Goal: Information Seeking & Learning: Check status

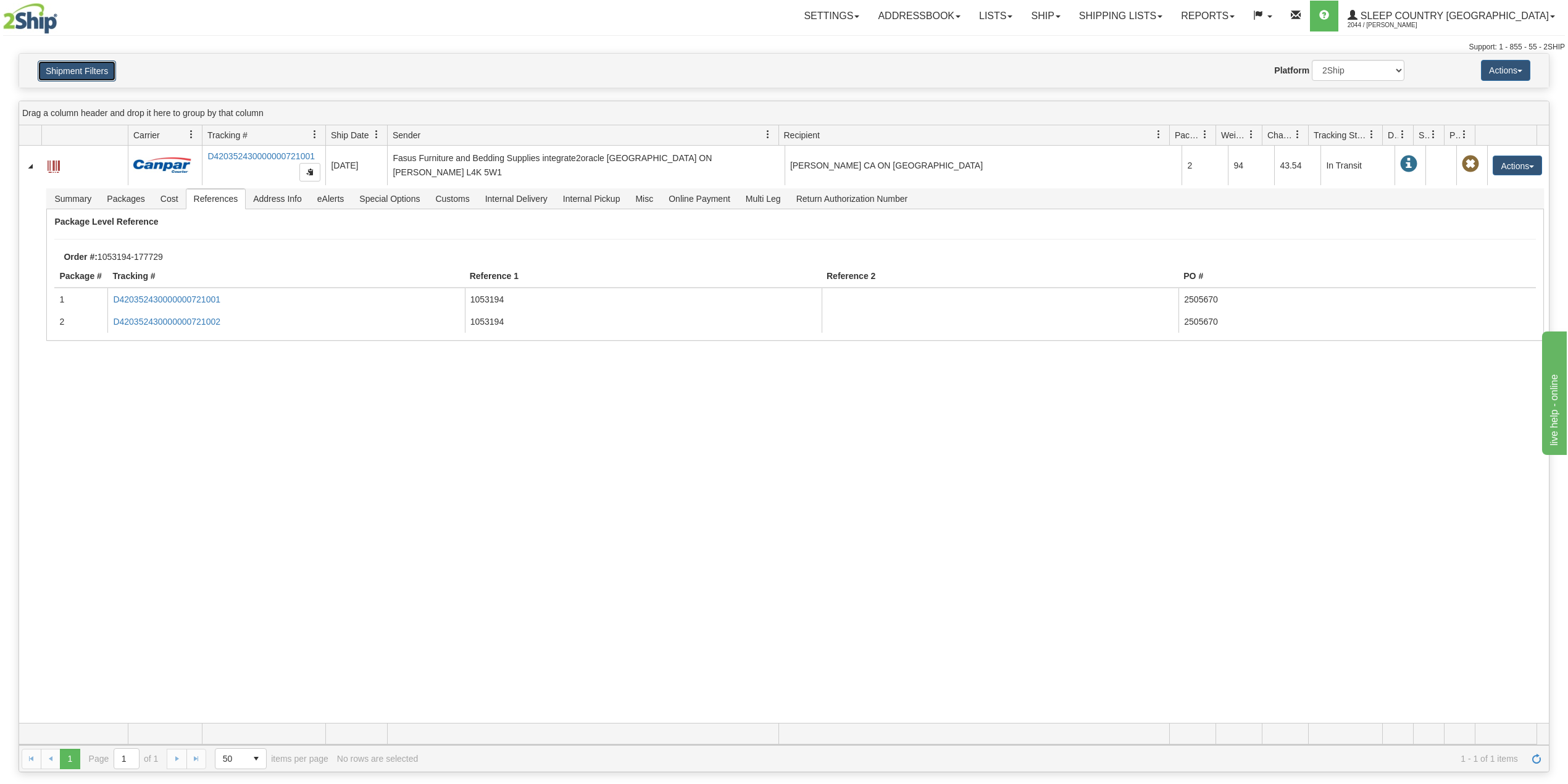
click at [90, 75] on button "Shipment Filters" at bounding box center [77, 71] width 79 height 21
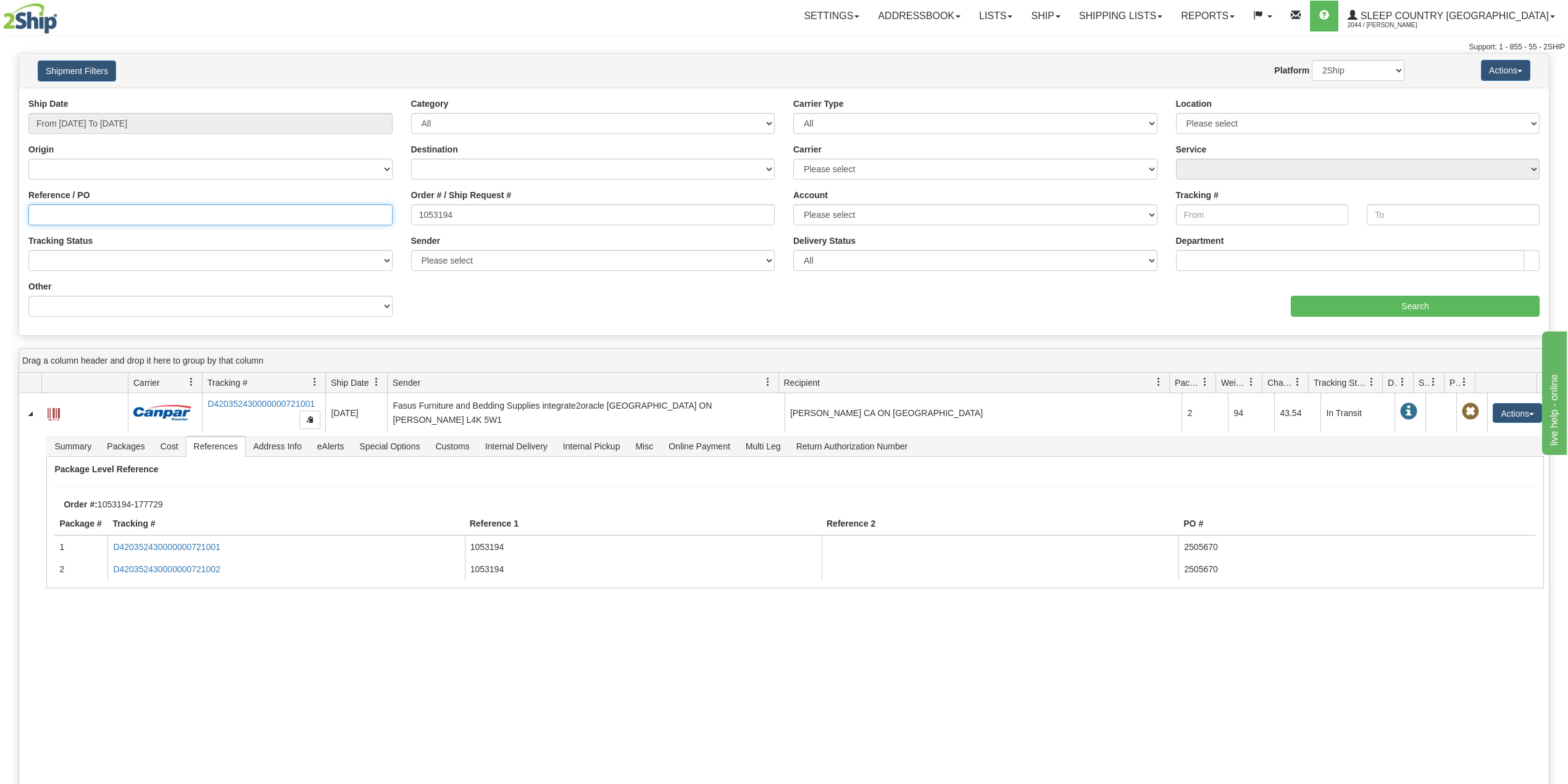
click at [69, 210] on input "Reference / PO" at bounding box center [211, 214] width 364 height 21
paste input "9002I034727"
type input "9002I034727"
click at [159, 119] on input "From 08/04/2025 To 09/02/2025" at bounding box center [211, 123] width 364 height 21
click at [77, 216] on li "Last 30 Days" at bounding box center [83, 212] width 99 height 17
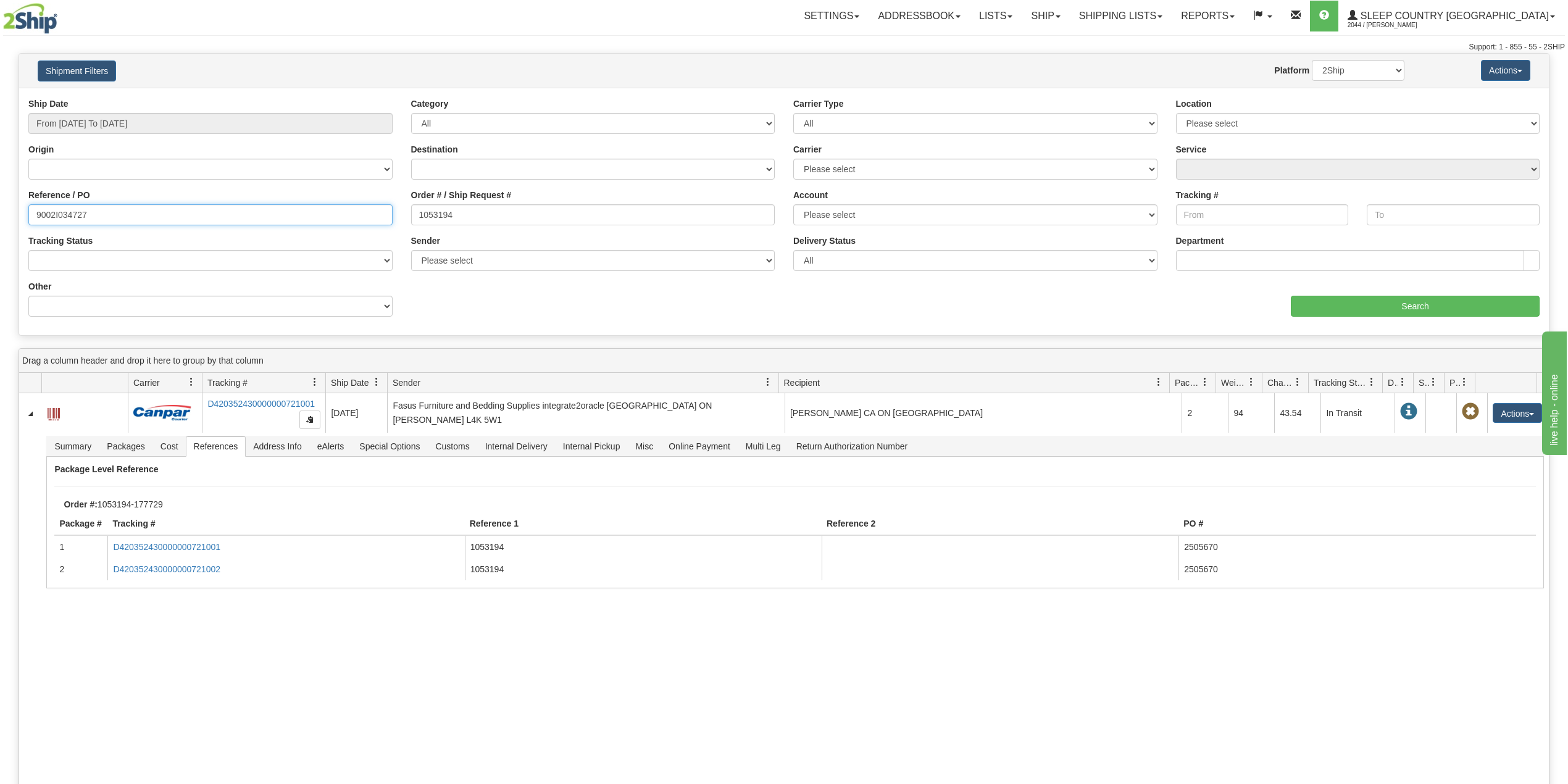
click at [103, 218] on input "9002I034727" at bounding box center [211, 214] width 364 height 21
click at [1404, 310] on input "Search" at bounding box center [1415, 306] width 249 height 21
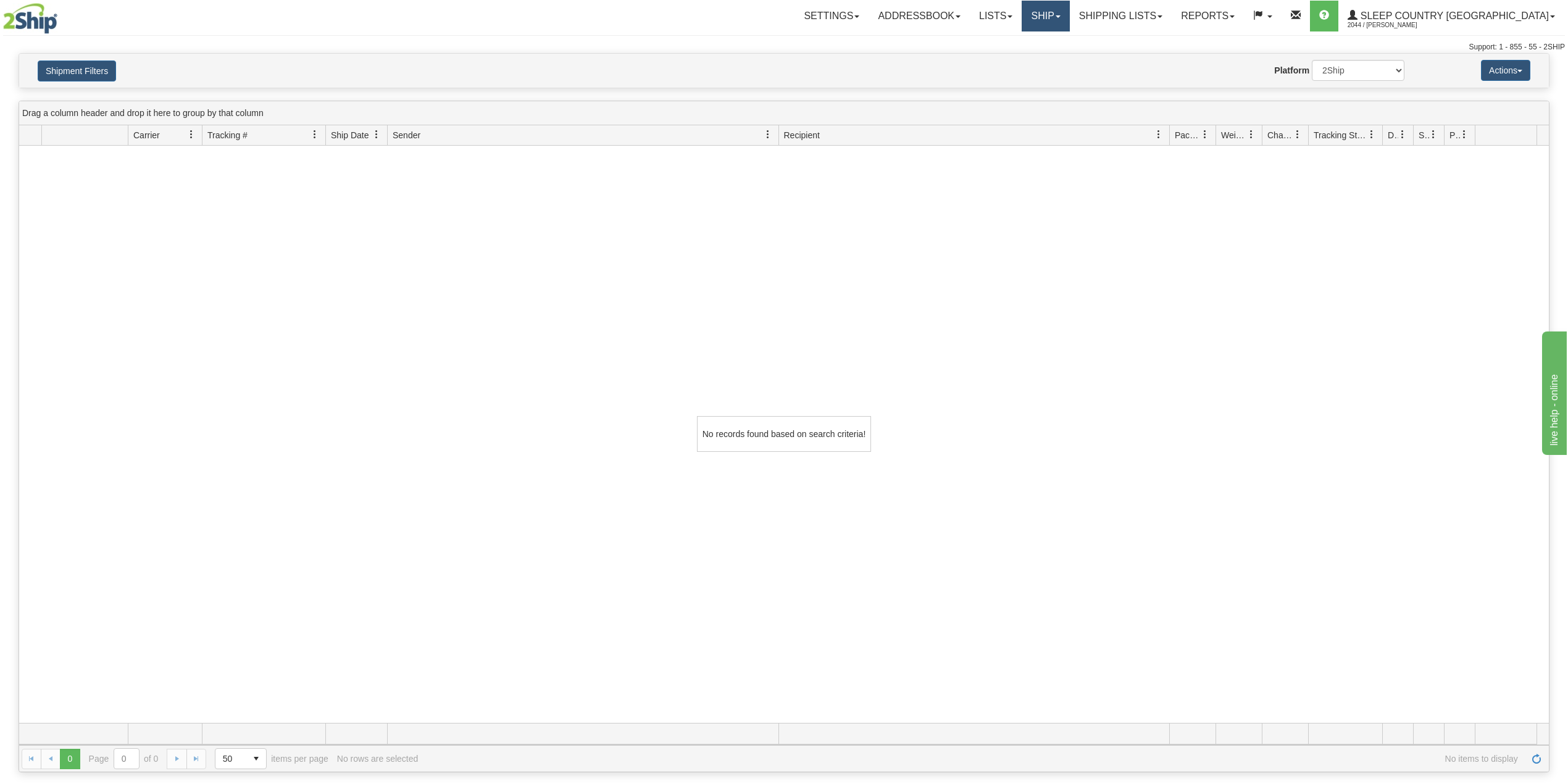
click at [1069, 13] on link "Ship" at bounding box center [1045, 16] width 47 height 31
click at [1069, 64] on link "OnHold / Order Queue" at bounding box center [1013, 59] width 111 height 16
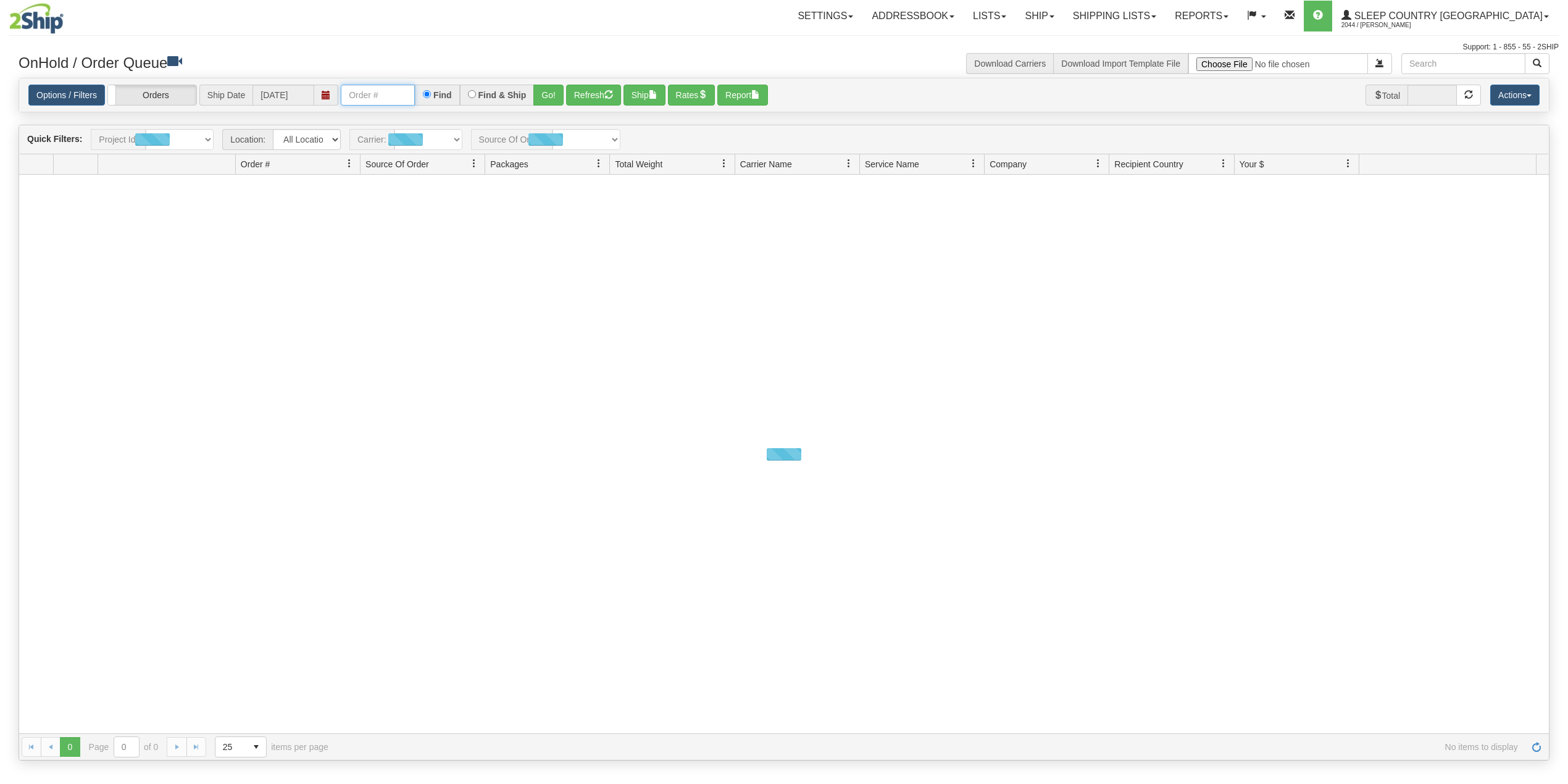
click at [385, 101] on input "text" at bounding box center [378, 95] width 74 height 21
paste input "9002I034727"
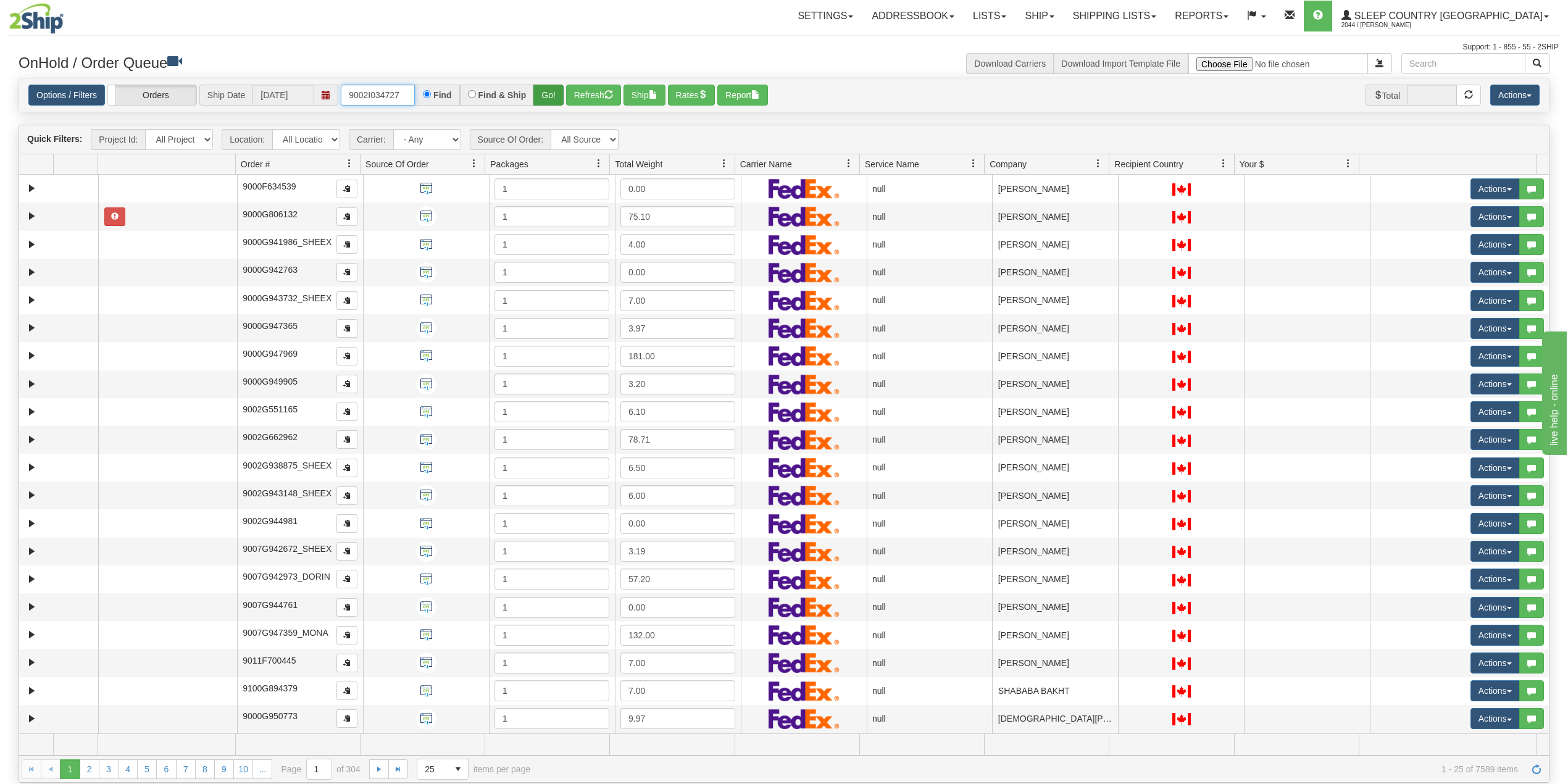
type input "9002I034727"
click at [549, 90] on button "Go!" at bounding box center [548, 95] width 30 height 21
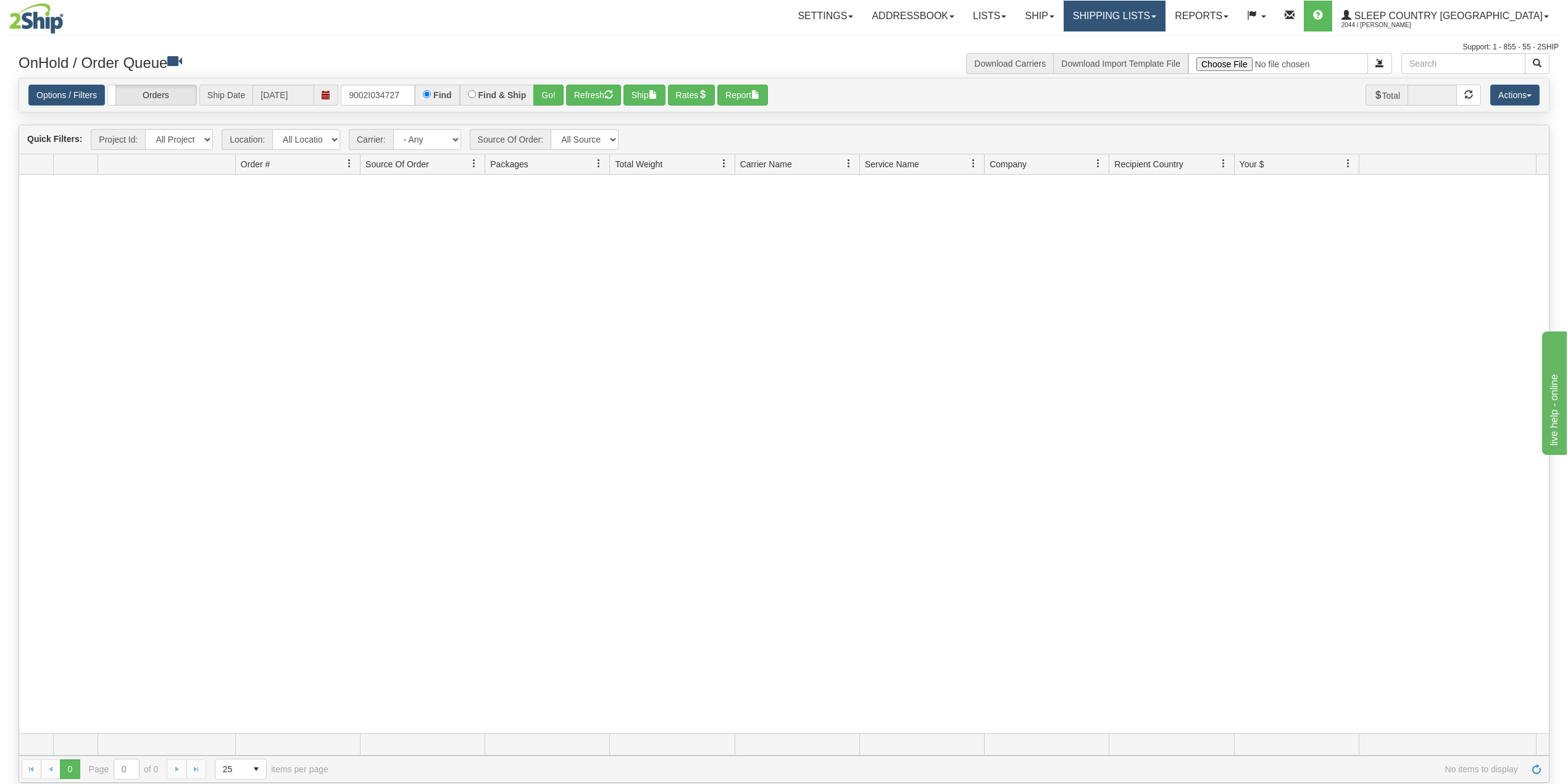
click at [1166, 5] on link "Shipping lists" at bounding box center [1114, 16] width 102 height 31
click at [1129, 45] on span "Current Shipments" at bounding box center [1093, 43] width 72 height 10
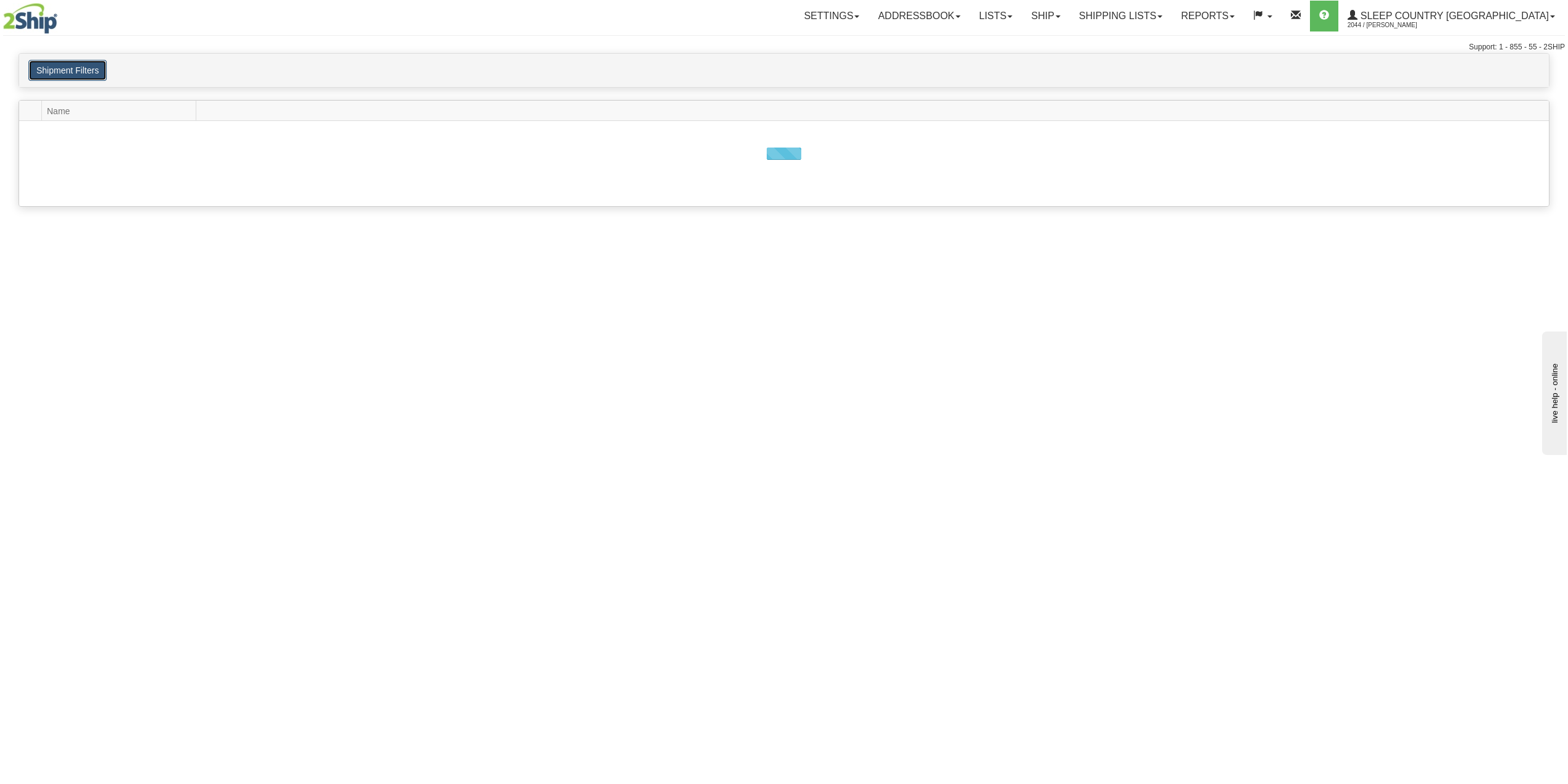
click at [82, 74] on button "Shipment Filters" at bounding box center [68, 70] width 79 height 21
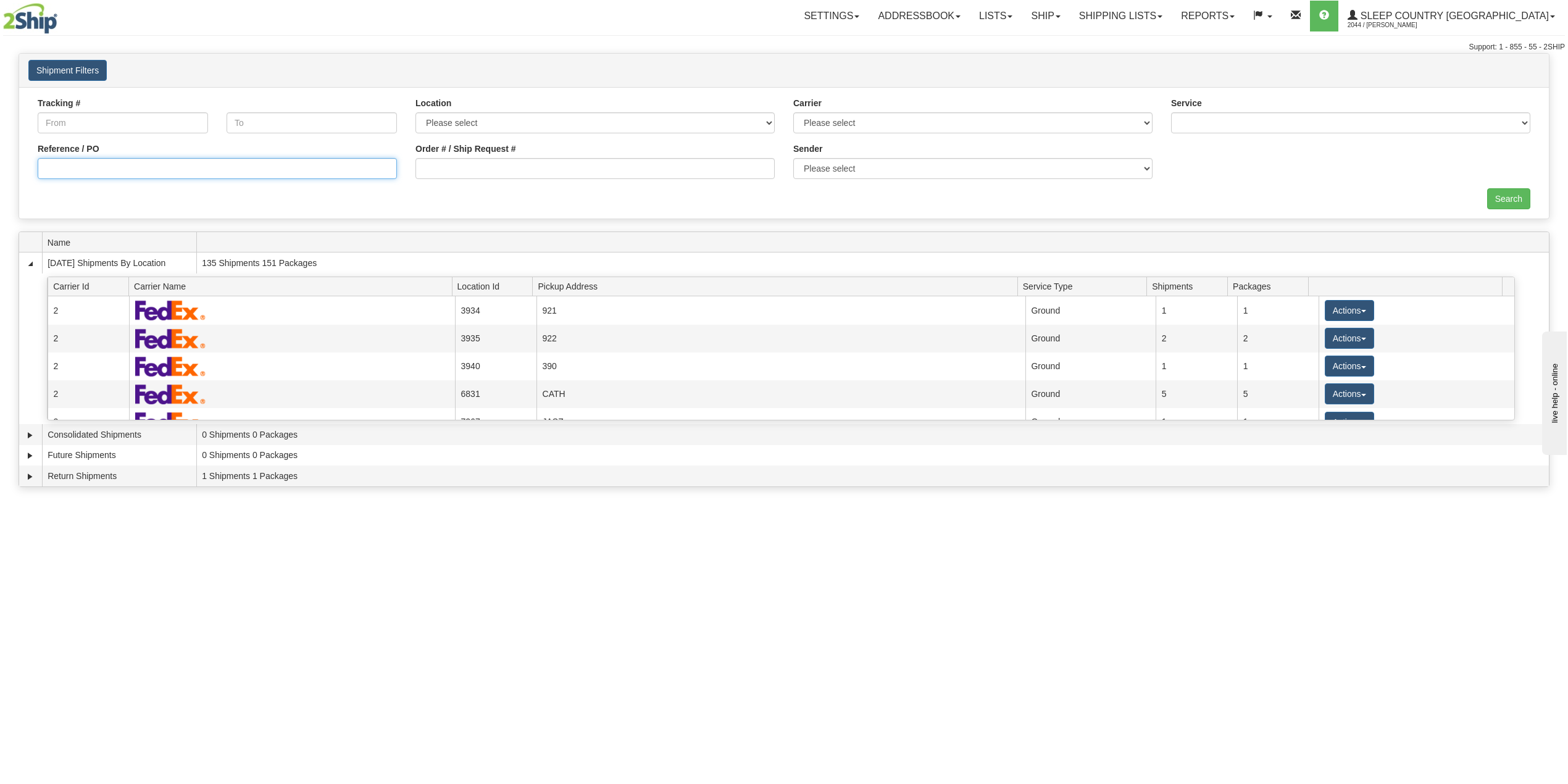
click at [92, 166] on input "Reference / PO" at bounding box center [217, 168] width 359 height 21
paste input "9002I034727"
type input "9002I034727"
click at [1509, 198] on input "Search" at bounding box center [1509, 198] width 43 height 21
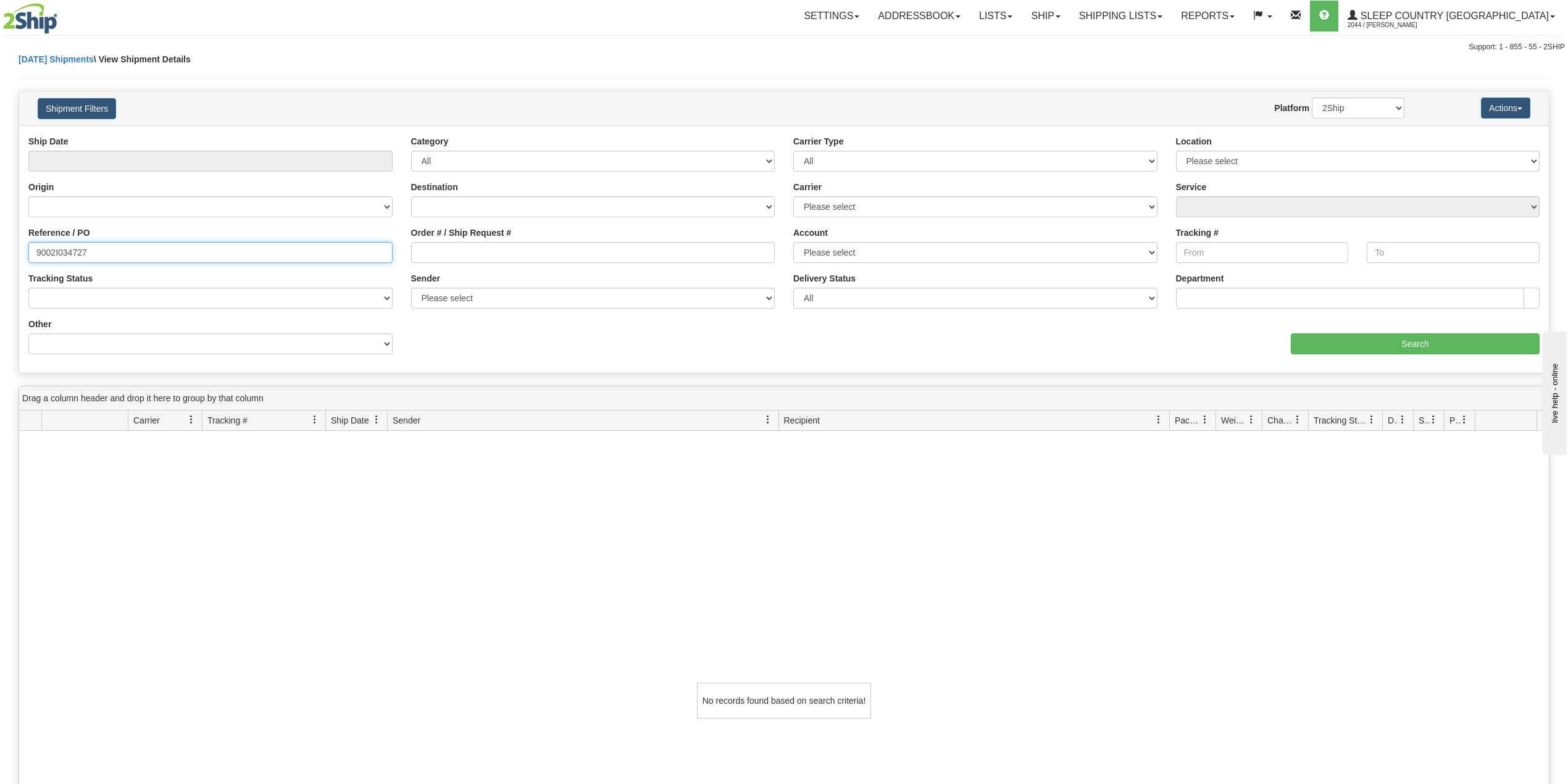
click at [116, 254] on input "9002I034727" at bounding box center [211, 252] width 364 height 21
drag, startPoint x: 94, startPoint y: 252, endPoint x: 13, endPoint y: 251, distance: 81.0
click at [13, 251] on div "Please wait... × Confirm Delete Delete Cancel × Confirm Delete Yes No Cancel × …" at bounding box center [784, 536] width 1568 height 967
click at [1069, 15] on link "Ship" at bounding box center [1045, 16] width 47 height 31
click at [1057, 57] on span "OnHold / Order Queue" at bounding box center [1013, 59] width 87 height 10
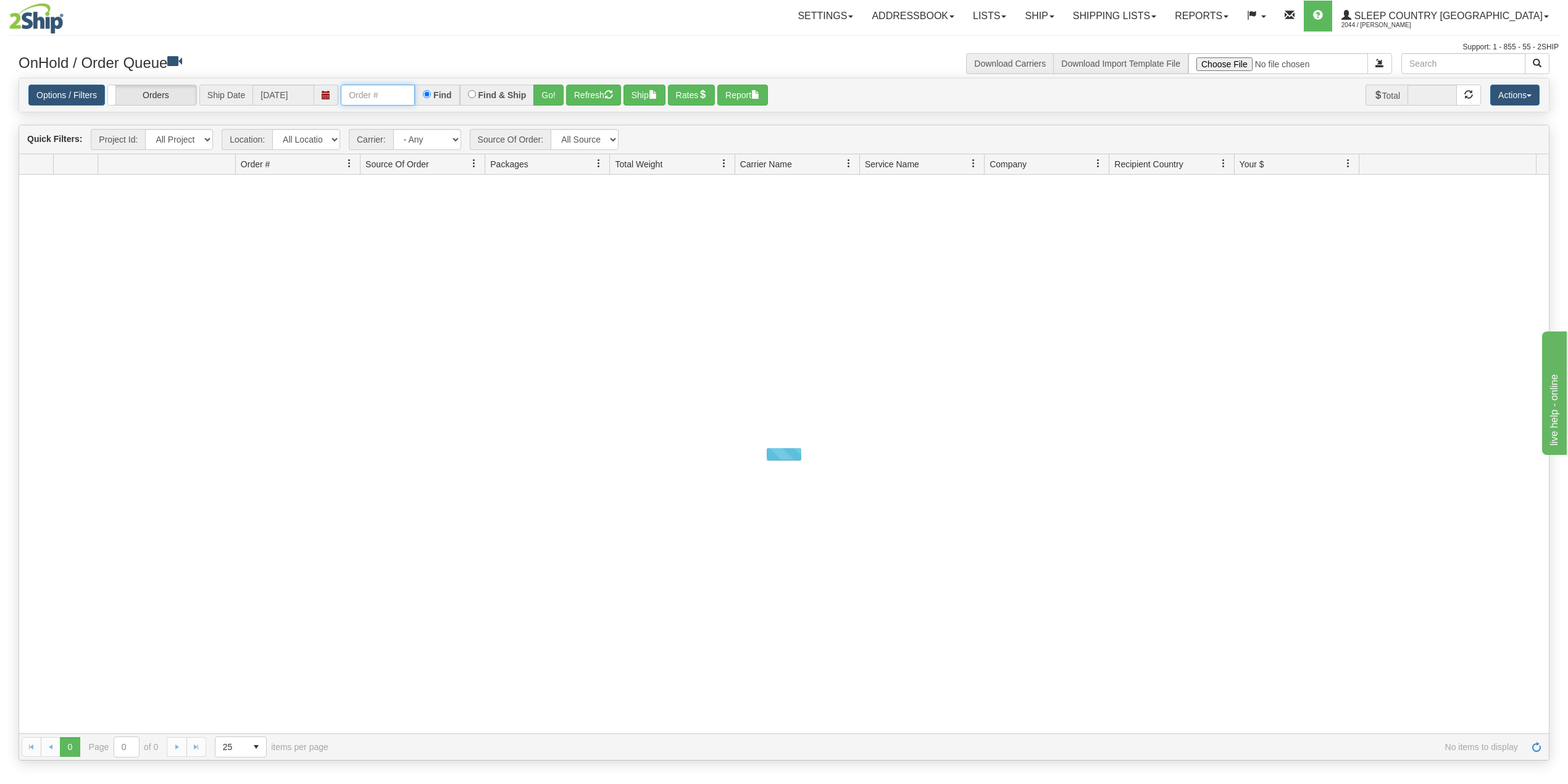
click at [390, 100] on input "text" at bounding box center [378, 95] width 74 height 21
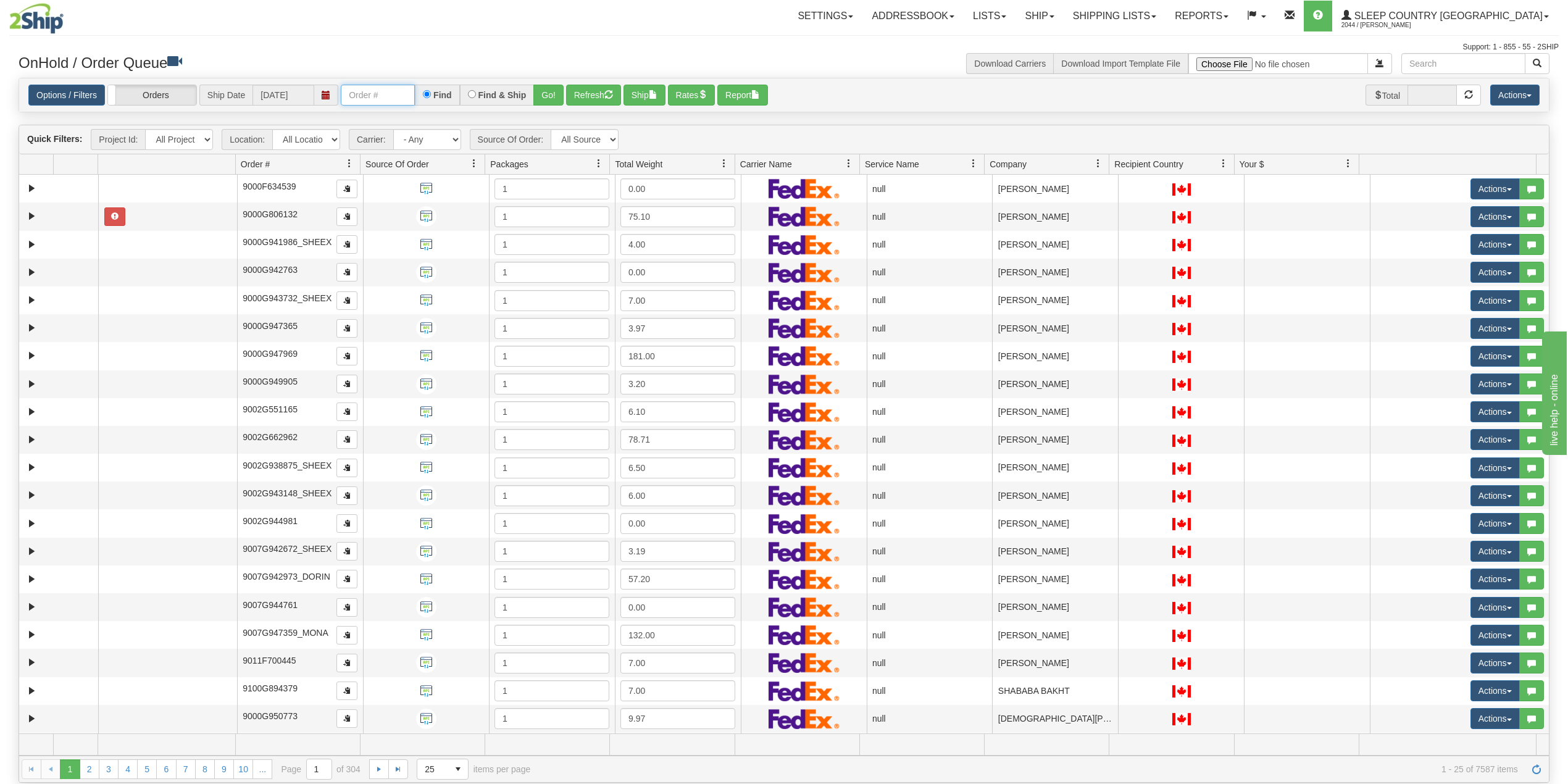
paste input "9002I034727"
type input "9002I034727"
click at [550, 94] on button "Go!" at bounding box center [548, 95] width 30 height 21
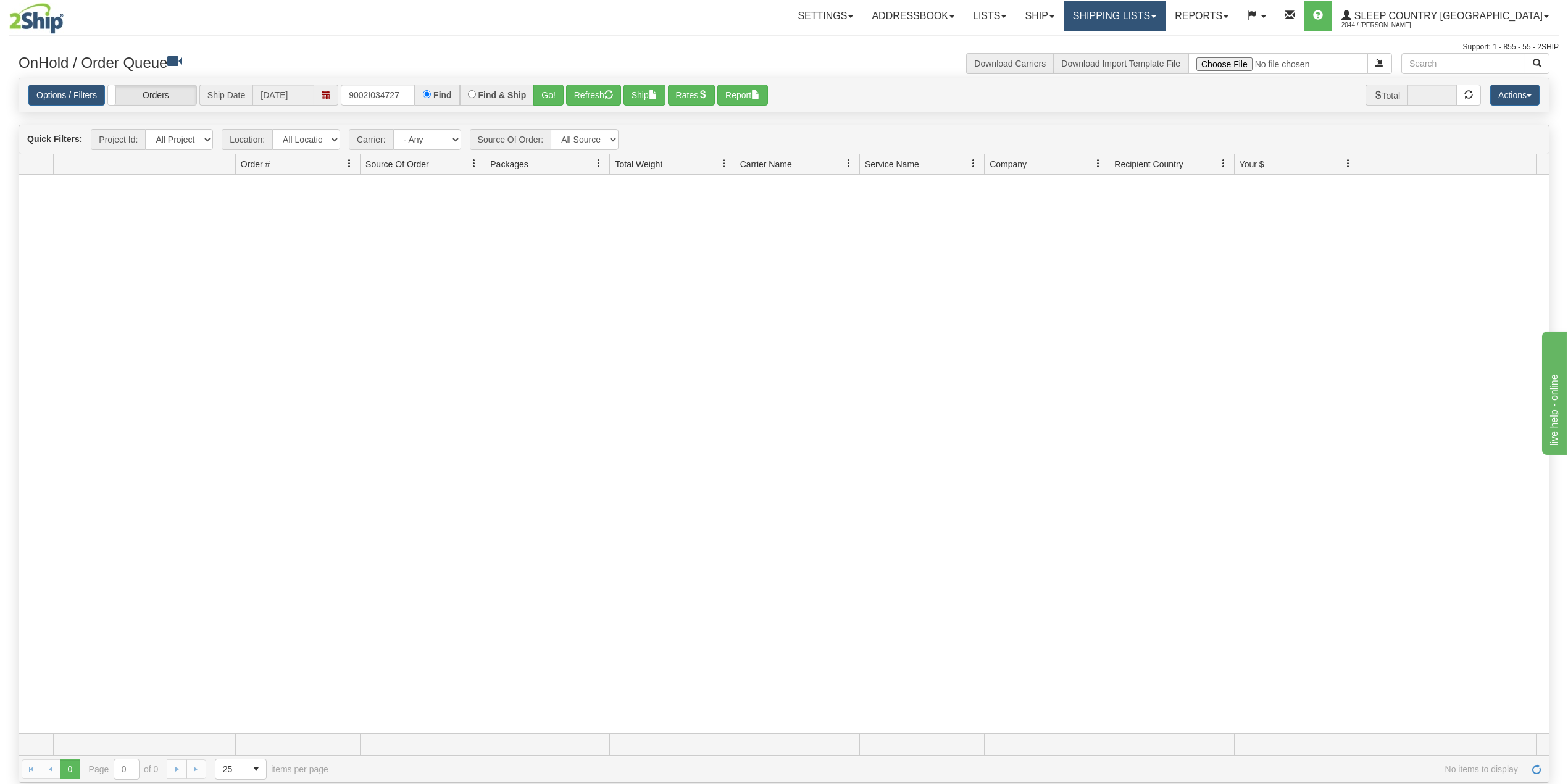
click at [1142, 29] on link "Shipping lists" at bounding box center [1114, 16] width 102 height 31
click at [1146, 61] on span "Search Shipment History" at bounding box center [1104, 59] width 95 height 10
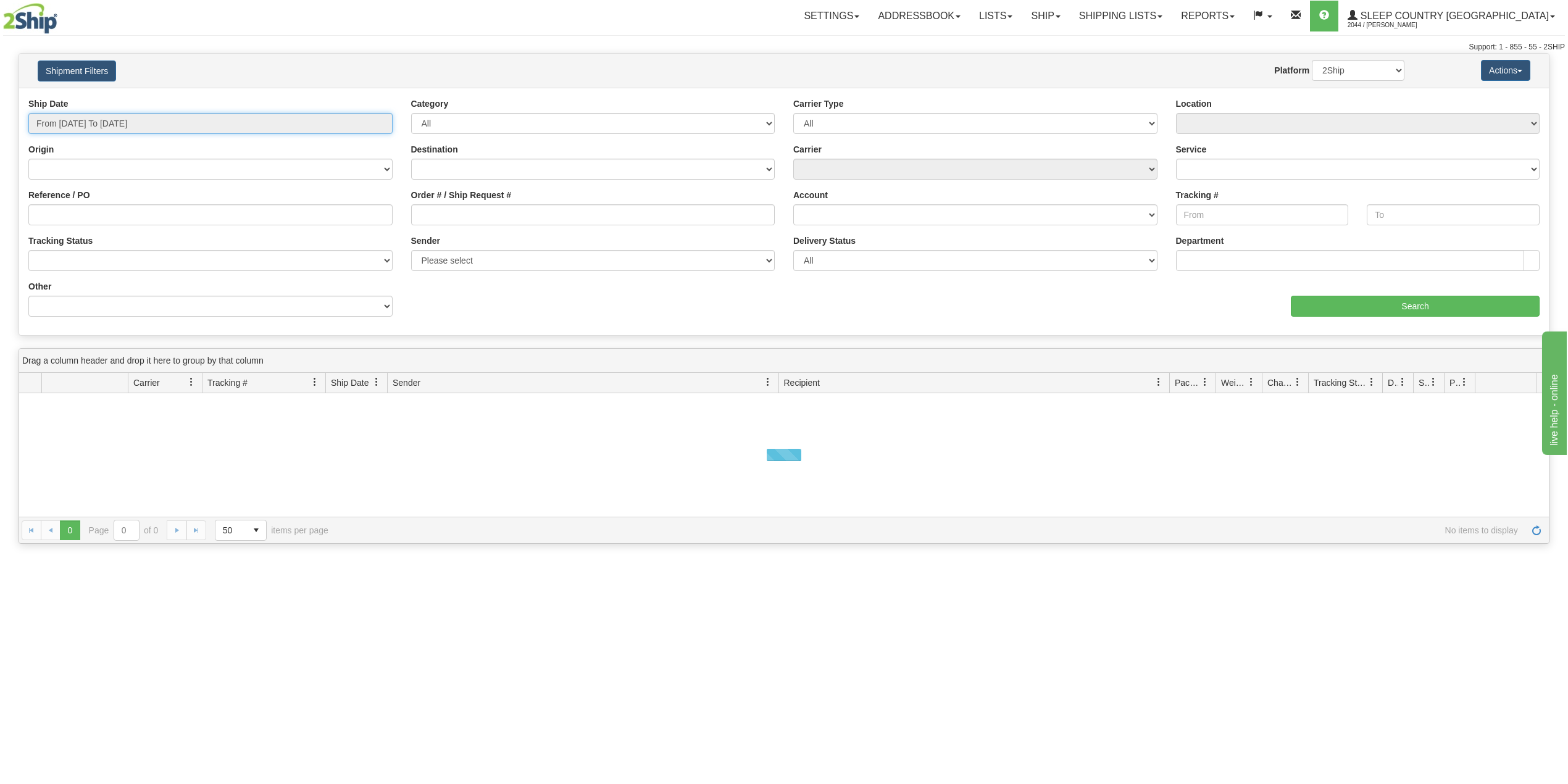
click at [111, 121] on input "From 09/01/2025 To 09/02/2025" at bounding box center [211, 123] width 364 height 21
click at [77, 211] on li "Last 30 Days" at bounding box center [83, 212] width 99 height 17
type input "From 08/04/2025 To 09/02/2025"
click at [77, 211] on input "Reference / PO" at bounding box center [211, 214] width 364 height 21
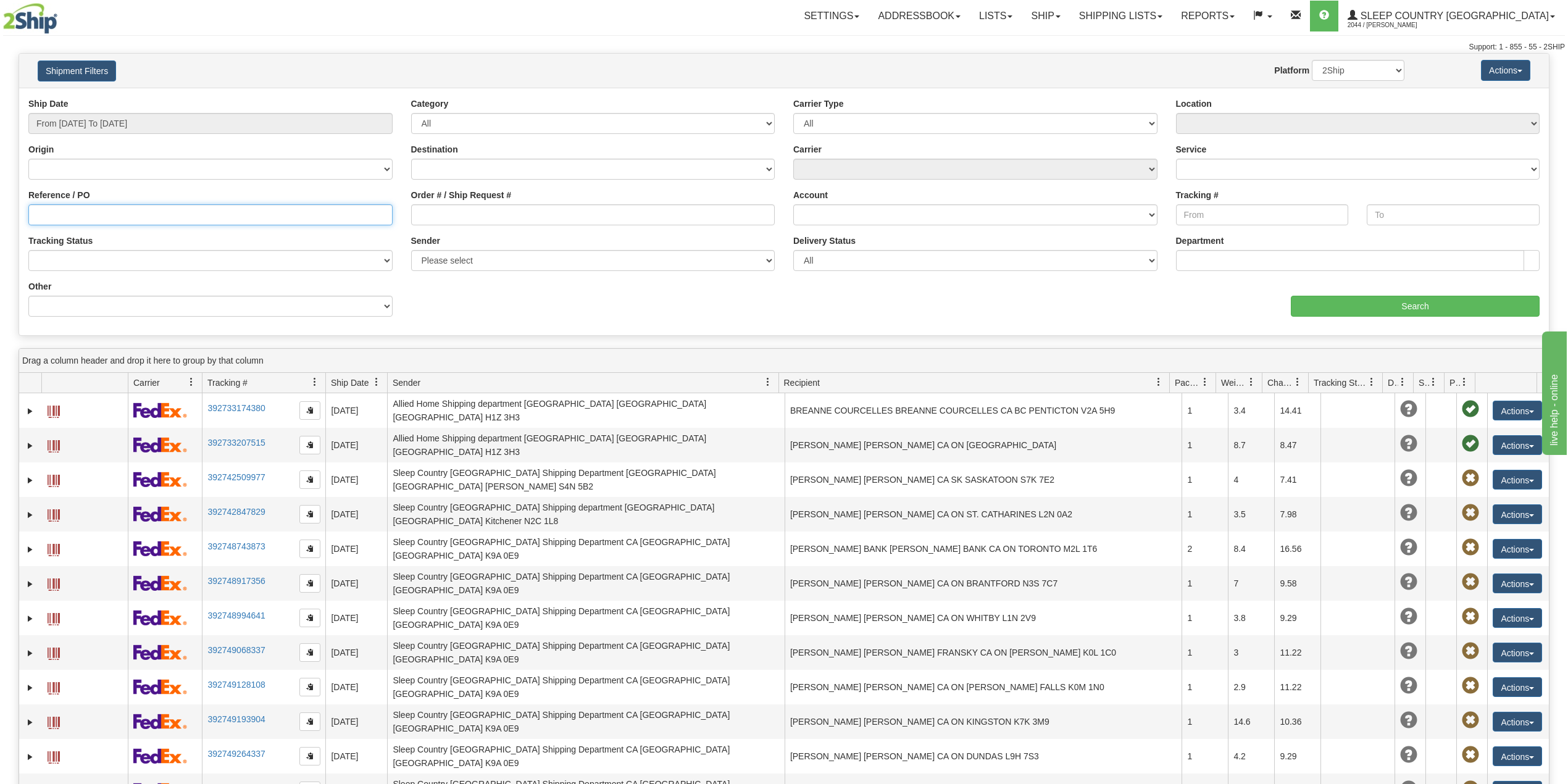
paste input "9002I034727"
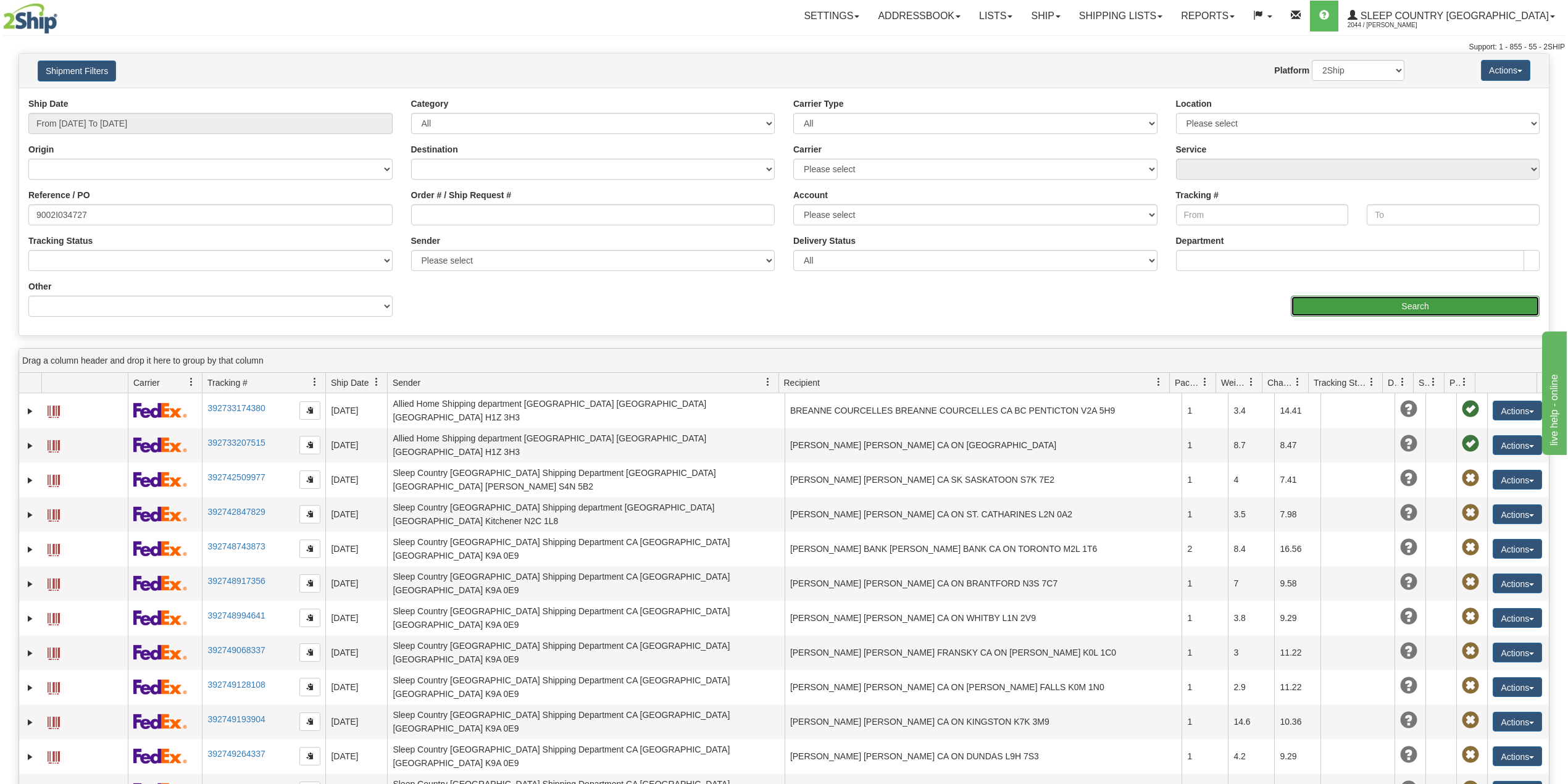
click at [1362, 300] on input "Search" at bounding box center [1415, 306] width 249 height 21
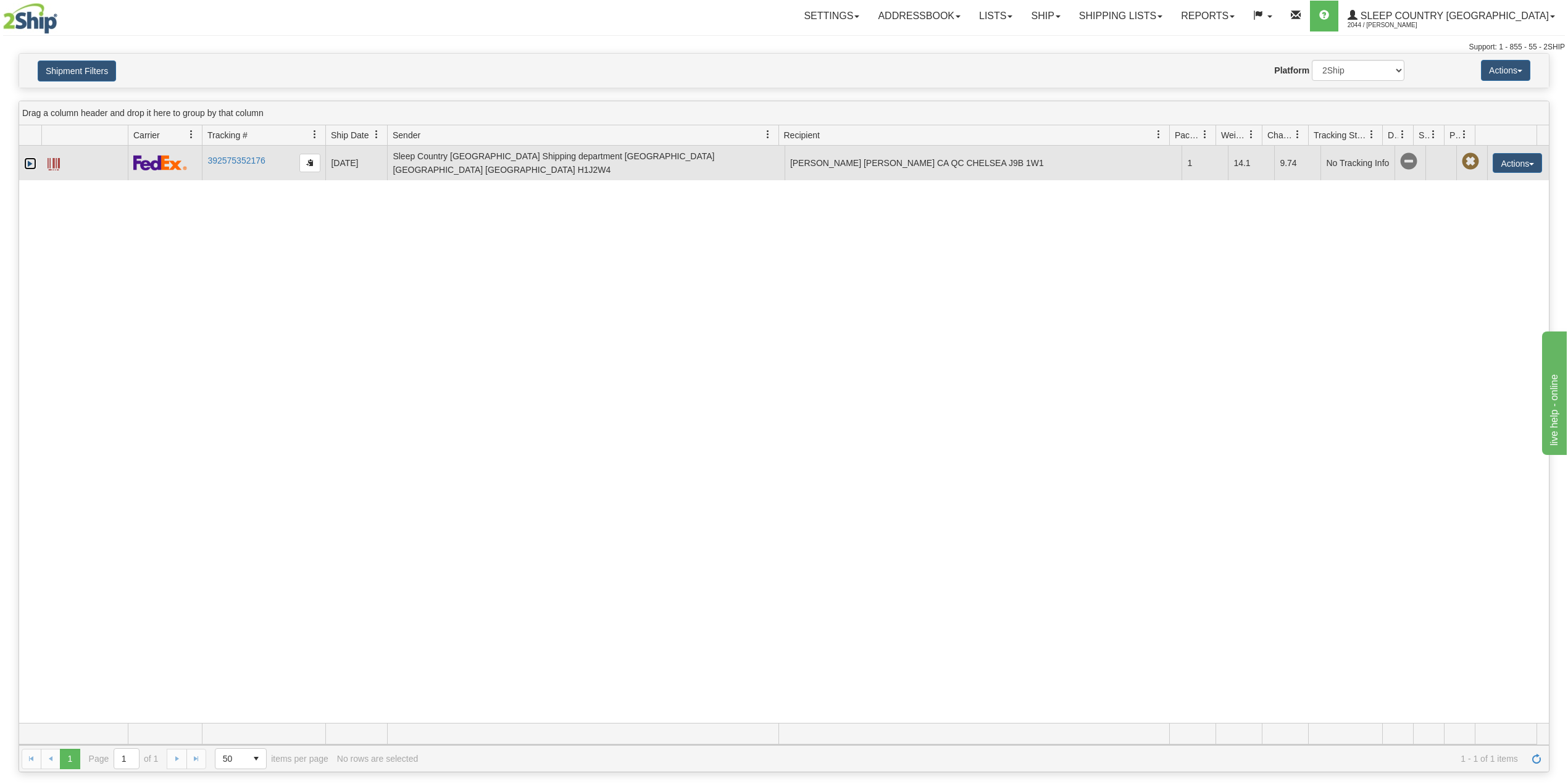
click at [30, 163] on link "Expand" at bounding box center [30, 163] width 13 height 13
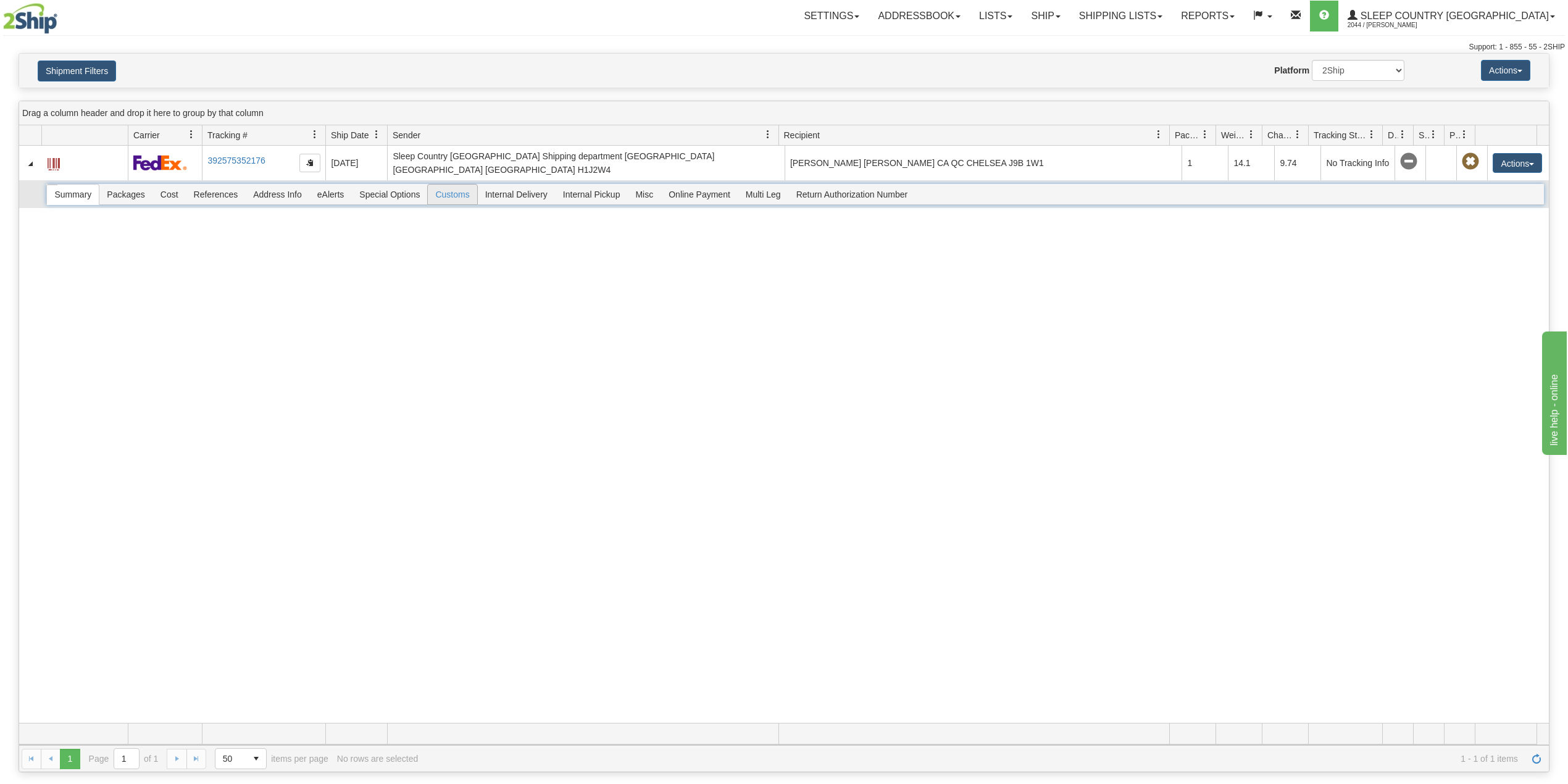
click at [458, 196] on span "Customs" at bounding box center [452, 195] width 49 height 20
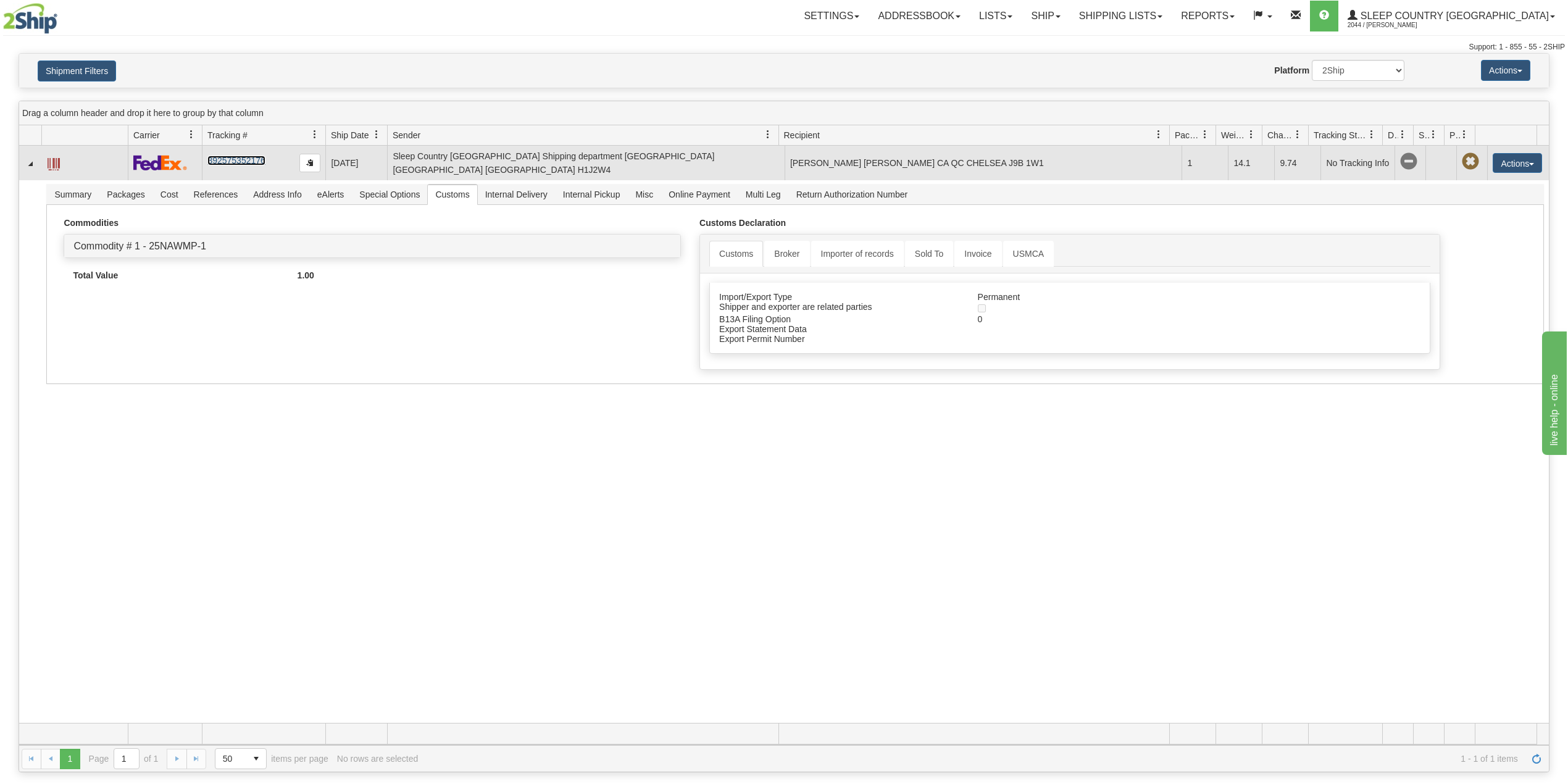
click at [241, 161] on link "392575352176" at bounding box center [236, 160] width 57 height 10
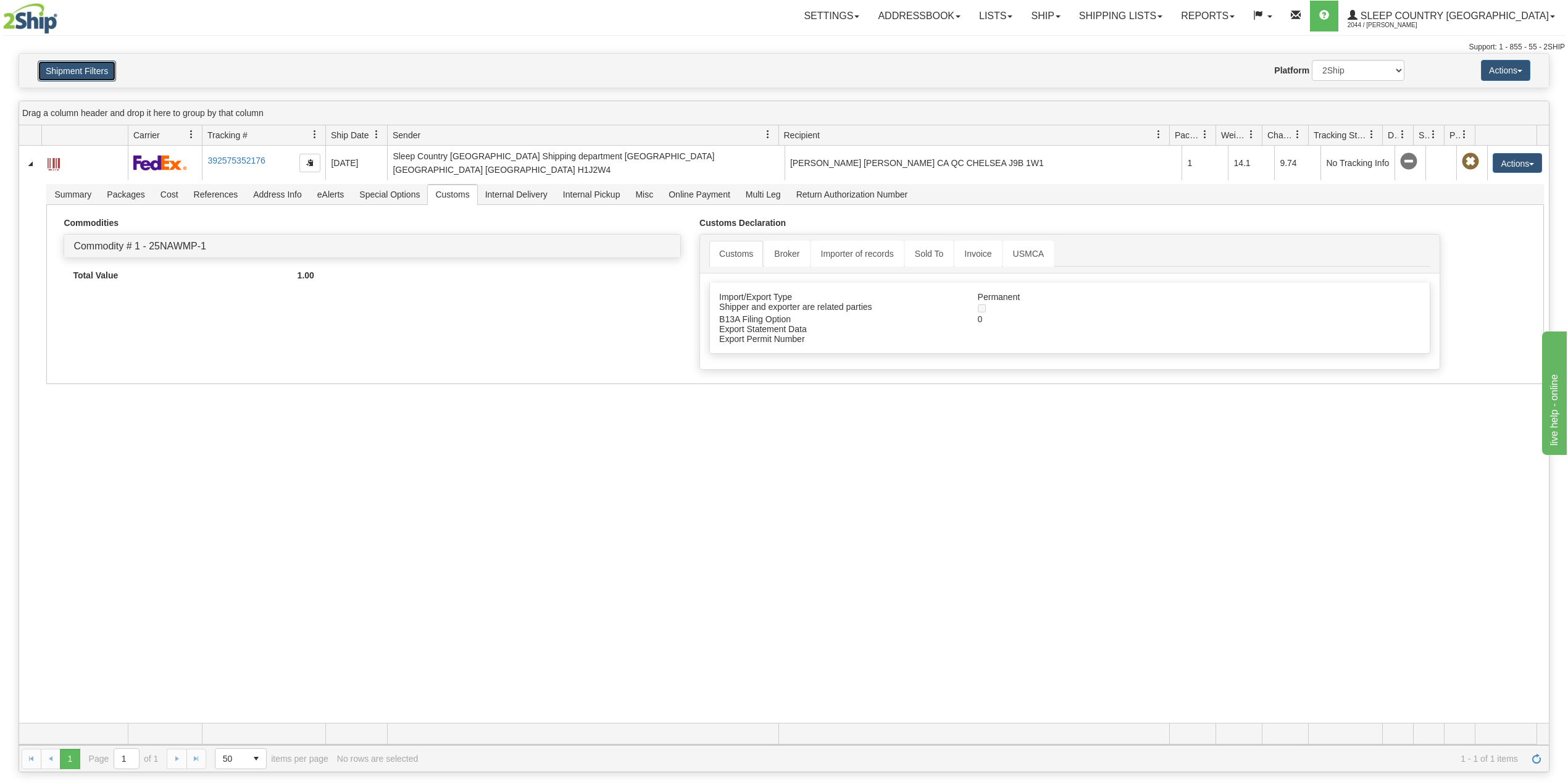
click at [90, 79] on button "Shipment Filters" at bounding box center [77, 71] width 79 height 21
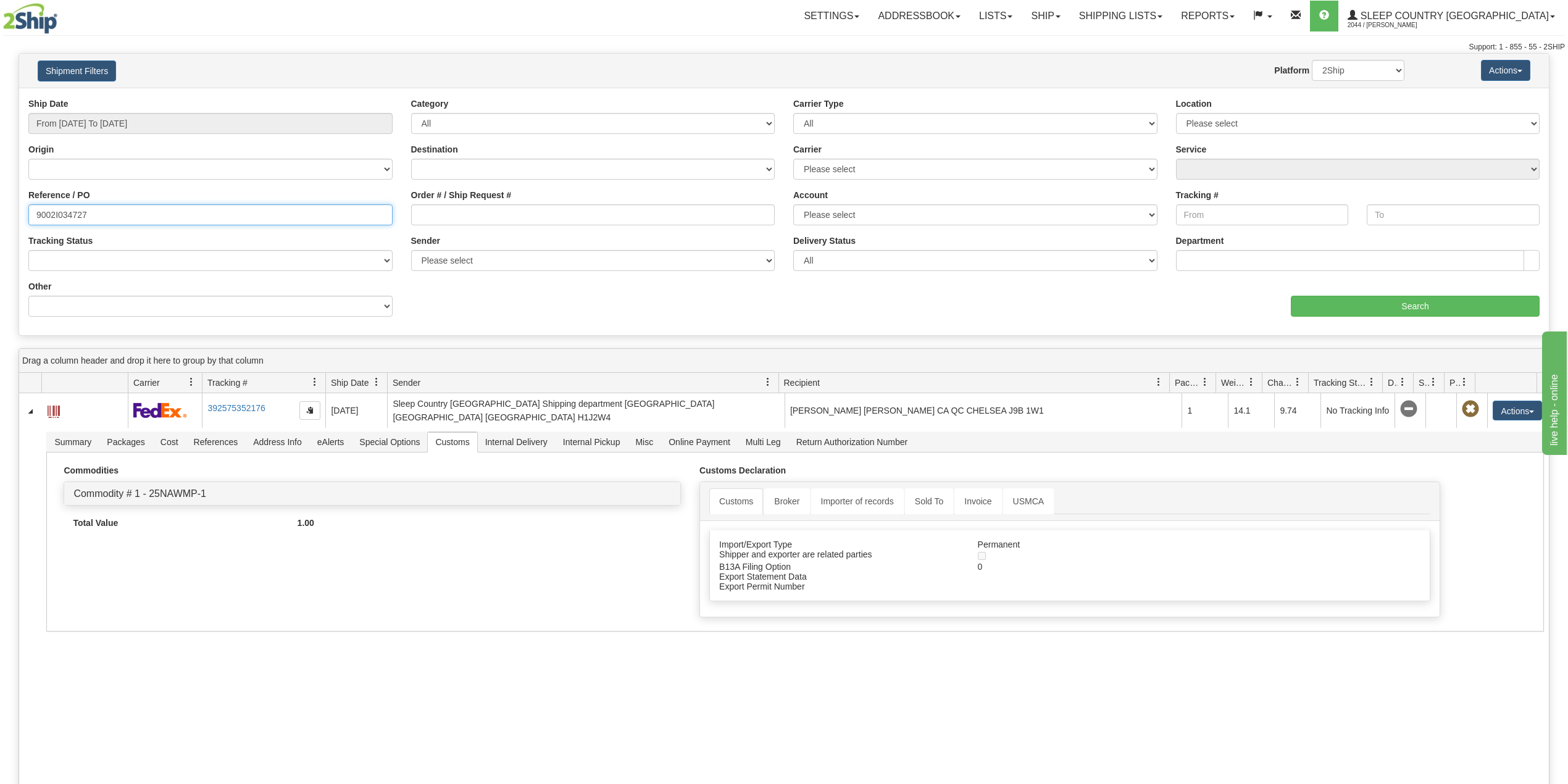
click at [67, 211] on input "9002I034727" at bounding box center [211, 214] width 364 height 21
paste input "99"
type input "9002I034799"
click at [1389, 302] on input "Search" at bounding box center [1415, 306] width 249 height 21
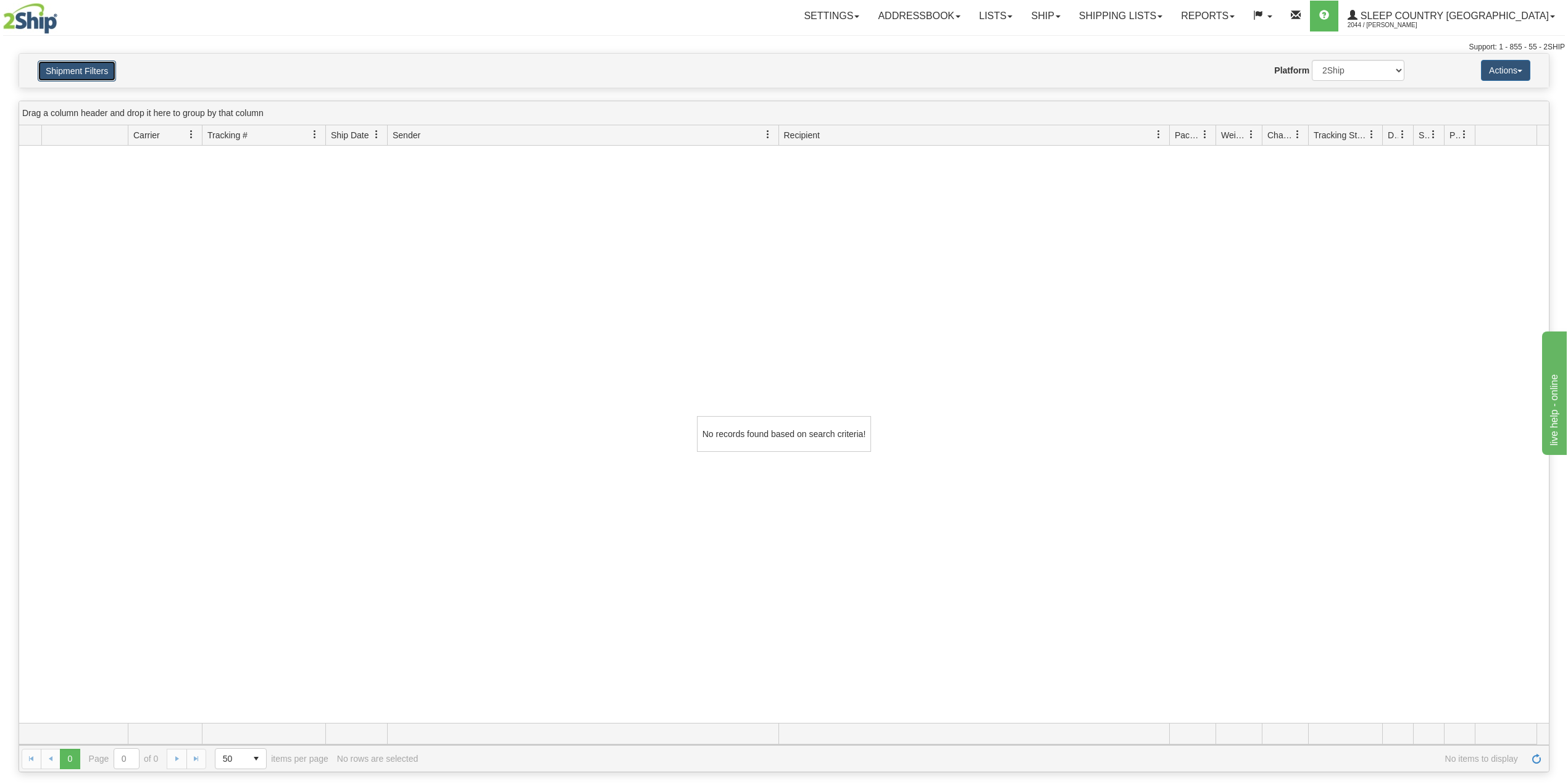
click at [99, 77] on button "Shipment Filters" at bounding box center [77, 71] width 79 height 21
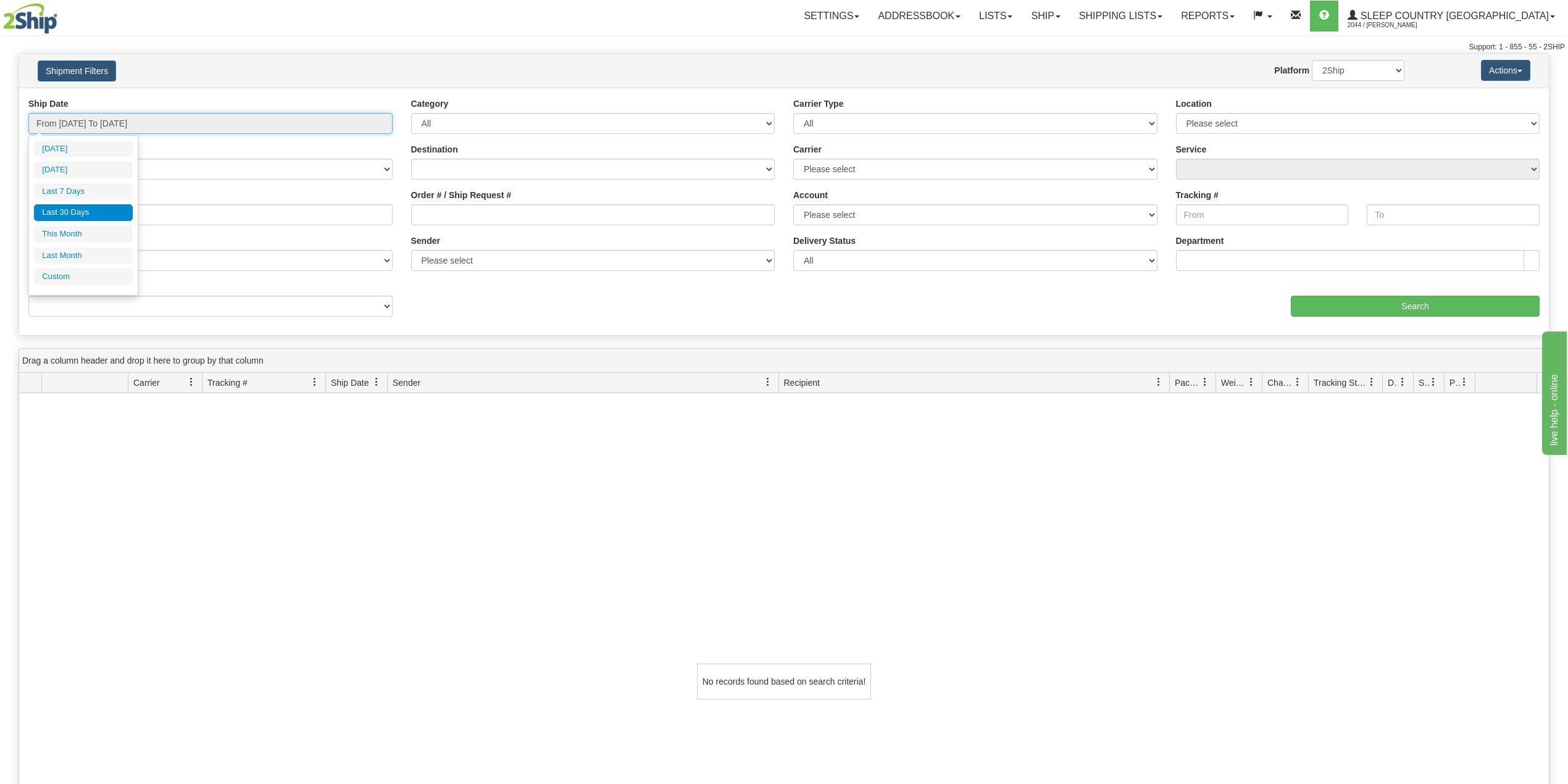
click at [126, 124] on input "From [DATE] To [DATE]" at bounding box center [211, 123] width 364 height 21
click at [163, 210] on input "9002I034799" at bounding box center [211, 214] width 364 height 21
click at [1069, 15] on link "Ship" at bounding box center [1045, 16] width 47 height 31
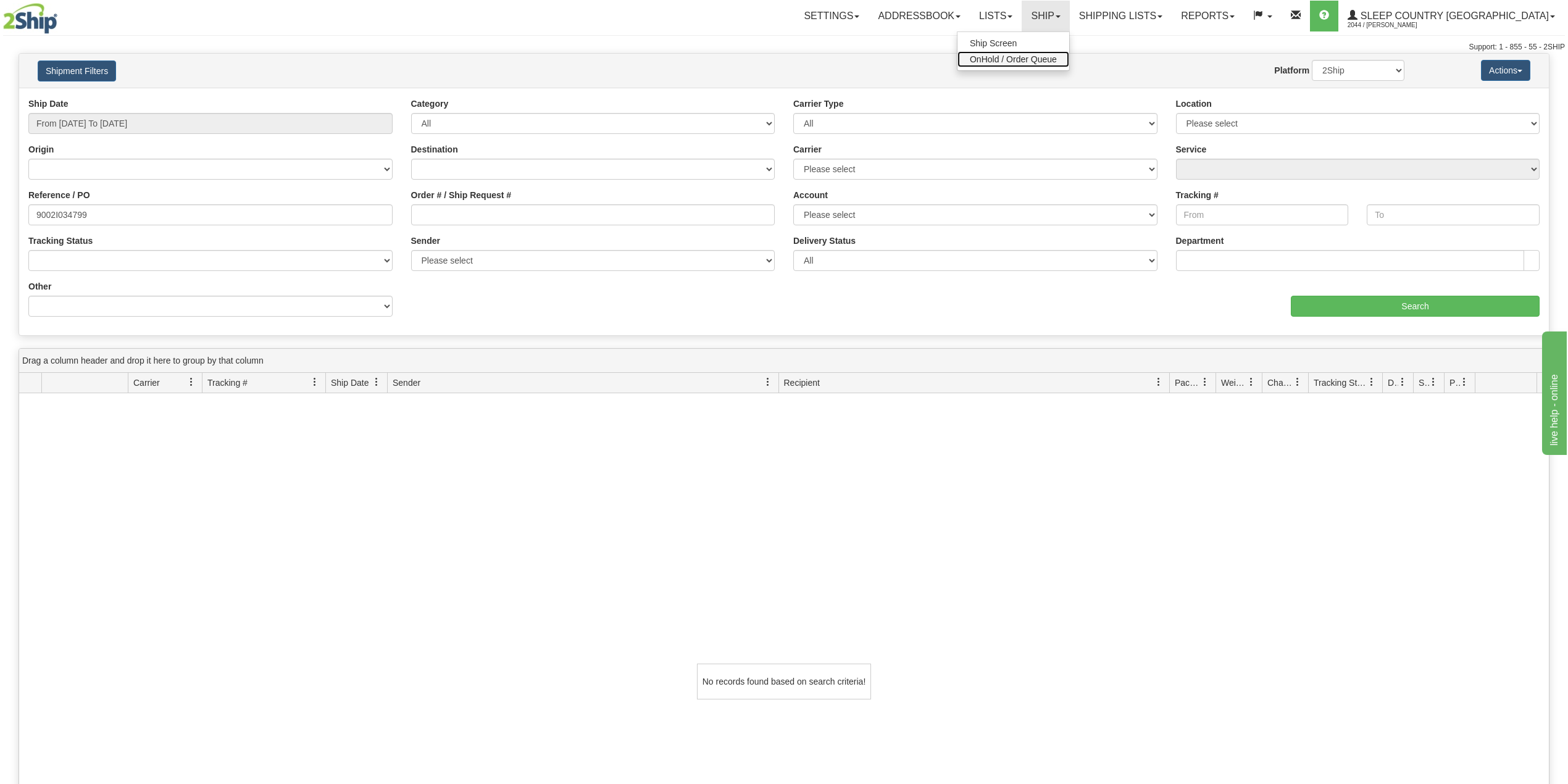
click at [1057, 60] on span "OnHold / Order Queue" at bounding box center [1013, 59] width 87 height 10
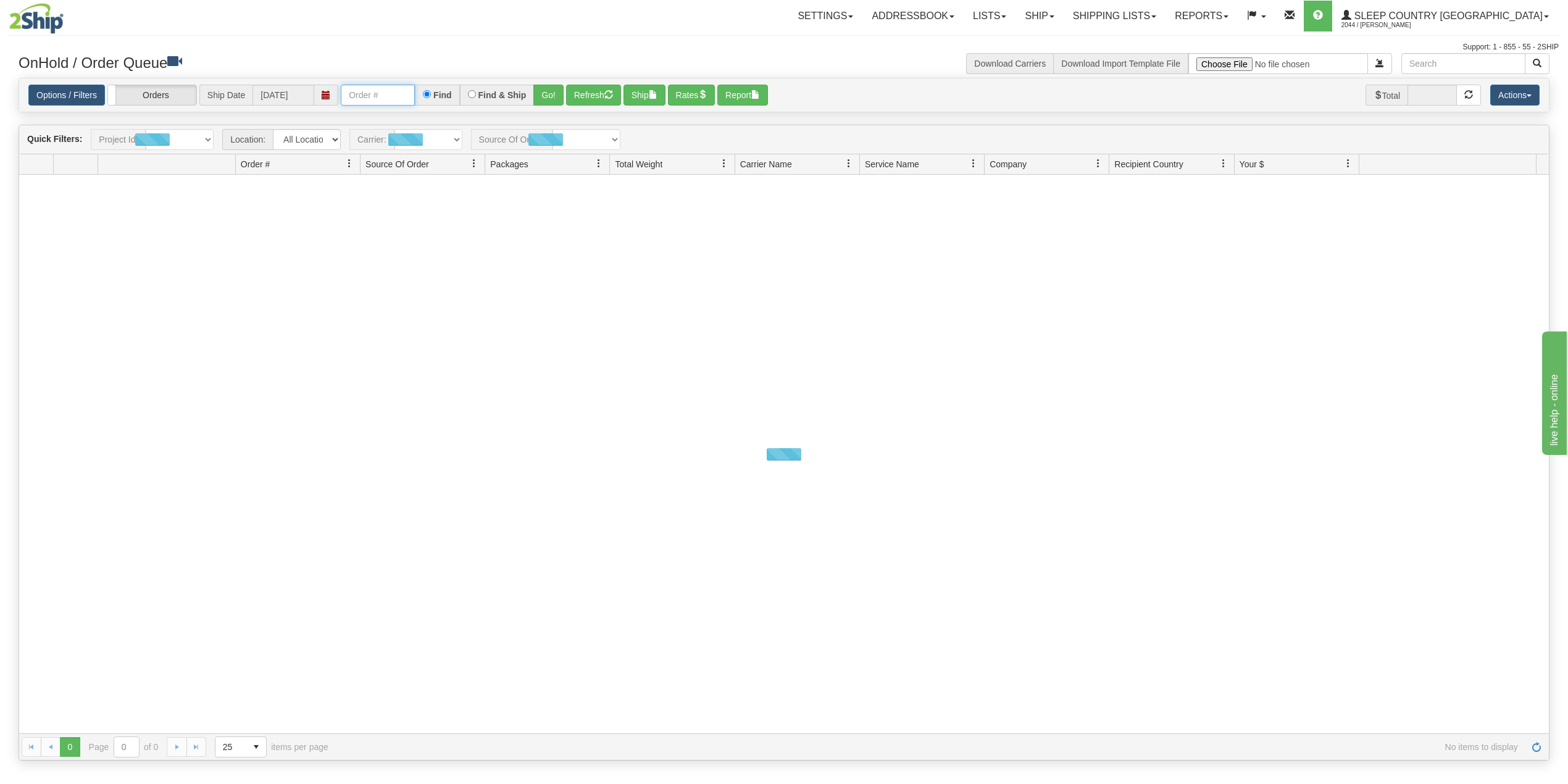
drag, startPoint x: 399, startPoint y: 87, endPoint x: 403, endPoint y: 94, distance: 8.1
click at [399, 85] on input "text" at bounding box center [378, 95] width 74 height 21
paste input "9002I034799"
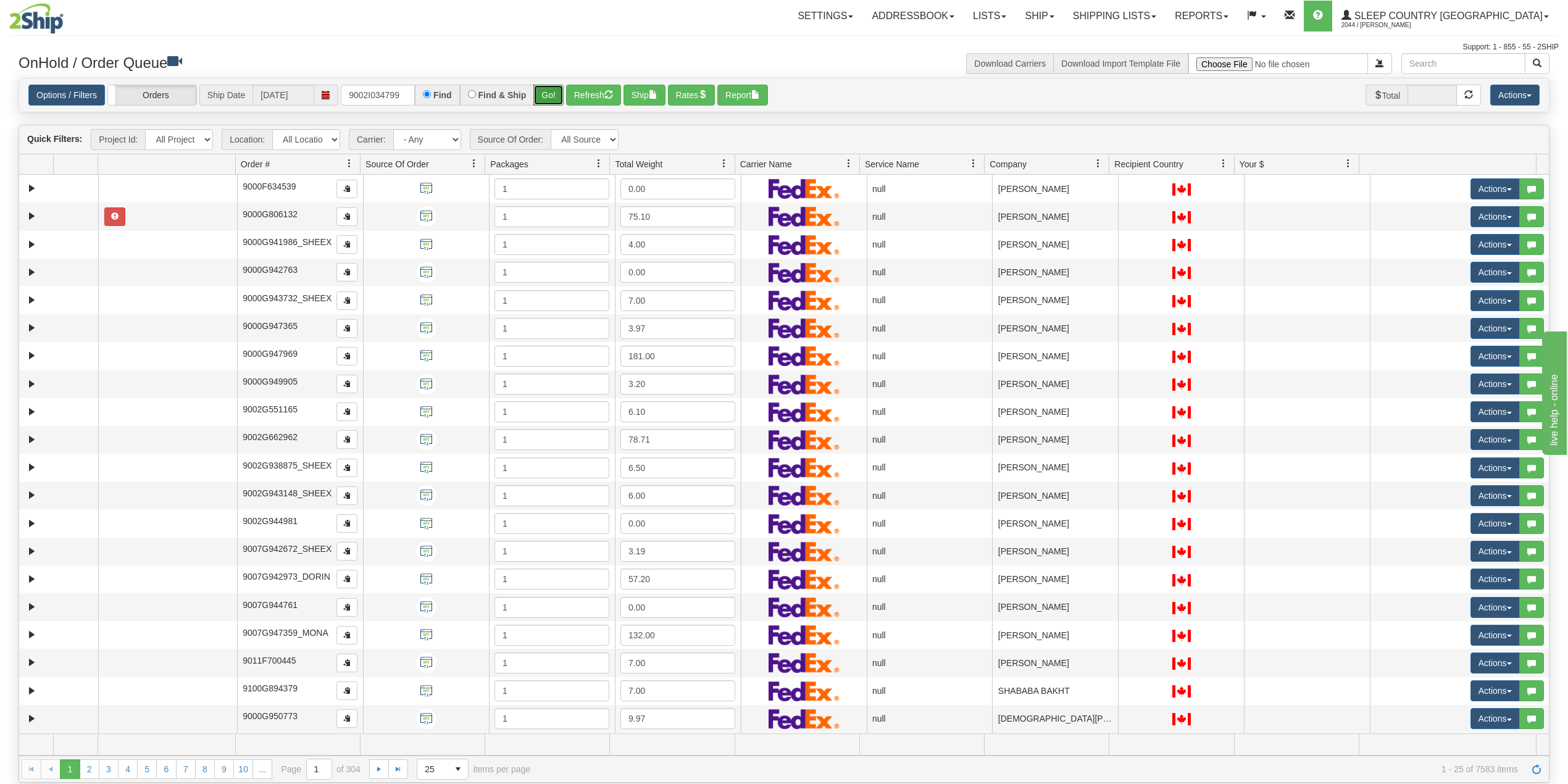
click at [549, 95] on button "Go!" at bounding box center [548, 95] width 30 height 21
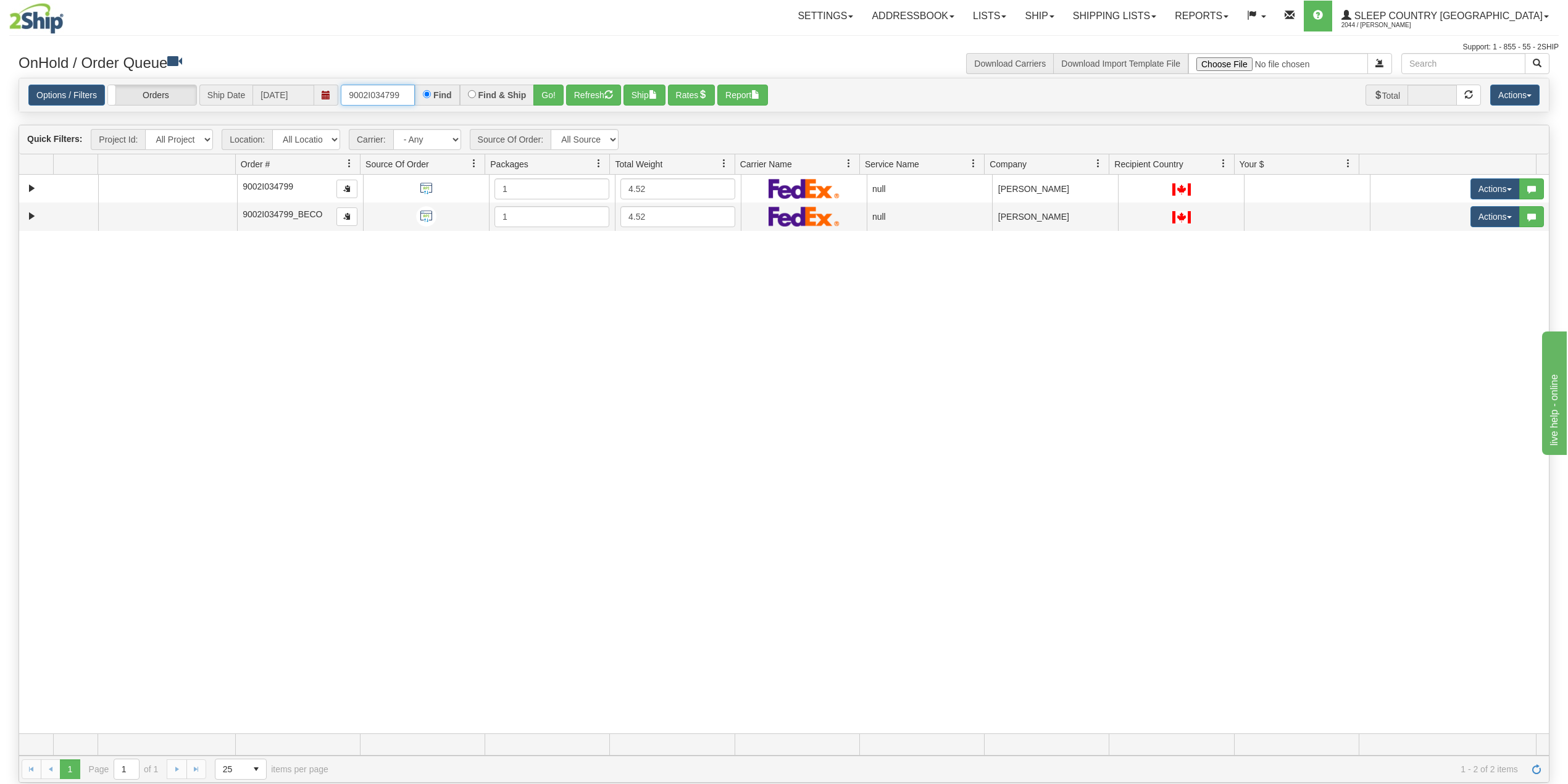
click at [374, 103] on input "9002I034799" at bounding box center [378, 95] width 74 height 21
paste input "0I024335"
type input "9000I024335"
click at [544, 91] on button "Go!" at bounding box center [548, 95] width 30 height 21
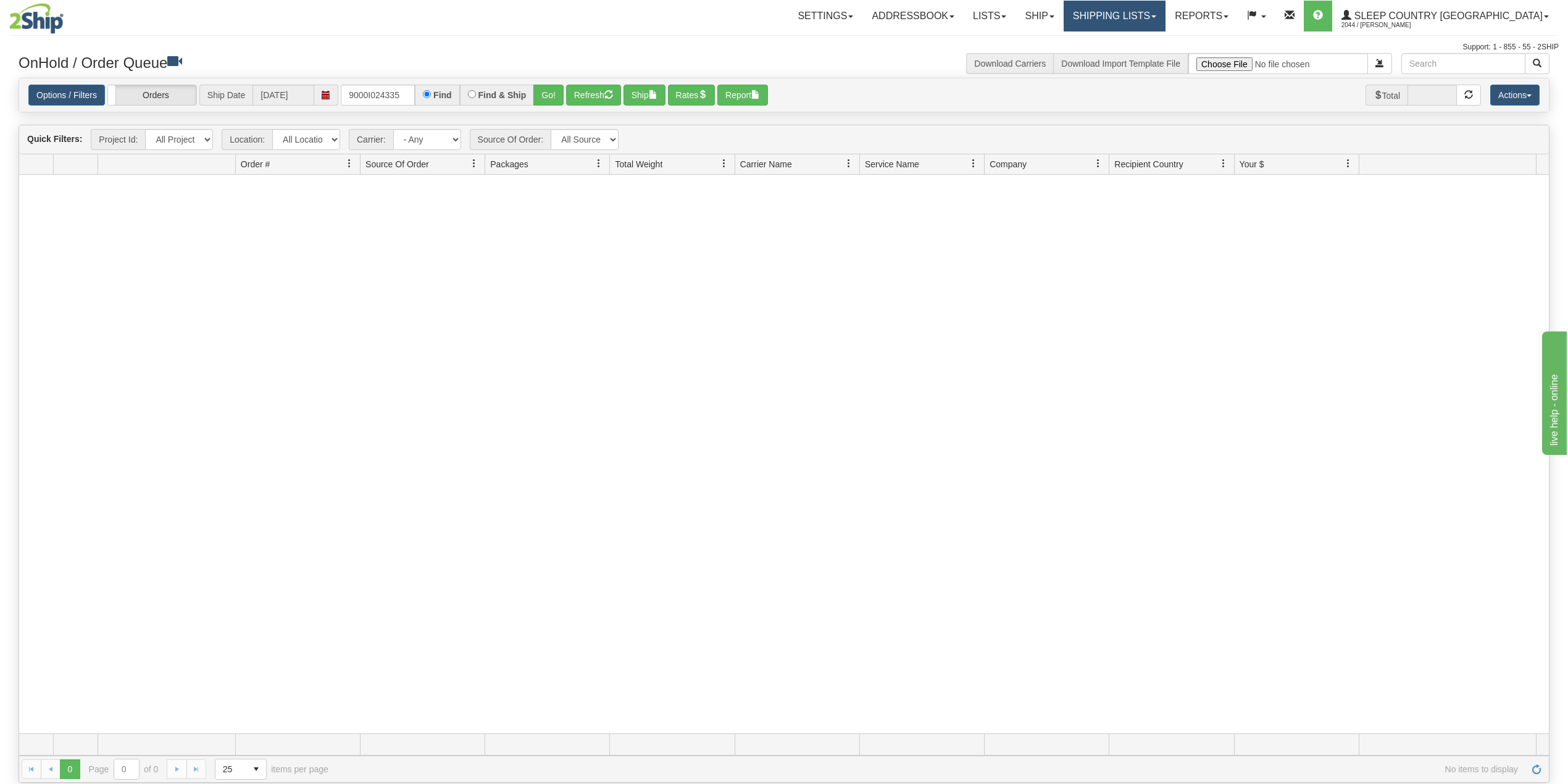
click at [1166, 10] on link "Shipping lists" at bounding box center [1114, 16] width 102 height 31
click at [1129, 38] on span "Current Shipments" at bounding box center [1093, 43] width 72 height 10
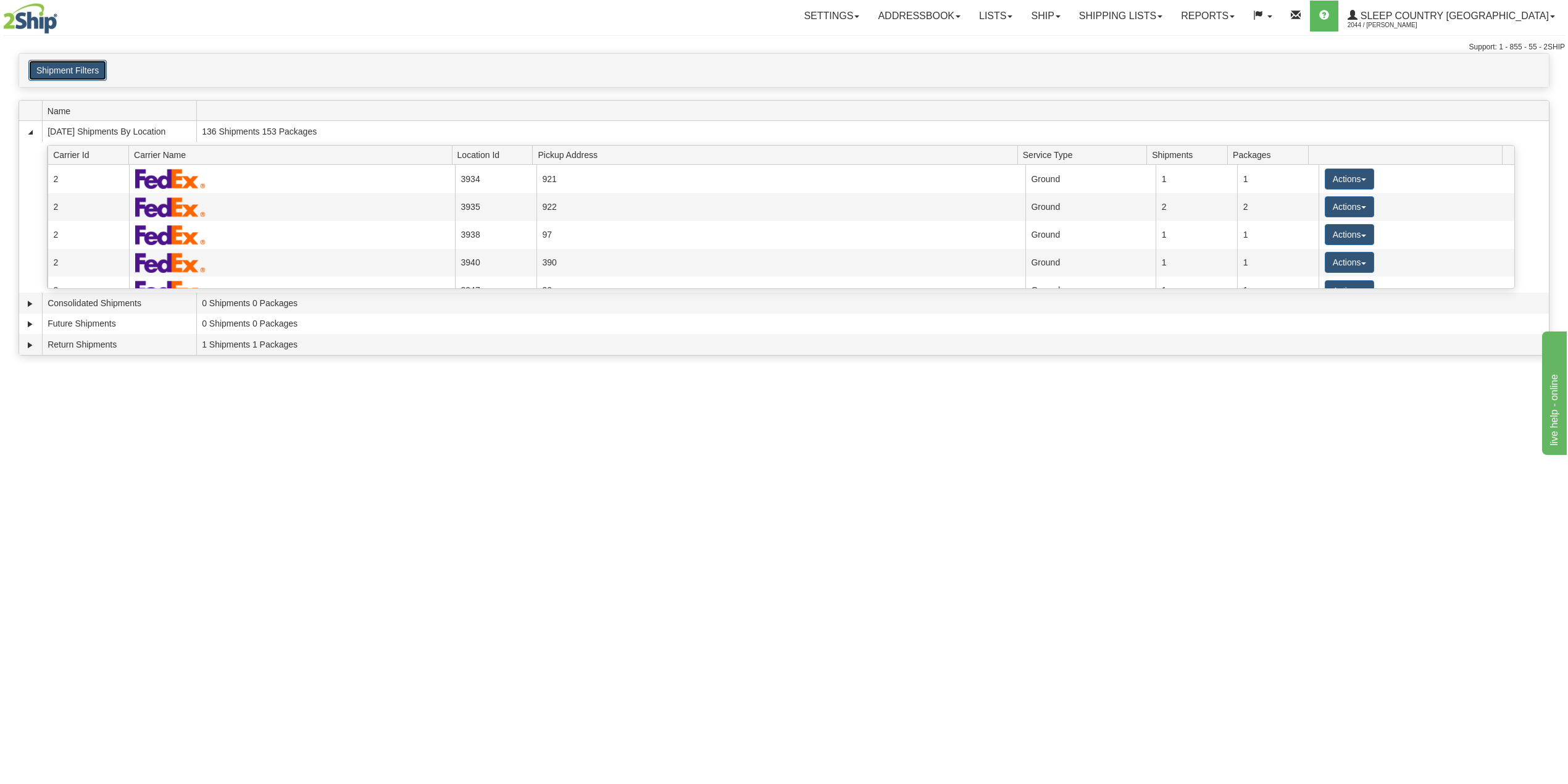
click at [55, 65] on button "Shipment Filters" at bounding box center [68, 70] width 79 height 21
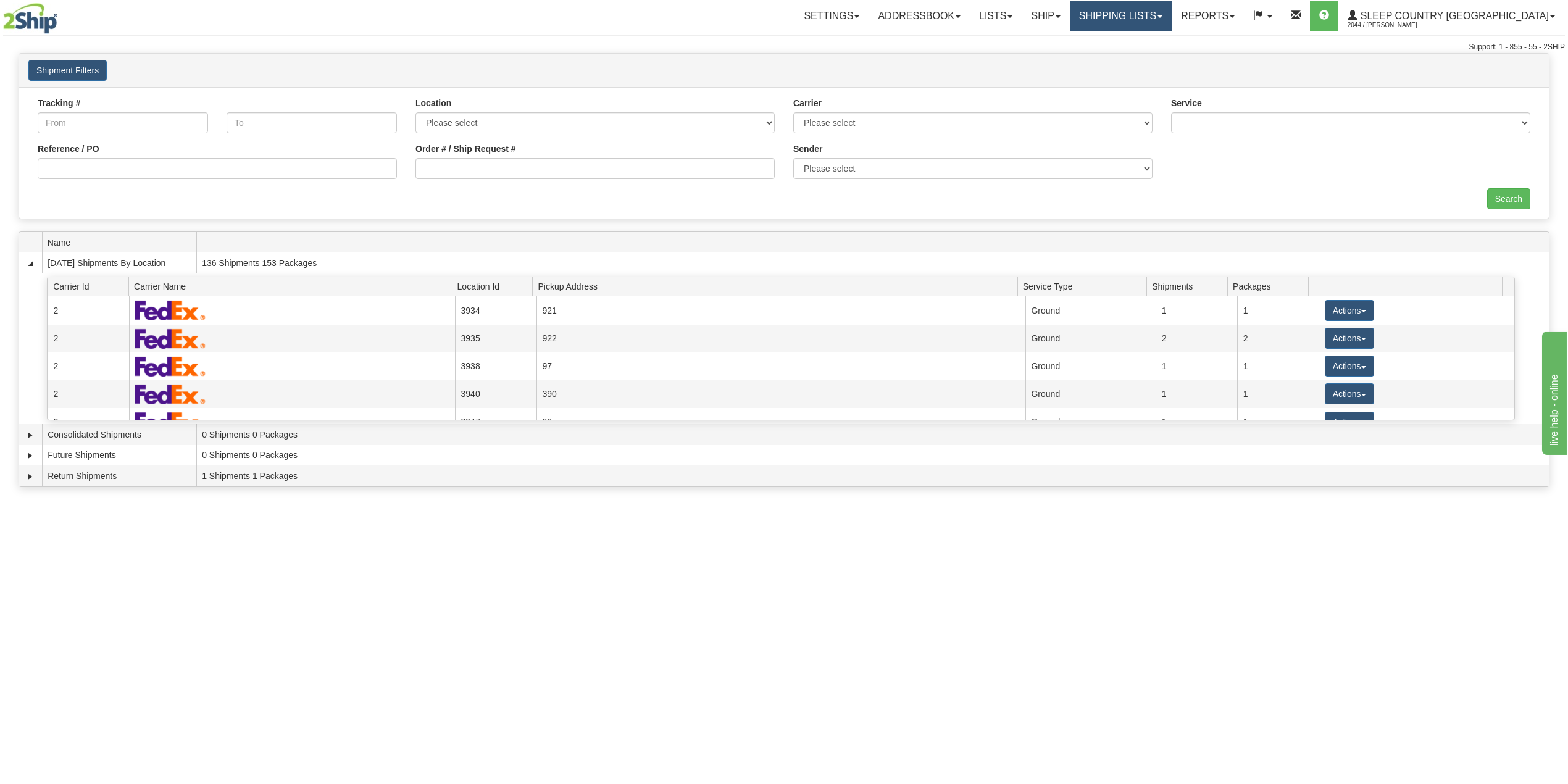
click at [1172, 1] on link "Shipping lists" at bounding box center [1120, 16] width 102 height 31
click at [1159, 57] on span "Search Shipment History" at bounding box center [1110, 59] width 95 height 10
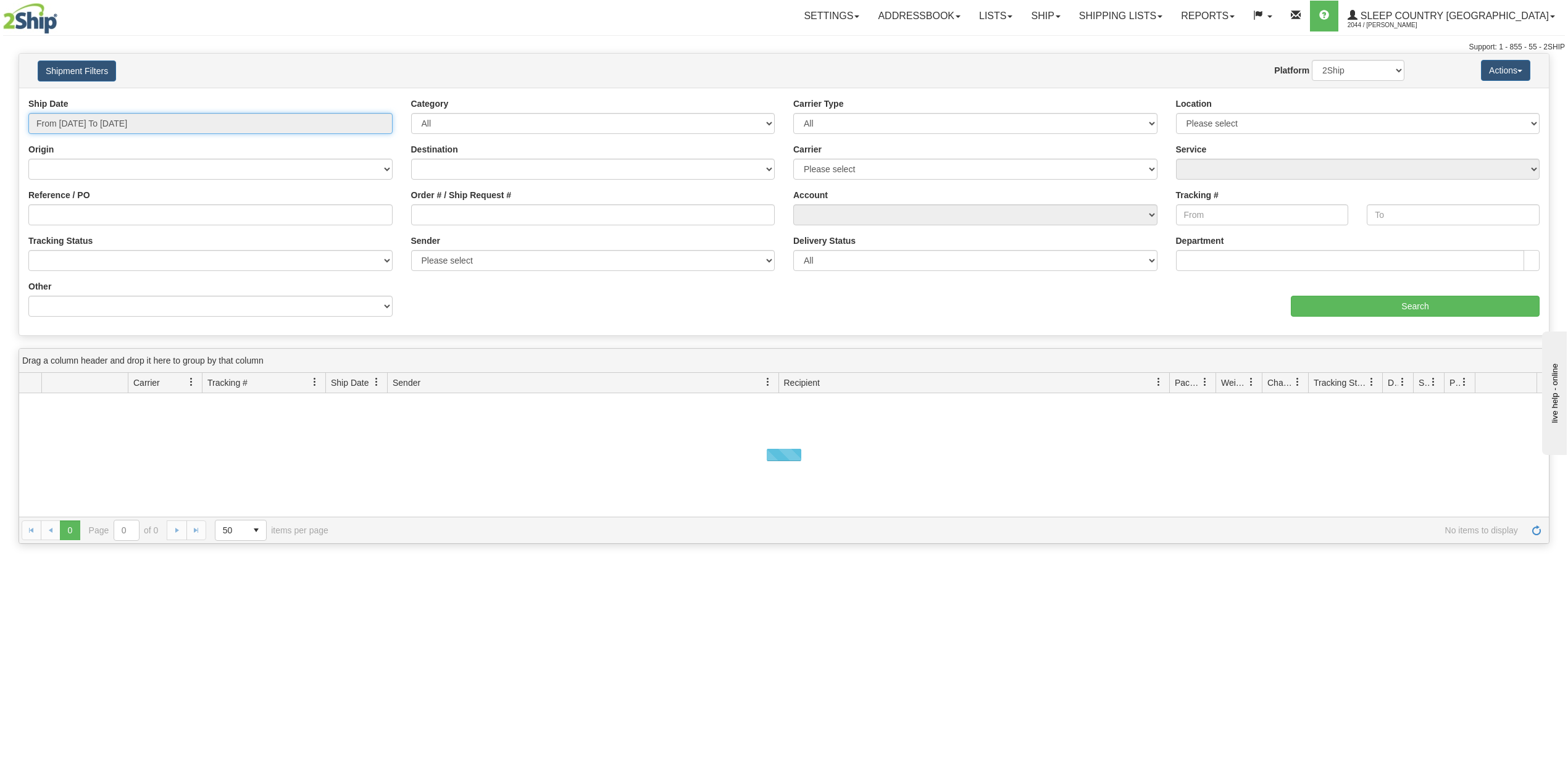
click at [119, 126] on input "From [DATE] To [DATE]" at bounding box center [211, 123] width 364 height 21
click at [106, 210] on li "Last 30 Days" at bounding box center [83, 212] width 99 height 17
type input "From [DATE] To [DATE]"
click at [106, 210] on input "Reference / PO" at bounding box center [211, 214] width 364 height 21
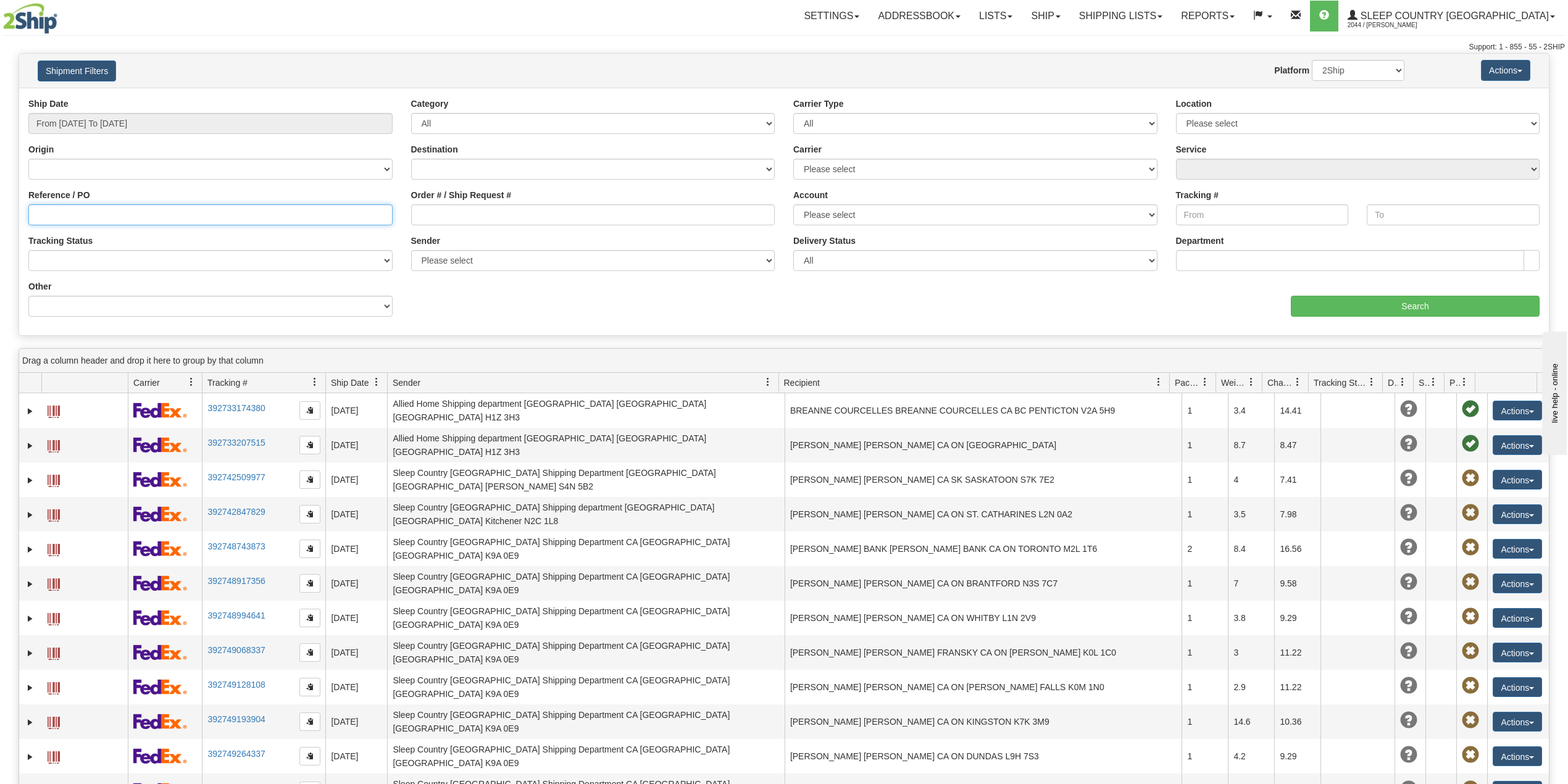
paste input "9000I024335"
click at [1437, 306] on input "Search" at bounding box center [1415, 306] width 249 height 21
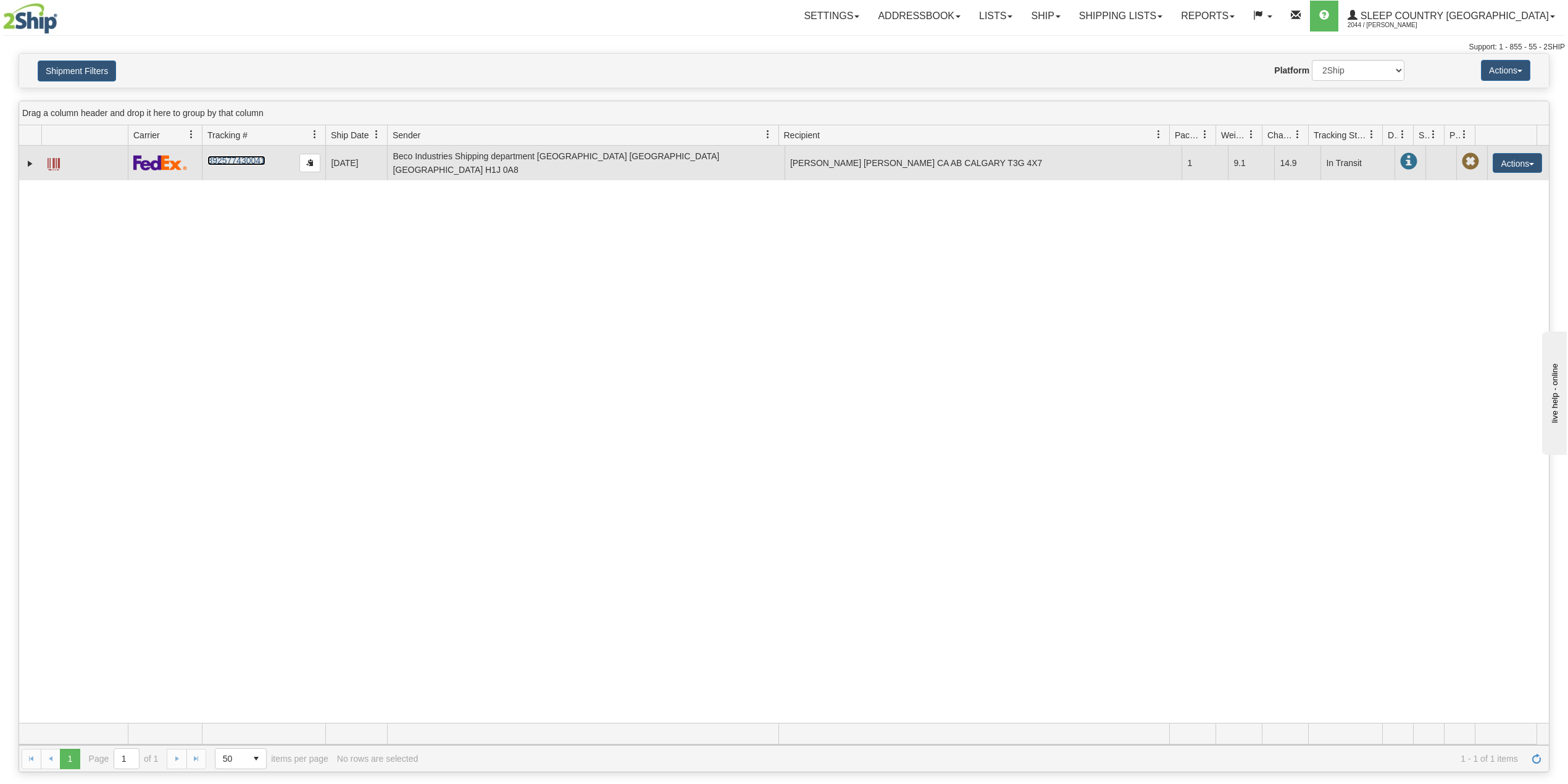
click at [240, 161] on link "392577430041" at bounding box center [236, 160] width 57 height 10
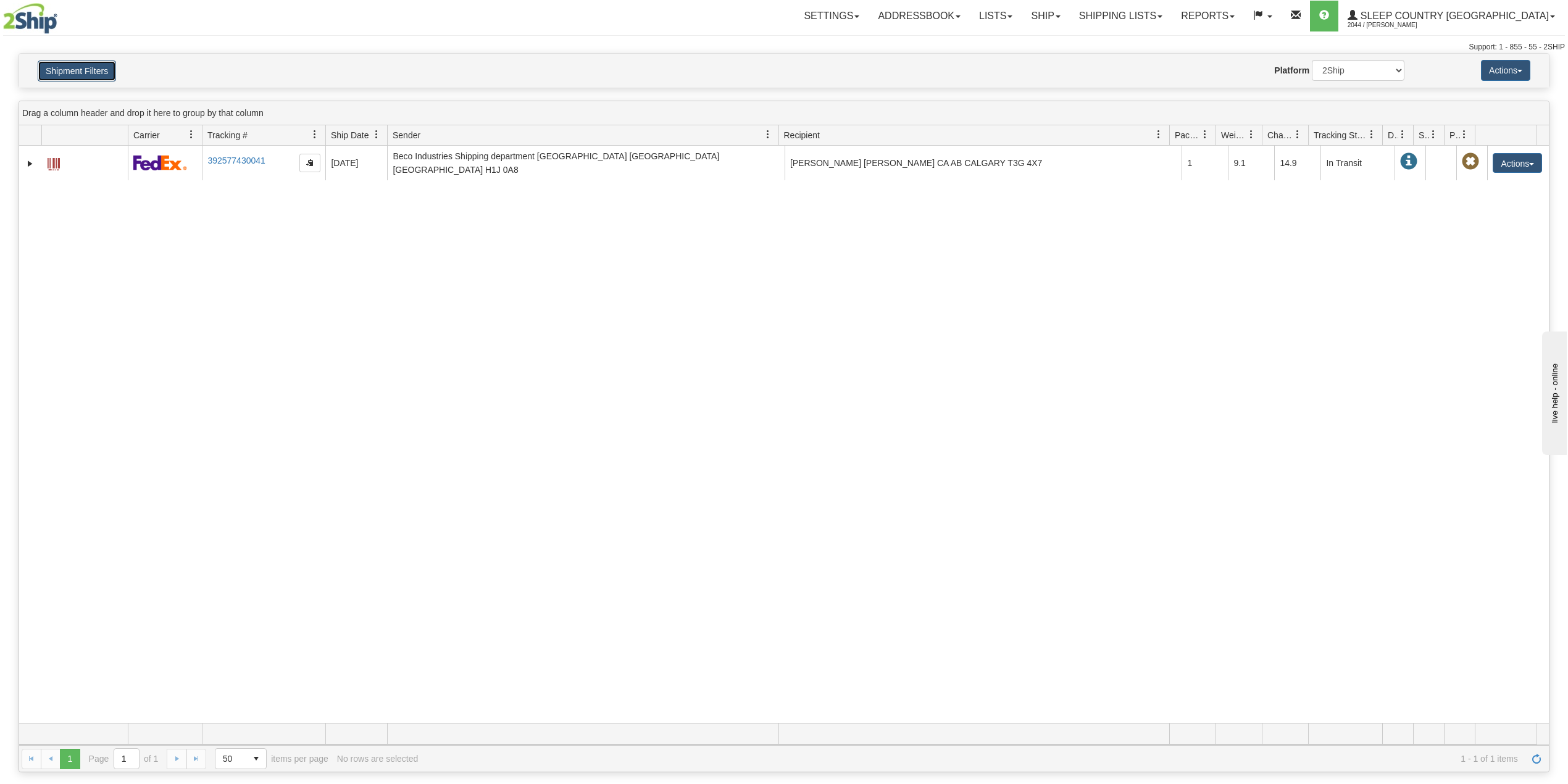
click at [85, 61] on button "Shipment Filters" at bounding box center [77, 71] width 79 height 21
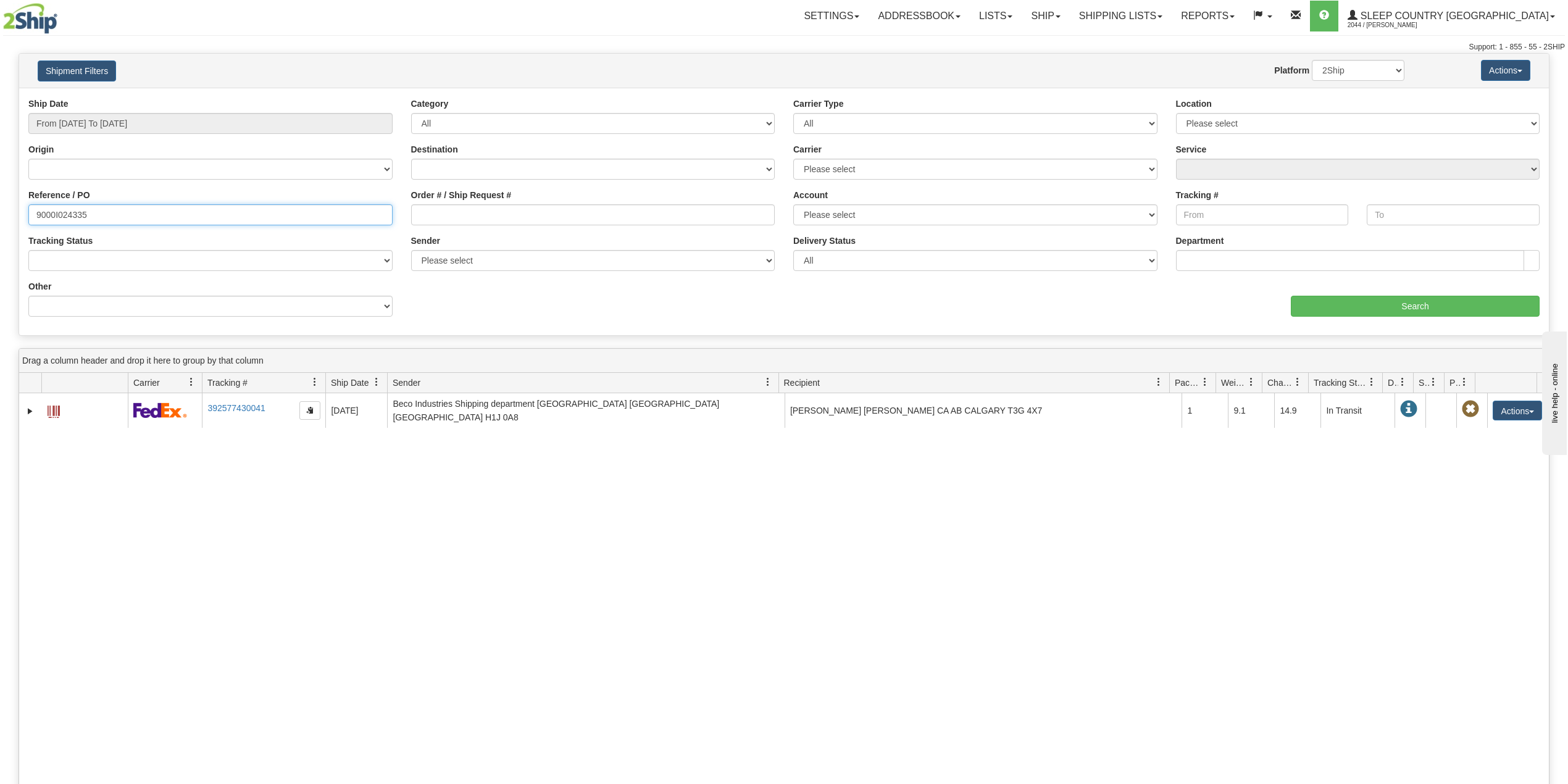
click at [59, 211] on input "9000I024335" at bounding box center [211, 214] width 364 height 21
paste input "2I041432"
type input "9002I041432"
click at [1370, 310] on input "Search" at bounding box center [1415, 306] width 249 height 21
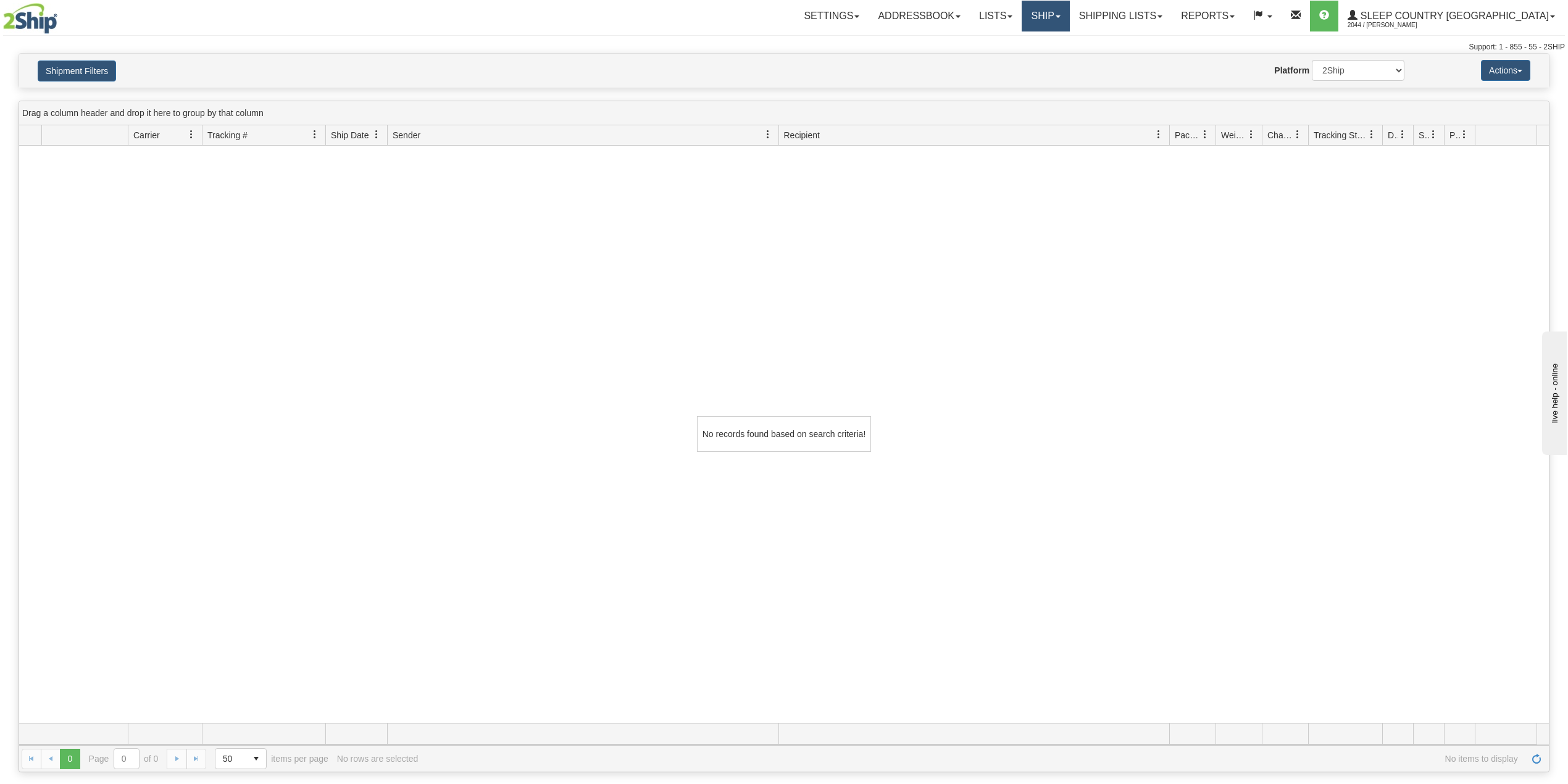
click at [1069, 22] on link "Ship" at bounding box center [1045, 16] width 47 height 31
click at [1057, 57] on span "OnHold / Order Queue" at bounding box center [1013, 59] width 87 height 10
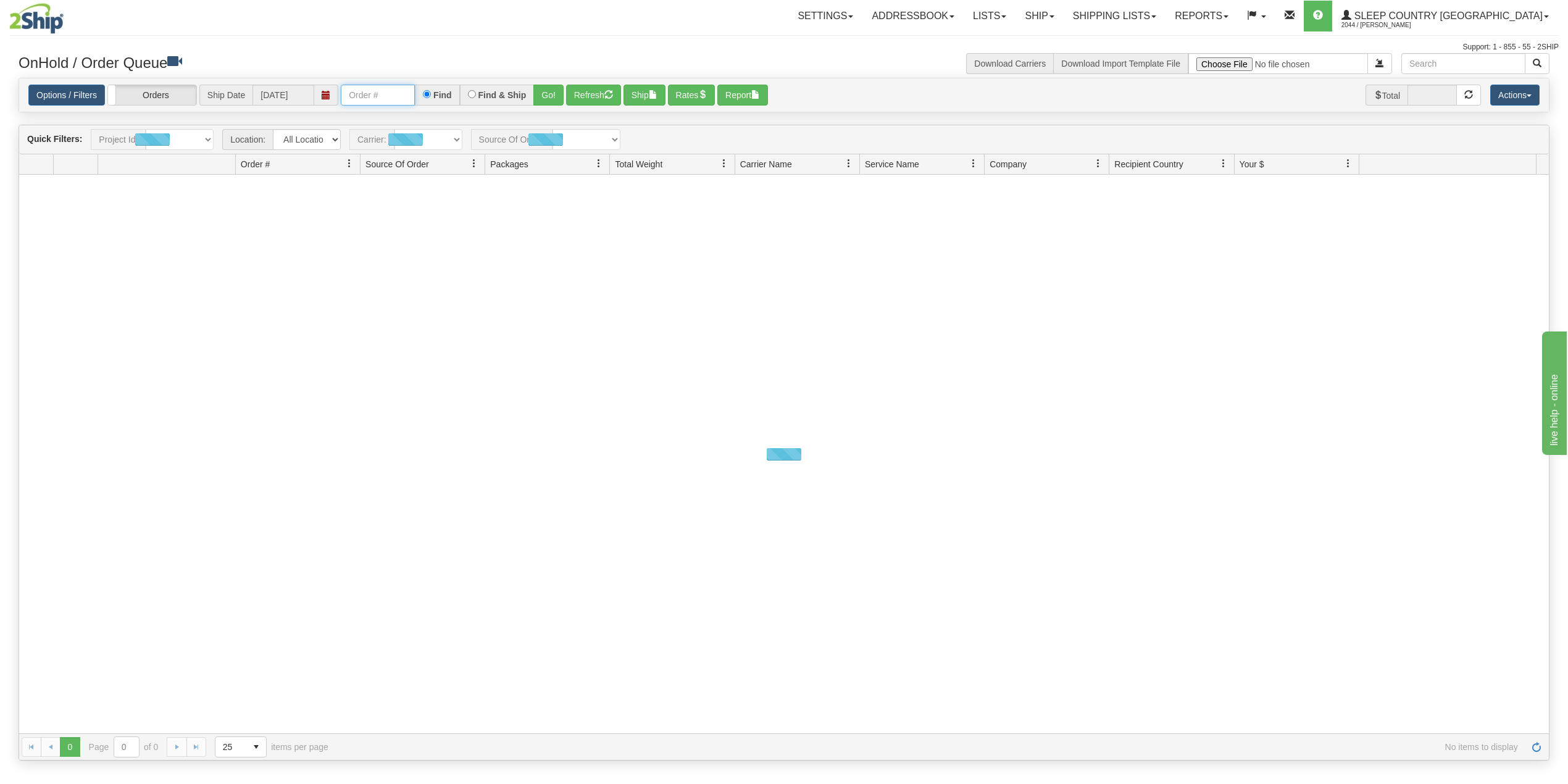
click at [368, 99] on input "text" at bounding box center [378, 95] width 74 height 21
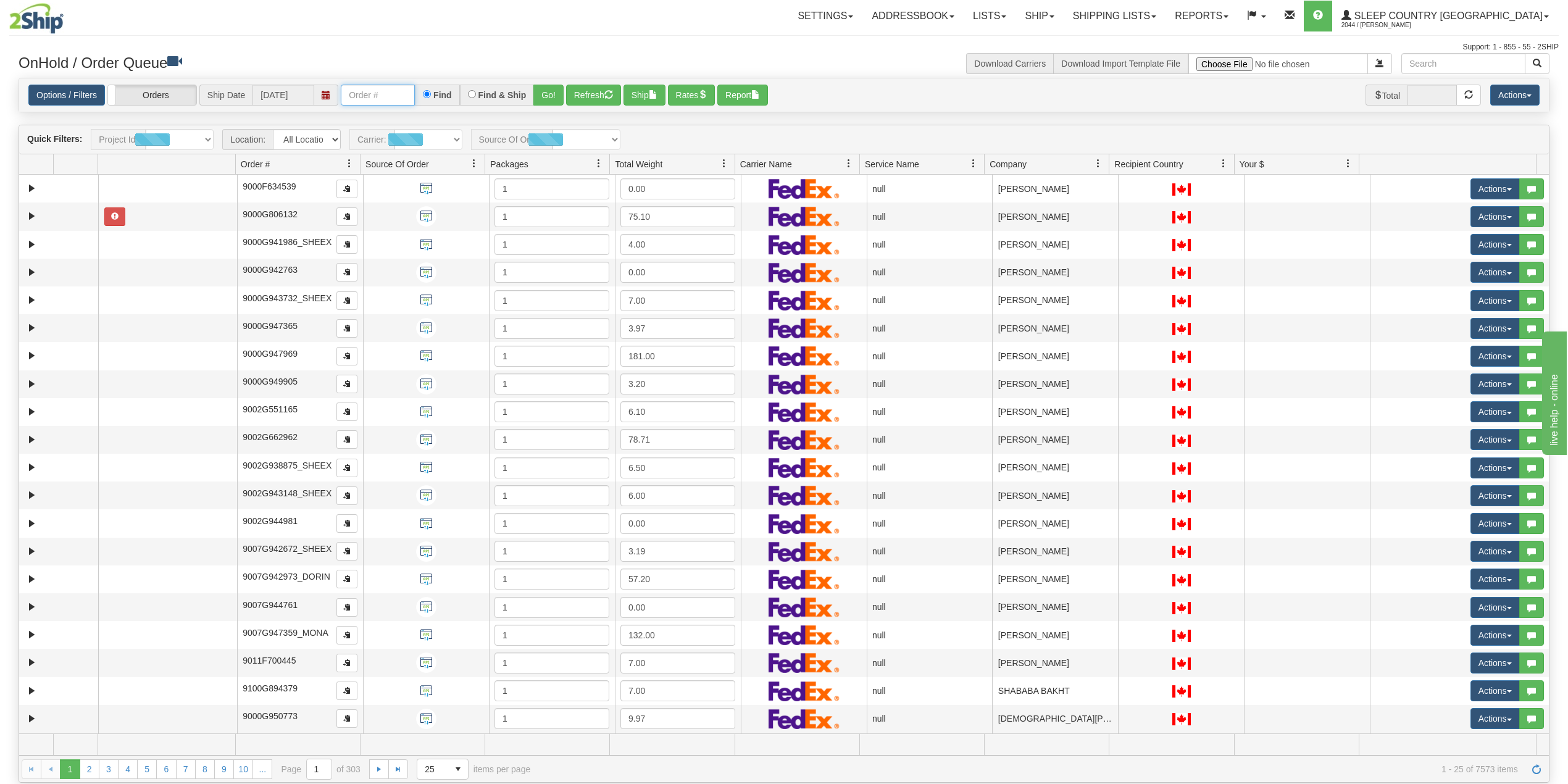
paste input "9002I041432"
click at [553, 96] on button "Go!" at bounding box center [548, 95] width 30 height 21
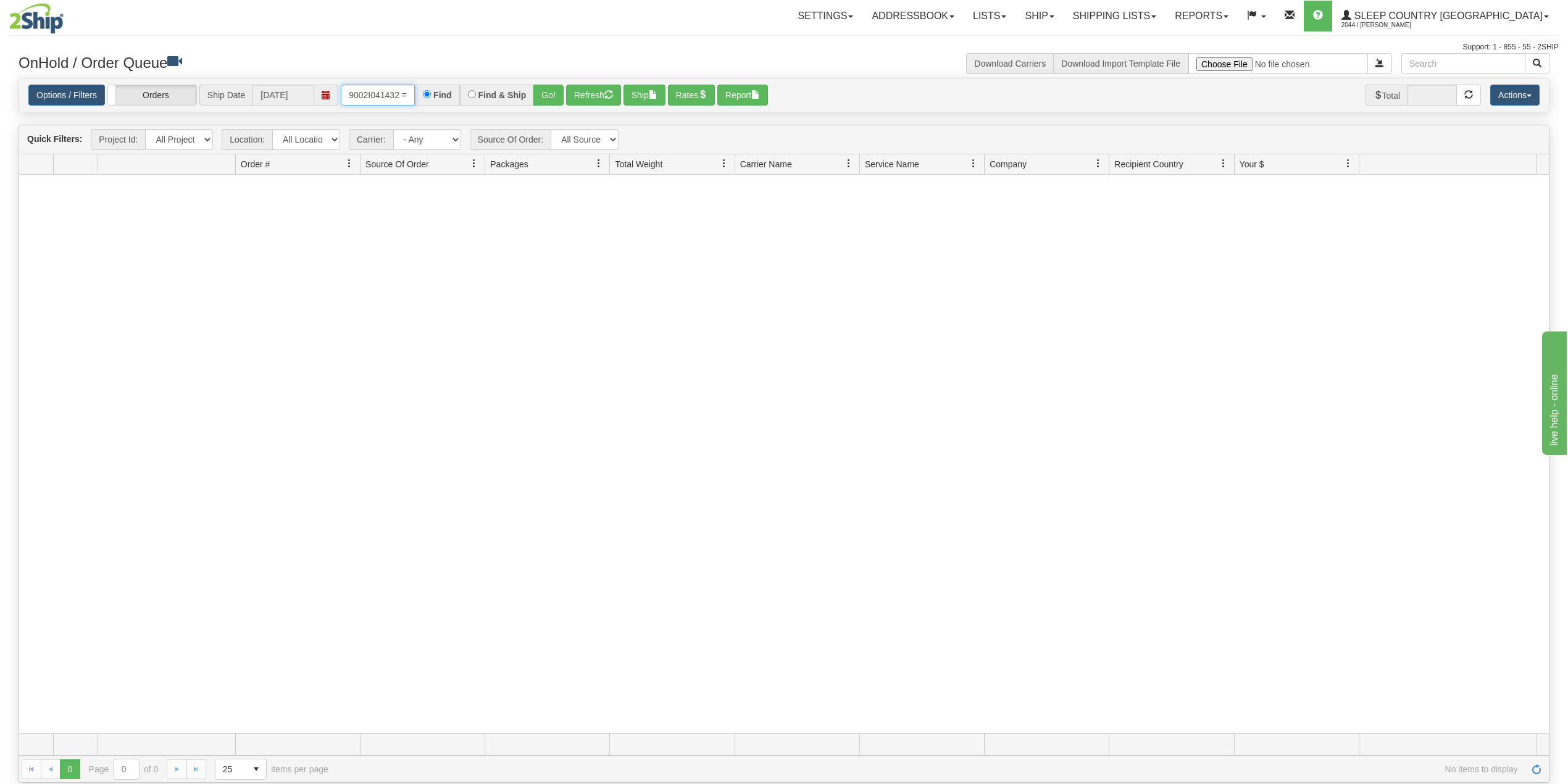
click at [412, 93] on input "9002I041432 =" at bounding box center [378, 95] width 74 height 21
click at [550, 91] on button "Go!" at bounding box center [548, 95] width 30 height 21
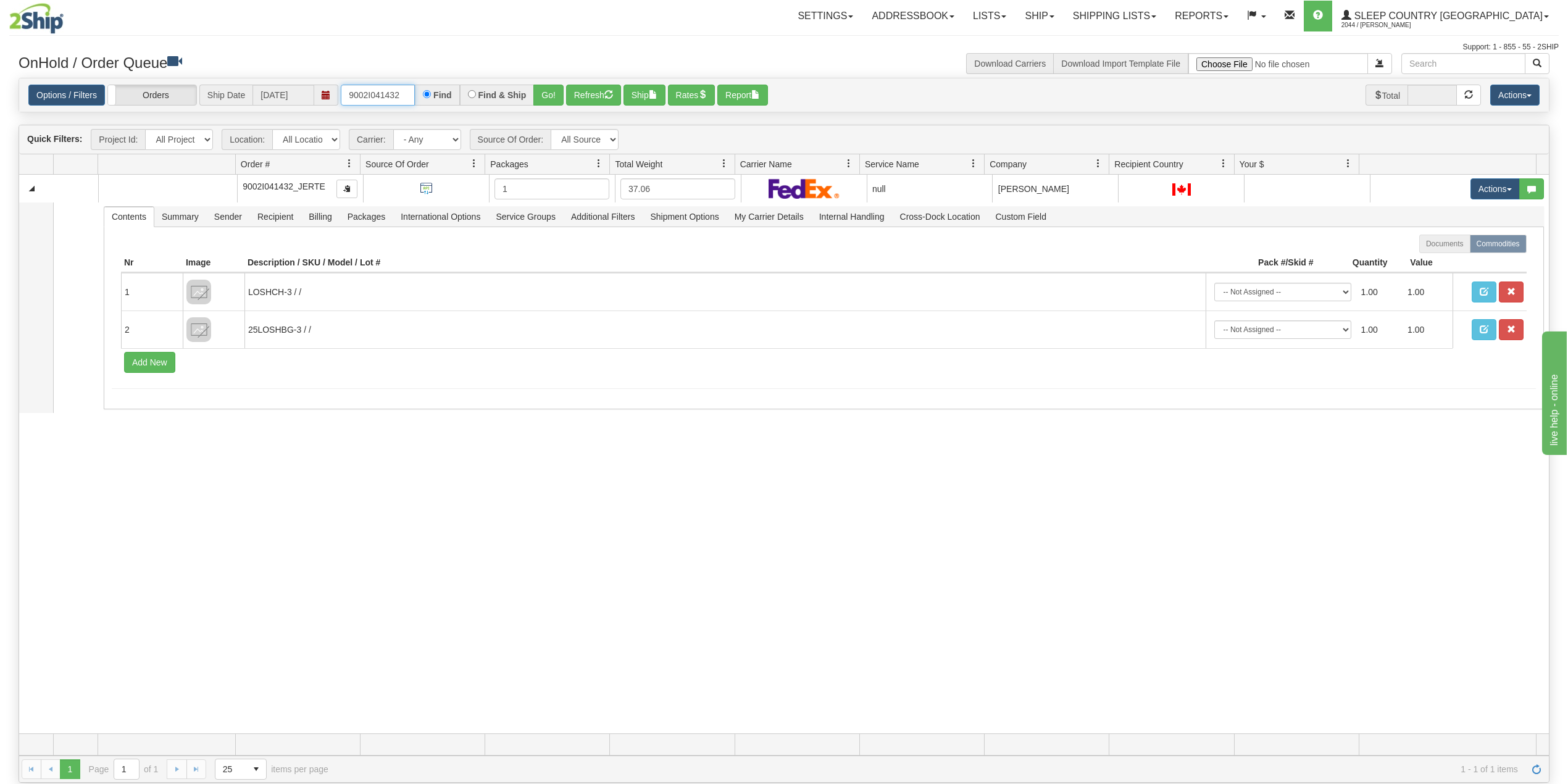
click at [373, 97] on input "9002I041432" at bounding box center [378, 95] width 74 height 21
paste input "24781"
click at [549, 94] on button "Go!" at bounding box center [548, 95] width 30 height 21
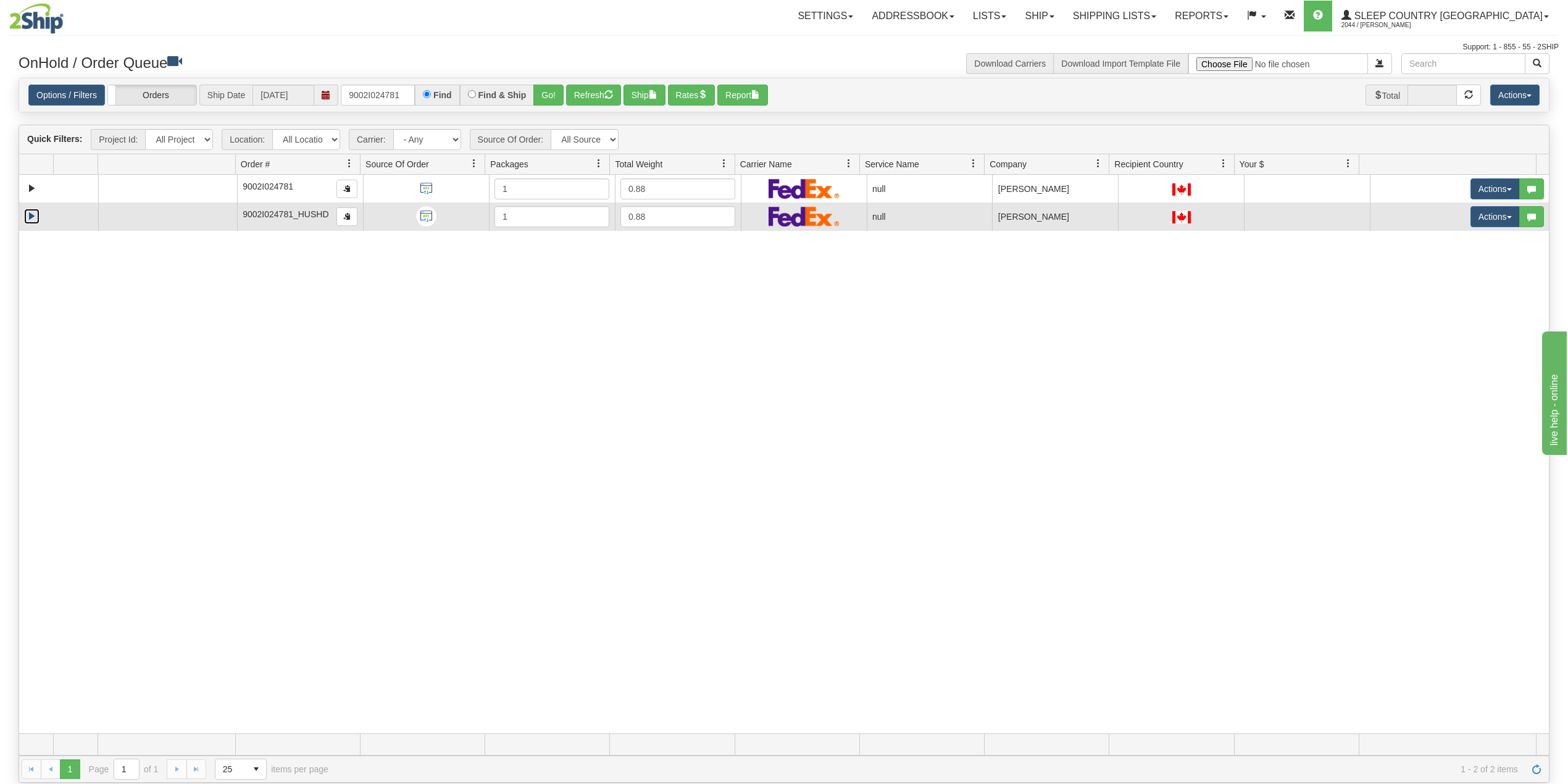
click at [30, 216] on link "Expand" at bounding box center [31, 216] width 15 height 15
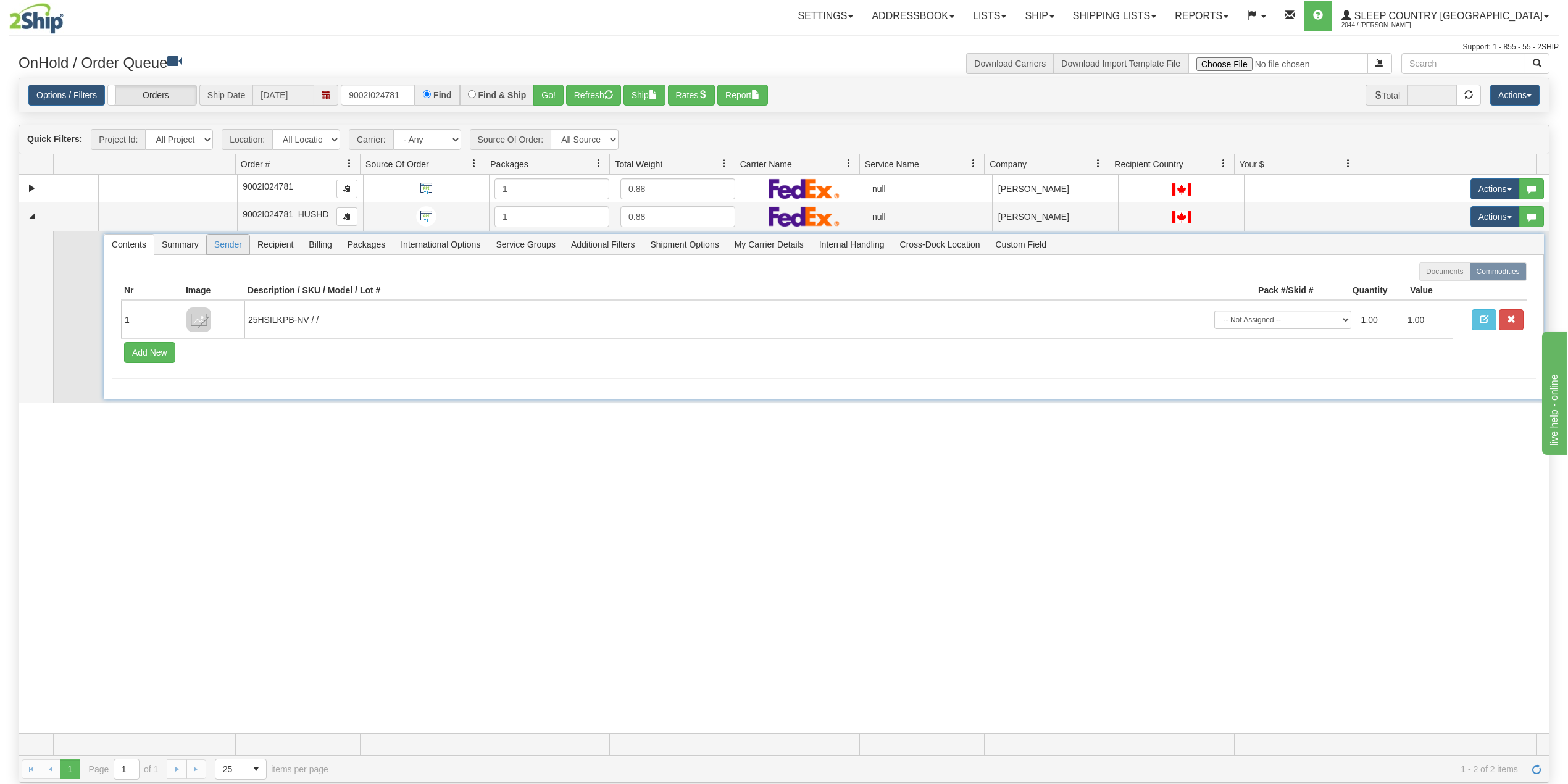
click at [231, 246] on span "Sender" at bounding box center [228, 245] width 43 height 20
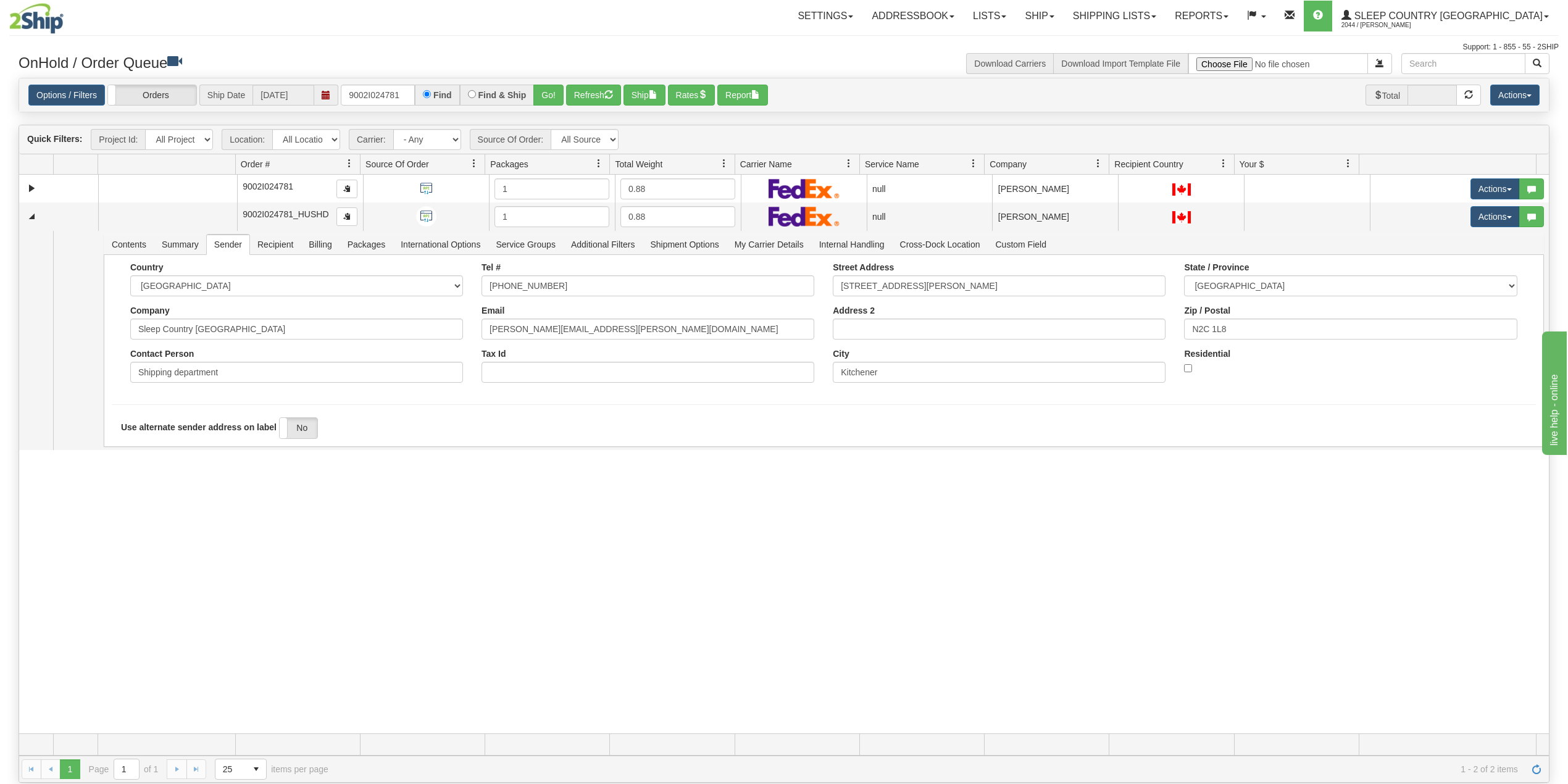
click at [203, 582] on div "31516607 300 90897736 0 9002I024781 1 0.88 null Shipping department Sleep Count…" at bounding box center [784, 454] width 1530 height 558
click at [386, 96] on input "9002I024781" at bounding box center [378, 95] width 74 height 21
paste input "0I034697"
type input "9000I034697"
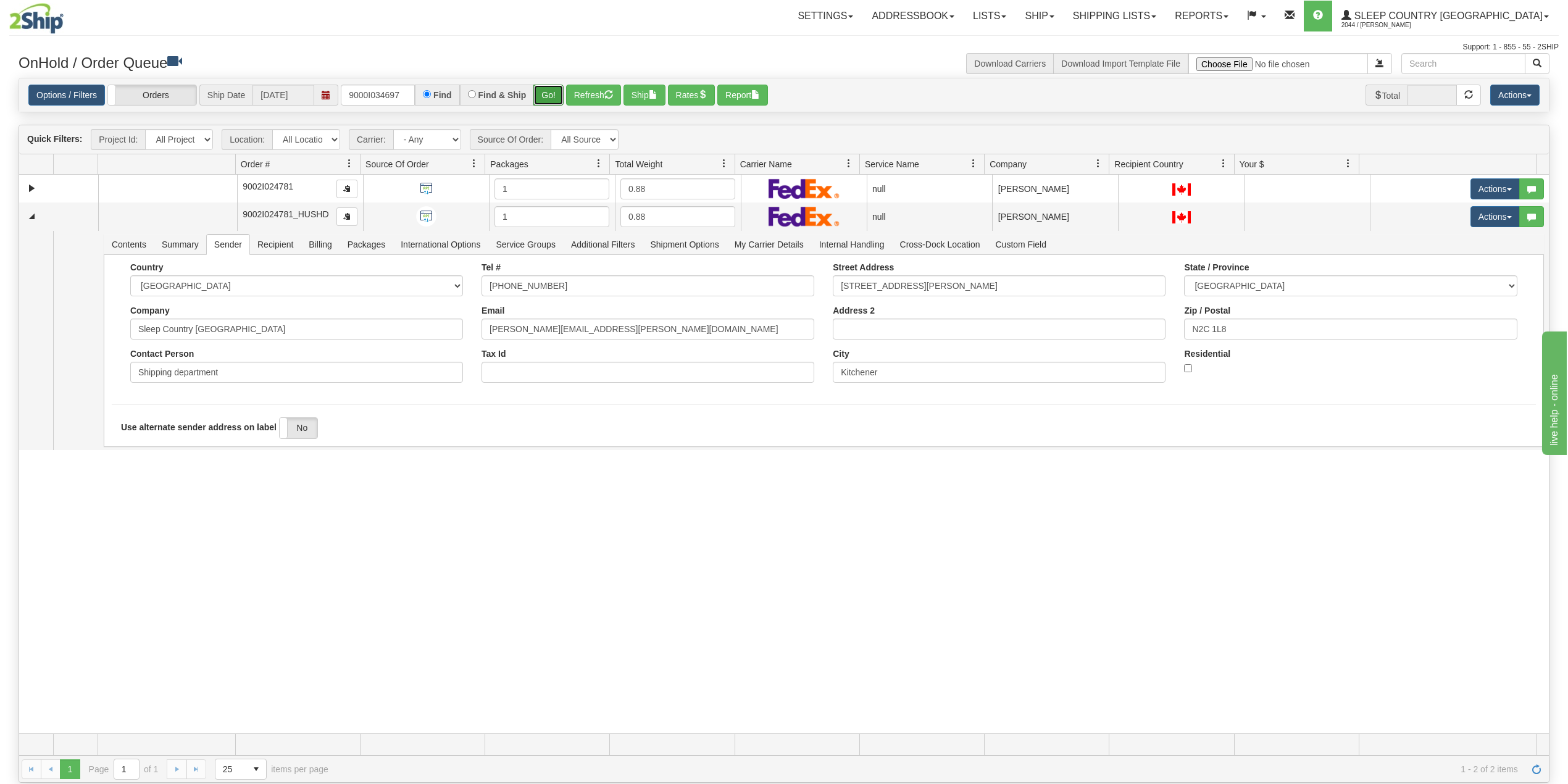
click at [557, 97] on button "Go!" at bounding box center [548, 95] width 30 height 21
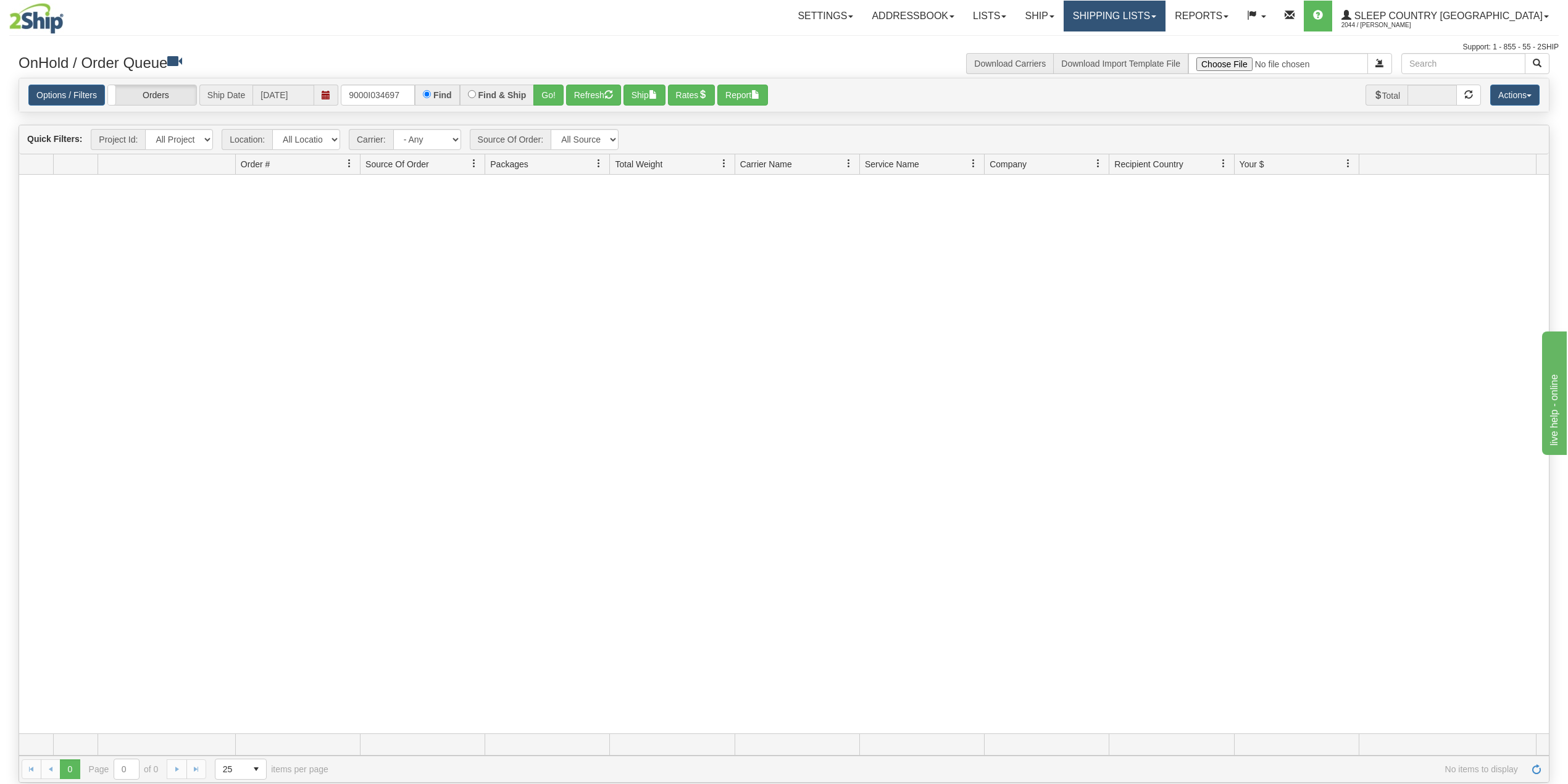
click at [1166, 10] on link "Shipping lists" at bounding box center [1114, 16] width 102 height 31
click at [1152, 55] on span "Search Shipment History" at bounding box center [1104, 59] width 95 height 10
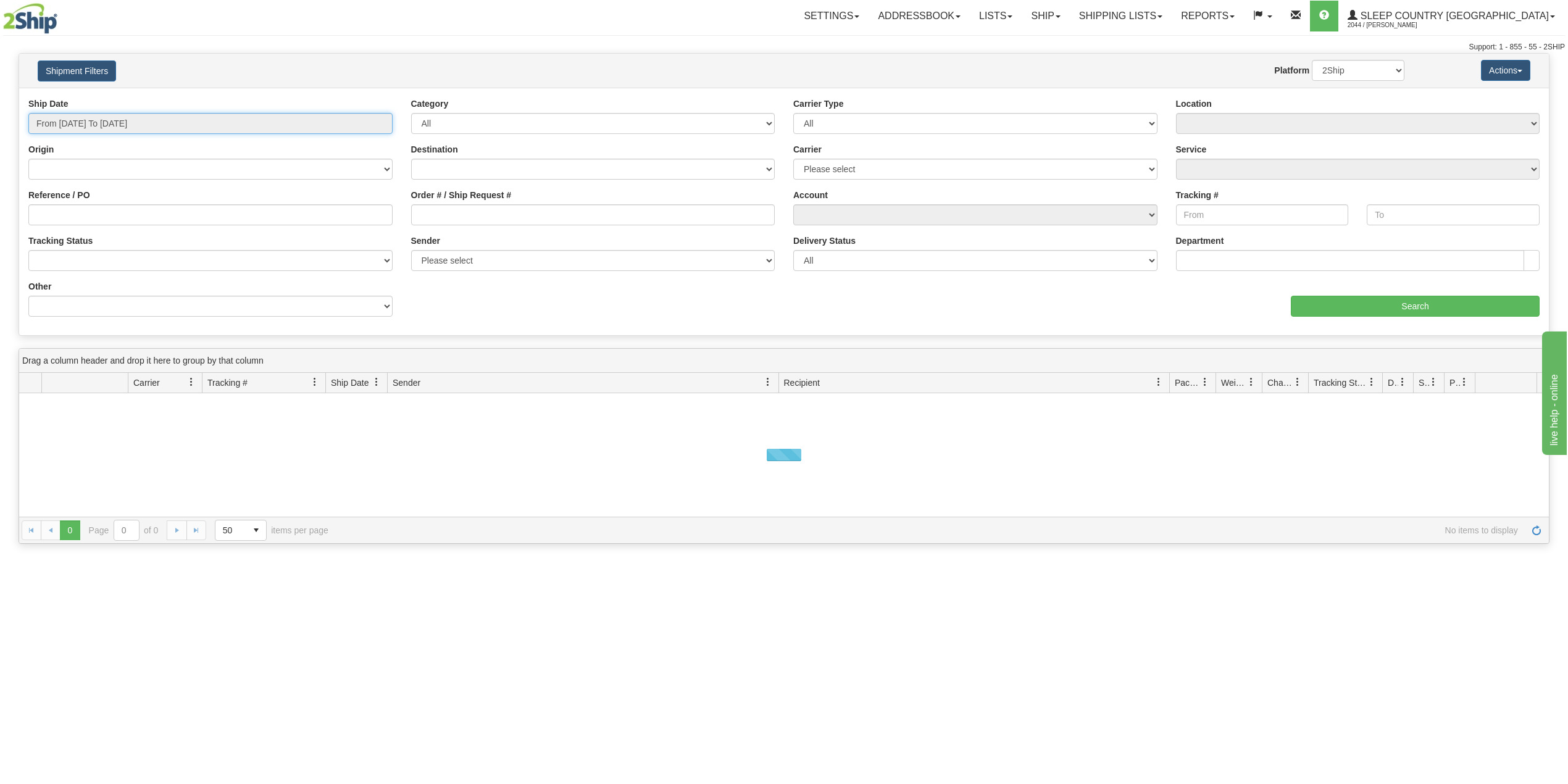
click at [101, 117] on input "From 09/01/2025 To 09/02/2025" at bounding box center [211, 123] width 364 height 21
click at [65, 218] on li "Last 30 Days" at bounding box center [83, 212] width 99 height 17
type input "From 08/04/2025 To 09/02/2025"
click at [68, 218] on input "Reference / PO" at bounding box center [211, 214] width 364 height 21
paste input "9000I034697"
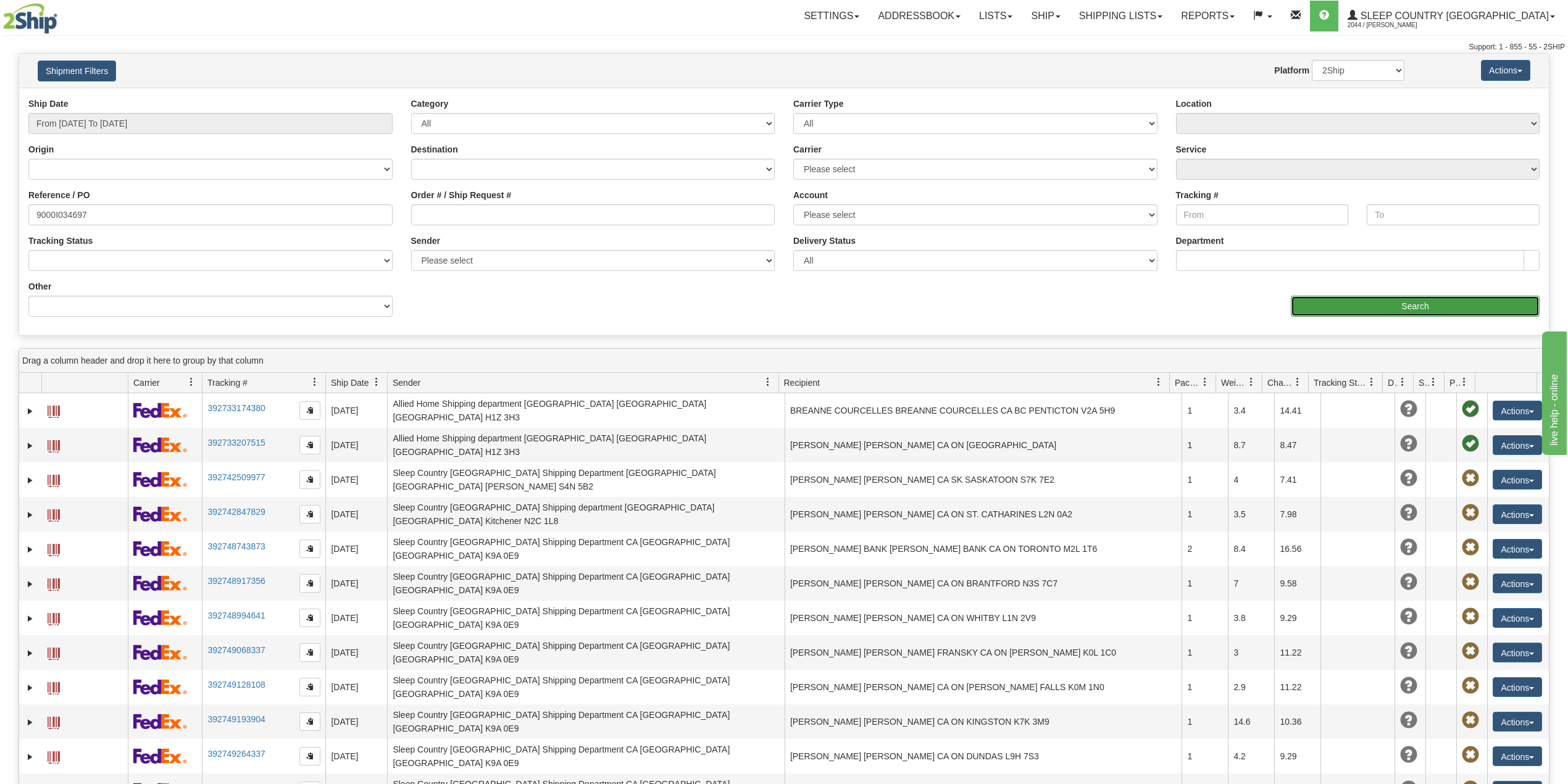
click at [1322, 304] on input "Search" at bounding box center [1415, 306] width 249 height 21
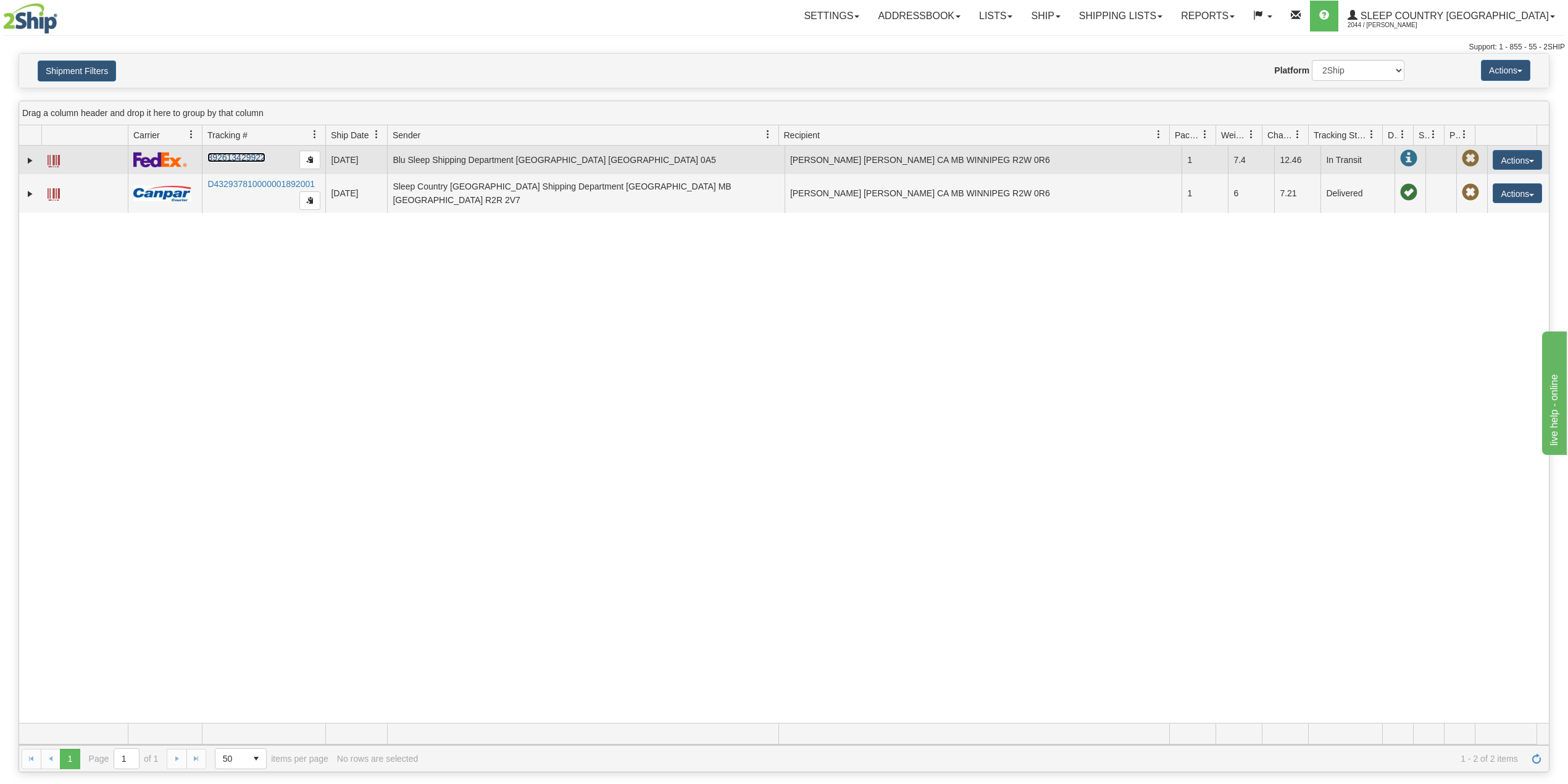
click at [238, 155] on link "392613429922" at bounding box center [236, 157] width 57 height 10
click at [29, 159] on link "Expand" at bounding box center [30, 160] width 13 height 13
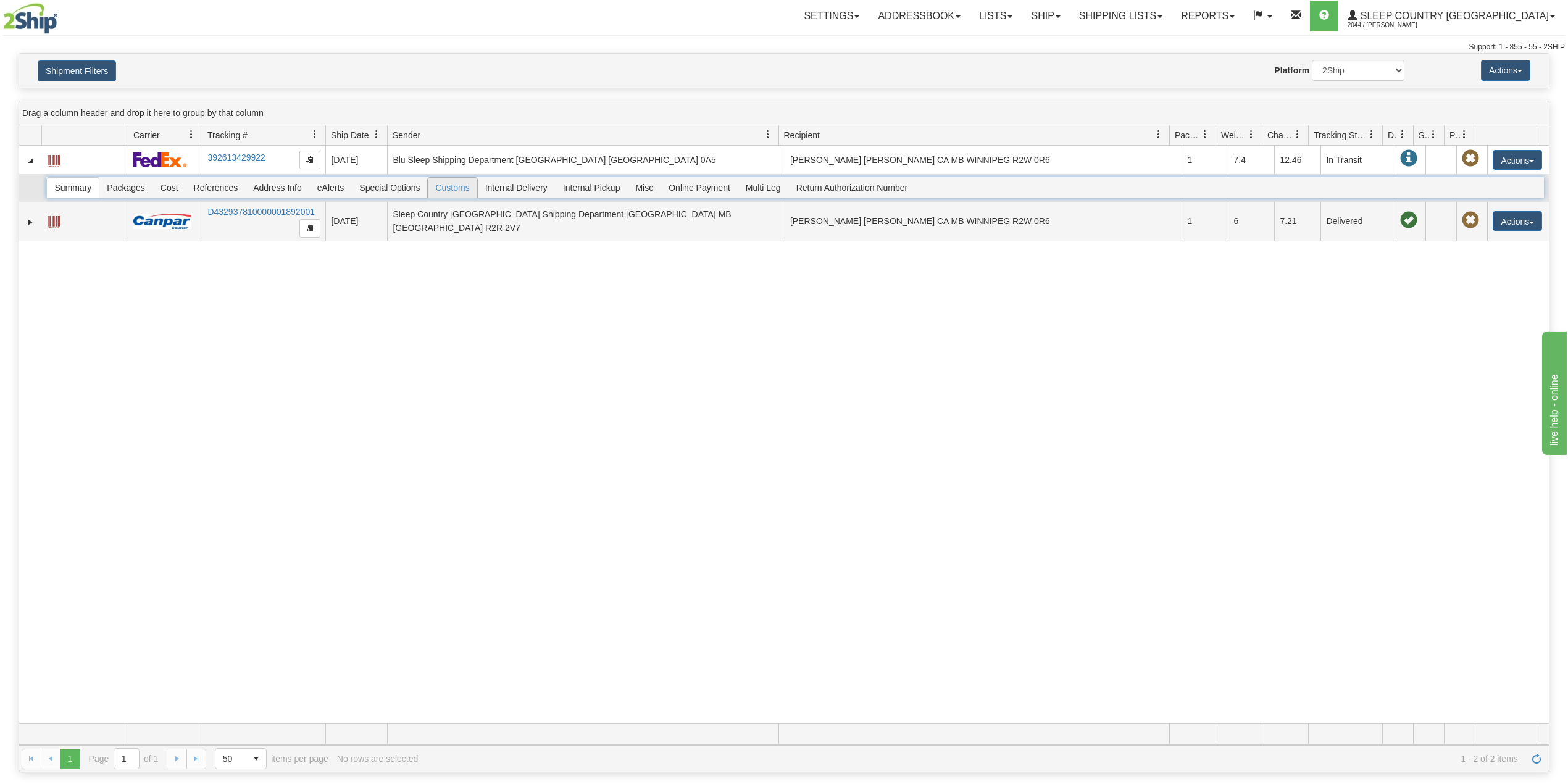
click at [458, 185] on span "Customs" at bounding box center [452, 187] width 49 height 20
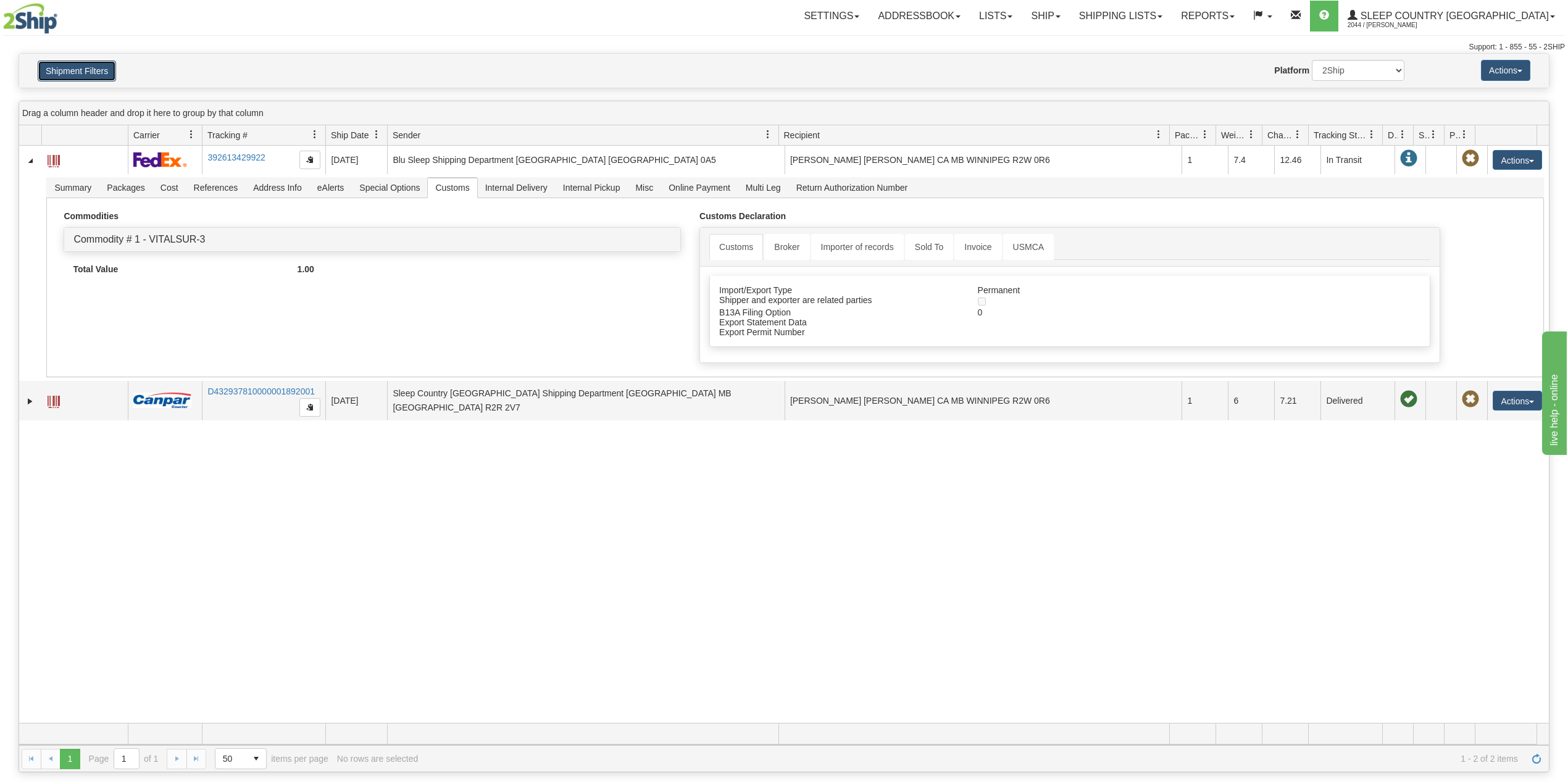
click at [70, 70] on button "Shipment Filters" at bounding box center [77, 71] width 79 height 21
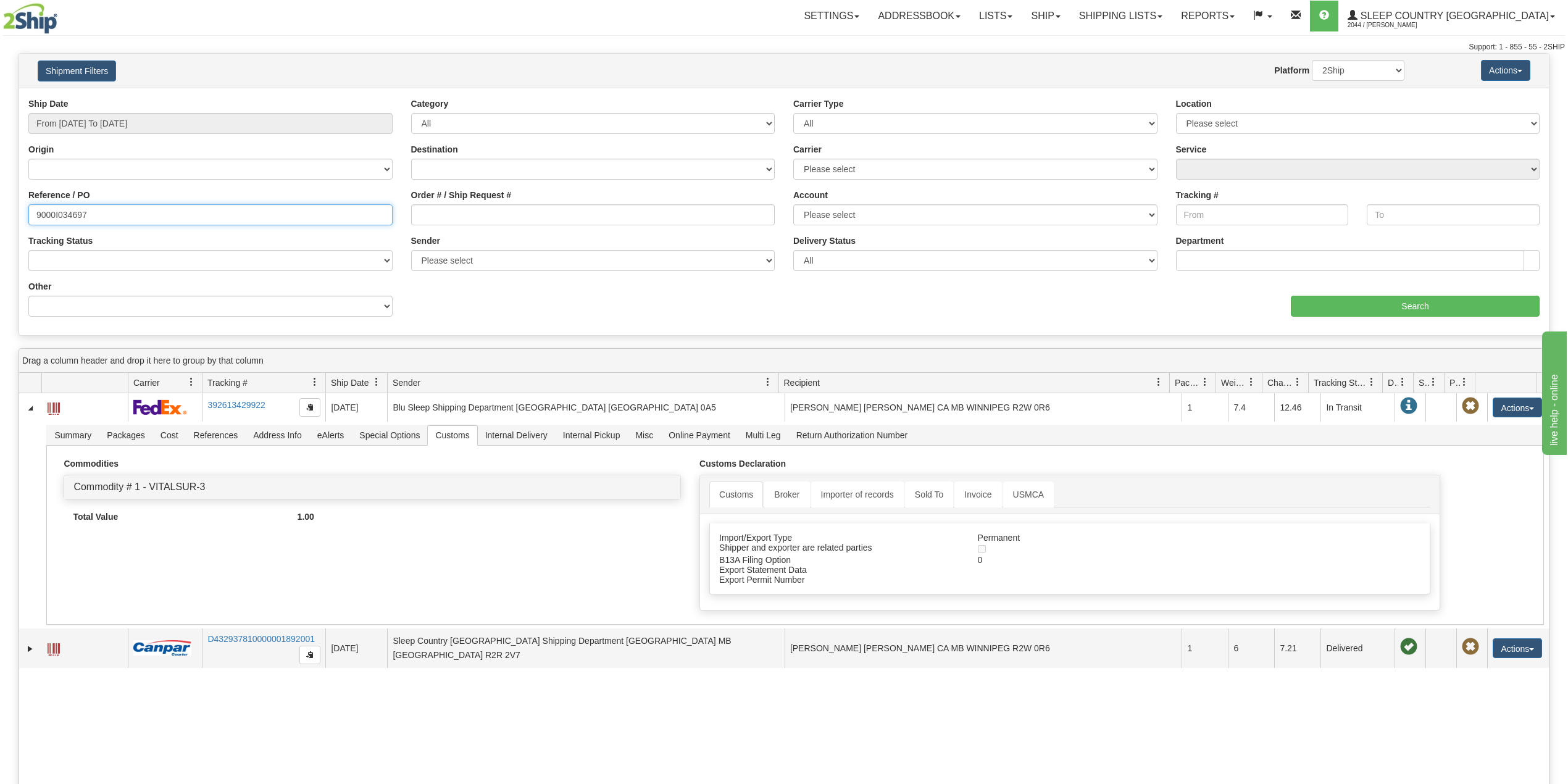
click at [70, 216] on input "9000I034697" at bounding box center [211, 214] width 364 height 21
paste input "1795"
type input "9000I017957"
click at [1349, 294] on div "aaa Search" at bounding box center [1166, 298] width 765 height 37
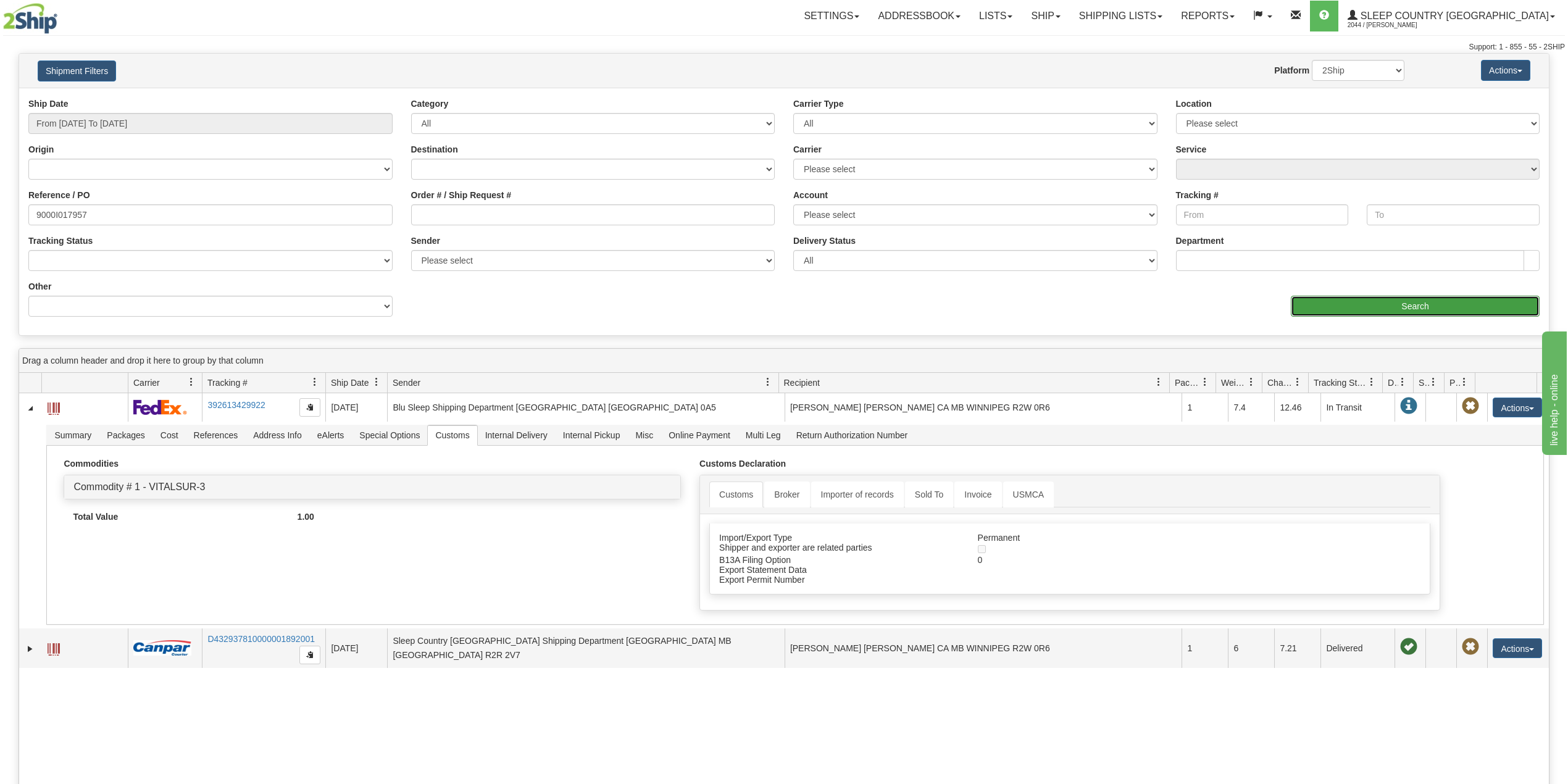
click at [1340, 302] on input "Search" at bounding box center [1415, 306] width 249 height 21
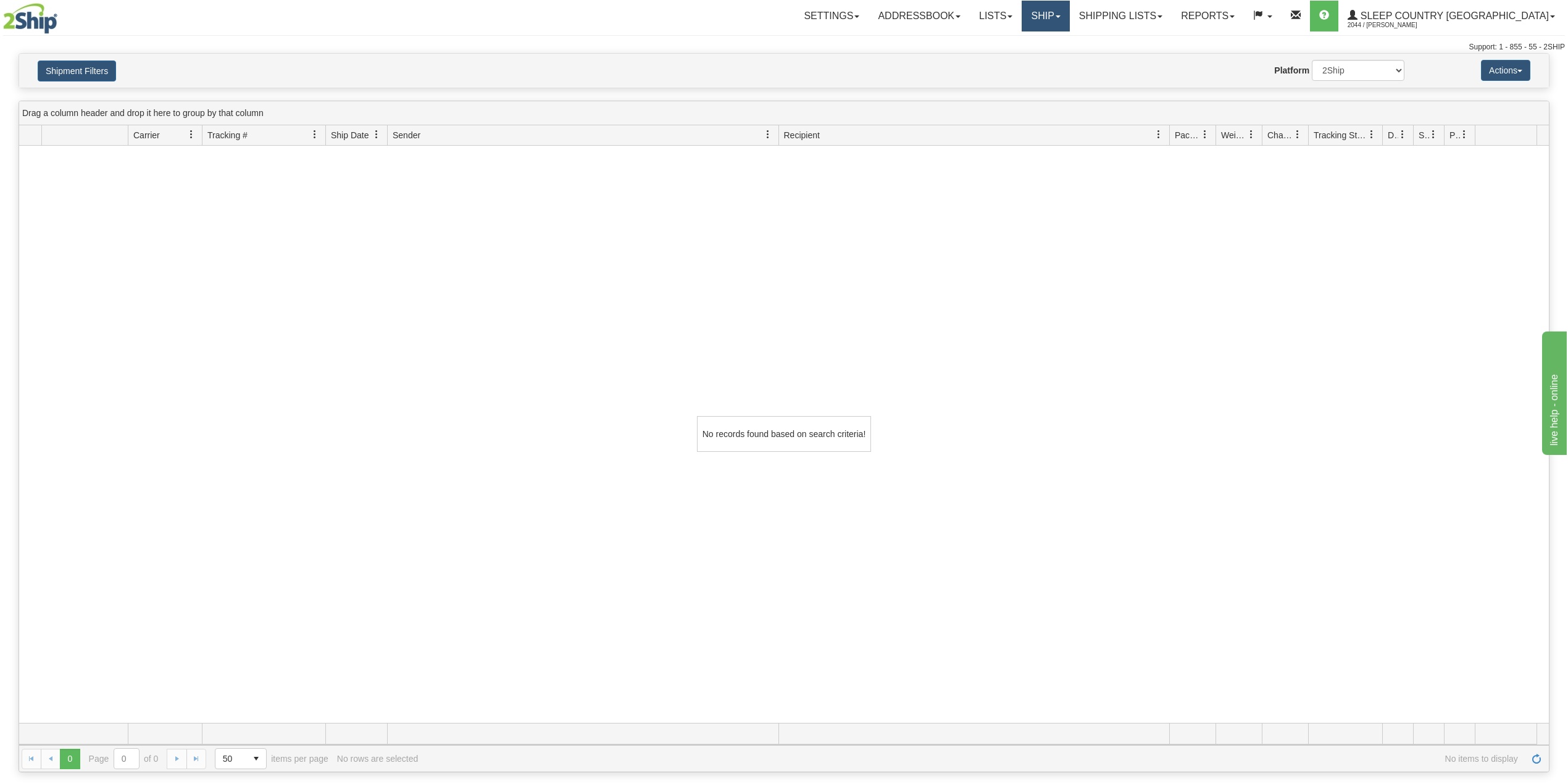
click at [1069, 23] on link "Ship" at bounding box center [1045, 16] width 47 height 31
click at [1057, 57] on span "OnHold / Order Queue" at bounding box center [1013, 59] width 87 height 10
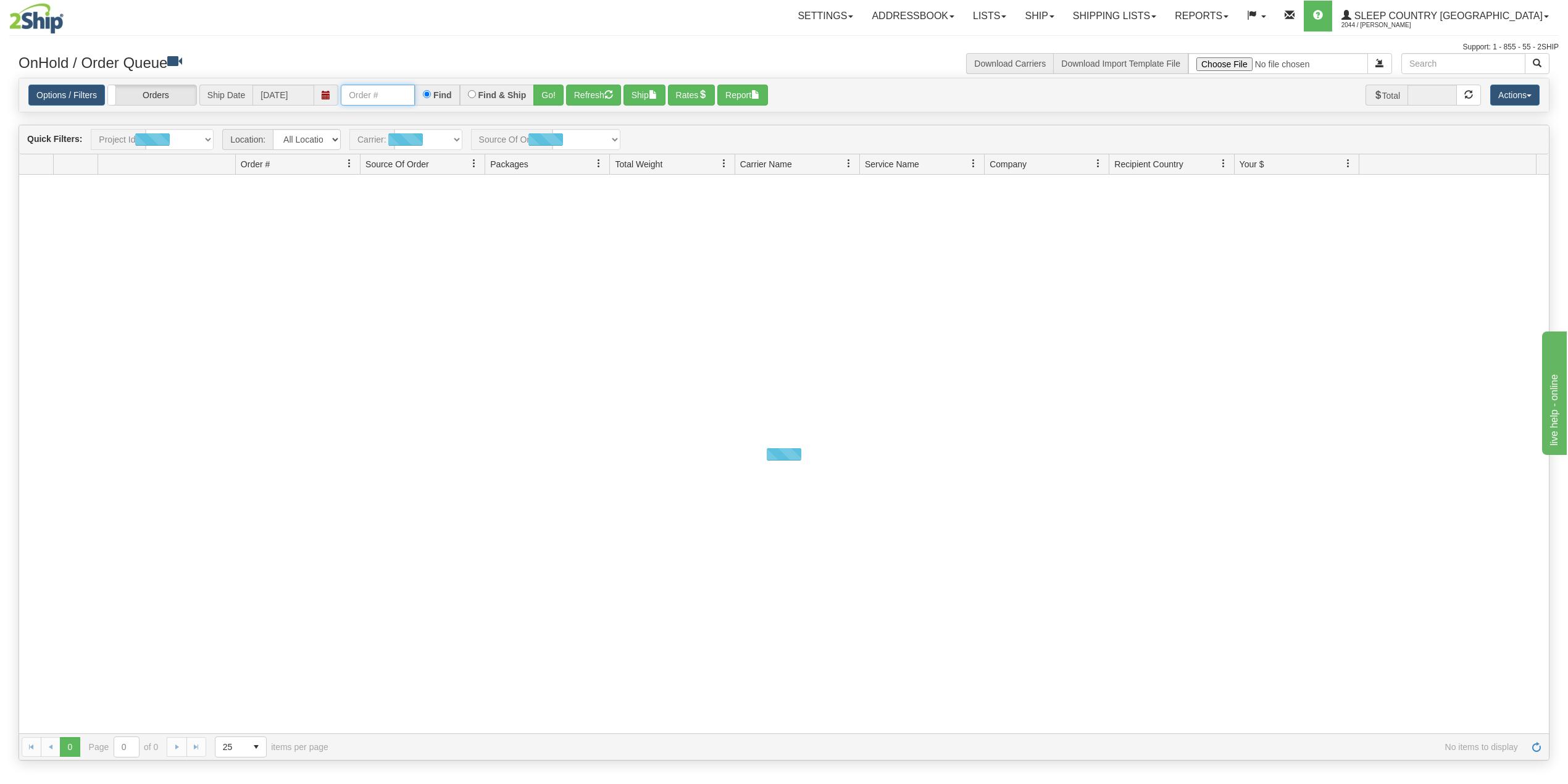
click at [406, 96] on input "text" at bounding box center [378, 95] width 74 height 21
paste input "9000I017957"
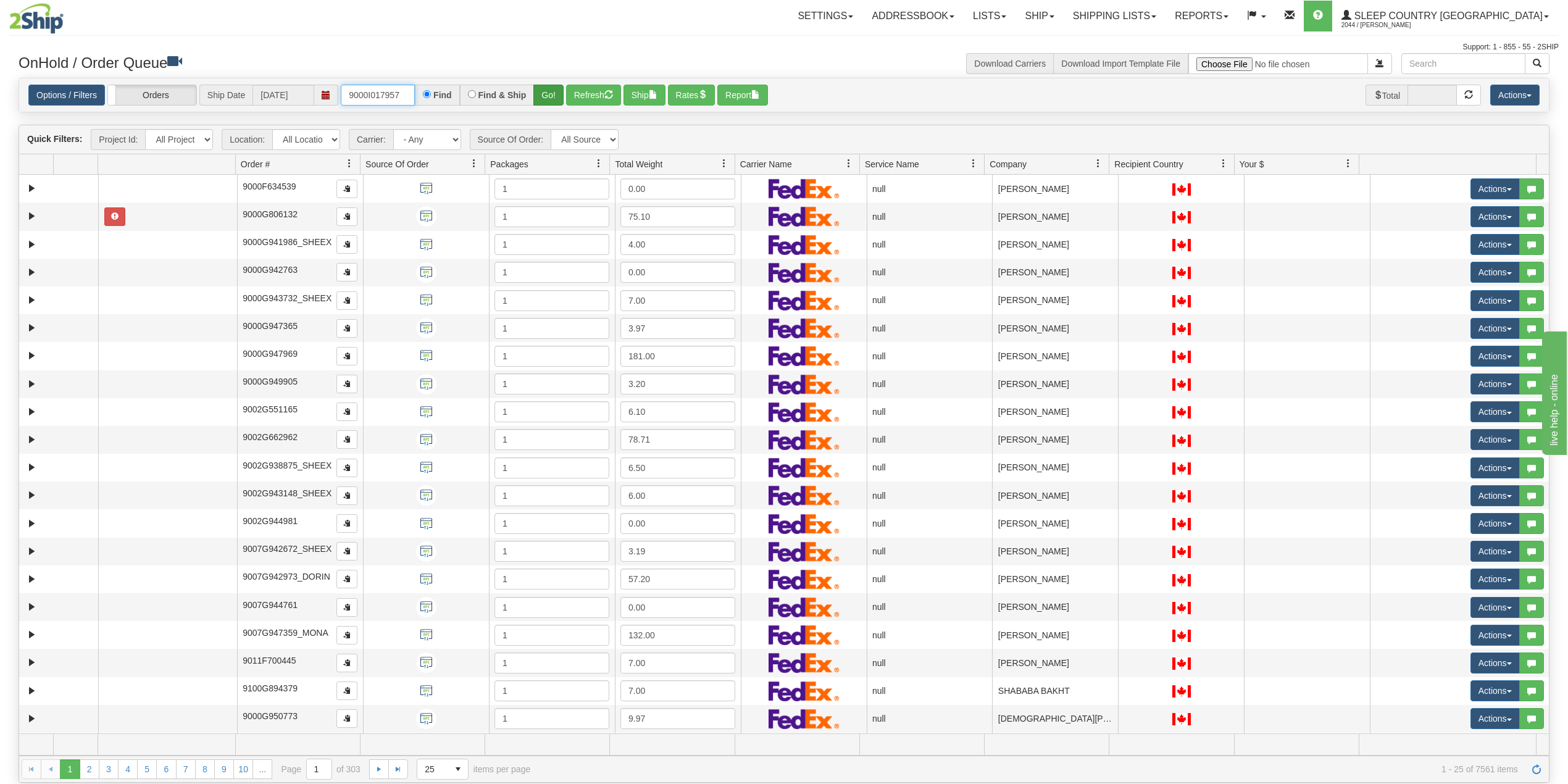
type input "9000I017957"
click at [552, 94] on button "Go!" at bounding box center [548, 95] width 30 height 21
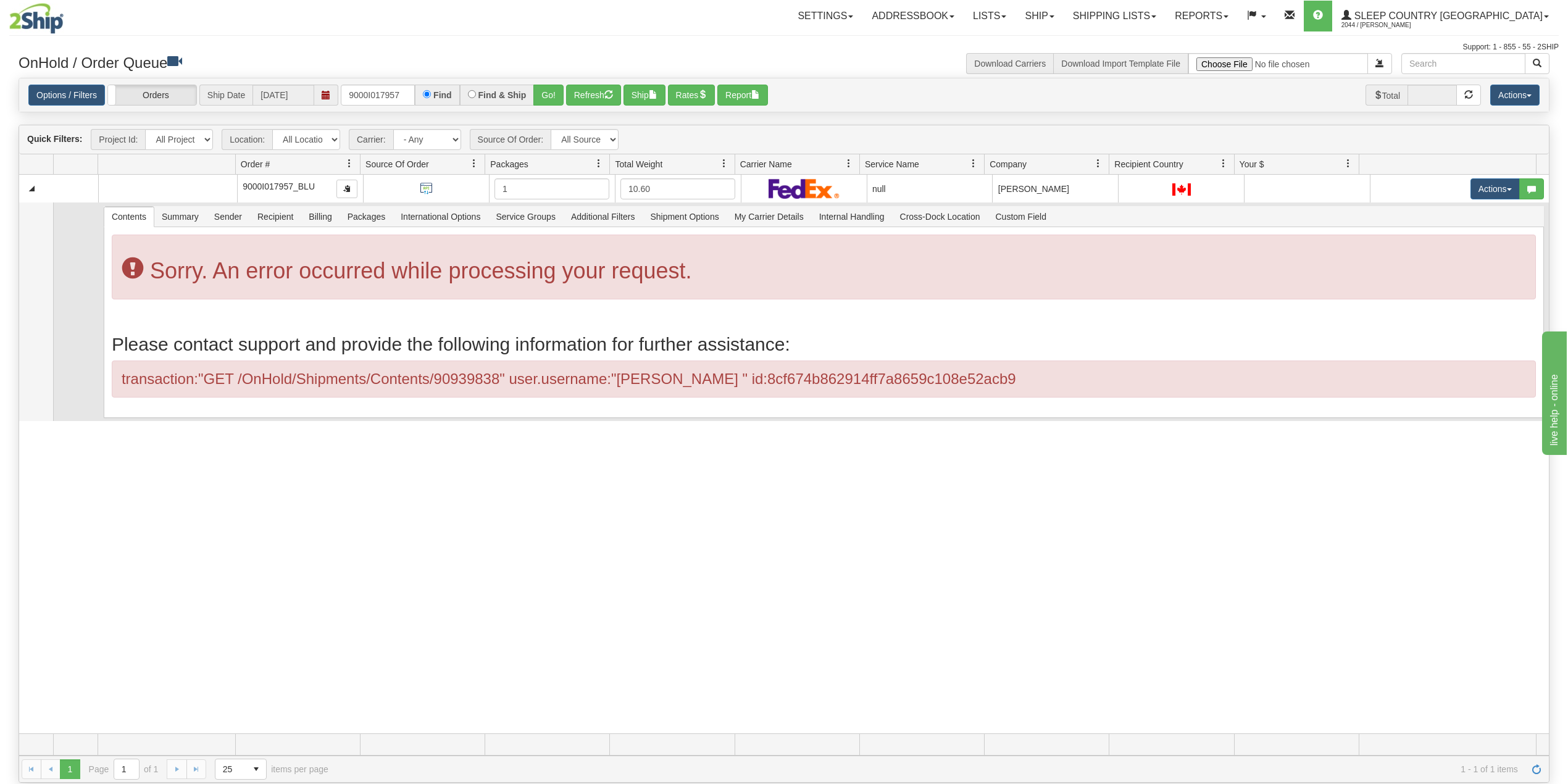
drag, startPoint x: 314, startPoint y: 494, endPoint x: 371, endPoint y: 382, distance: 125.7
click at [314, 494] on div "31509084 BLU 90939838 0 9000I017957_BLU 1 10.60 null Shipping department Blu Sl…" at bounding box center [784, 454] width 1530 height 558
click at [380, 95] on input "9000I017957" at bounding box center [378, 95] width 74 height 21
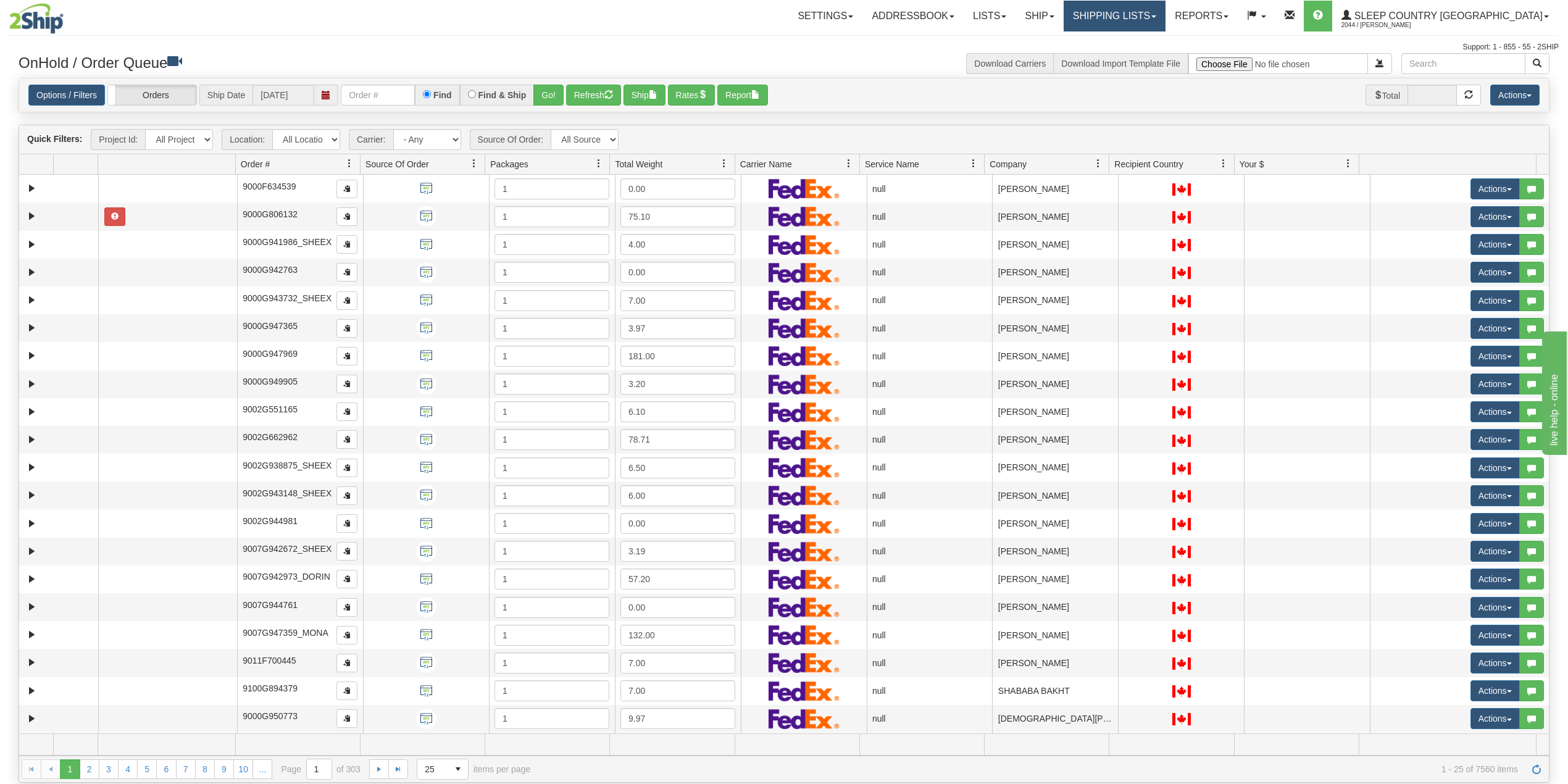
click at [1166, 5] on link "Shipping lists" at bounding box center [1114, 16] width 102 height 31
click at [1165, 53] on link "Search Shipment History" at bounding box center [1104, 59] width 120 height 16
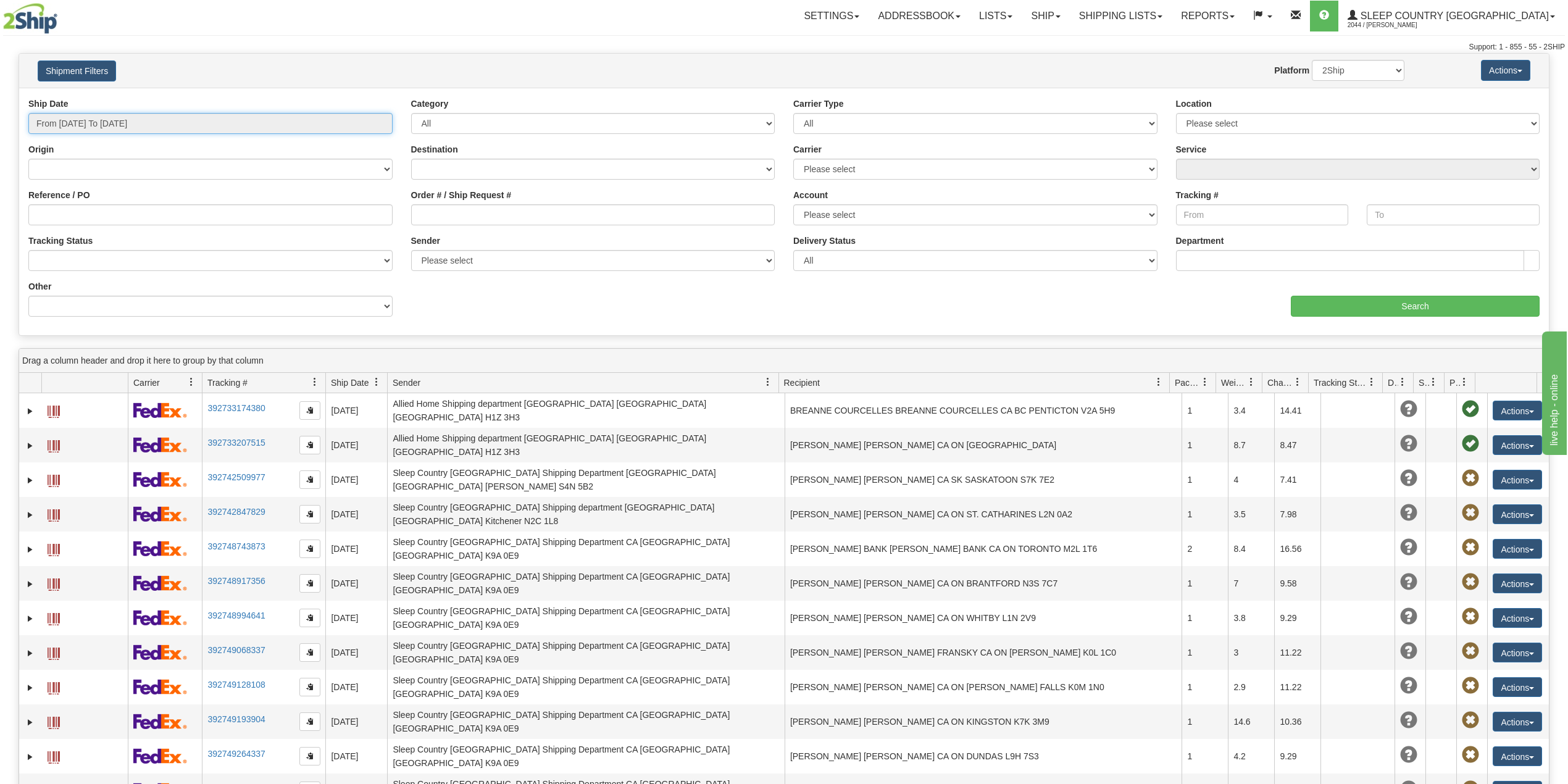
click at [151, 126] on input "From 09/01/2025 To 09/02/2025" at bounding box center [211, 123] width 364 height 21
click at [95, 215] on li "Last 30 Days" at bounding box center [83, 212] width 99 height 17
type input "From 08/04/2025 To 09/02/2025"
click at [309, 219] on input "Reference / PO" at bounding box center [211, 214] width 364 height 21
click at [452, 211] on input "Order # / Ship Request #" at bounding box center [593, 214] width 364 height 21
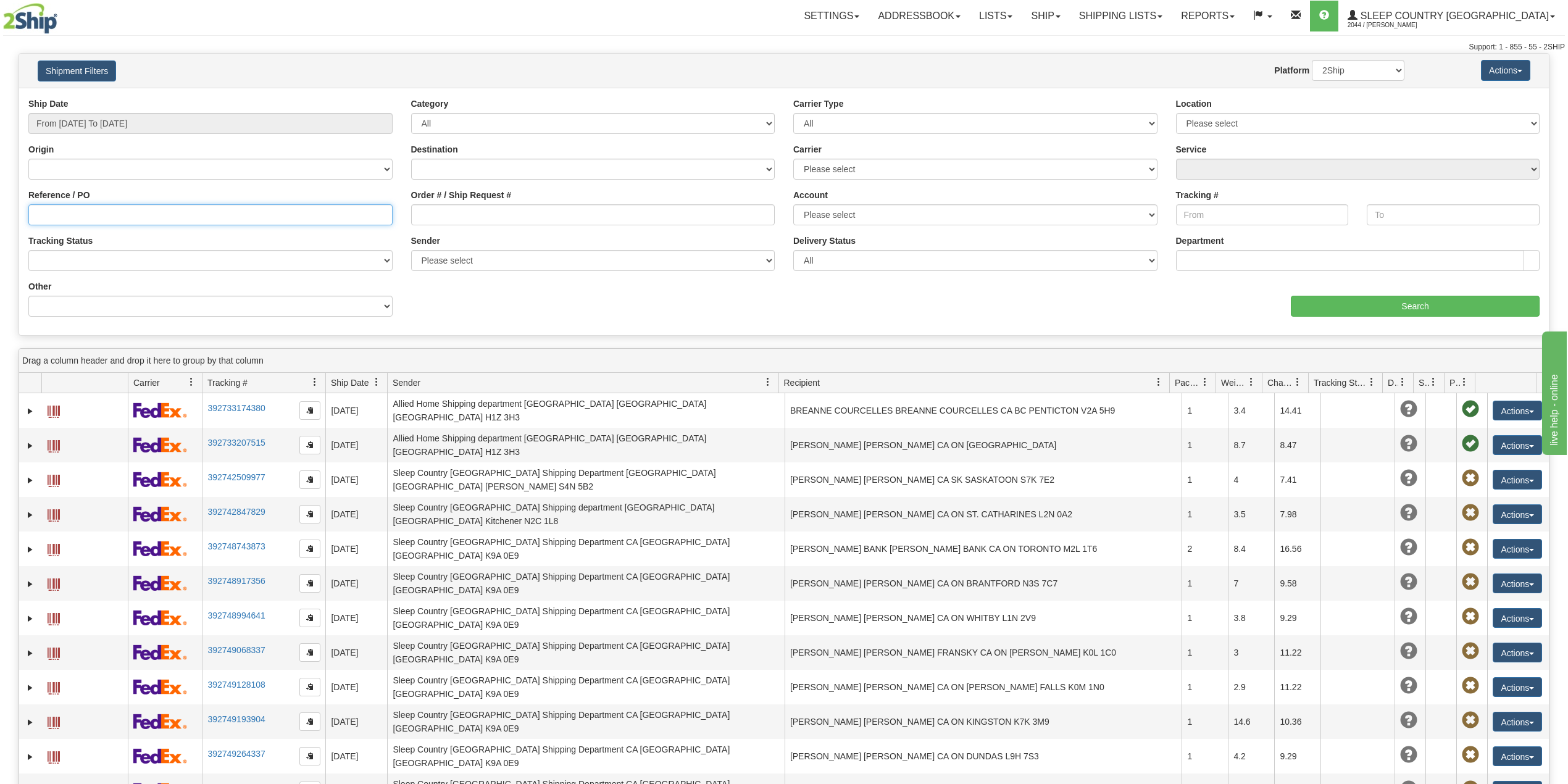
click at [267, 210] on input "Reference / PO" at bounding box center [211, 214] width 364 height 21
paste input "9000I017957"
type input "9000I017957"
click at [1350, 300] on input "Search" at bounding box center [1415, 306] width 249 height 21
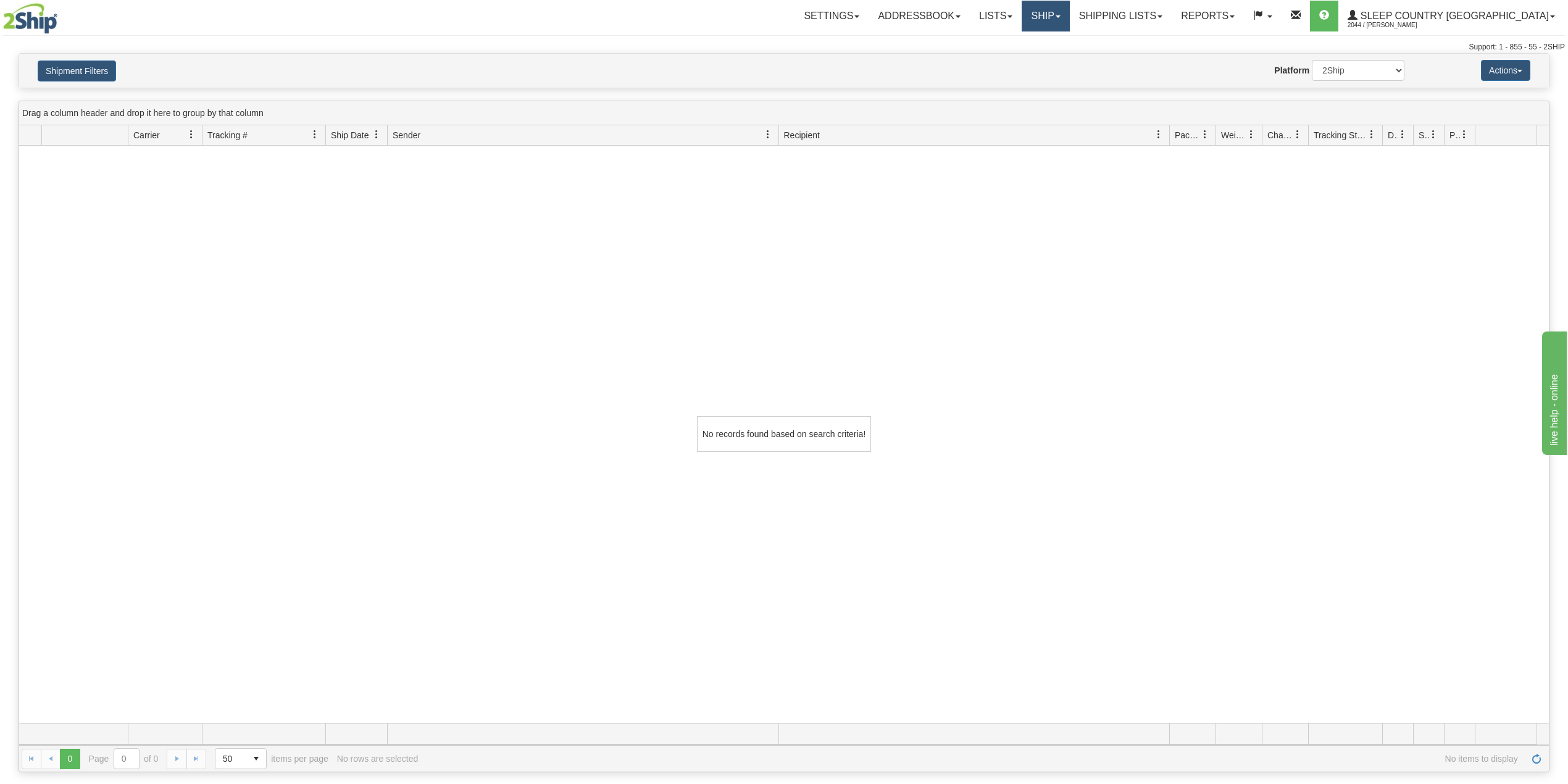
click at [1069, 22] on link "Ship" at bounding box center [1045, 16] width 47 height 31
click at [1057, 57] on span "OnHold / Order Queue" at bounding box center [1013, 59] width 87 height 10
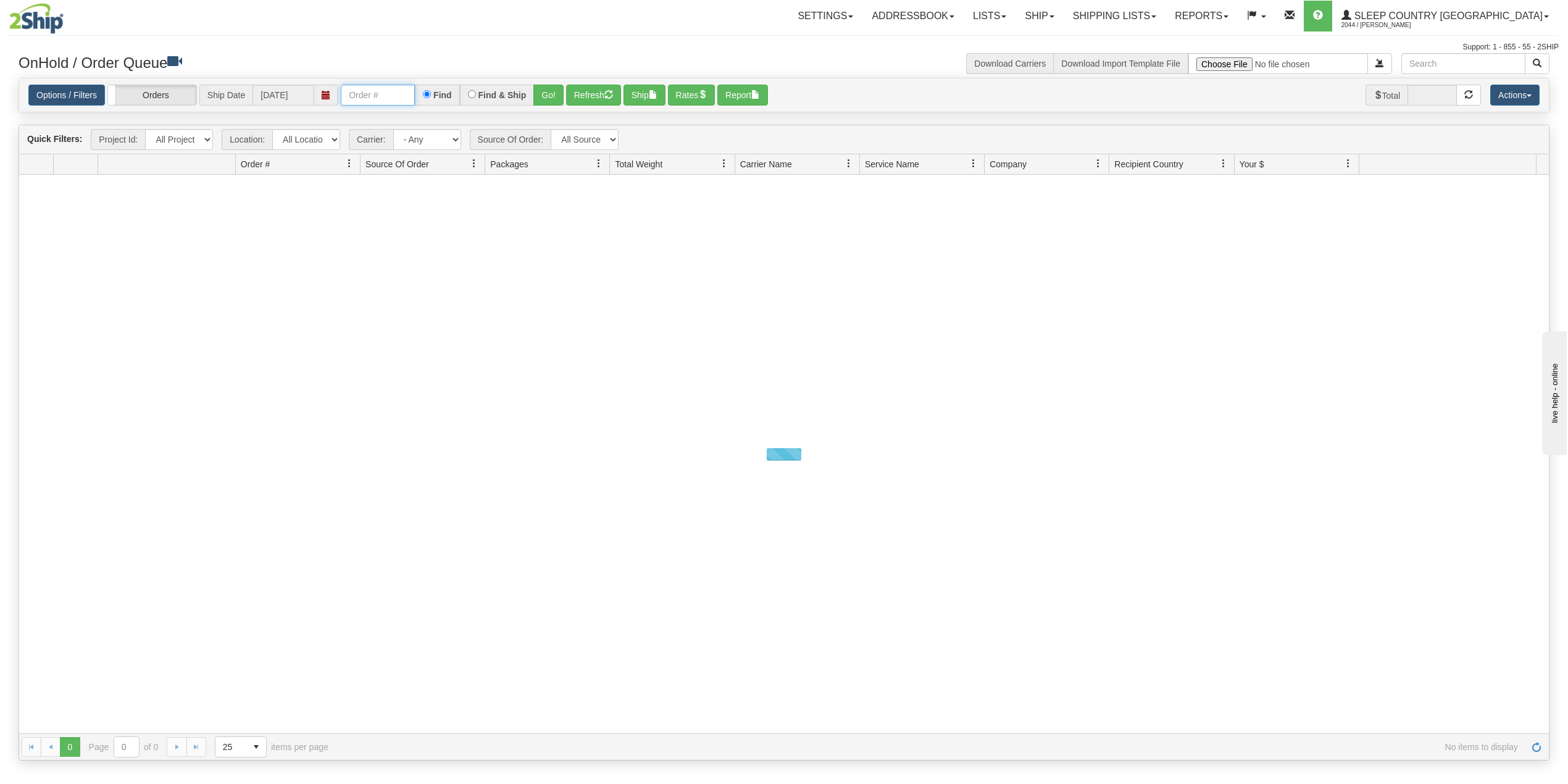
click at [390, 95] on input "text" at bounding box center [378, 95] width 74 height 21
paste input "9000I017957"
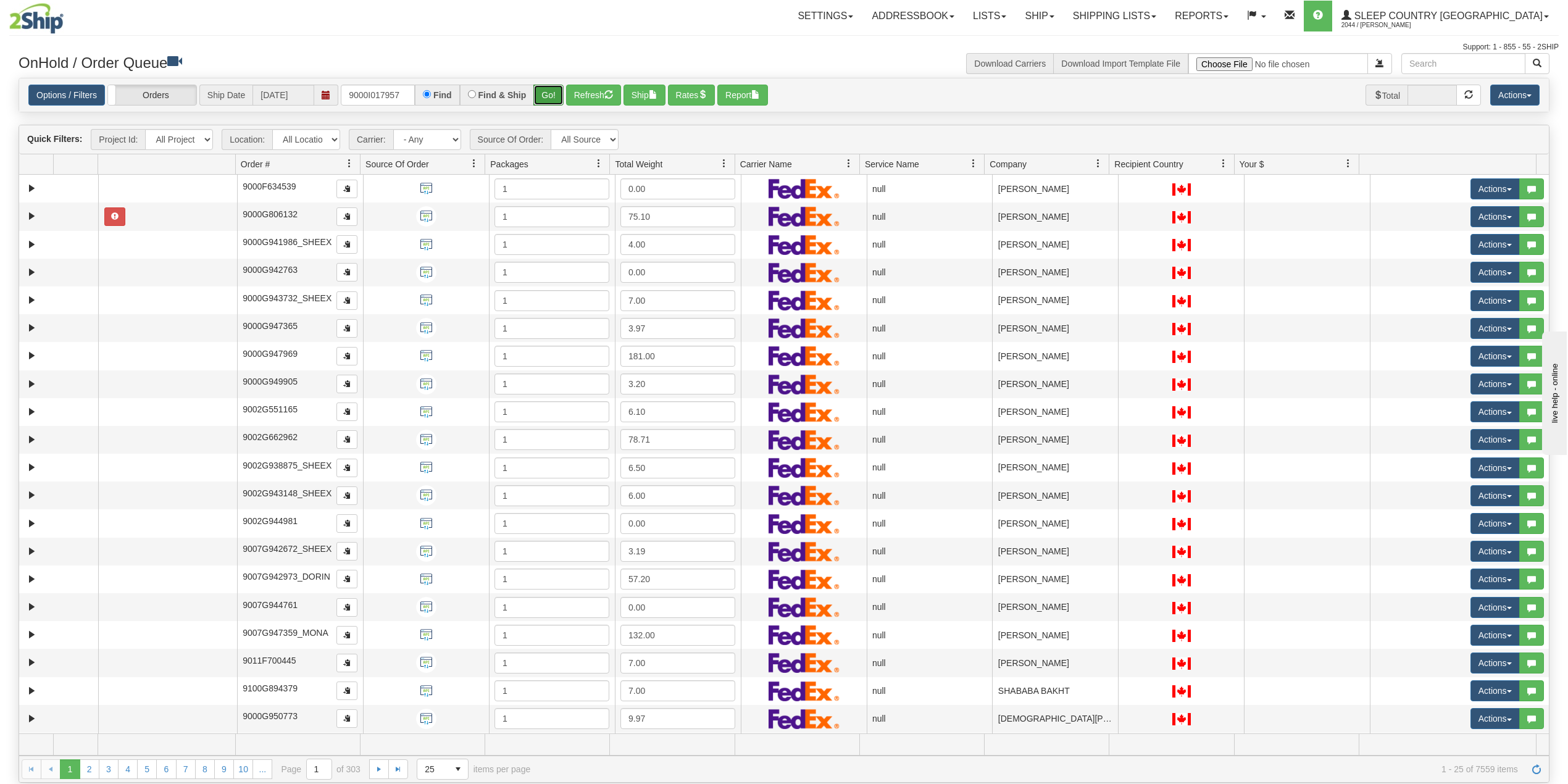
click at [553, 95] on button "Go!" at bounding box center [548, 95] width 30 height 21
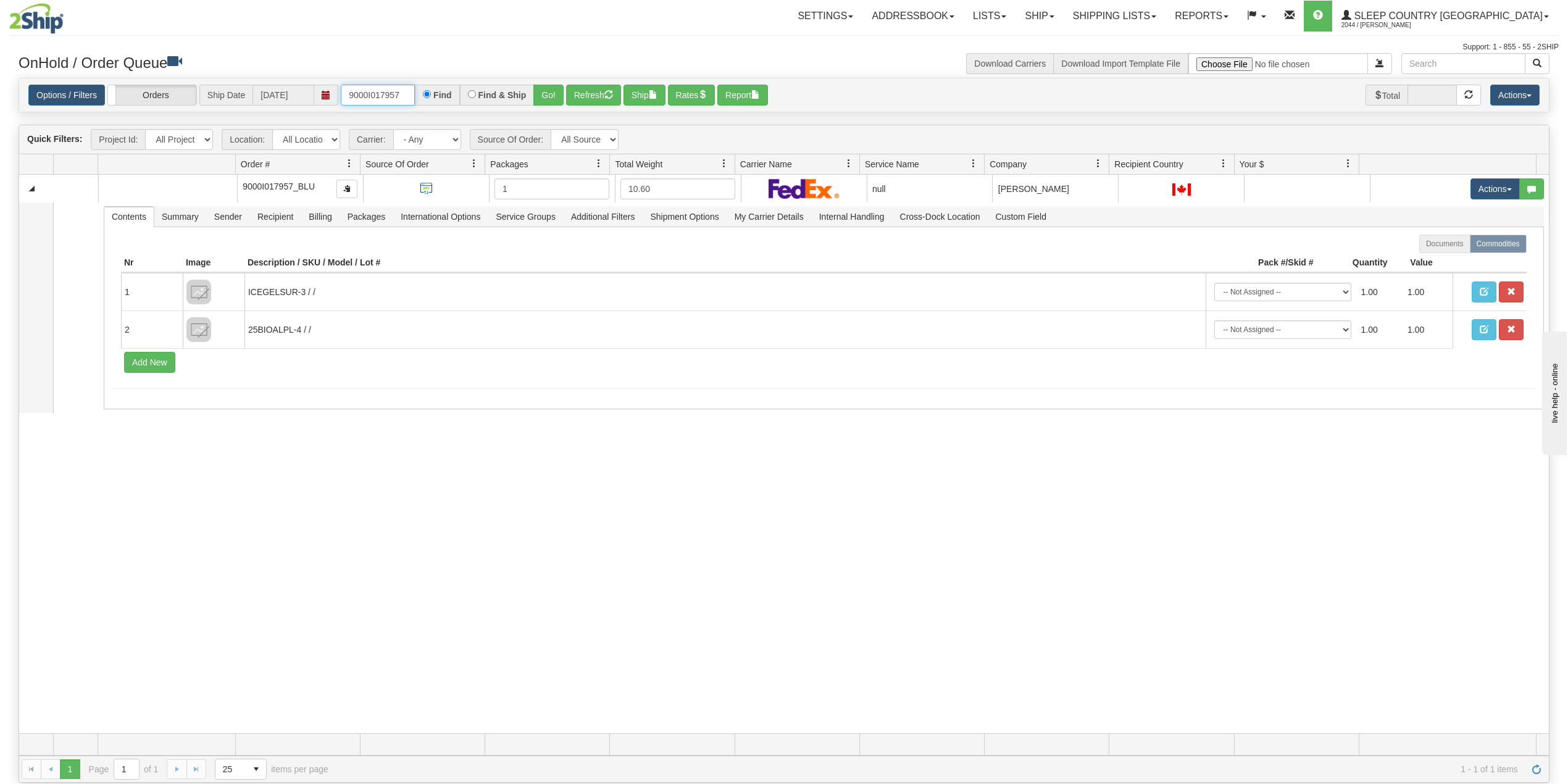
click at [378, 96] on input "9000I017957" at bounding box center [378, 95] width 74 height 21
paste input "2I024730"
click at [554, 95] on button "Go!" at bounding box center [548, 95] width 30 height 21
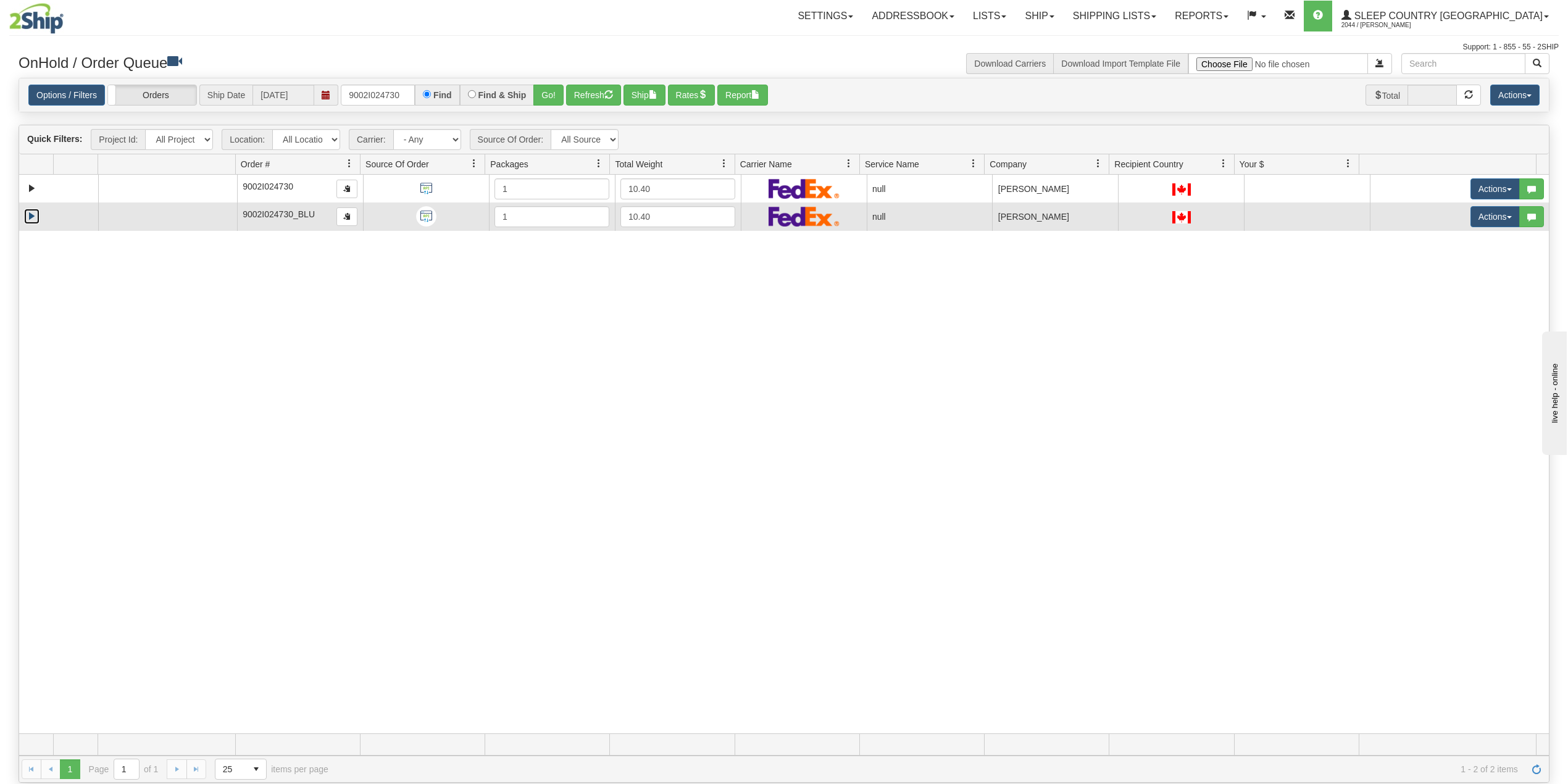
click at [32, 218] on link "Expand" at bounding box center [31, 216] width 15 height 15
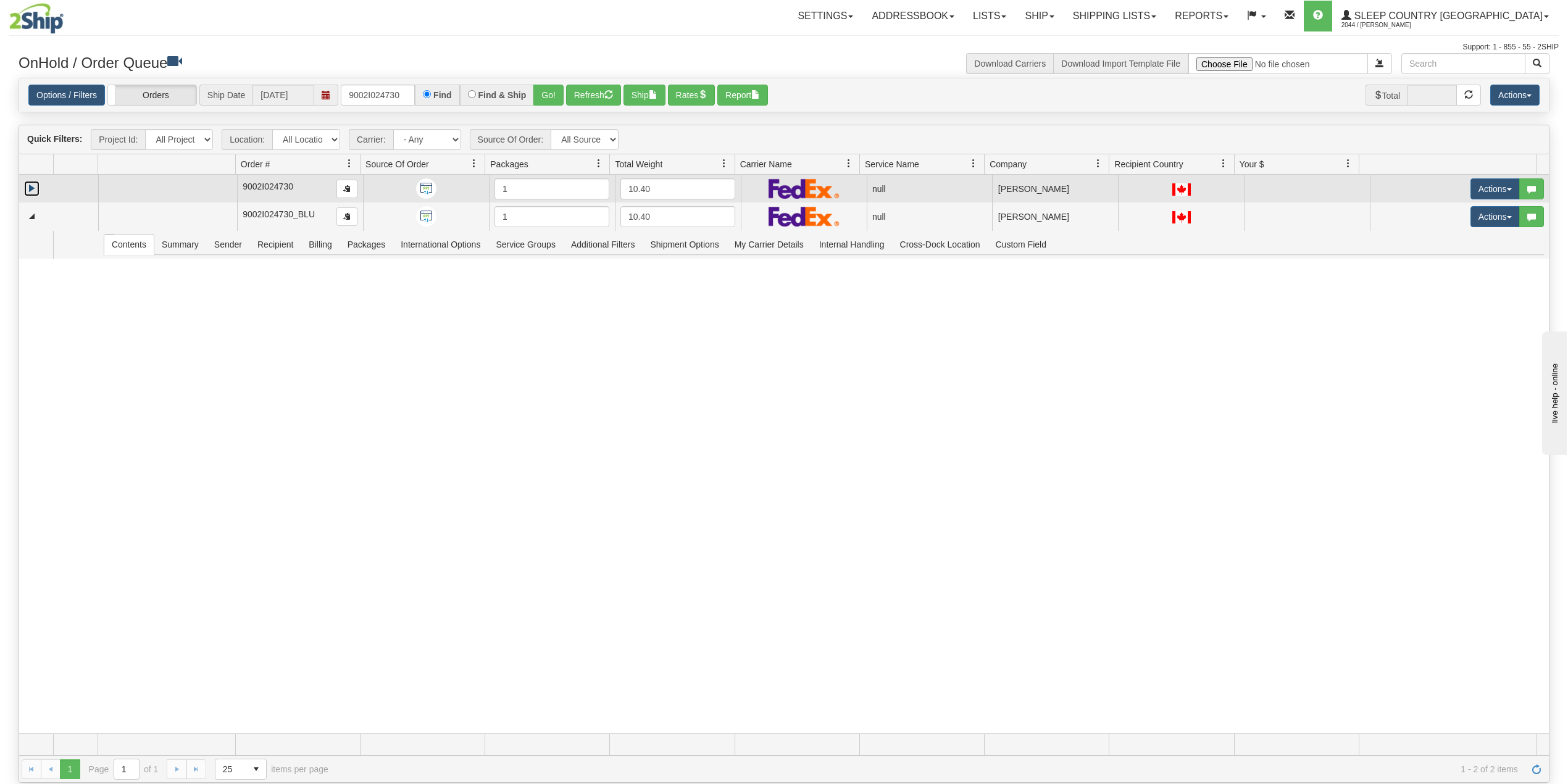
click at [29, 193] on link "Expand" at bounding box center [31, 188] width 15 height 15
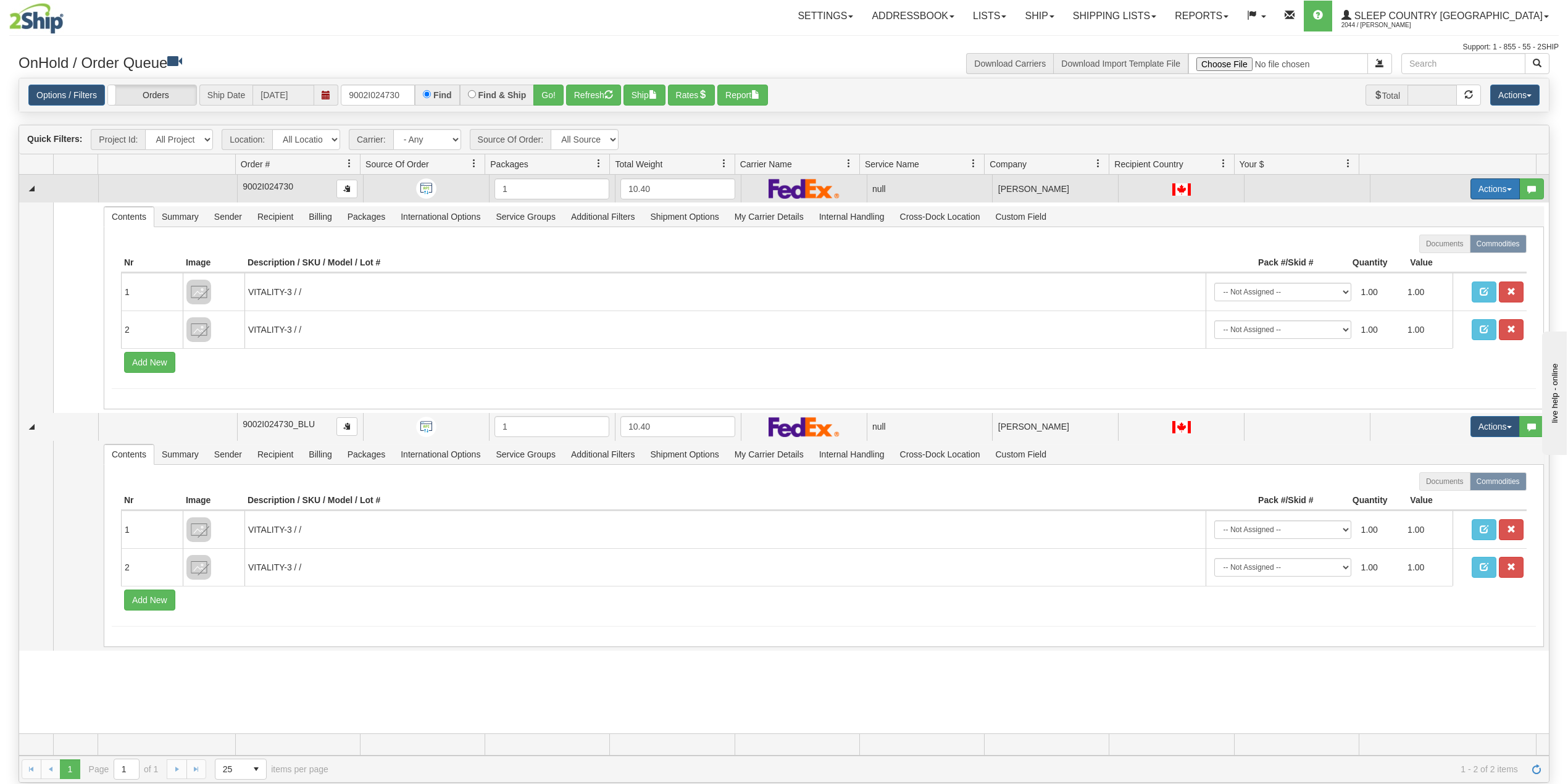
drag, startPoint x: 1472, startPoint y: 185, endPoint x: 1460, endPoint y: 193, distance: 14.4
click at [1471, 185] on button "Actions" at bounding box center [1495, 188] width 49 height 21
click at [1436, 277] on span "Delete" at bounding box center [1441, 276] width 33 height 10
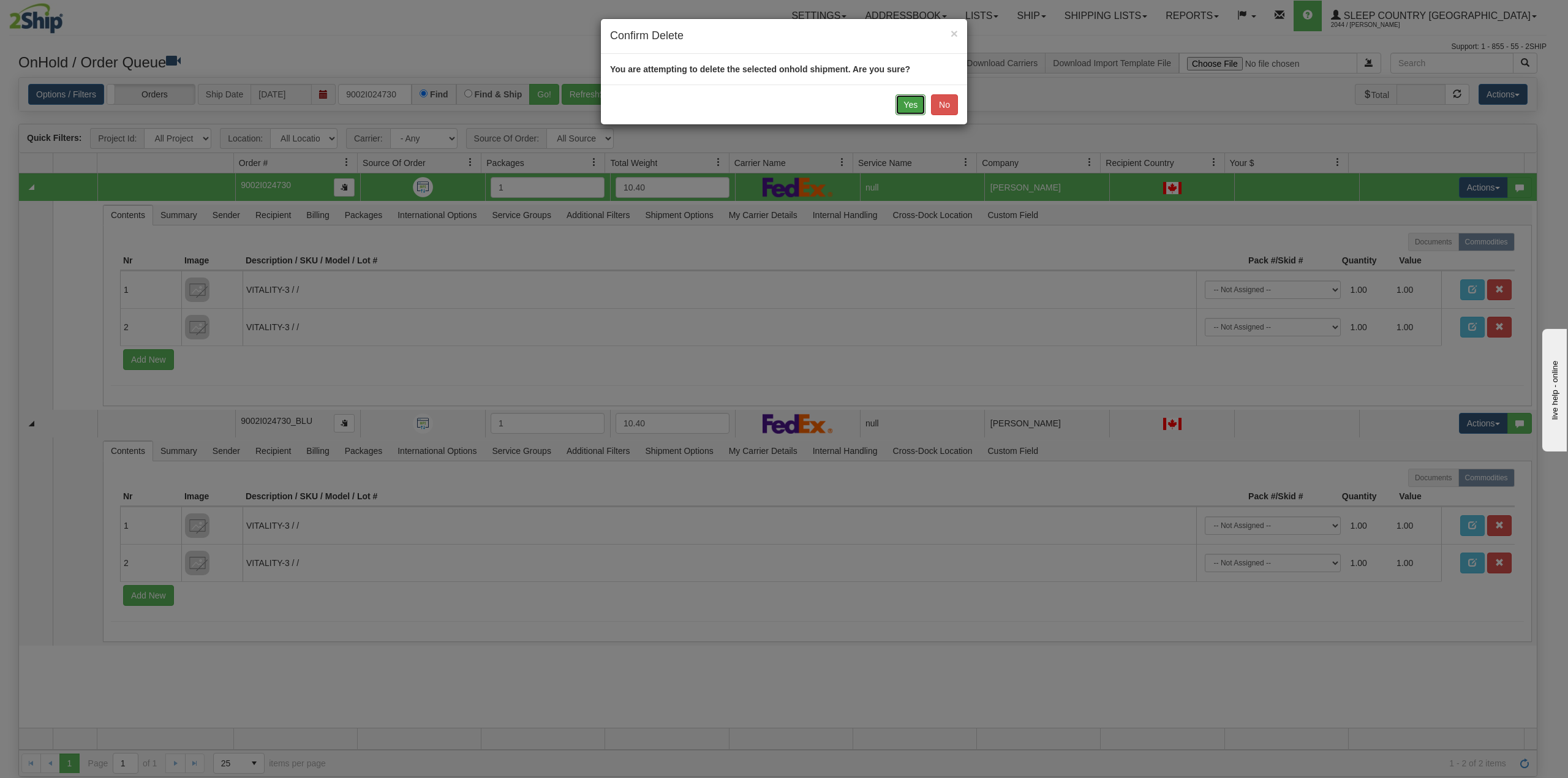
click at [906, 103] on button "Yes" at bounding box center [910, 104] width 30 height 21
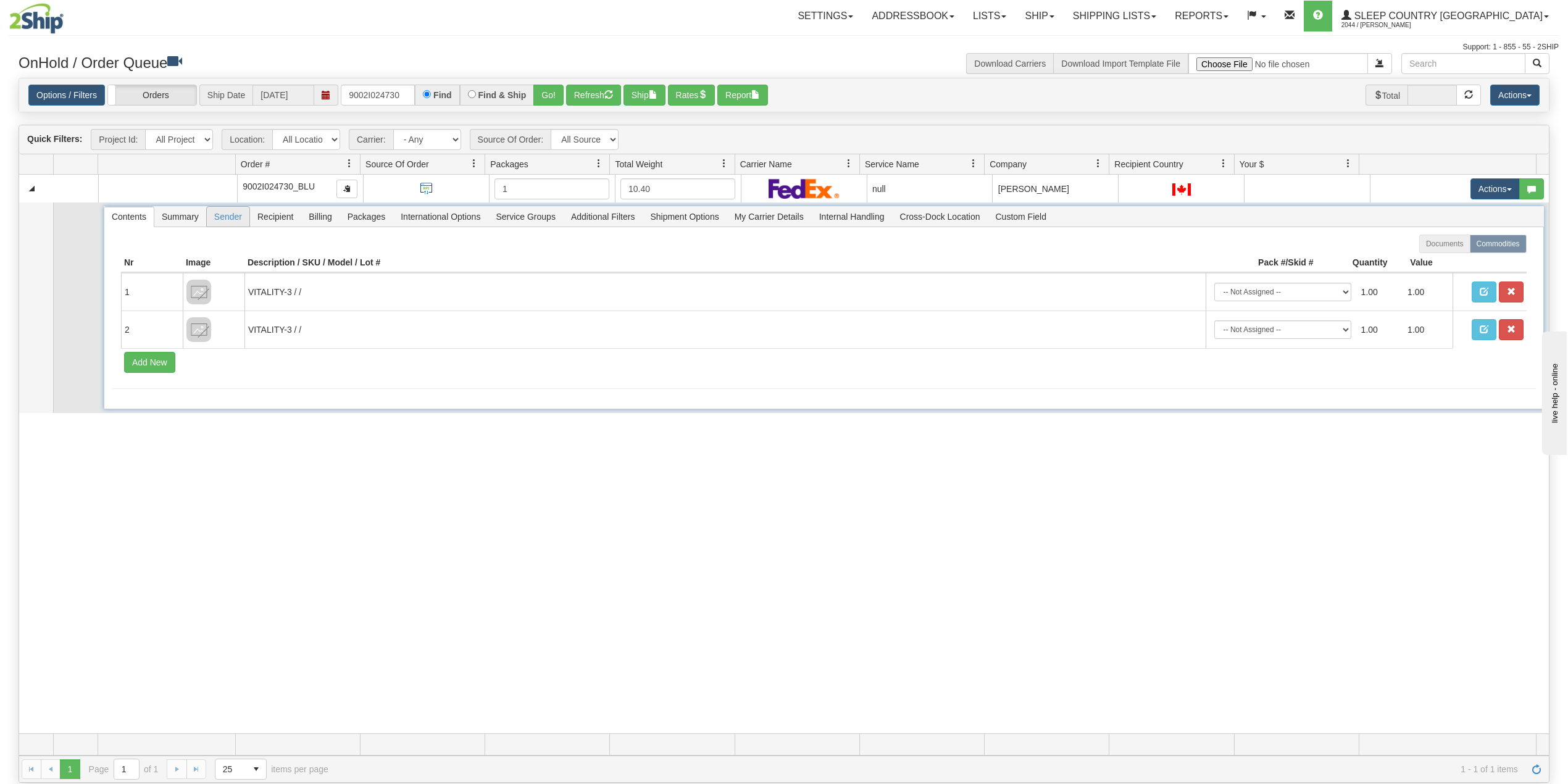
click at [226, 220] on span "Sender" at bounding box center [228, 217] width 43 height 20
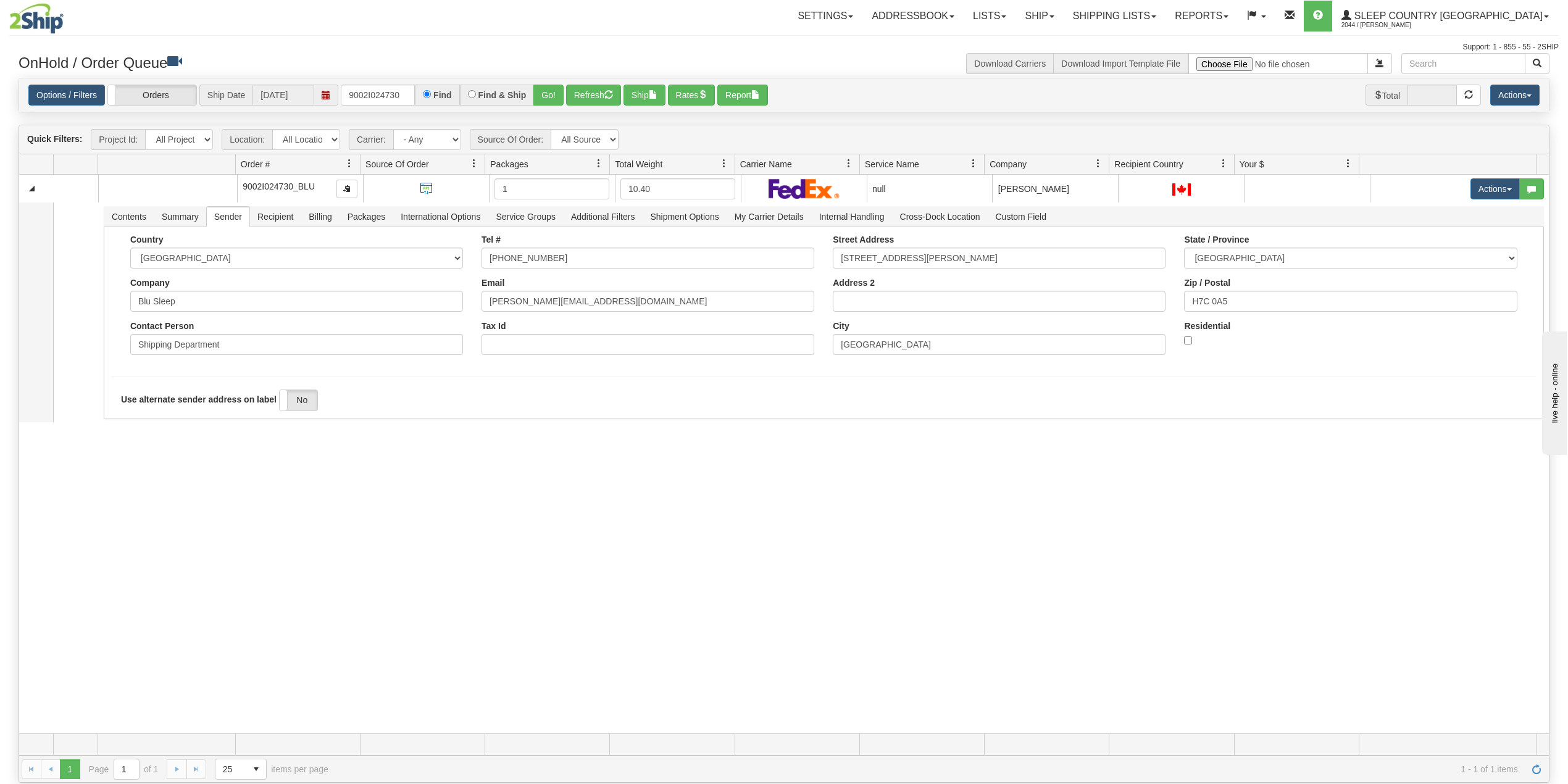
click at [330, 608] on div "31551043 BLU 90940634 0 9002I024730_BLU 1 10.40 null Shipping department Blu Sl…" at bounding box center [784, 454] width 1530 height 558
click at [383, 97] on input "9002I024730" at bounding box center [378, 95] width 74 height 21
click at [554, 93] on button "Go!" at bounding box center [548, 95] width 30 height 21
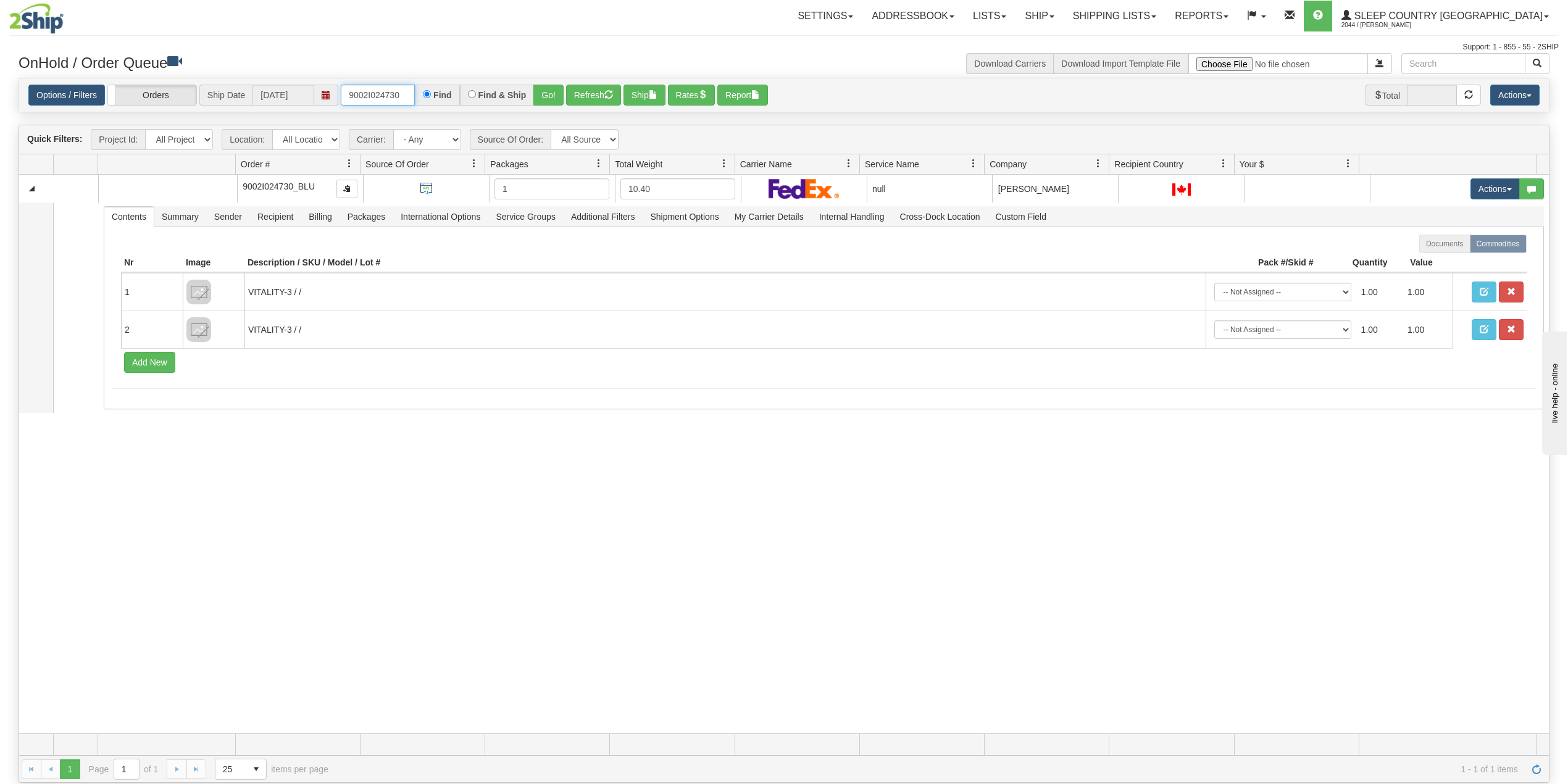
click at [373, 97] on input "9002I024730" at bounding box center [378, 95] width 74 height 21
paste input "0H985139"
type input "9000H985139"
click at [550, 87] on button "Go!" at bounding box center [548, 95] width 30 height 21
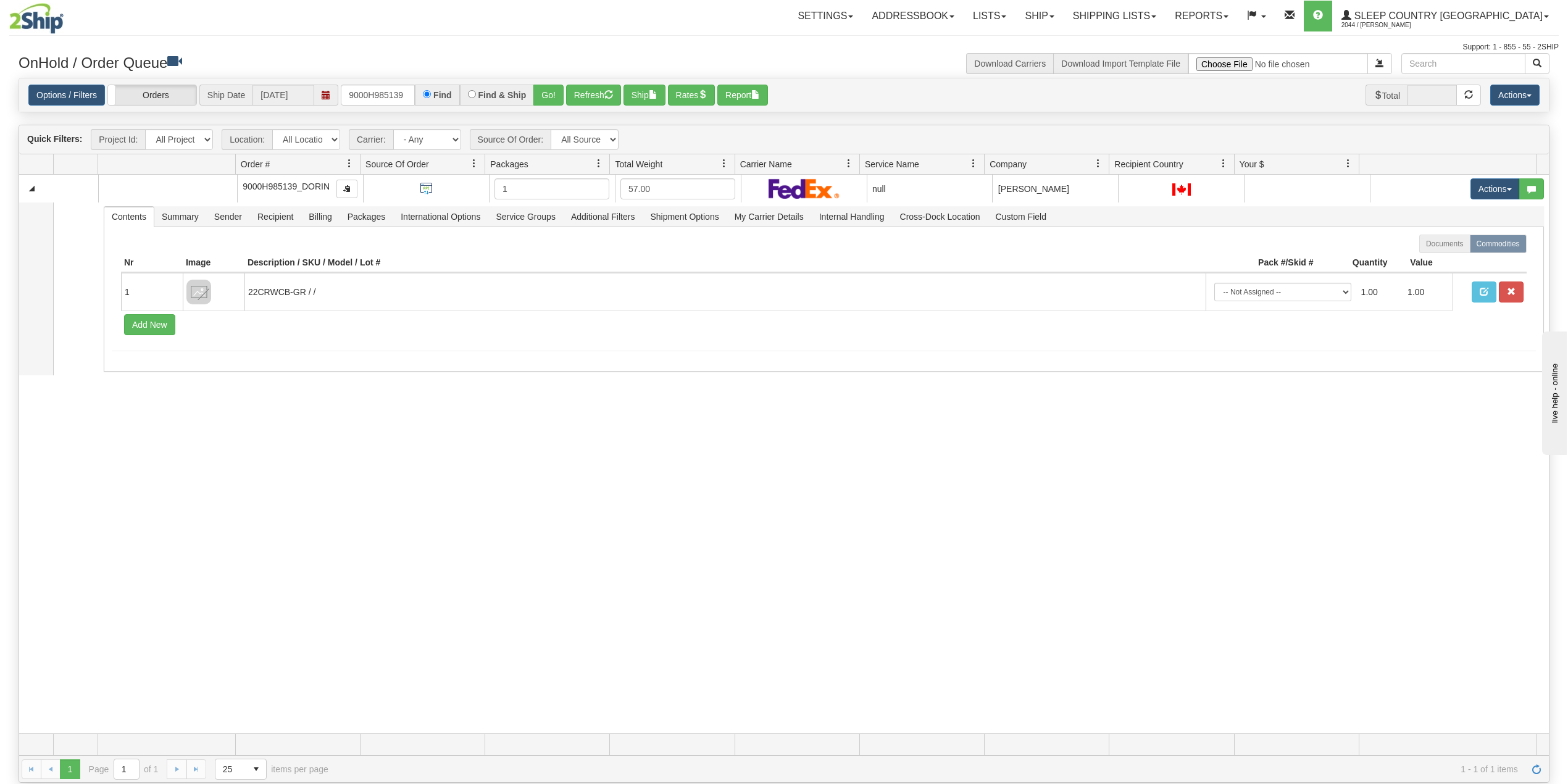
click at [351, 504] on div "31439463 DORIN 90942288 0 9000H985139_DORIN 1 57.00 null Shipping department DO…" at bounding box center [784, 454] width 1530 height 558
click at [1158, 15] on link "Shipping lists" at bounding box center [1114, 16] width 102 height 31
click at [1144, 62] on span "Search Shipment History" at bounding box center [1104, 59] width 95 height 10
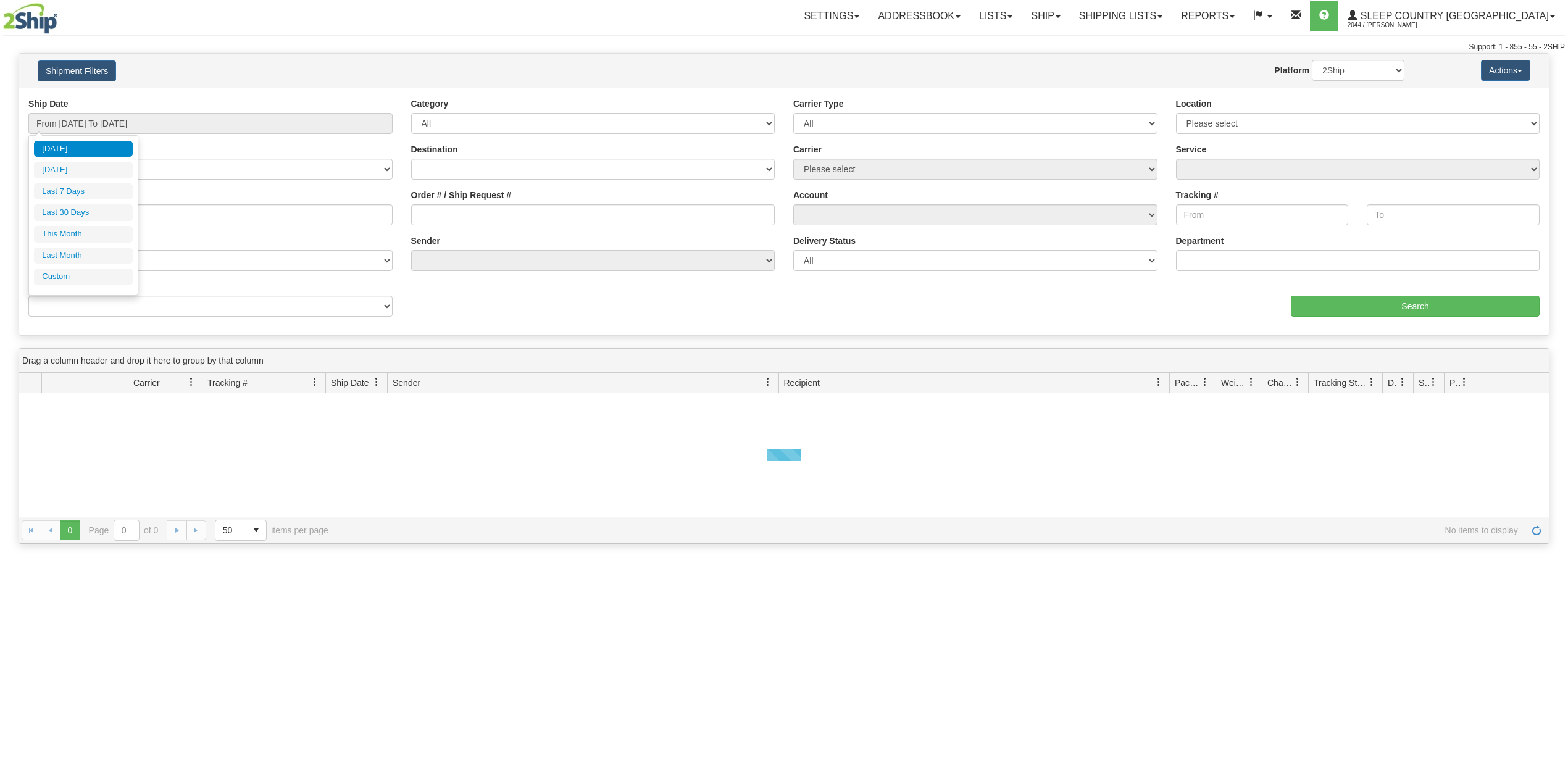
click at [96, 114] on input "From [DATE] To [DATE]" at bounding box center [211, 123] width 364 height 21
click at [94, 211] on li "Last 30 Days" at bounding box center [83, 212] width 99 height 17
type input "From [DATE] To [DATE]"
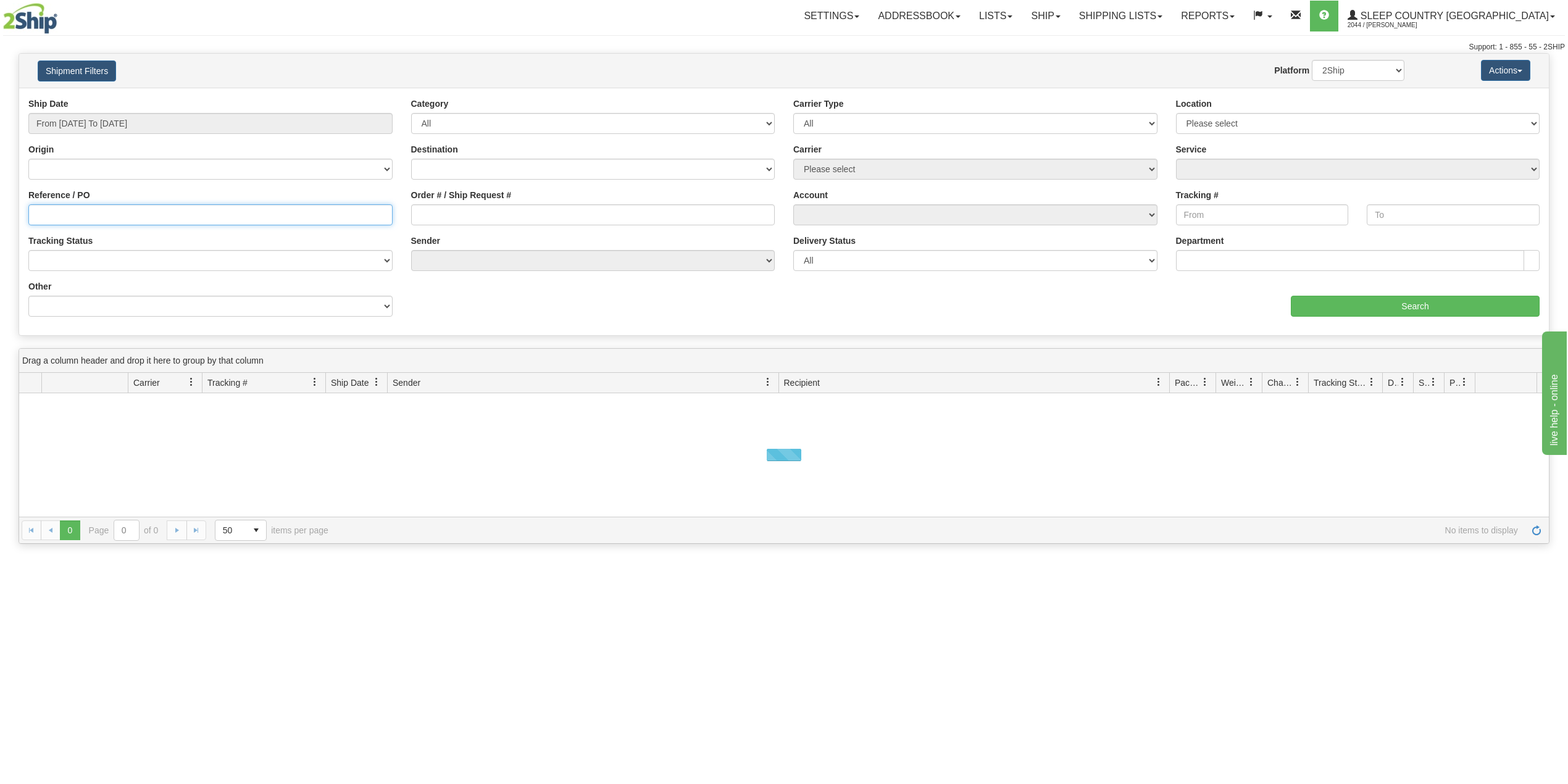
click at [99, 226] on input "Reference / PO" at bounding box center [211, 214] width 364 height 21
paste input "2788184057"
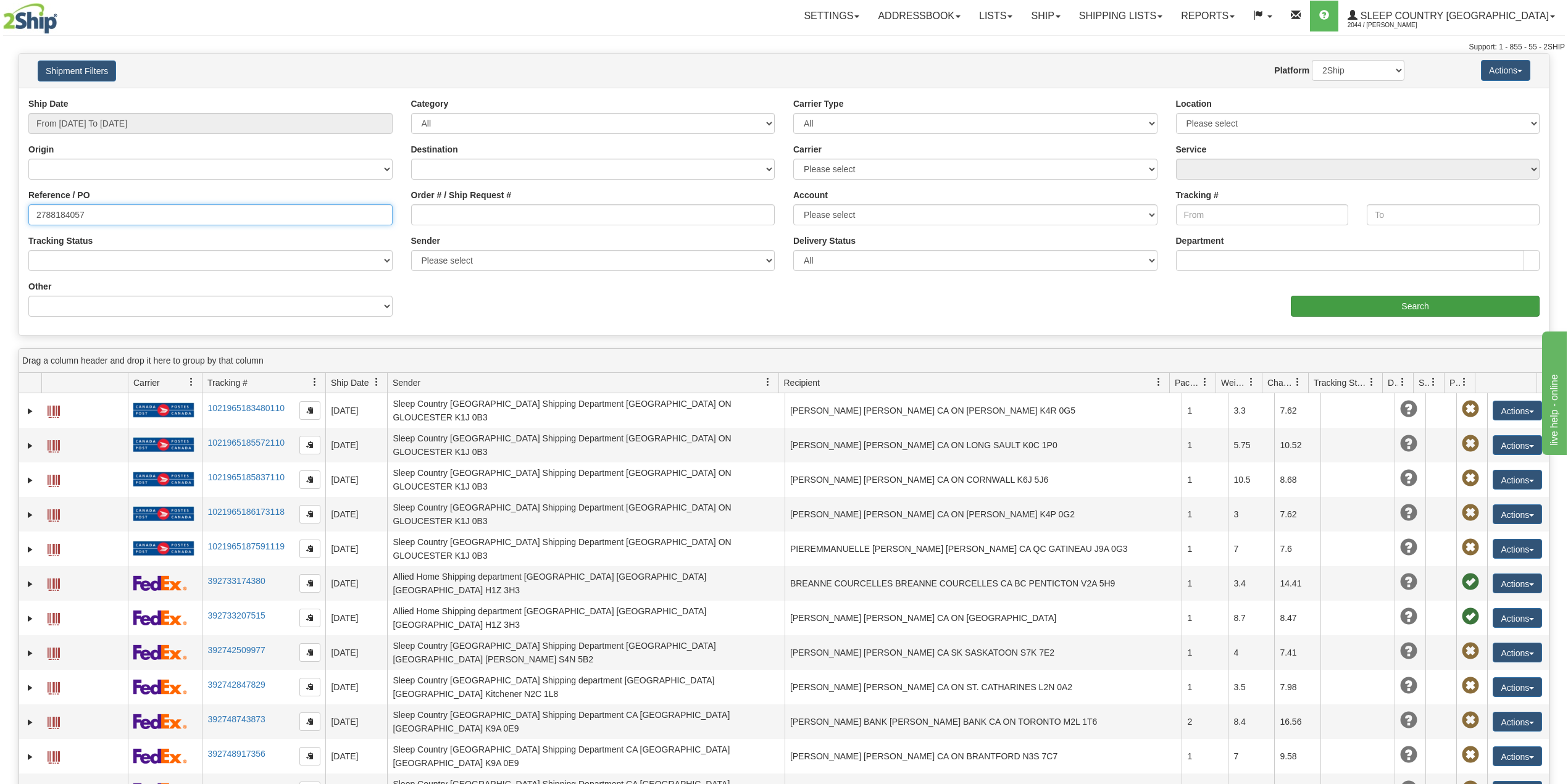
type input "2788184057"
click at [1405, 312] on input "Search" at bounding box center [1415, 306] width 249 height 21
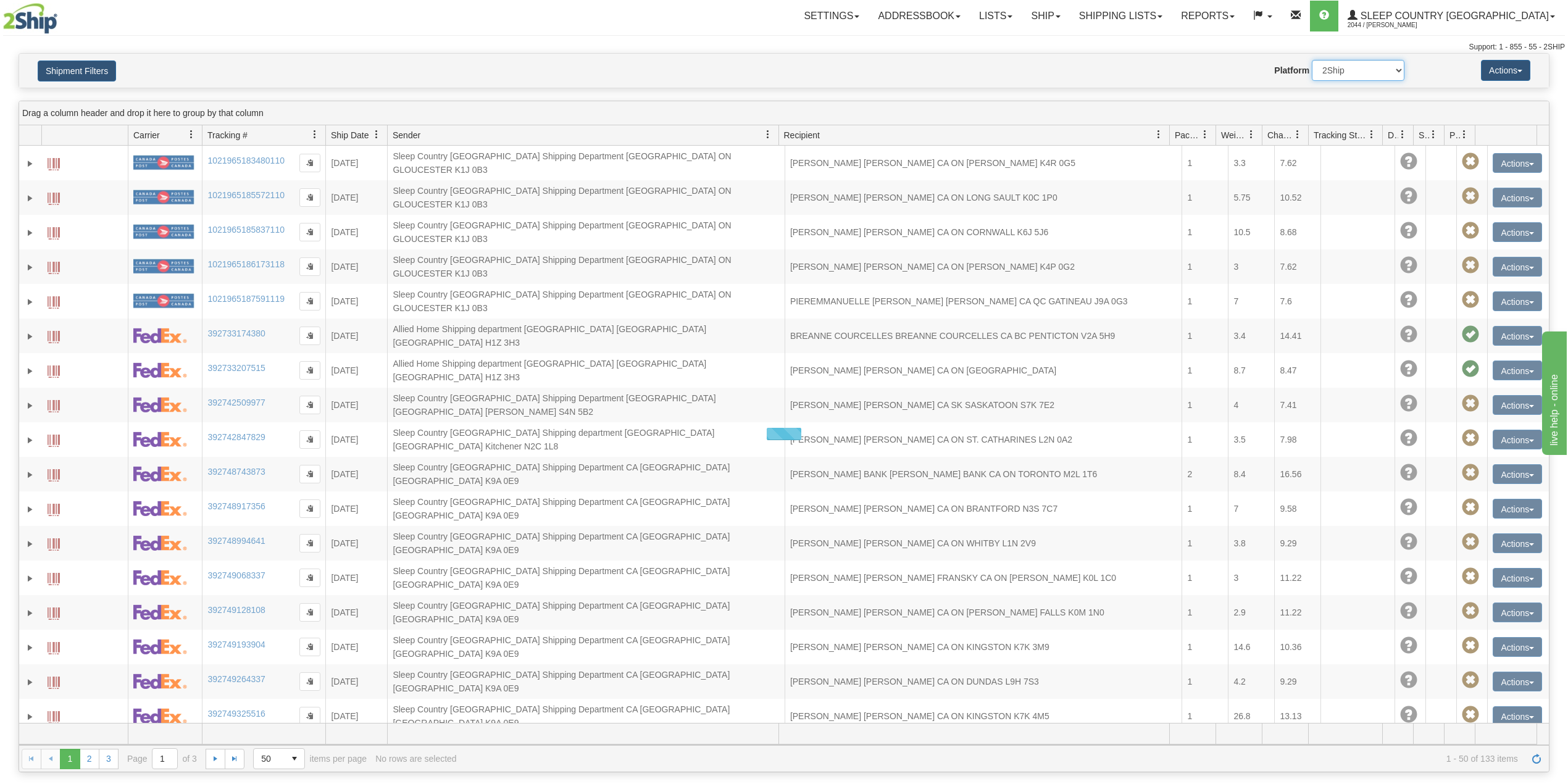
click at [1383, 75] on select "2Ship Imported" at bounding box center [1358, 70] width 93 height 21
select select "1"
click at [1312, 60] on select "2Ship Imported" at bounding box center [1358, 70] width 93 height 21
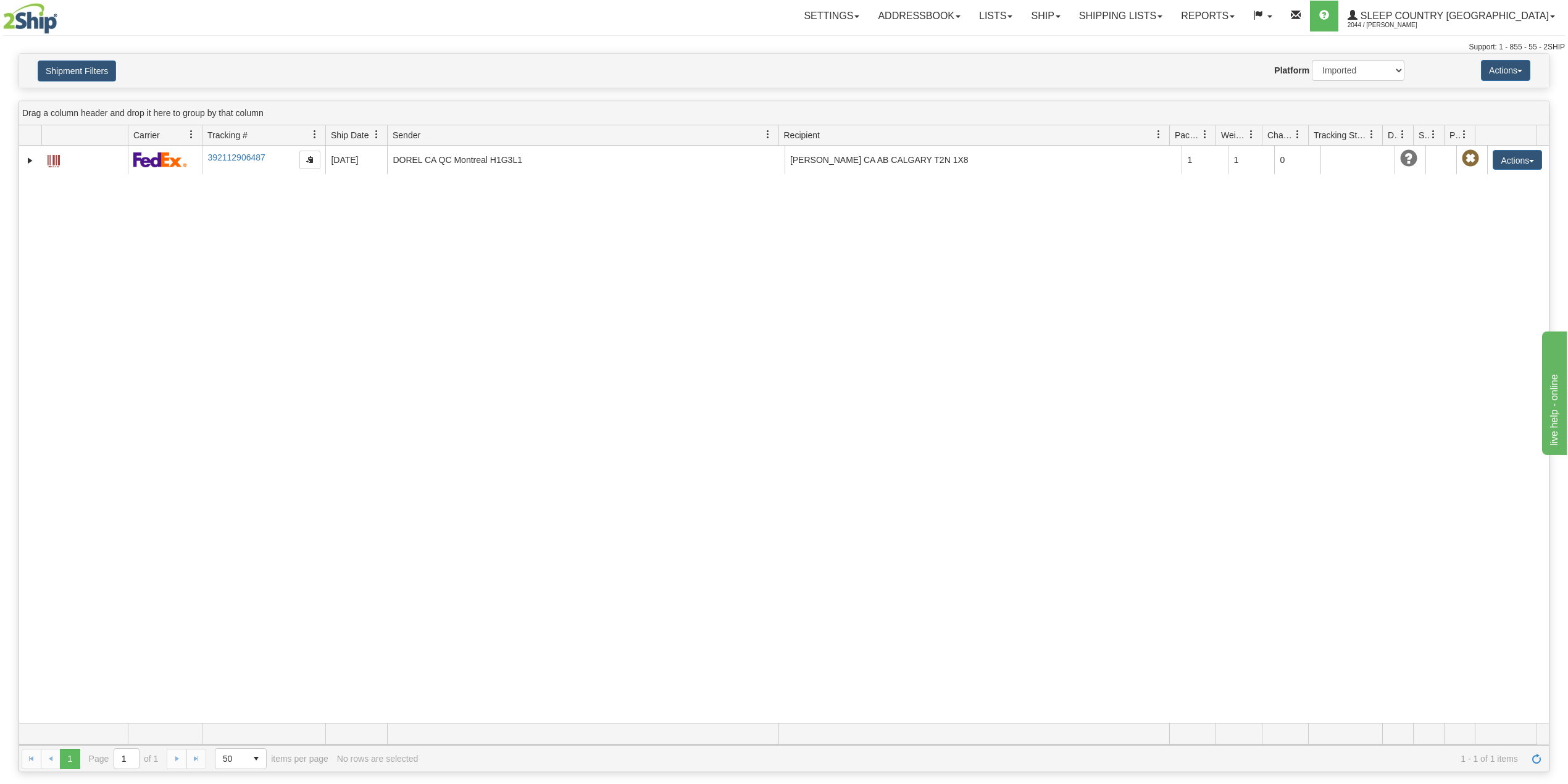
click at [95, 59] on div "Shipment Filters Website Agent Nothing selected Client User Platform 2Ship Impo…" at bounding box center [784, 70] width 1530 height 34
click at [109, 70] on button "Shipment Filters" at bounding box center [77, 71] width 79 height 21
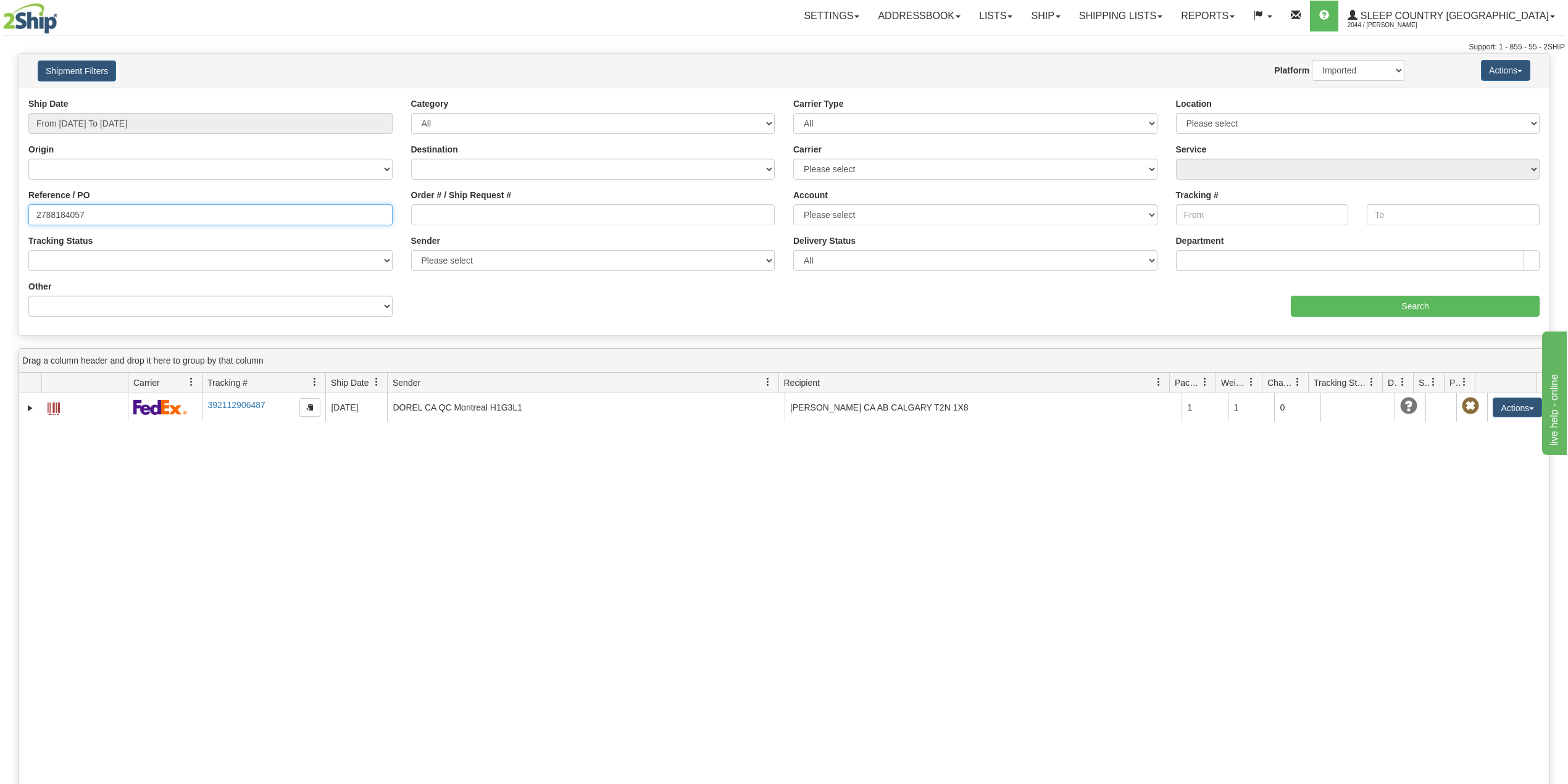
click at [78, 211] on input "2788184057" at bounding box center [211, 214] width 364 height 21
click at [677, 67] on div "Website Agent Nothing selected Client User Platform 2Ship Imported" at bounding box center [847, 70] width 1134 height 21
click at [72, 218] on input "2788184057" at bounding box center [211, 214] width 364 height 21
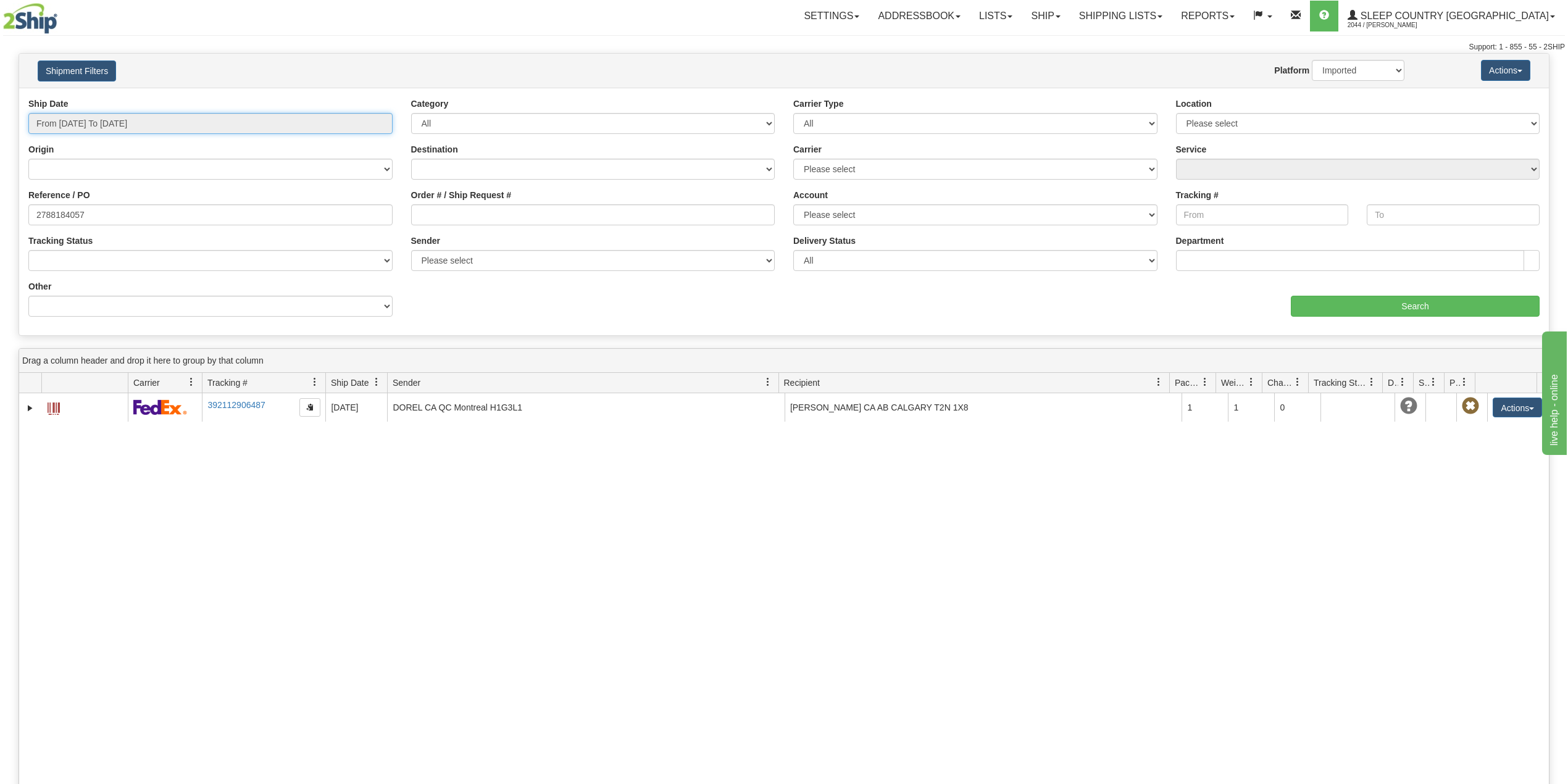
click at [131, 124] on input "From 08/04/2025 To 09/02/2025" at bounding box center [211, 123] width 364 height 21
click at [94, 213] on li "Last 30 Days" at bounding box center [83, 212] width 99 height 17
click at [70, 216] on input "2788184057" at bounding box center [211, 214] width 364 height 21
paste input "9000I035000"
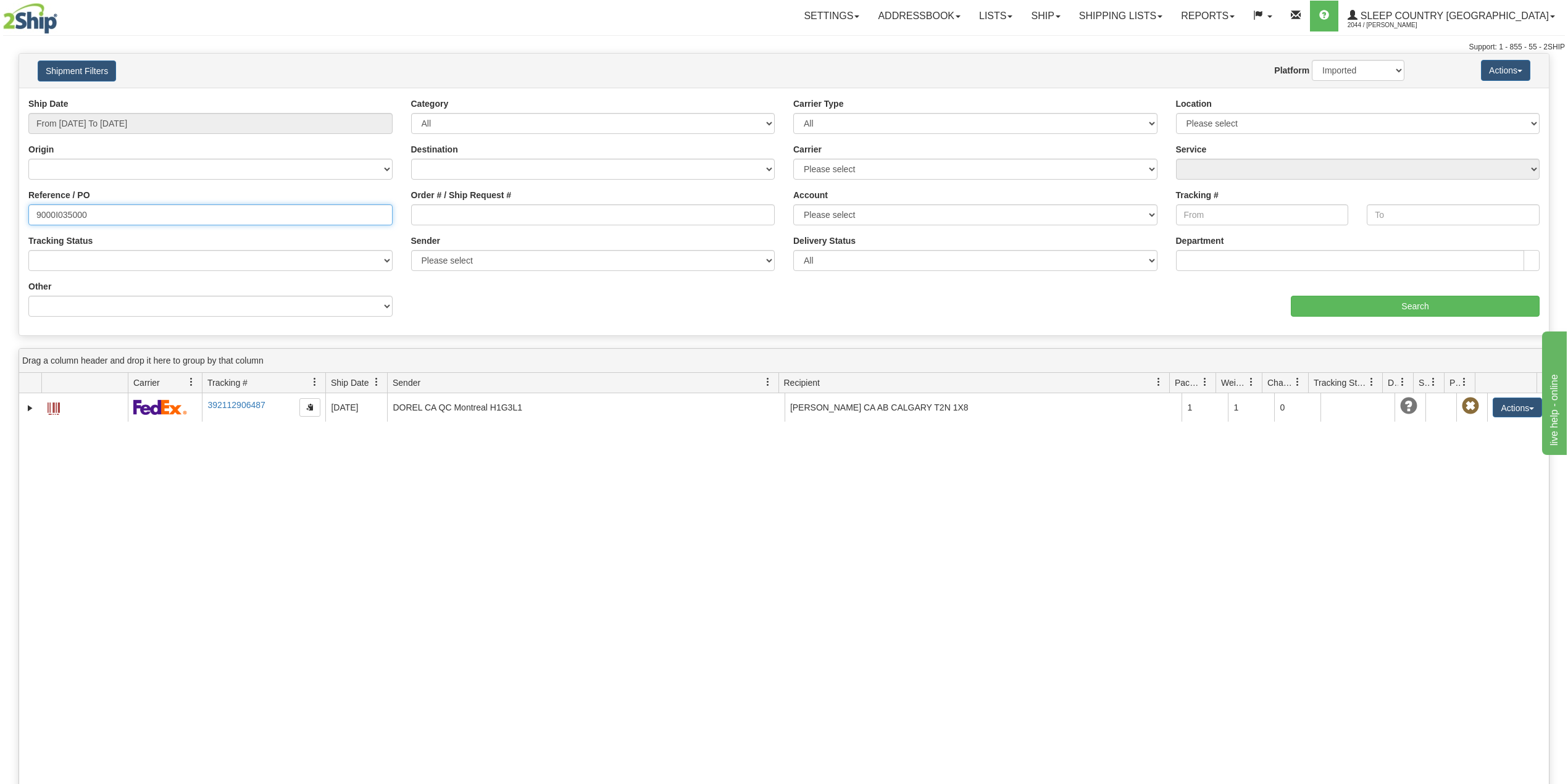
type input "9000I035000"
click at [1354, 70] on select "2Ship Imported" at bounding box center [1358, 70] width 93 height 21
select select "0"
click at [1312, 60] on select "2Ship Imported" at bounding box center [1358, 70] width 93 height 21
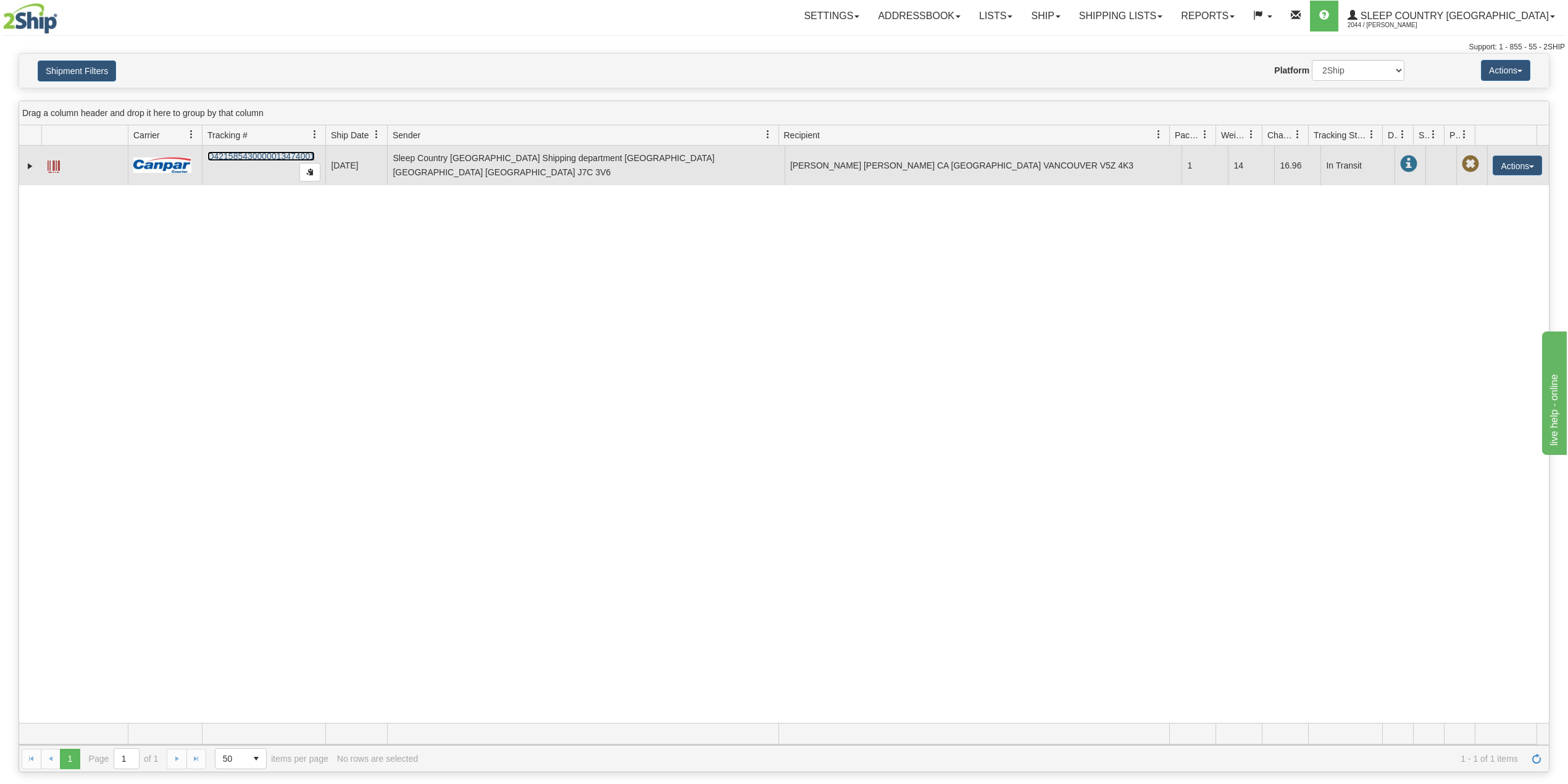
click at [233, 158] on link "D421585430000013474001" at bounding box center [261, 156] width 107 height 10
click at [262, 157] on link "D421585430000013474001" at bounding box center [261, 156] width 107 height 10
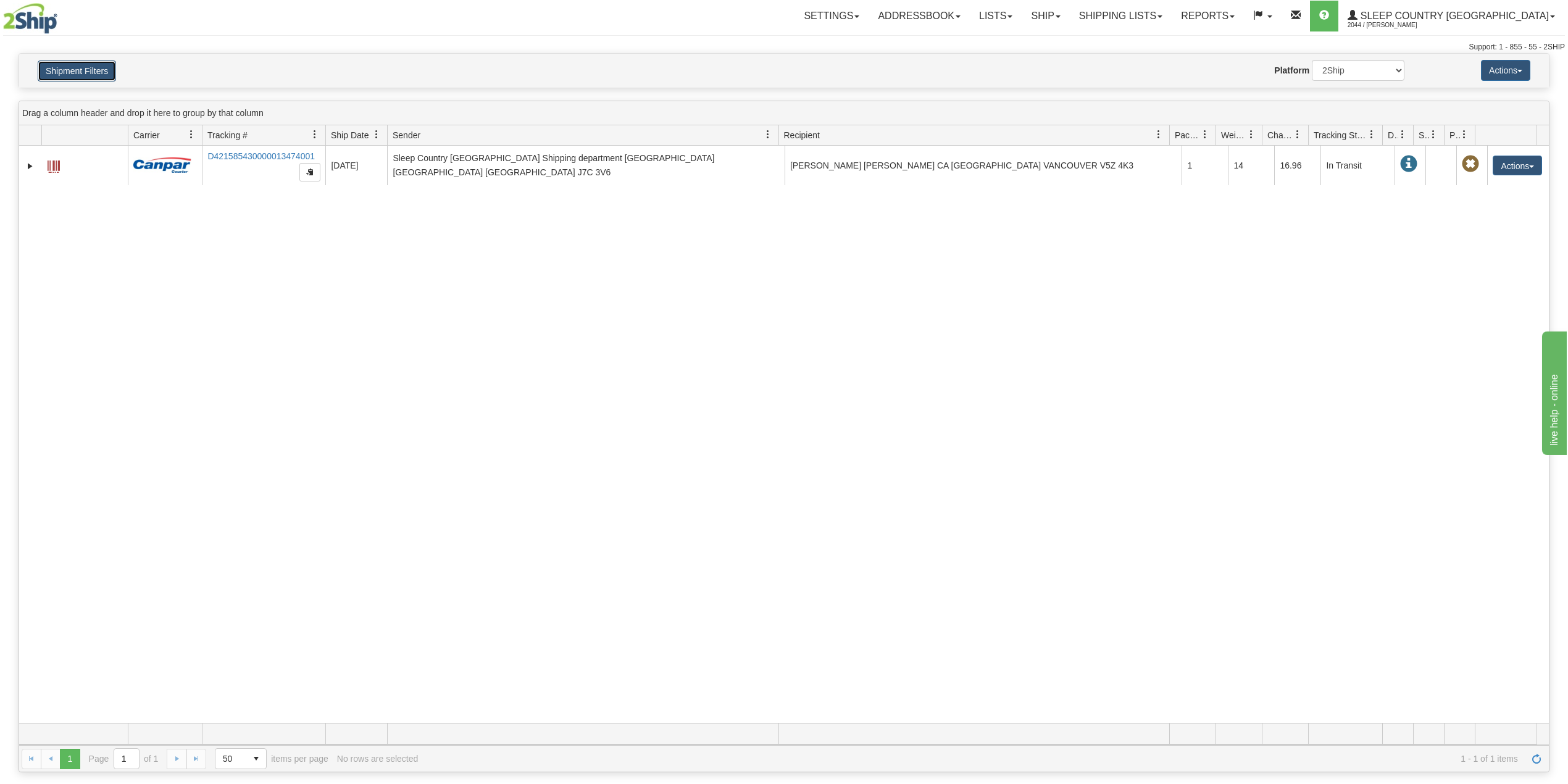
click at [93, 71] on button "Shipment Filters" at bounding box center [77, 71] width 79 height 21
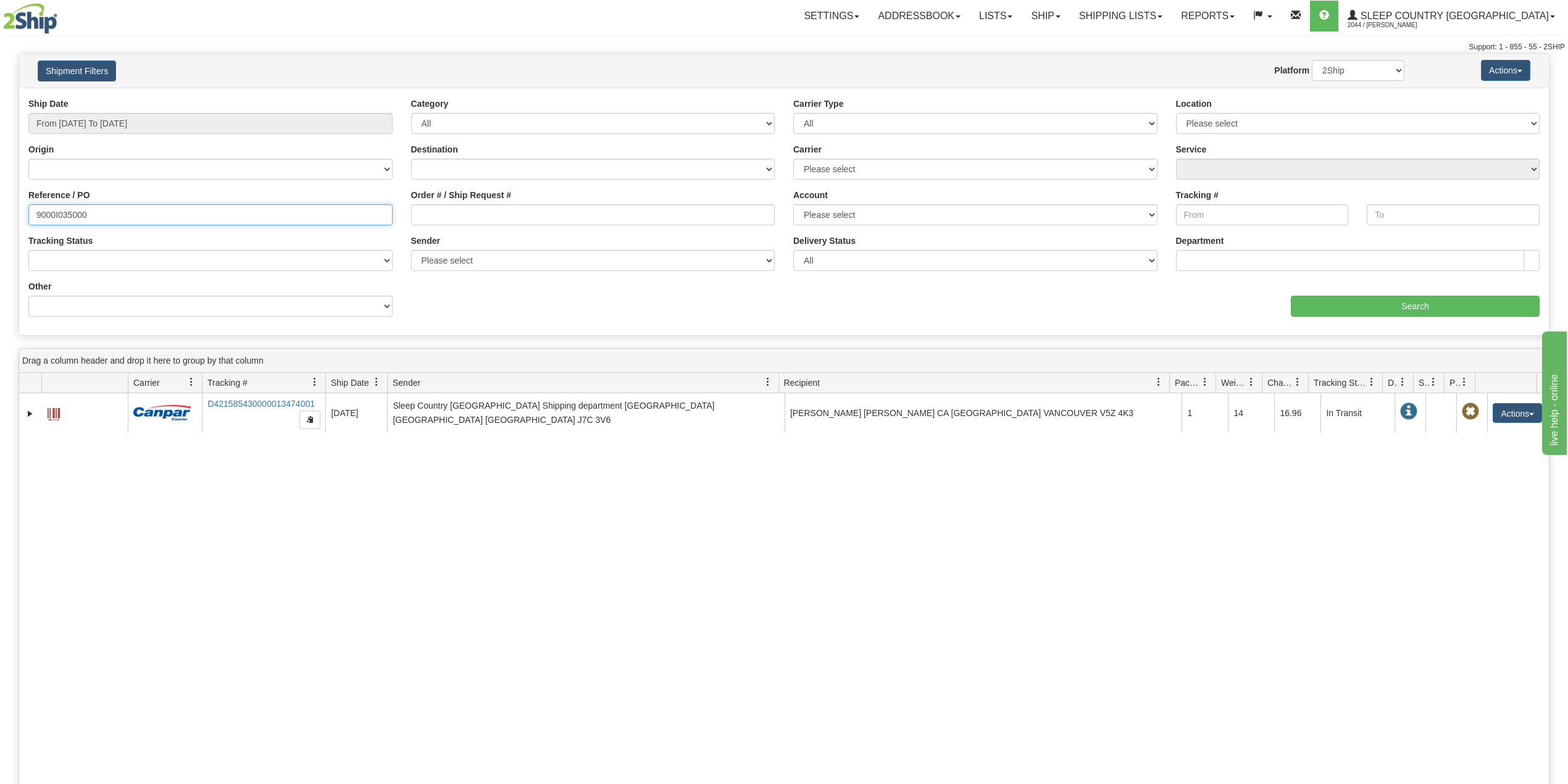
click at [78, 218] on input "9000I035000" at bounding box center [211, 214] width 364 height 21
paste input "6105"
type input "9000I036105"
click at [1398, 301] on input "Search" at bounding box center [1415, 306] width 249 height 21
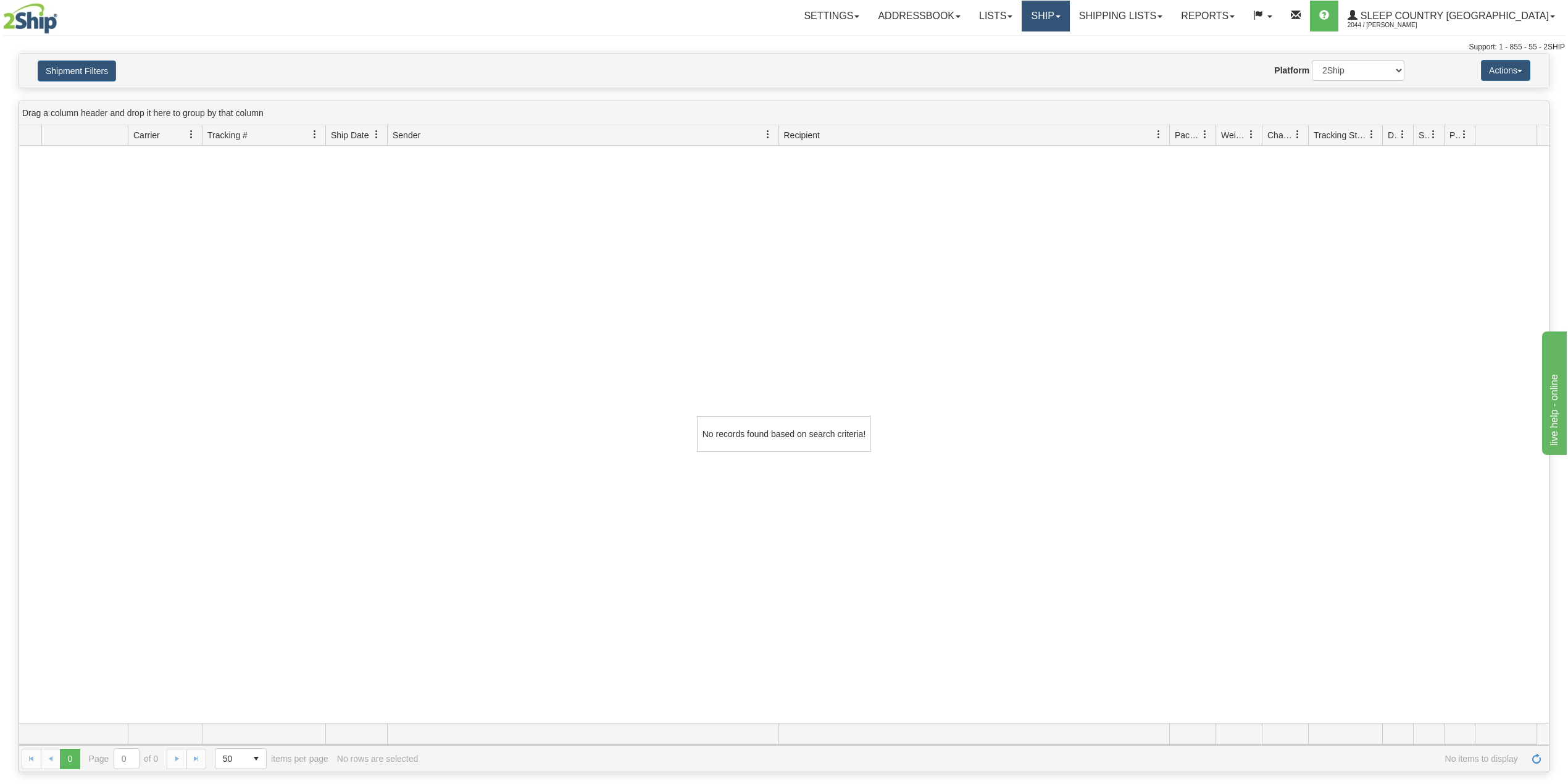
click at [1069, 11] on link "Ship" at bounding box center [1045, 16] width 47 height 31
click at [1069, 64] on link "OnHold / Order Queue" at bounding box center [1013, 59] width 111 height 16
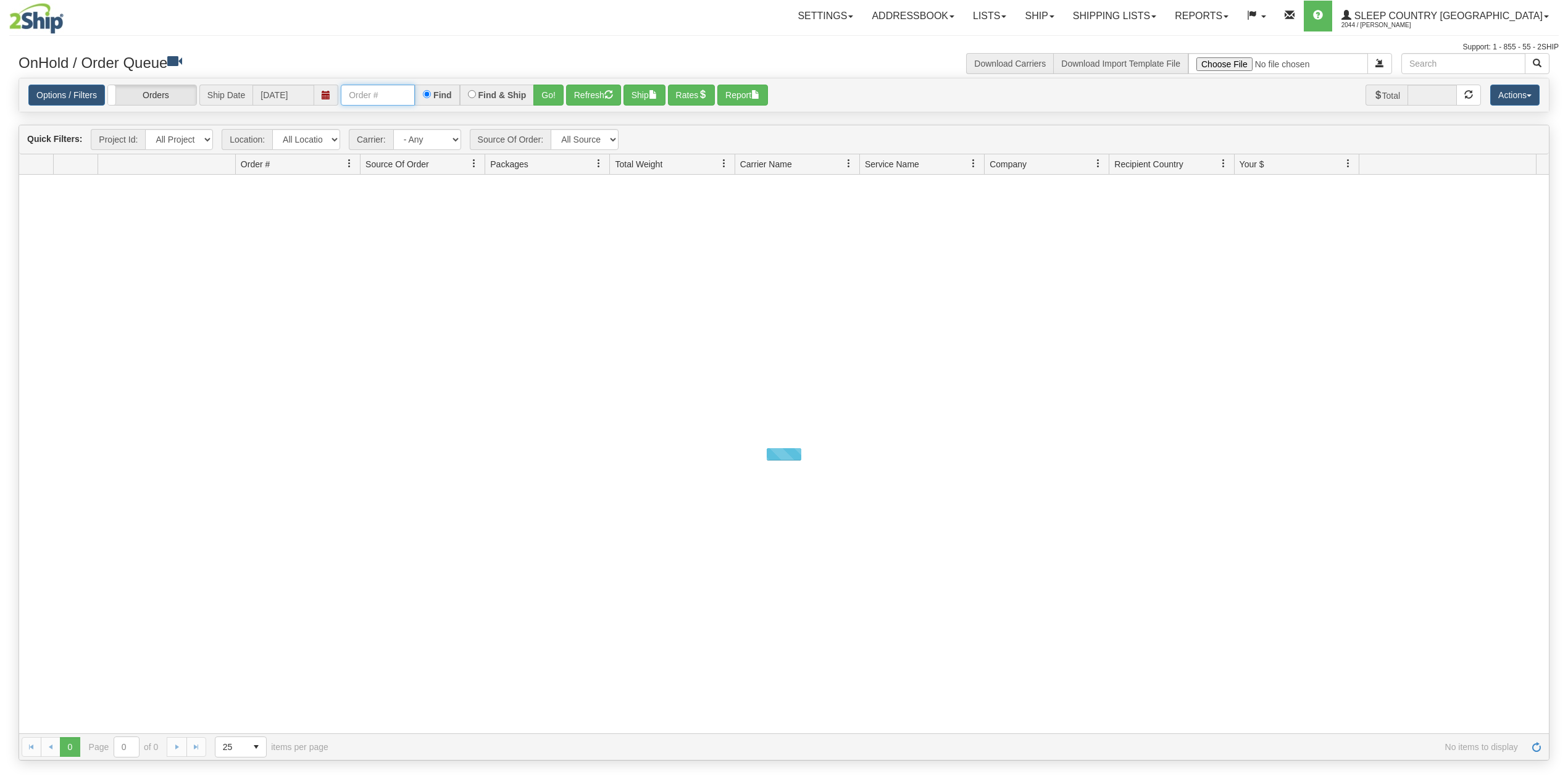
click at [385, 102] on input "text" at bounding box center [378, 95] width 74 height 21
paste input "9000I036105"
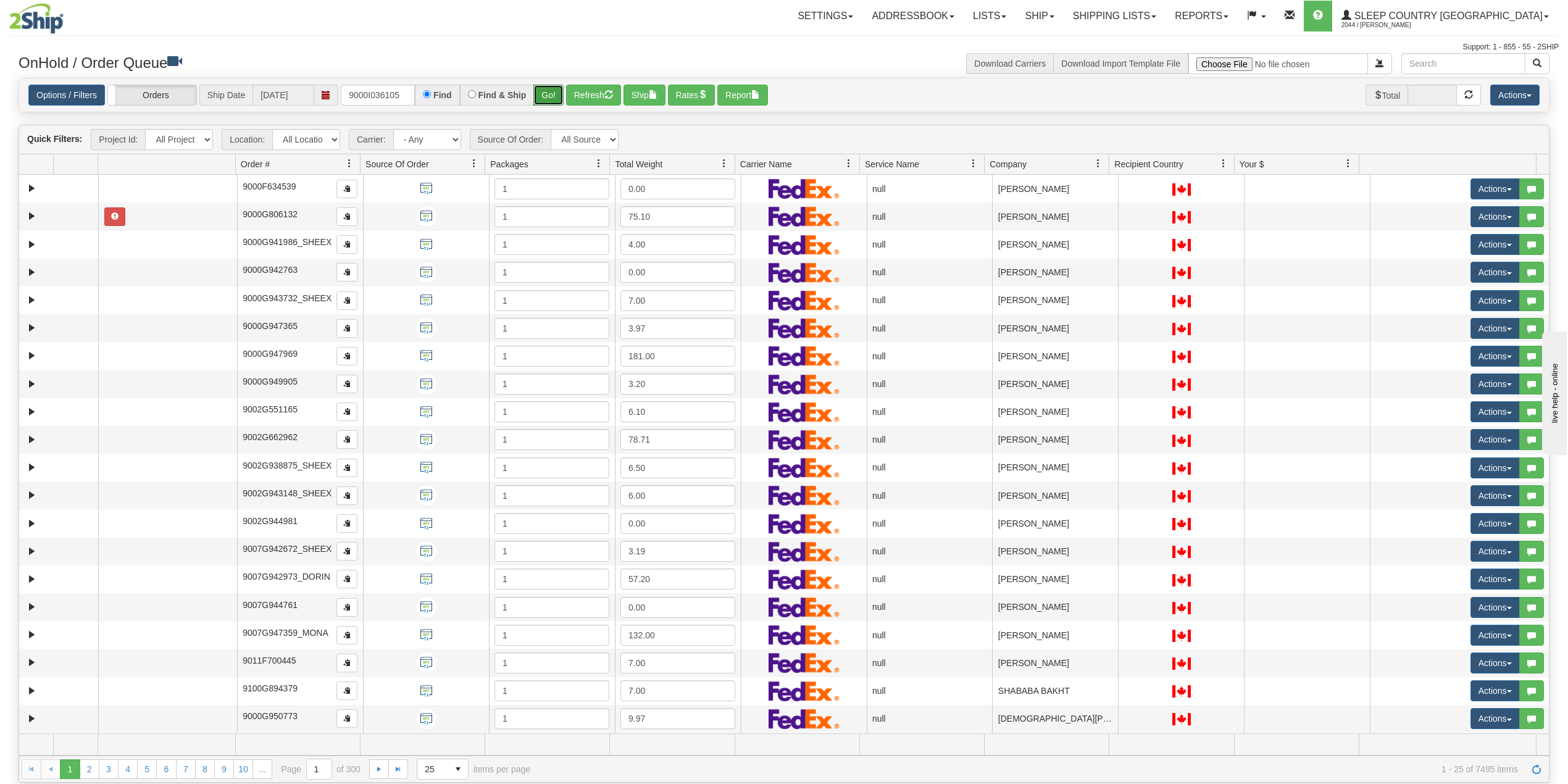
click at [554, 90] on button "Go!" at bounding box center [548, 95] width 30 height 21
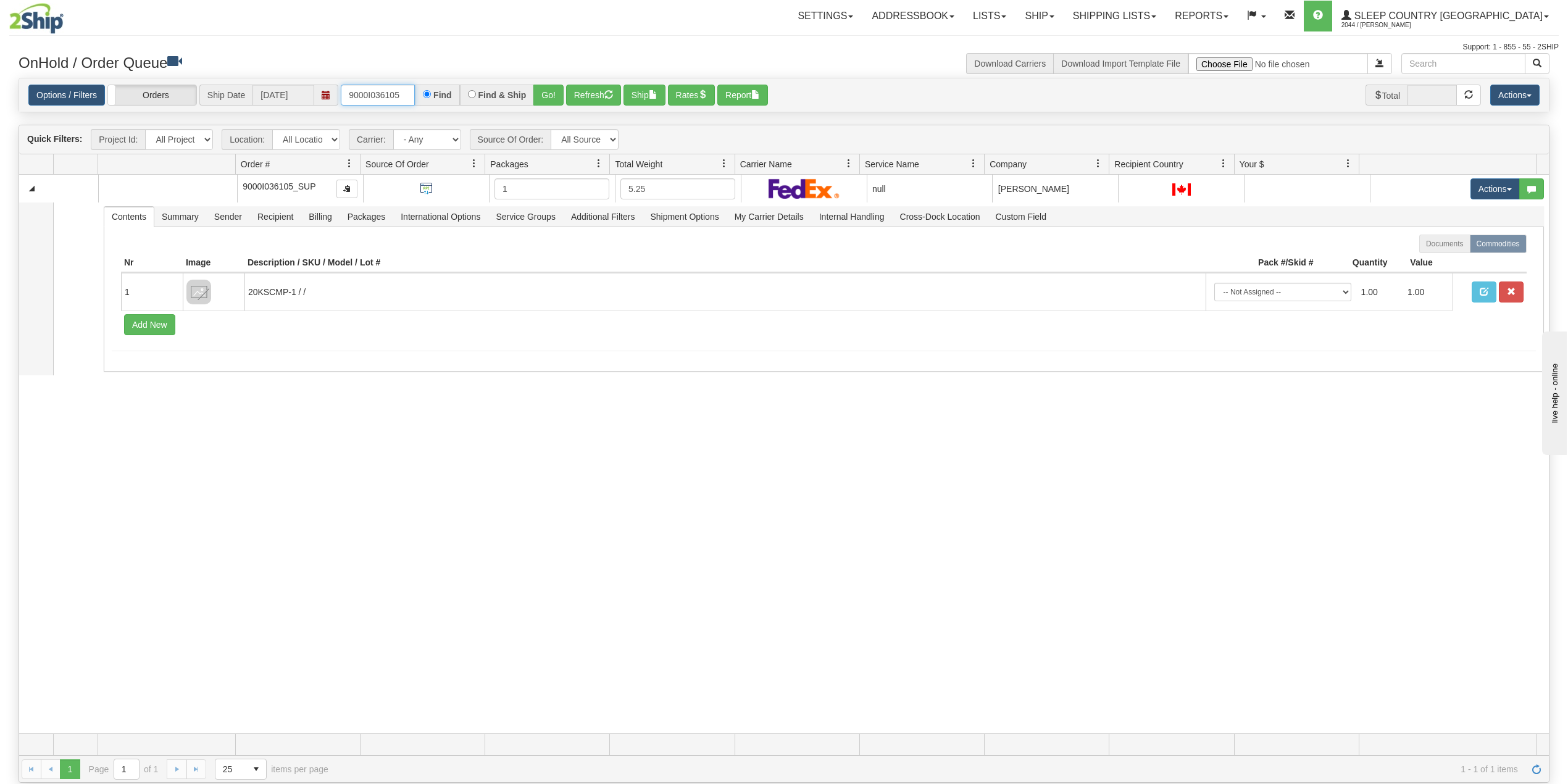
click at [374, 99] on input "9000I036105" at bounding box center [378, 95] width 74 height 21
paste input "27567"
type input "9000I027567"
click at [553, 95] on button "Go!" at bounding box center [548, 95] width 30 height 21
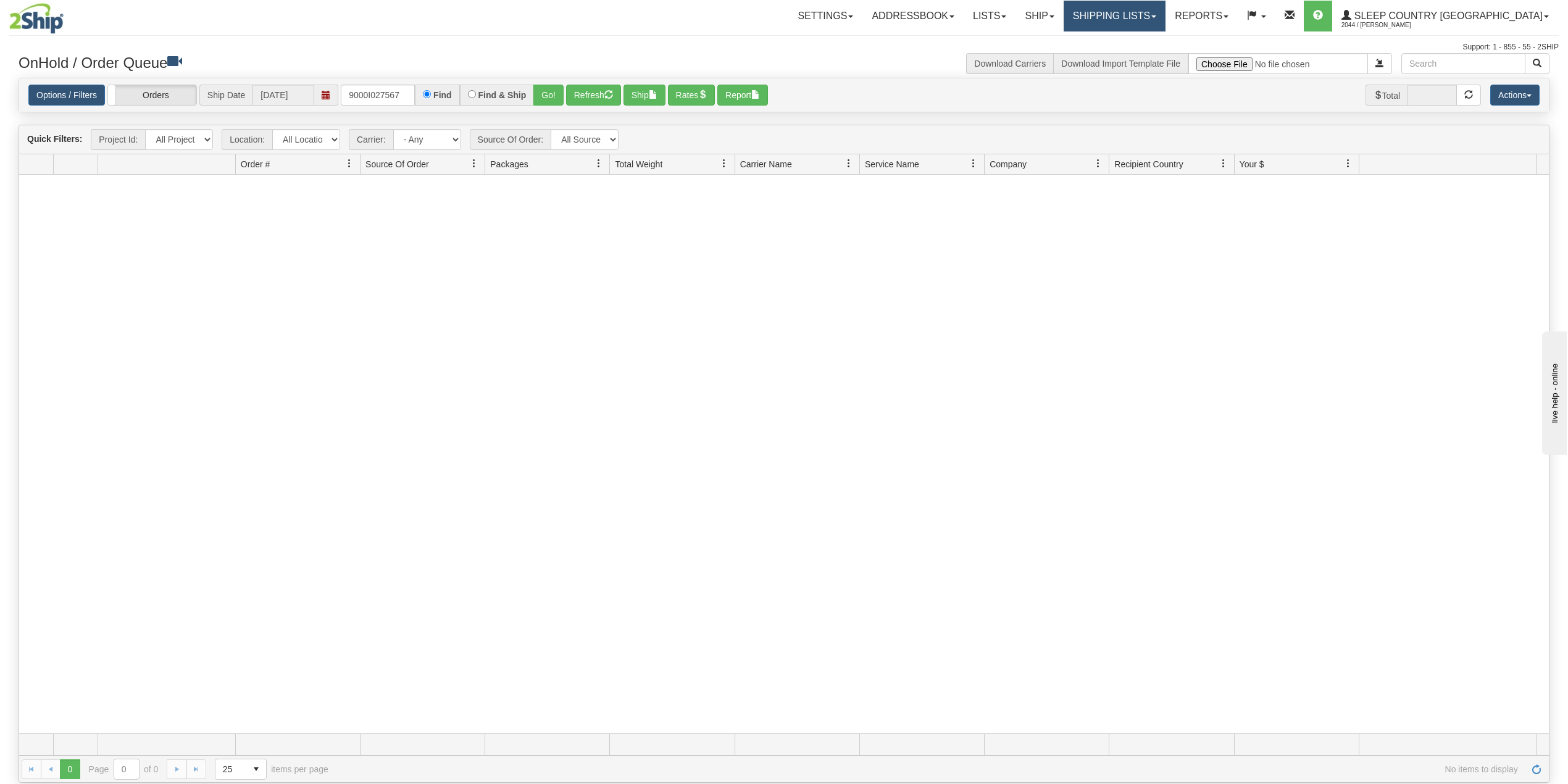
click at [1166, 11] on link "Shipping lists" at bounding box center [1114, 16] width 102 height 31
click at [1151, 52] on link "Search Shipment History" at bounding box center [1104, 59] width 120 height 16
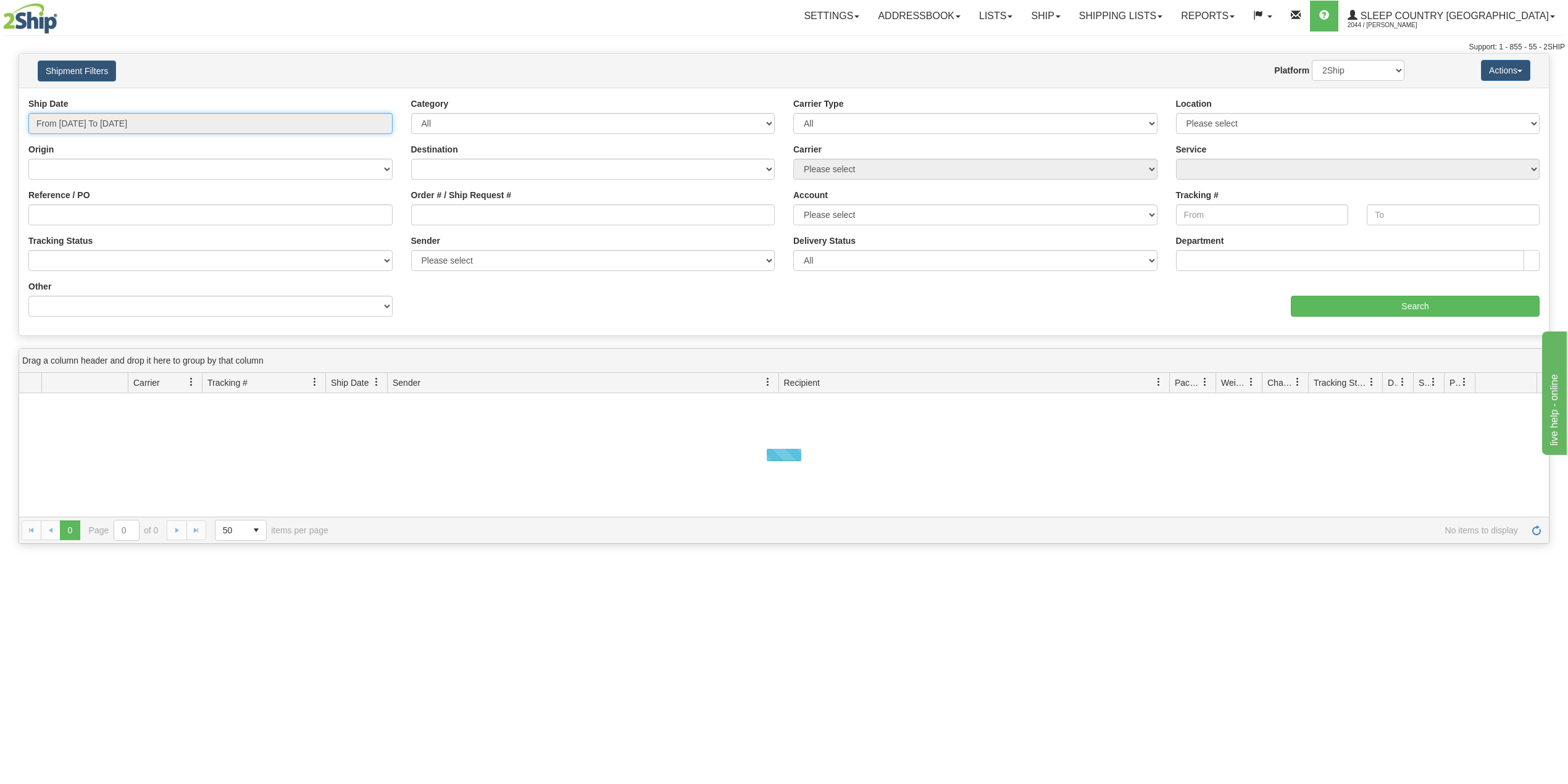
click at [97, 121] on input "From [DATE] To [DATE]" at bounding box center [211, 123] width 364 height 21
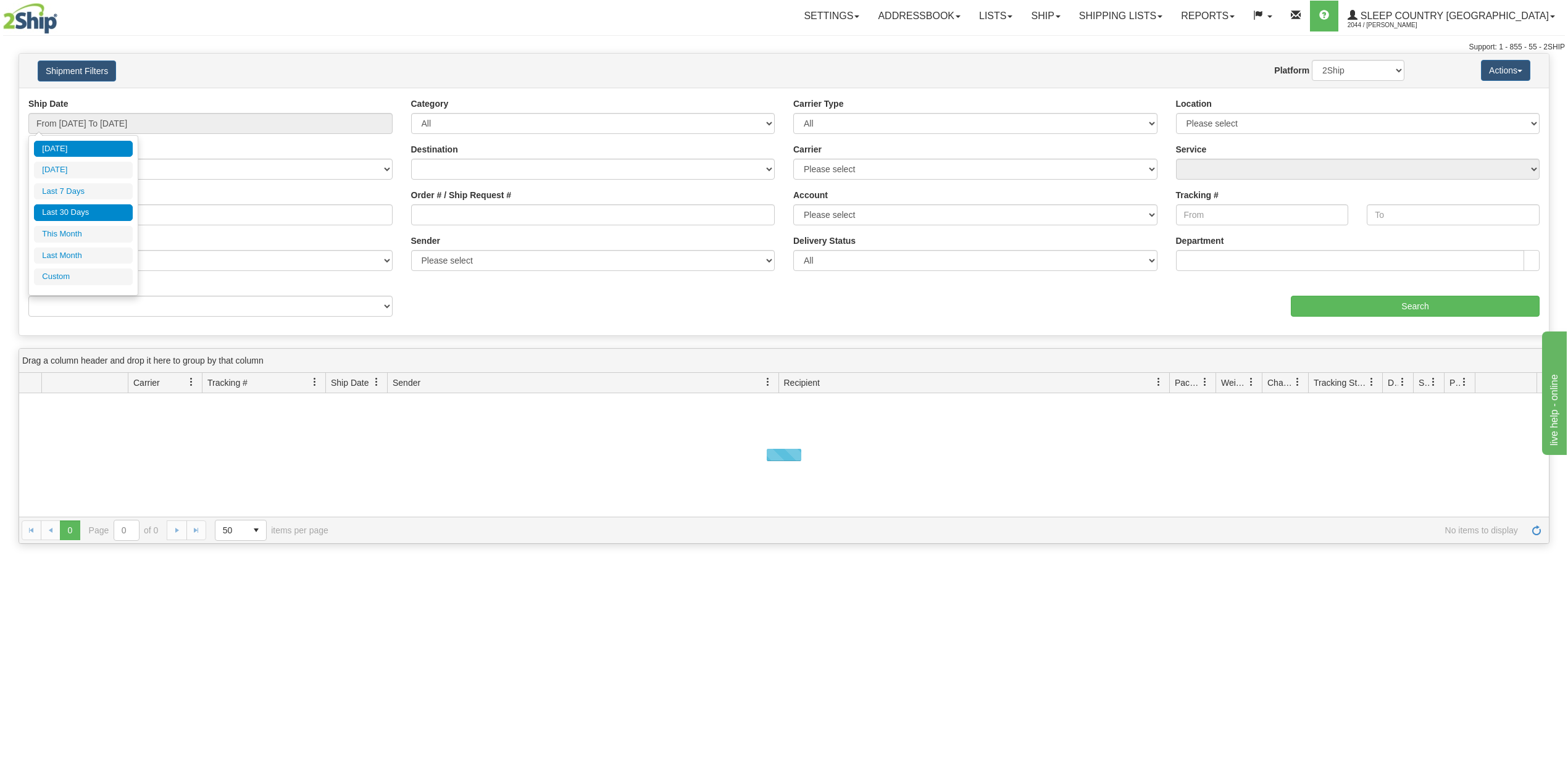
click at [87, 214] on li "Last 30 Days" at bounding box center [83, 212] width 99 height 17
type input "From [DATE] To [DATE]"
click at [87, 214] on input "Reference / PO" at bounding box center [211, 214] width 364 height 21
paste input "9000I027567"
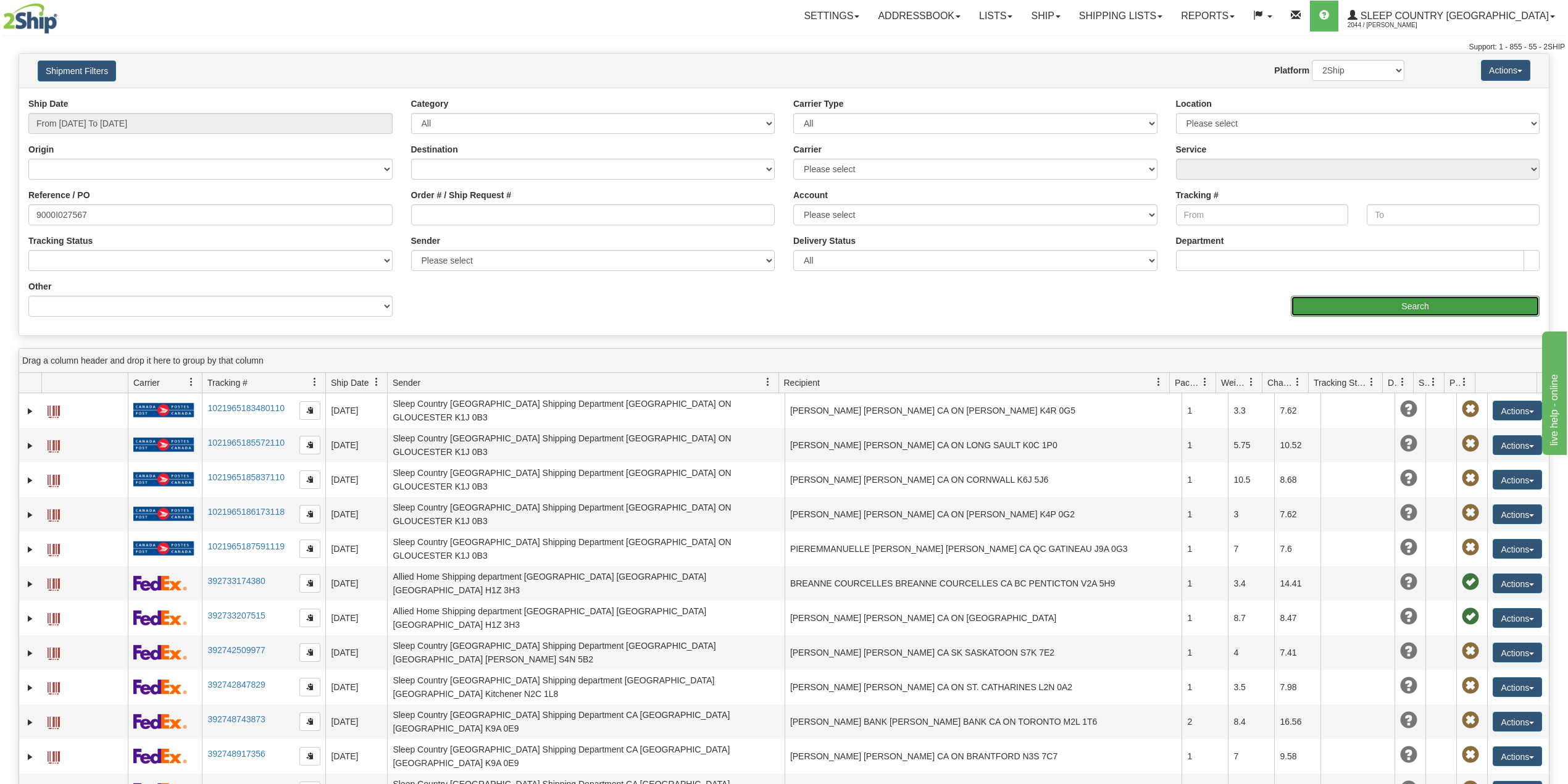
click at [1389, 300] on input "Search" at bounding box center [1415, 306] width 249 height 21
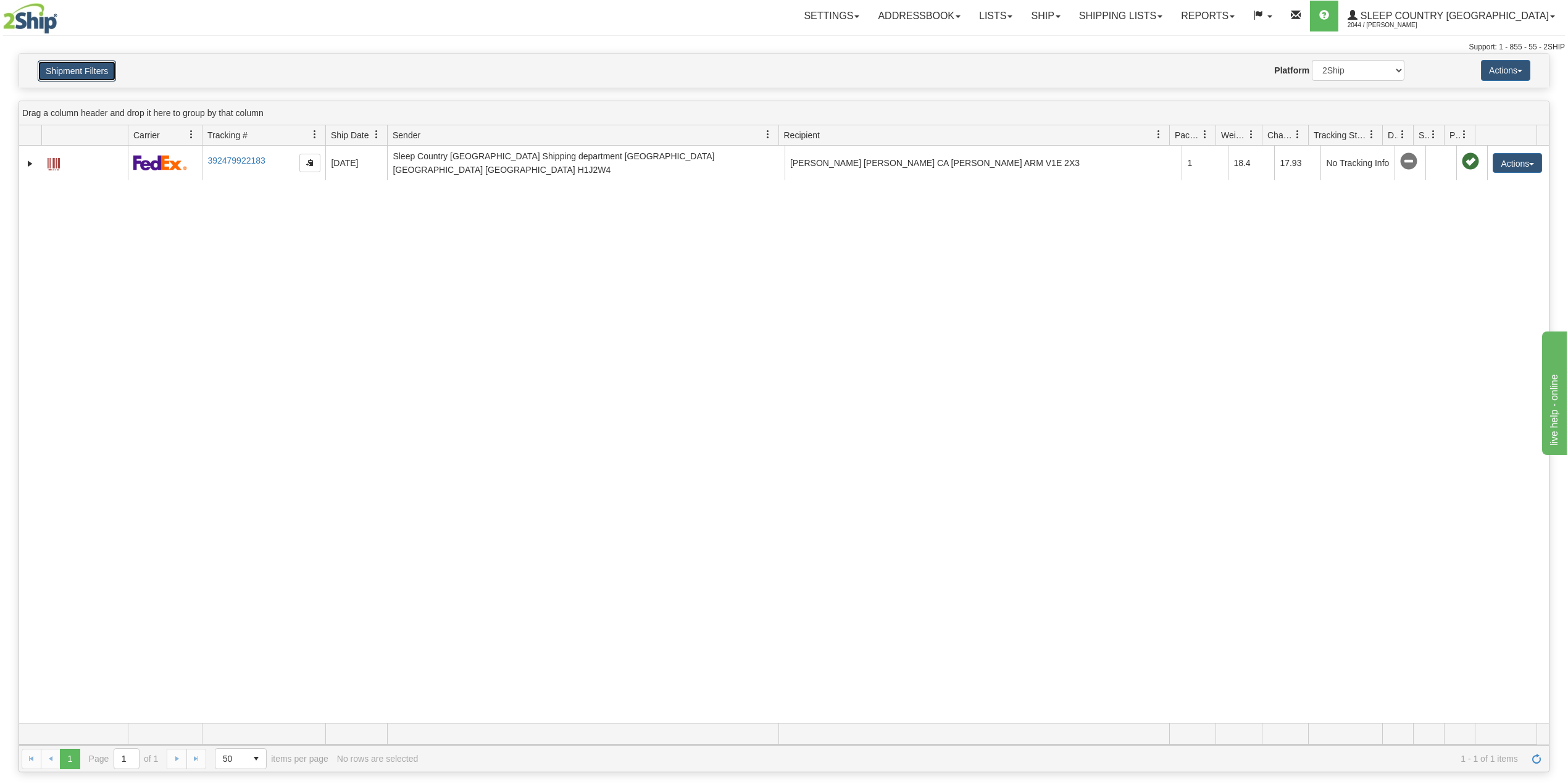
drag, startPoint x: 62, startPoint y: 67, endPoint x: 82, endPoint y: 112, distance: 49.2
click at [62, 67] on button "Shipment Filters" at bounding box center [77, 71] width 79 height 21
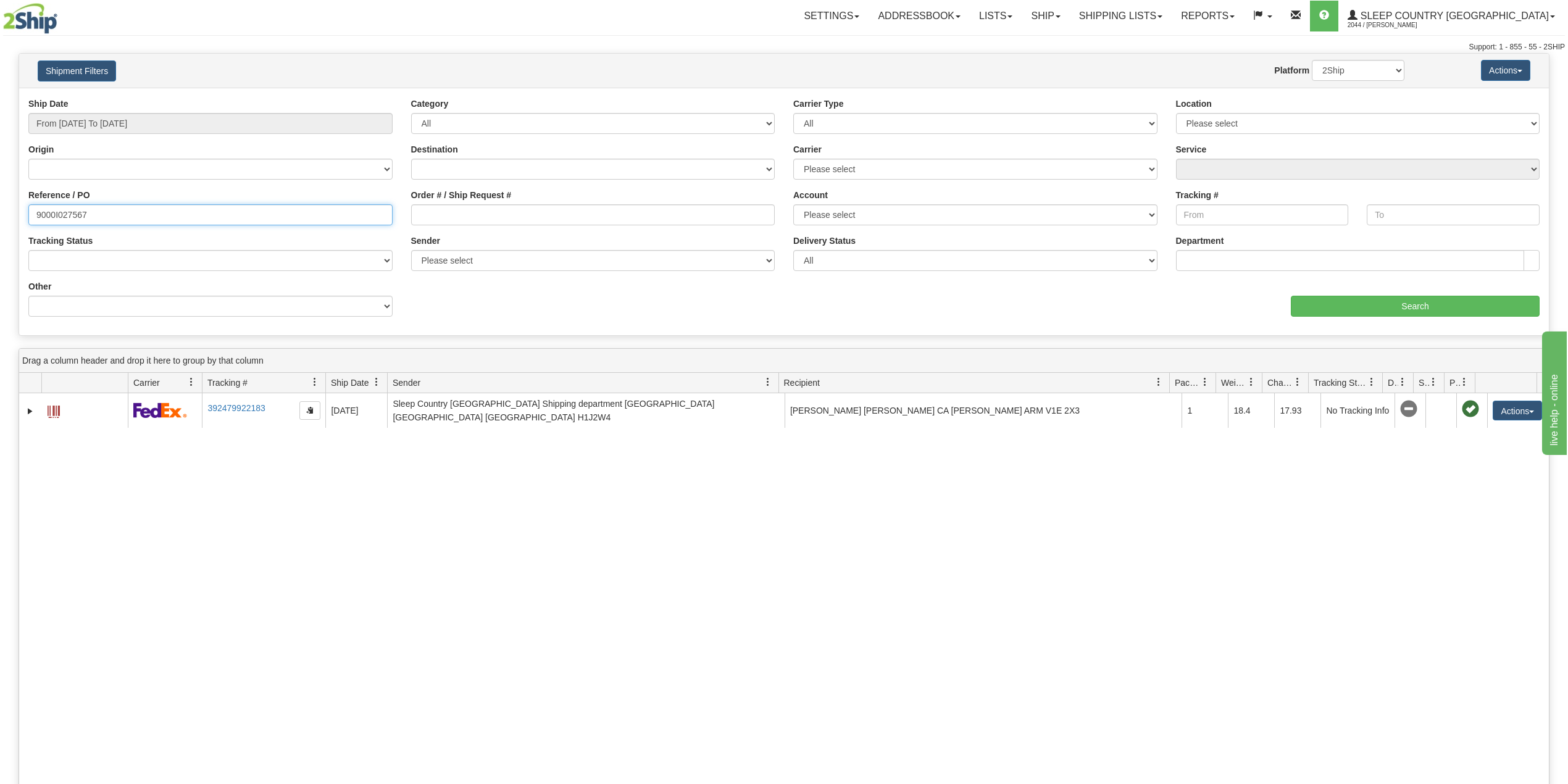
click at [70, 215] on input "9000I027567" at bounding box center [211, 214] width 364 height 21
paste input "39940"
type input "9000I039940"
click at [1398, 305] on input "Search" at bounding box center [1415, 306] width 249 height 21
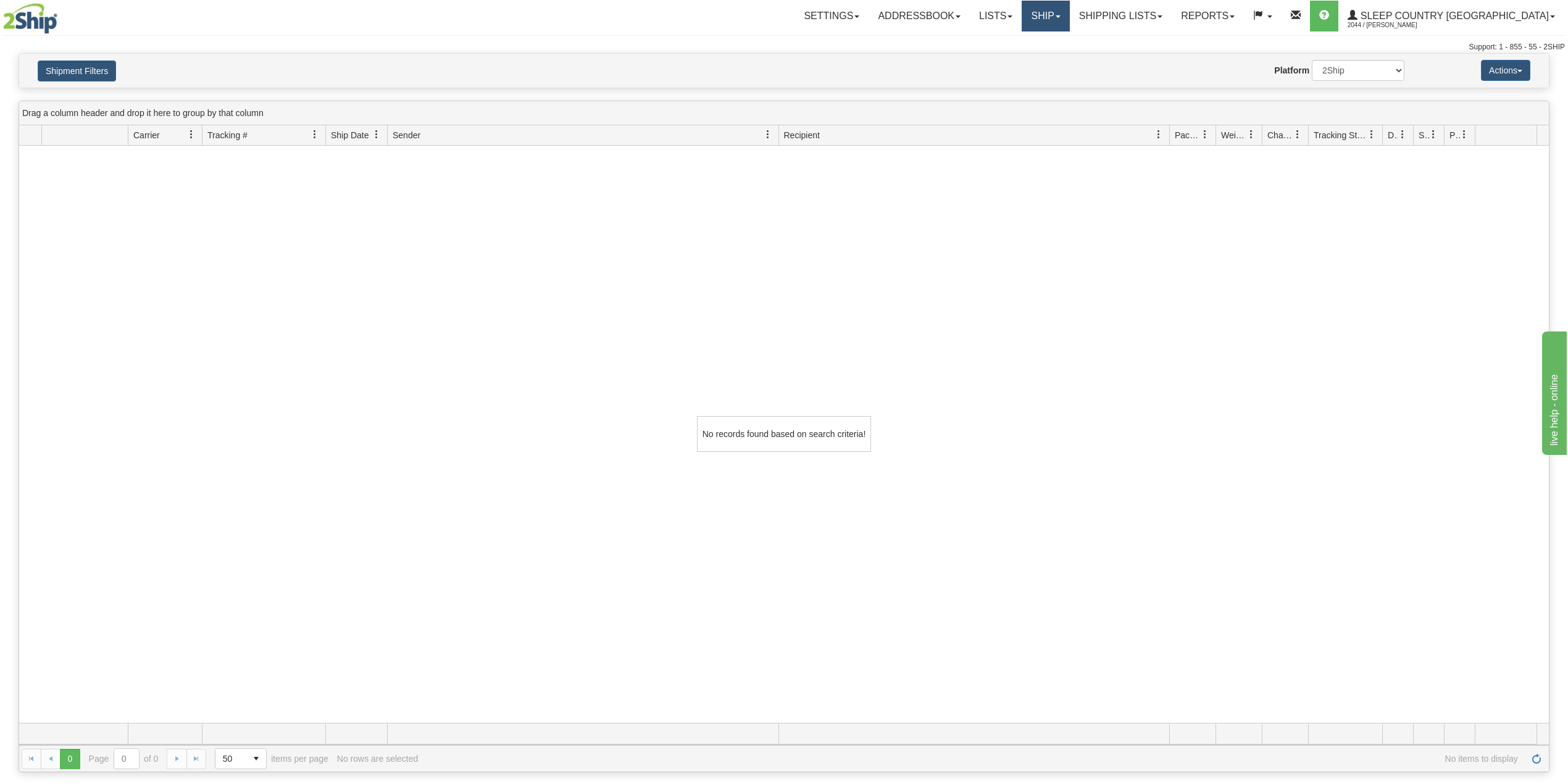
click at [1060, 16] on span at bounding box center [1058, 17] width 5 height 3
click at [1057, 61] on span "OnHold / Order Queue" at bounding box center [1013, 59] width 87 height 10
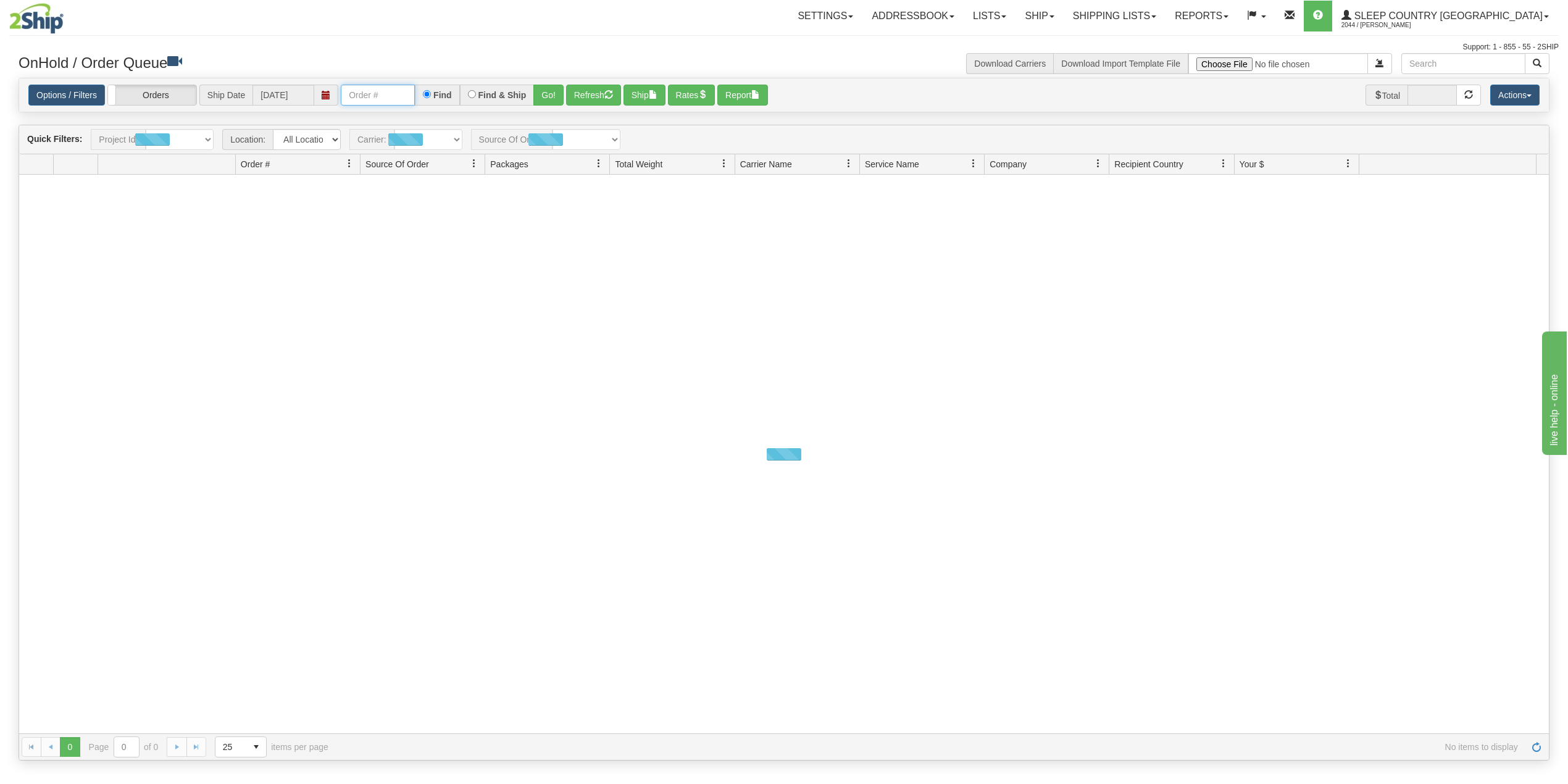
drag, startPoint x: 382, startPoint y: 101, endPoint x: 386, endPoint y: 107, distance: 7.2
click at [382, 101] on input "text" at bounding box center [378, 95] width 74 height 21
paste input "9000I039940"
click at [556, 89] on button "Go!" at bounding box center [548, 95] width 30 height 21
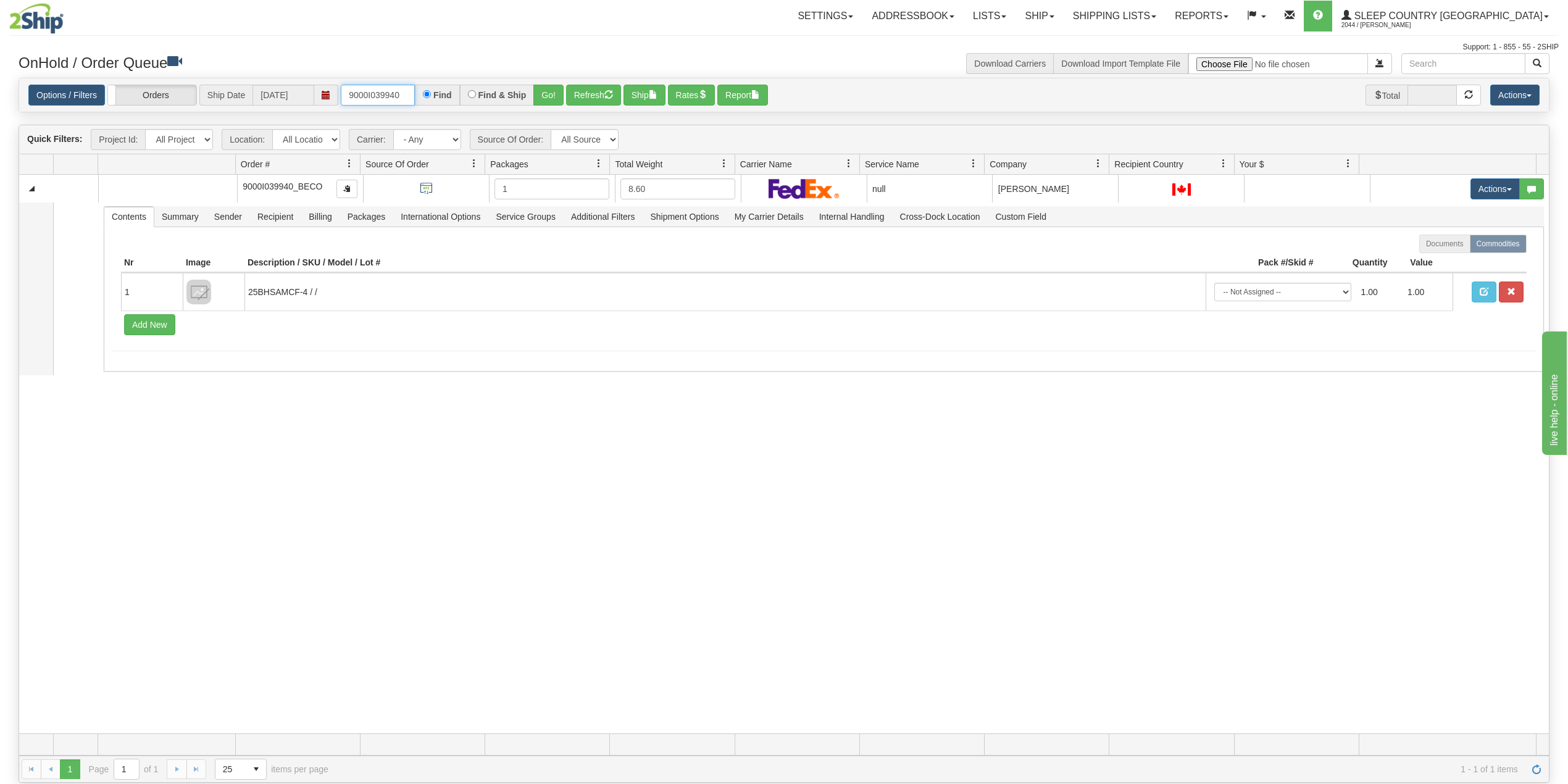
click at [386, 96] on input "9000I039940" at bounding box center [378, 95] width 74 height 21
paste input "05866"
type input "9000I005866"
click at [554, 89] on button "Go!" at bounding box center [548, 95] width 30 height 21
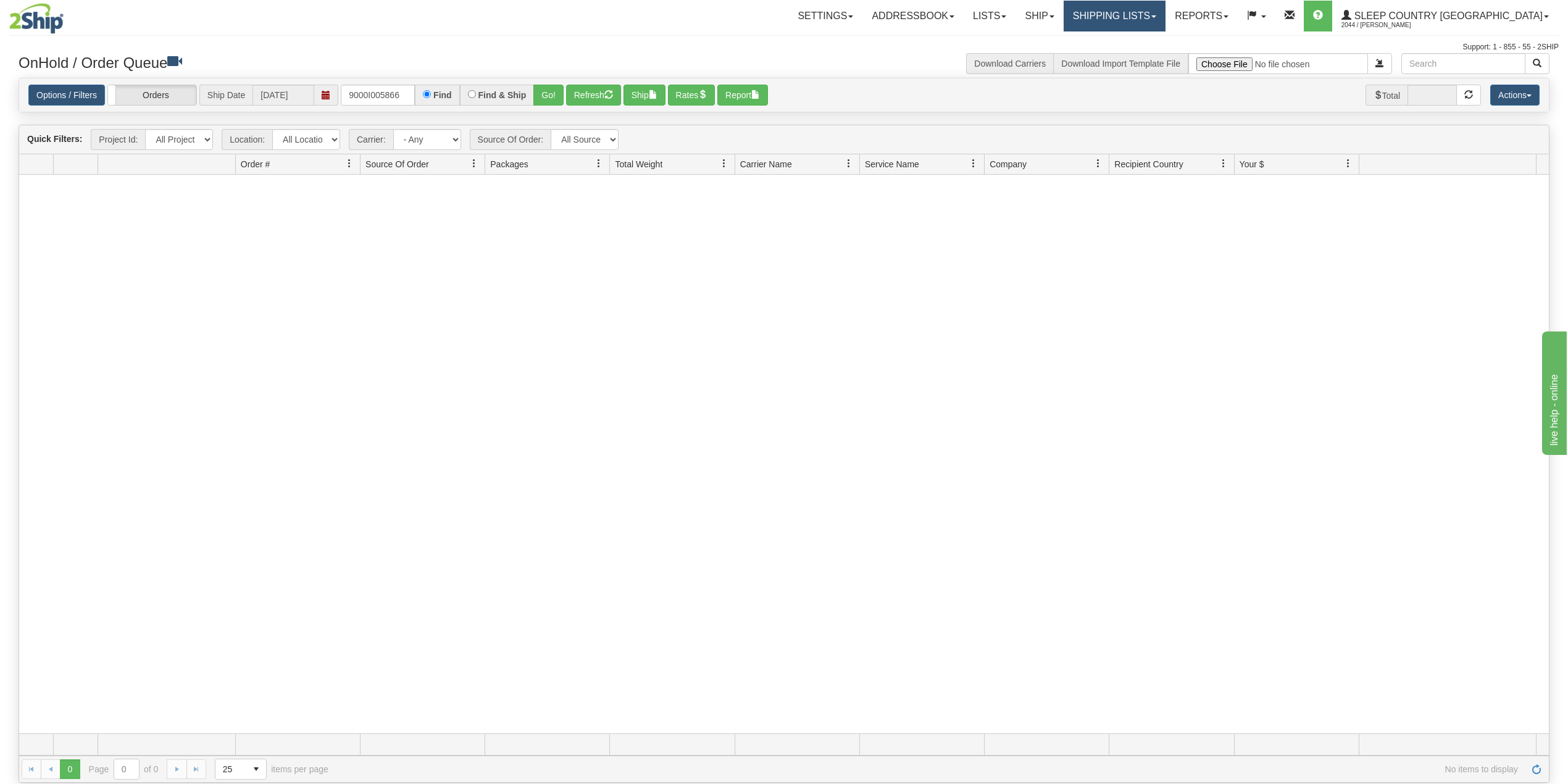
click at [1157, 13] on link "Shipping lists" at bounding box center [1114, 16] width 102 height 31
click at [1142, 58] on span "Search Shipment History" at bounding box center [1104, 59] width 95 height 10
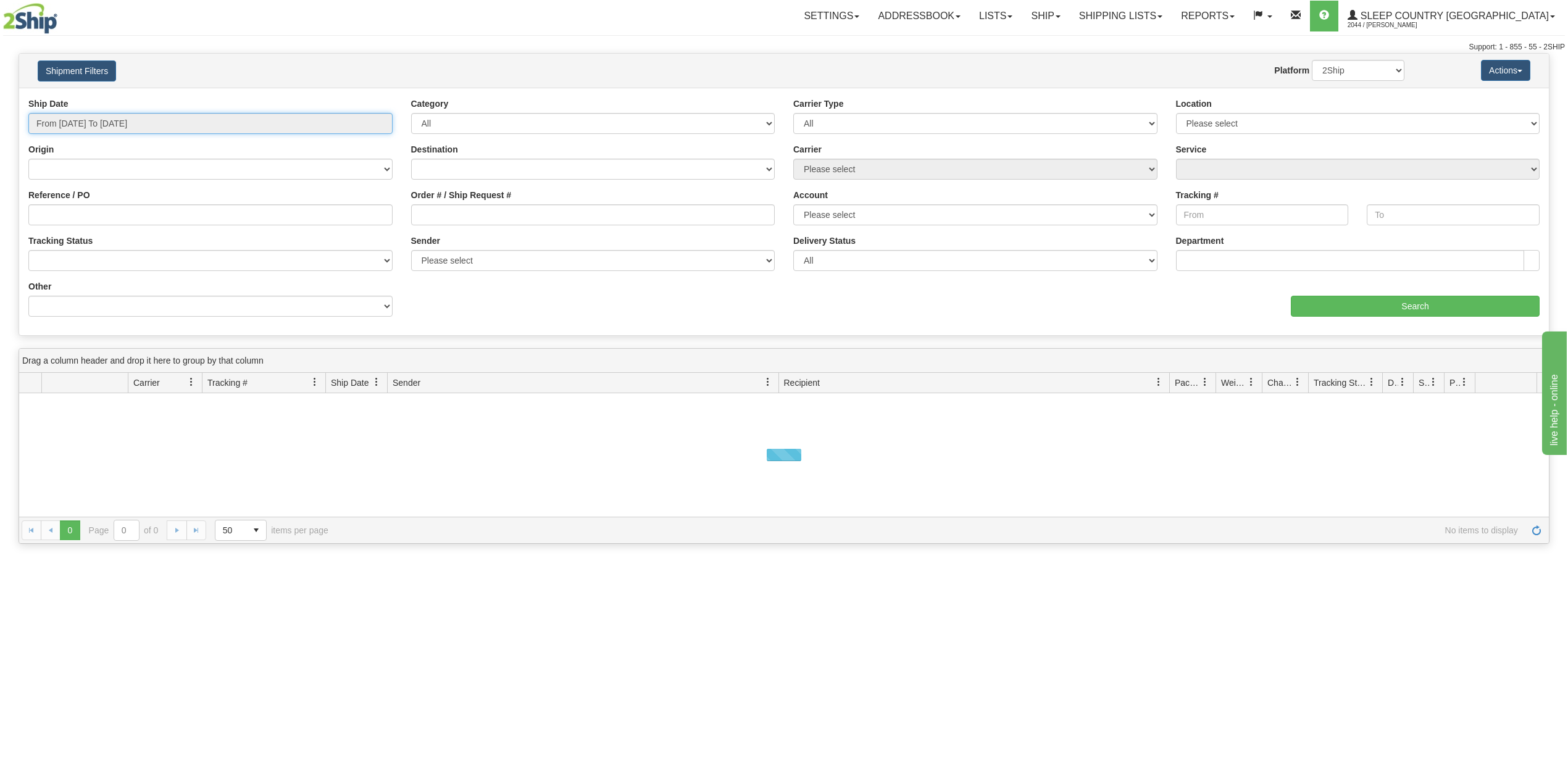
click at [117, 122] on input "From [DATE] To [DATE]" at bounding box center [211, 123] width 364 height 21
click at [83, 206] on li "Last 30 Days" at bounding box center [83, 212] width 99 height 17
type input "From [DATE] To [DATE]"
click at [83, 208] on input "Reference / PO" at bounding box center [211, 214] width 364 height 21
paste input "9000I005866"
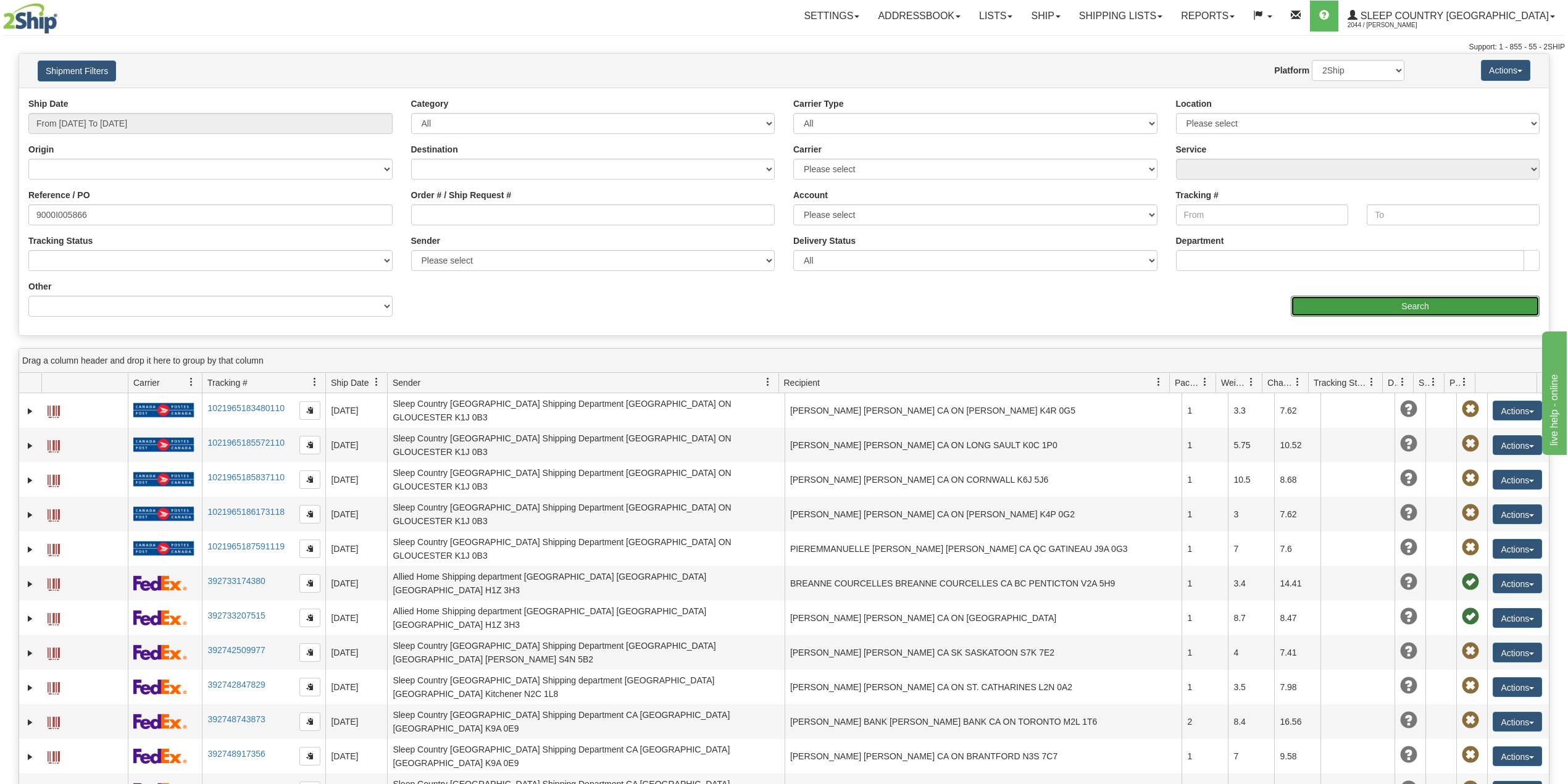
click at [1322, 304] on input "Search" at bounding box center [1415, 306] width 249 height 21
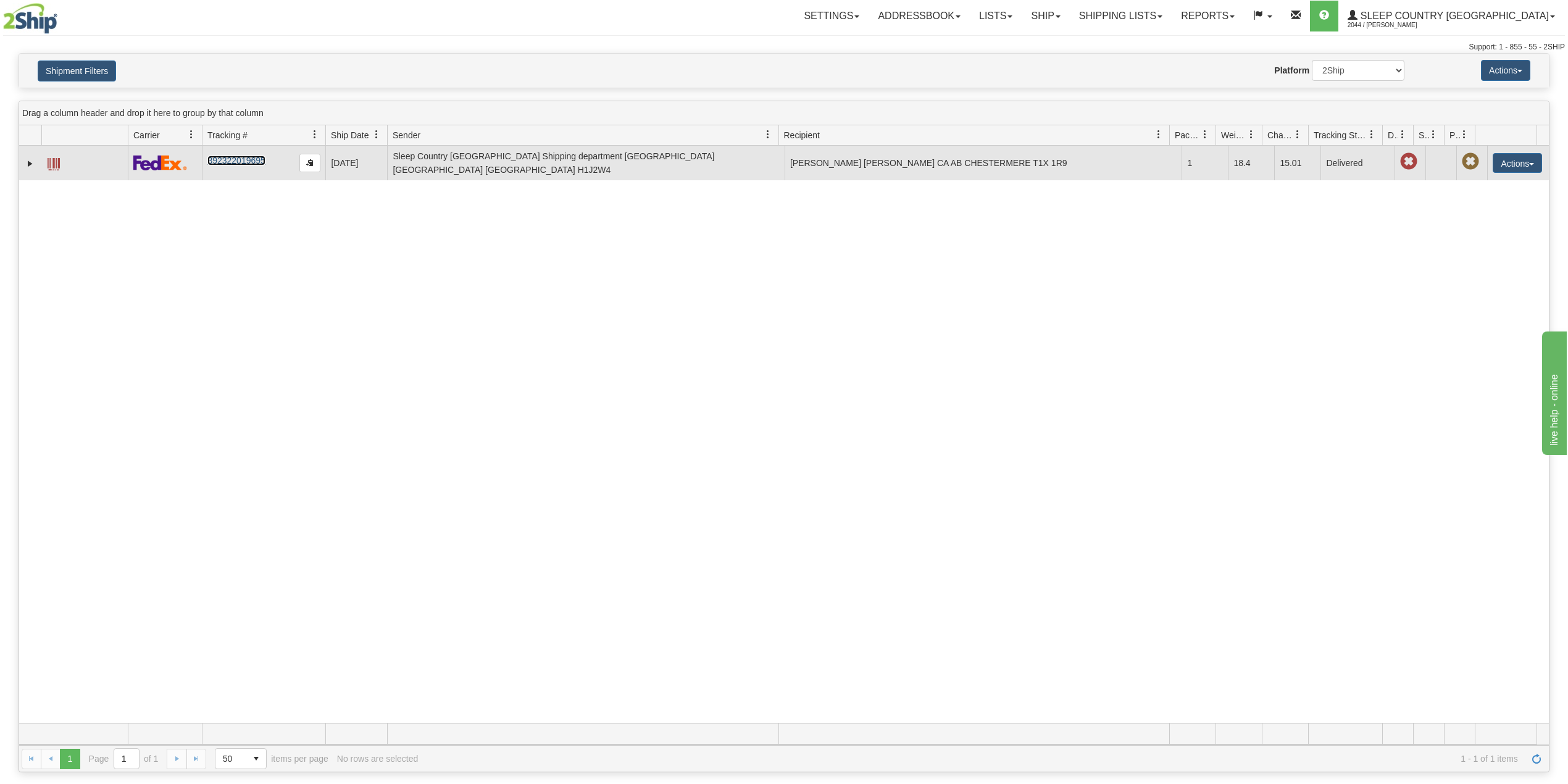
click at [244, 157] on link "392322019695" at bounding box center [236, 160] width 57 height 10
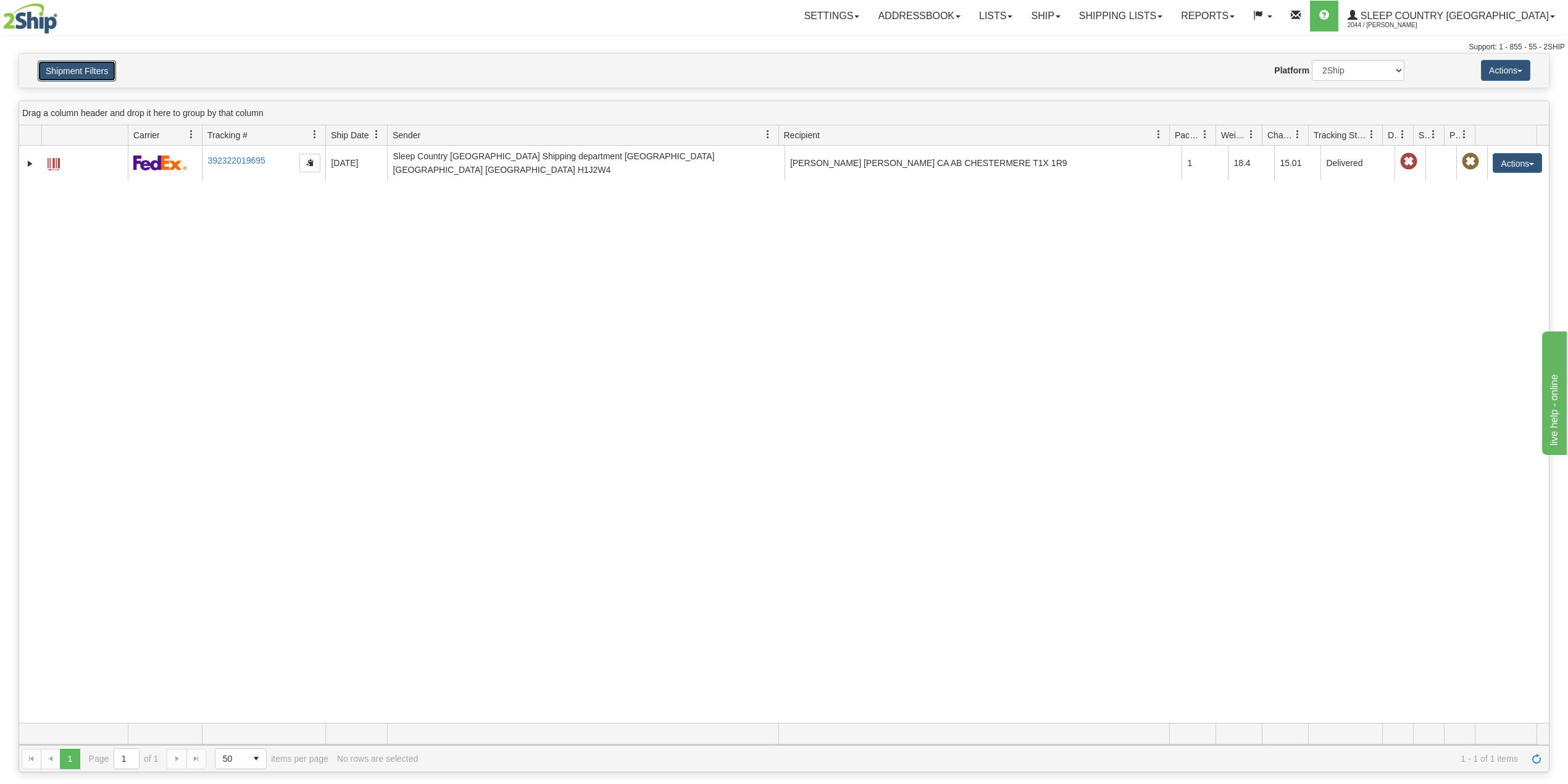
click at [84, 70] on button "Shipment Filters" at bounding box center [77, 71] width 79 height 21
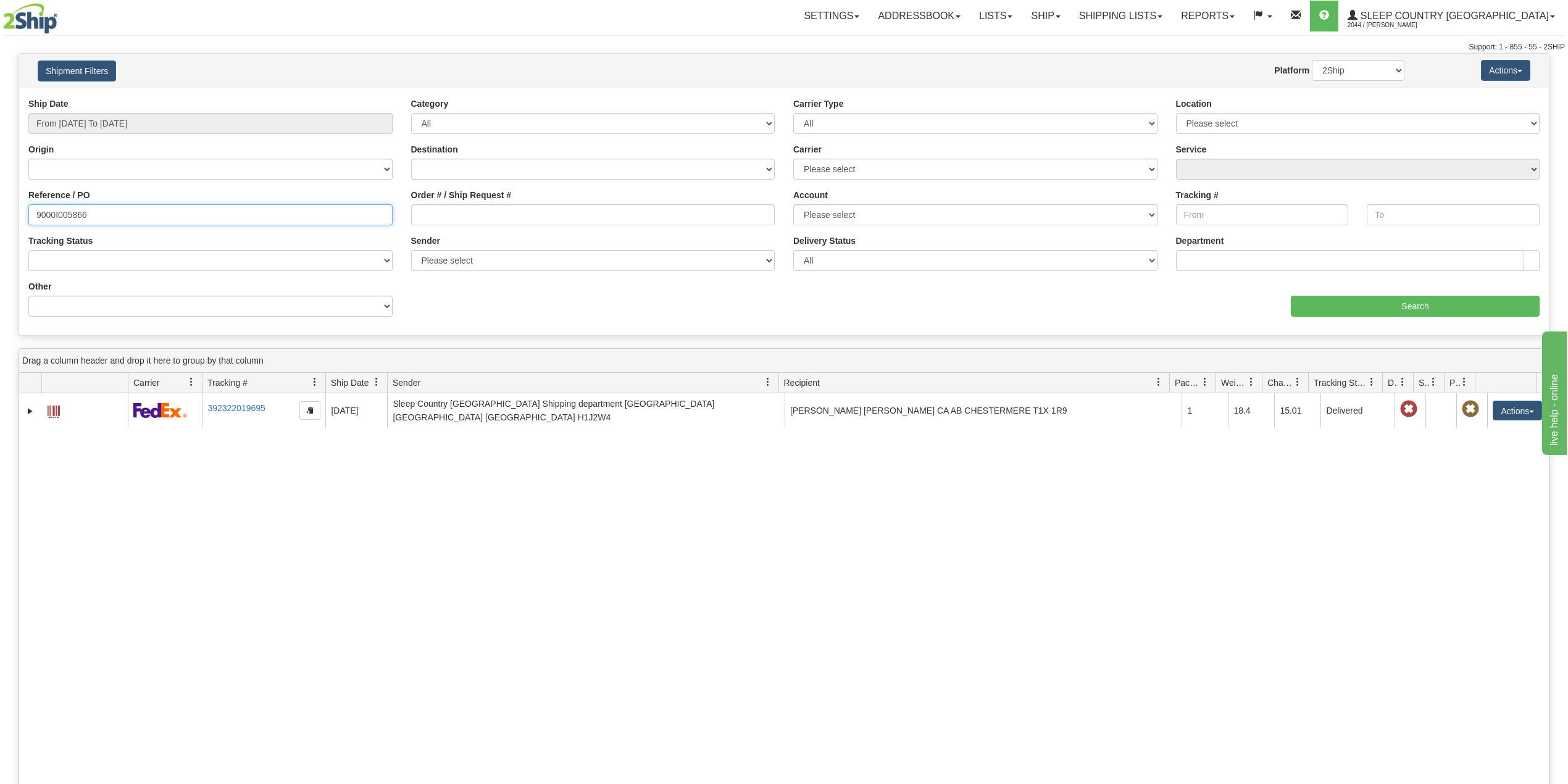
click at [65, 212] on input "9000I005866" at bounding box center [211, 214] width 364 height 21
paste input "2991"
type input "9000I002991"
click at [1356, 307] on input "Search" at bounding box center [1415, 306] width 249 height 21
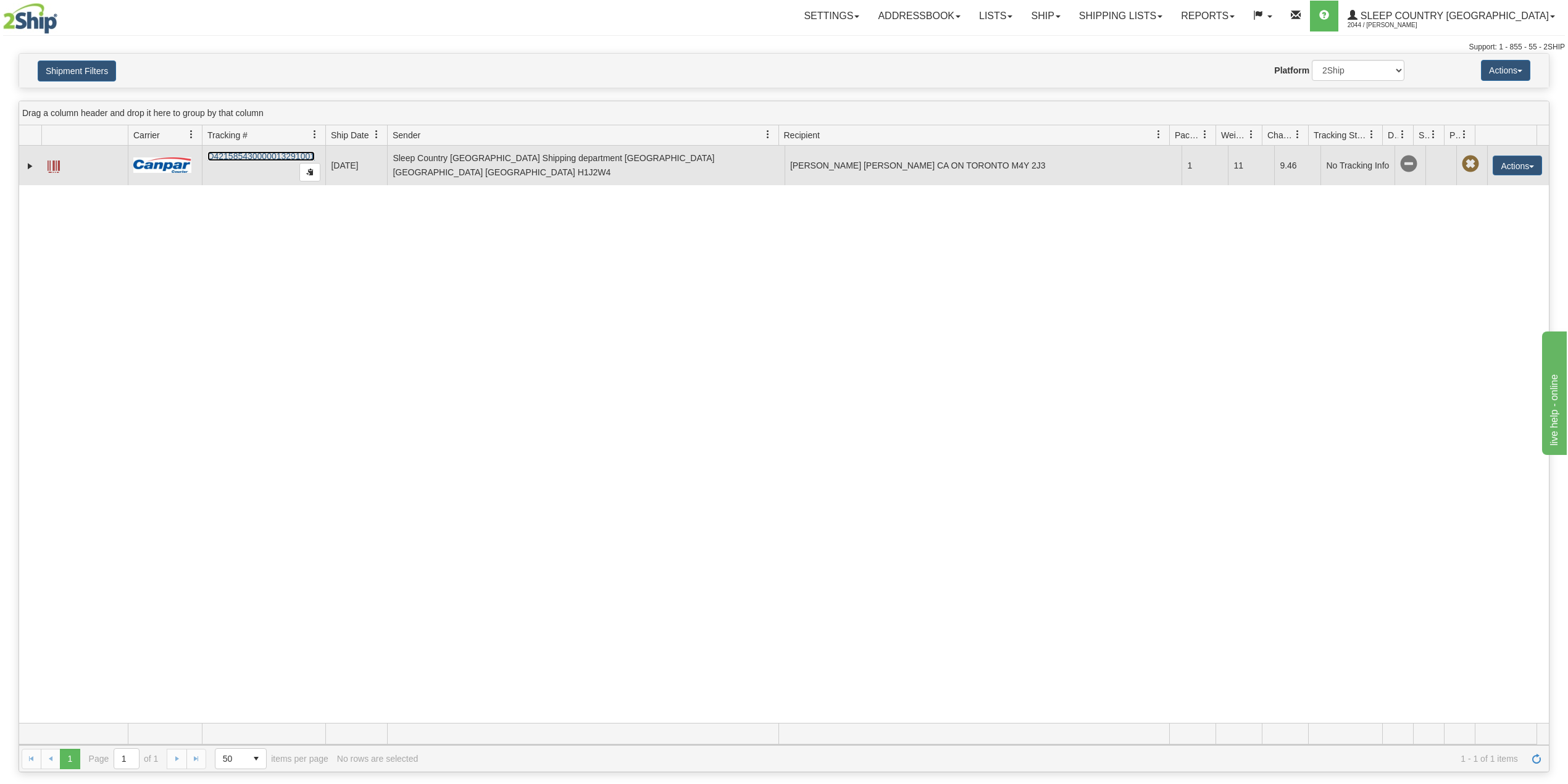
click at [242, 158] on link "D421585430000013291001" at bounding box center [261, 156] width 107 height 10
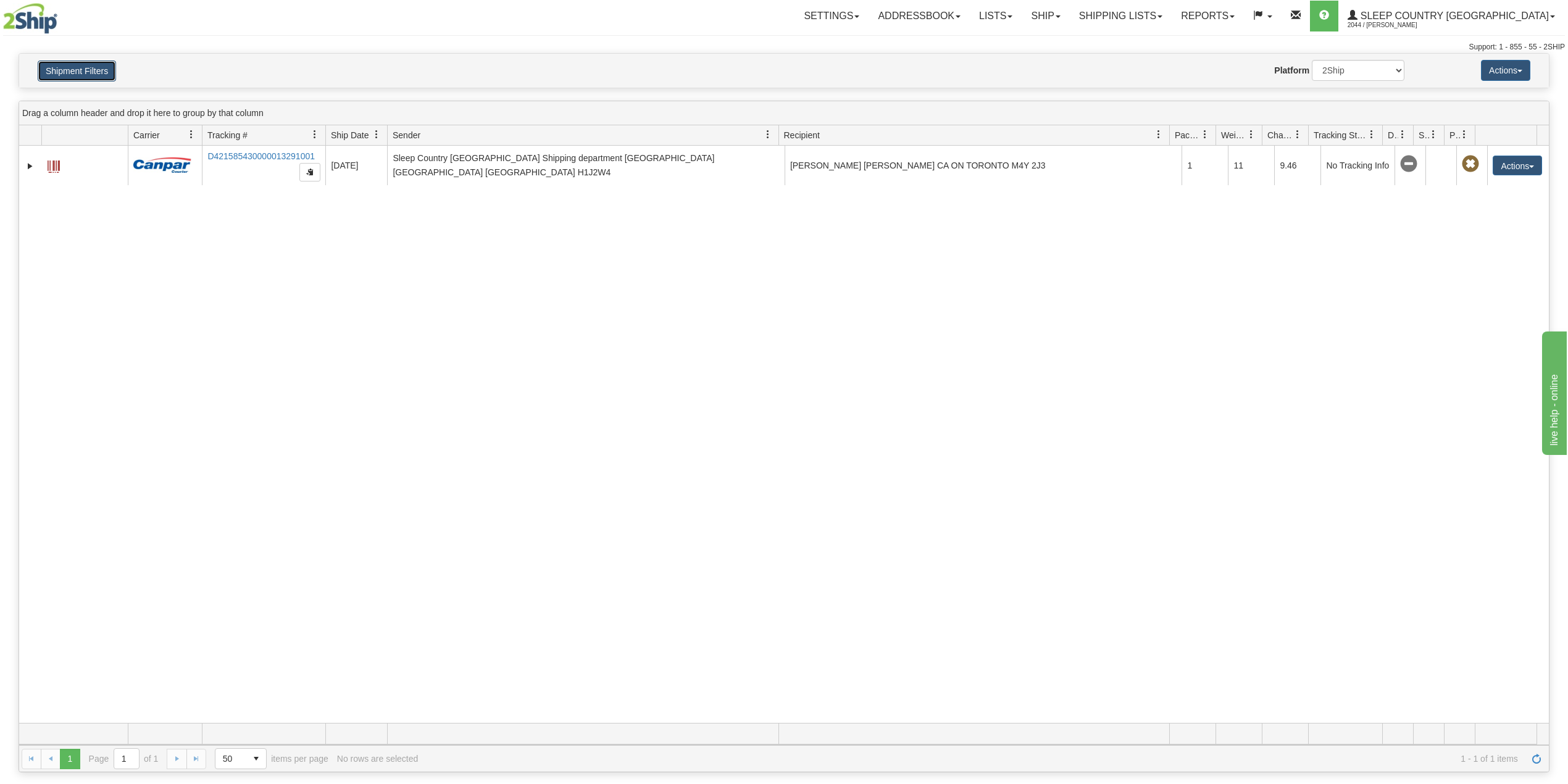
click at [85, 62] on button "Shipment Filters" at bounding box center [77, 71] width 79 height 21
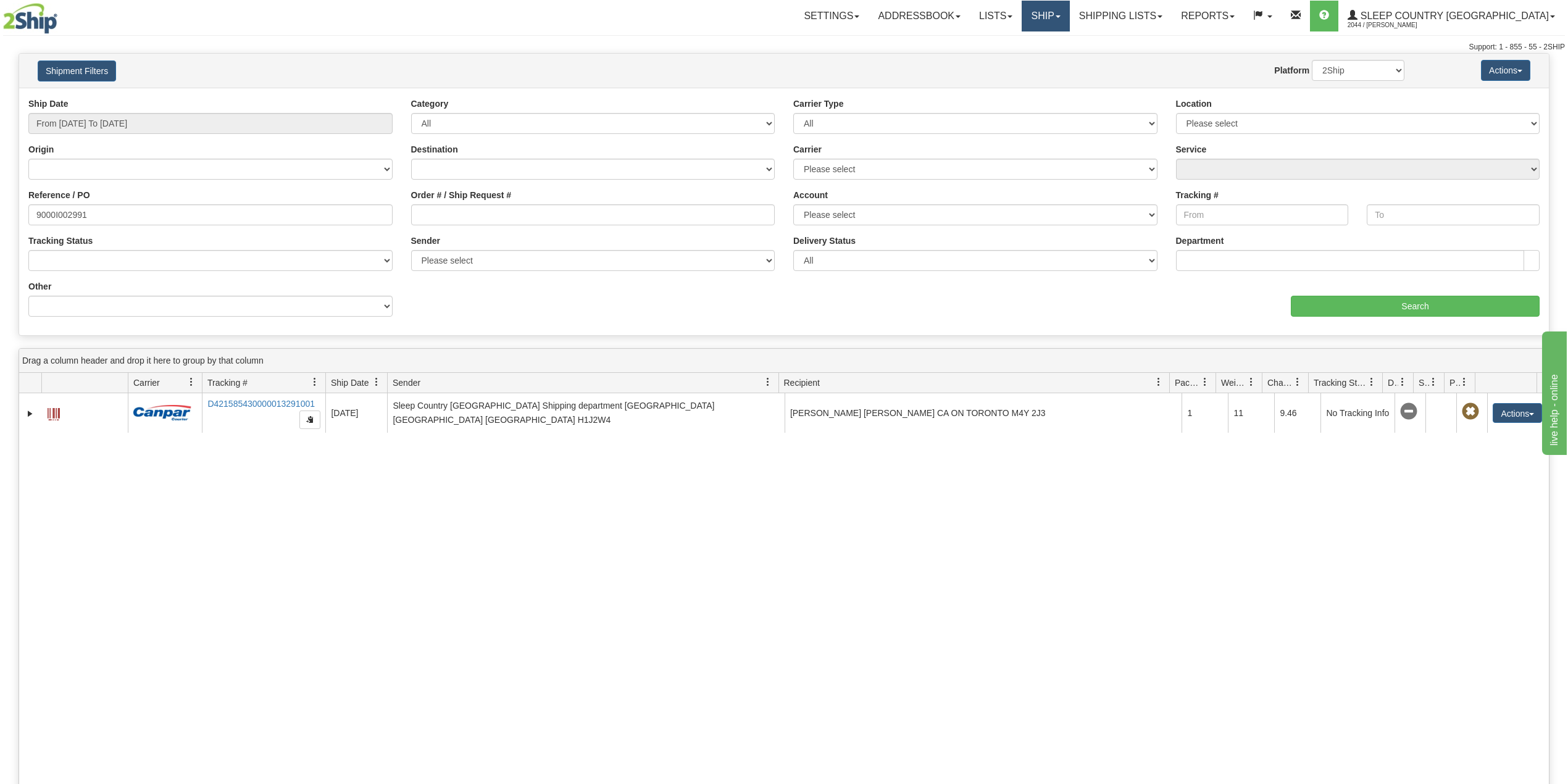
click at [1069, 6] on link "Ship" at bounding box center [1045, 16] width 47 height 31
click at [1057, 55] on span "OnHold / Order Queue" at bounding box center [1013, 59] width 87 height 10
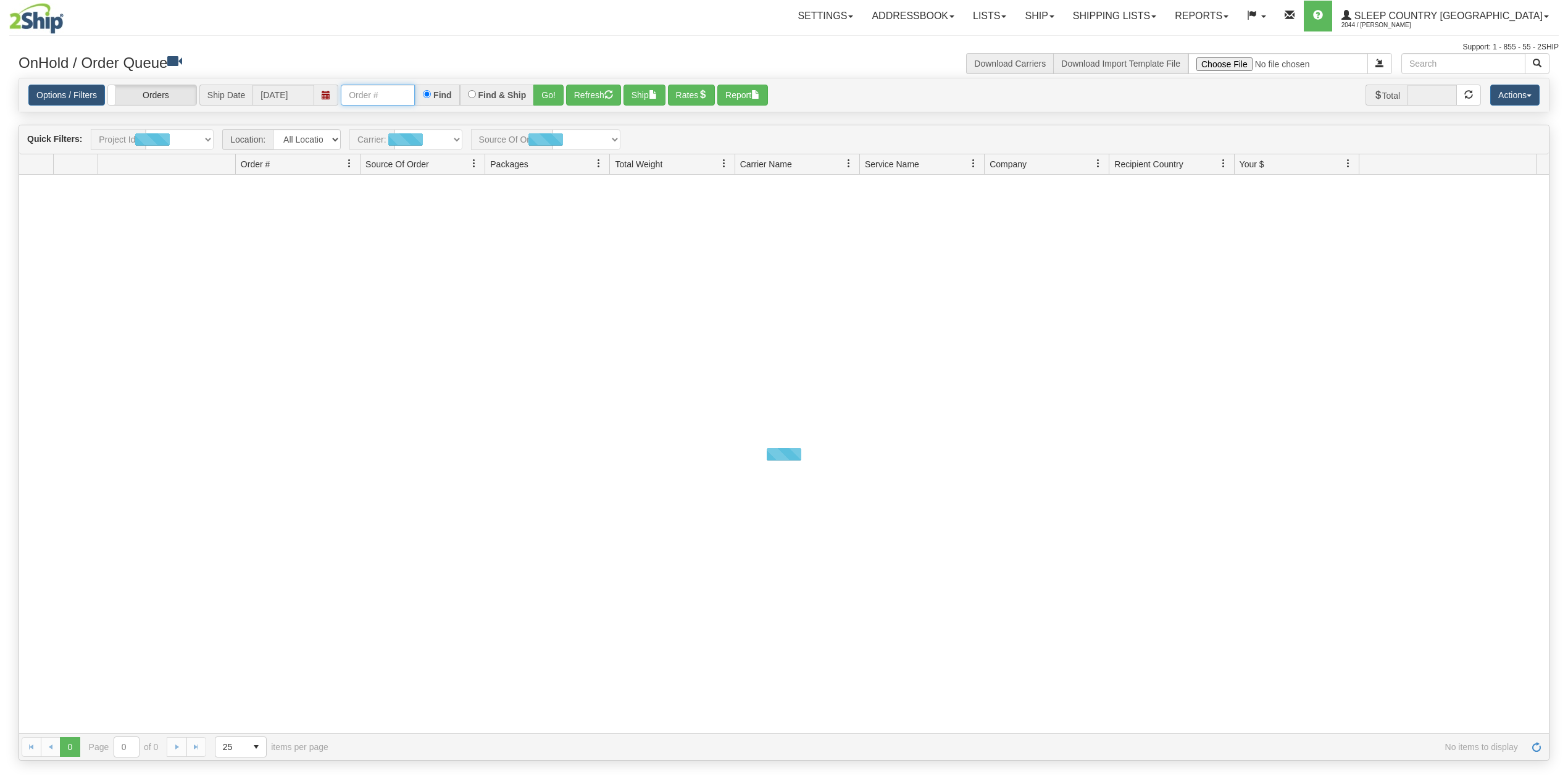
drag, startPoint x: 396, startPoint y: 90, endPoint x: 416, endPoint y: 100, distance: 22.4
click at [396, 90] on input "text" at bounding box center [378, 95] width 74 height 21
paste input "9000I017957"
click at [556, 95] on button "Go!" at bounding box center [548, 95] width 30 height 21
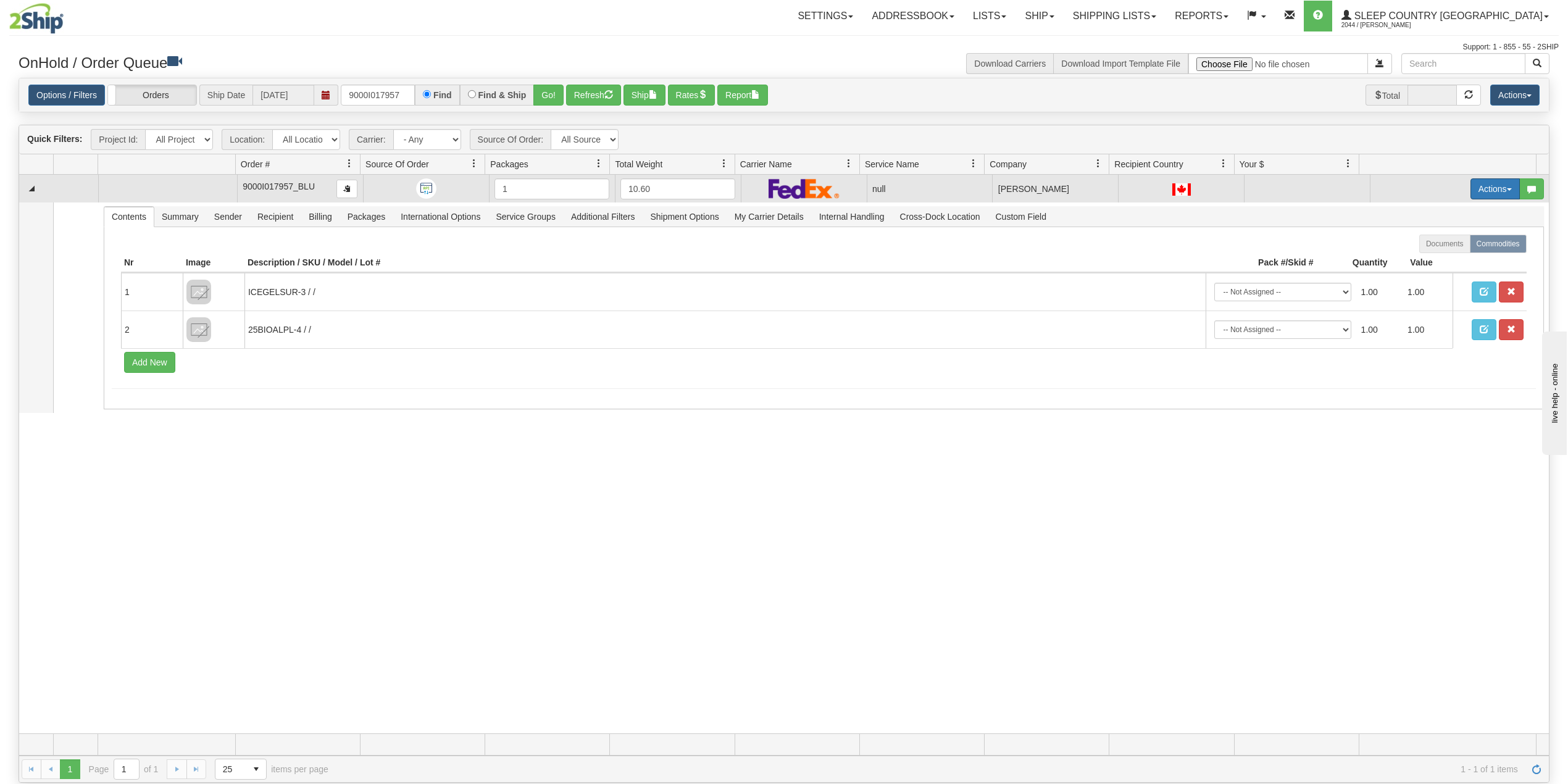
drag, startPoint x: 1475, startPoint y: 181, endPoint x: 1456, endPoint y: 220, distance: 43.4
click at [1474, 181] on button "Actions" at bounding box center [1495, 188] width 49 height 21
click at [1433, 277] on span "Delete" at bounding box center [1441, 276] width 33 height 10
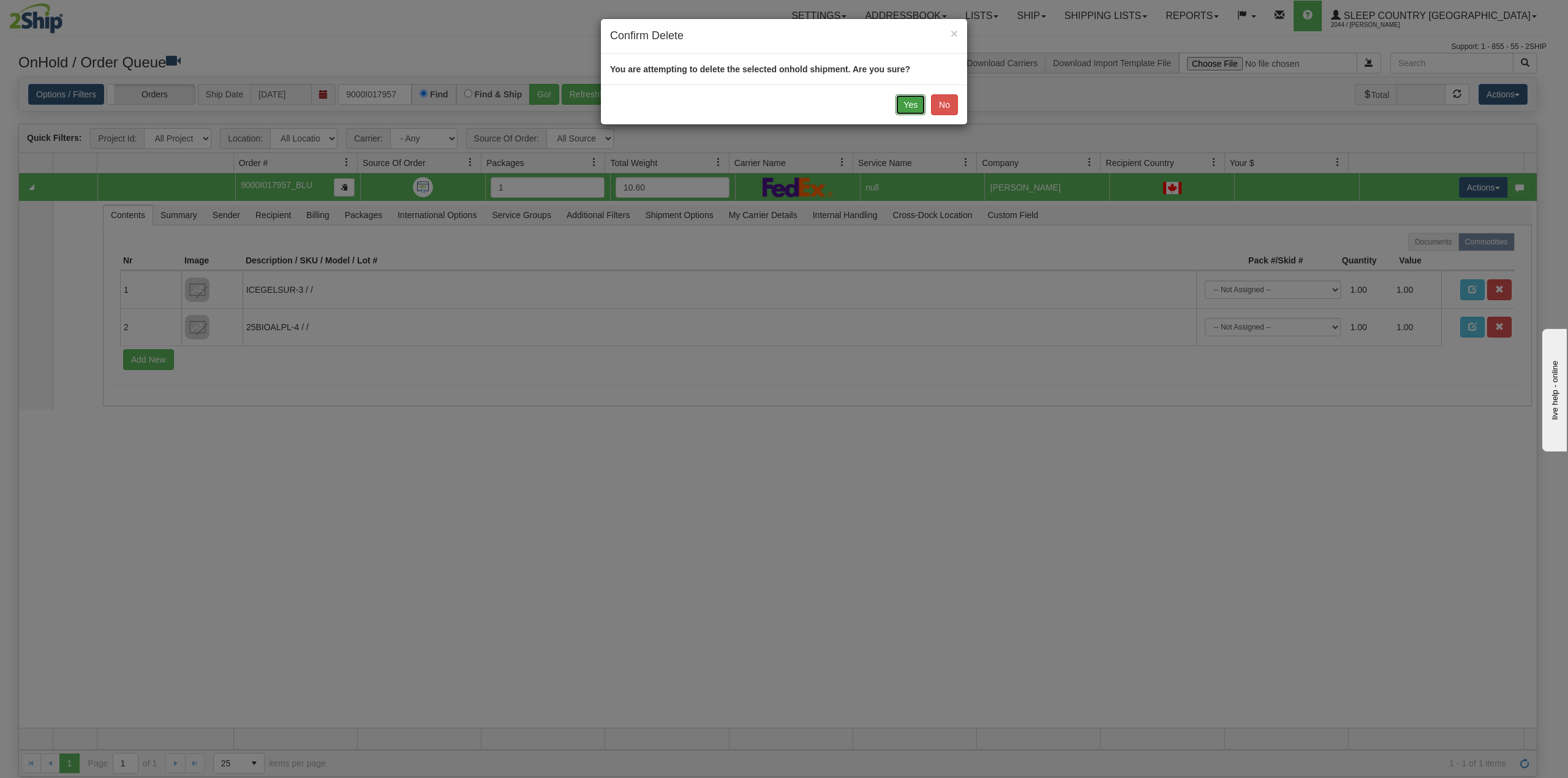
click at [913, 99] on button "Yes" at bounding box center [910, 104] width 30 height 21
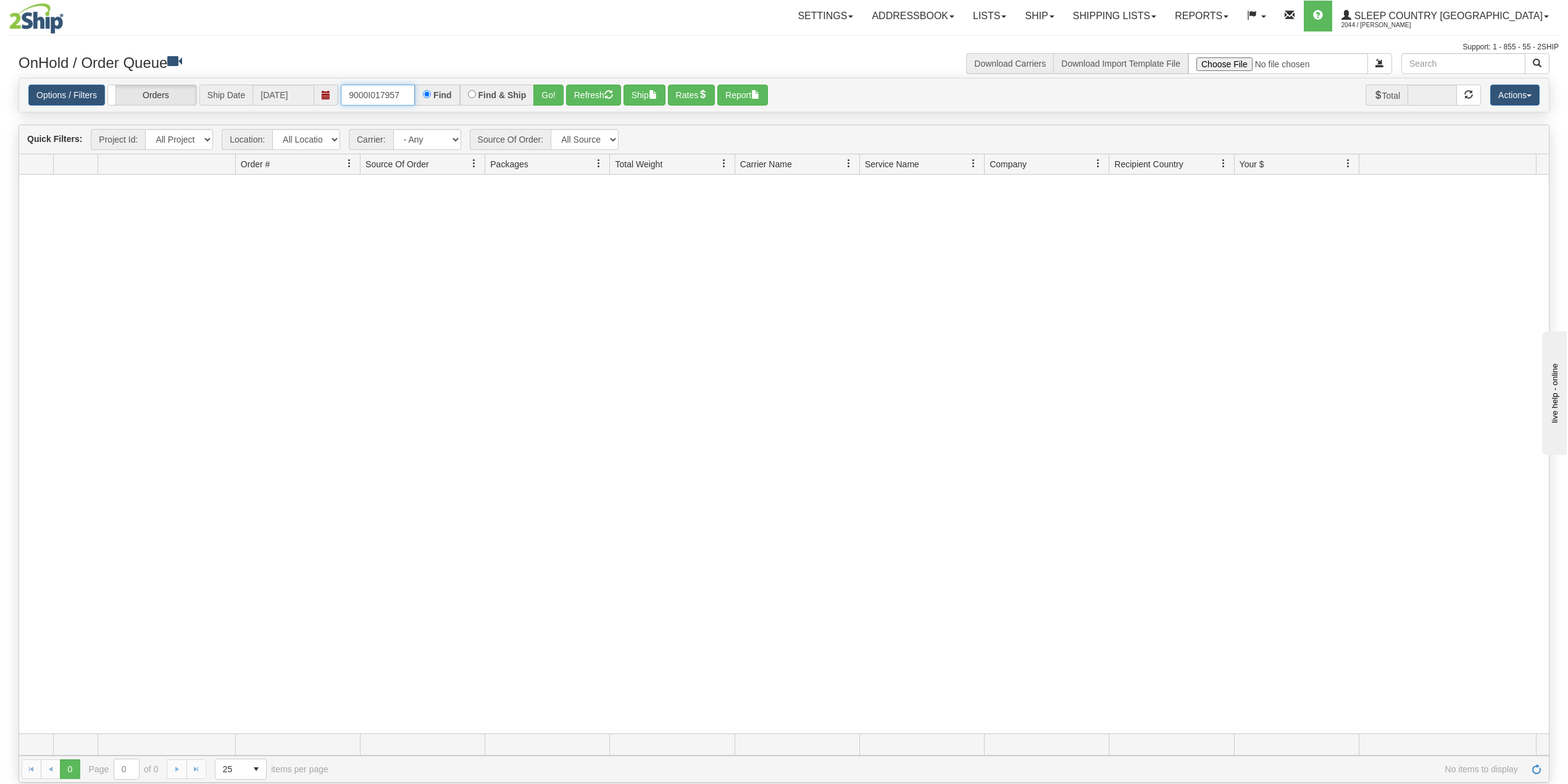
click at [376, 96] on input "9000I017957" at bounding box center [378, 95] width 74 height 21
paste input "37793"
type input "9000I037793"
click at [551, 96] on button "Go!" at bounding box center [548, 95] width 30 height 21
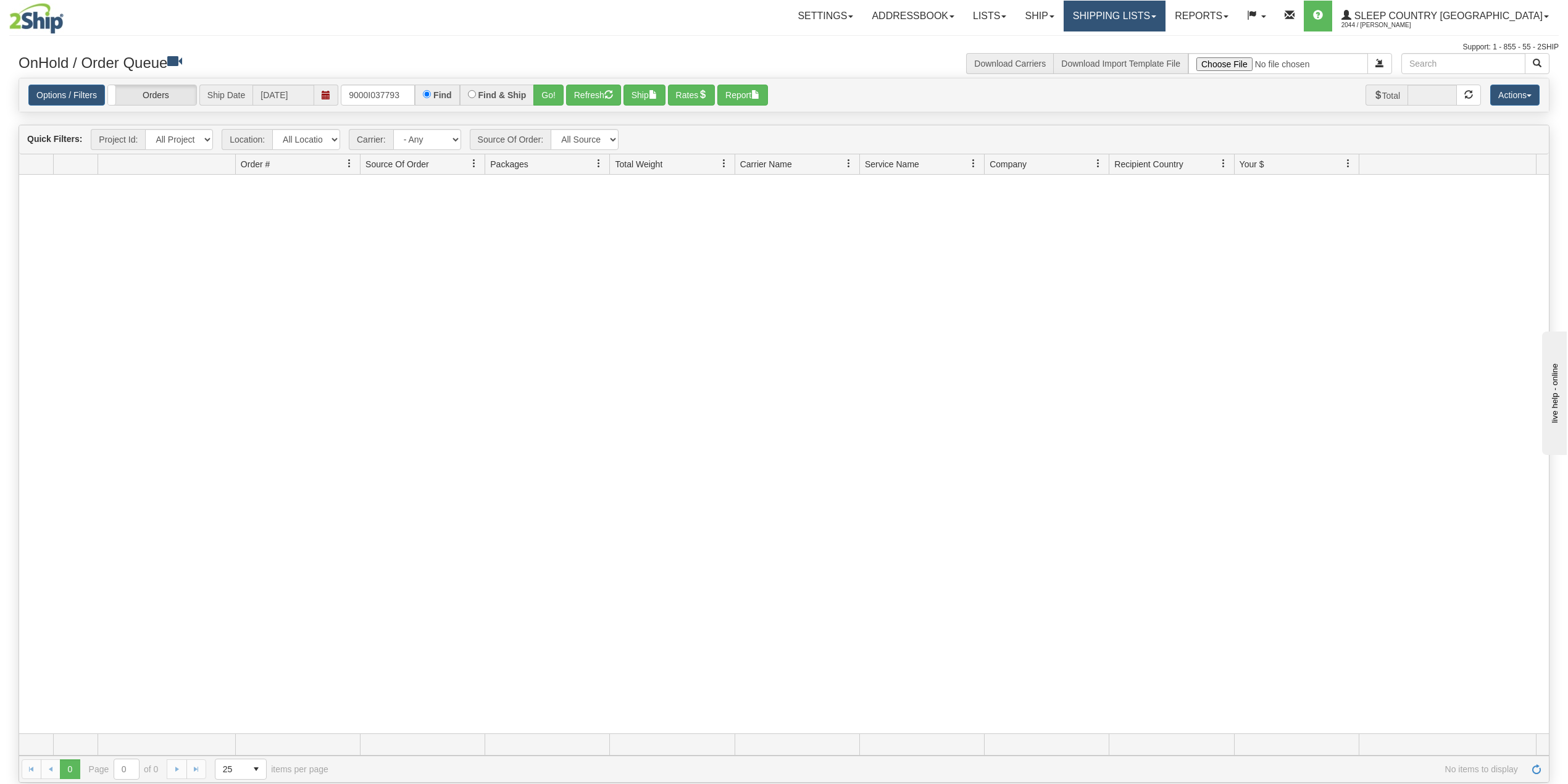
click at [1166, 3] on link "Shipping lists" at bounding box center [1114, 16] width 102 height 31
click at [1129, 39] on span "Current Shipments" at bounding box center [1093, 43] width 72 height 10
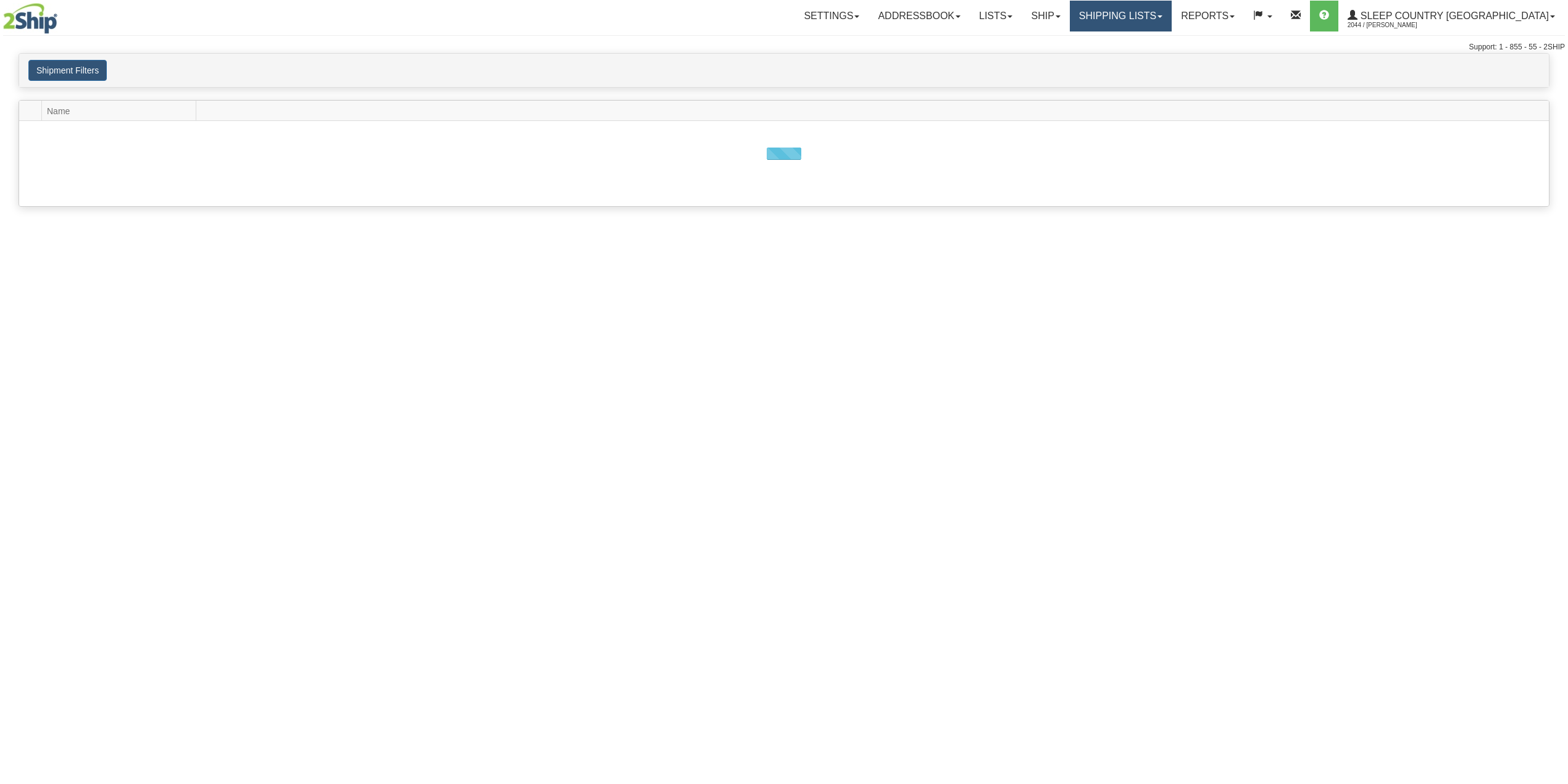
drag, startPoint x: 0, startPoint y: 0, endPoint x: 1173, endPoint y: 10, distance: 1173.0
click at [1172, 10] on link "Shipping lists" at bounding box center [1120, 16] width 102 height 31
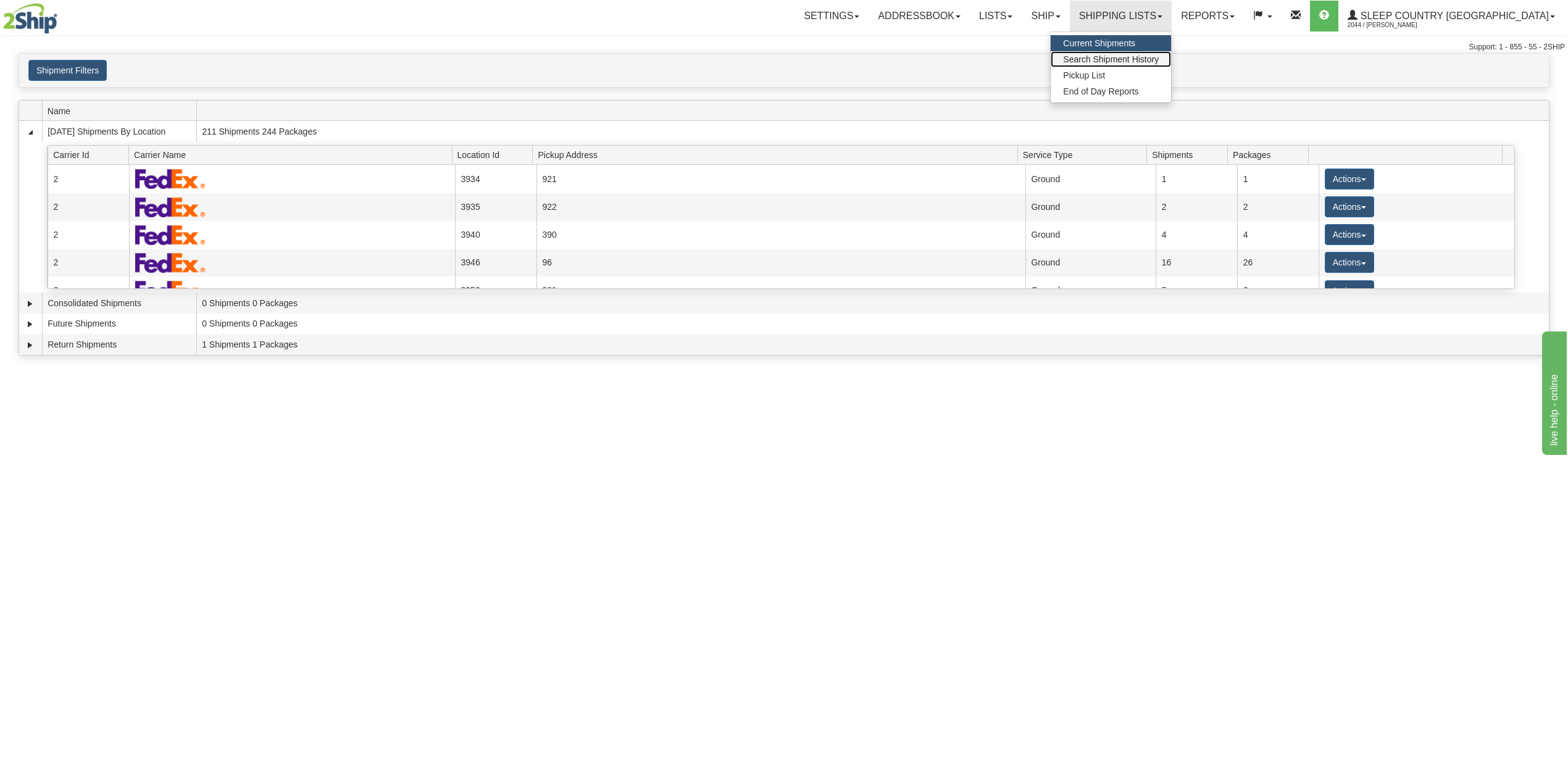
click at [1158, 54] on span "Search Shipment History" at bounding box center [1110, 59] width 95 height 10
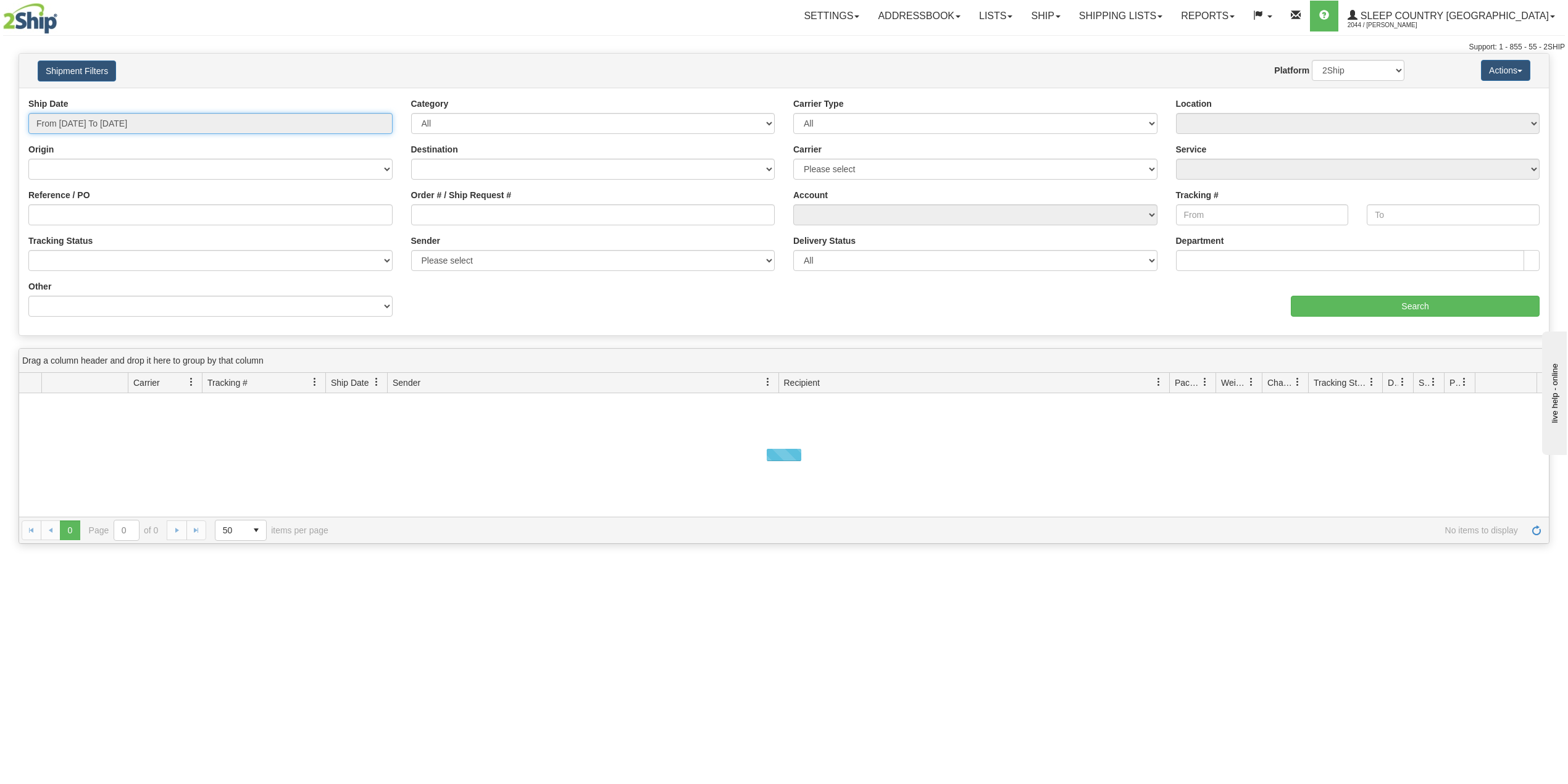
click at [84, 126] on input "From [DATE] To [DATE]" at bounding box center [211, 123] width 364 height 21
click at [82, 218] on li "Last 30 Days" at bounding box center [83, 212] width 99 height 17
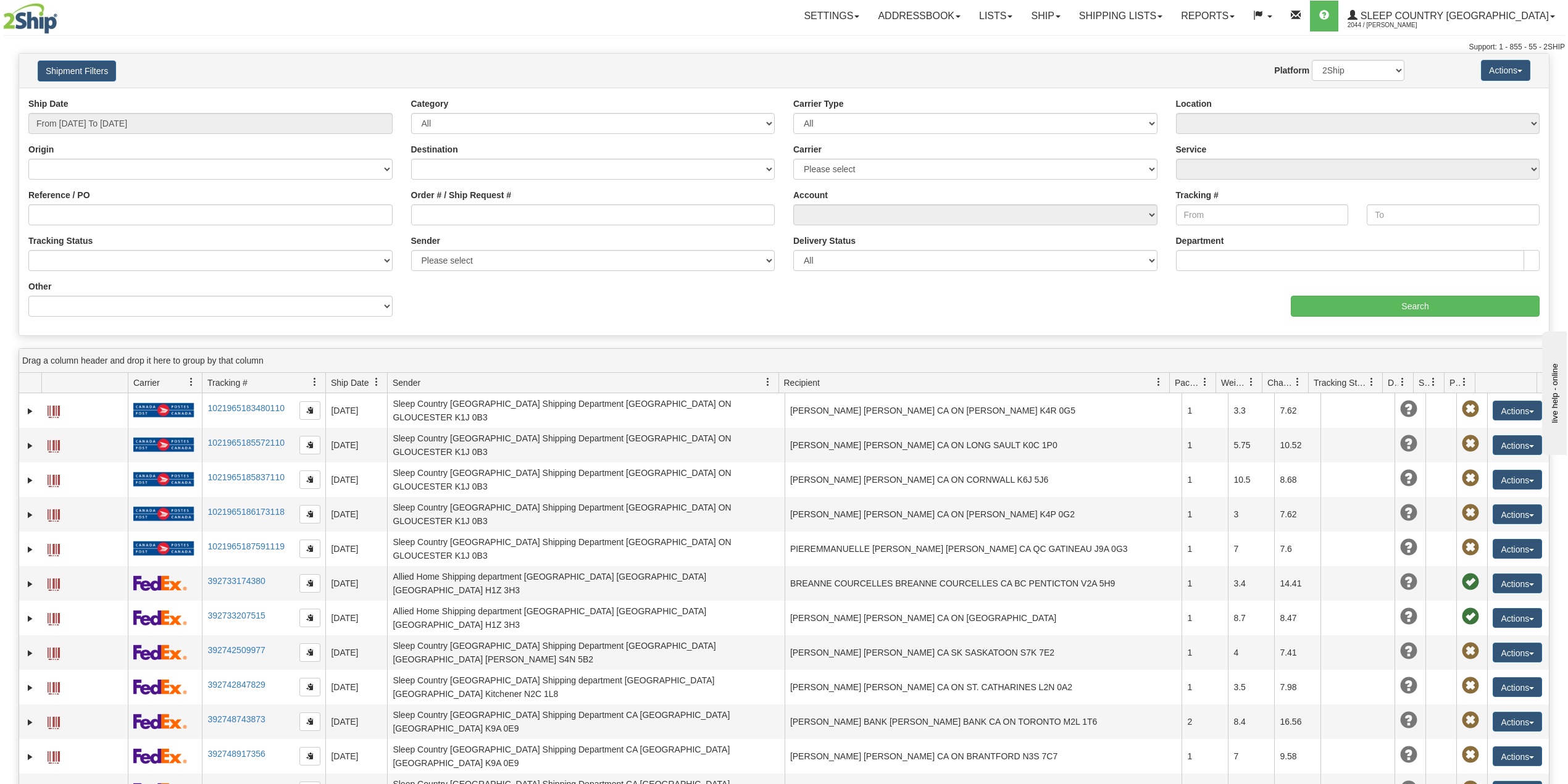
type input "From [DATE] To [DATE]"
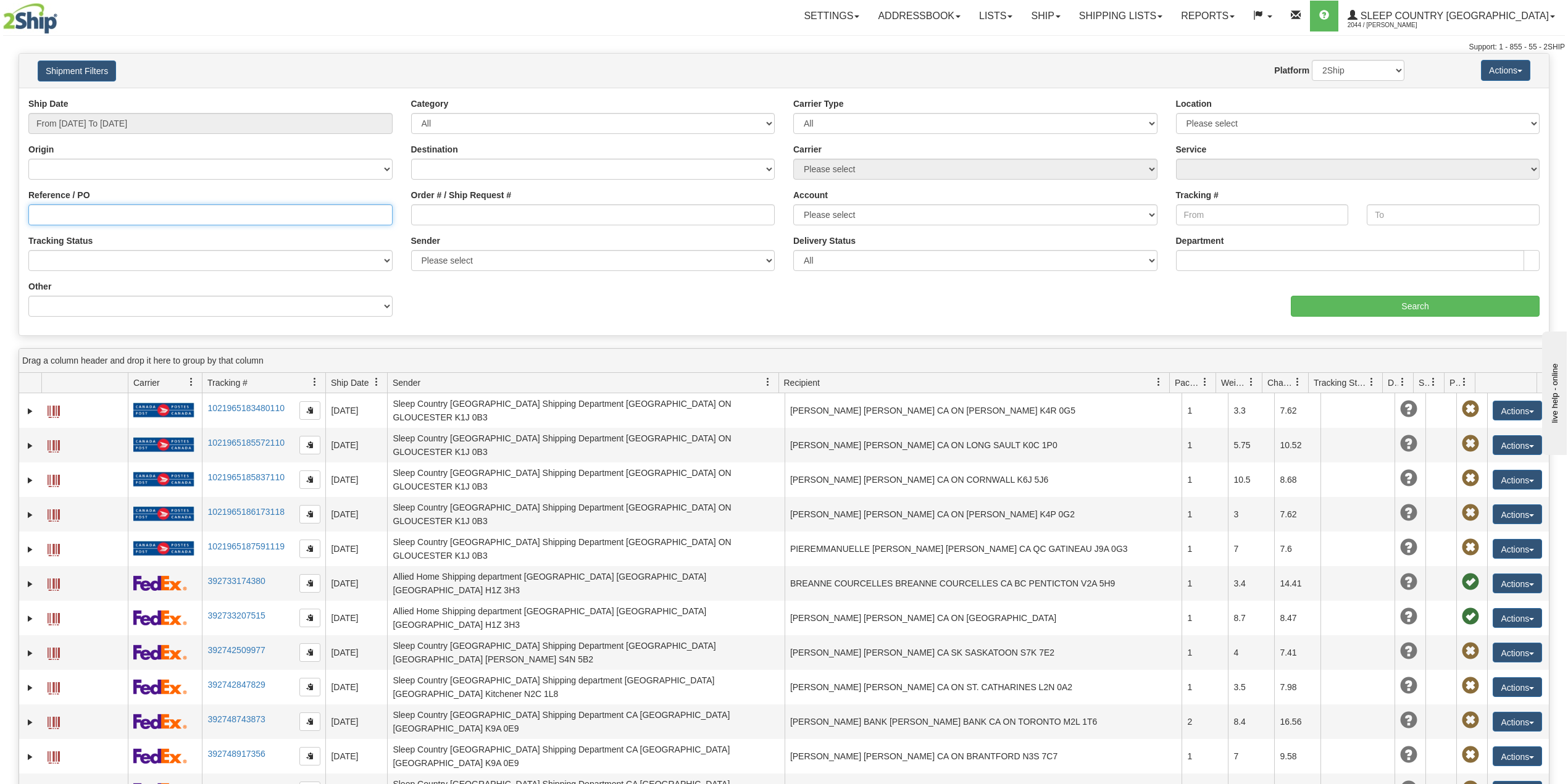
click at [89, 216] on input "Reference / PO" at bounding box center [211, 214] width 364 height 21
paste input "9000I037793"
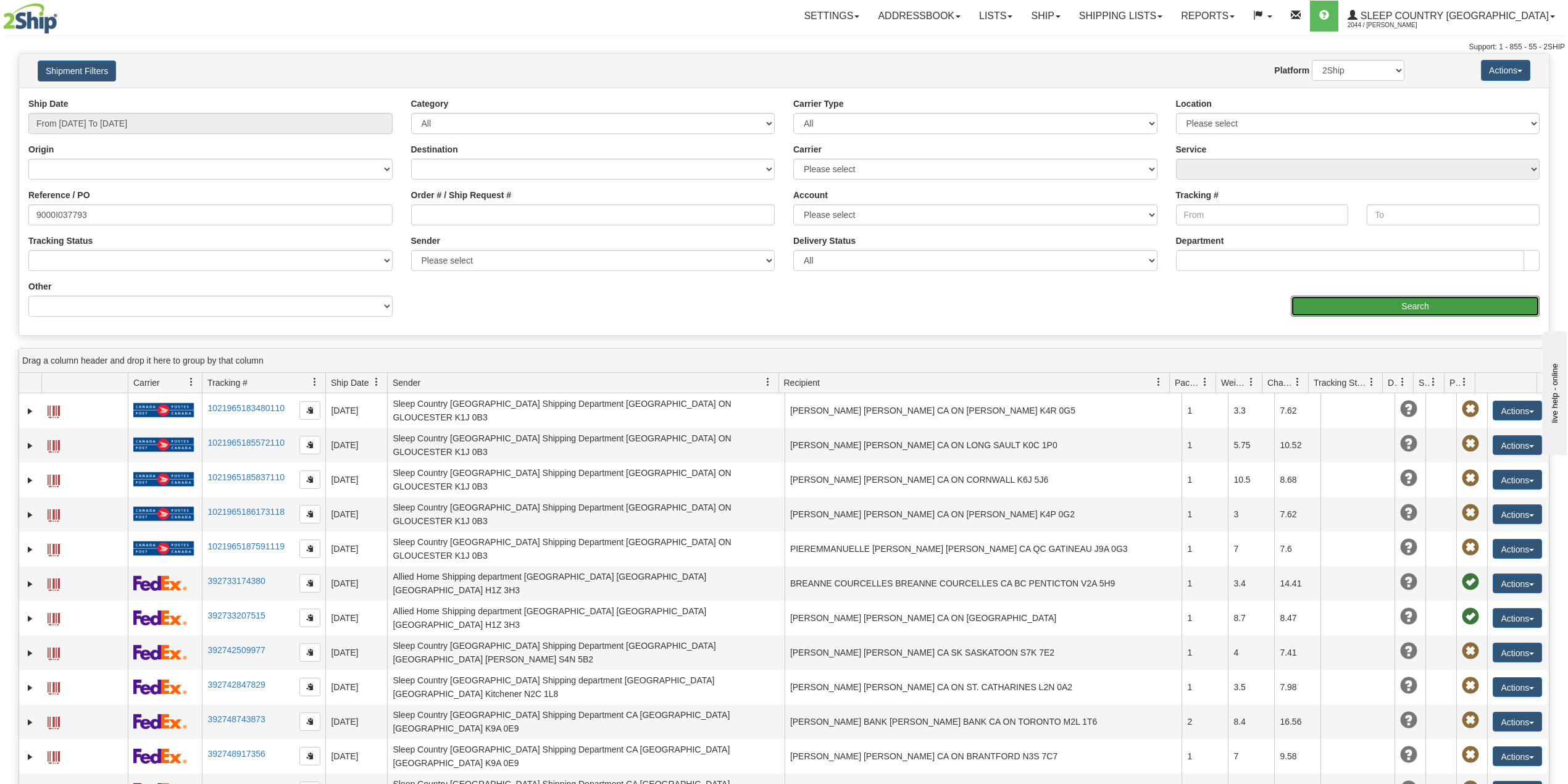
click at [1353, 311] on input "Search" at bounding box center [1415, 306] width 249 height 21
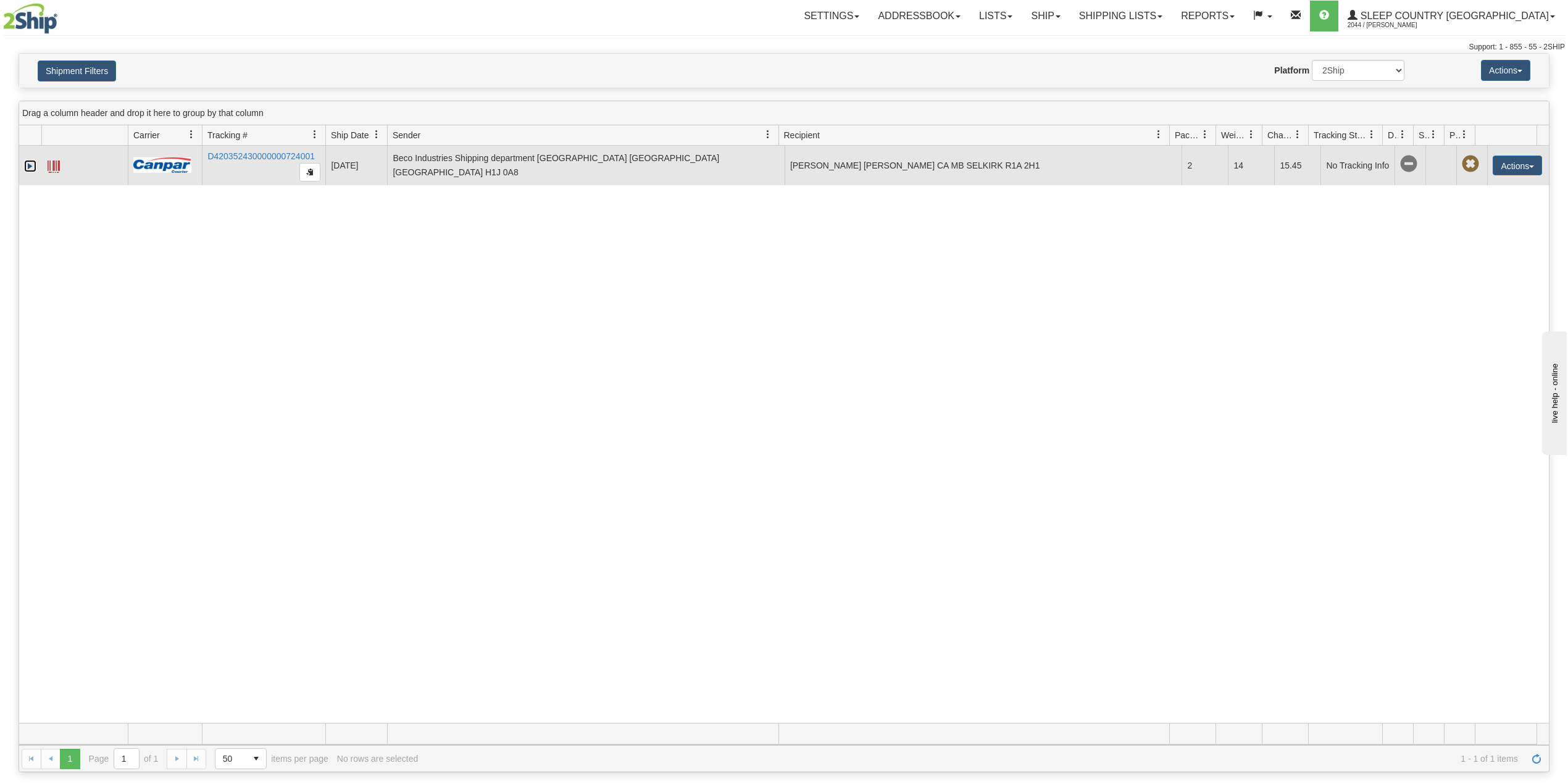
click at [27, 165] on link "Expand" at bounding box center [30, 166] width 13 height 13
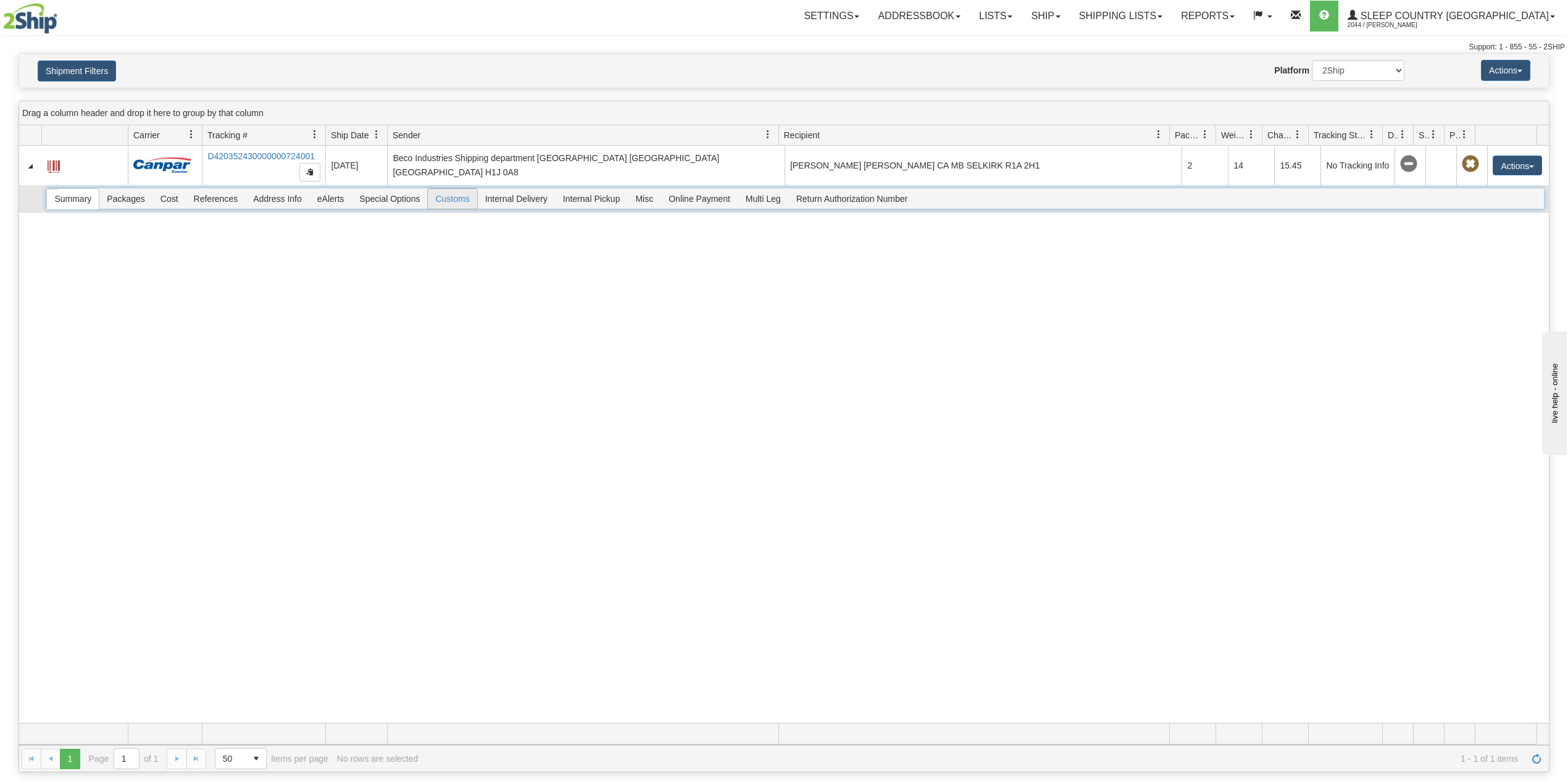
click at [458, 202] on span "Customs" at bounding box center [452, 199] width 49 height 20
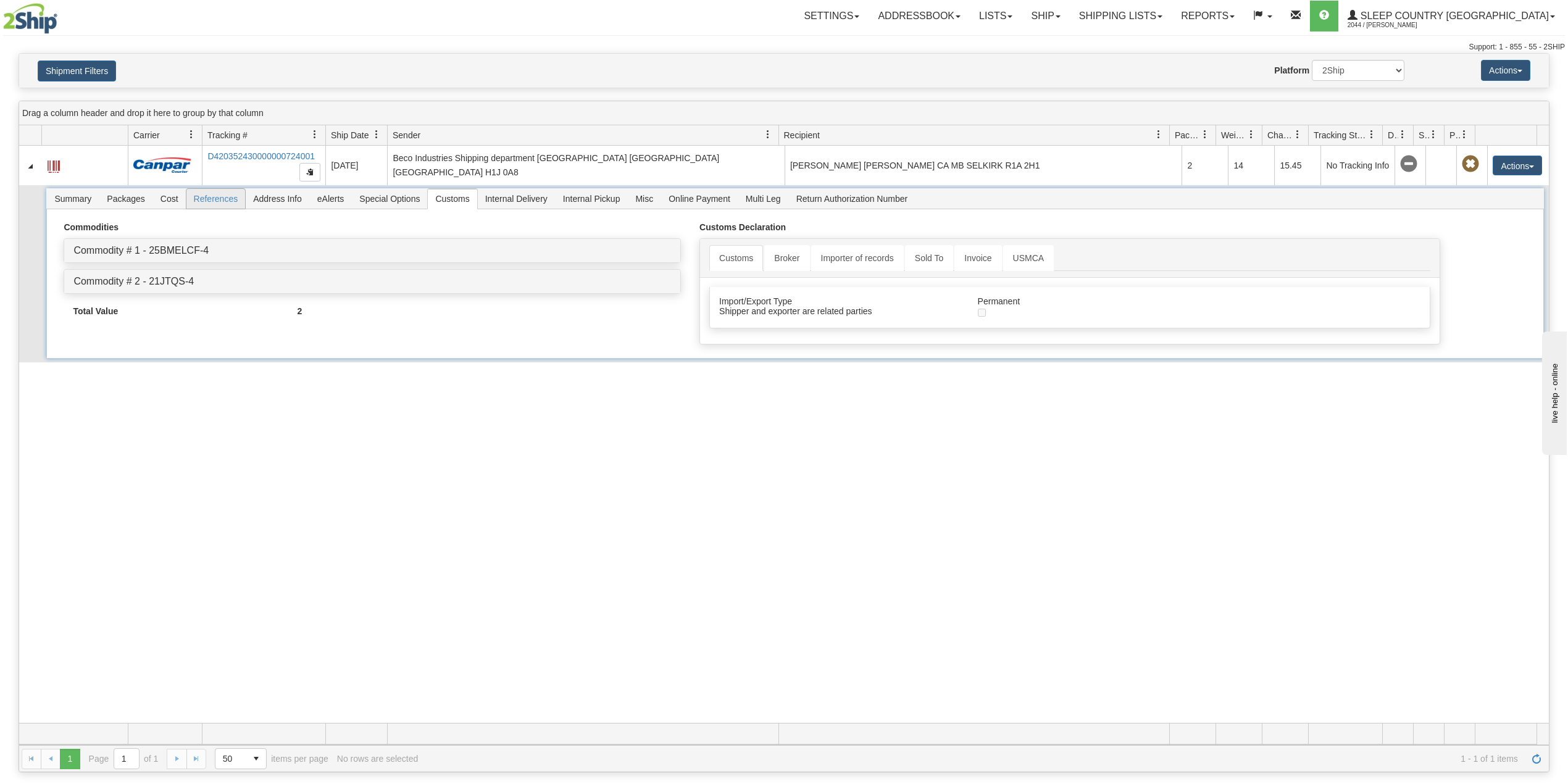
click at [220, 200] on span "References" at bounding box center [216, 199] width 59 height 20
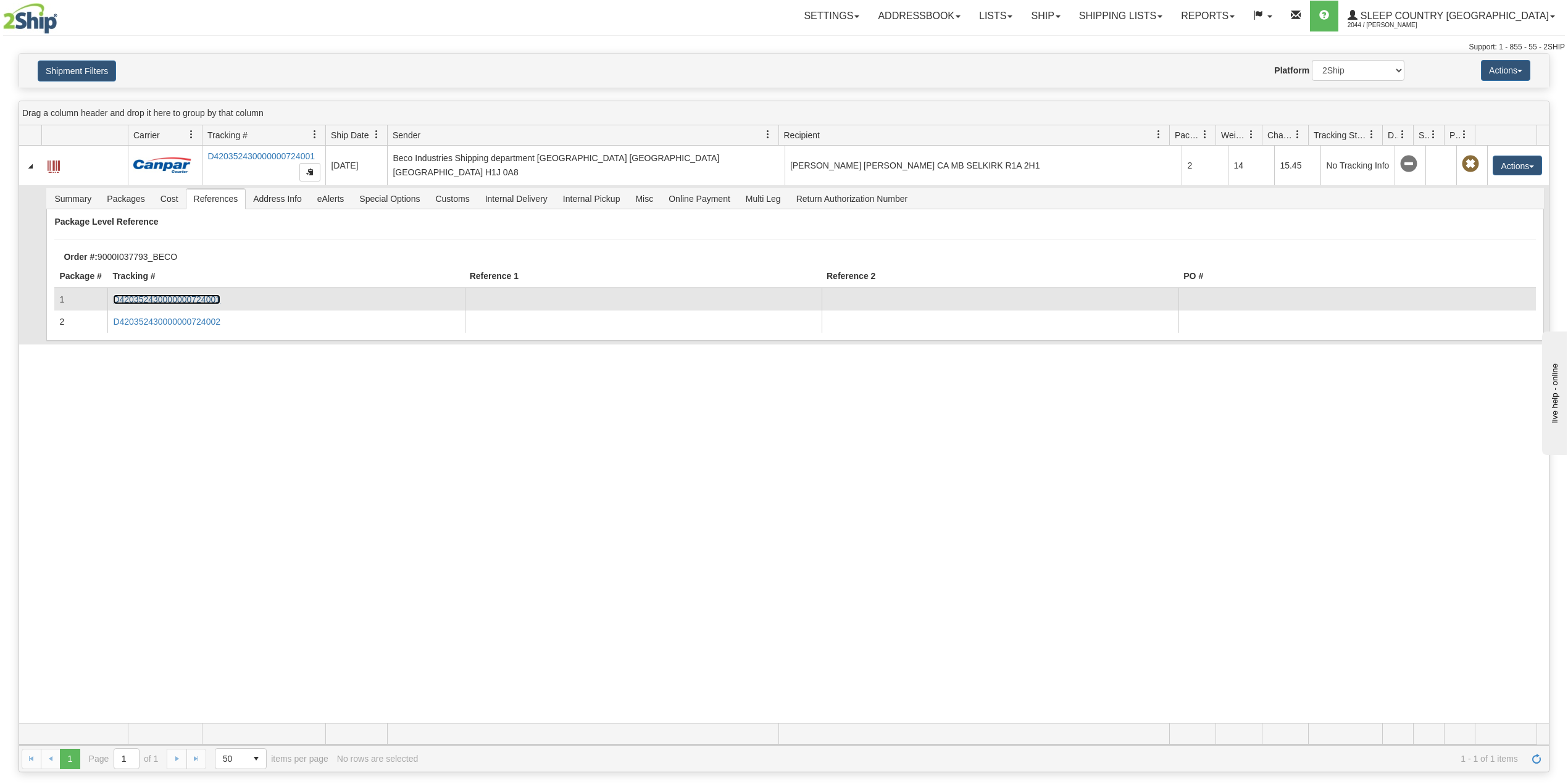
click at [186, 298] on link "D420352430000000724001" at bounding box center [166, 299] width 107 height 10
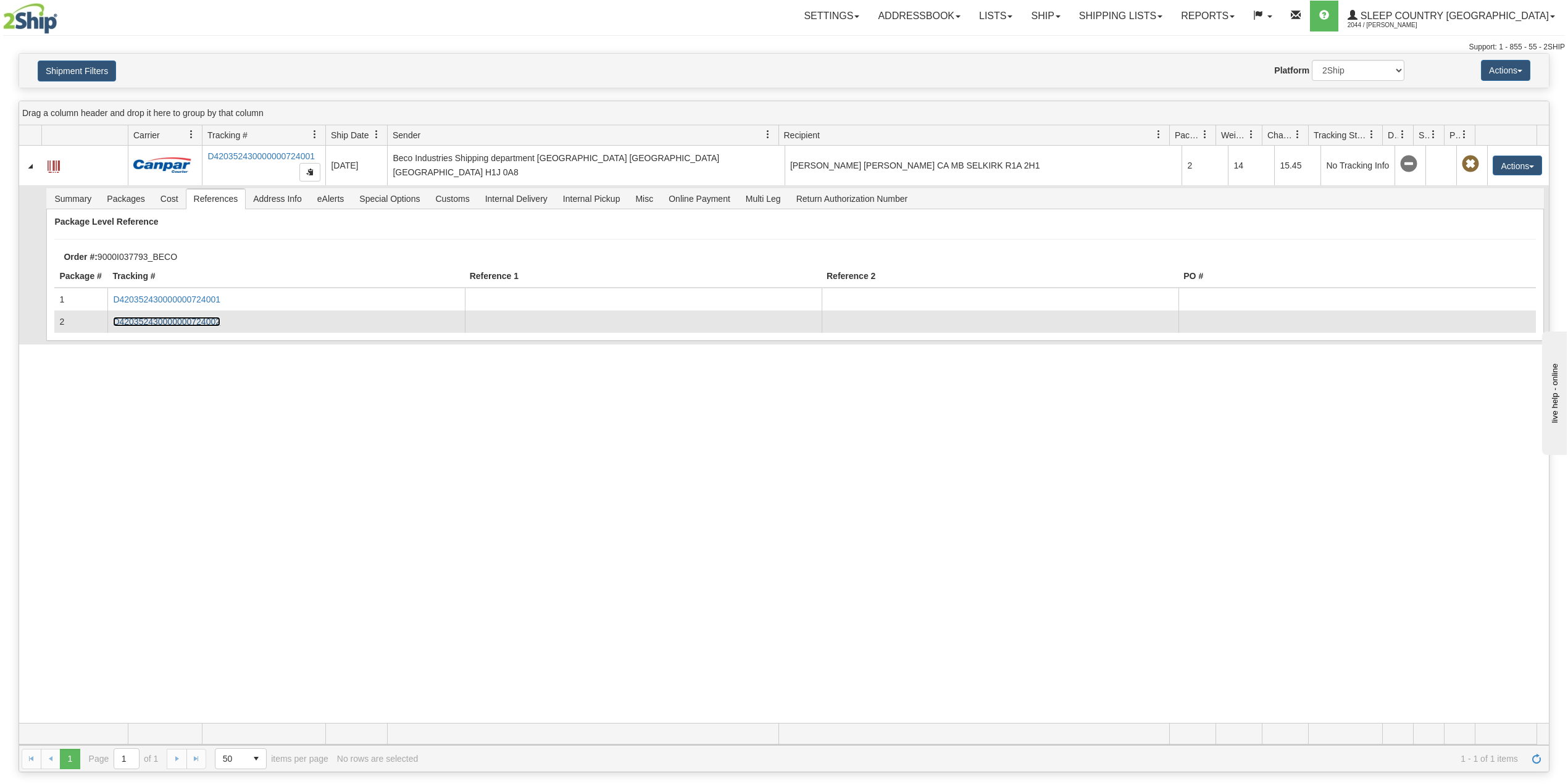
click at [212, 326] on link "D420352430000000724002" at bounding box center [166, 322] width 107 height 10
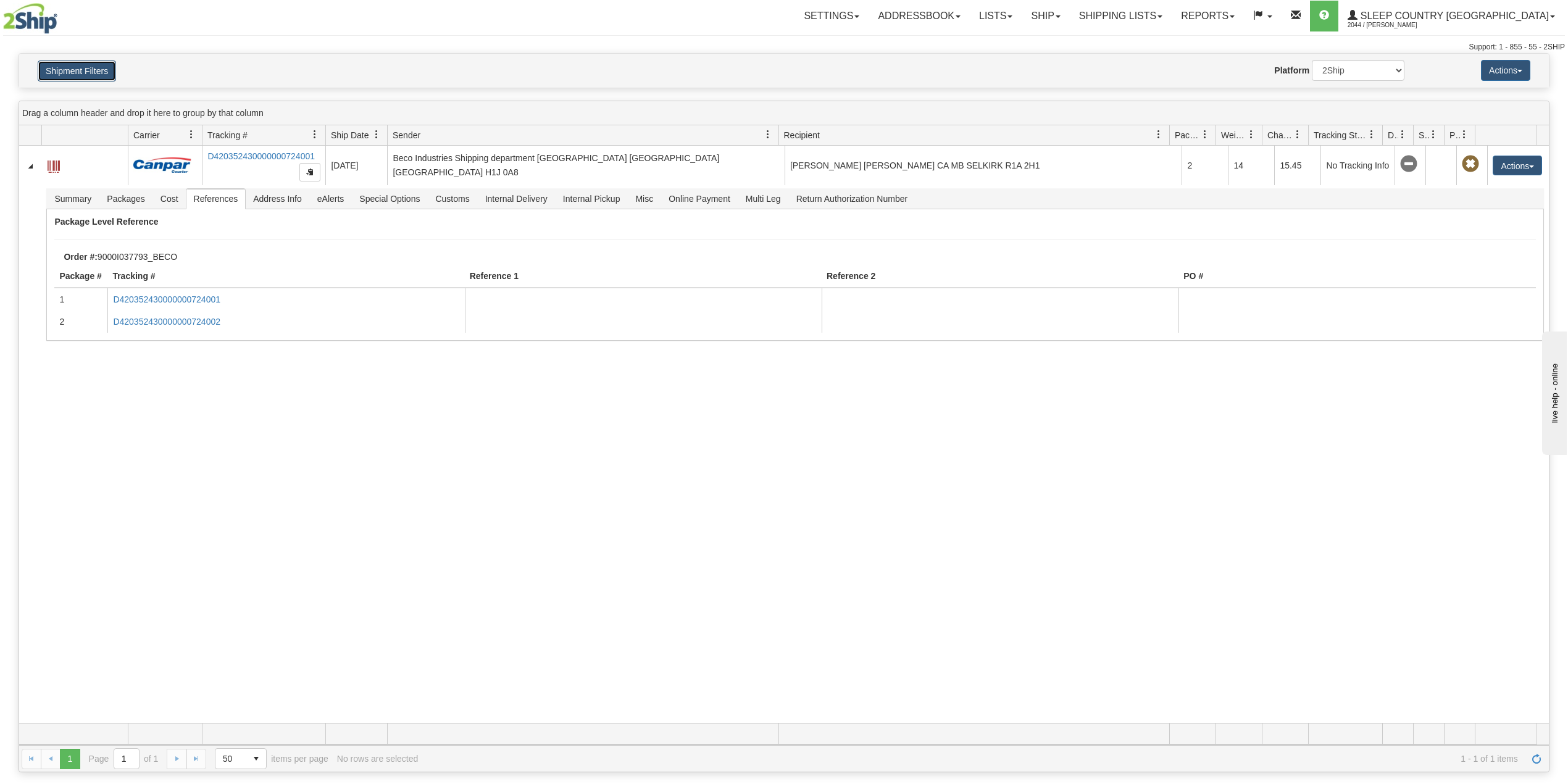
click at [90, 72] on button "Shipment Filters" at bounding box center [77, 71] width 79 height 21
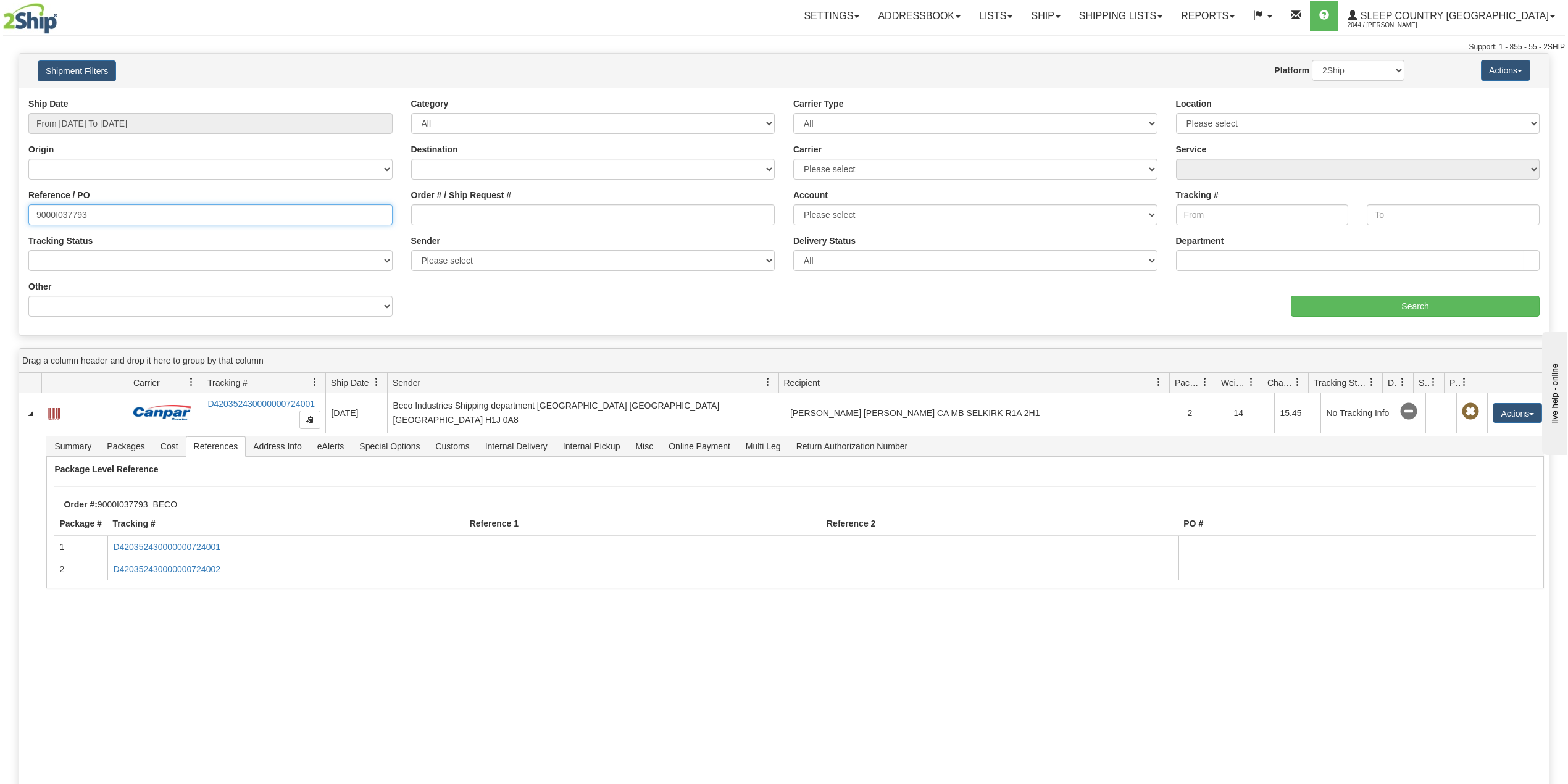
click at [74, 218] on input "9000I037793" at bounding box center [211, 214] width 364 height 21
click at [73, 218] on input "9000I037793" at bounding box center [211, 214] width 364 height 21
paste input "24665"
click at [1408, 310] on input "Search" at bounding box center [1415, 306] width 249 height 21
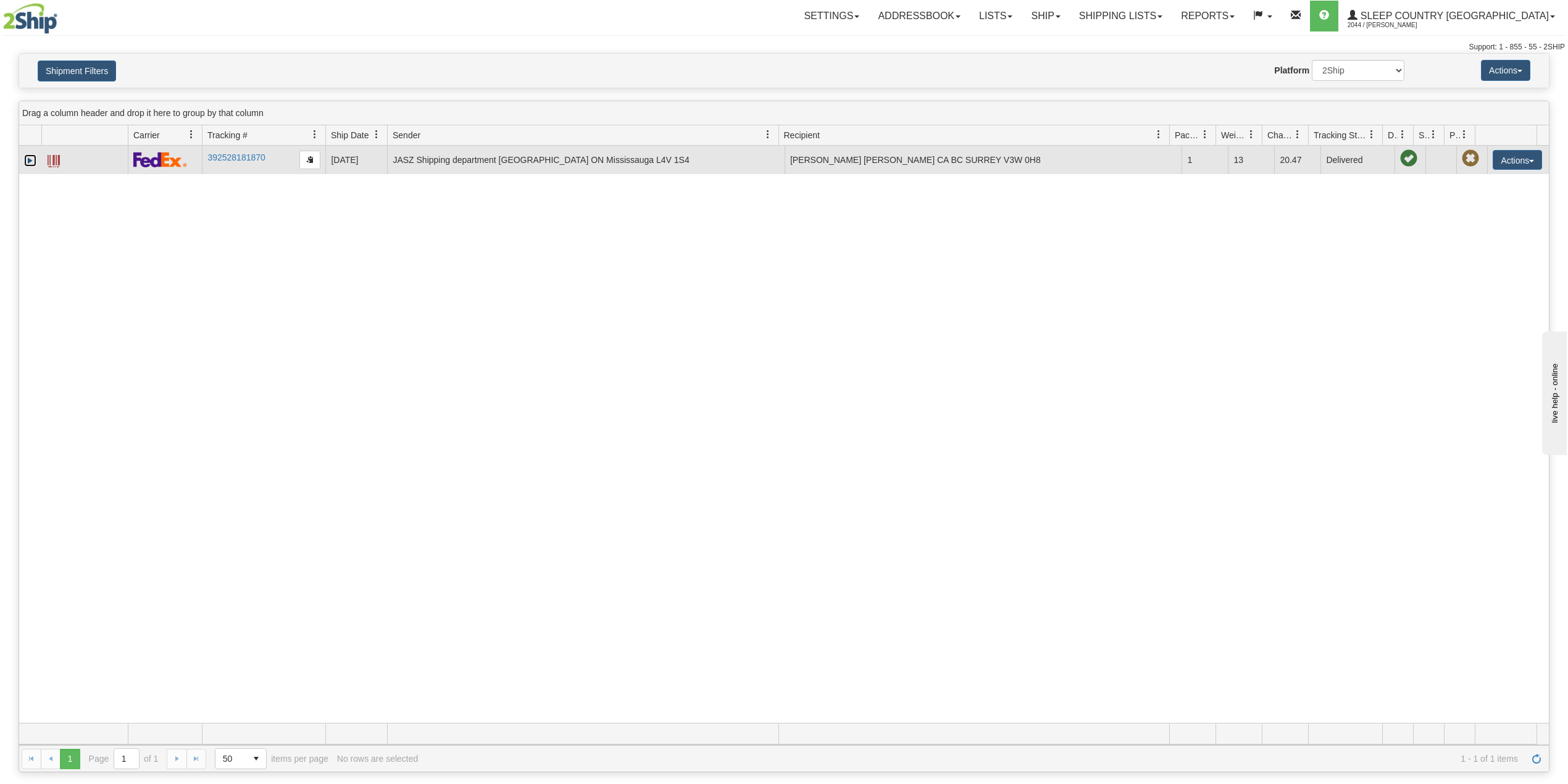
click at [30, 159] on link "Expand" at bounding box center [30, 160] width 13 height 13
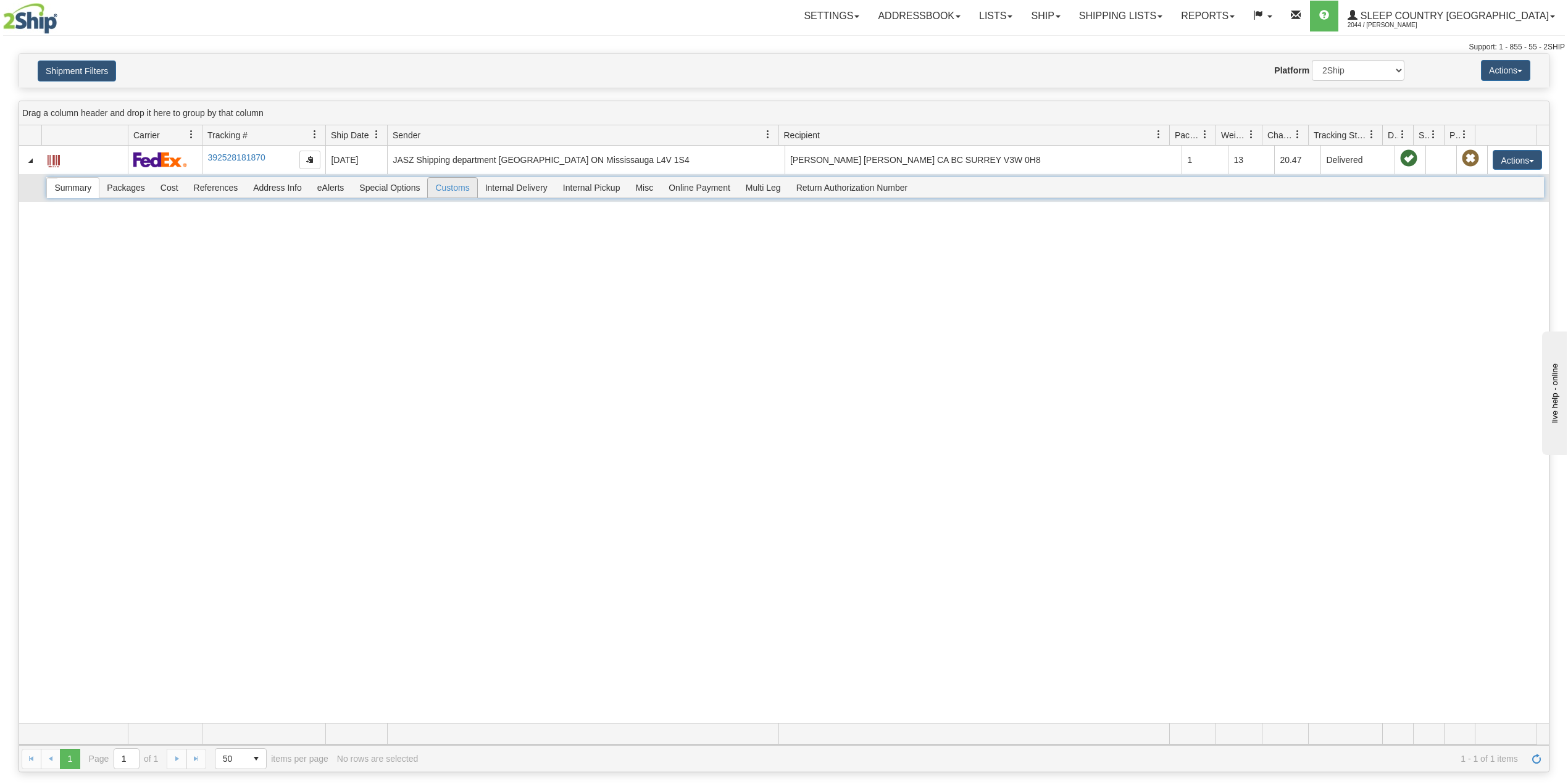
click at [452, 193] on span "Customs" at bounding box center [452, 187] width 49 height 20
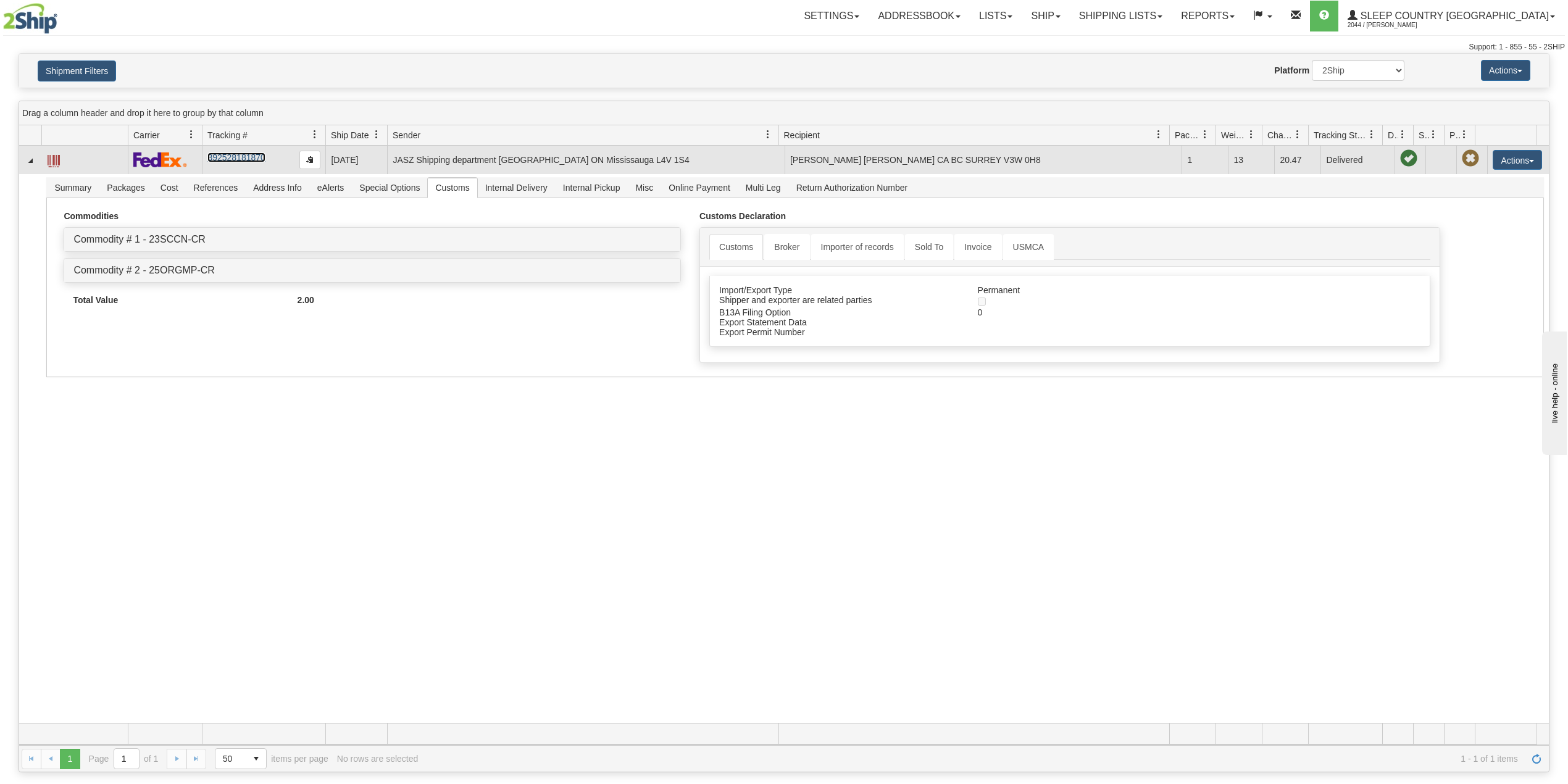
click at [247, 159] on link "392528181870" at bounding box center [236, 157] width 57 height 10
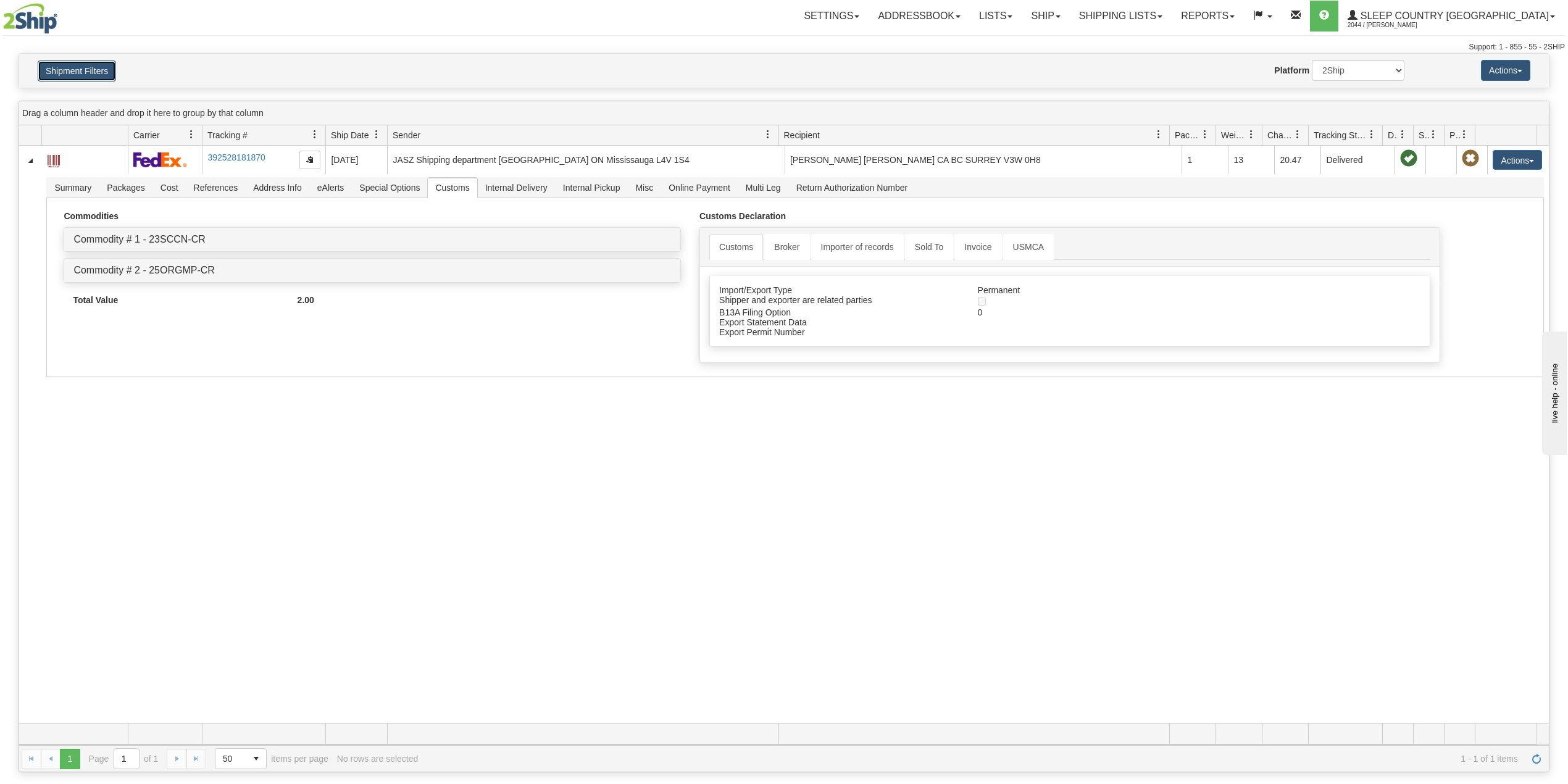
click at [75, 75] on button "Shipment Filters" at bounding box center [77, 71] width 79 height 21
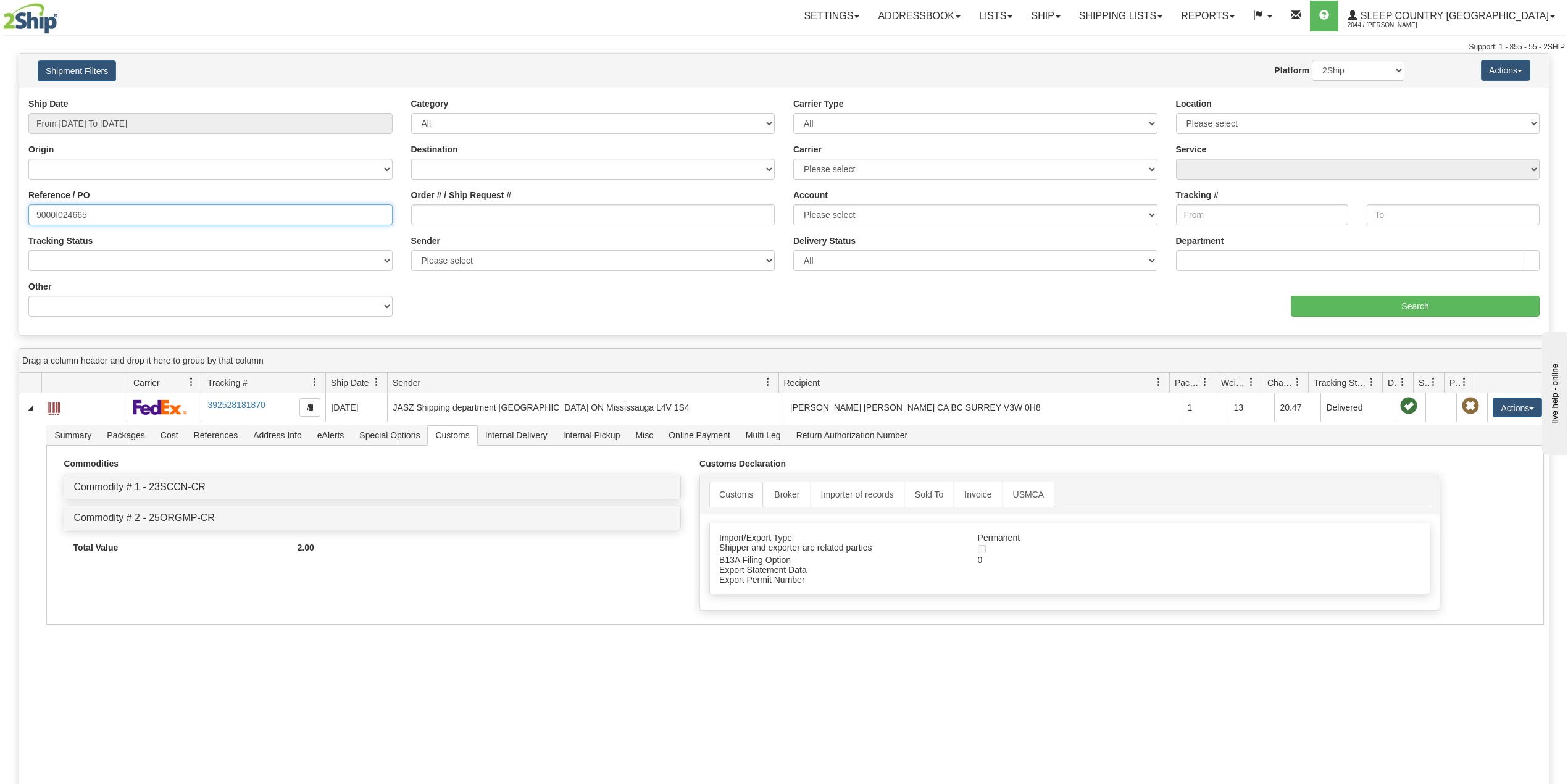
click at [75, 206] on input "9000I024665" at bounding box center [211, 214] width 364 height 21
paste input "2I034530"
click at [1349, 294] on div "aaa Search" at bounding box center [1166, 298] width 765 height 37
click at [1366, 304] on input "Search" at bounding box center [1415, 306] width 249 height 21
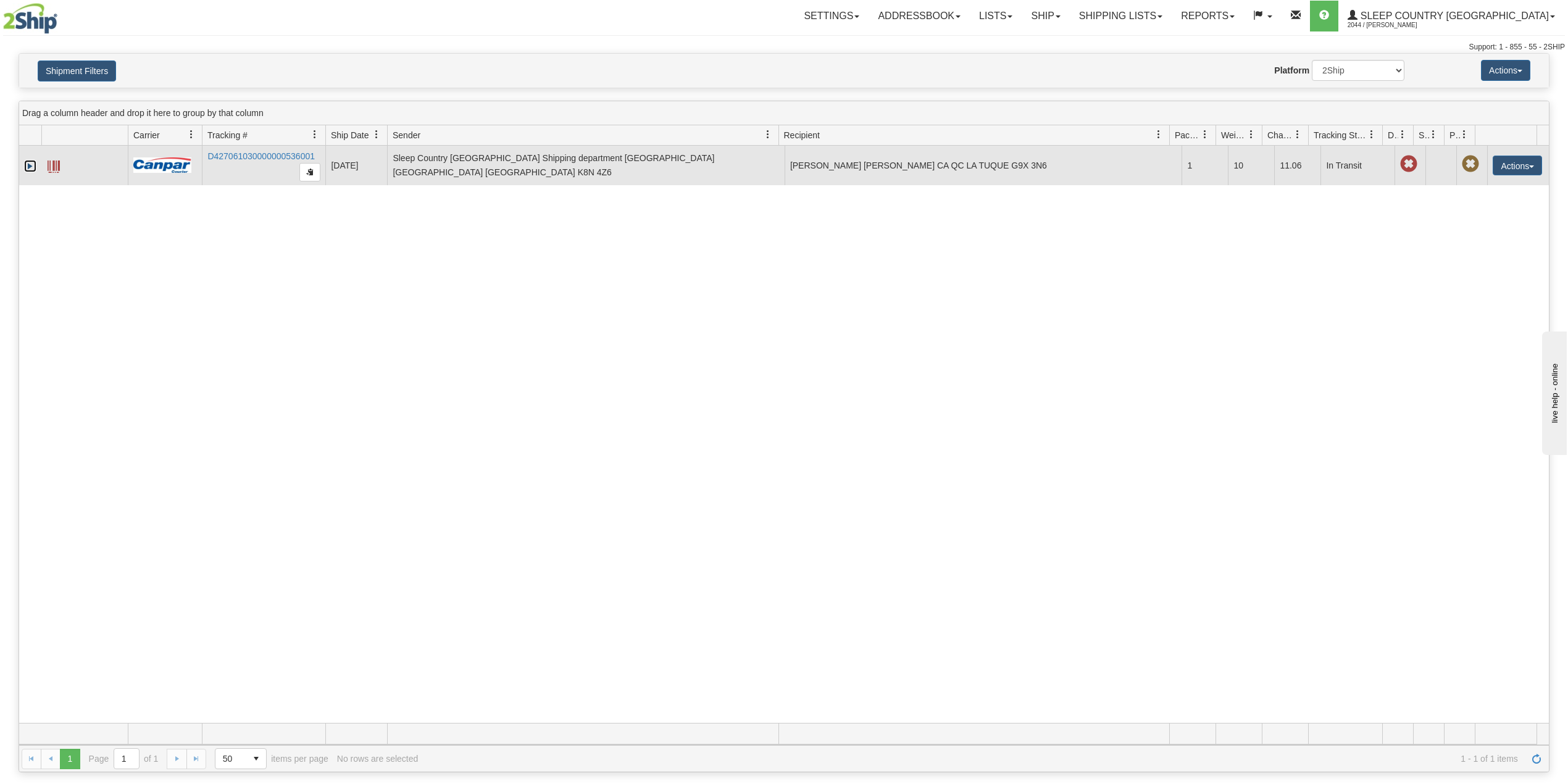
click at [29, 164] on link "Expand" at bounding box center [30, 166] width 13 height 13
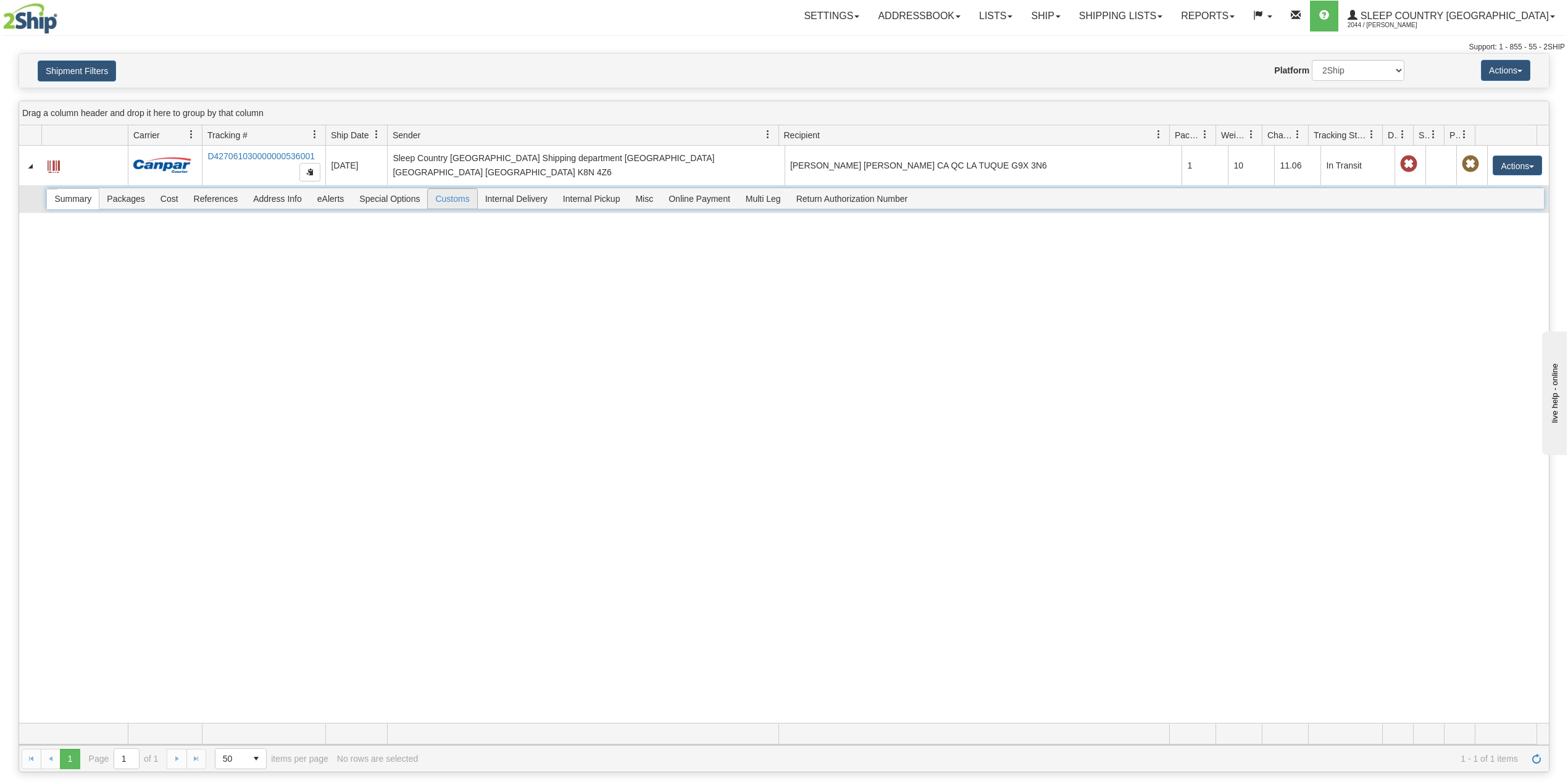
click at [450, 199] on span "Customs" at bounding box center [452, 199] width 49 height 20
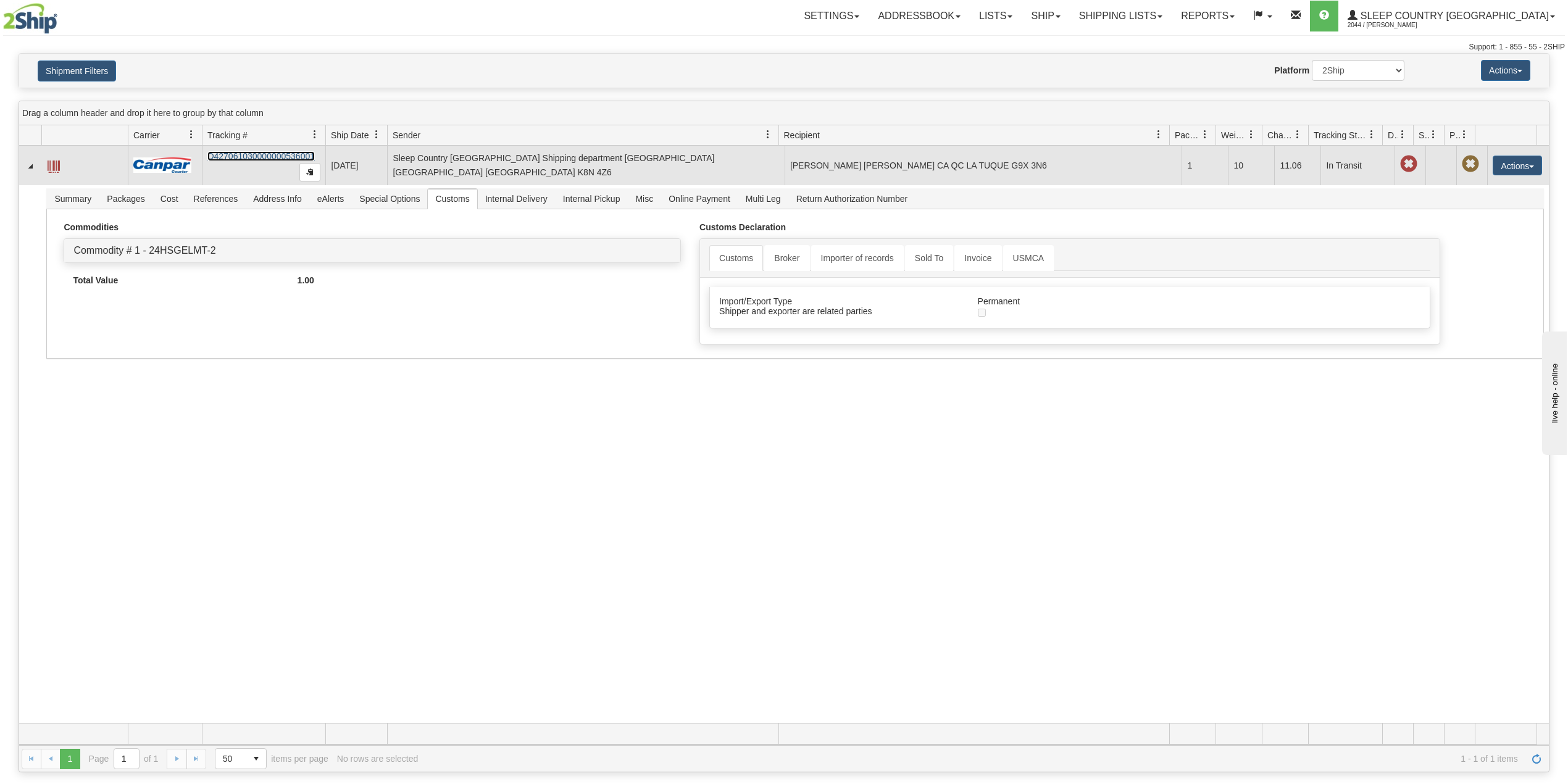
click at [251, 153] on link "D427061030000000536001" at bounding box center [261, 156] width 107 height 10
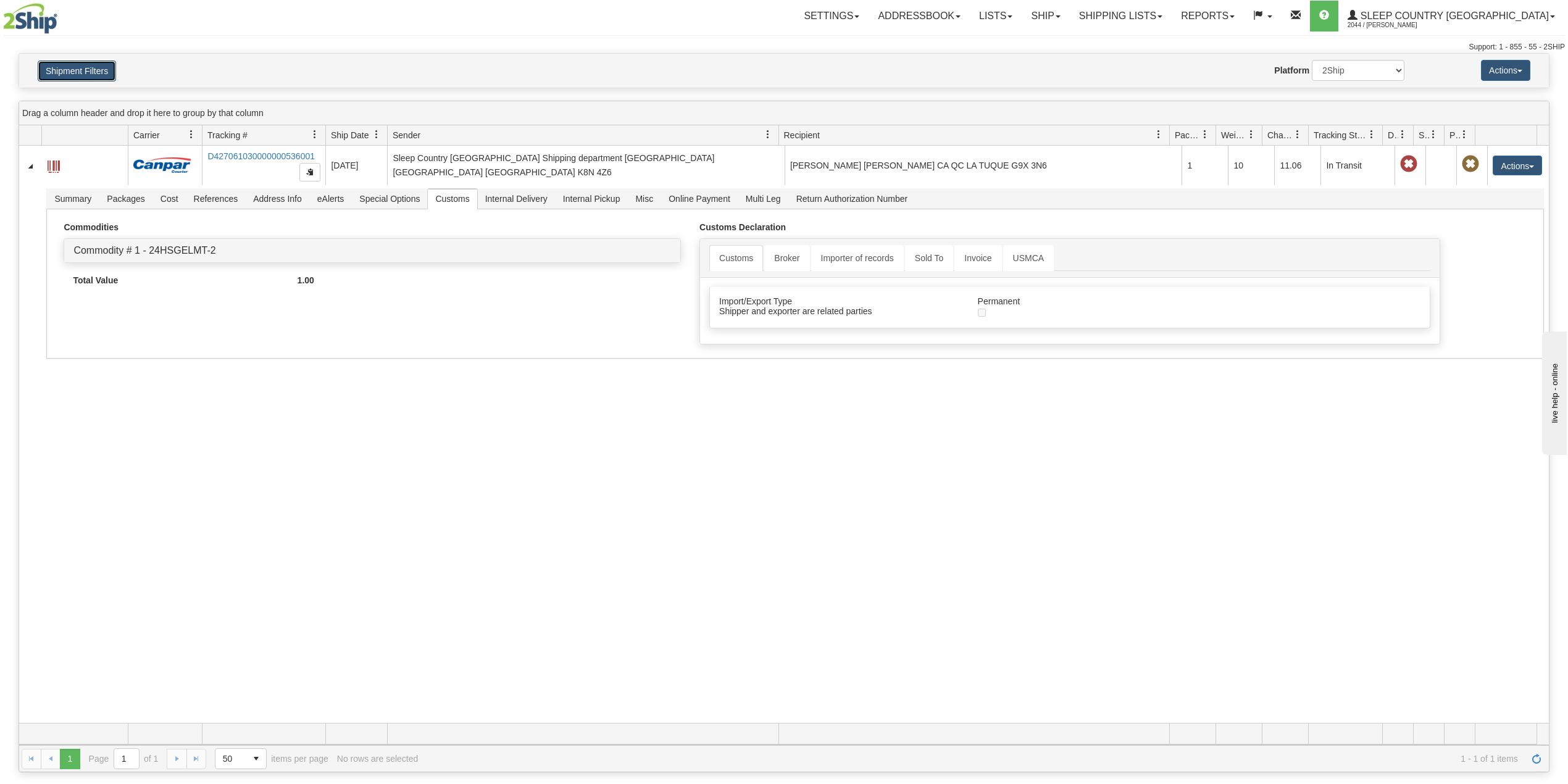
click at [83, 65] on button "Shipment Filters" at bounding box center [77, 71] width 79 height 21
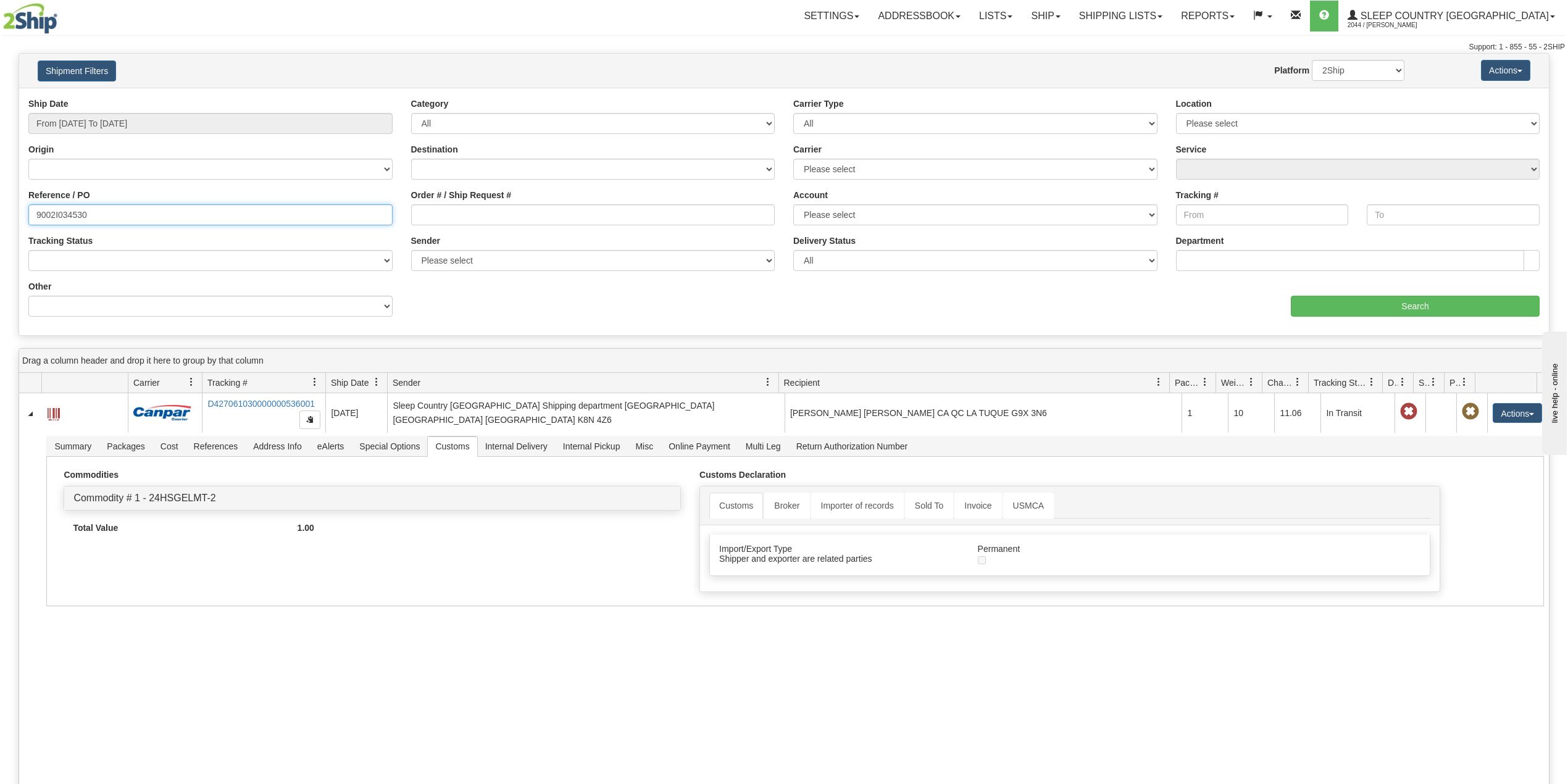
click at [72, 212] on input "9002I034530" at bounding box center [211, 214] width 364 height 21
paste input "0I04209"
type input "9000I042090"
click at [1332, 305] on input "Search" at bounding box center [1415, 306] width 249 height 21
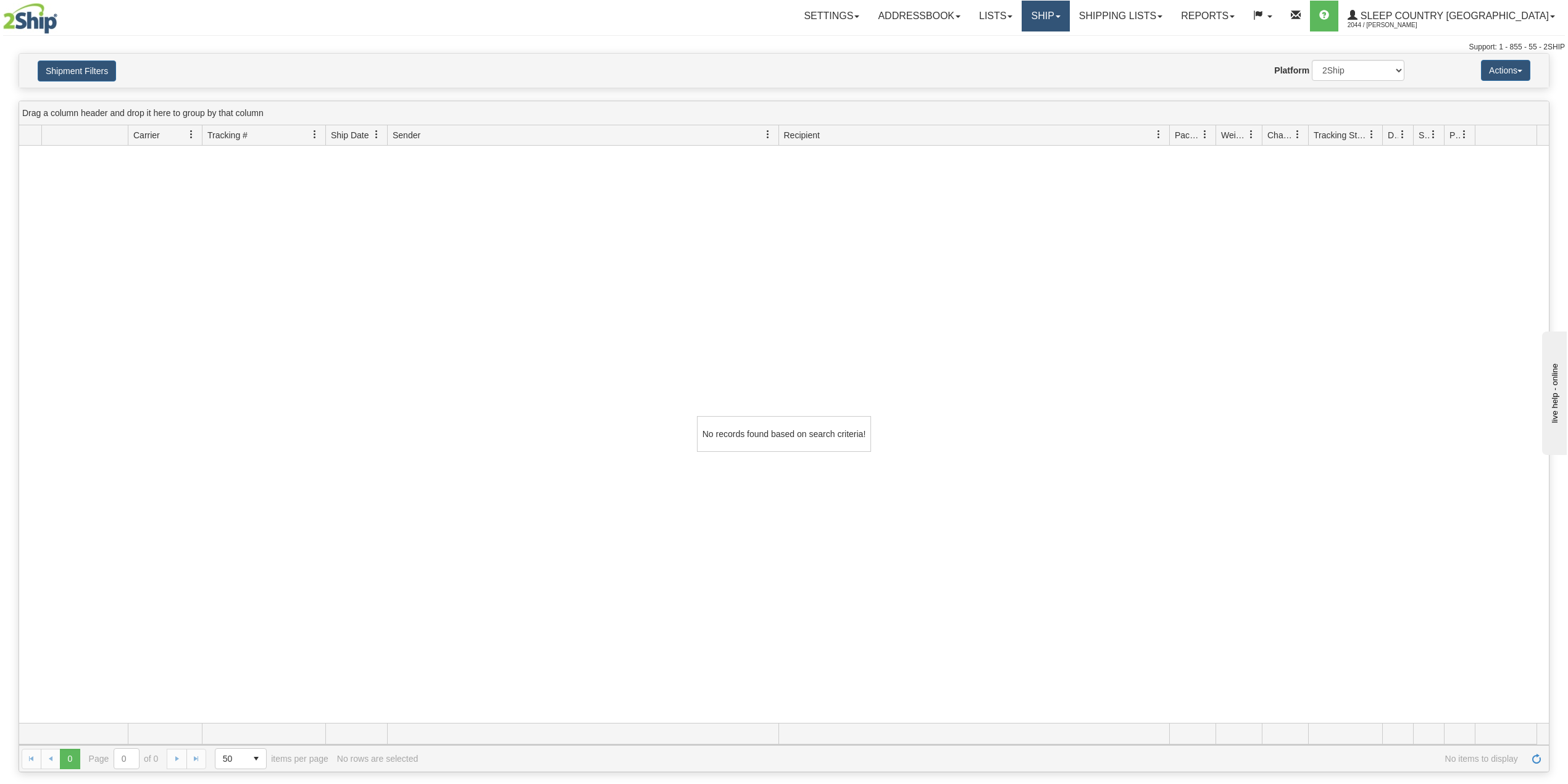
click at [1069, 21] on link "Ship" at bounding box center [1045, 16] width 47 height 31
click at [1057, 61] on span "OnHold / Order Queue" at bounding box center [1013, 59] width 87 height 10
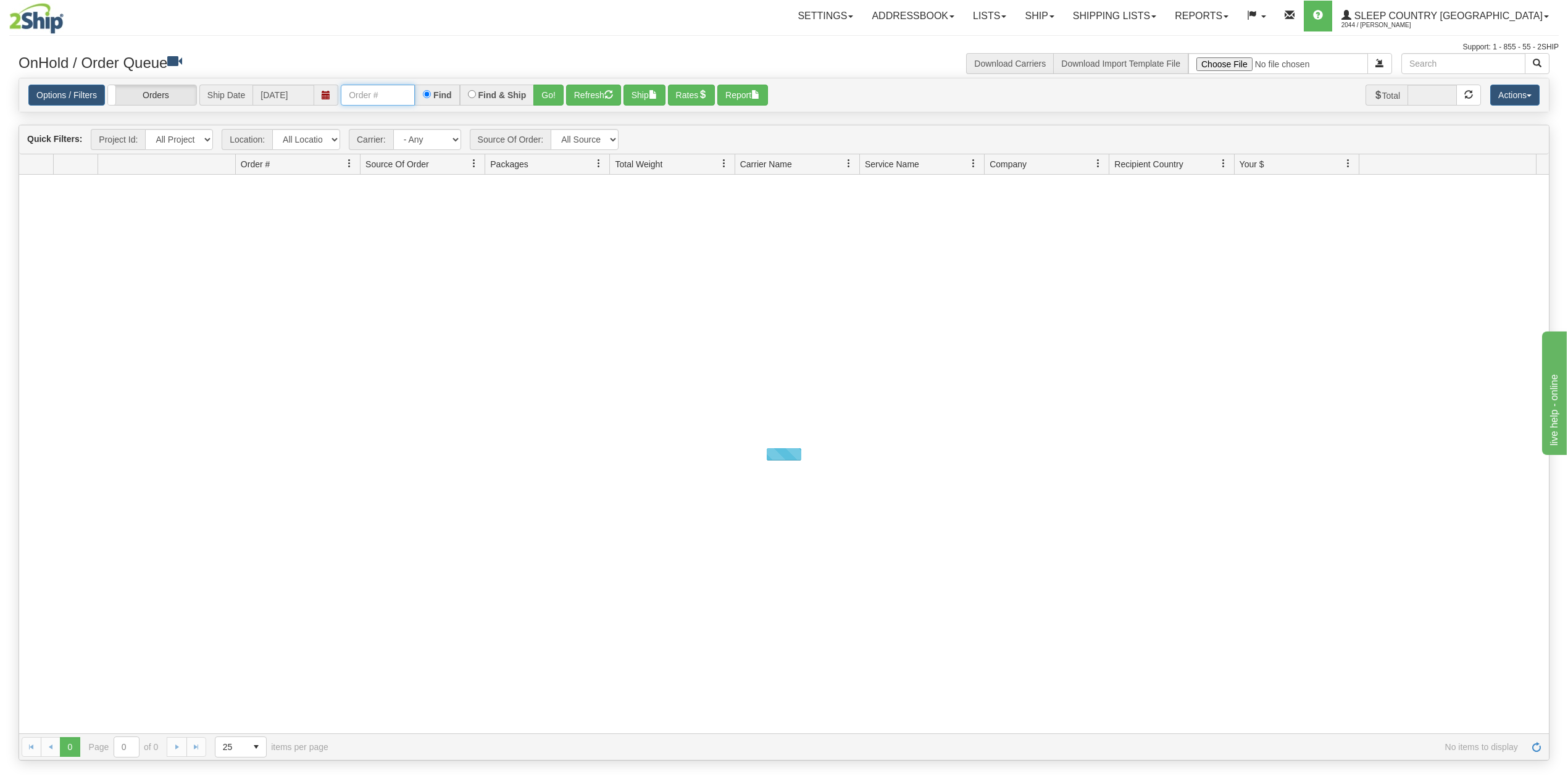
drag, startPoint x: 390, startPoint y: 95, endPoint x: 399, endPoint y: 105, distance: 13.5
click at [390, 95] on input "text" at bounding box center [378, 95] width 74 height 21
paste input "9000I042090"
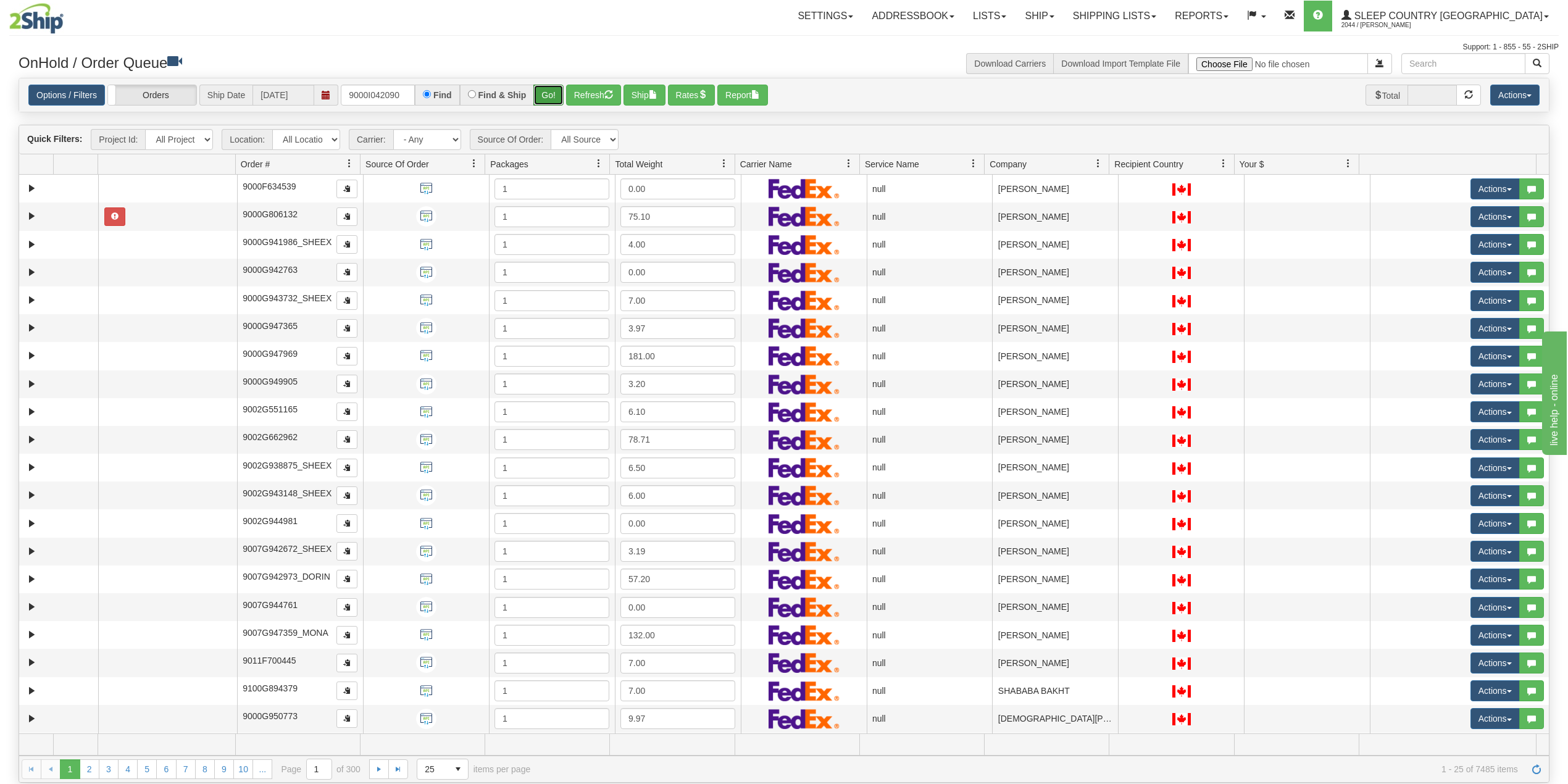
click at [548, 95] on button "Go!" at bounding box center [548, 95] width 30 height 21
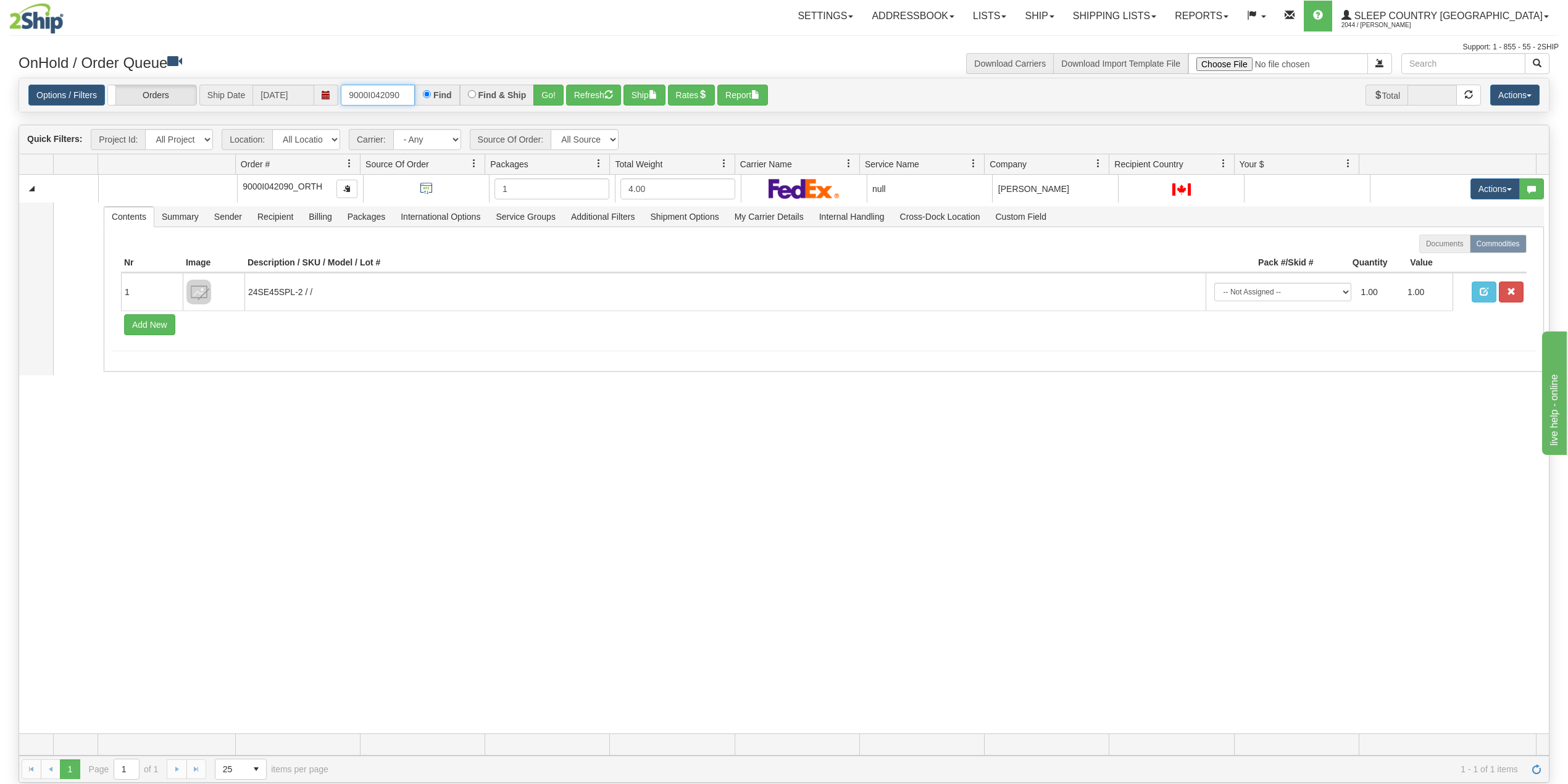
click at [391, 89] on input "9000I042090" at bounding box center [378, 95] width 74 height 21
click at [390, 89] on input "9000I042090" at bounding box center [378, 95] width 74 height 21
paste input "38699"
click at [546, 91] on button "Go!" at bounding box center [548, 95] width 30 height 21
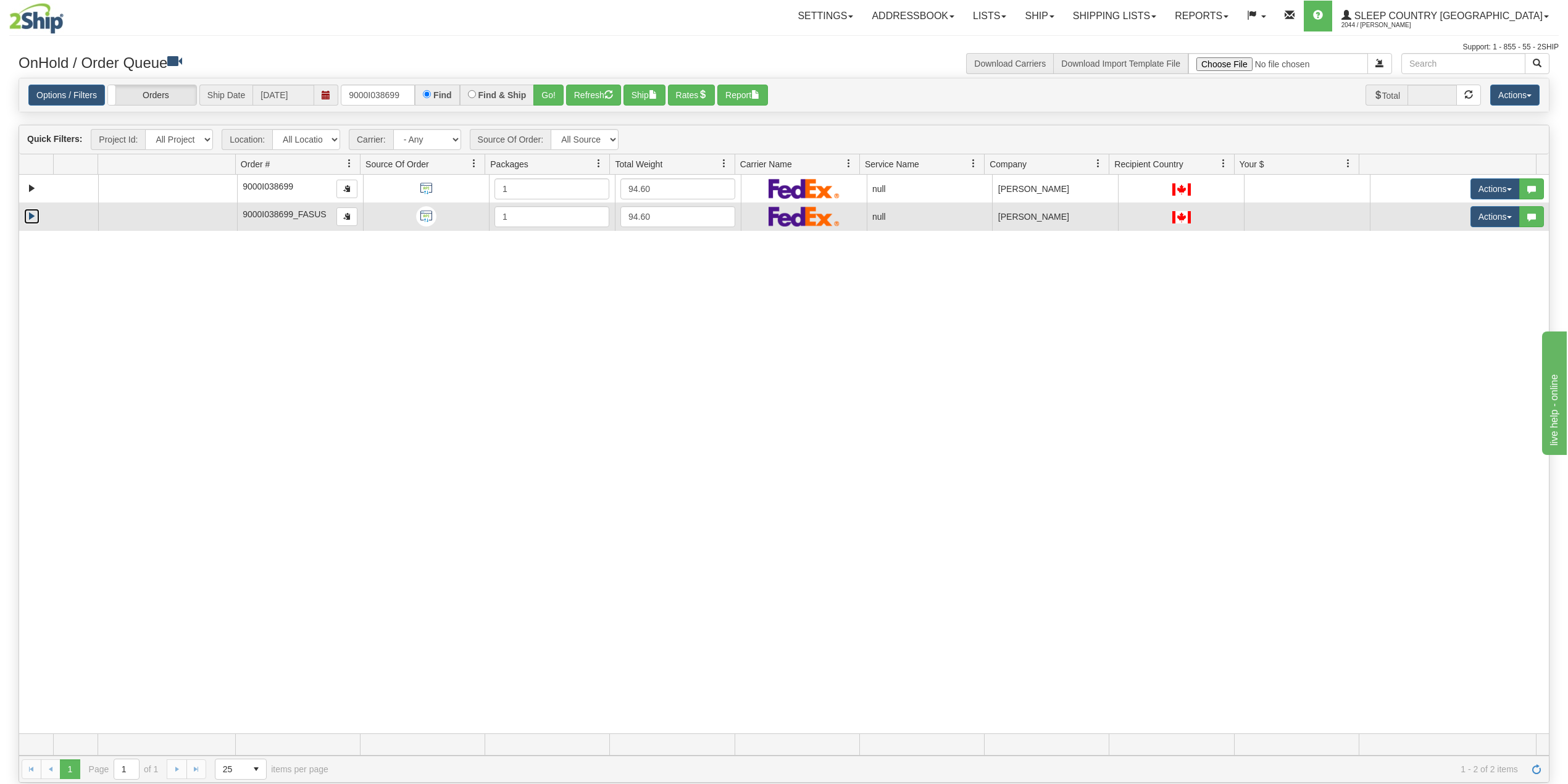
click at [28, 216] on link "Expand" at bounding box center [31, 216] width 15 height 15
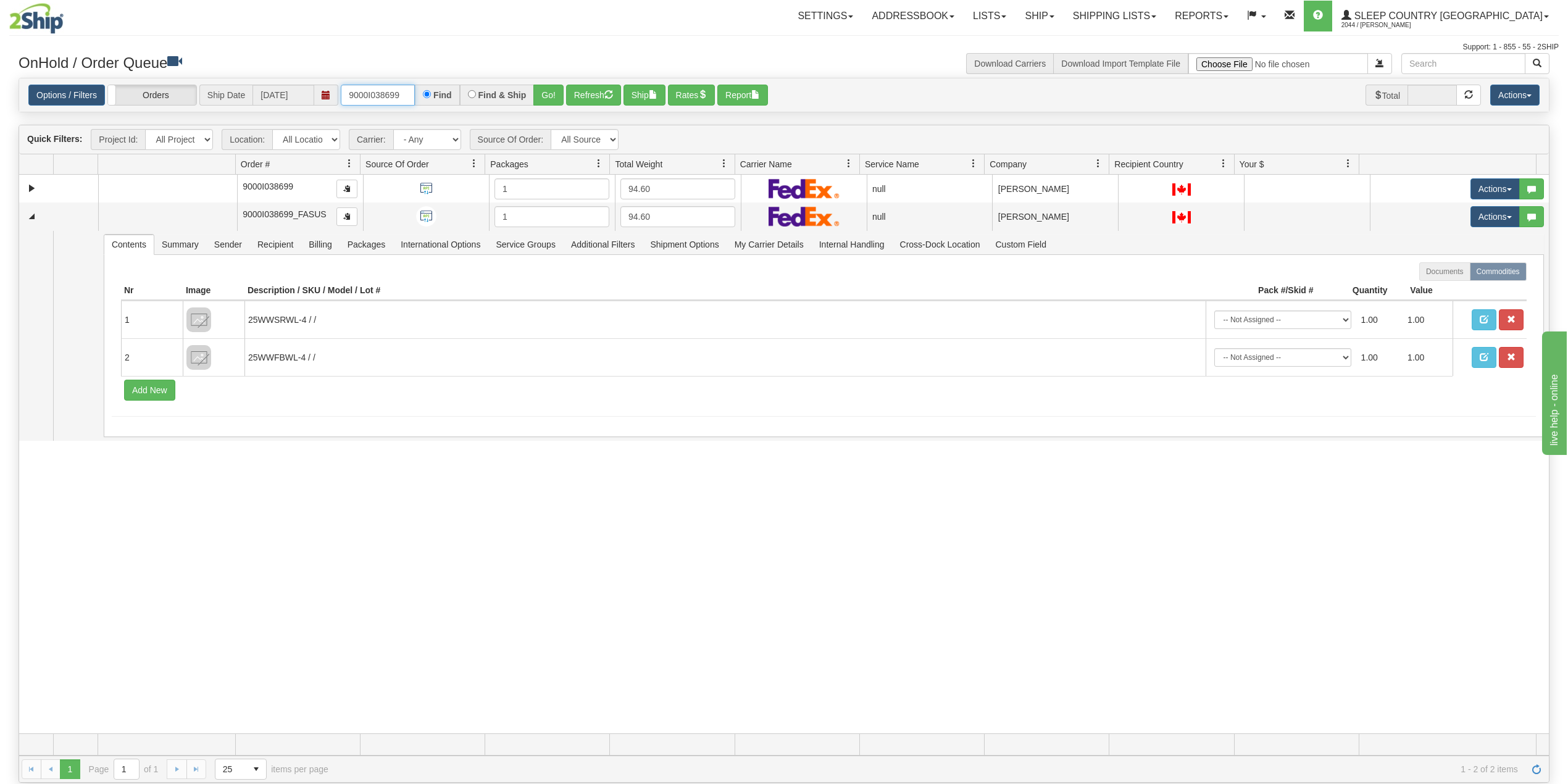
click at [389, 95] on input "9000I038699" at bounding box center [378, 95] width 74 height 21
click at [388, 95] on input "9000I038699" at bounding box center [378, 95] width 74 height 21
paste input "21312"
click at [557, 97] on button "Go!" at bounding box center [548, 95] width 30 height 21
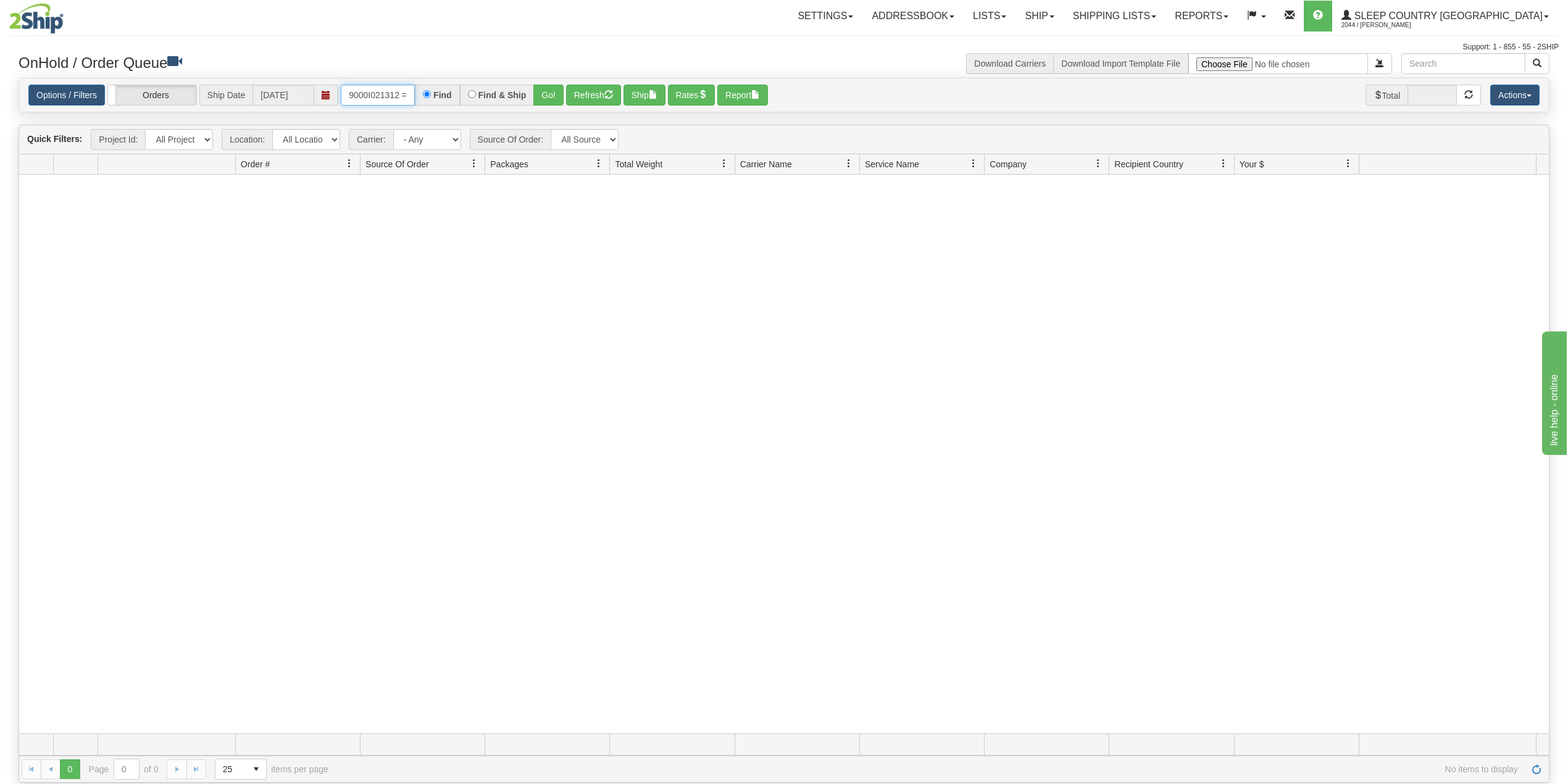
click at [411, 90] on input "9000I021312 =" at bounding box center [378, 95] width 74 height 21
type input "9000I021312"
click at [551, 95] on button "Go!" at bounding box center [548, 95] width 30 height 21
click at [1166, 21] on link "Shipping lists" at bounding box center [1114, 16] width 102 height 31
click at [1165, 65] on link "Search Shipment History" at bounding box center [1104, 59] width 120 height 16
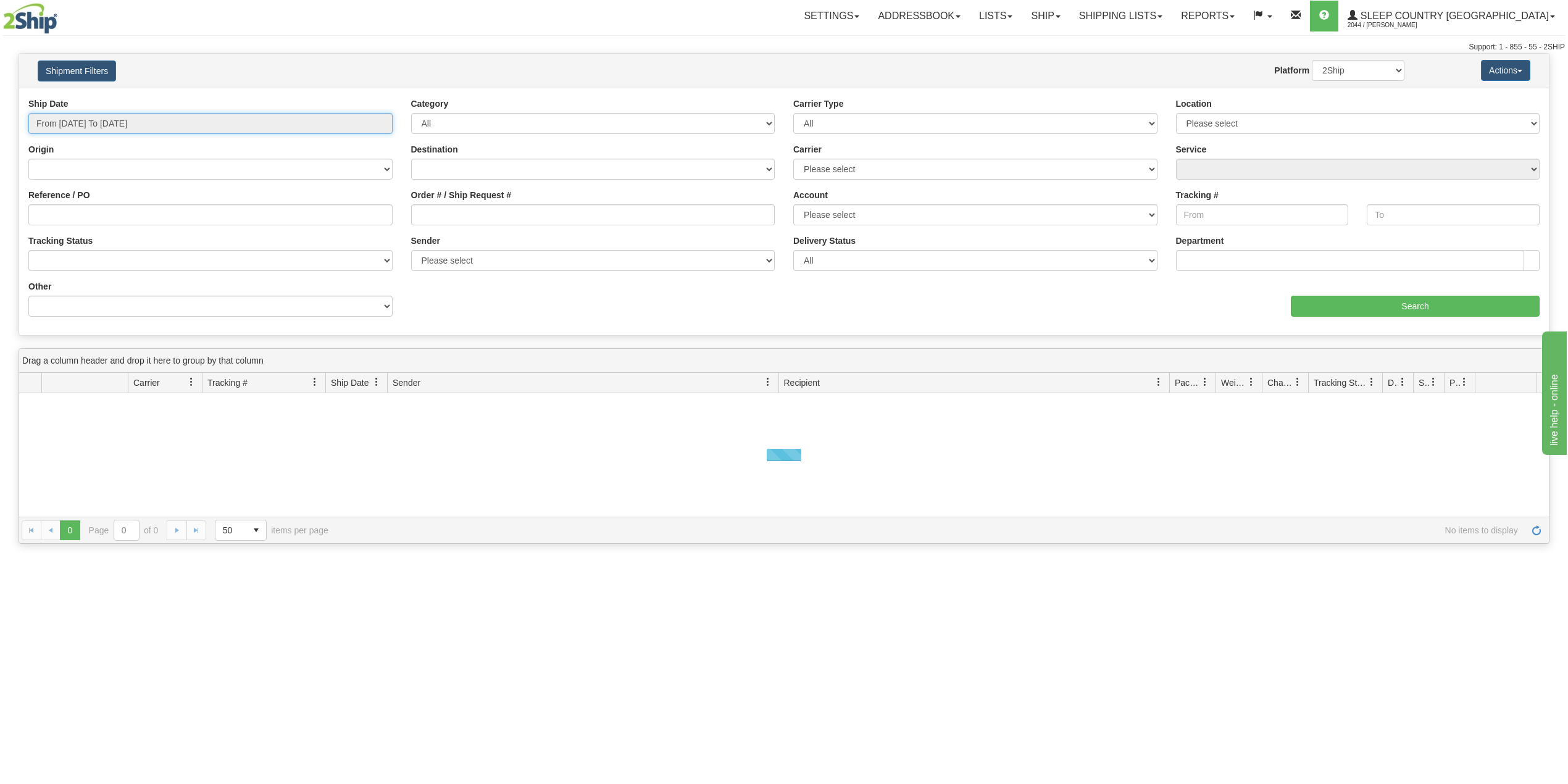
click at [166, 132] on input "From [DATE] To [DATE]" at bounding box center [211, 123] width 364 height 21
click at [77, 213] on li "Last 30 Days" at bounding box center [83, 212] width 99 height 17
type input "From [DATE] To [DATE]"
click at [83, 227] on div "Reference / PO" at bounding box center [211, 212] width 383 height 45
click at [87, 214] on input "Reference / PO" at bounding box center [211, 214] width 364 height 21
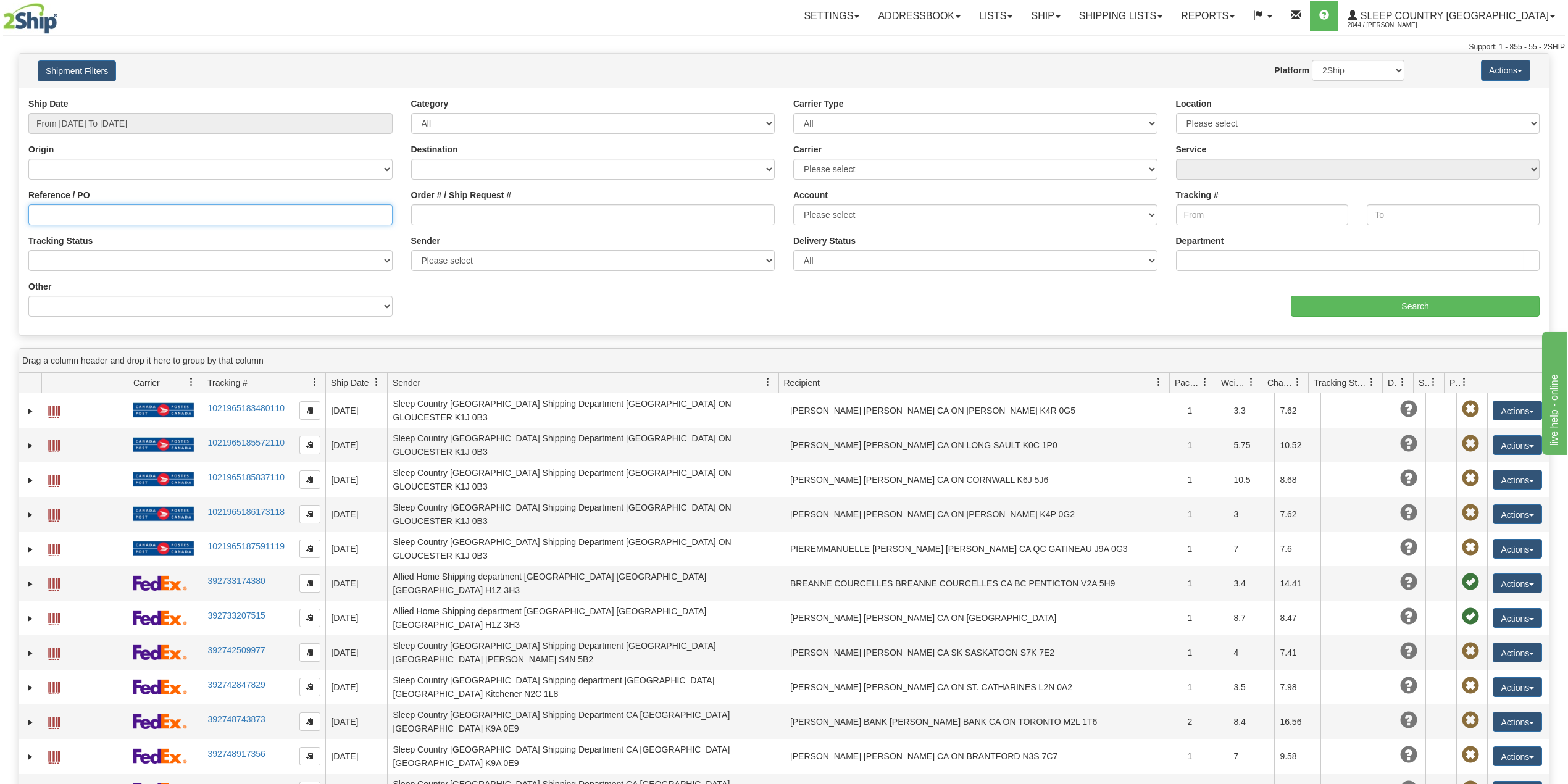
paste input "9000I021312"
click at [1358, 302] on input "Search" at bounding box center [1415, 306] width 249 height 21
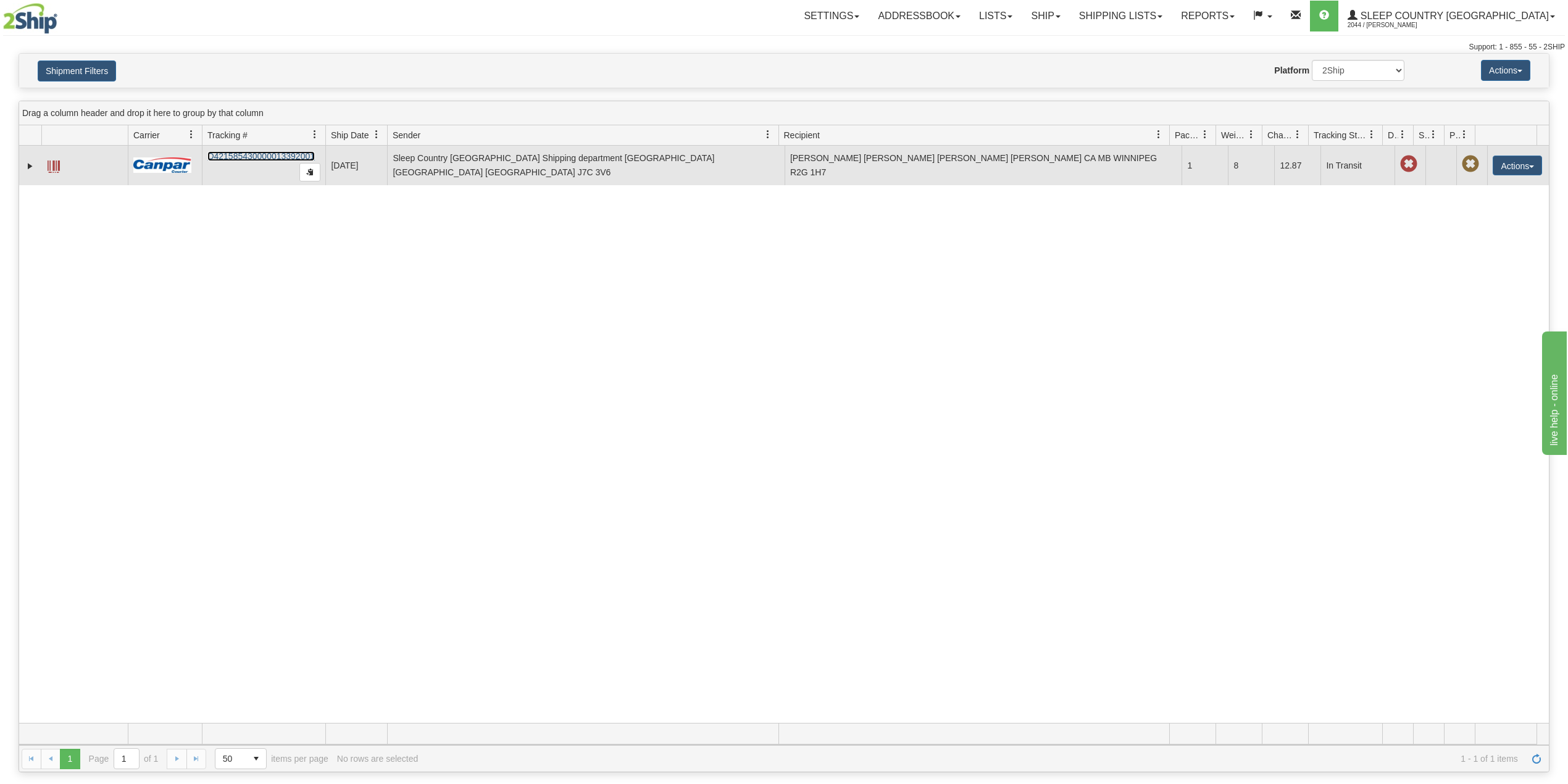
click at [235, 157] on link "D421585430000013392001" at bounding box center [261, 156] width 107 height 10
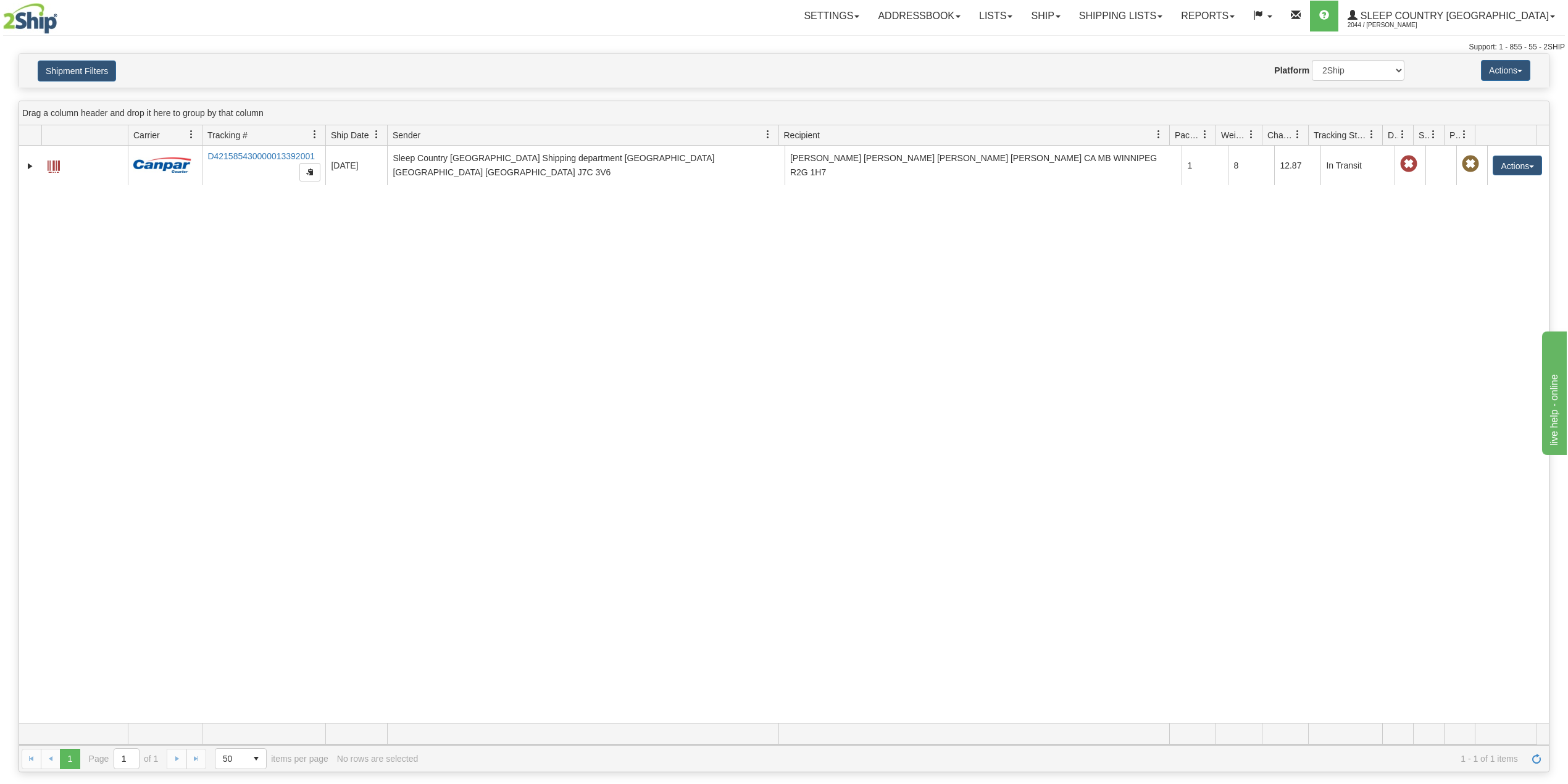
click at [103, 53] on div "Shipment Filters Website Agent Nothing selected Client User Platform 2Ship Impo…" at bounding box center [784, 70] width 1530 height 34
click at [95, 70] on button "Shipment Filters" at bounding box center [77, 71] width 79 height 21
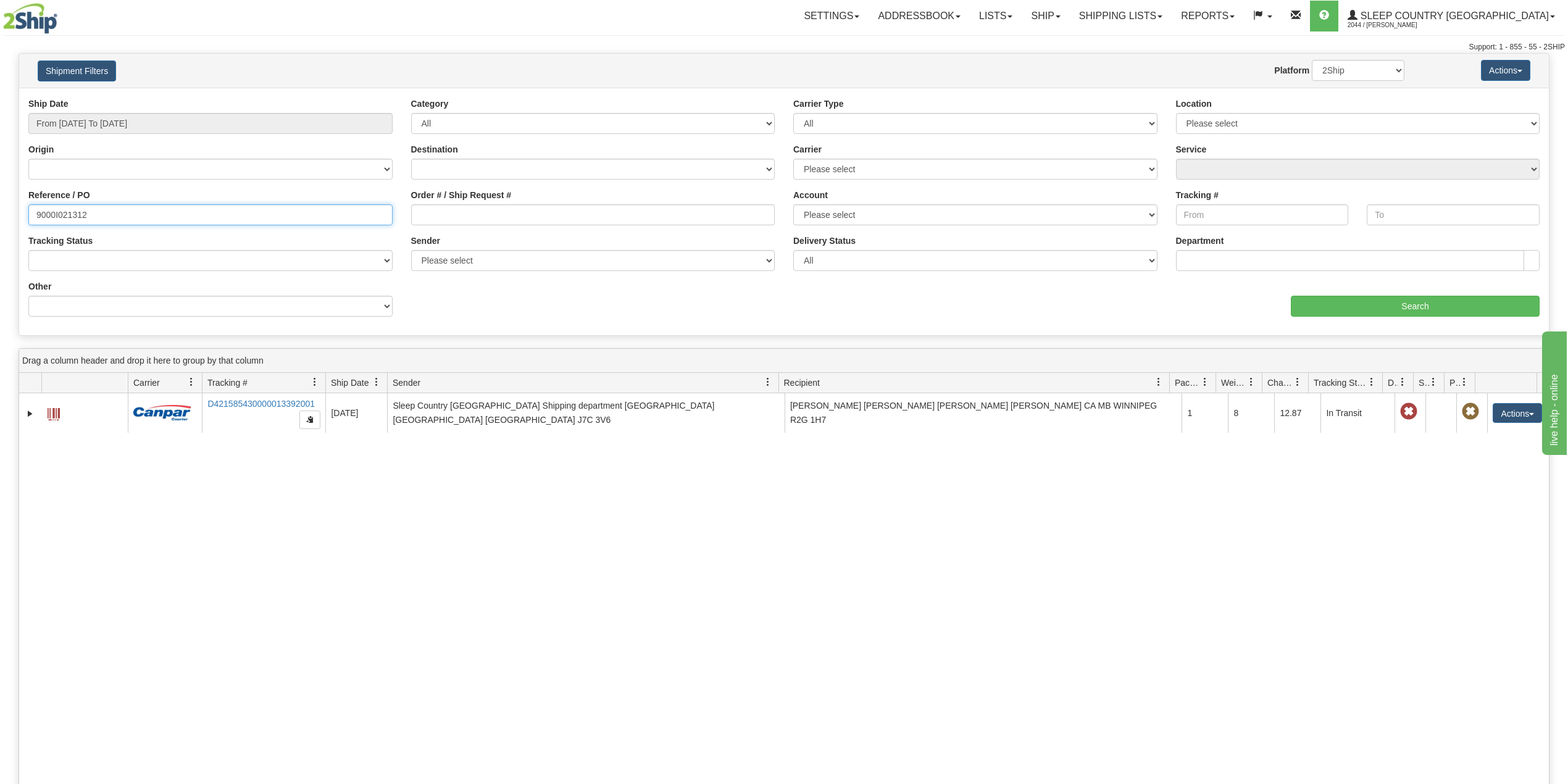
click at [75, 216] on input "9000I021312" at bounding box center [211, 214] width 364 height 21
click at [71, 218] on input "9000I021312" at bounding box center [211, 214] width 364 height 21
paste input "2I038140"
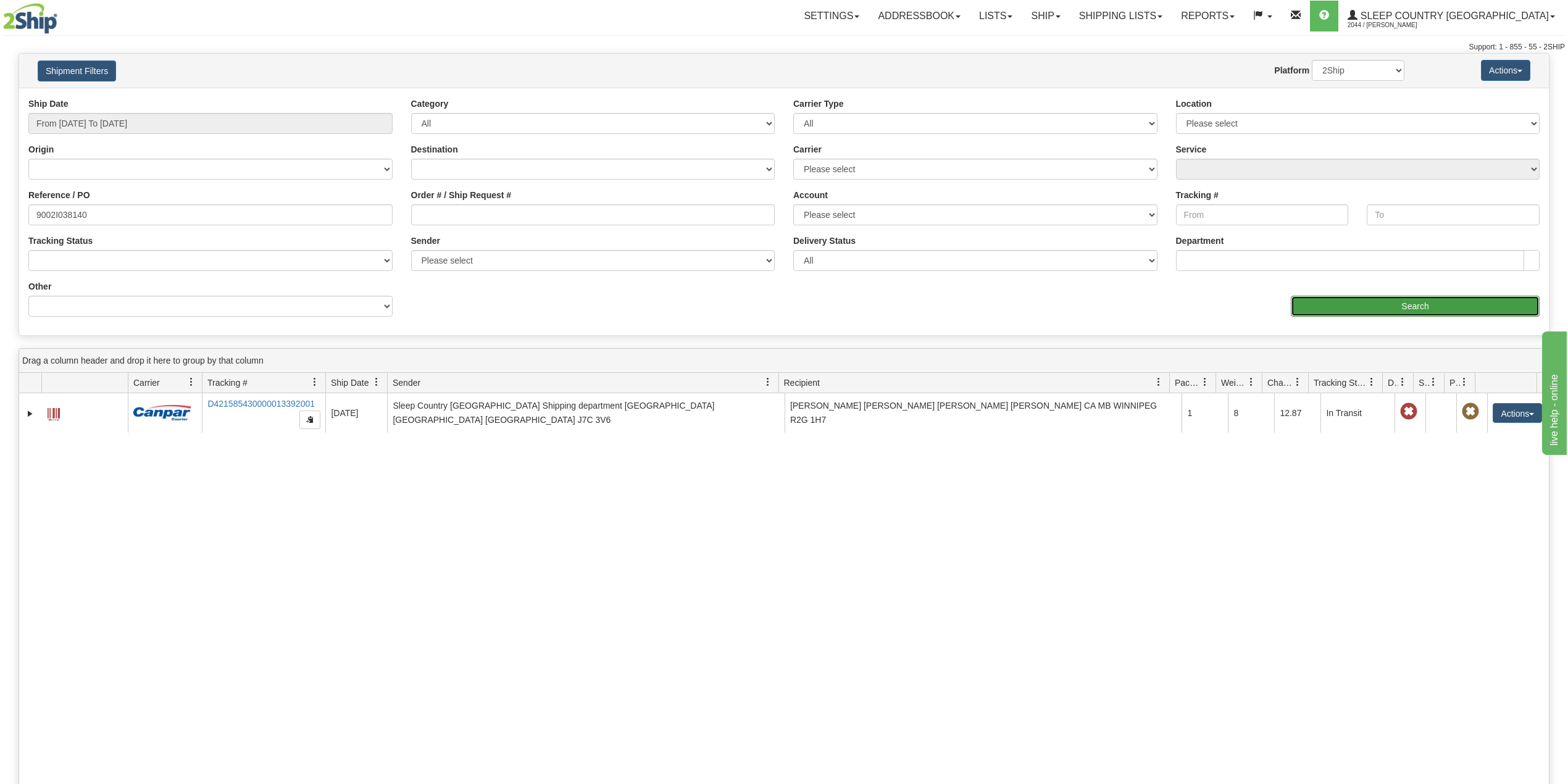
click at [1361, 304] on input "Search" at bounding box center [1415, 306] width 249 height 21
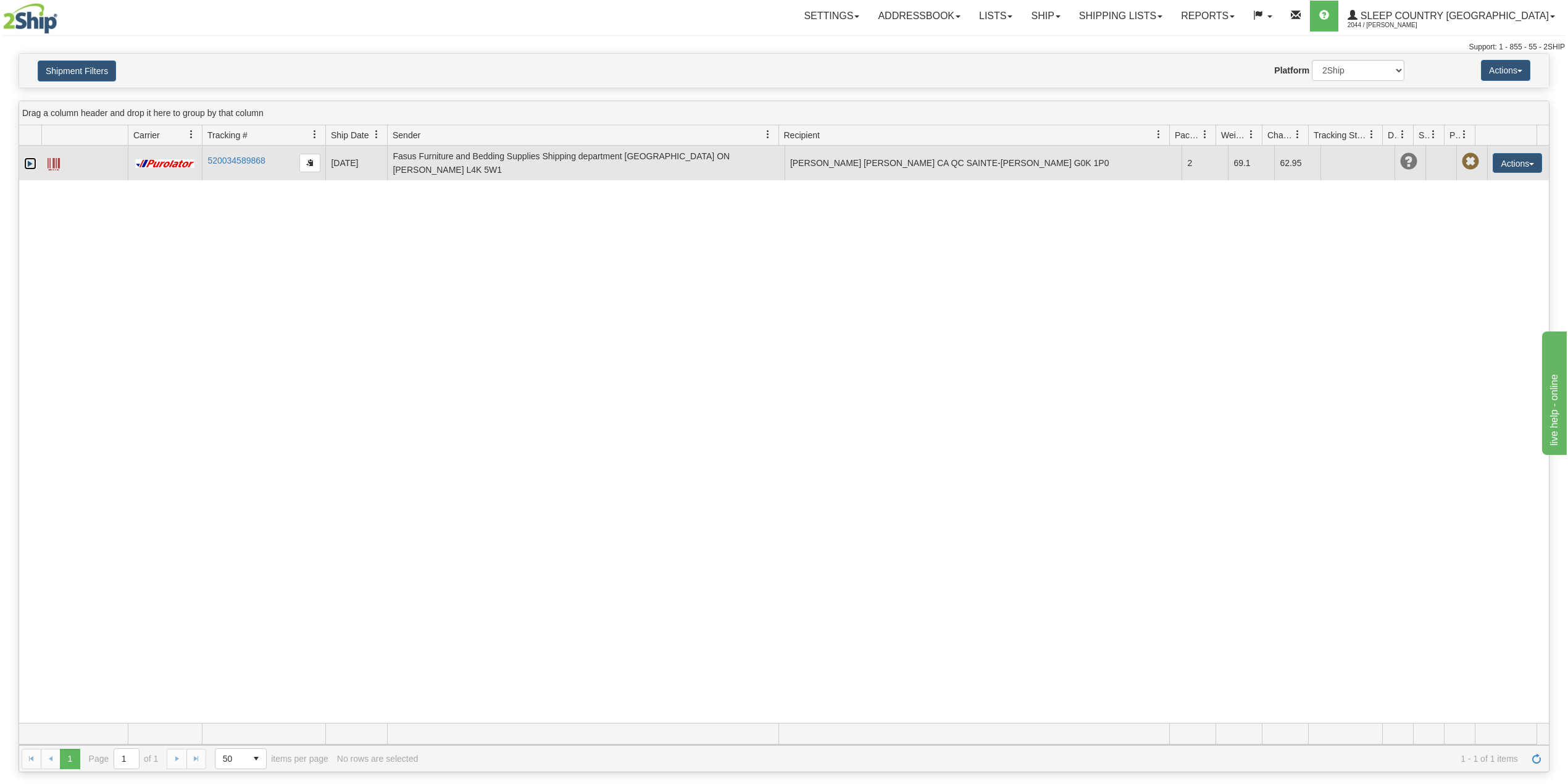
click at [27, 161] on link "Expand" at bounding box center [30, 163] width 13 height 13
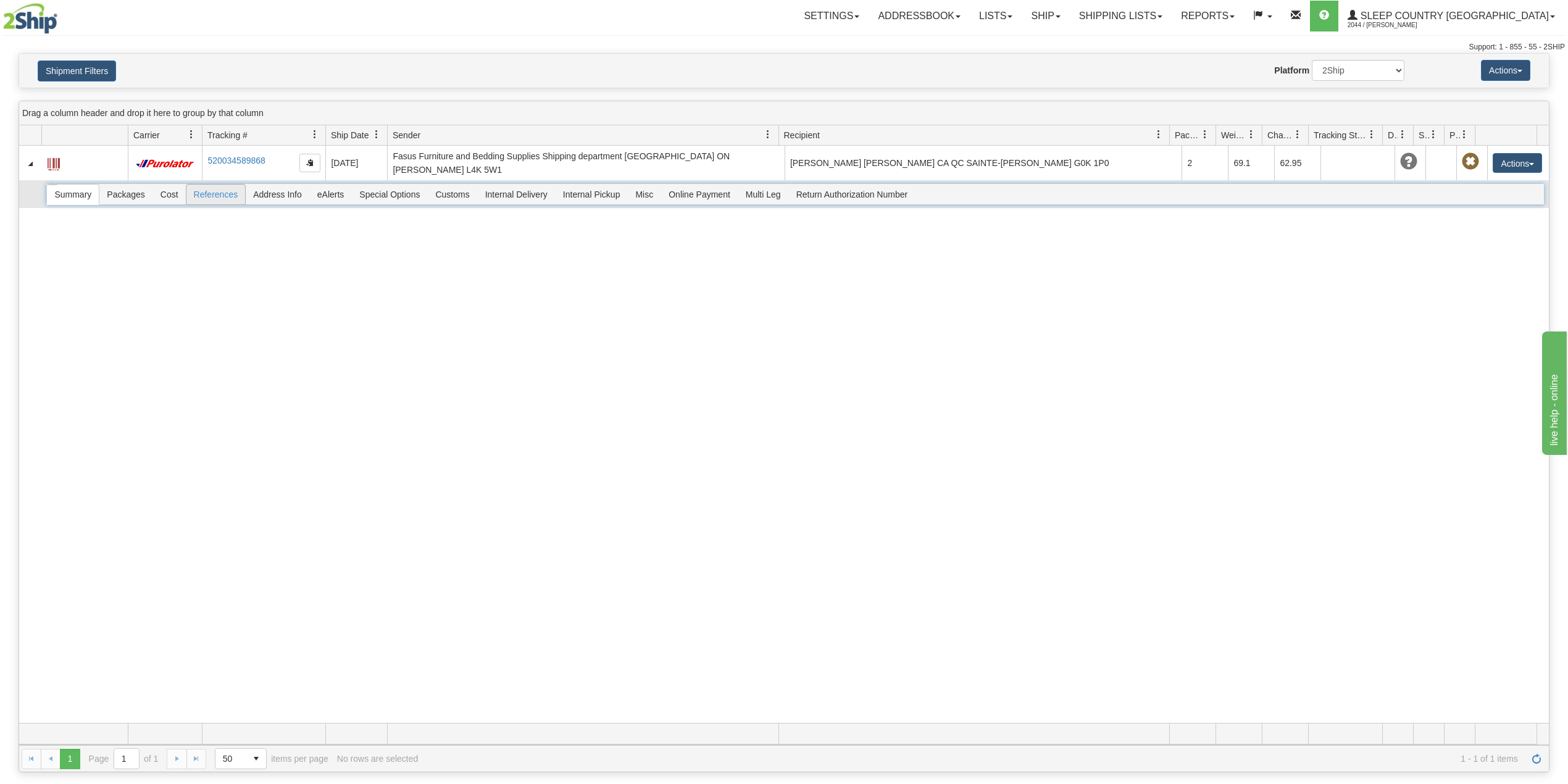
click at [214, 190] on span "References" at bounding box center [216, 195] width 59 height 20
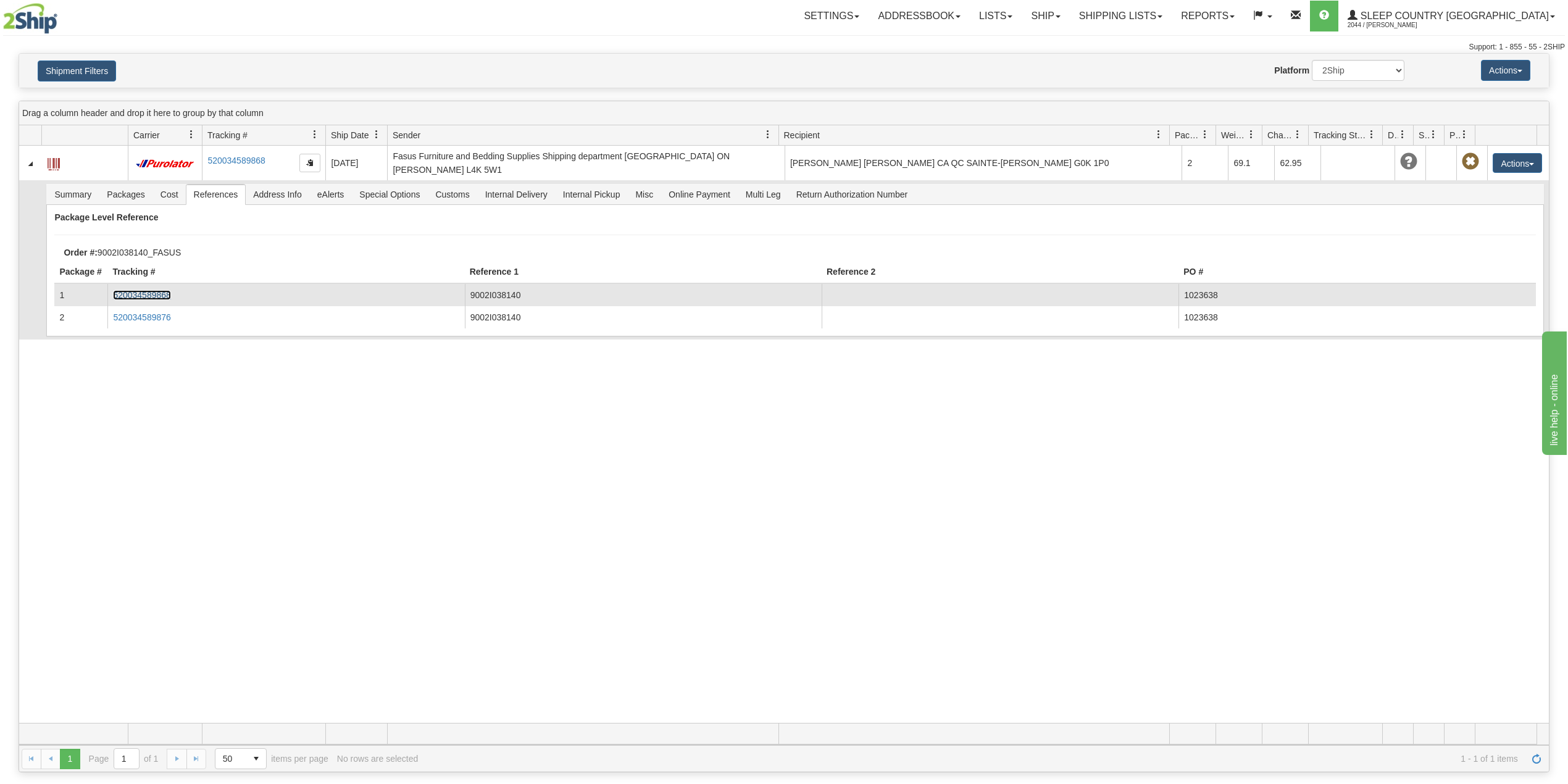
click at [151, 290] on link "520034589868" at bounding box center [141, 295] width 57 height 10
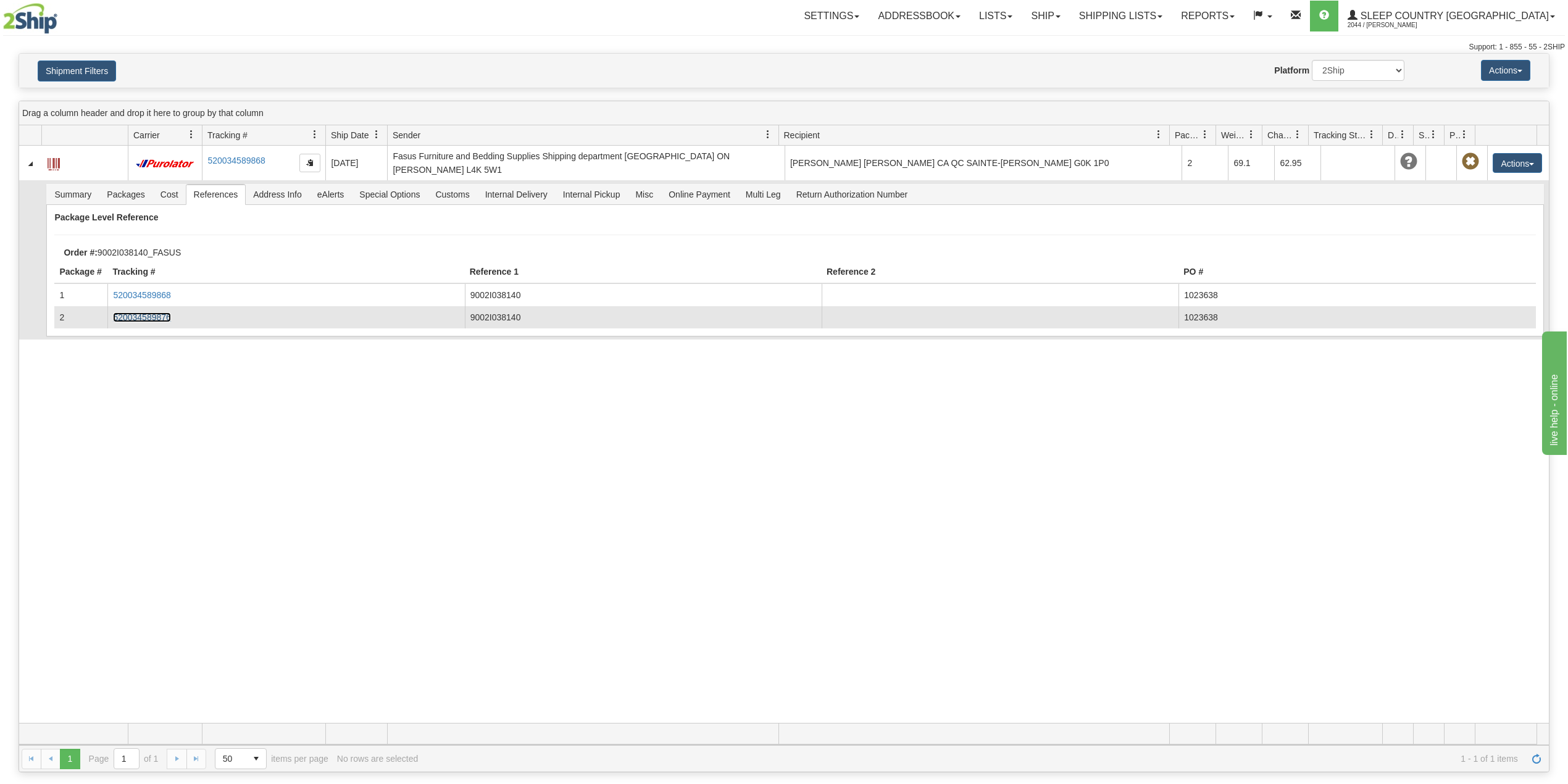
click at [153, 312] on link "520034589876" at bounding box center [141, 317] width 57 height 10
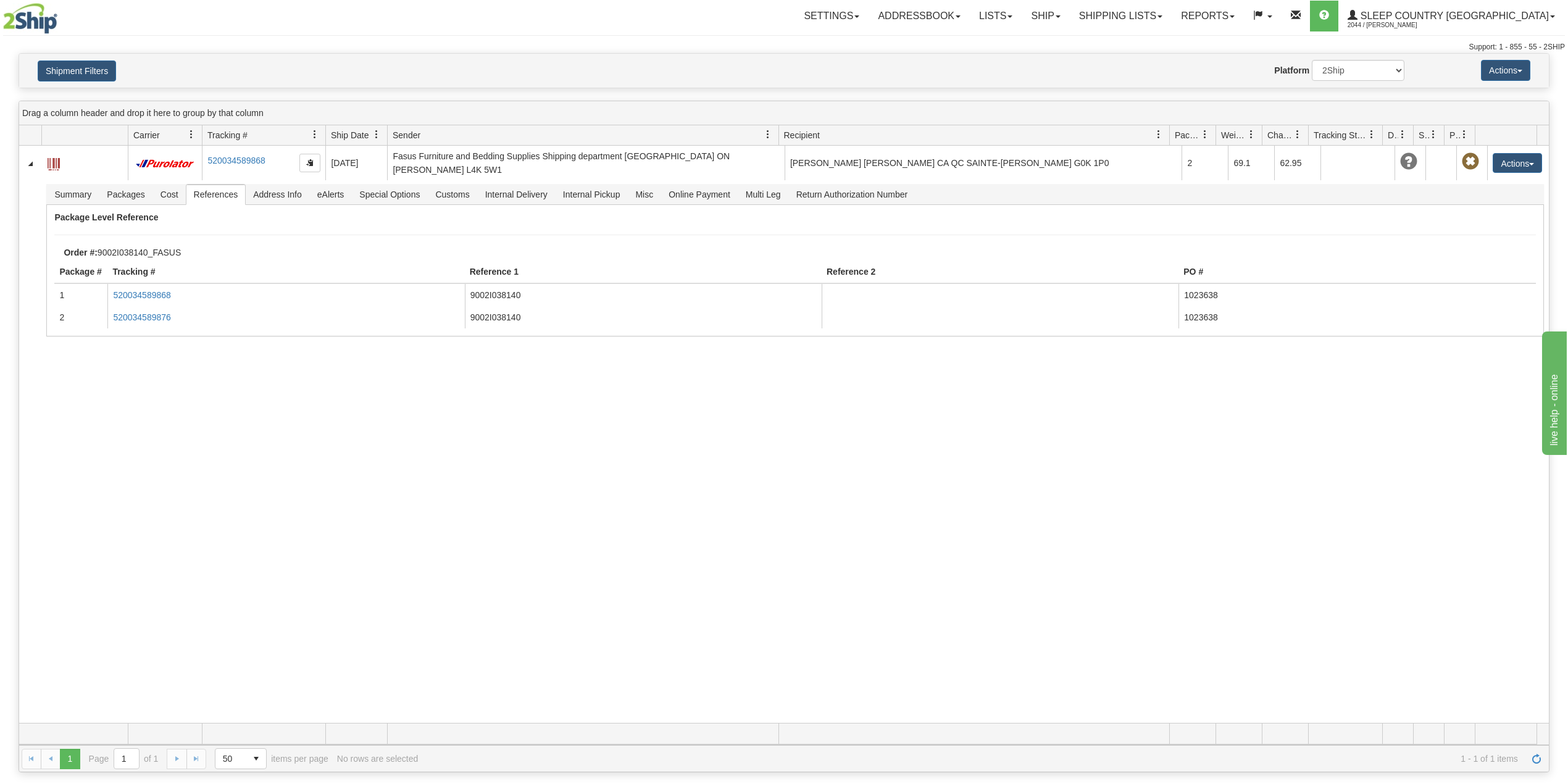
click at [85, 83] on div "Shipment Filters Website Agent Nothing selected Client User Platform 2Ship Impo…" at bounding box center [784, 70] width 1530 height 34
click at [95, 70] on button "Shipment Filters" at bounding box center [77, 71] width 79 height 21
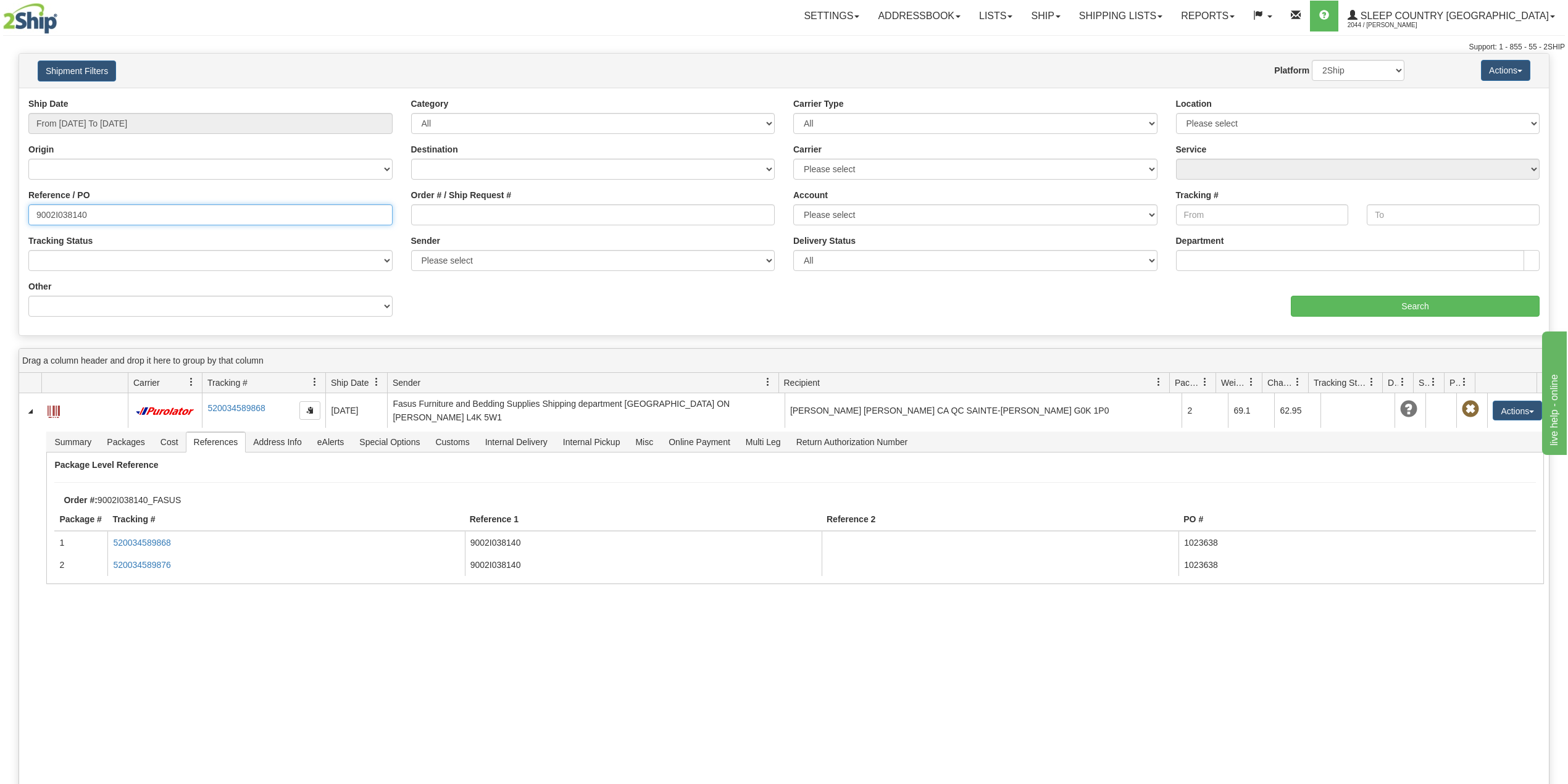
click at [69, 219] on input "9002I038140" at bounding box center [211, 214] width 364 height 21
click at [70, 218] on input "9002I038140" at bounding box center [211, 214] width 364 height 21
paste input "H942690"
click at [163, 121] on input "From [DATE] To [DATE]" at bounding box center [211, 123] width 364 height 21
click at [95, 213] on li "Last 30 Days" at bounding box center [83, 212] width 99 height 17
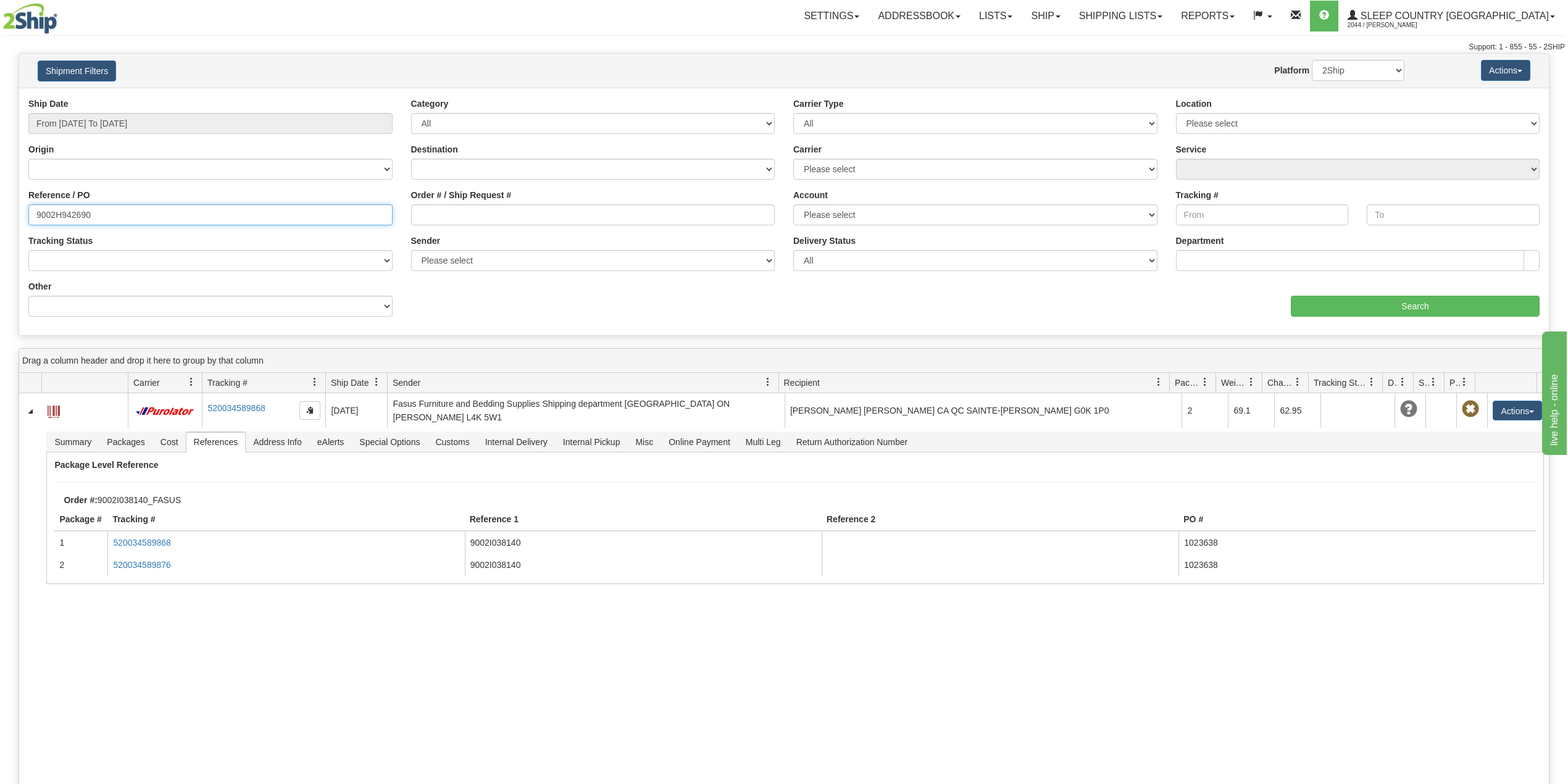
click at [127, 216] on input "9002H942690" at bounding box center [211, 214] width 364 height 21
click at [1350, 312] on input "Search" at bounding box center [1415, 306] width 249 height 21
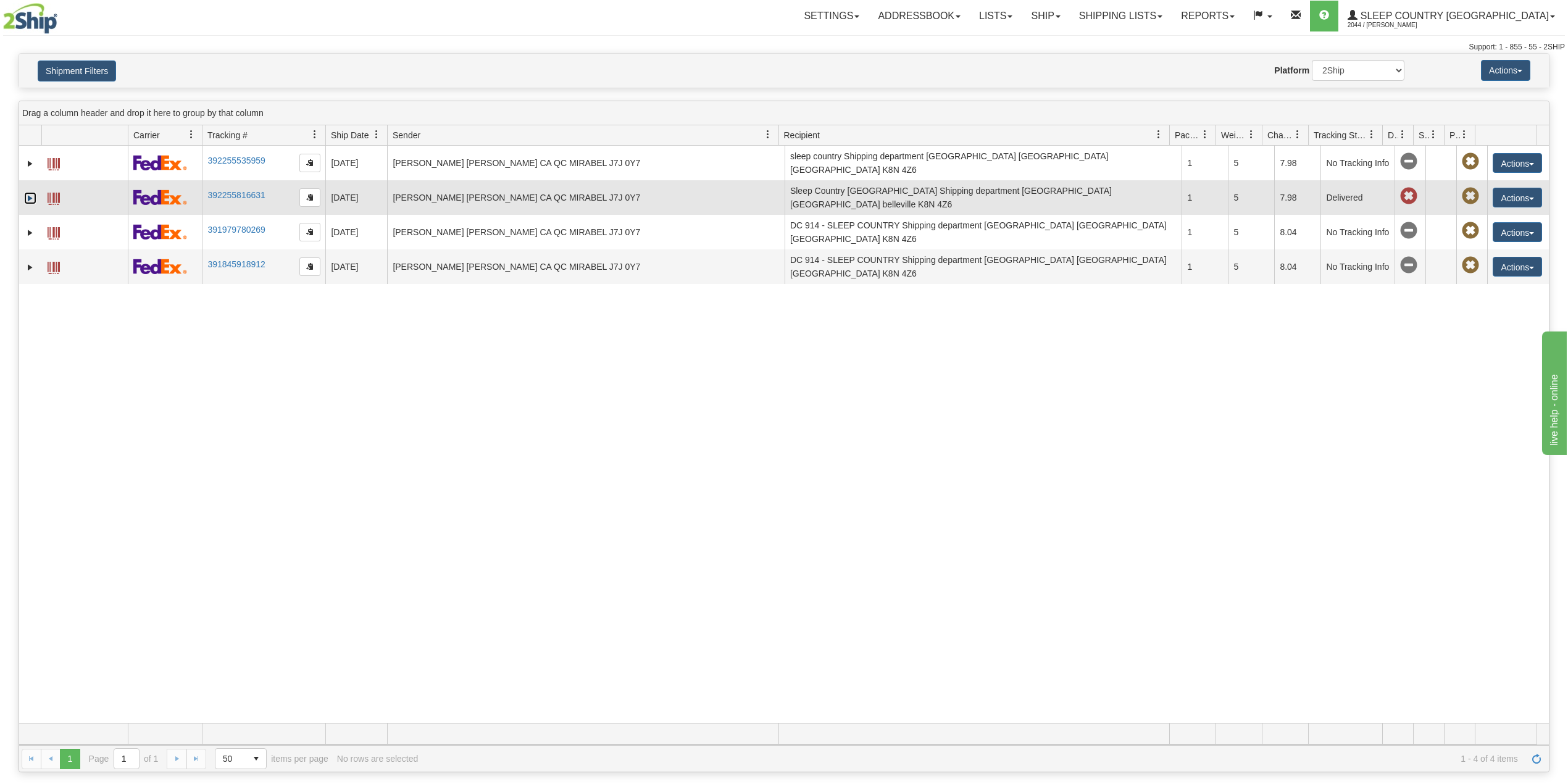
click at [31, 198] on link "Expand" at bounding box center [30, 198] width 13 height 13
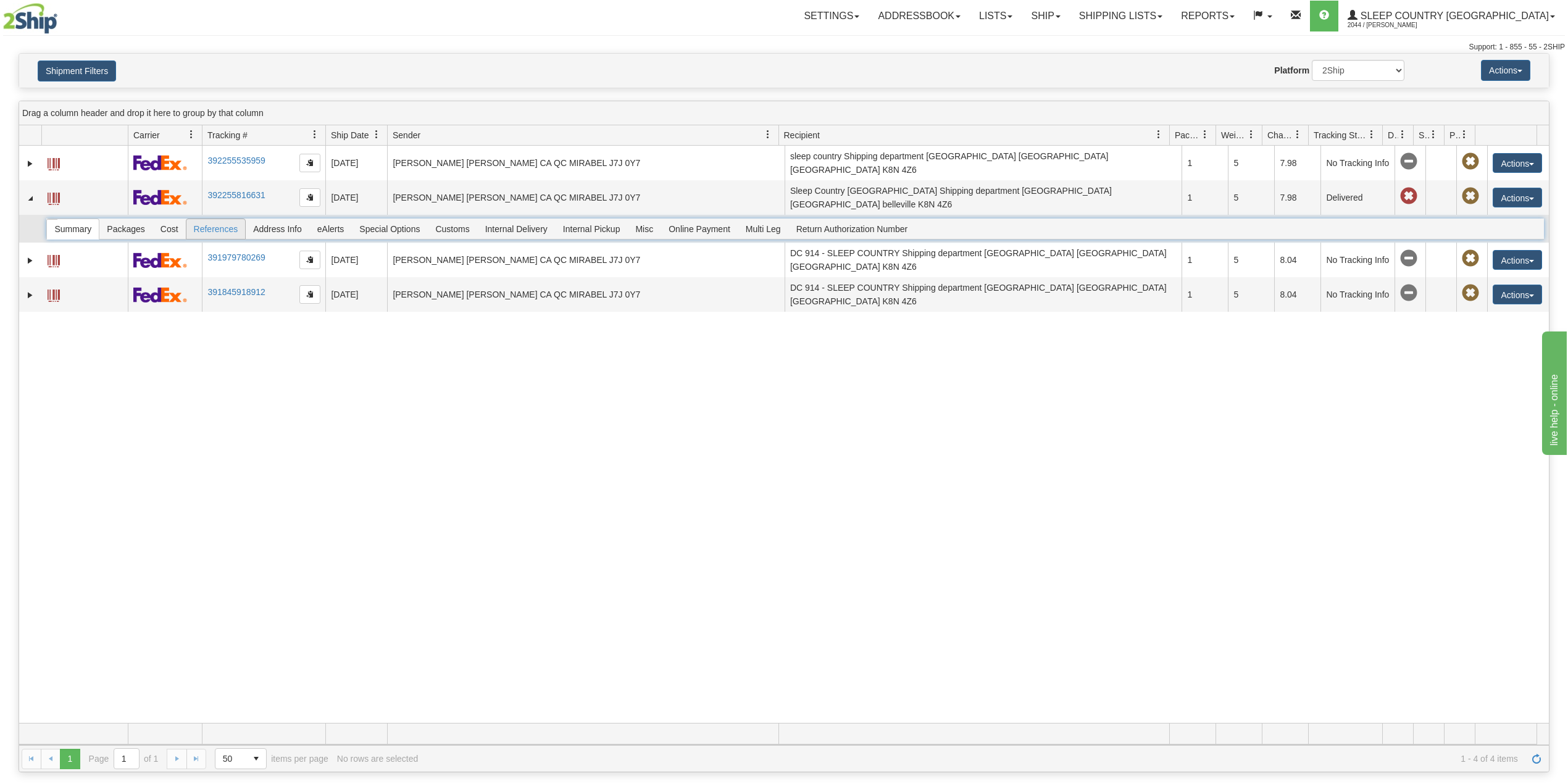
click at [227, 224] on span "References" at bounding box center [216, 229] width 59 height 20
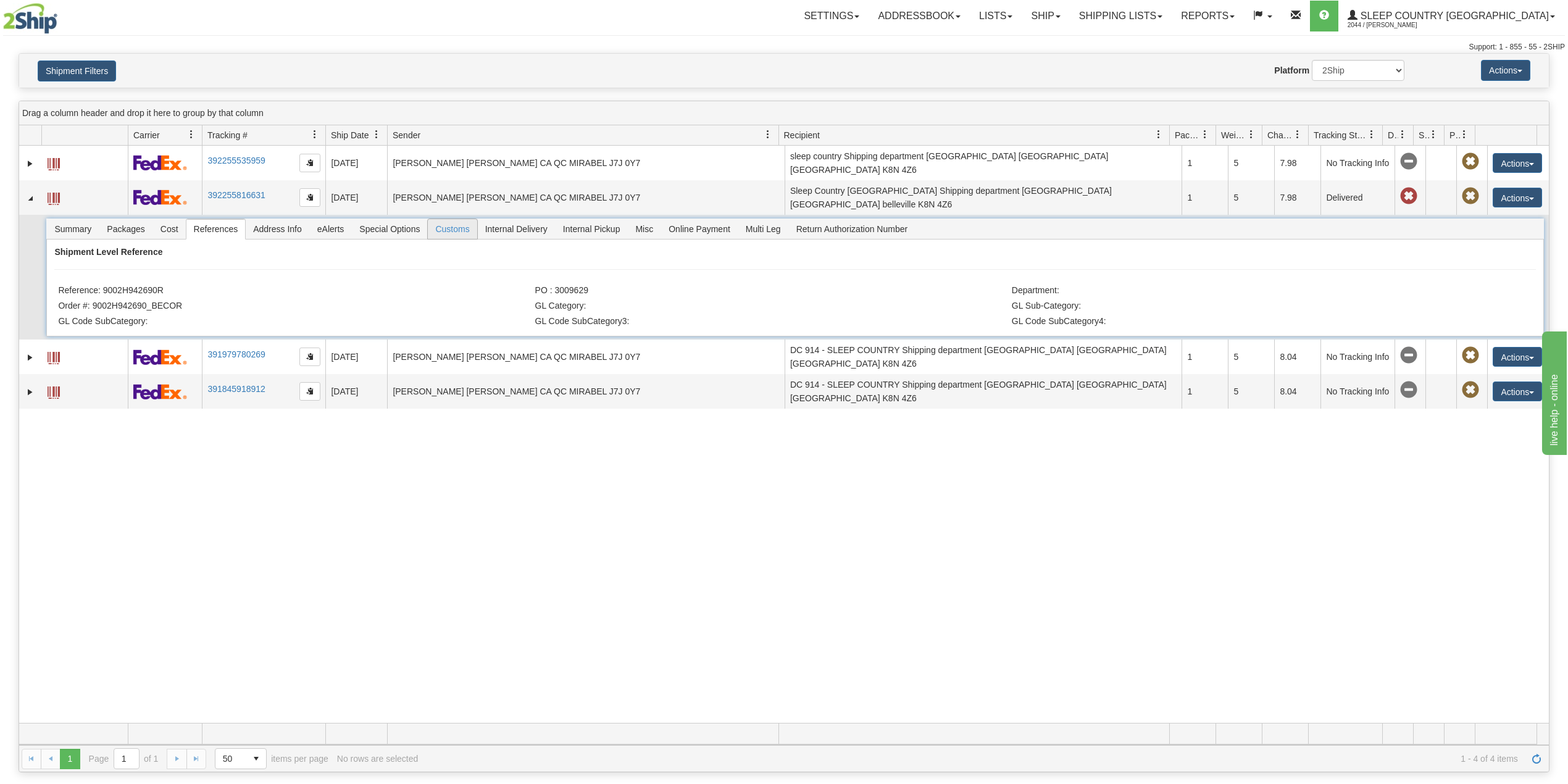
click at [465, 224] on span "Customs" at bounding box center [452, 229] width 49 height 20
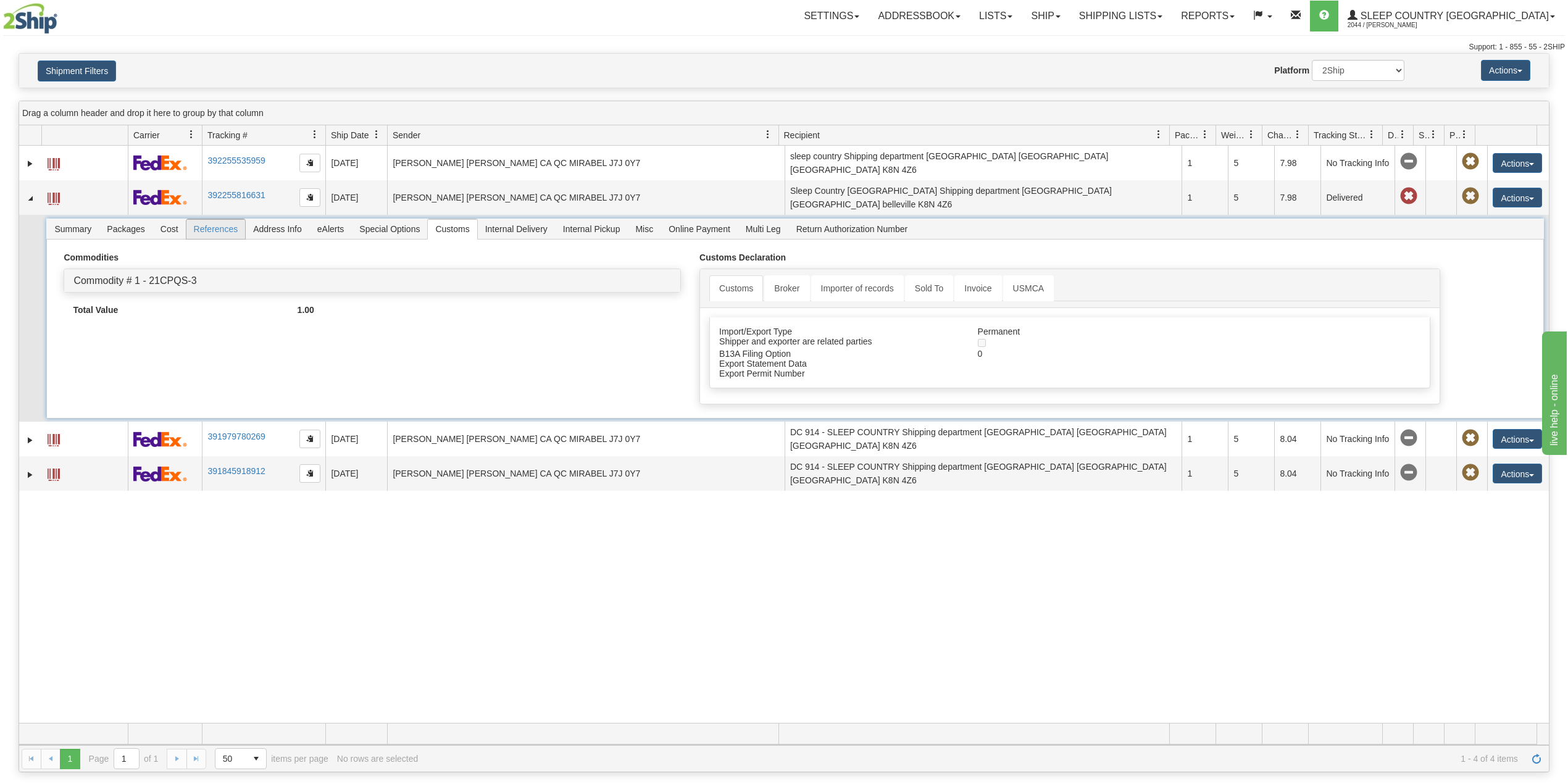
click at [204, 228] on span "References" at bounding box center [216, 229] width 59 height 20
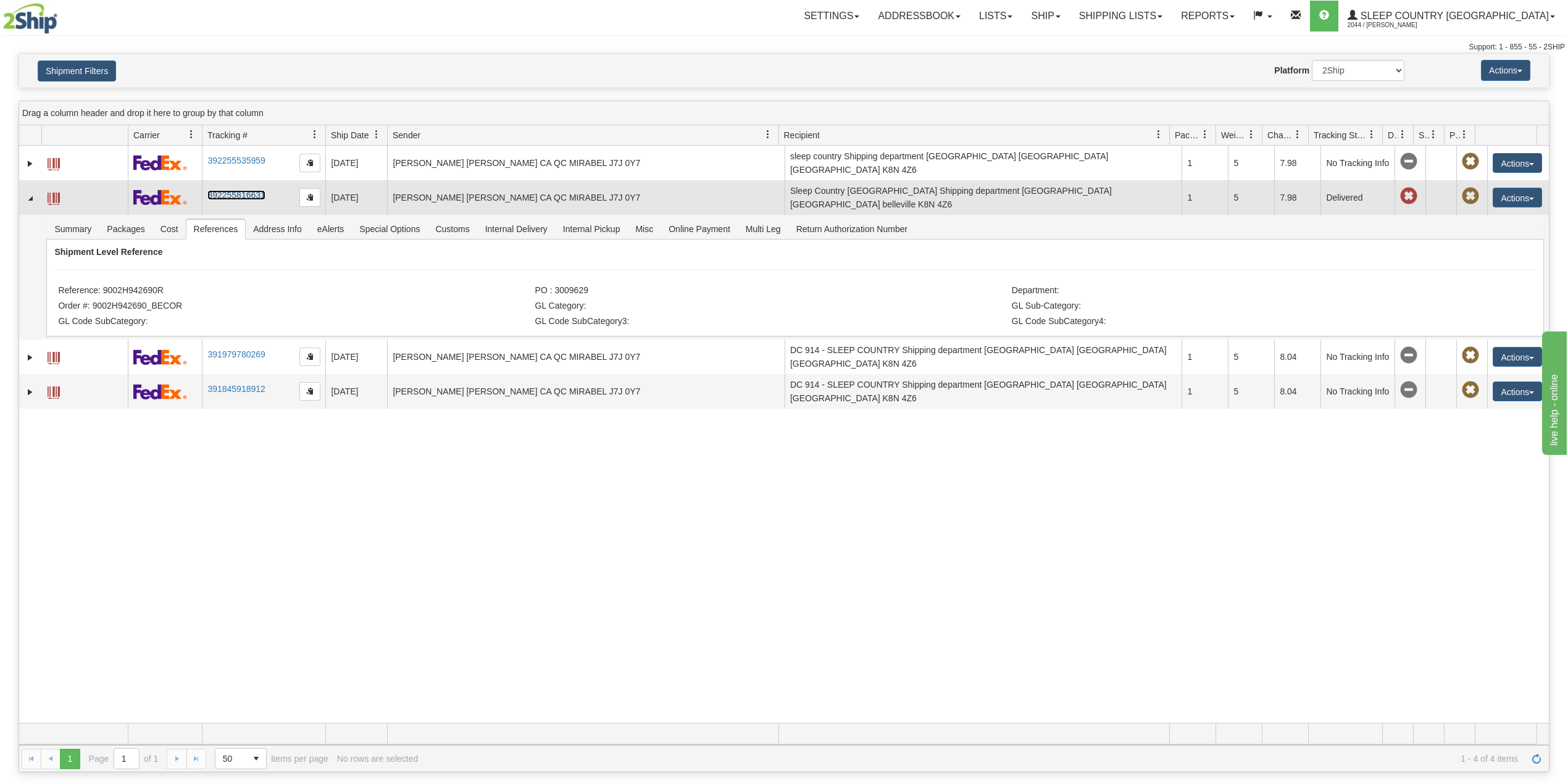
click at [236, 190] on link "392255816631" at bounding box center [236, 195] width 57 height 10
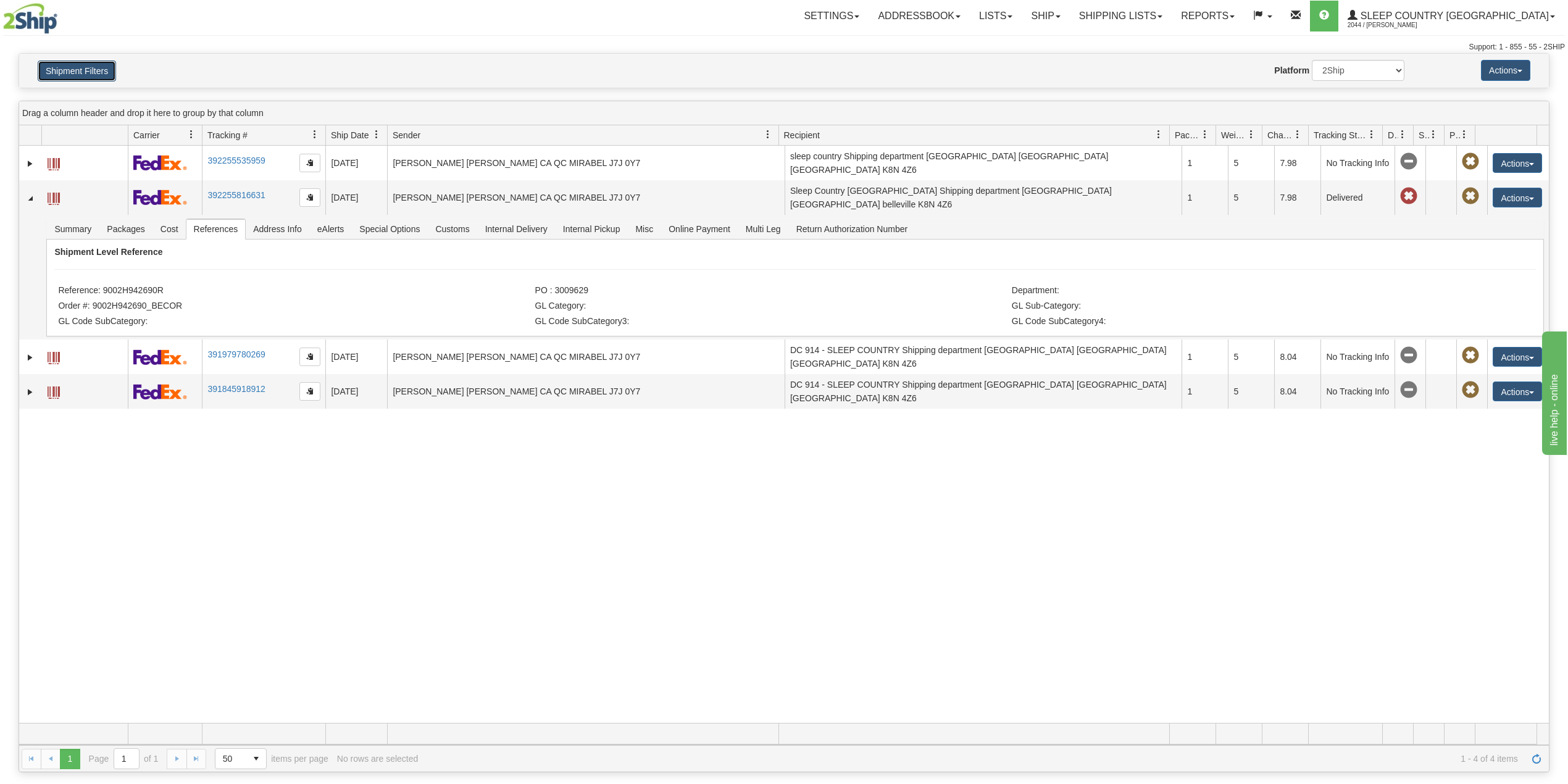
click at [74, 71] on button "Shipment Filters" at bounding box center [77, 71] width 79 height 21
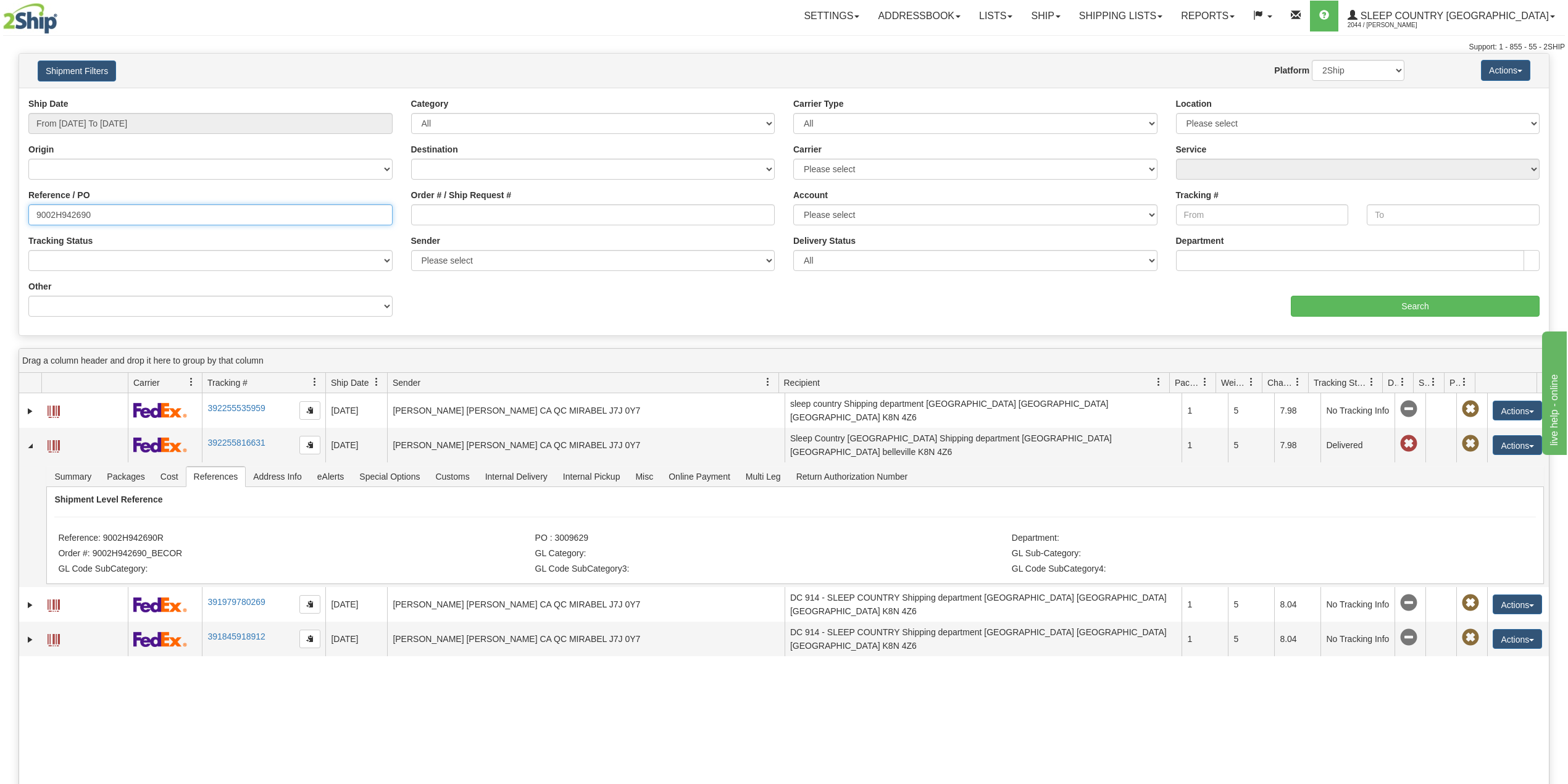
click at [131, 212] on input "9002H942690" at bounding box center [211, 214] width 364 height 21
click at [218, 717] on div "31483130 2044 392255535959 08/18/2025 08/18/2025 05:29:30 PM AGATHE SCARAMIGLIA…" at bounding box center [784, 681] width 1530 height 577
click at [106, 121] on input "From 08/04/2025 To 09/02/2025" at bounding box center [211, 123] width 364 height 21
click at [184, 219] on input "9002H942690" at bounding box center [211, 214] width 364 height 21
click at [70, 215] on input "9002H942690" at bounding box center [211, 214] width 364 height 21
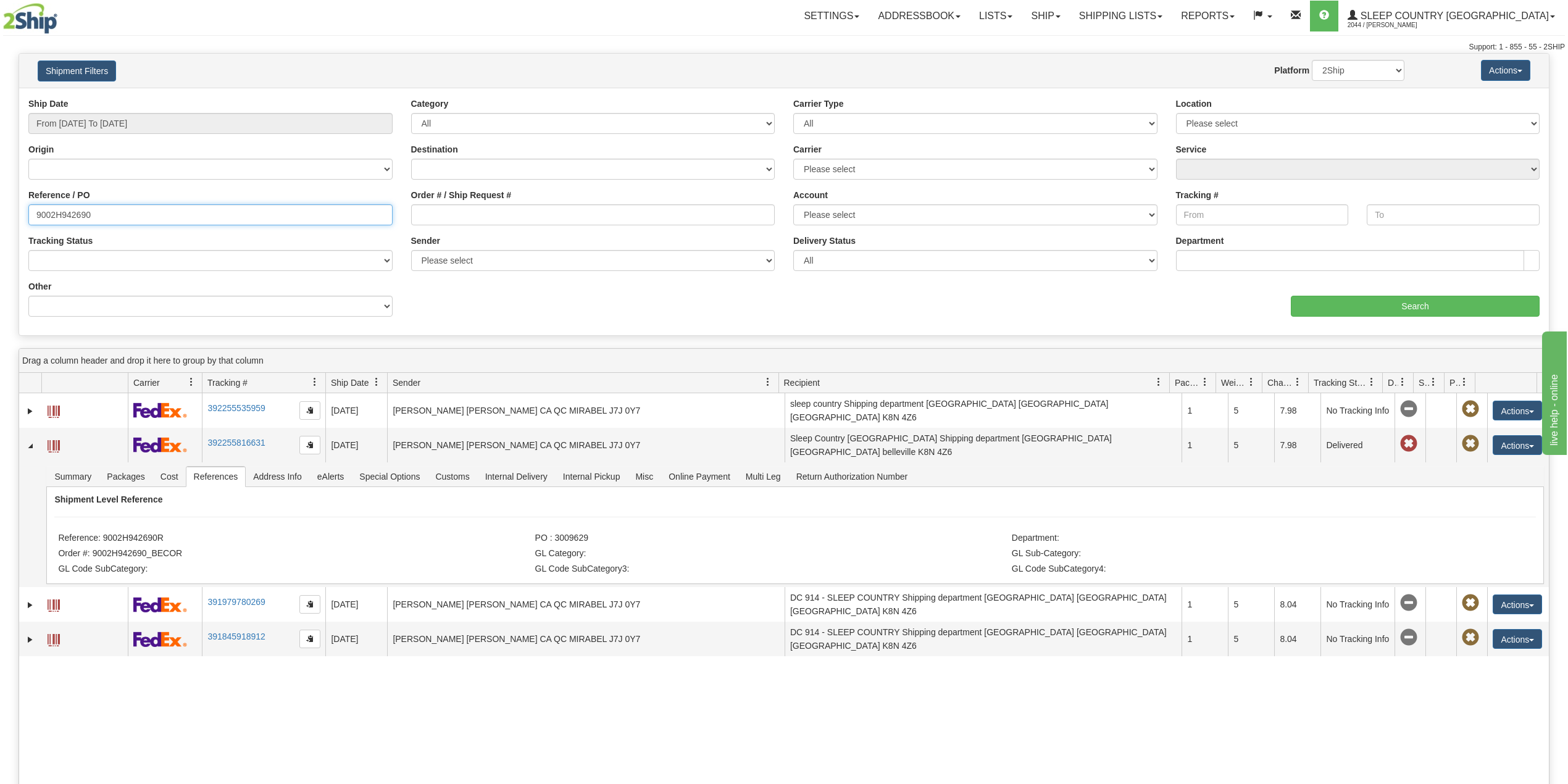
click at [70, 215] on input "9002H942690" at bounding box center [211, 214] width 364 height 21
paste input "7I043056"
click at [1356, 324] on div "Ship Date From 08/04/2025 To 09/02/2025 Category All Inbound Outbound Carrier T…" at bounding box center [784, 212] width 1530 height 228
click at [1353, 306] on input "Search" at bounding box center [1415, 306] width 249 height 21
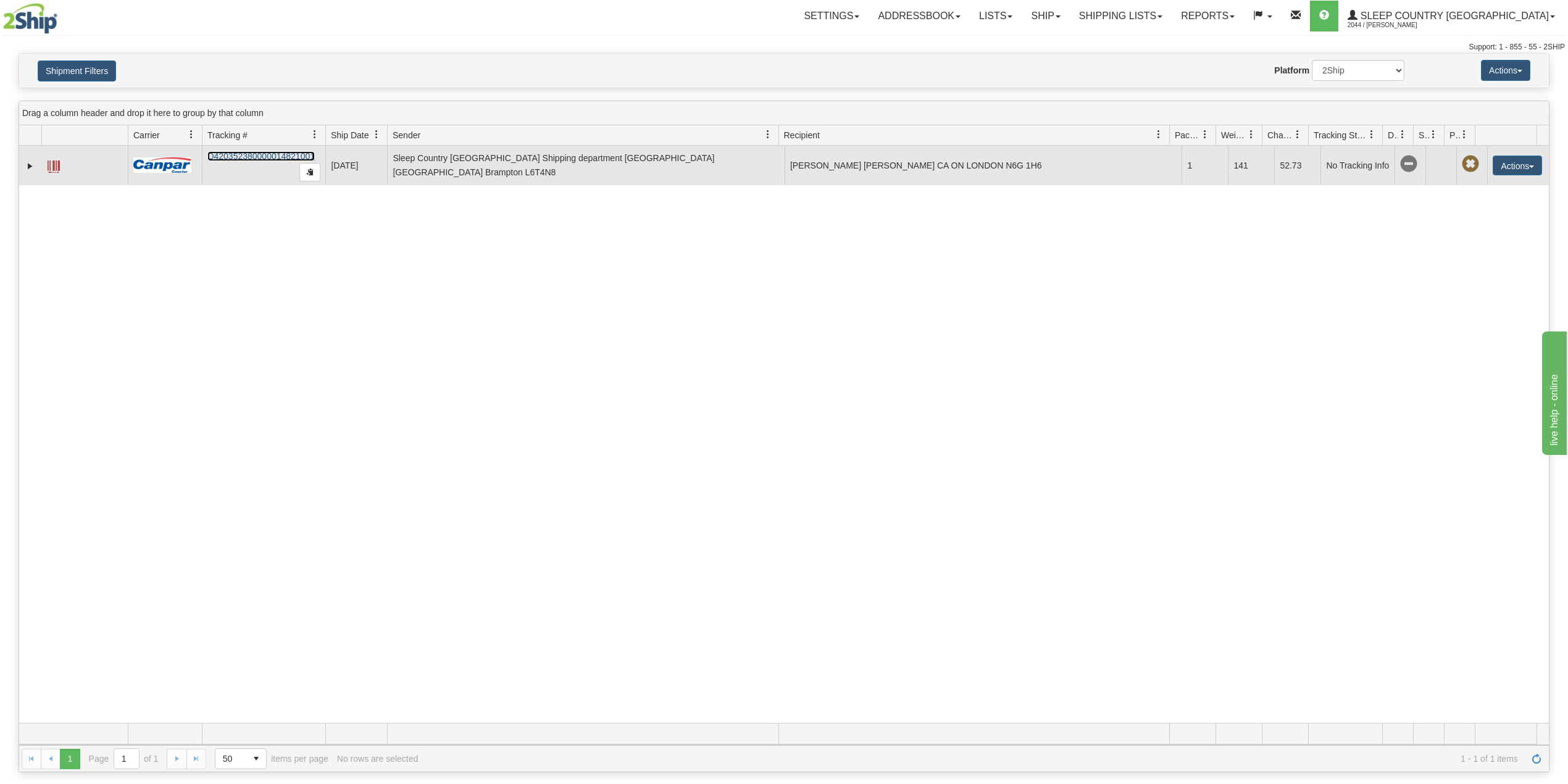
click at [263, 158] on link "D420352380000014821001" at bounding box center [261, 156] width 107 height 10
click at [32, 166] on link "Expand" at bounding box center [30, 166] width 13 height 13
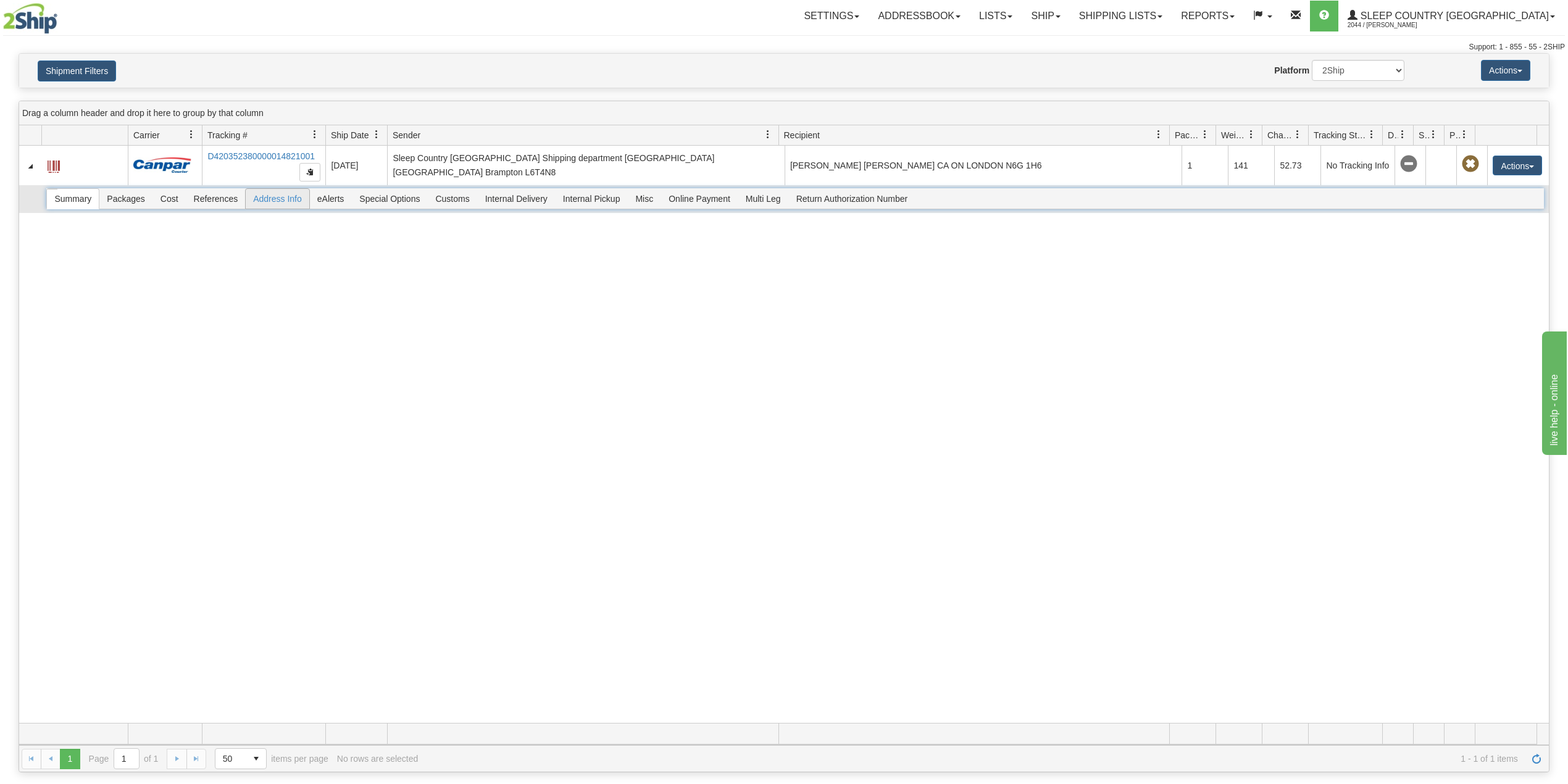
click at [287, 198] on span "Address Info" at bounding box center [277, 199] width 63 height 20
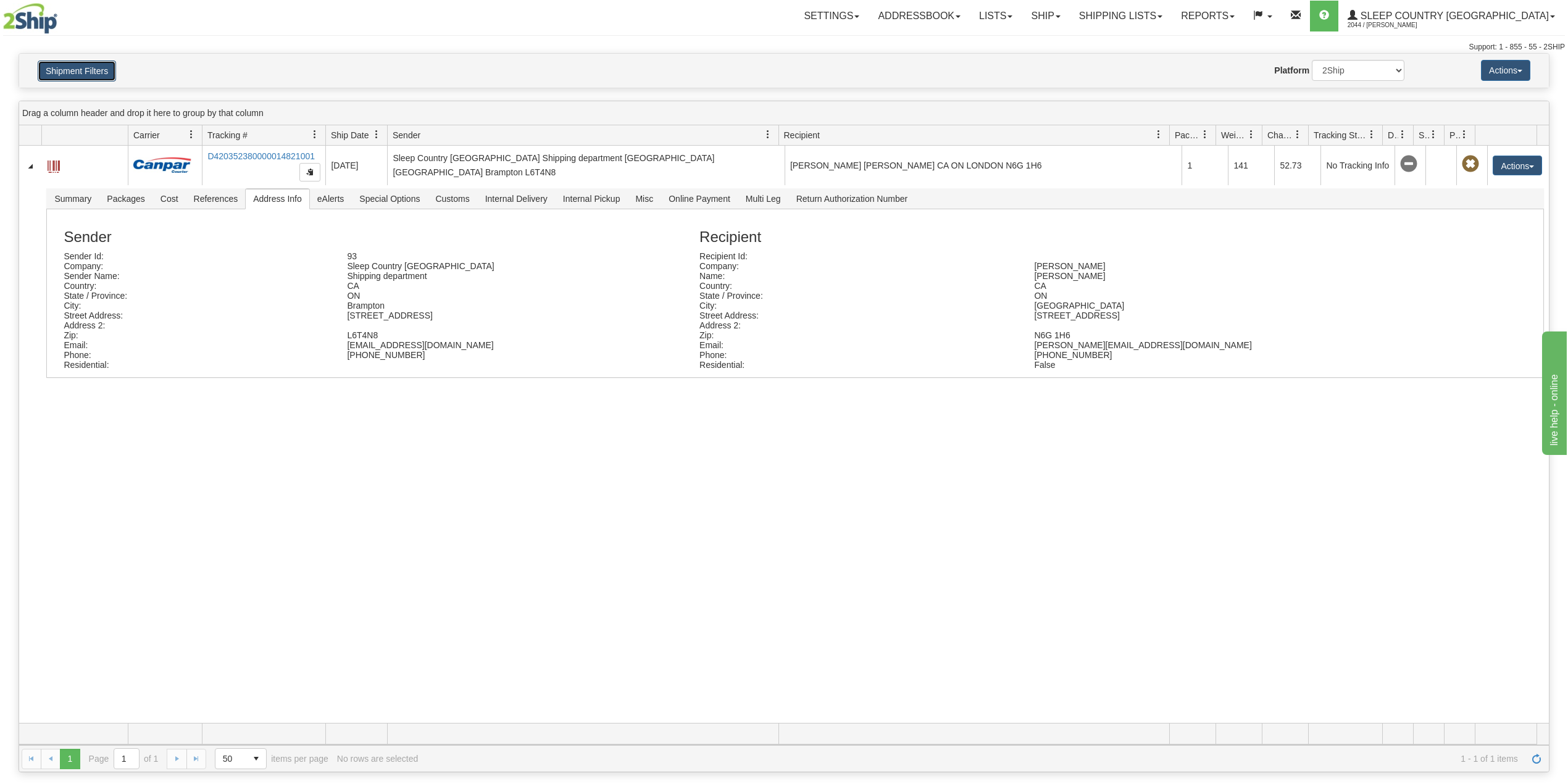
click at [91, 74] on button "Shipment Filters" at bounding box center [77, 71] width 79 height 21
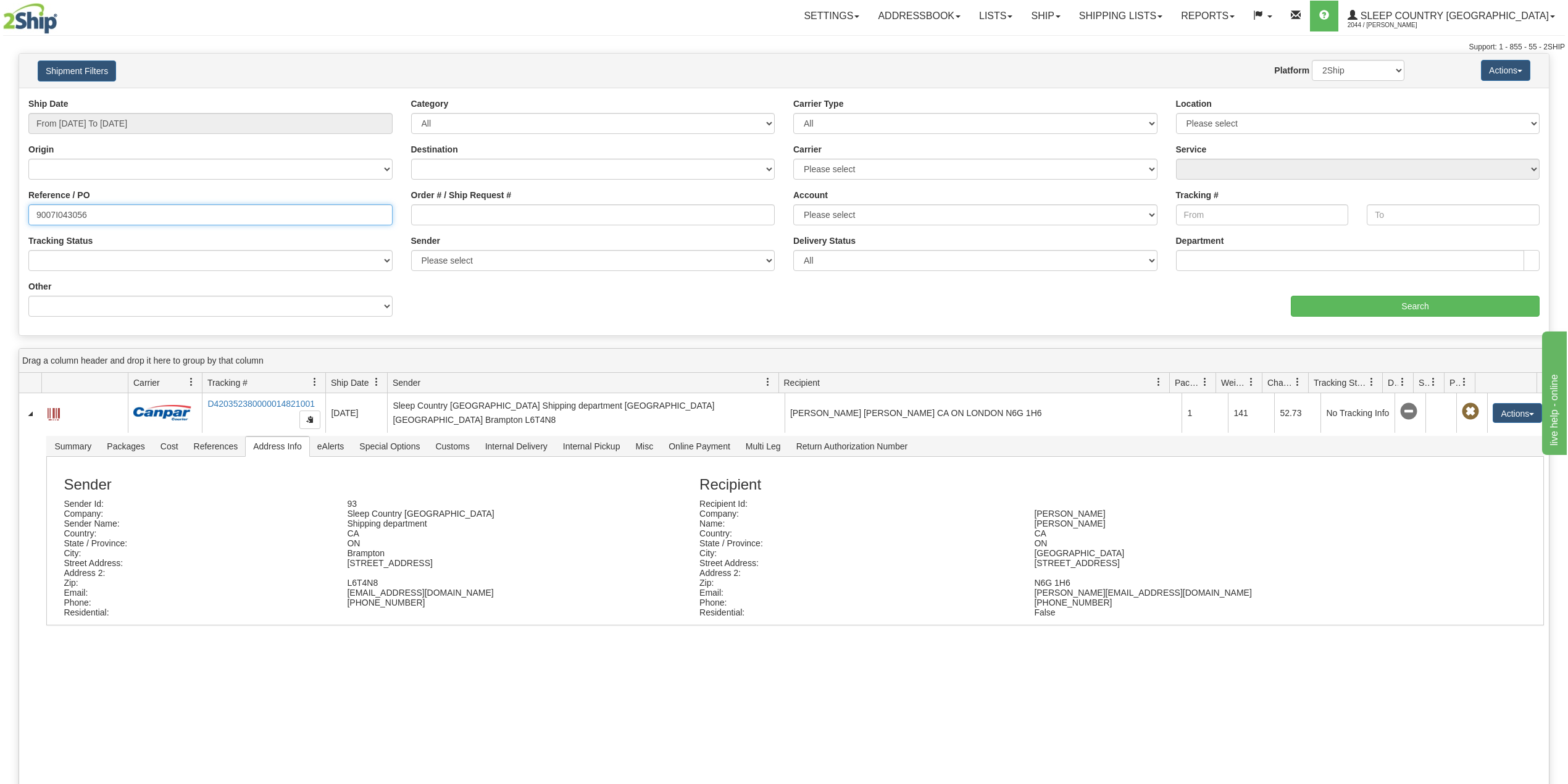
click at [65, 215] on input "9007I043056" at bounding box center [211, 214] width 364 height 21
paste input "0I043843"
type input "9000I043843"
click at [1334, 299] on input "Search" at bounding box center [1415, 306] width 249 height 21
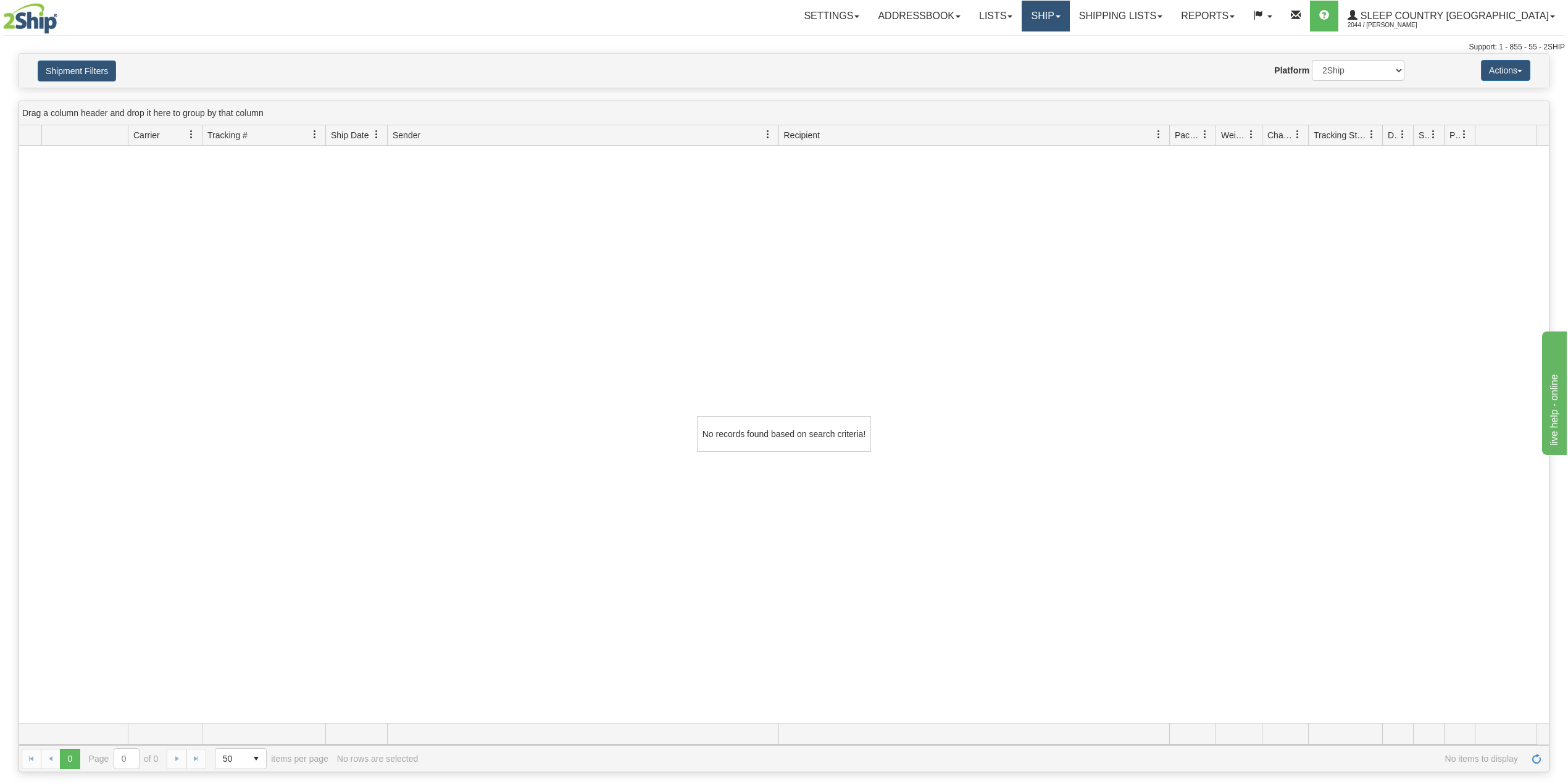
drag, startPoint x: 1102, startPoint y: 13, endPoint x: 1097, endPoint y: 74, distance: 61.2
click at [1069, 15] on link "Ship" at bounding box center [1045, 16] width 47 height 31
click at [1069, 64] on link "OnHold / Order Queue" at bounding box center [1013, 59] width 111 height 16
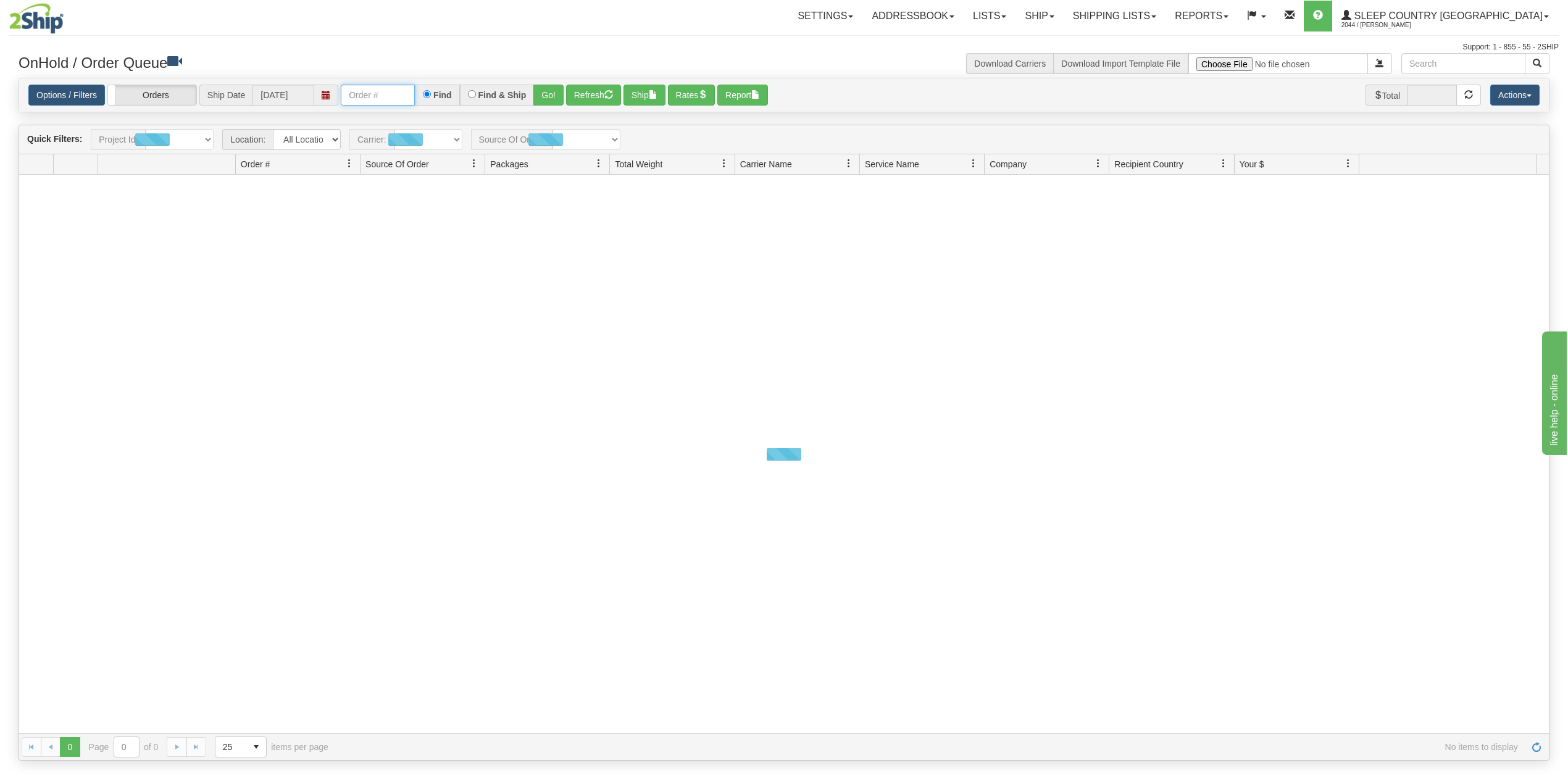
drag, startPoint x: 384, startPoint y: 95, endPoint x: 416, endPoint y: 106, distance: 33.8
click at [384, 95] on input "text" at bounding box center [378, 95] width 74 height 21
paste input "9000I043843"
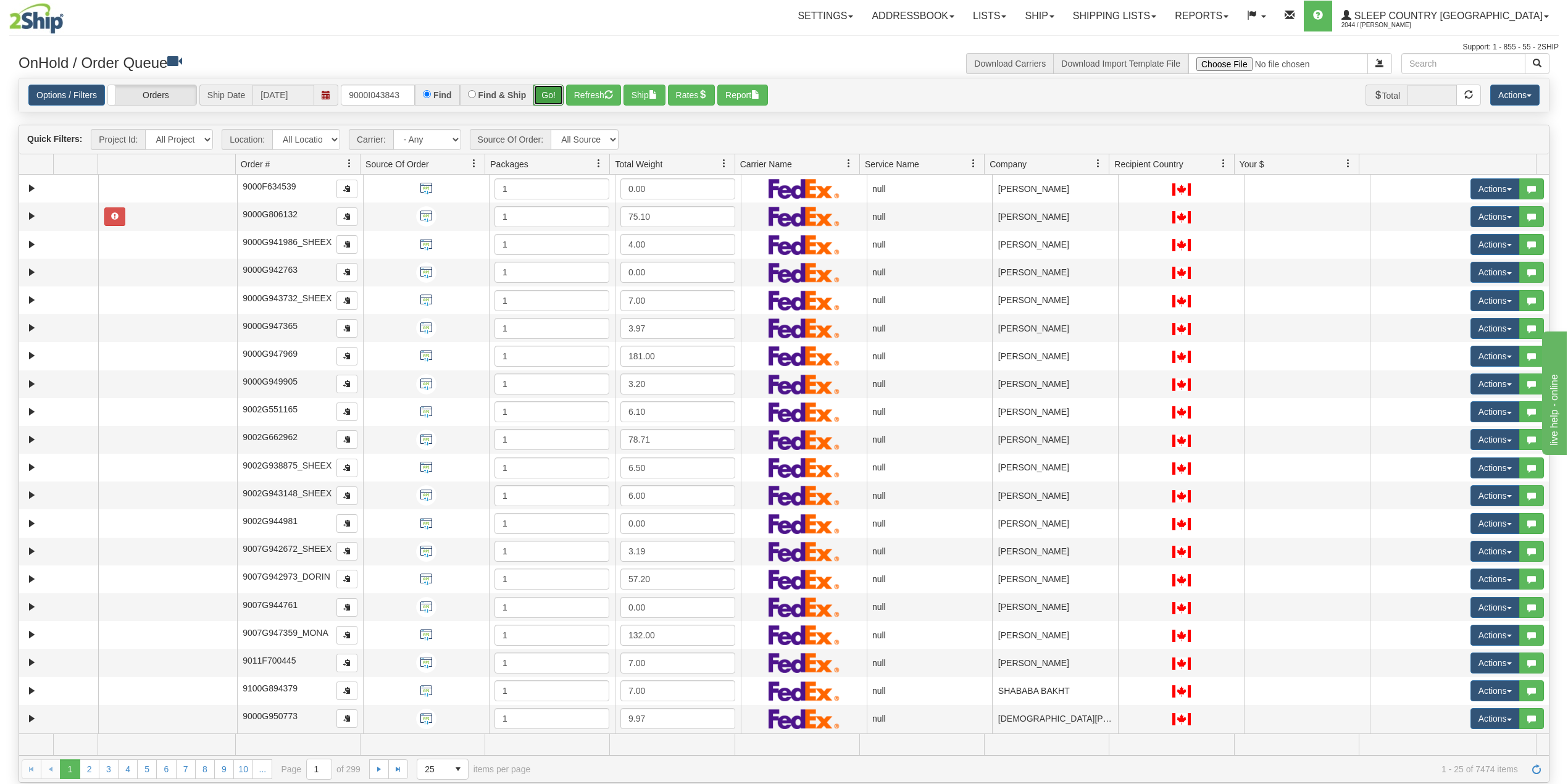
click at [549, 95] on button "Go!" at bounding box center [548, 95] width 30 height 21
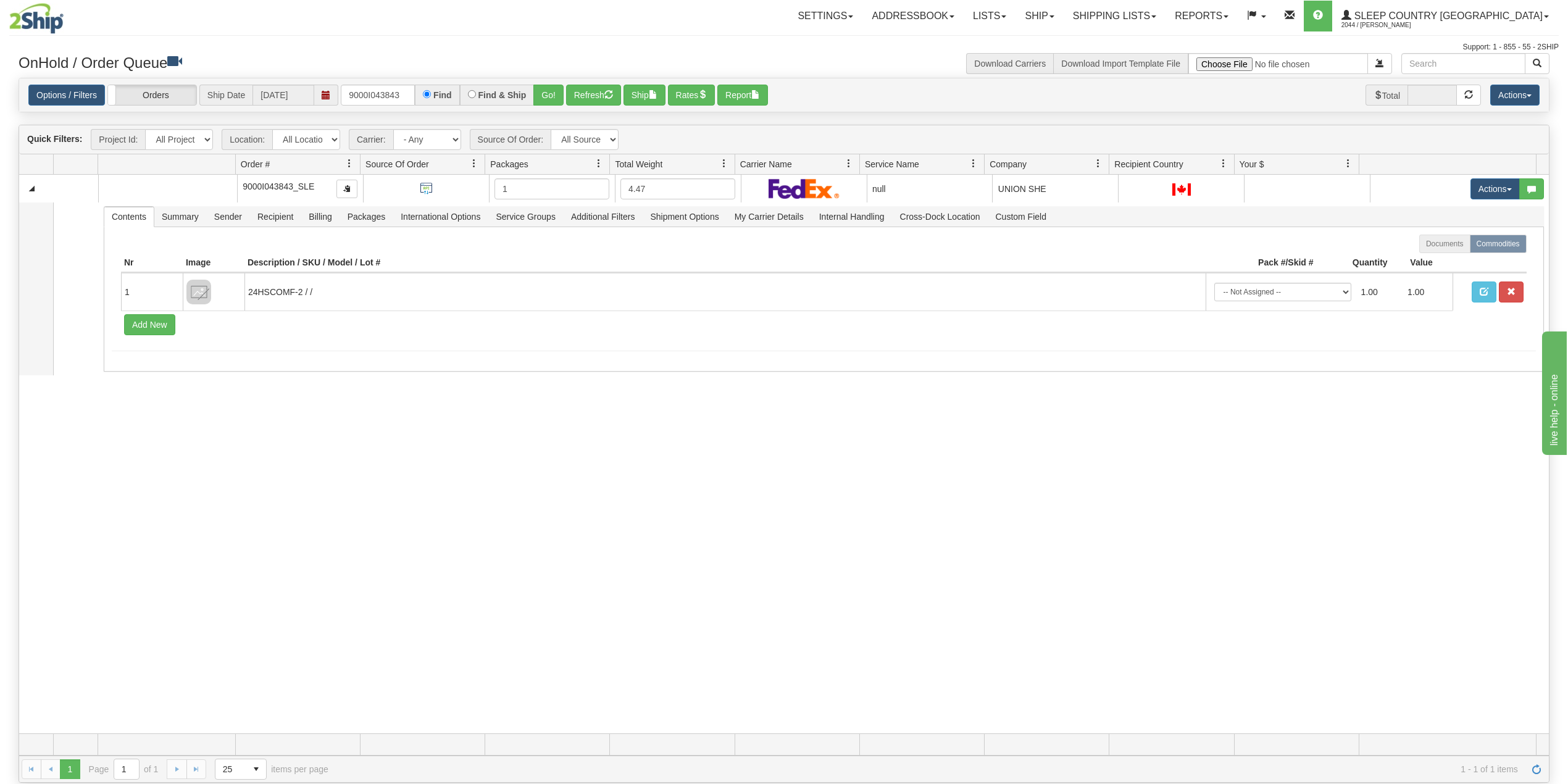
click at [342, 499] on div "31551535 SLE 90942534 0 9000I043843_SLE 1 4.47 null Shipping department Sleep C…" at bounding box center [784, 454] width 1530 height 558
click at [388, 87] on input "9000I043843" at bounding box center [378, 95] width 74 height 21
paste input "27567"
click at [550, 94] on button "Go!" at bounding box center [548, 95] width 30 height 21
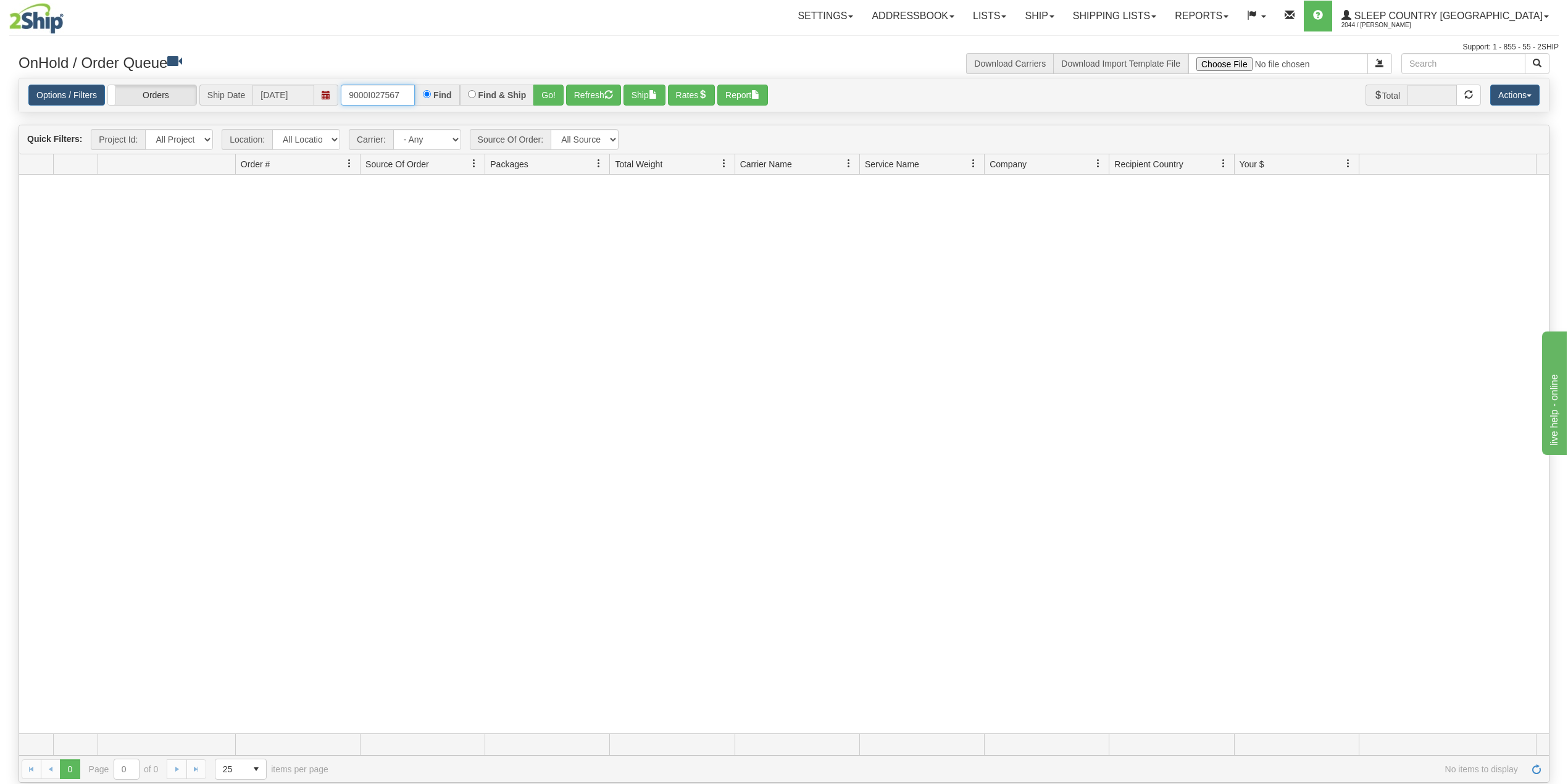
click at [378, 96] on input "9000I027567" at bounding box center [378, 95] width 74 height 21
paste input "38699"
click at [551, 89] on button "Go!" at bounding box center [548, 95] width 30 height 21
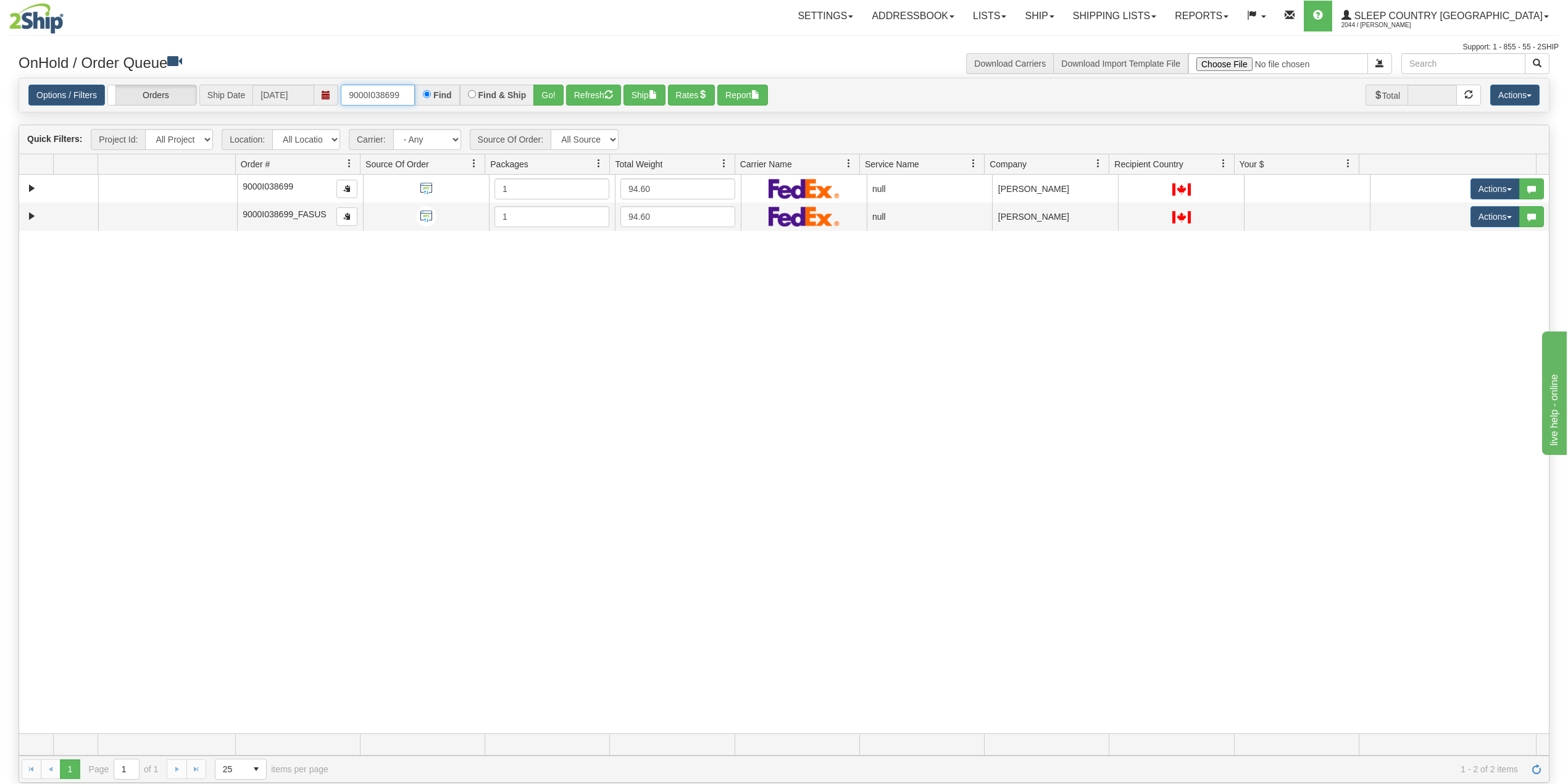
click at [384, 95] on input "9000I038699" at bounding box center [378, 95] width 74 height 21
paste input "15119"
type input "9000I015119"
click at [549, 95] on button "Go!" at bounding box center [548, 95] width 30 height 21
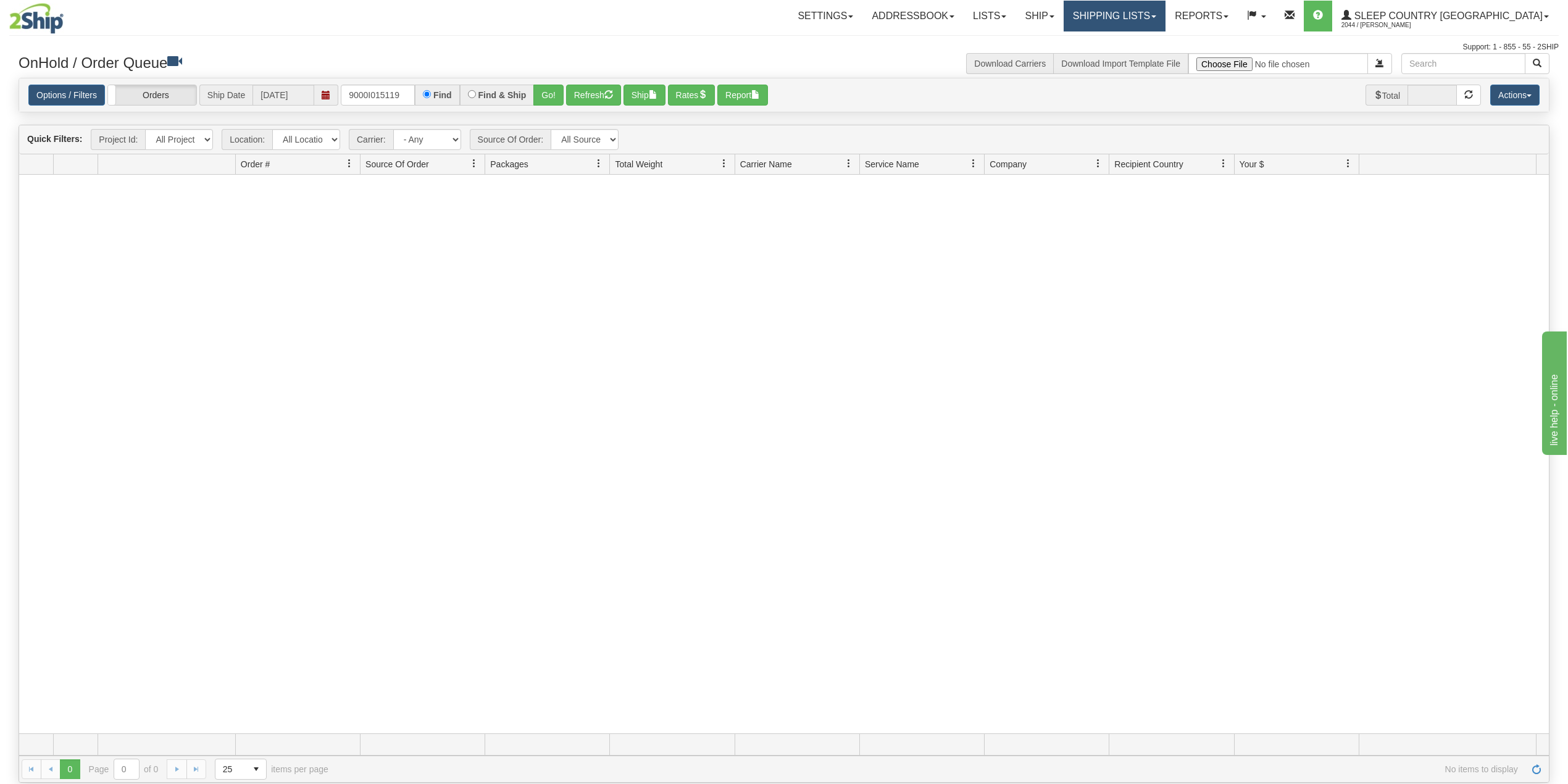
click at [1166, 6] on link "Shipping lists" at bounding box center [1114, 16] width 102 height 31
click at [1152, 57] on span "Search Shipment History" at bounding box center [1104, 59] width 95 height 10
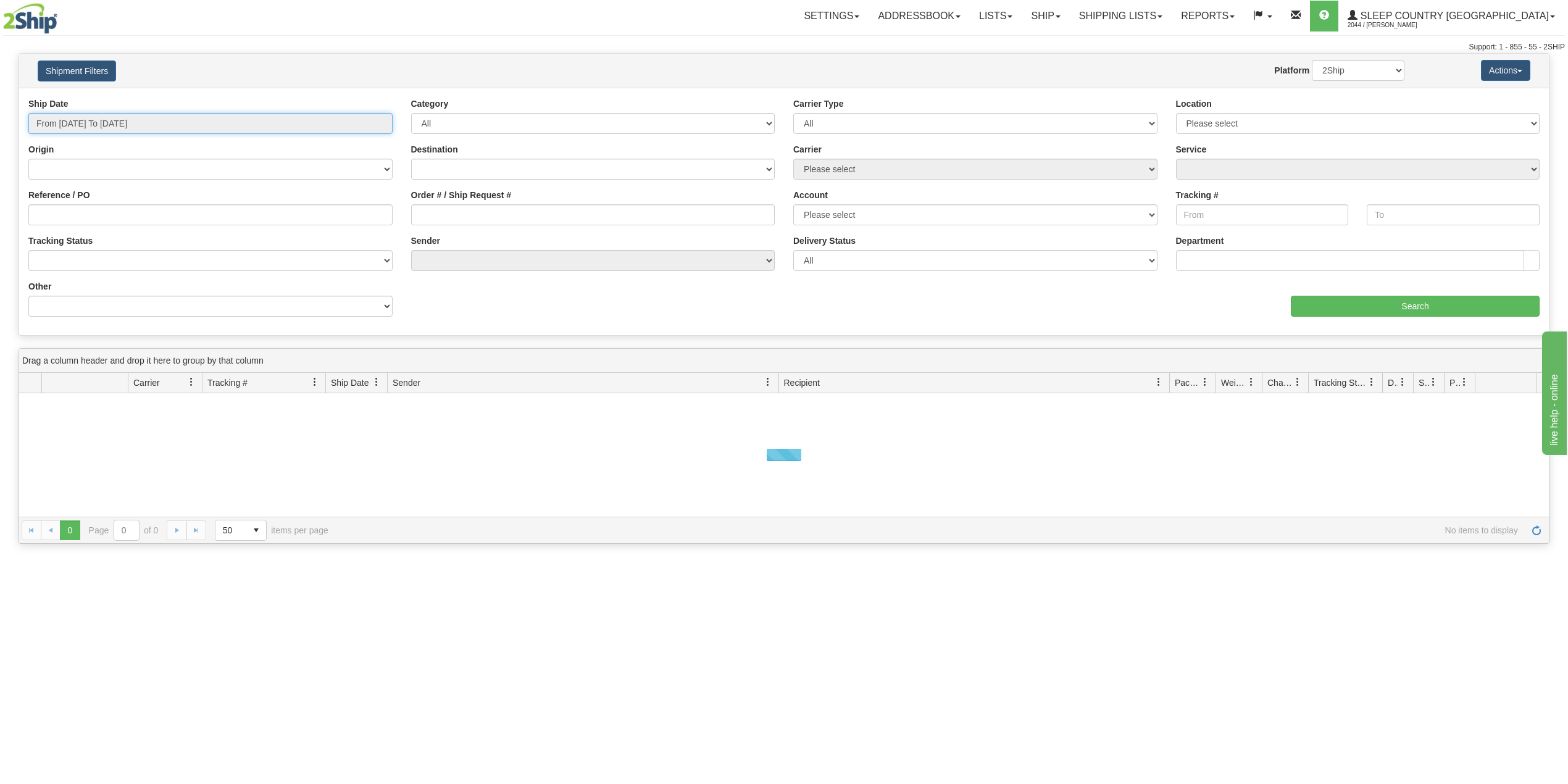
click at [119, 128] on input "From [DATE] To [DATE]" at bounding box center [211, 123] width 364 height 21
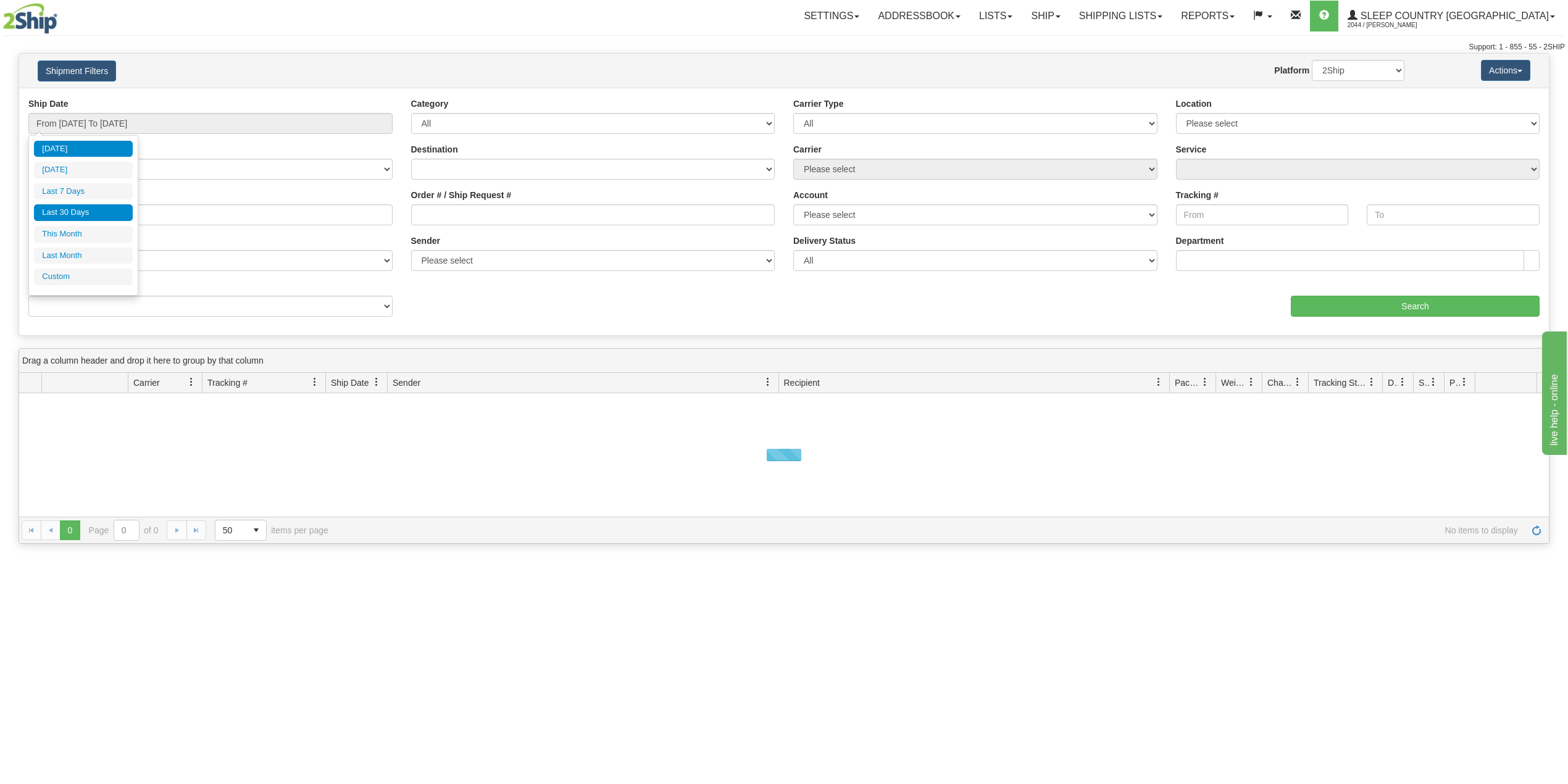
click at [87, 212] on li "Last 30 Days" at bounding box center [83, 212] width 99 height 17
type input "From [DATE] To [DATE]"
click at [87, 219] on input "Reference / PO" at bounding box center [211, 214] width 364 height 21
paste input "9000I015119"
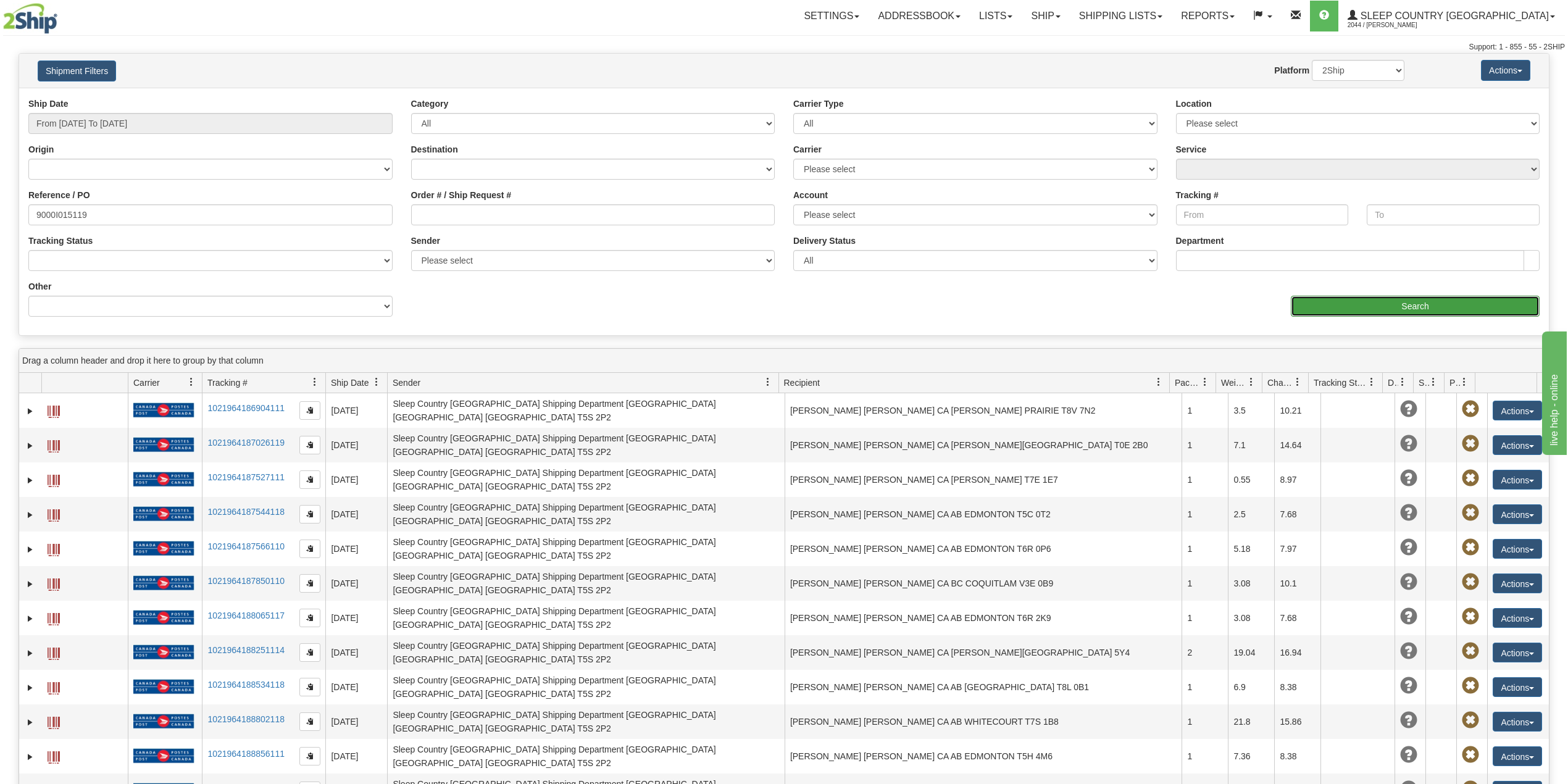
click at [1317, 304] on input "Search" at bounding box center [1415, 306] width 249 height 21
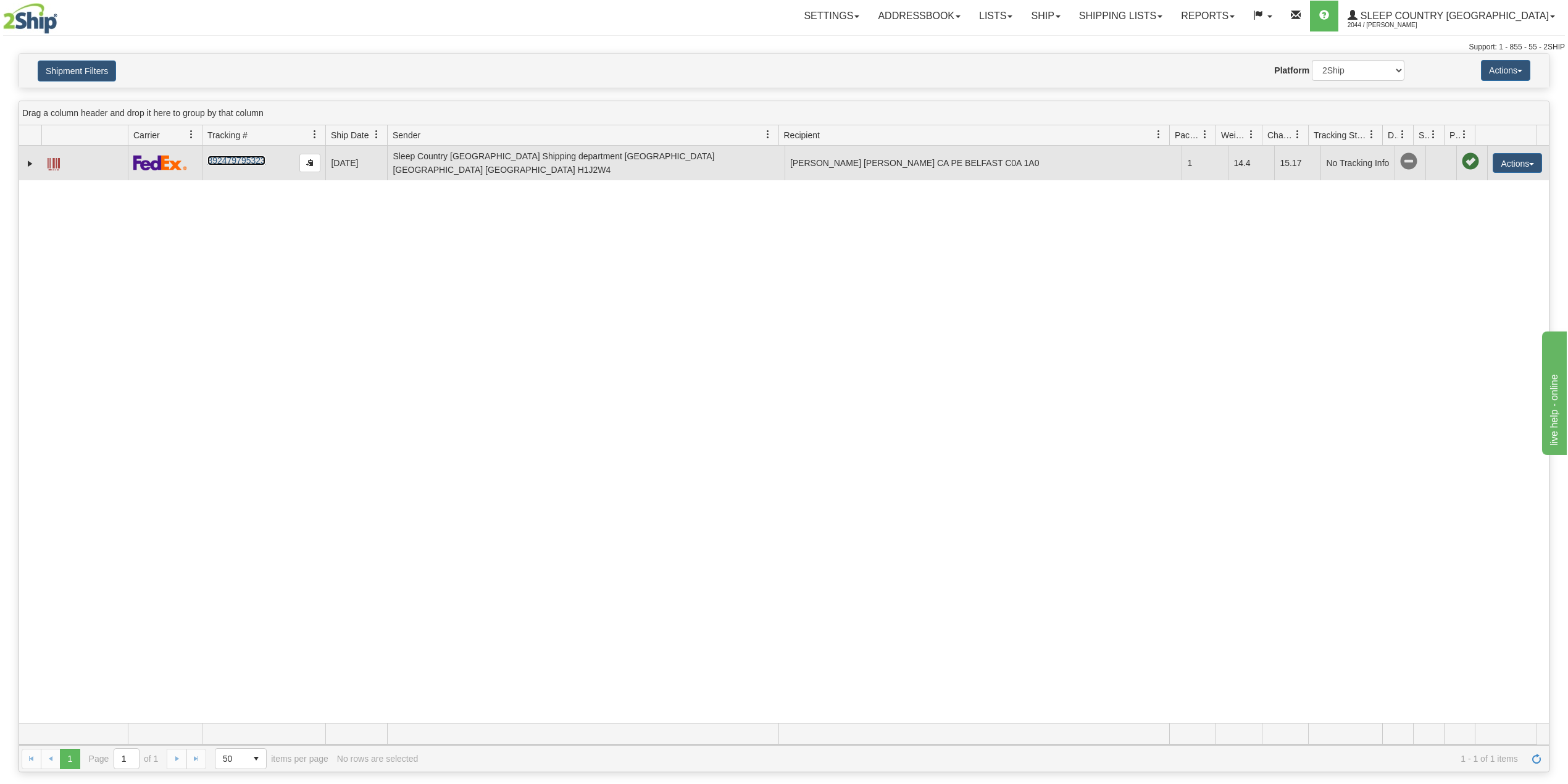
click at [246, 165] on link "392479795323" at bounding box center [236, 160] width 57 height 10
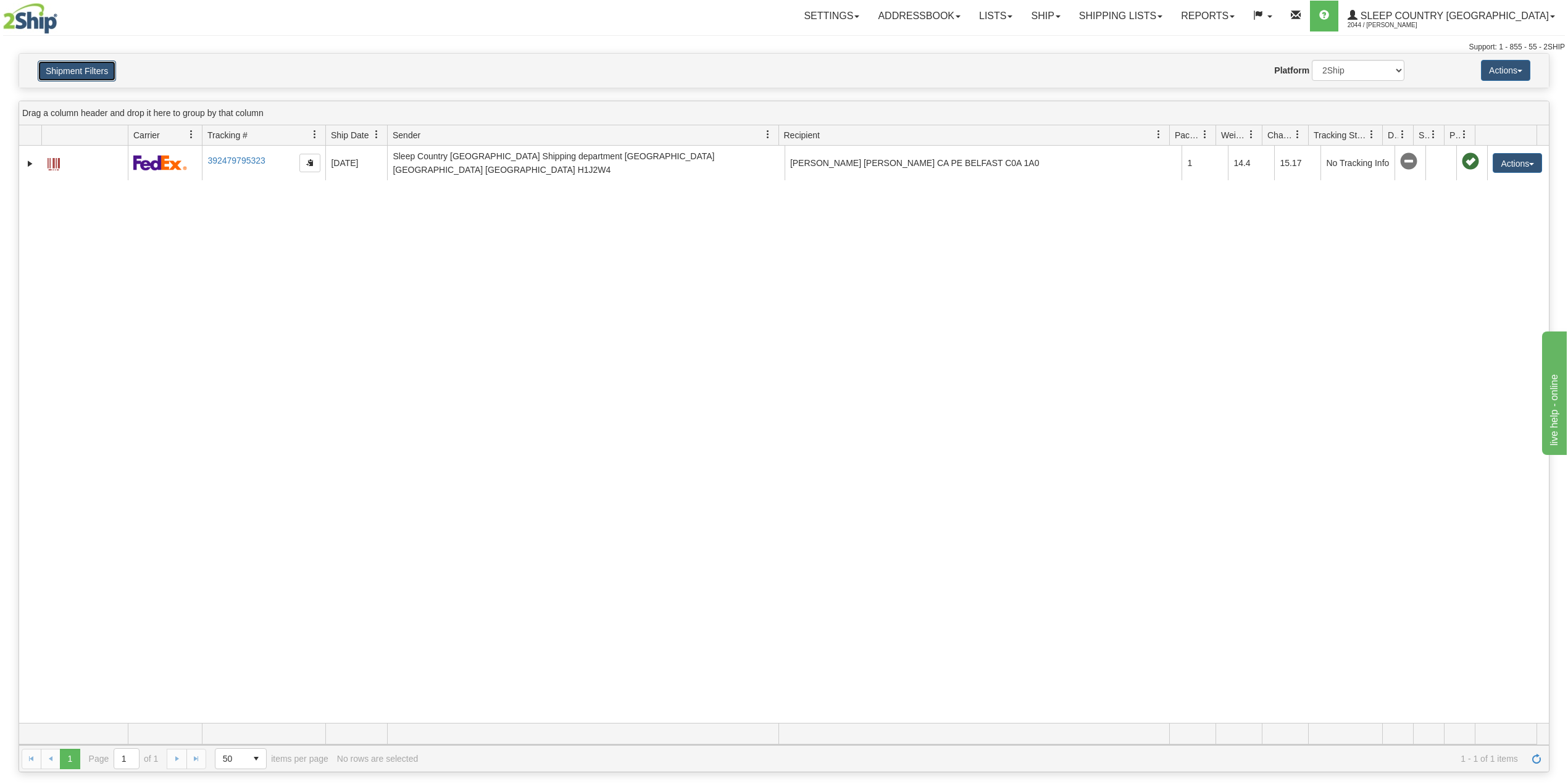
click at [64, 65] on button "Shipment Filters" at bounding box center [77, 71] width 79 height 21
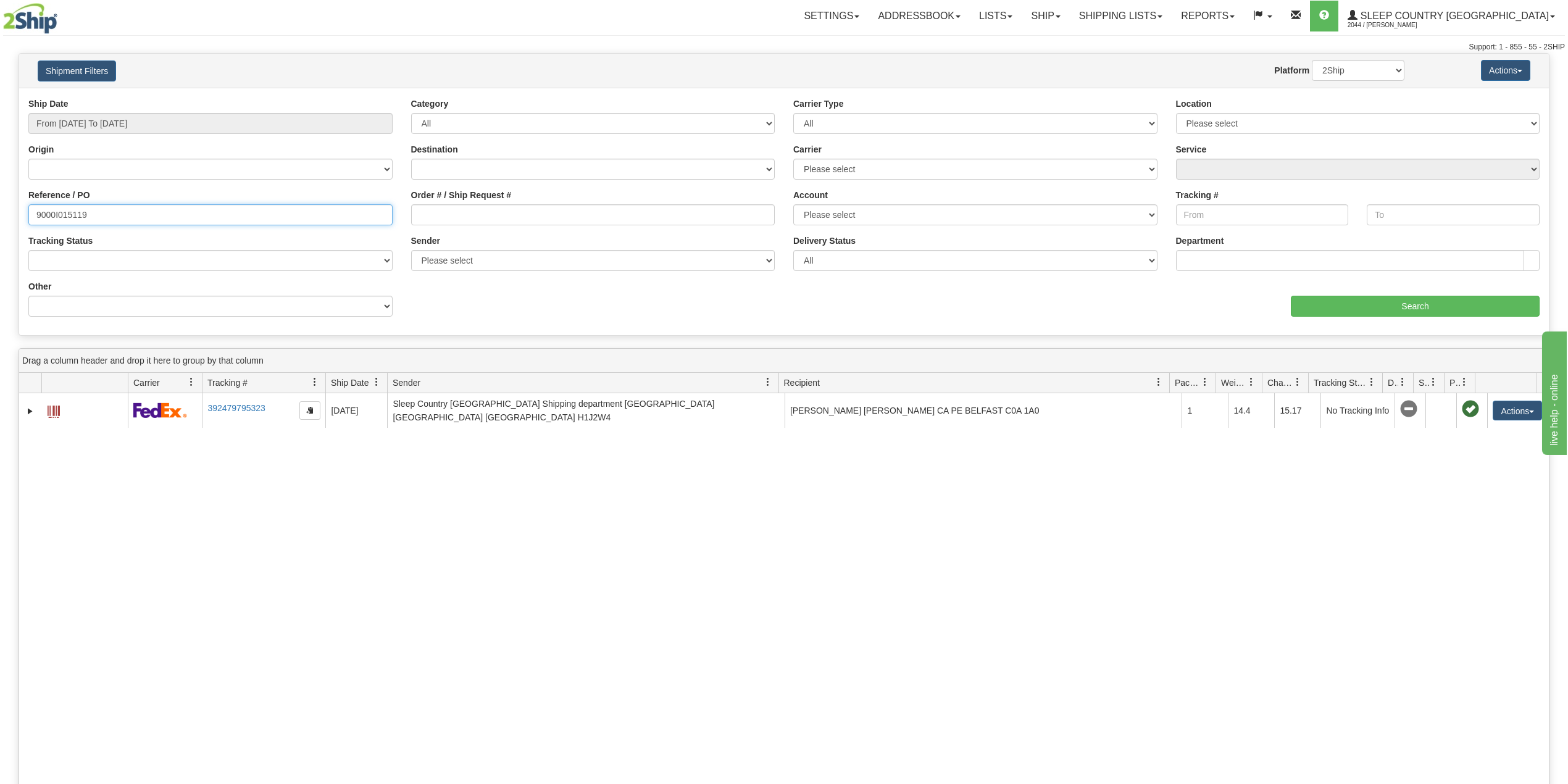
click at [71, 210] on input "9000I015119" at bounding box center [211, 214] width 364 height 21
paste input "49985"
type input "9000I049985"
click at [1351, 324] on div "Ship Date From 08/04/2025 To 09/02/2025 Category All Inbound Outbound Carrier T…" at bounding box center [784, 212] width 1530 height 228
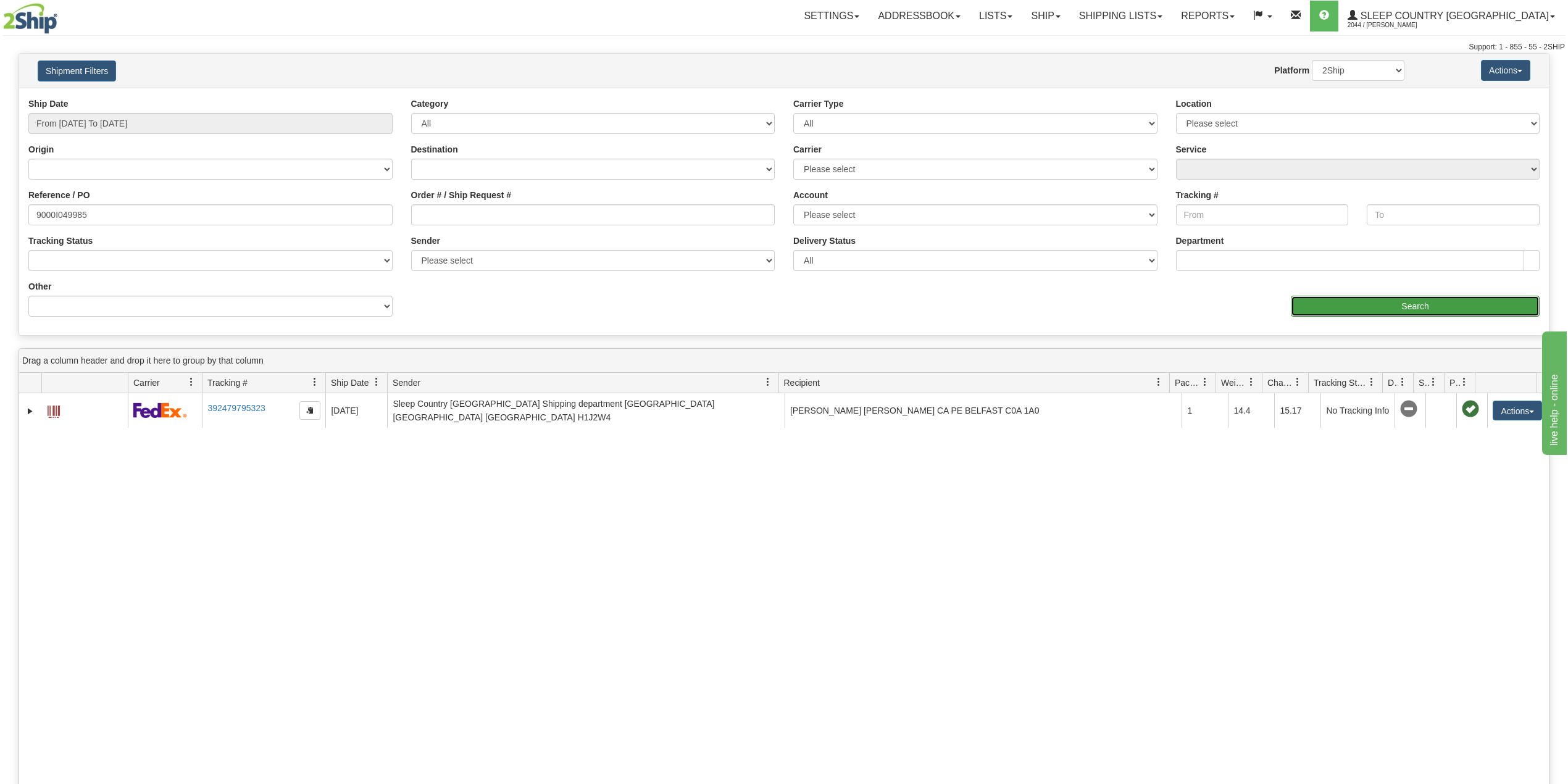
click at [1354, 304] on input "Search" at bounding box center [1415, 306] width 249 height 21
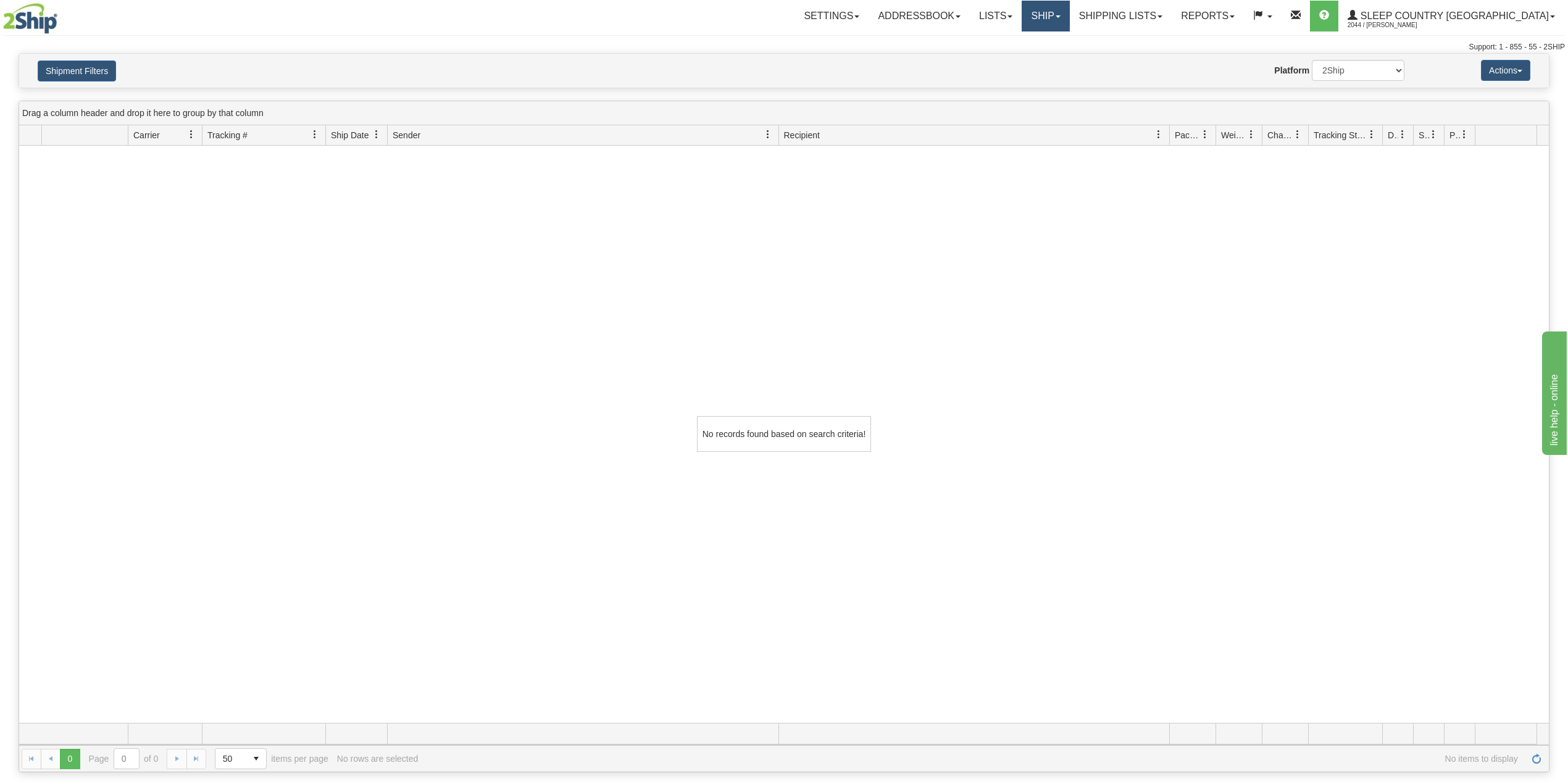
click at [1069, 9] on link "Ship" at bounding box center [1045, 16] width 47 height 31
click at [1057, 61] on span "OnHold / Order Queue" at bounding box center [1013, 59] width 87 height 10
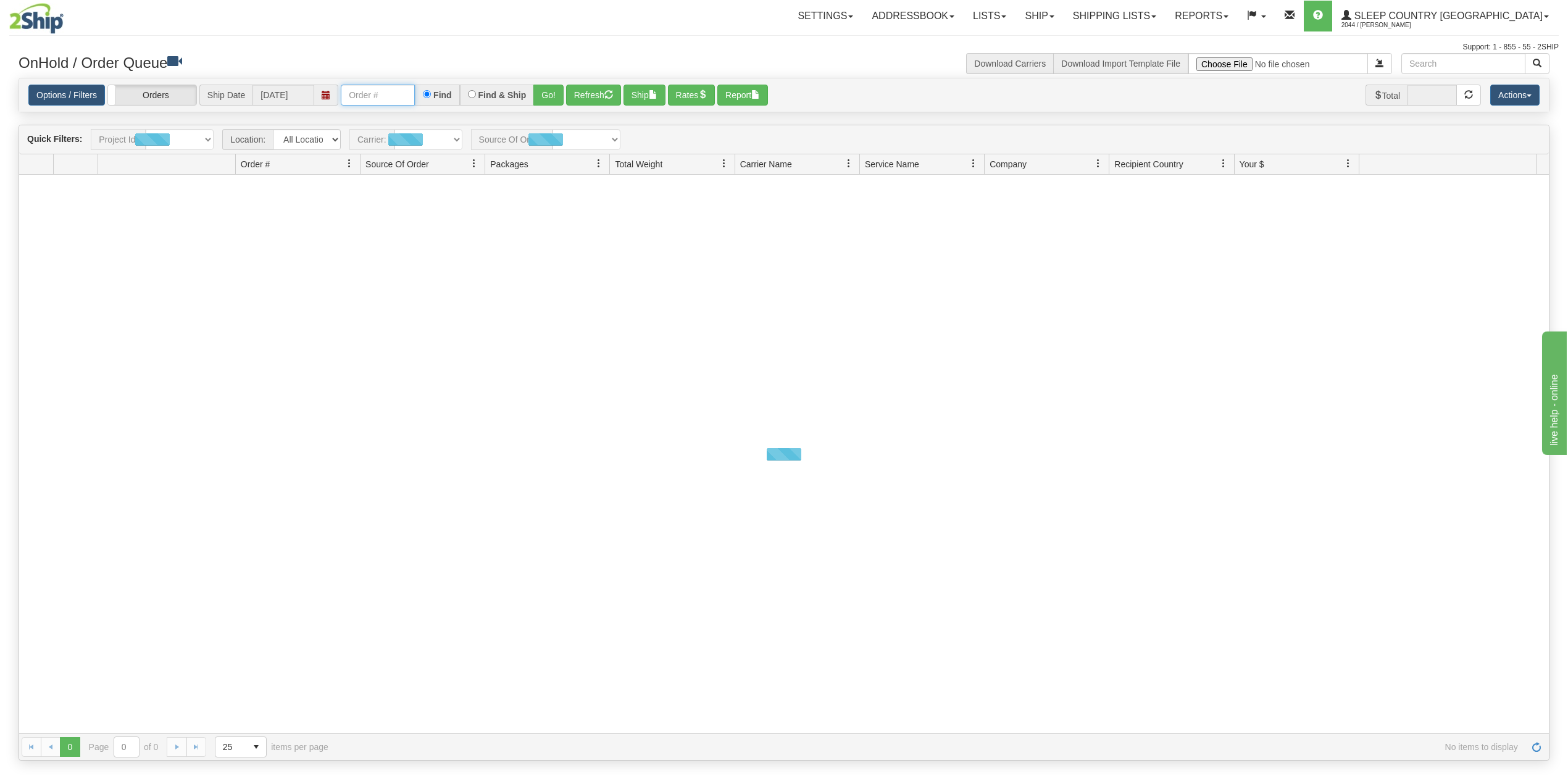
click at [396, 87] on input "text" at bounding box center [378, 95] width 74 height 21
paste input "9000I049985"
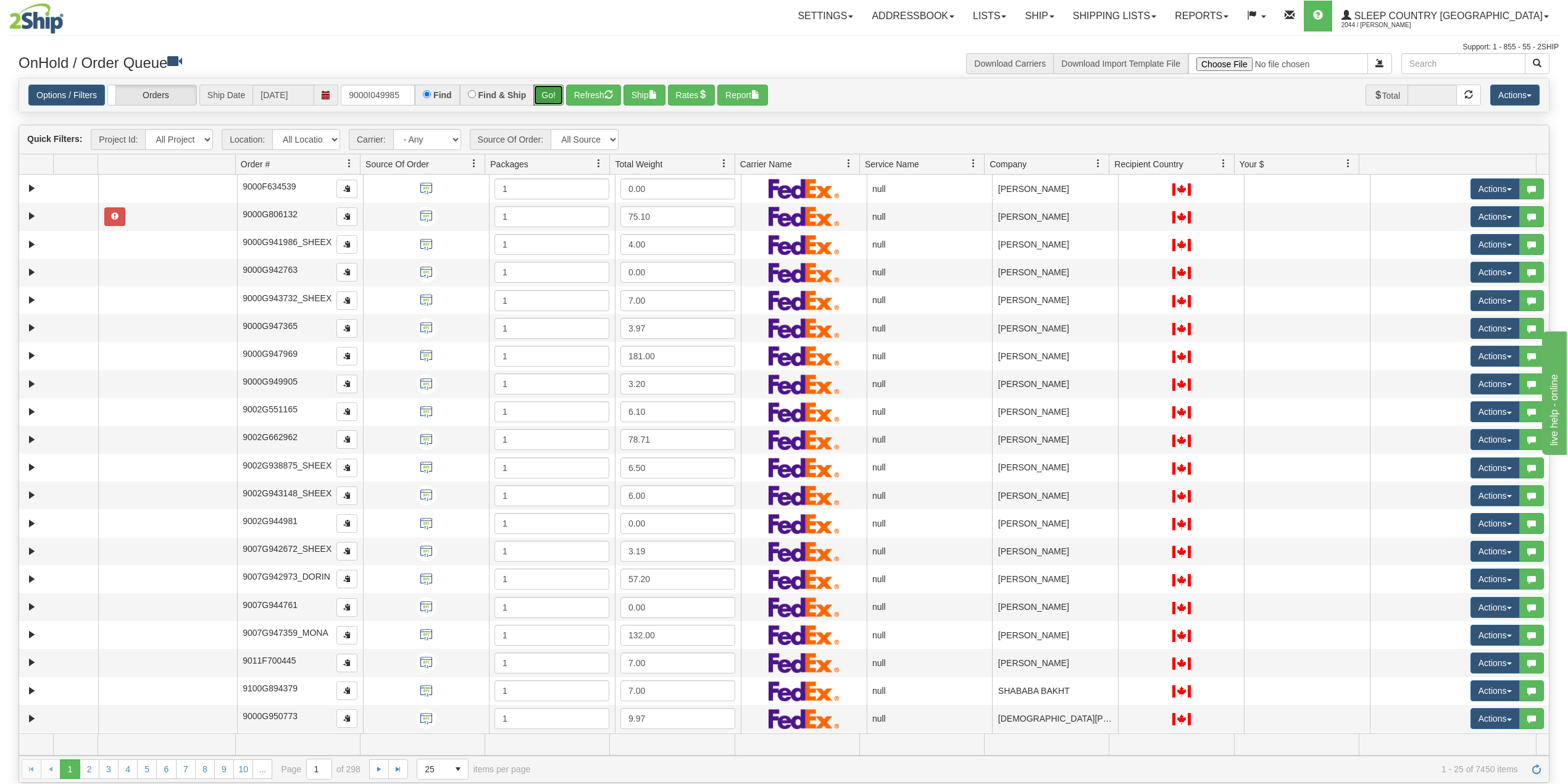
click at [552, 96] on button "Go!" at bounding box center [548, 95] width 30 height 21
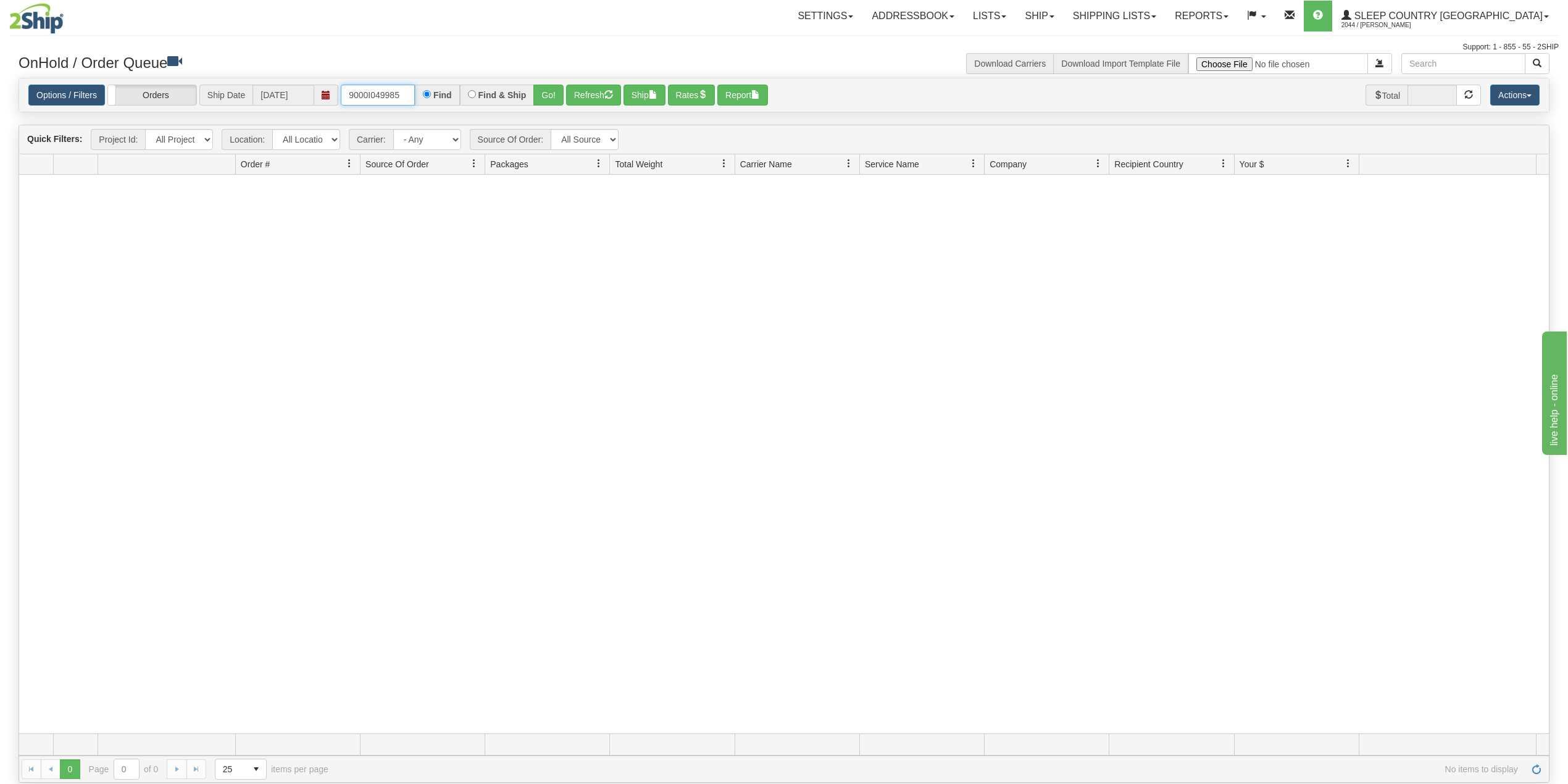
click at [415, 97] on input "9000I049985" at bounding box center [378, 95] width 74 height 21
click at [557, 96] on button "Go!" at bounding box center [548, 95] width 30 height 21
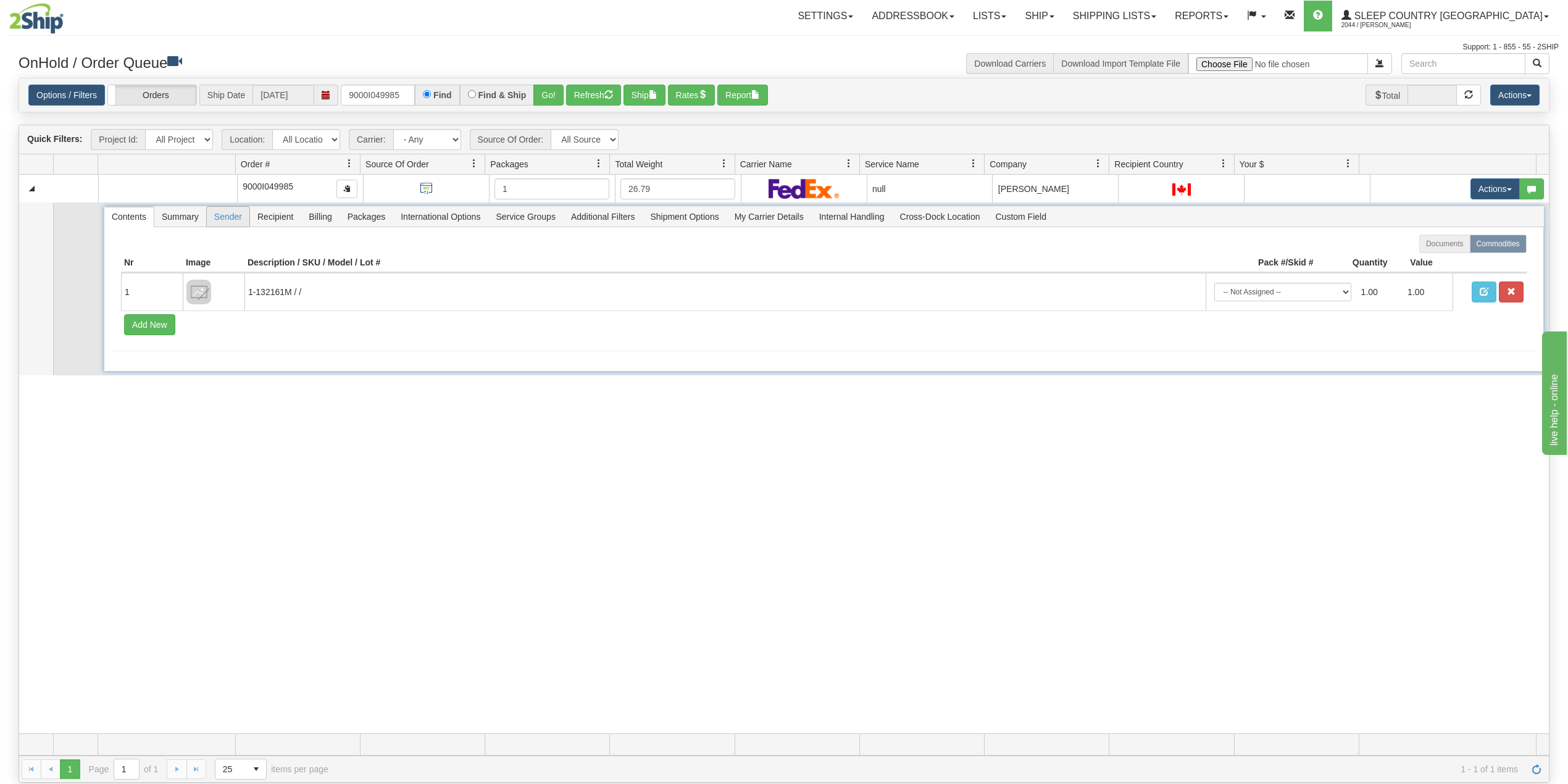
click at [231, 220] on span "Sender" at bounding box center [228, 217] width 43 height 20
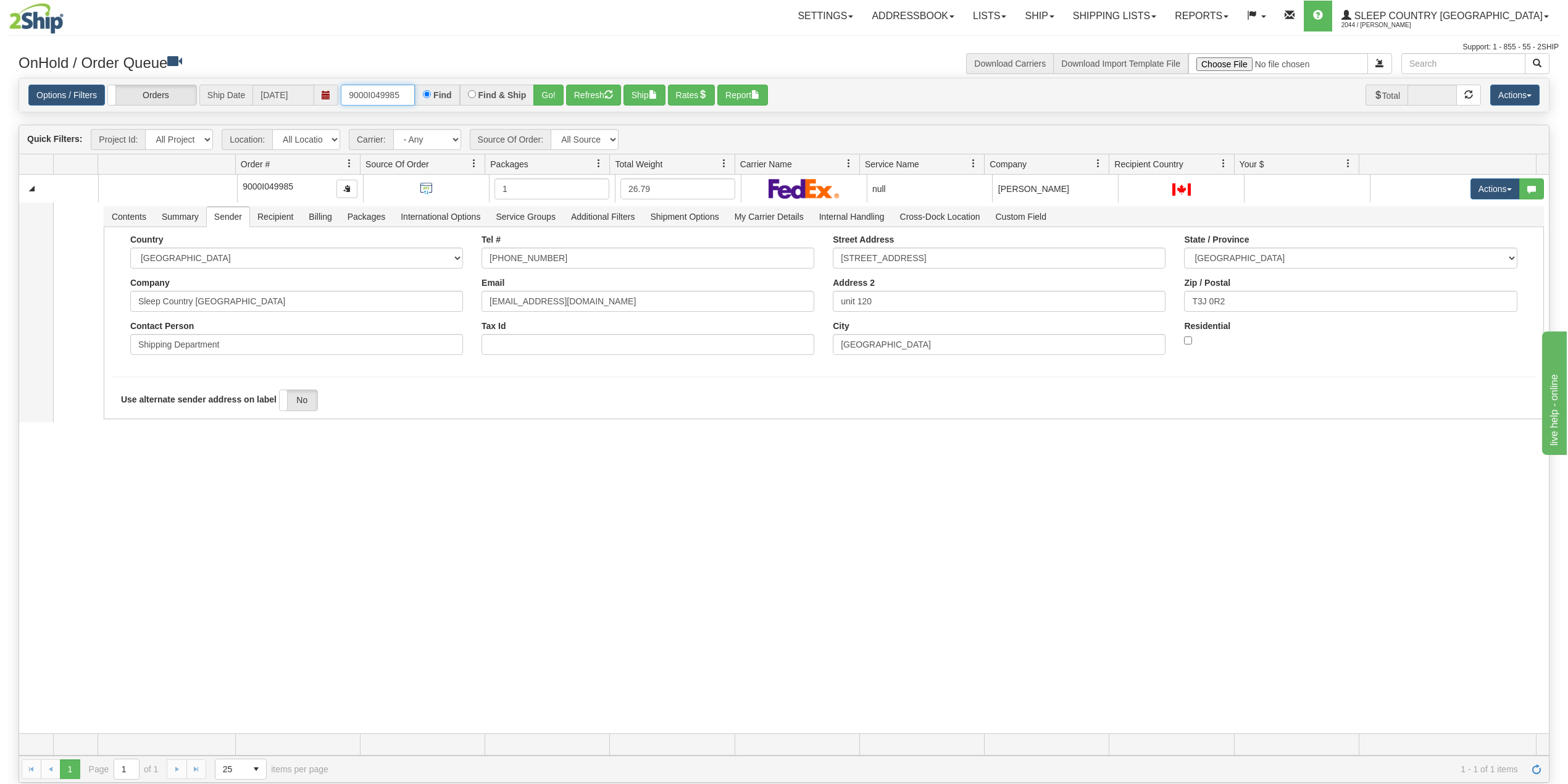
click at [385, 90] on input "9000I049985" at bounding box center [378, 95] width 74 height 21
paste input "21294"
type input "9000I021294"
click at [553, 97] on button "Go!" at bounding box center [548, 95] width 30 height 21
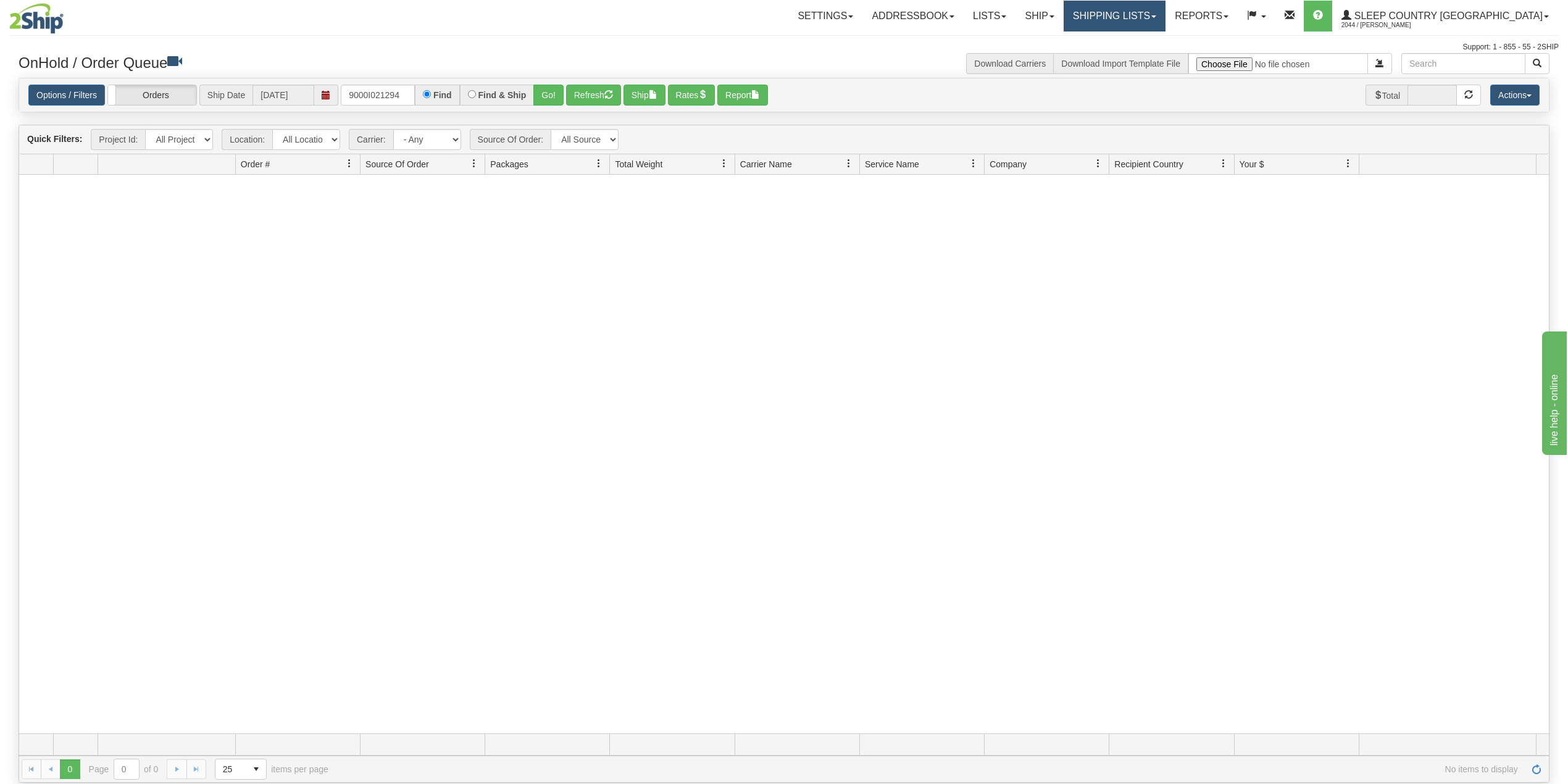
click at [1166, 15] on link "Shipping lists" at bounding box center [1114, 16] width 102 height 31
click at [1149, 55] on span "Search Shipment History" at bounding box center [1104, 59] width 95 height 10
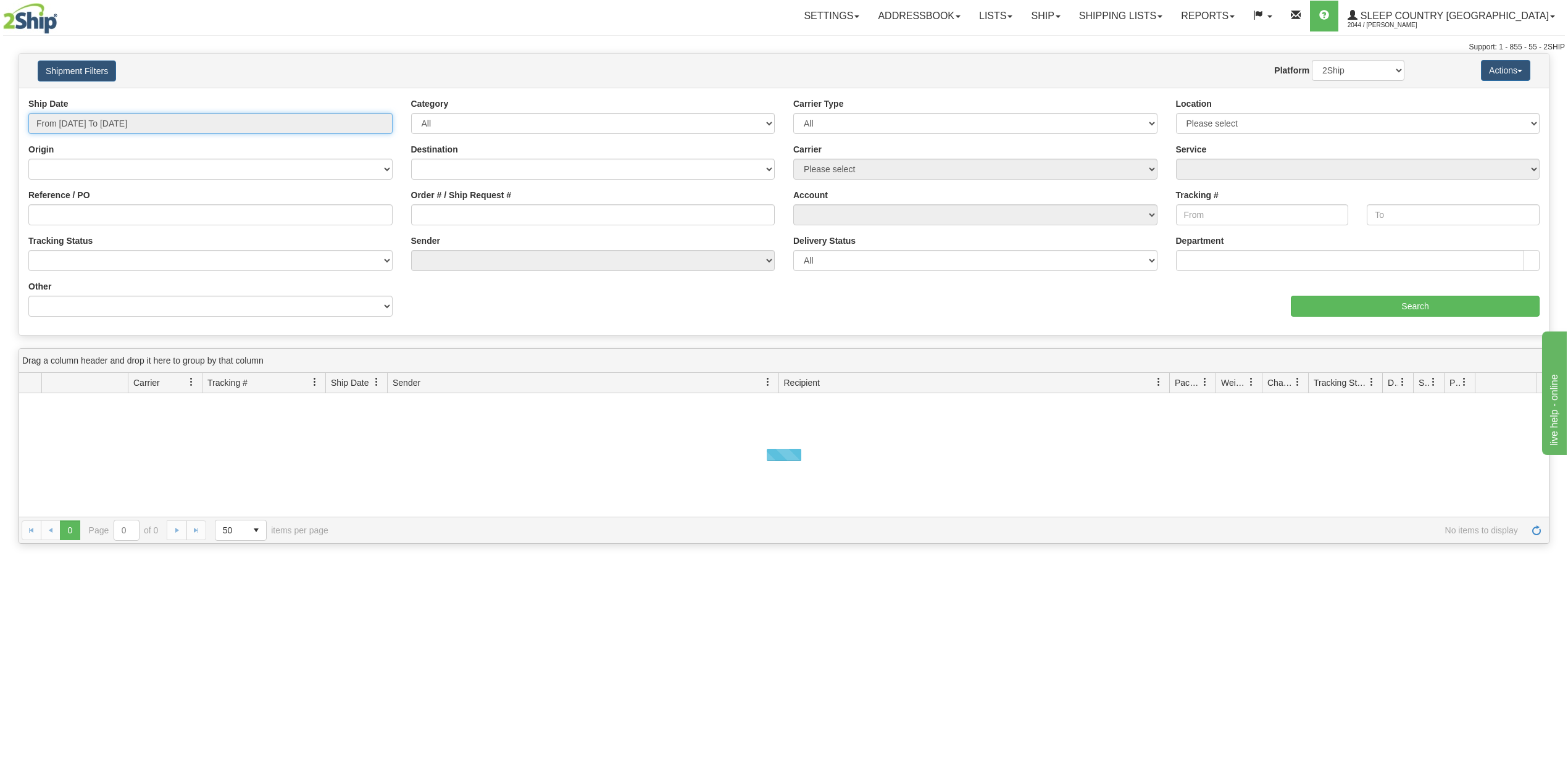
click at [138, 113] on input "From [DATE] To [DATE]" at bounding box center [211, 123] width 364 height 21
click at [95, 208] on li "Last 30 Days" at bounding box center [83, 212] width 99 height 17
type input "From [DATE] To [DATE]"
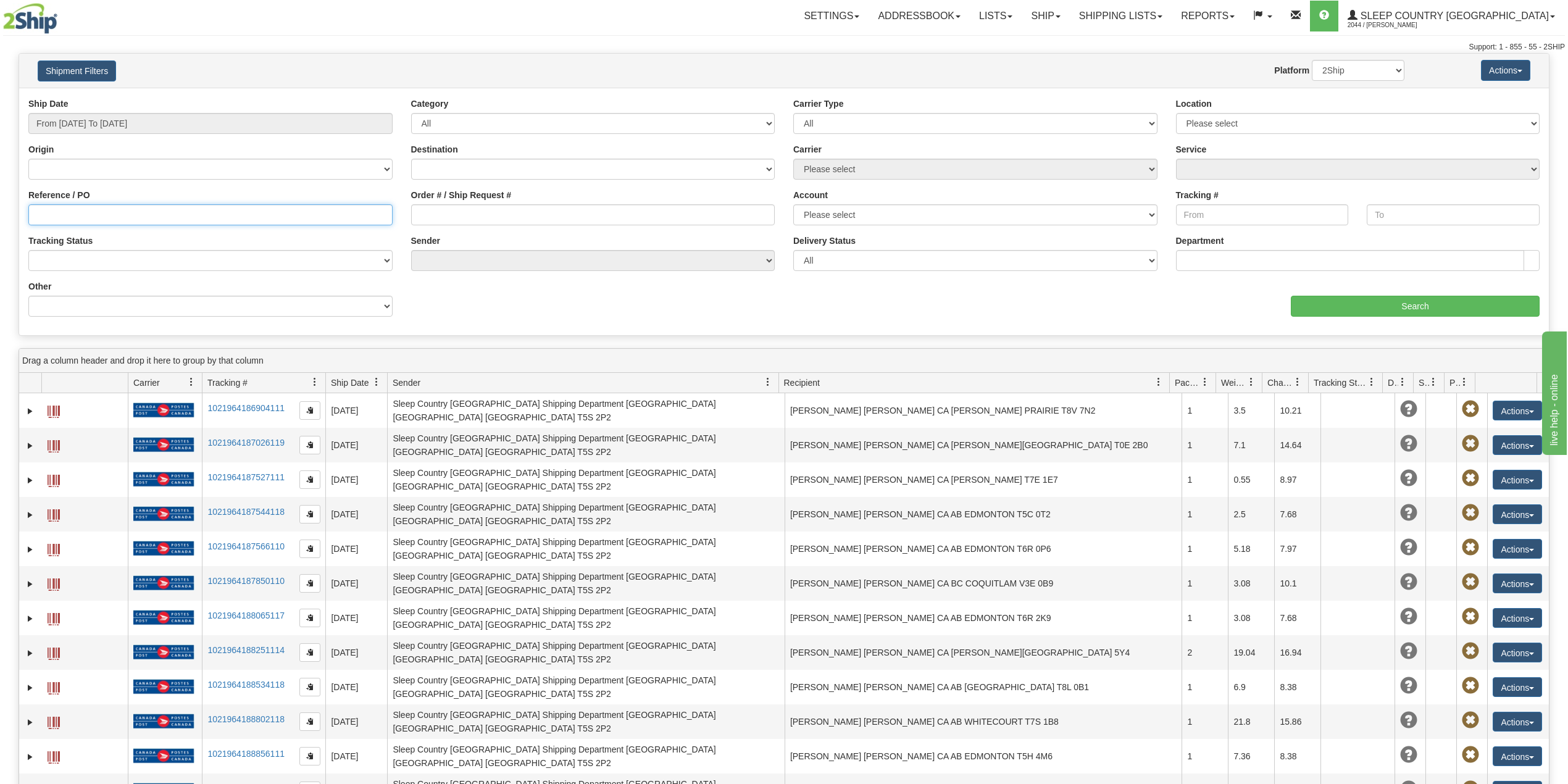
click at [95, 208] on input "Reference / PO" at bounding box center [211, 214] width 364 height 21
paste input "9000I021294"
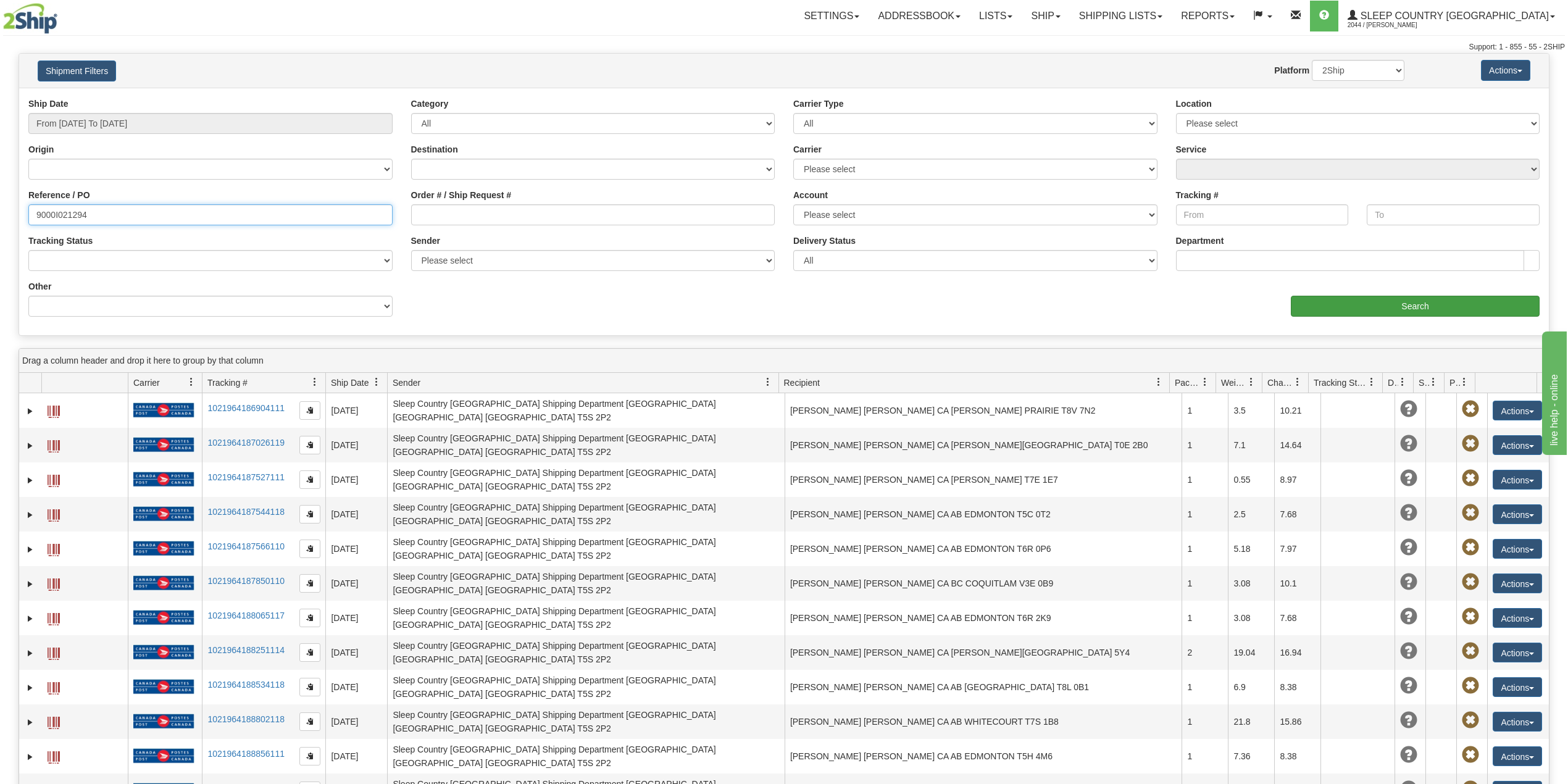
type input "9000I021294"
click at [1382, 304] on input "Search" at bounding box center [1415, 306] width 249 height 21
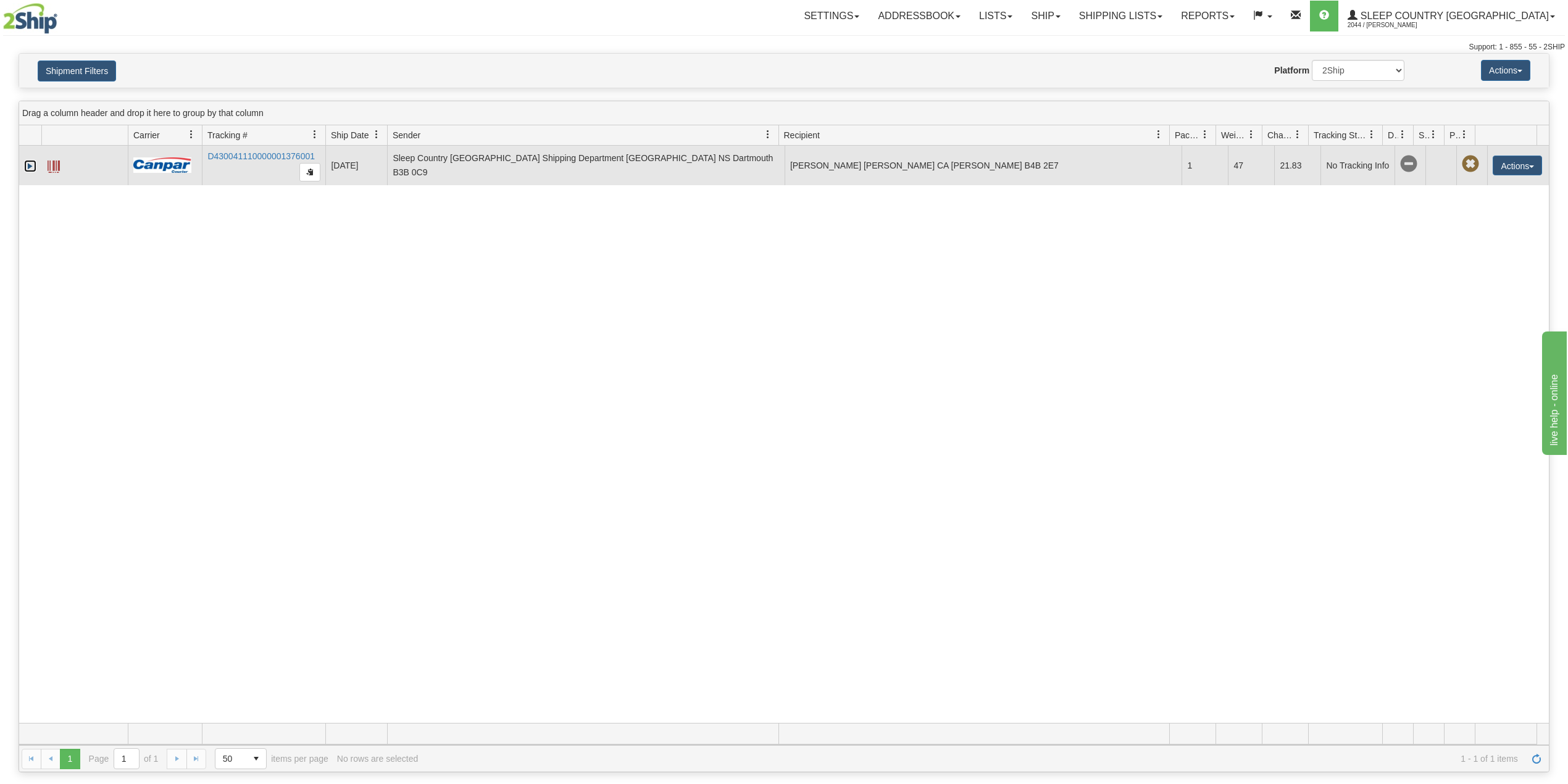
drag, startPoint x: 33, startPoint y: 167, endPoint x: 57, endPoint y: 181, distance: 27.8
click at [33, 166] on link "Expand" at bounding box center [30, 166] width 13 height 13
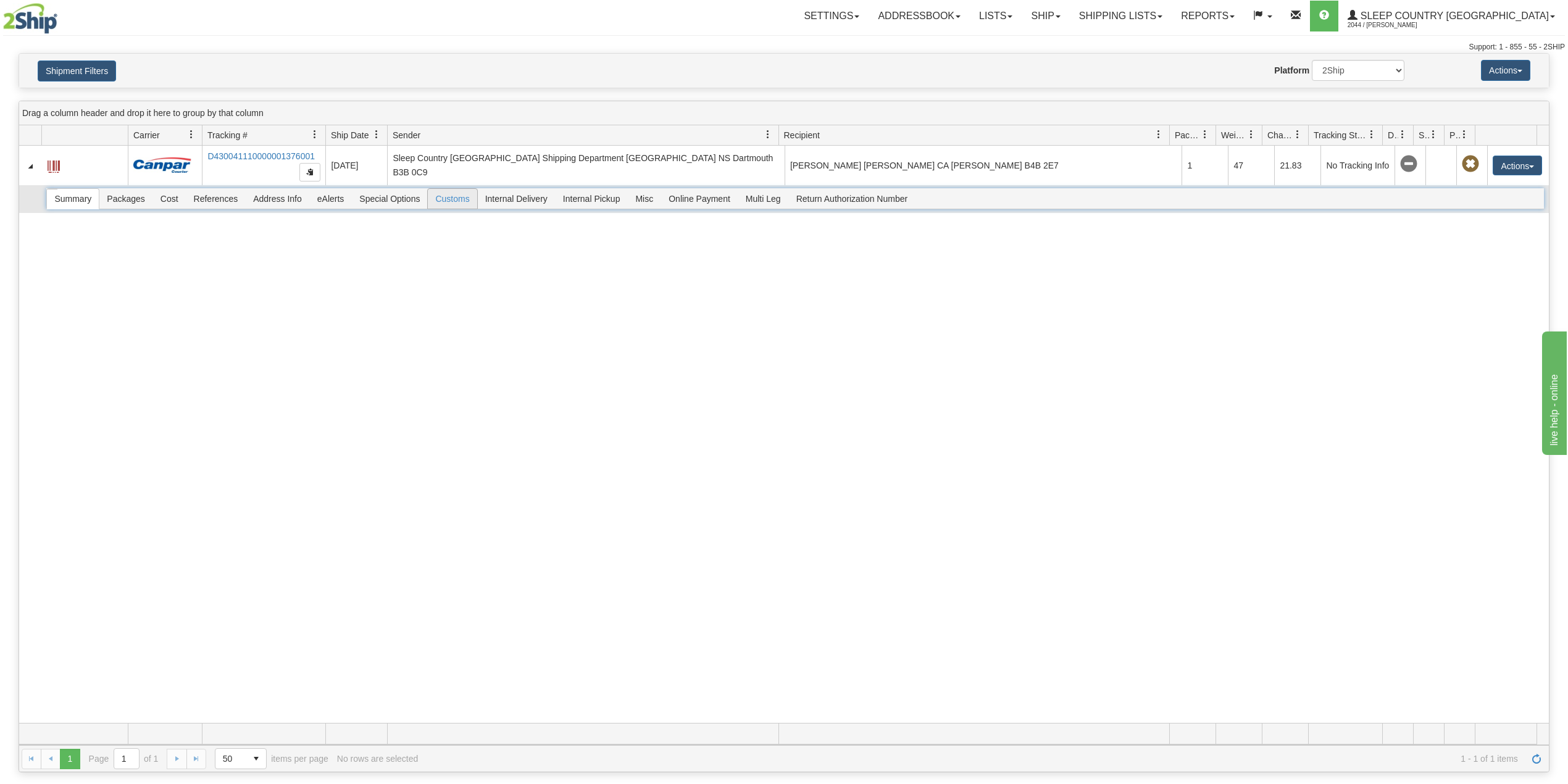
click at [458, 198] on span "Customs" at bounding box center [452, 199] width 49 height 20
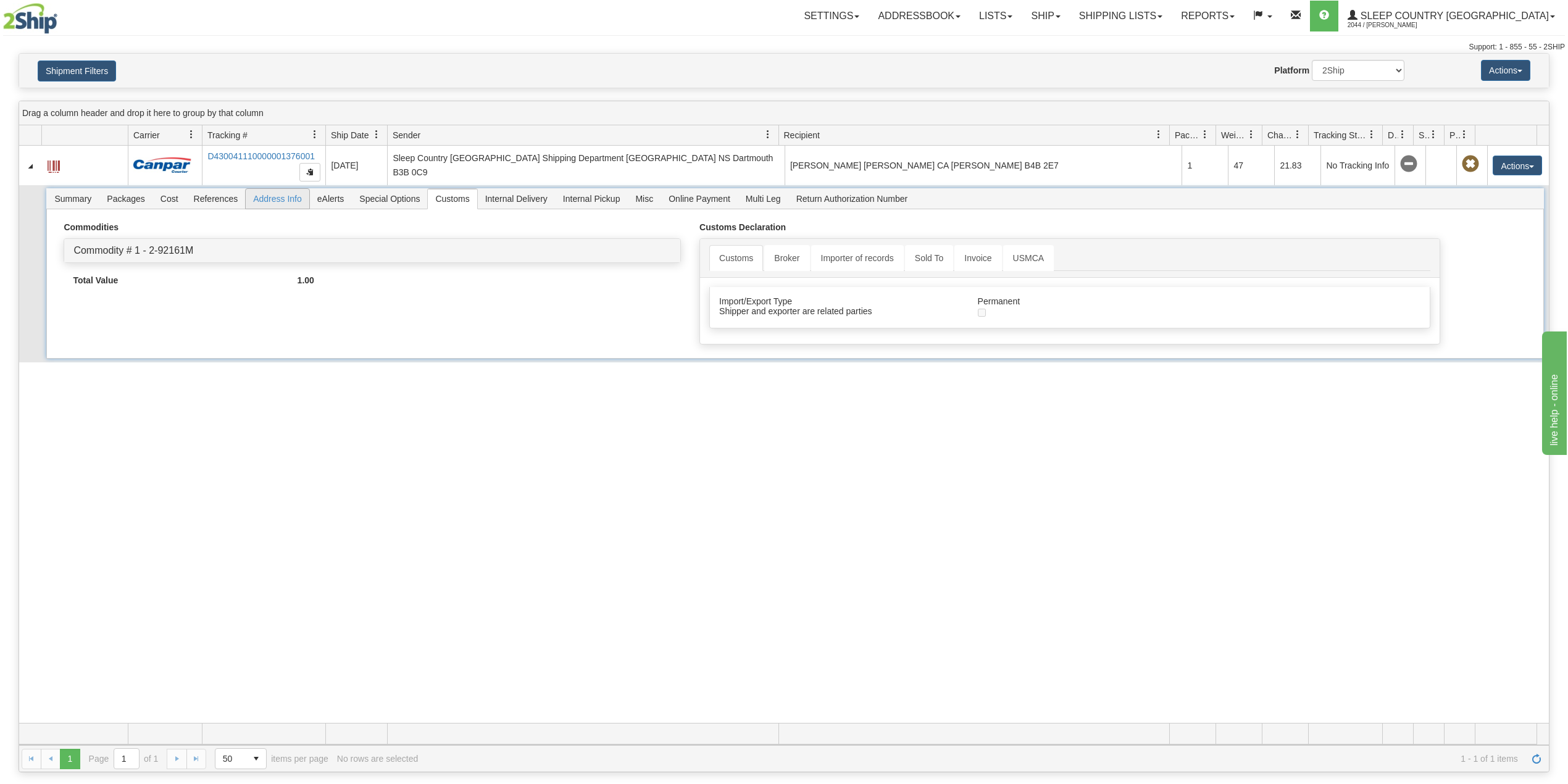
click at [280, 201] on span "Address Info" at bounding box center [277, 199] width 63 height 20
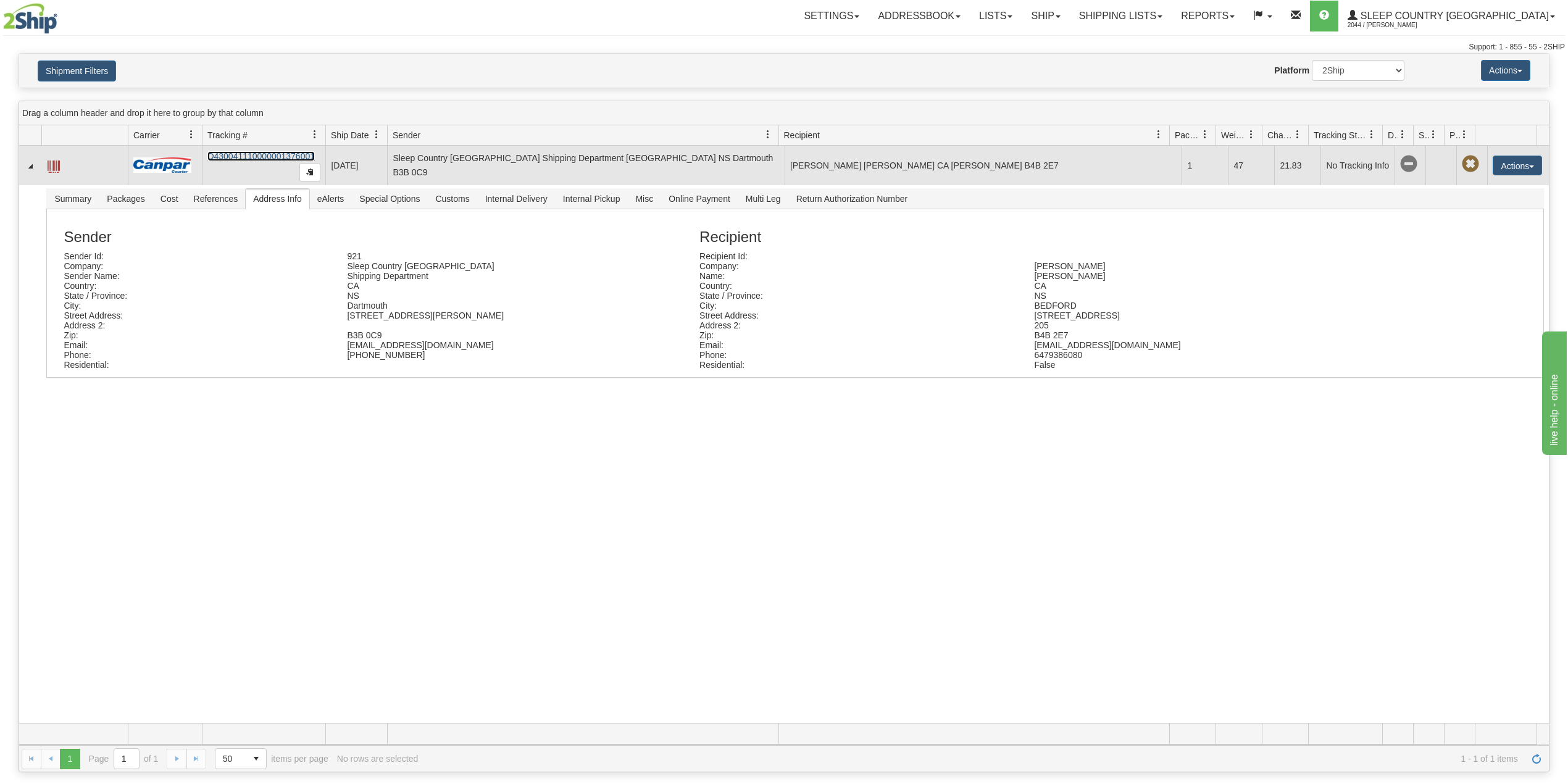
click at [252, 153] on link "D430041110000001376001" at bounding box center [261, 156] width 107 height 10
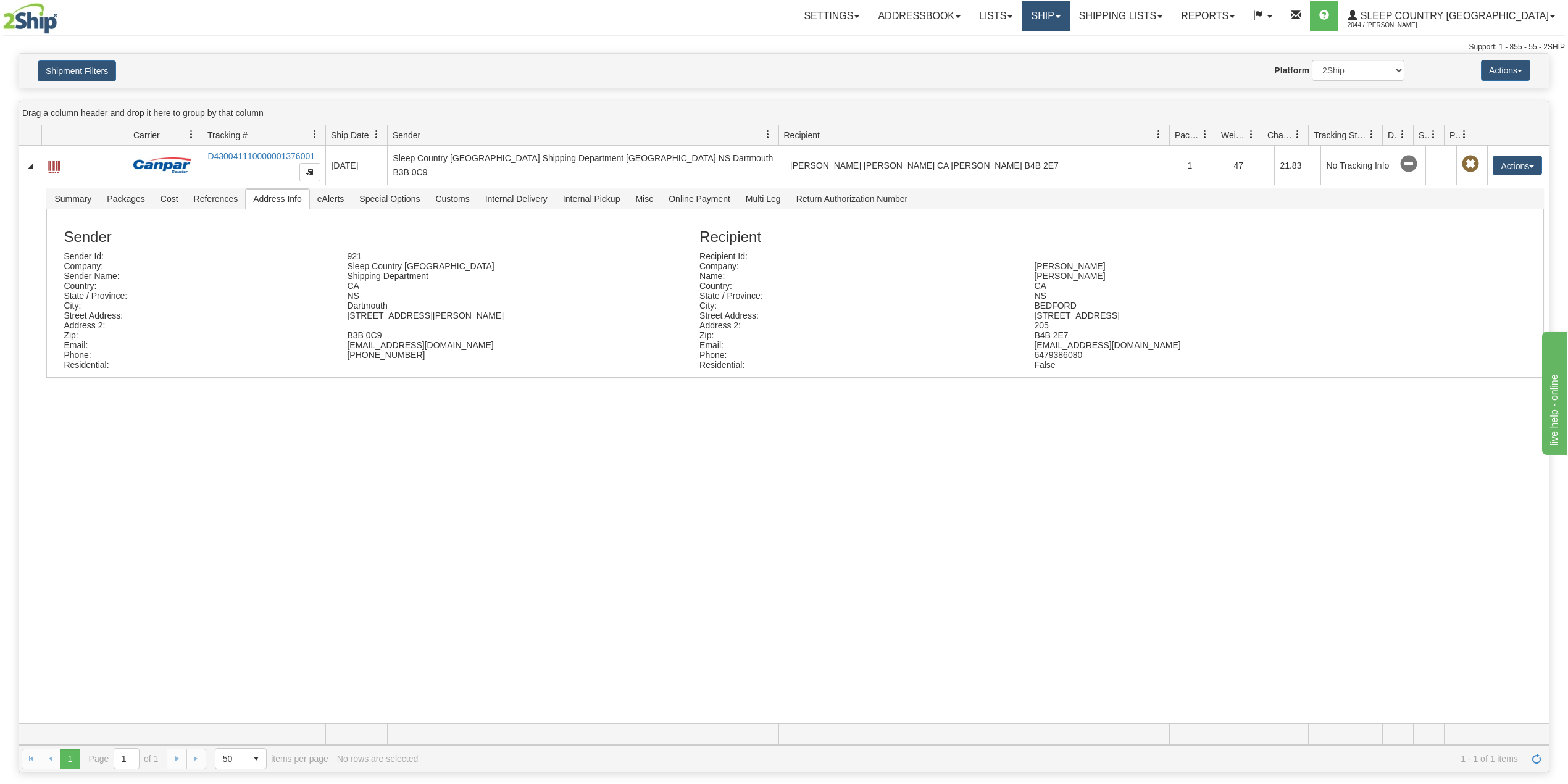
click at [1069, 13] on link "Ship" at bounding box center [1045, 16] width 47 height 31
click at [1057, 57] on span "OnHold / Order Queue" at bounding box center [1013, 59] width 87 height 10
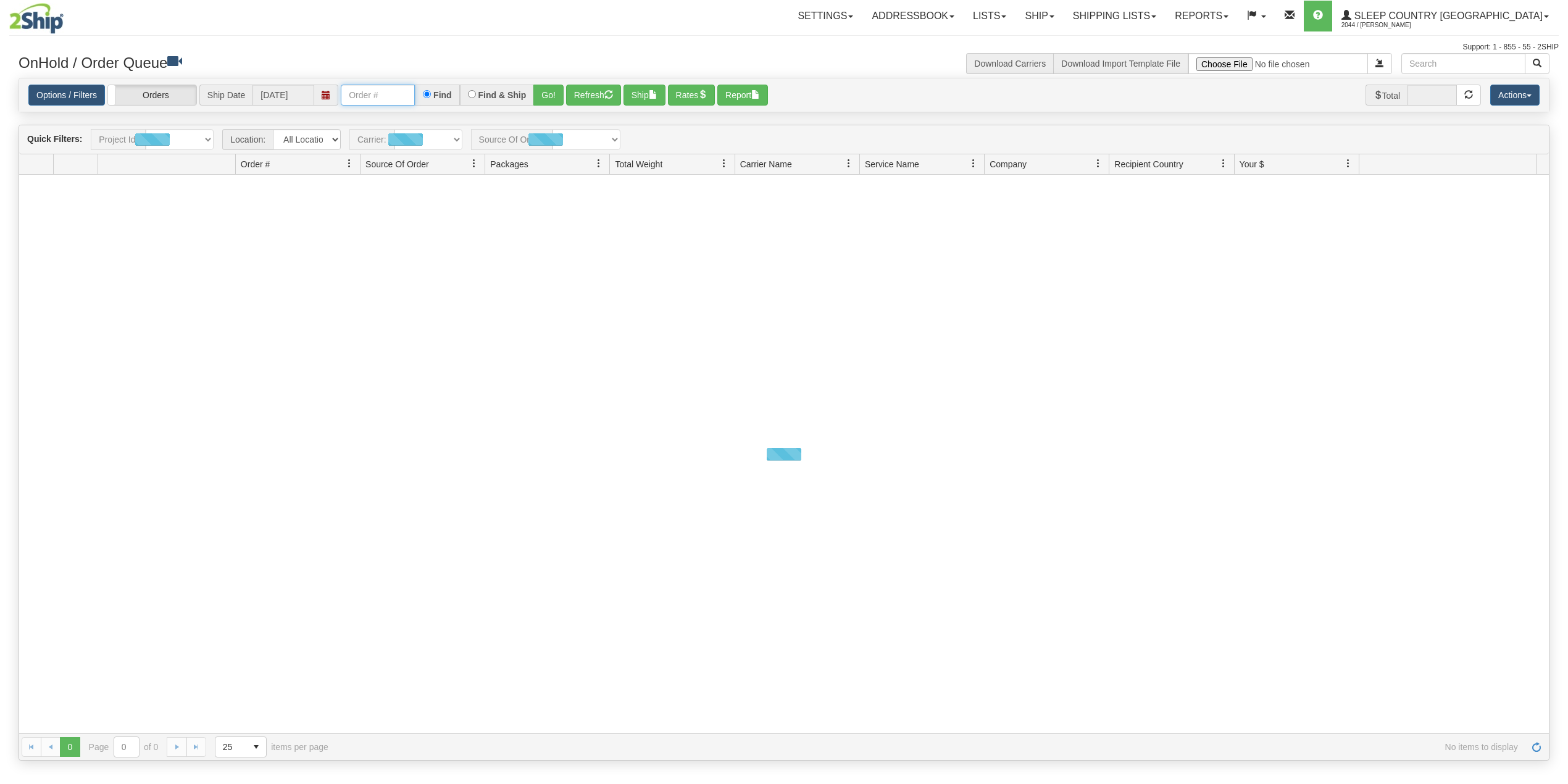
drag, startPoint x: 0, startPoint y: 0, endPoint x: 374, endPoint y: 103, distance: 387.9
click at [371, 102] on input "text" at bounding box center [378, 95] width 74 height 21
paste input "9000I053059"
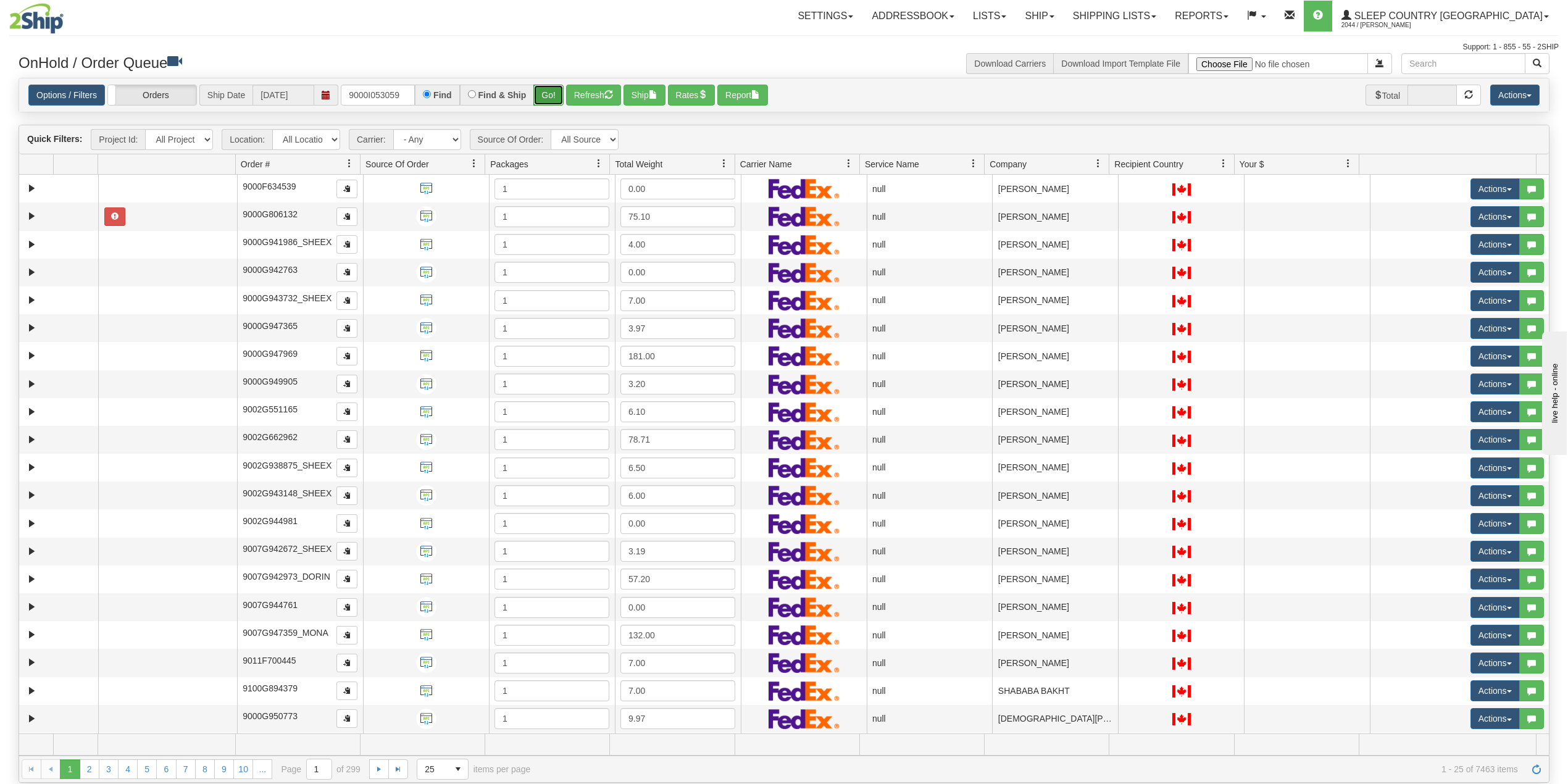
click at [549, 95] on button "Go!" at bounding box center [548, 95] width 30 height 21
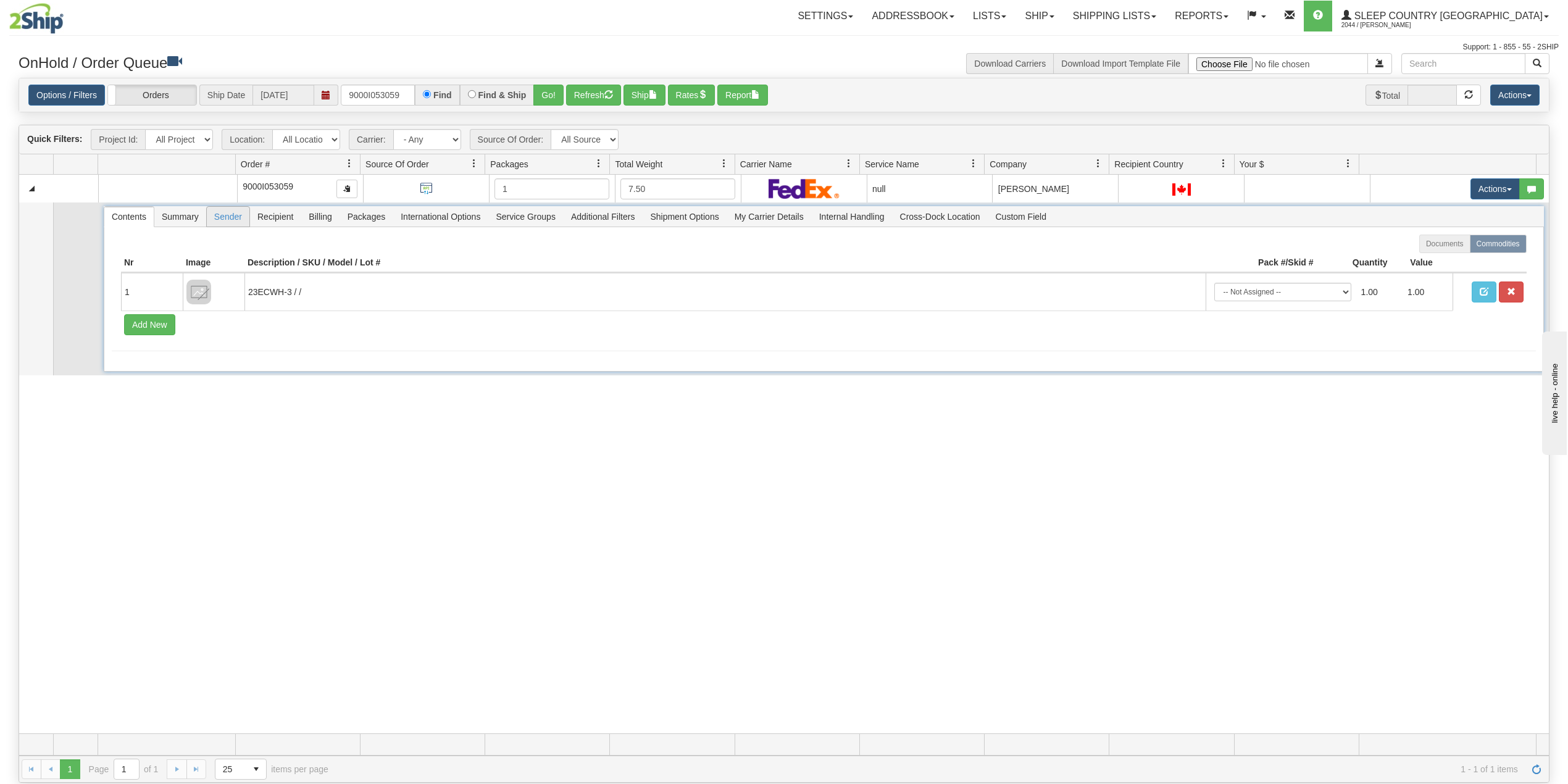
click at [237, 222] on span "Sender" at bounding box center [228, 217] width 43 height 20
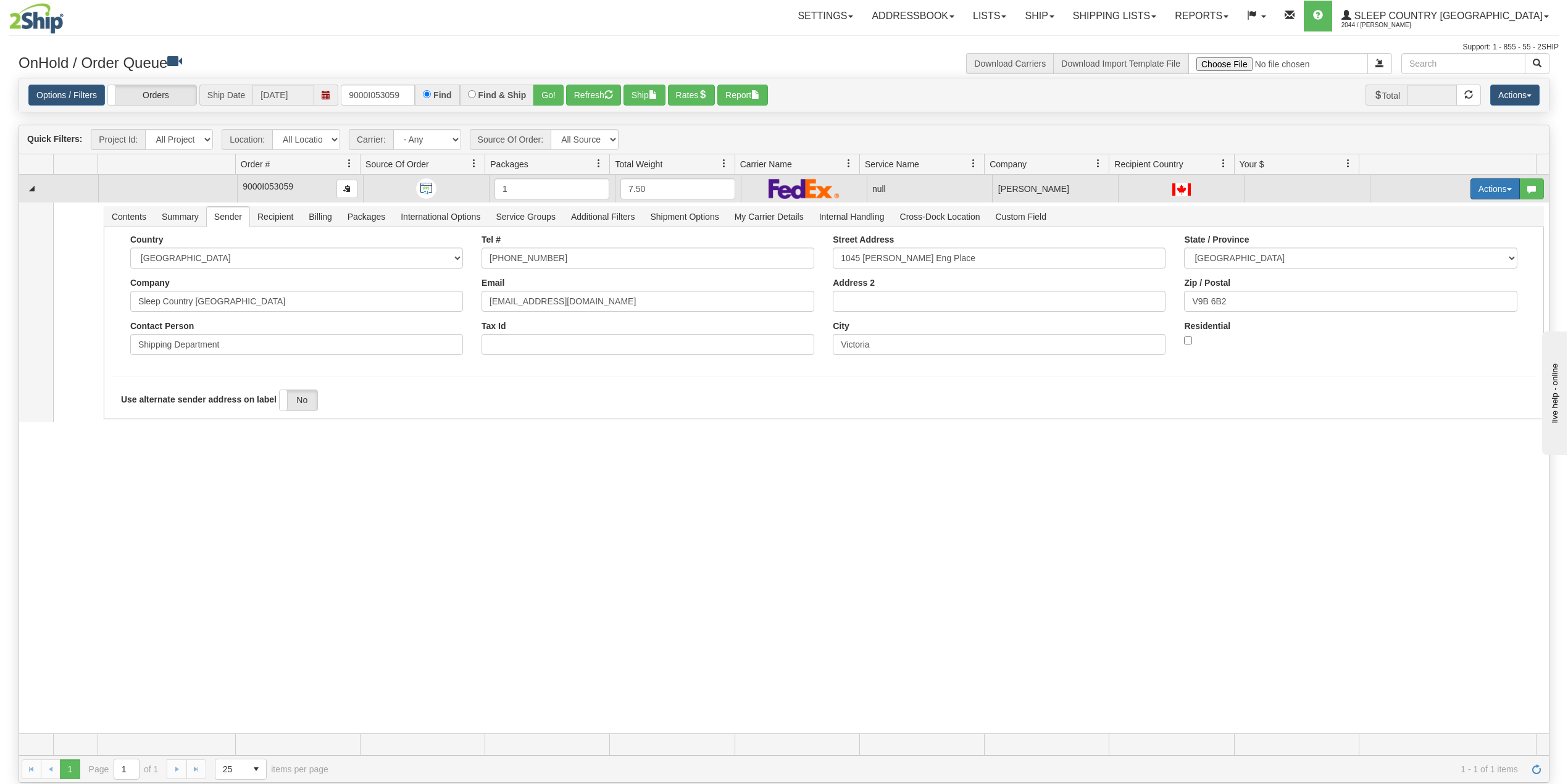
click at [1483, 185] on button "Actions" at bounding box center [1495, 188] width 49 height 21
click at [1425, 279] on span "Delete" at bounding box center [1441, 276] width 33 height 10
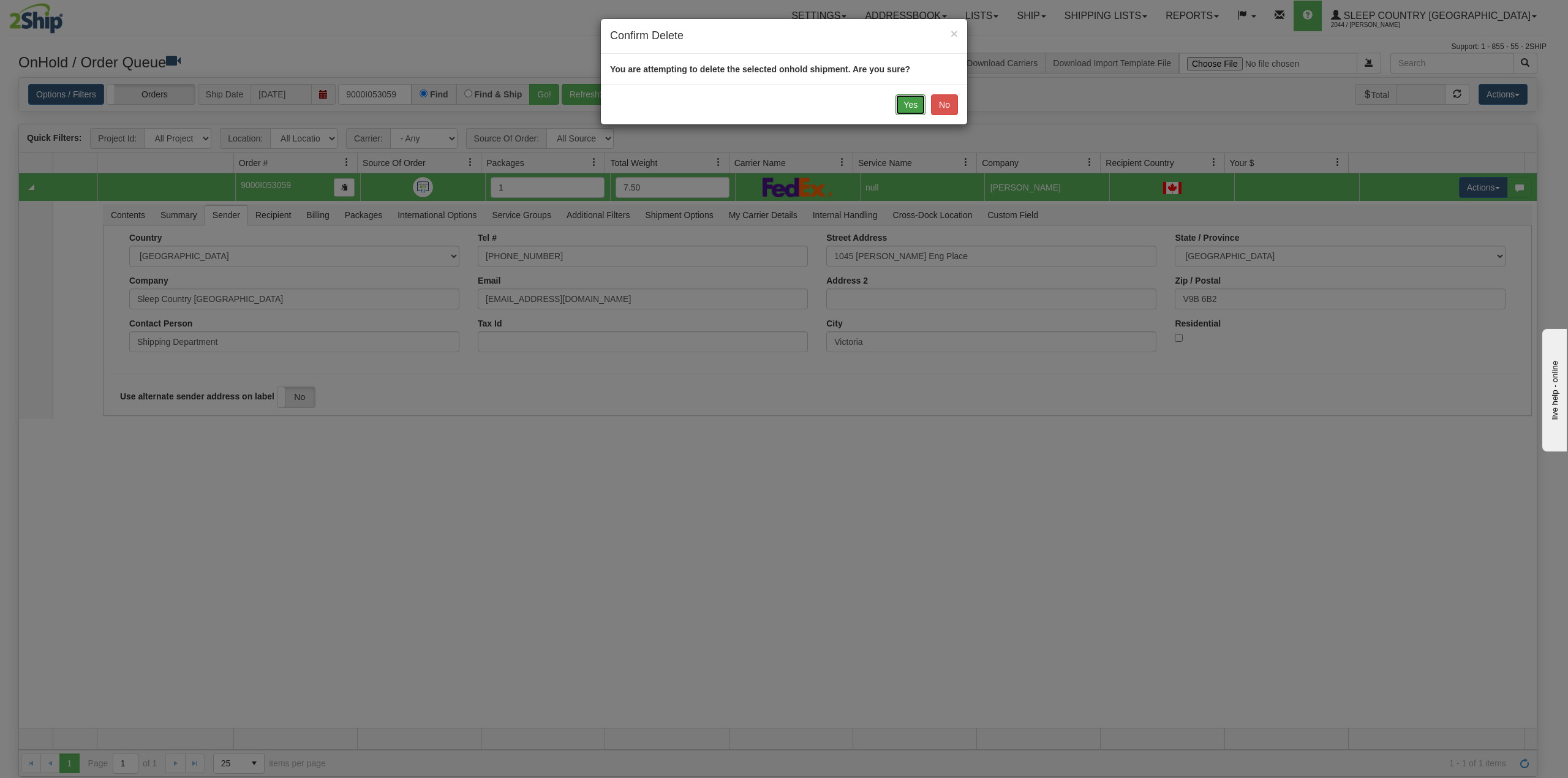
click at [899, 105] on button "Yes" at bounding box center [910, 104] width 30 height 21
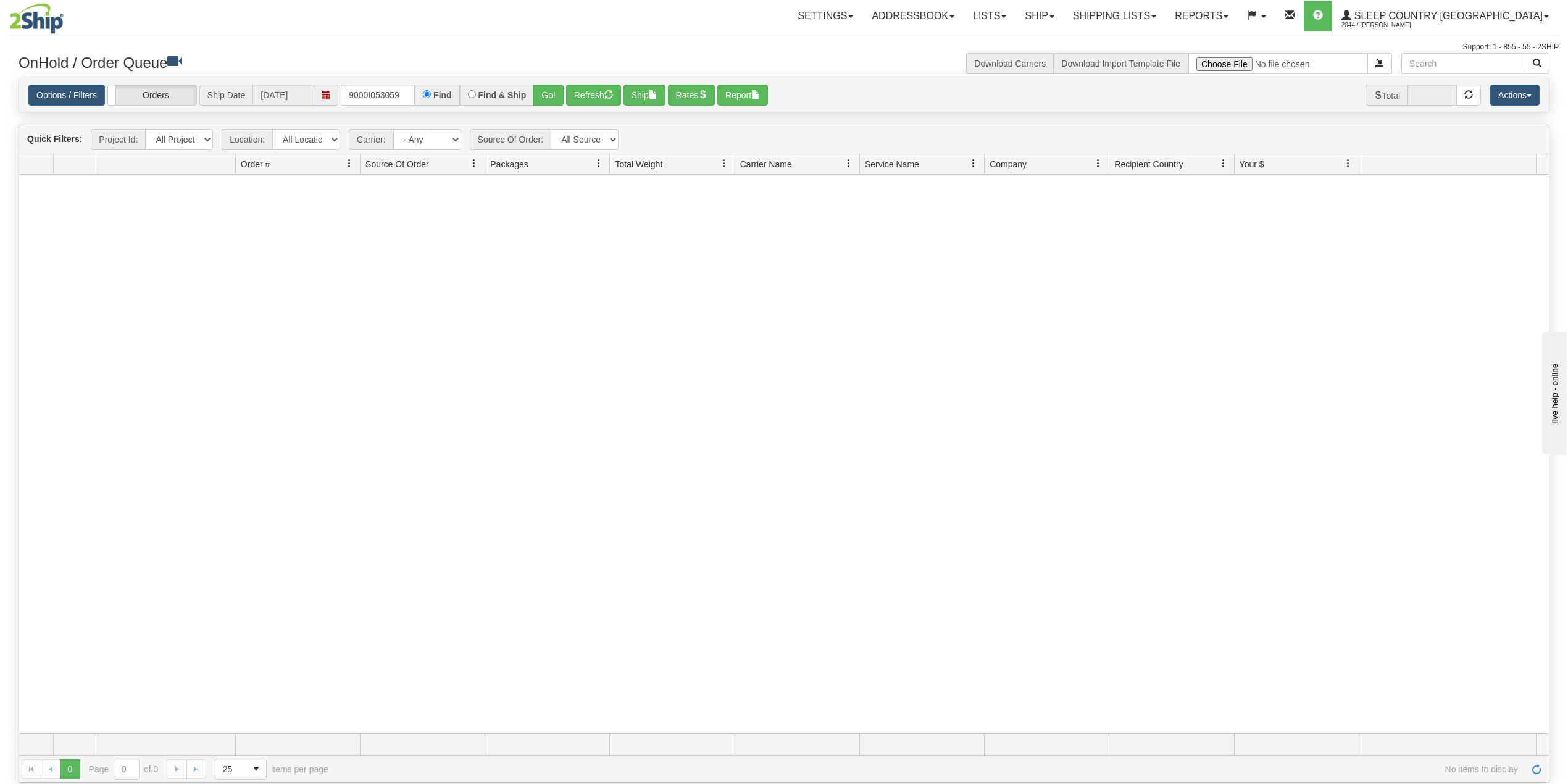
click at [455, 316] on div at bounding box center [784, 454] width 1530 height 558
click at [385, 95] on input "9000I053059" at bounding box center [378, 95] width 74 height 21
paste input "H969409"
type input "9000H969409"
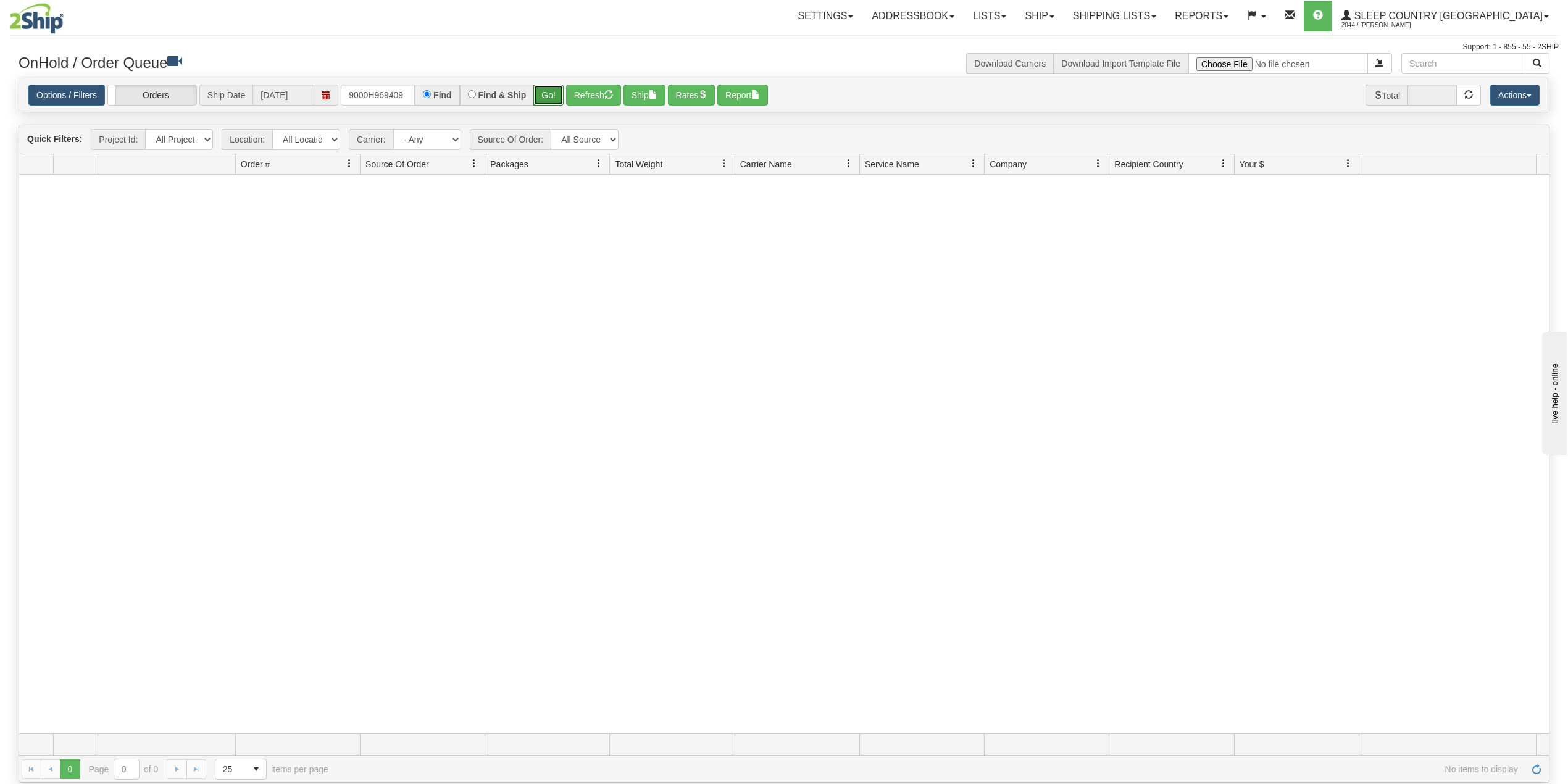
click at [558, 94] on button "Go!" at bounding box center [548, 95] width 30 height 21
click at [1146, 9] on link "Shipping lists" at bounding box center [1114, 16] width 102 height 31
click at [1143, 53] on link "Search Shipment History" at bounding box center [1104, 59] width 120 height 16
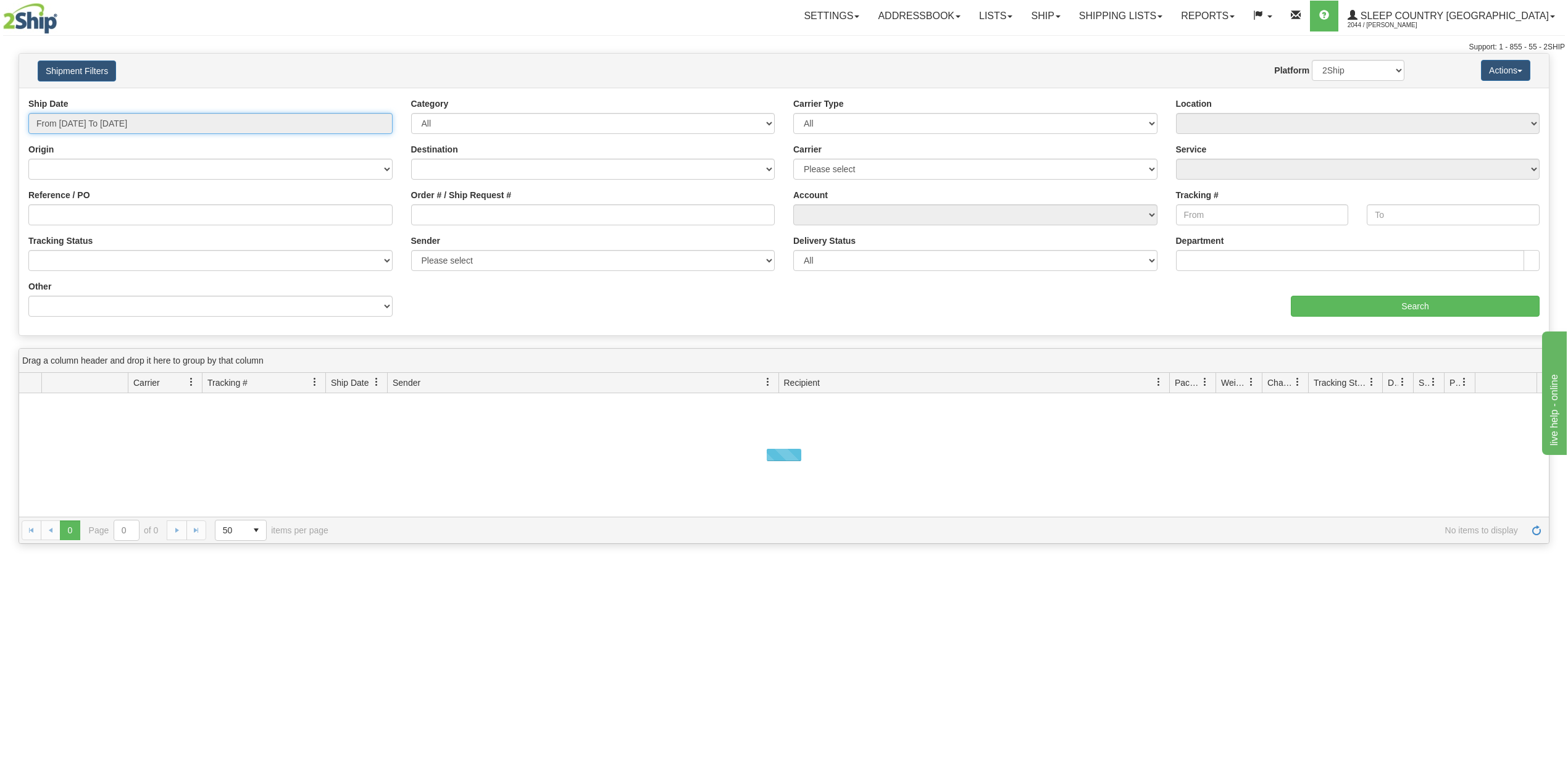
click at [97, 121] on input "From [DATE] To [DATE]" at bounding box center [211, 123] width 364 height 21
click at [89, 216] on li "Last 30 Days" at bounding box center [83, 212] width 99 height 17
type input "From [DATE] To [DATE]"
click at [93, 215] on input "Reference / PO" at bounding box center [211, 214] width 364 height 21
paste input "9000H969409"
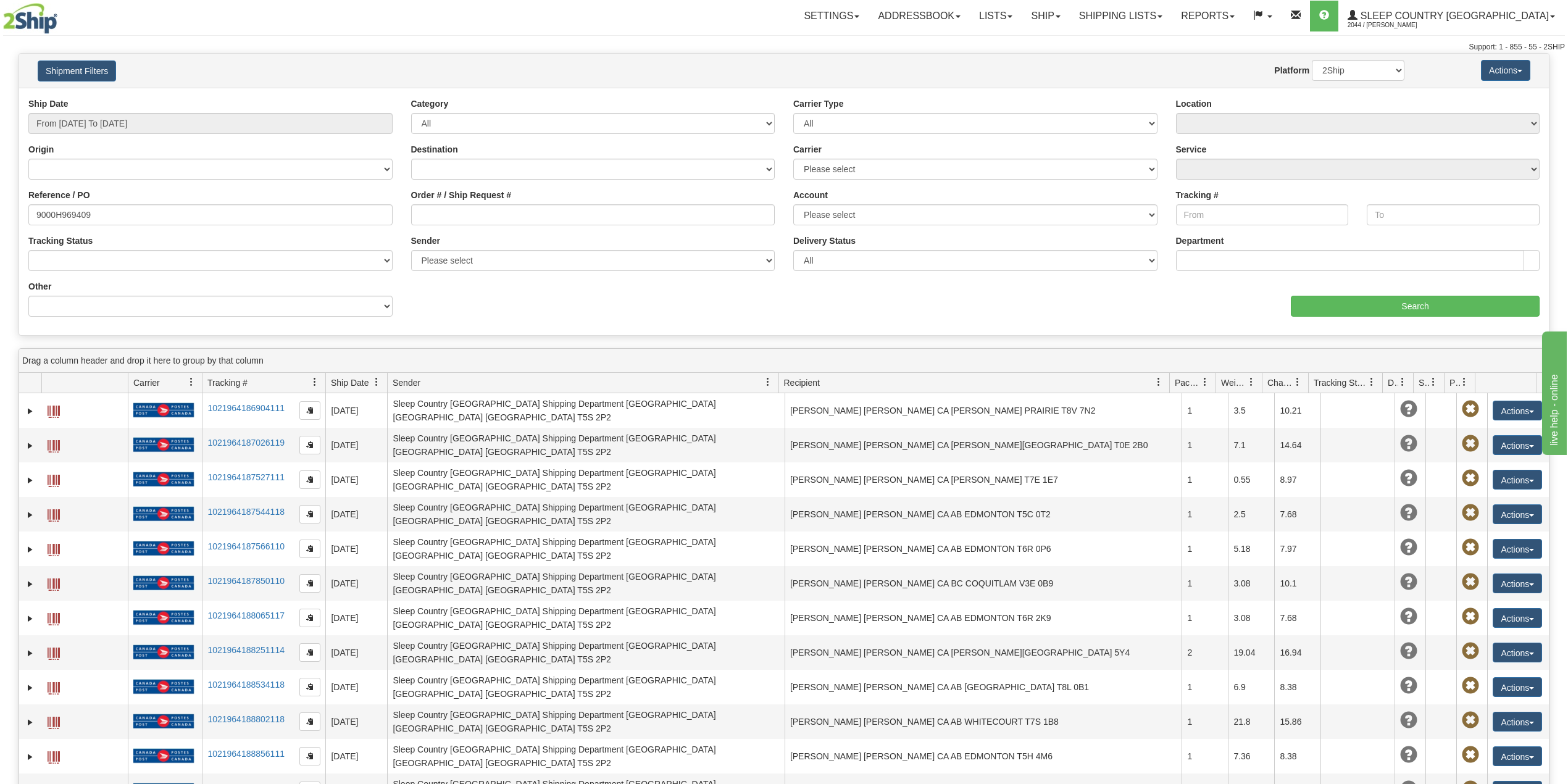
click at [1343, 293] on div "aaa Search" at bounding box center [1166, 298] width 765 height 37
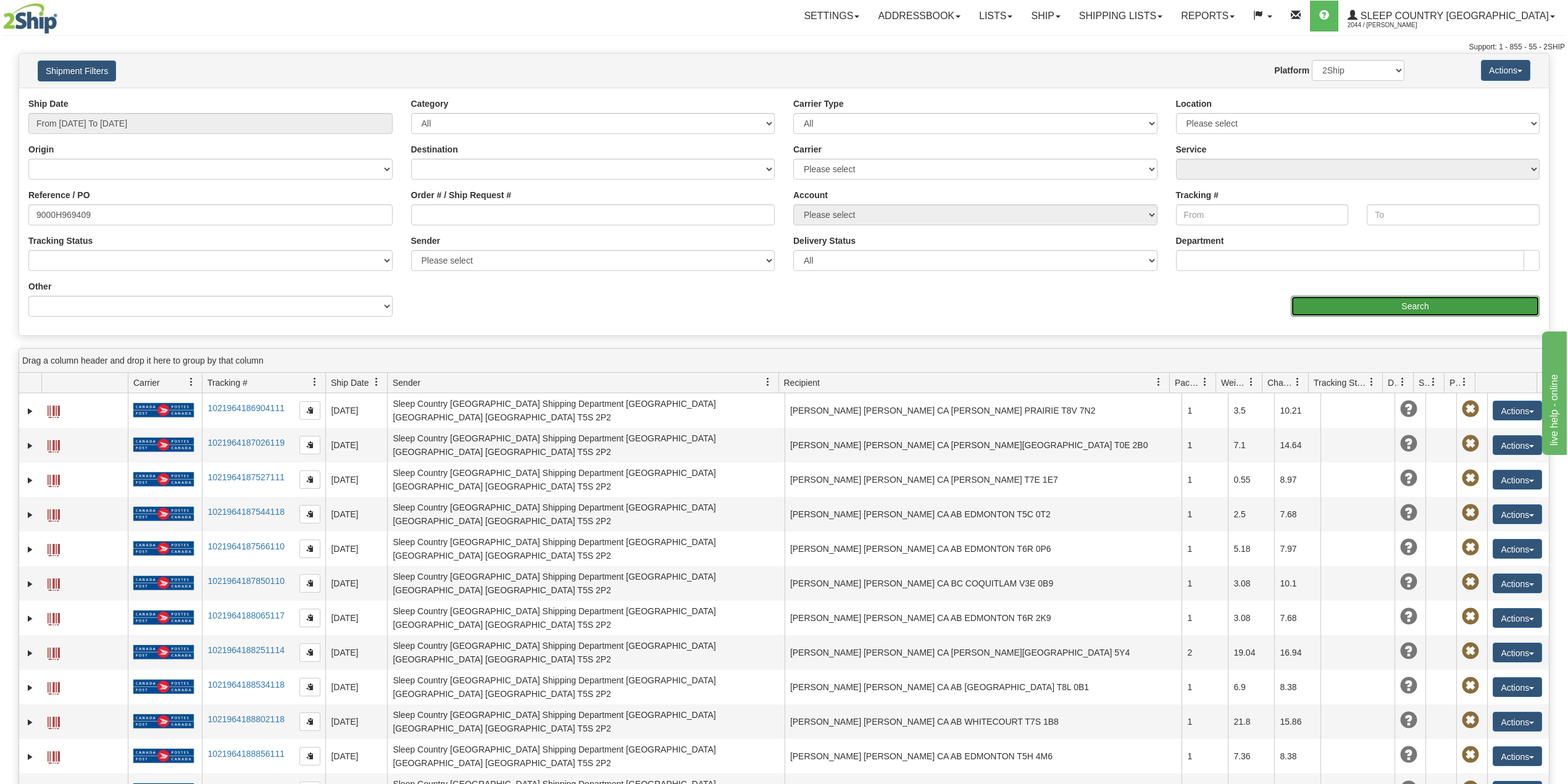
click at [1336, 304] on input "Search" at bounding box center [1415, 306] width 249 height 21
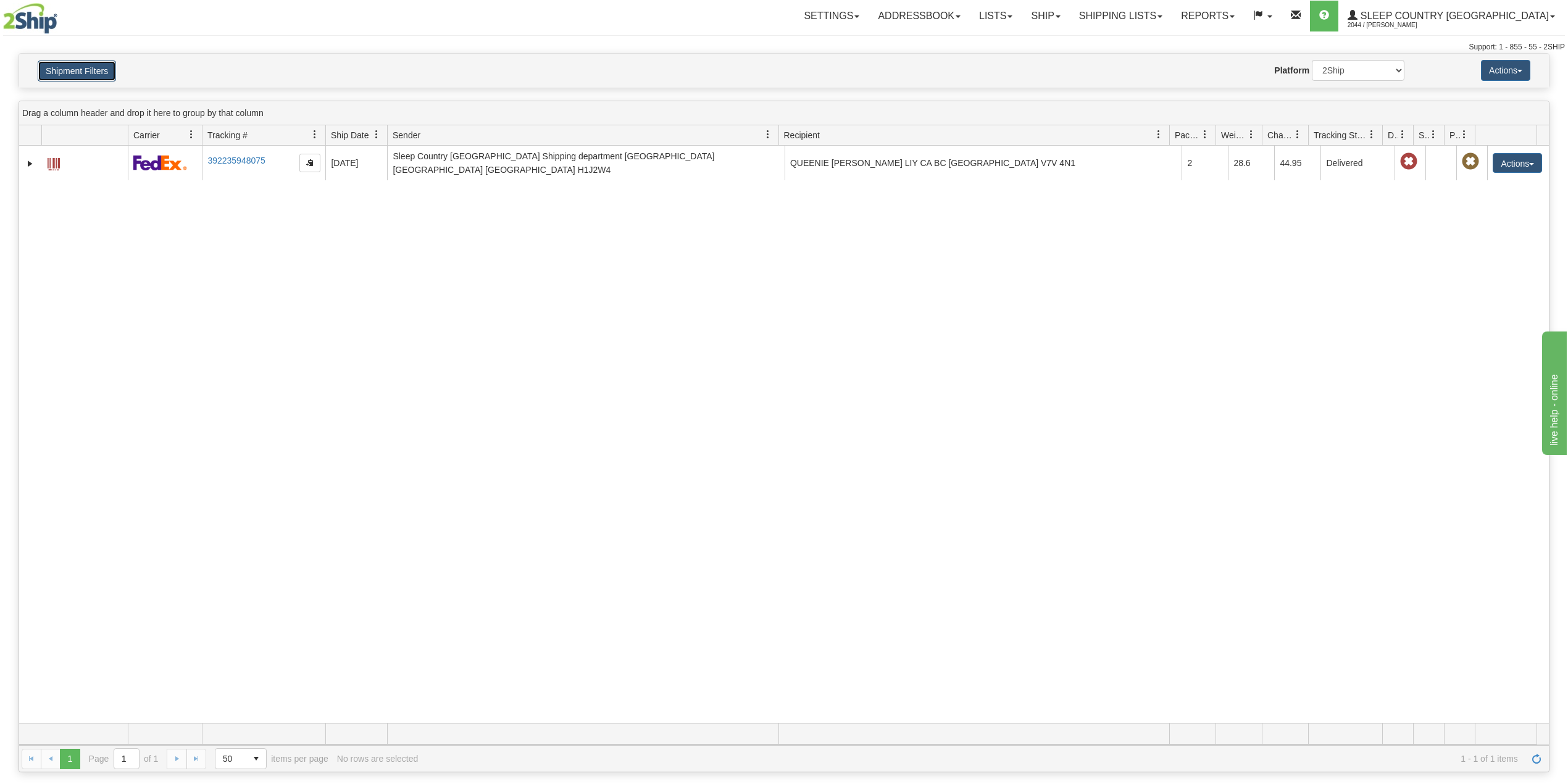
click at [84, 70] on button "Shipment Filters" at bounding box center [77, 71] width 79 height 21
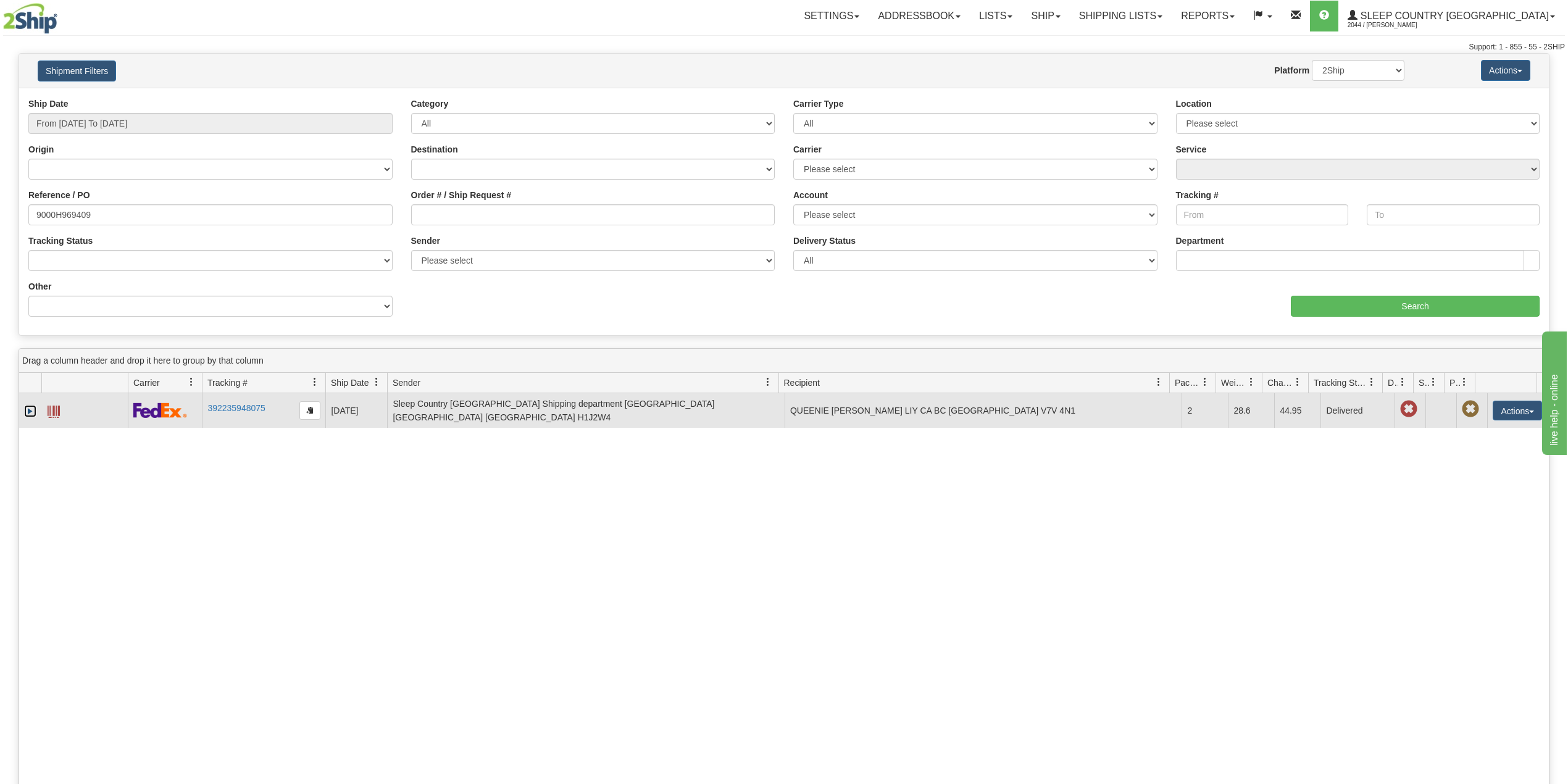
click at [25, 412] on link "Expand" at bounding box center [30, 411] width 13 height 13
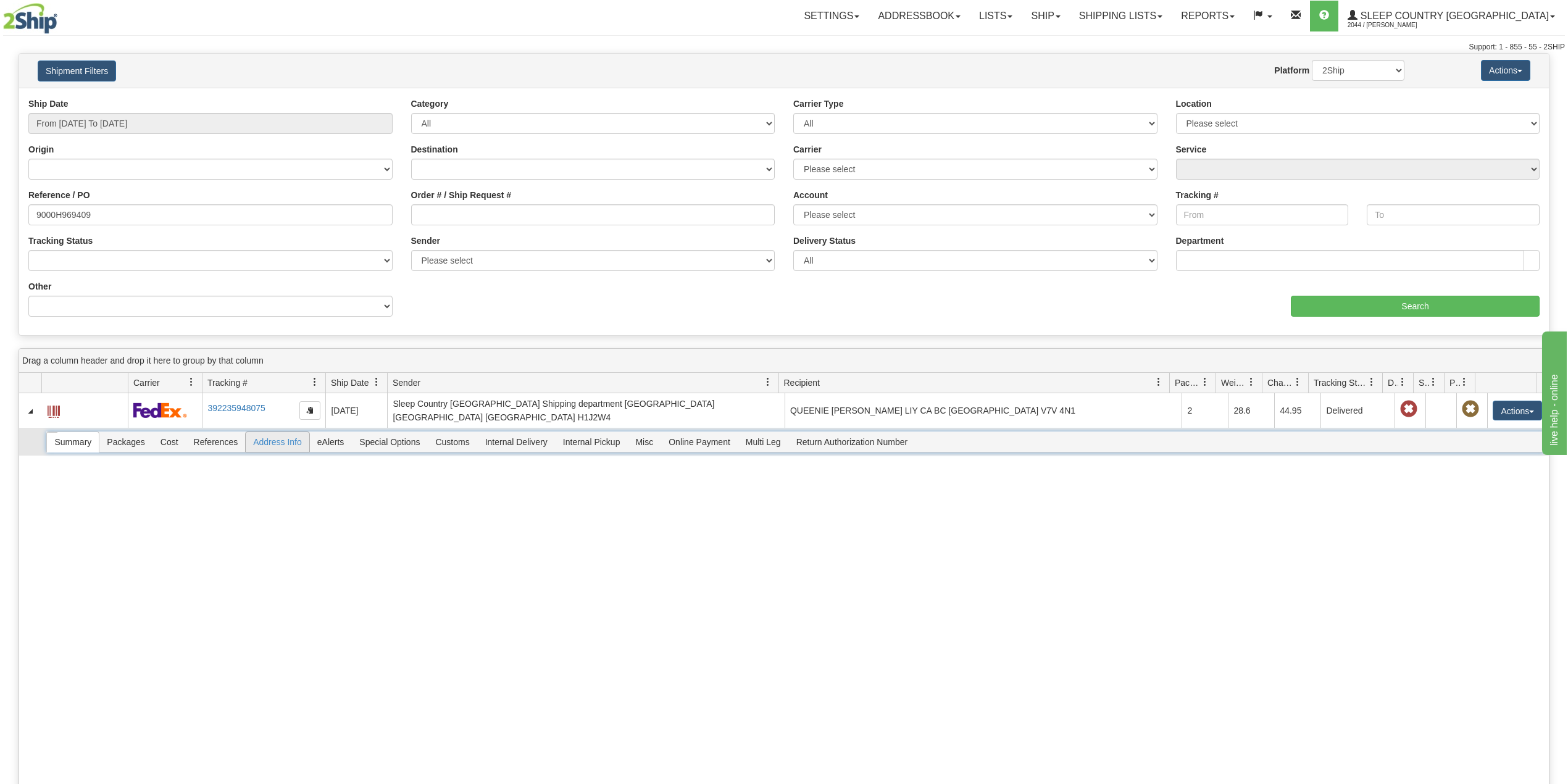
click at [282, 441] on span "Address Info" at bounding box center [277, 442] width 63 height 20
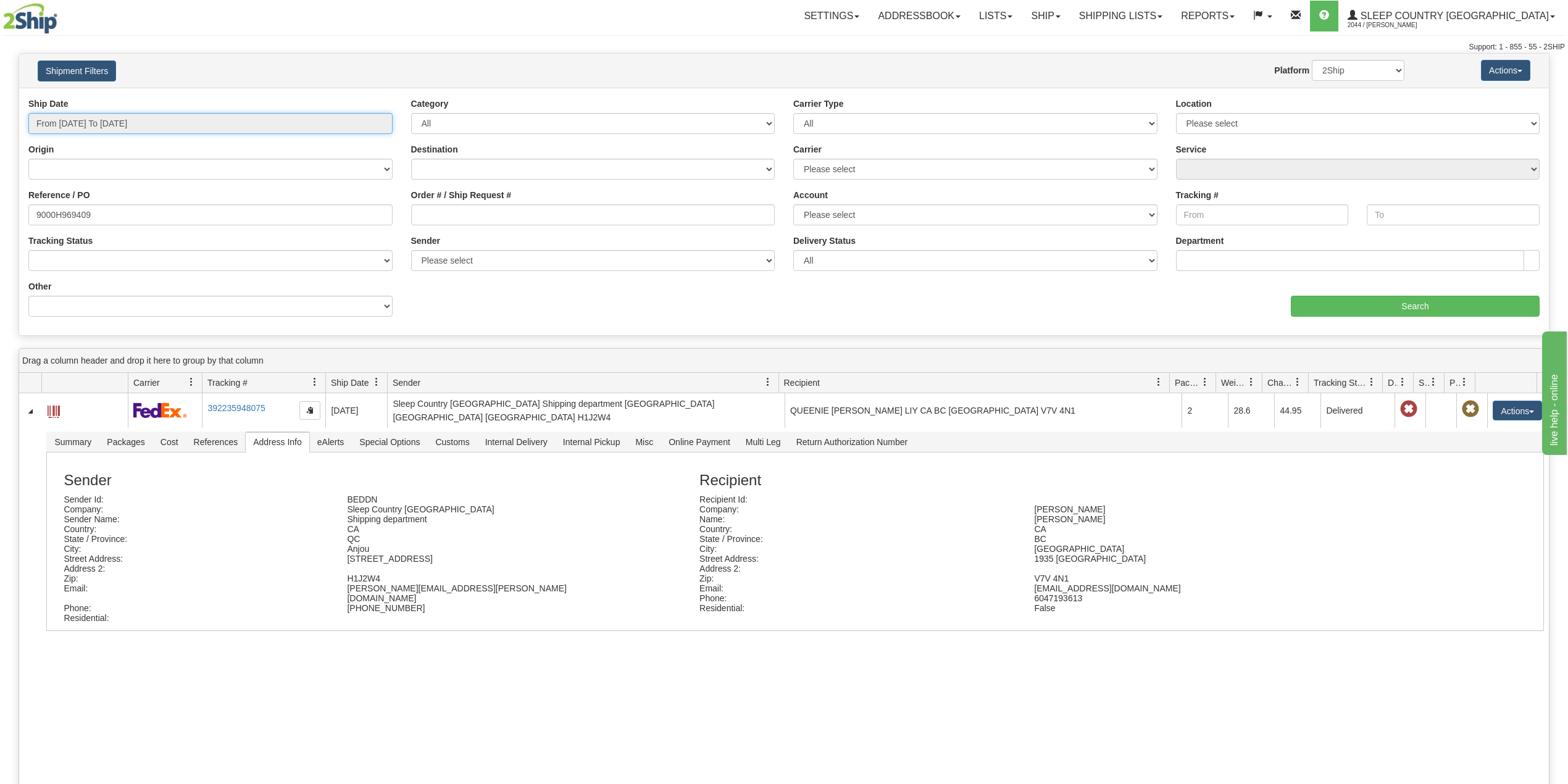
click at [114, 128] on input "From 08/04/2025 To 09/02/2025" at bounding box center [211, 123] width 364 height 21
click at [202, 206] on input "9000H969409" at bounding box center [211, 214] width 364 height 21
click at [65, 214] on input "9000H969409" at bounding box center [211, 214] width 364 height 21
paste input "I042250"
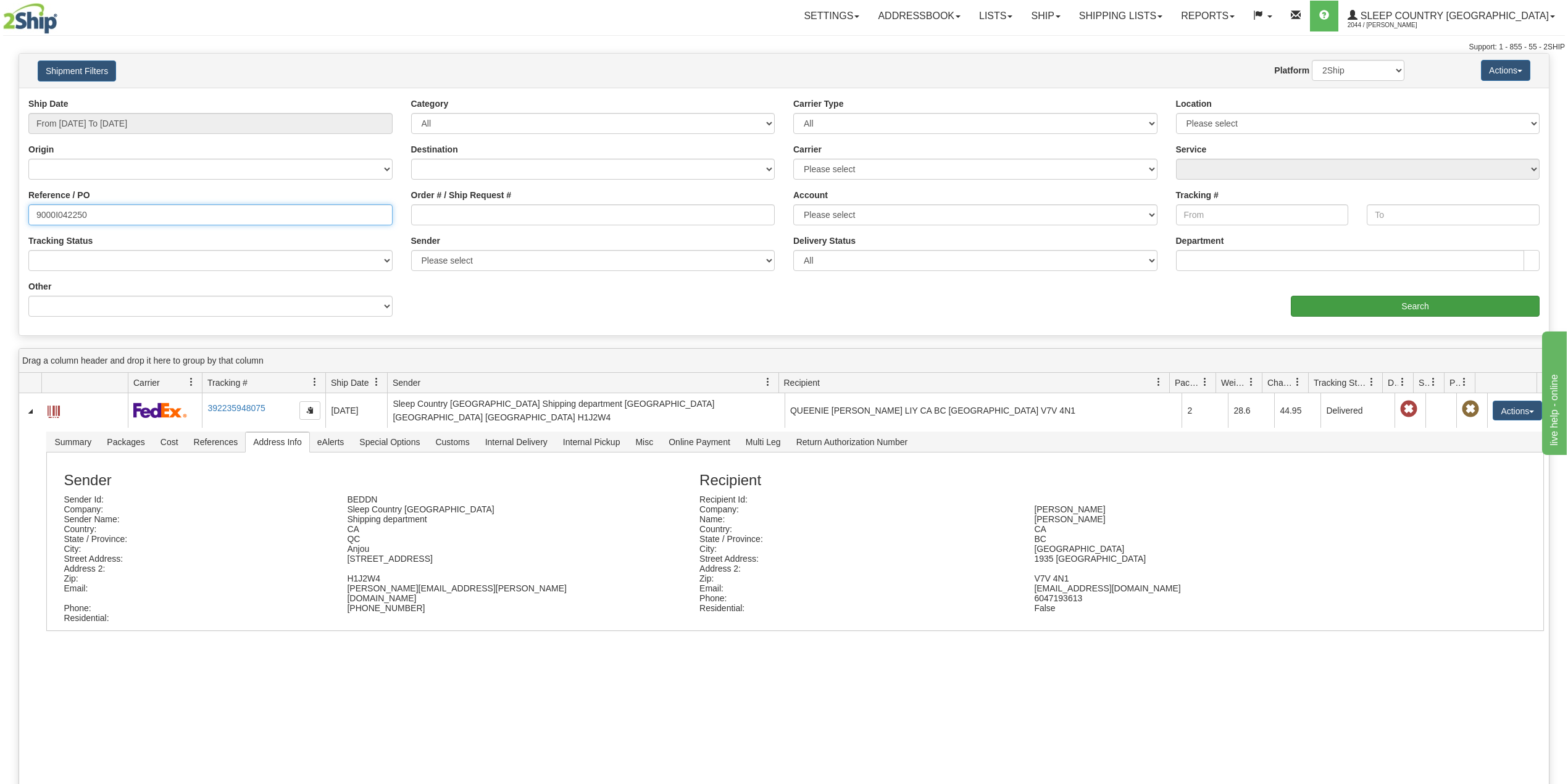
type input "9000I042250"
click at [1403, 298] on input "Search" at bounding box center [1415, 306] width 249 height 21
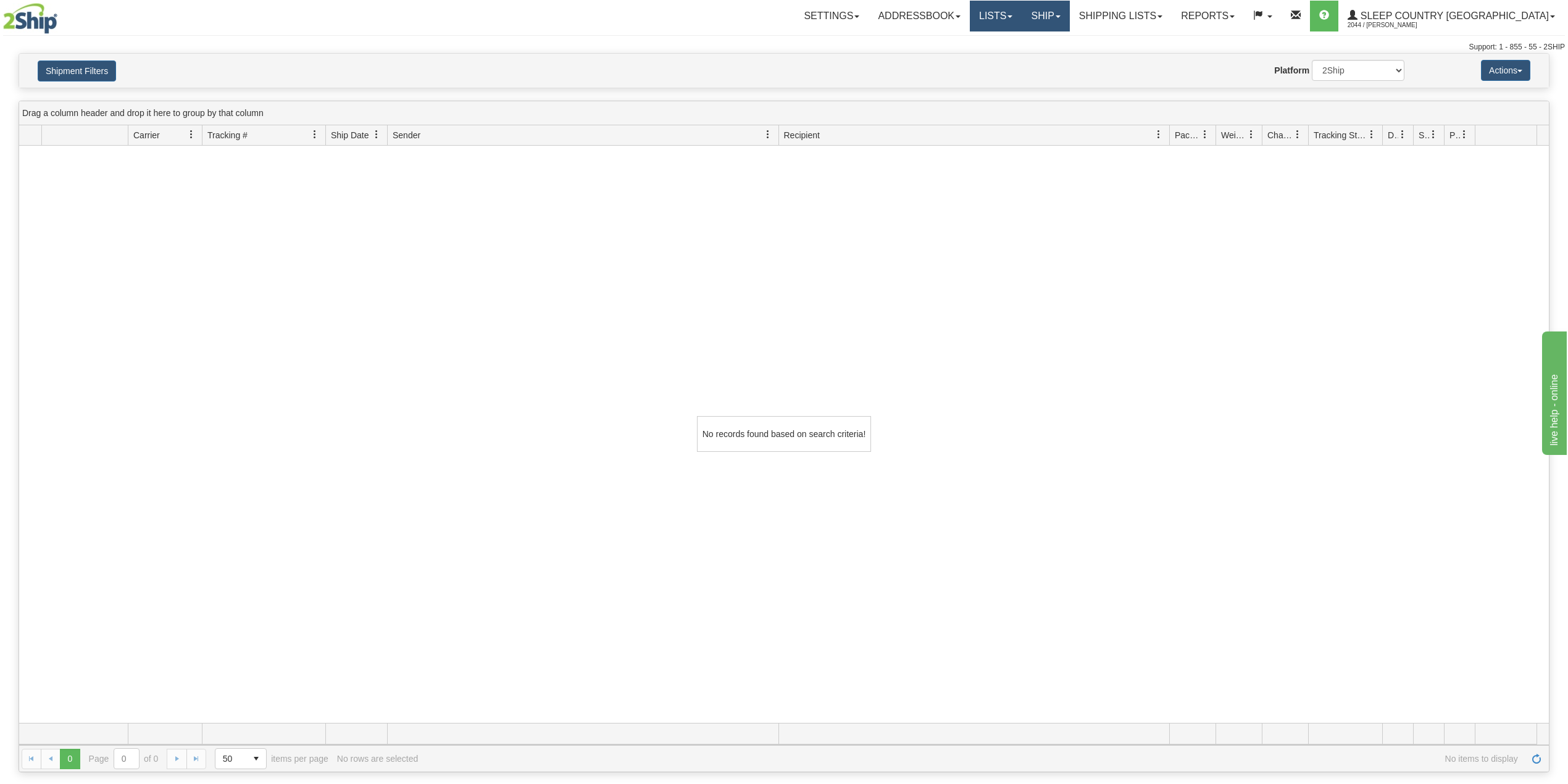
click at [1075, 18] on ul "Settings Shipping Preferences Fields Preferences New Addressbook Recipients Sen…" at bounding box center [1180, 16] width 770 height 31
click at [1069, 21] on link "Ship" at bounding box center [1045, 16] width 47 height 31
click at [1057, 58] on span "OnHold / Order Queue" at bounding box center [1013, 59] width 87 height 10
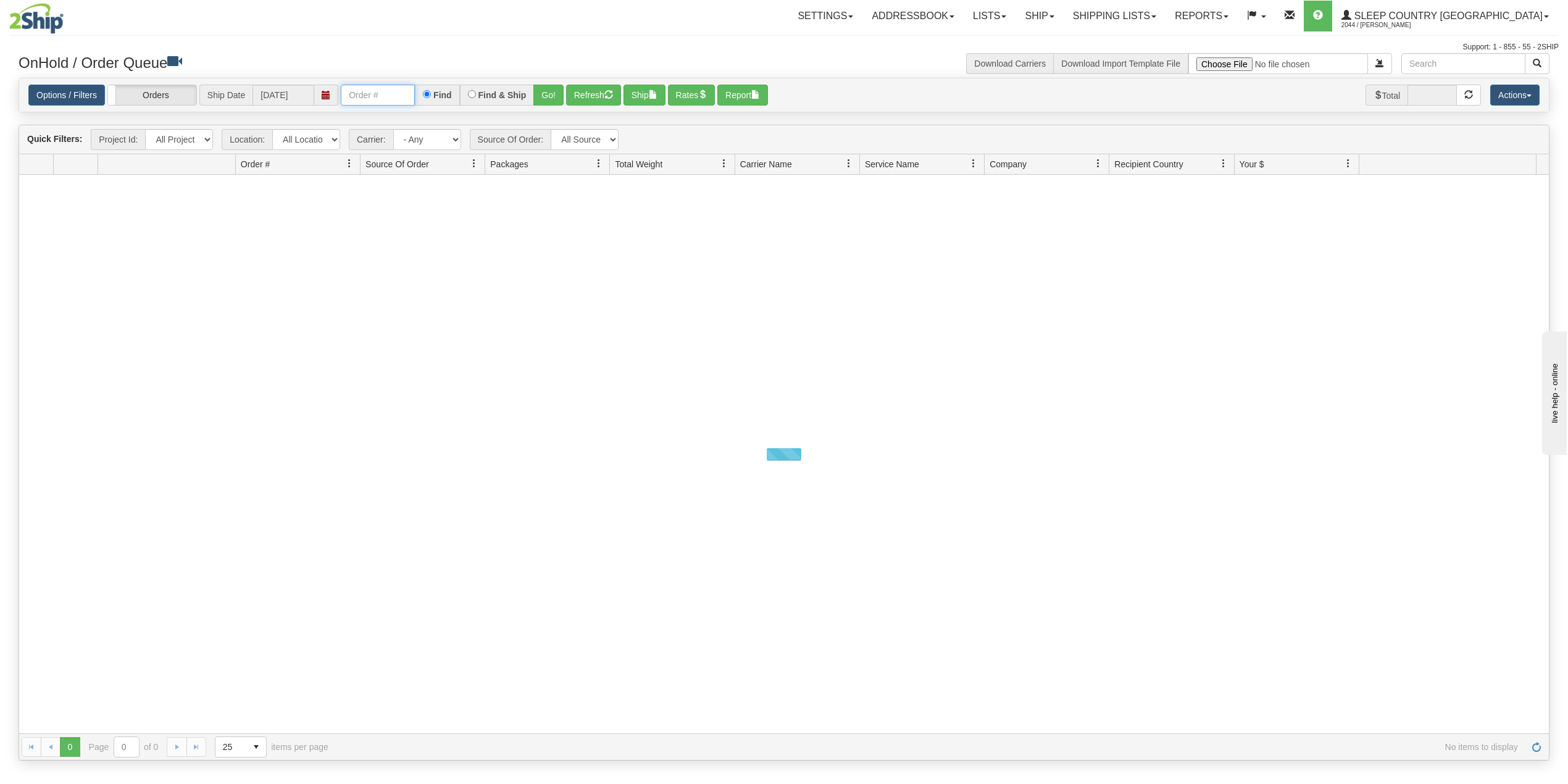
click at [415, 103] on input "text" at bounding box center [378, 95] width 74 height 21
paste input "9000I042250"
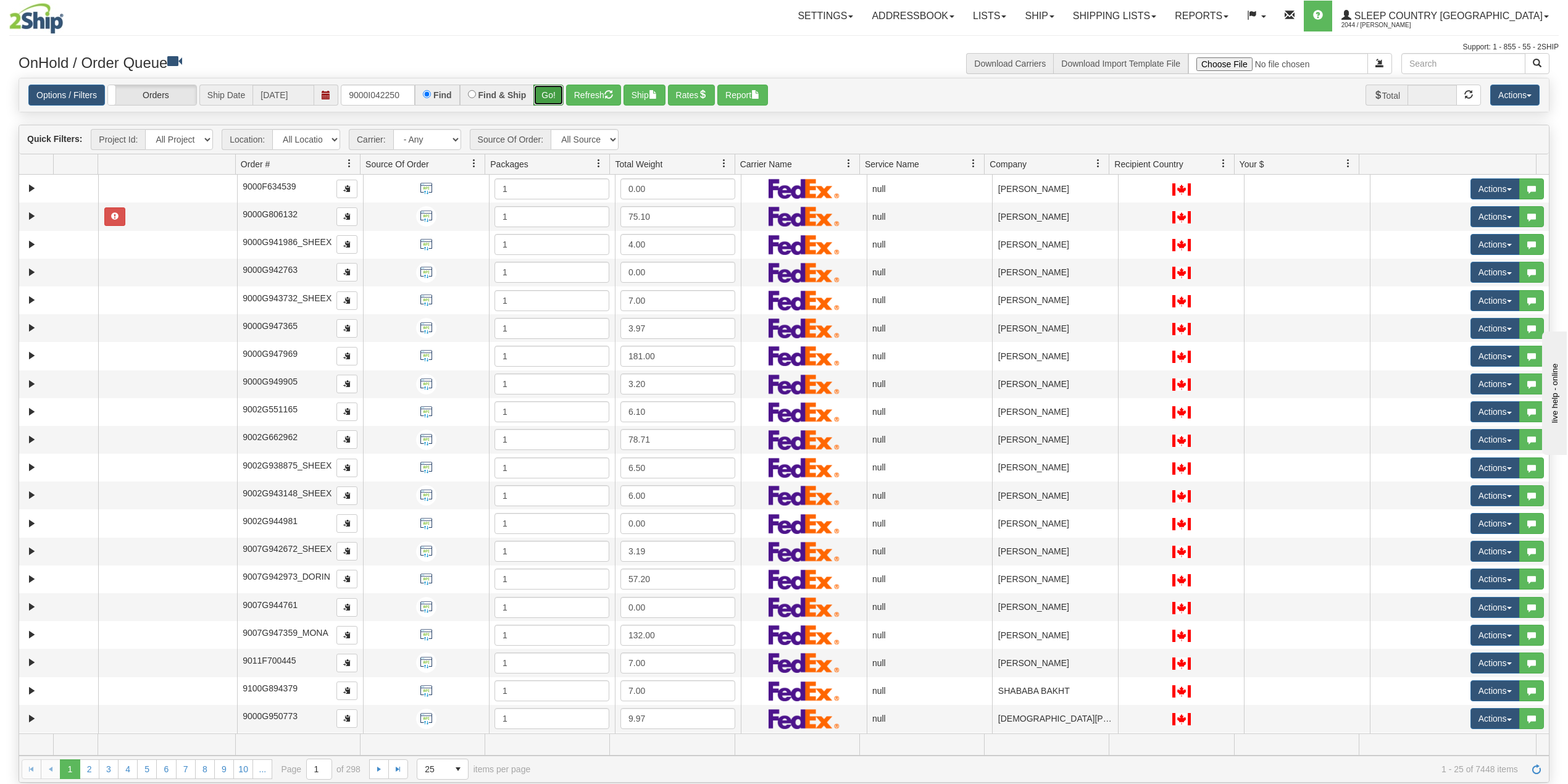
click at [556, 94] on button "Go!" at bounding box center [548, 95] width 30 height 21
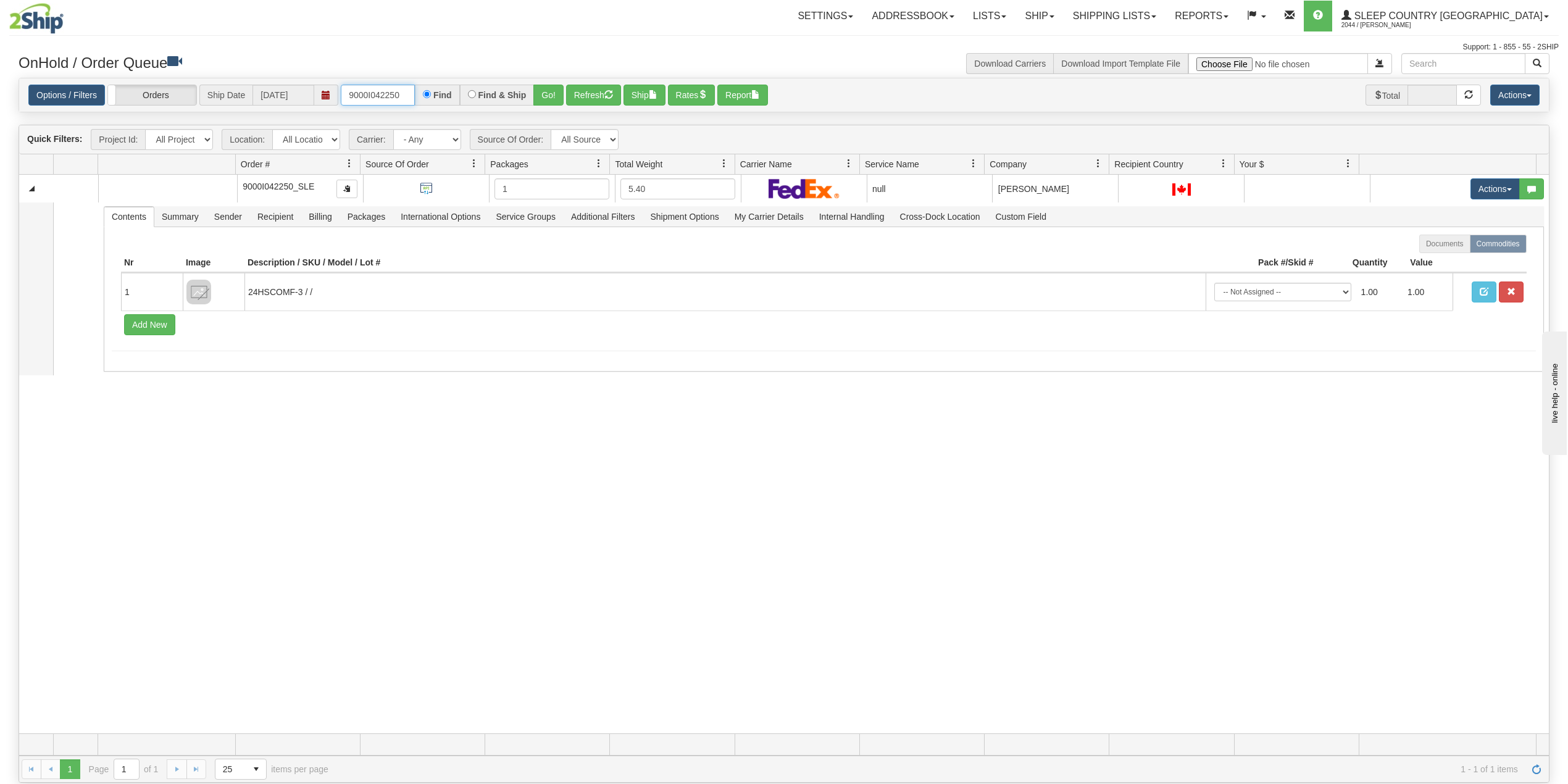
click at [386, 96] on input "9000I042250" at bounding box center [378, 95] width 74 height 21
paste input "2H942690"
type input "9002H942690"
click at [549, 95] on button "Go!" at bounding box center [548, 95] width 30 height 21
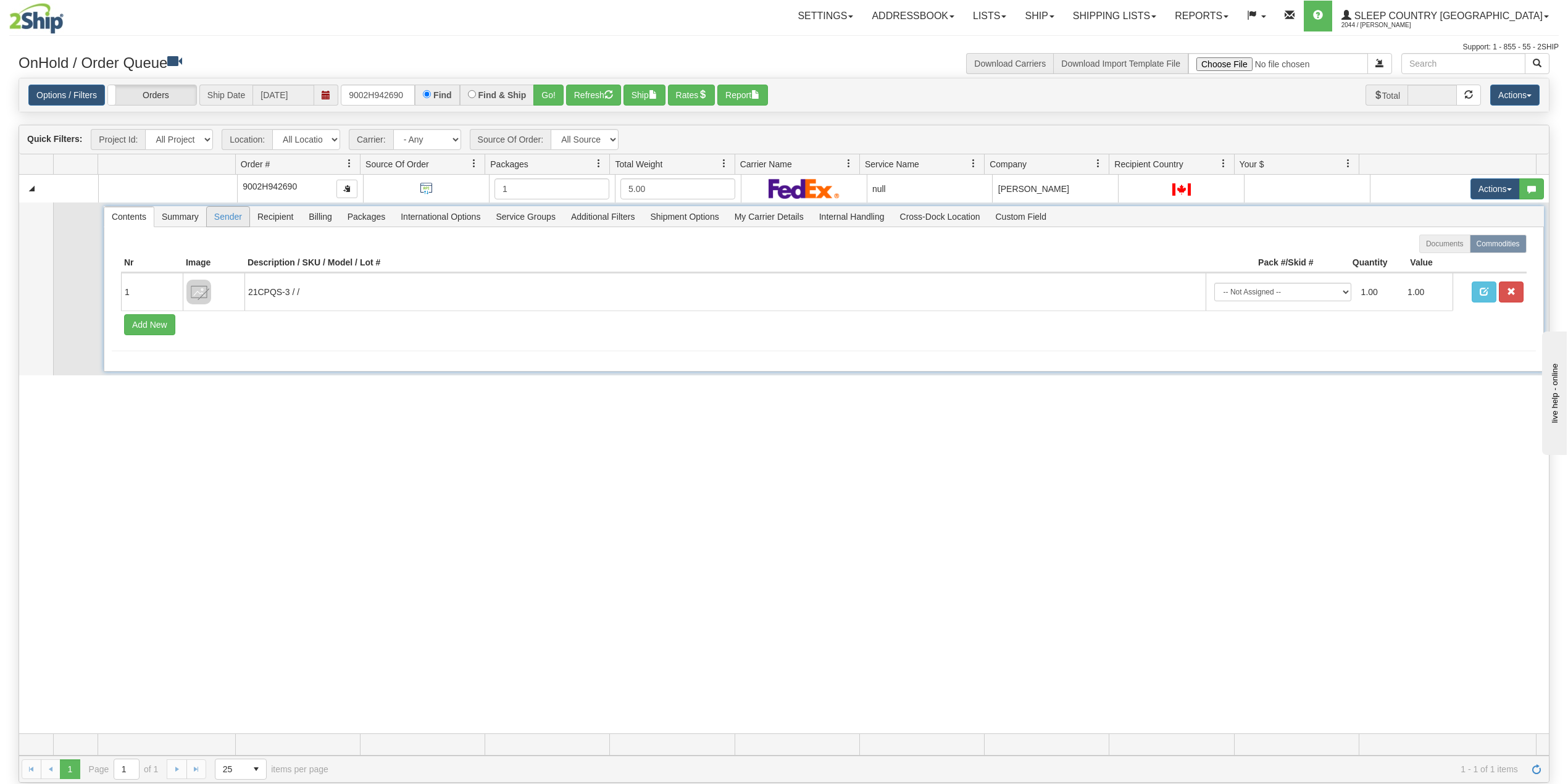
click at [233, 223] on span "Sender" at bounding box center [228, 217] width 43 height 20
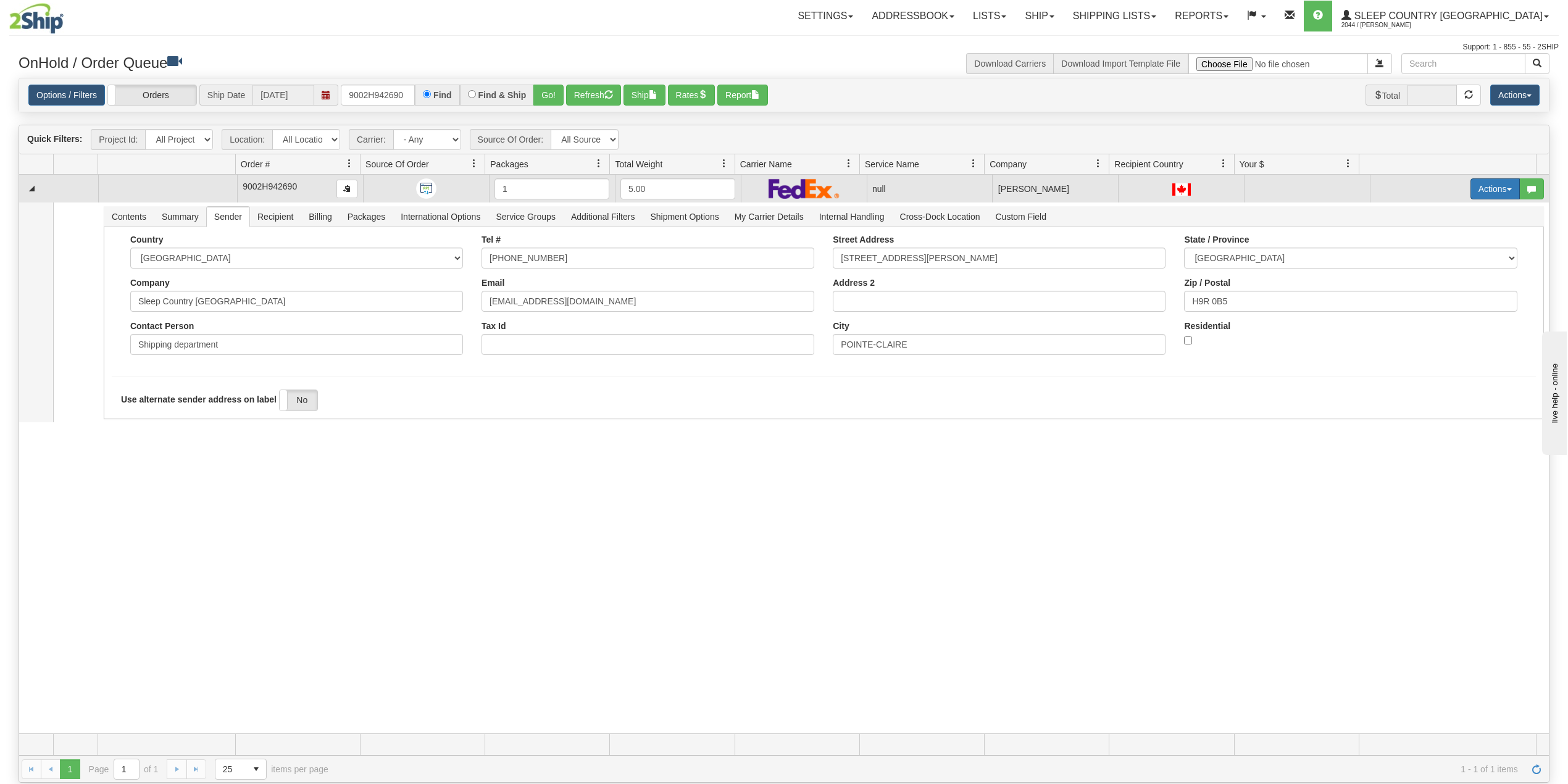
click at [1481, 196] on button "Actions" at bounding box center [1495, 188] width 49 height 21
click at [1429, 277] on span "Delete" at bounding box center [1441, 276] width 33 height 10
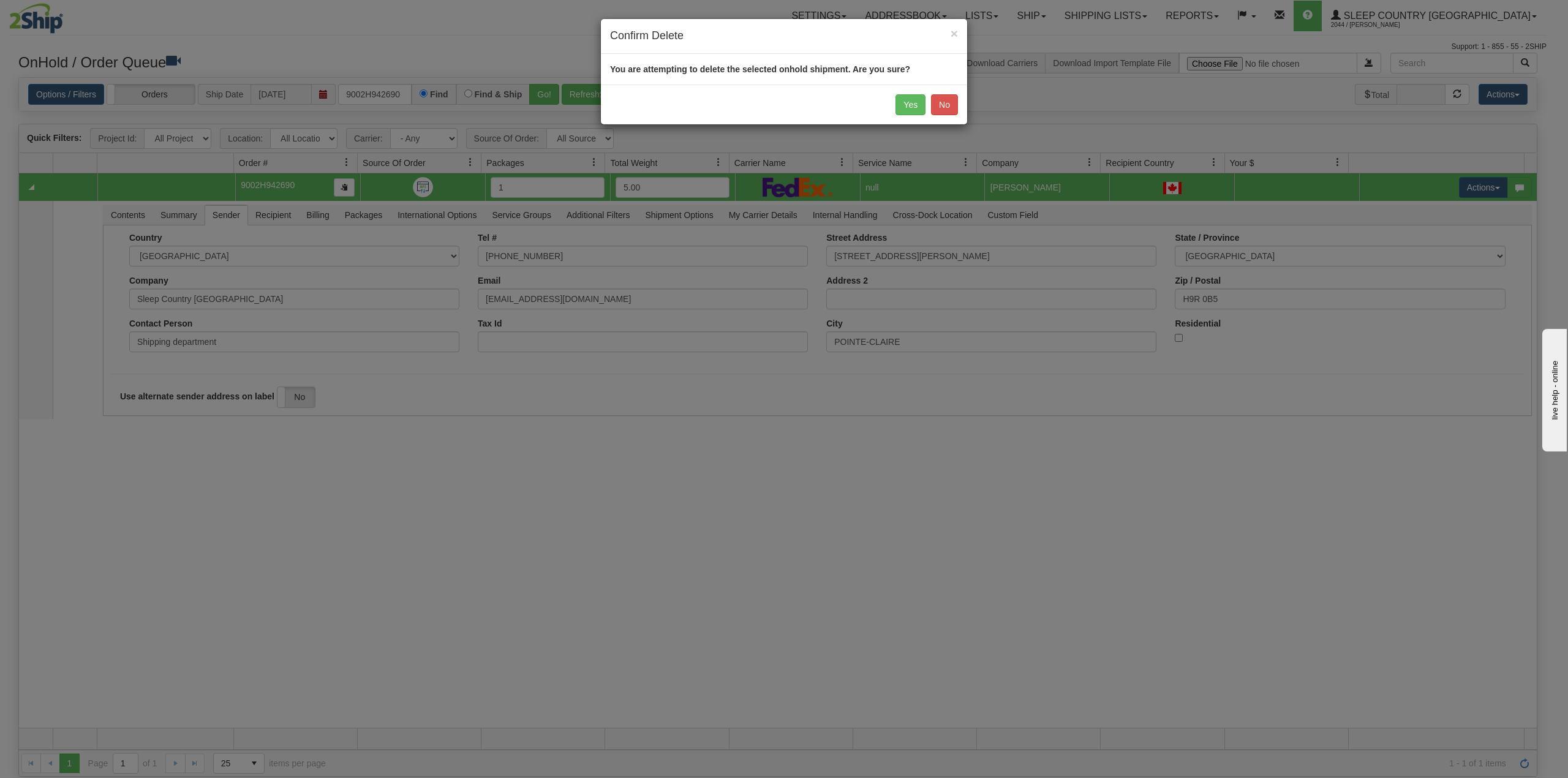
click at [909, 93] on div "Yes No" at bounding box center [784, 105] width 366 height 40
click at [906, 103] on button "Yes" at bounding box center [910, 104] width 30 height 21
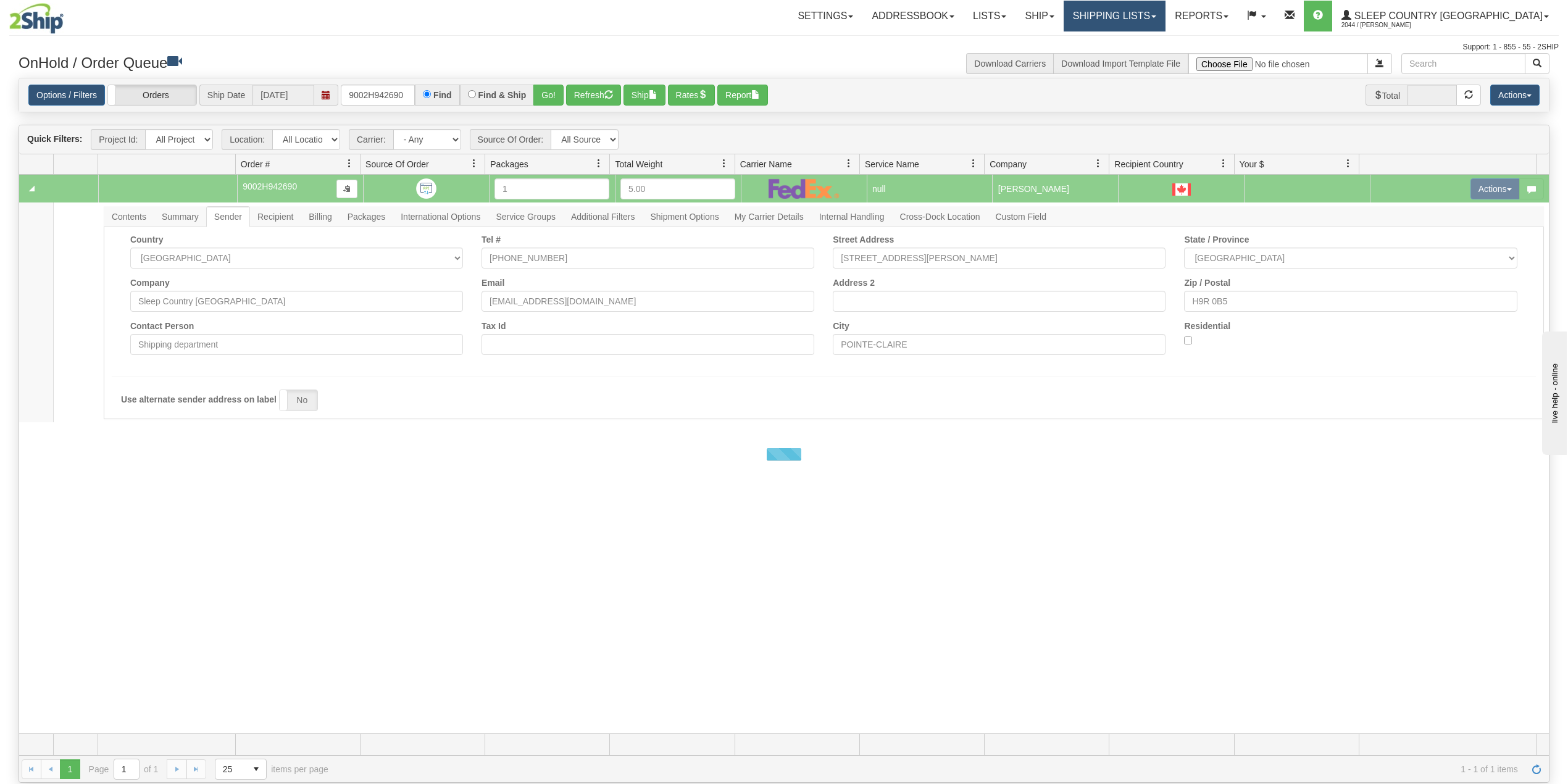
click at [1166, 5] on link "Shipping lists" at bounding box center [1114, 16] width 102 height 31
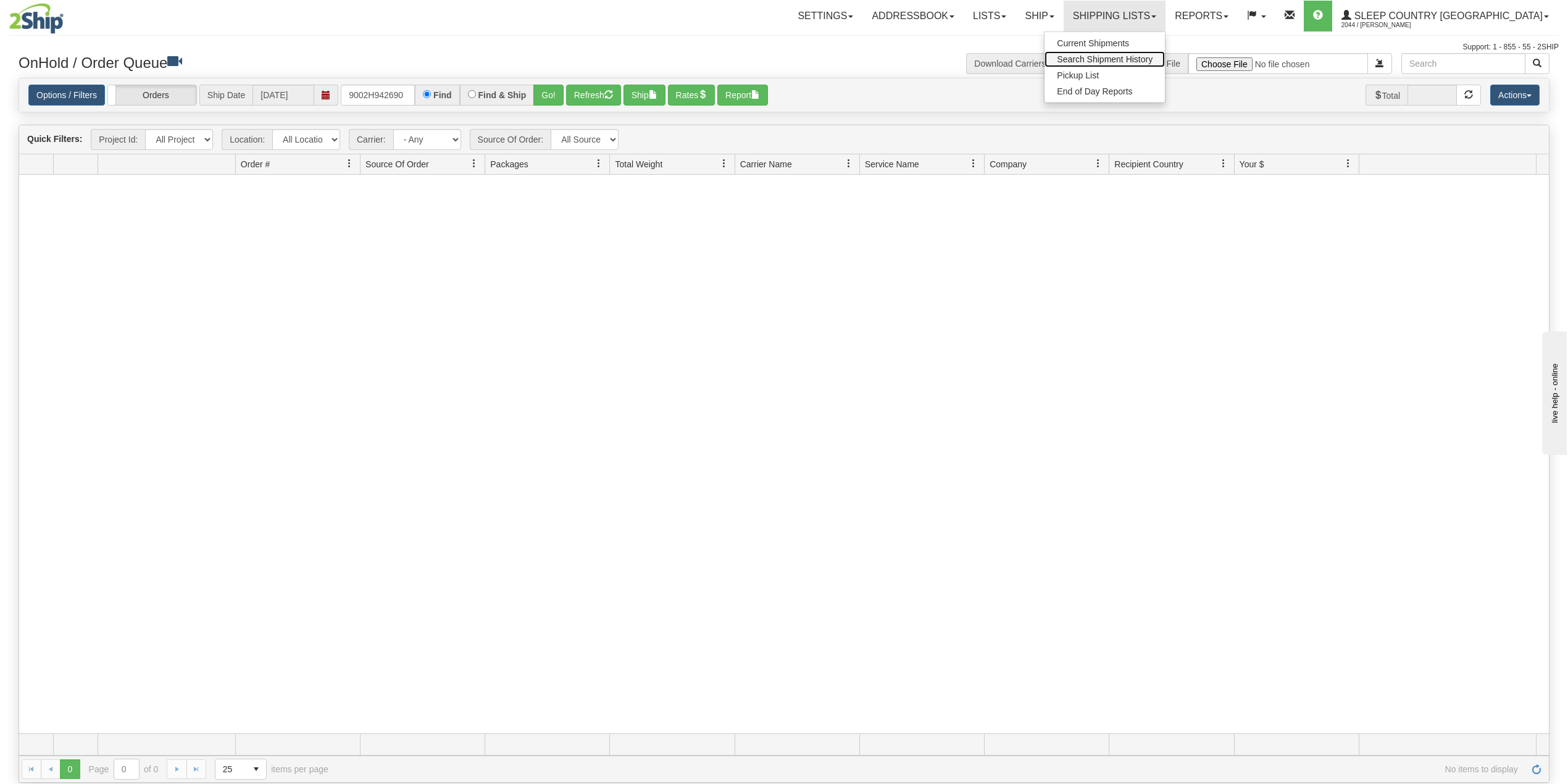
click at [1150, 61] on span "Search Shipment History" at bounding box center [1104, 59] width 95 height 10
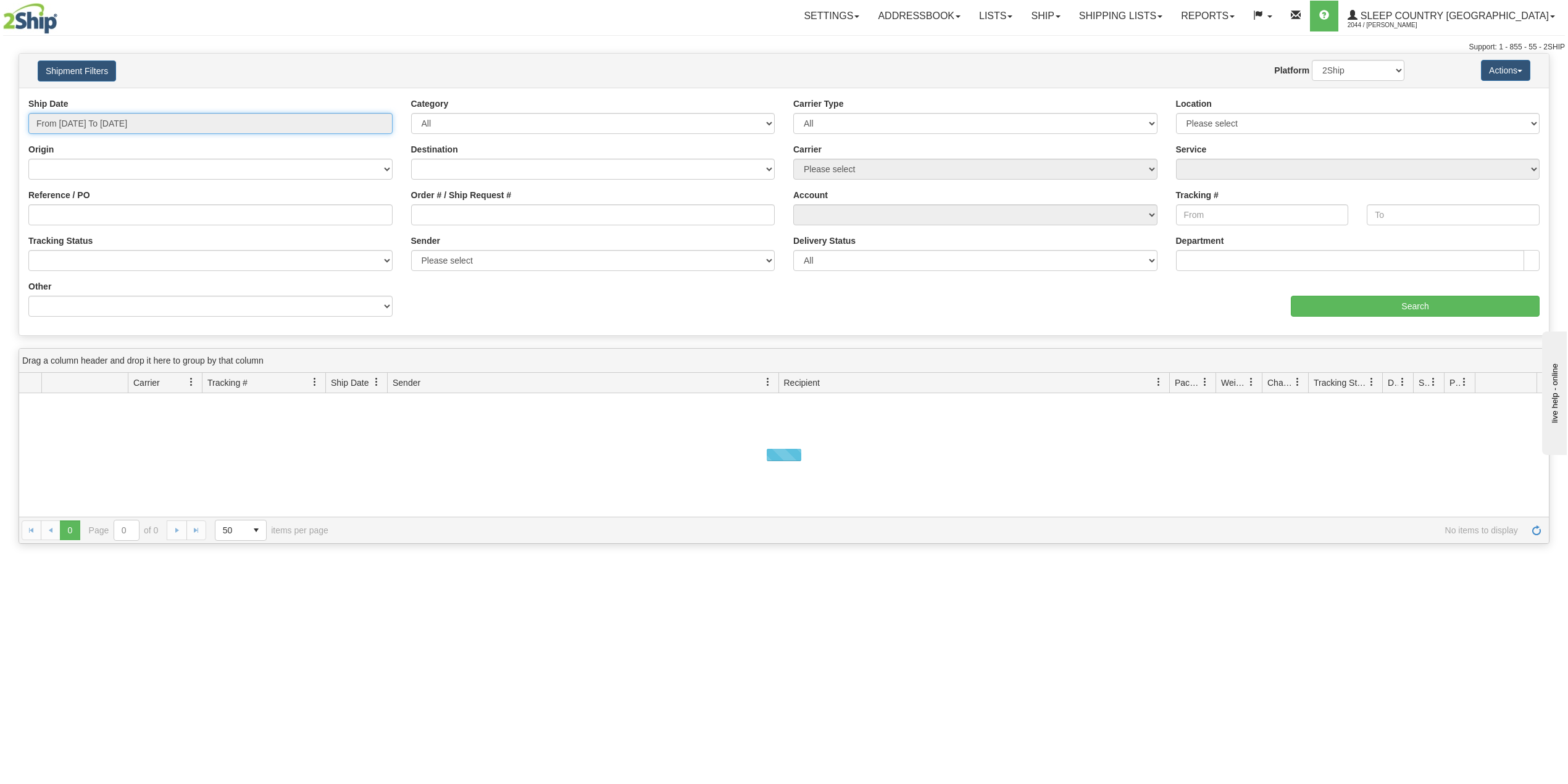
click at [111, 121] on input "From [DATE] To [DATE]" at bounding box center [211, 123] width 364 height 21
click at [93, 213] on li "Last 30 Days" at bounding box center [83, 212] width 99 height 17
type input "From [DATE] To [DATE]"
click at [94, 214] on input "Reference / PO" at bounding box center [211, 214] width 364 height 21
paste input "9002H942690"
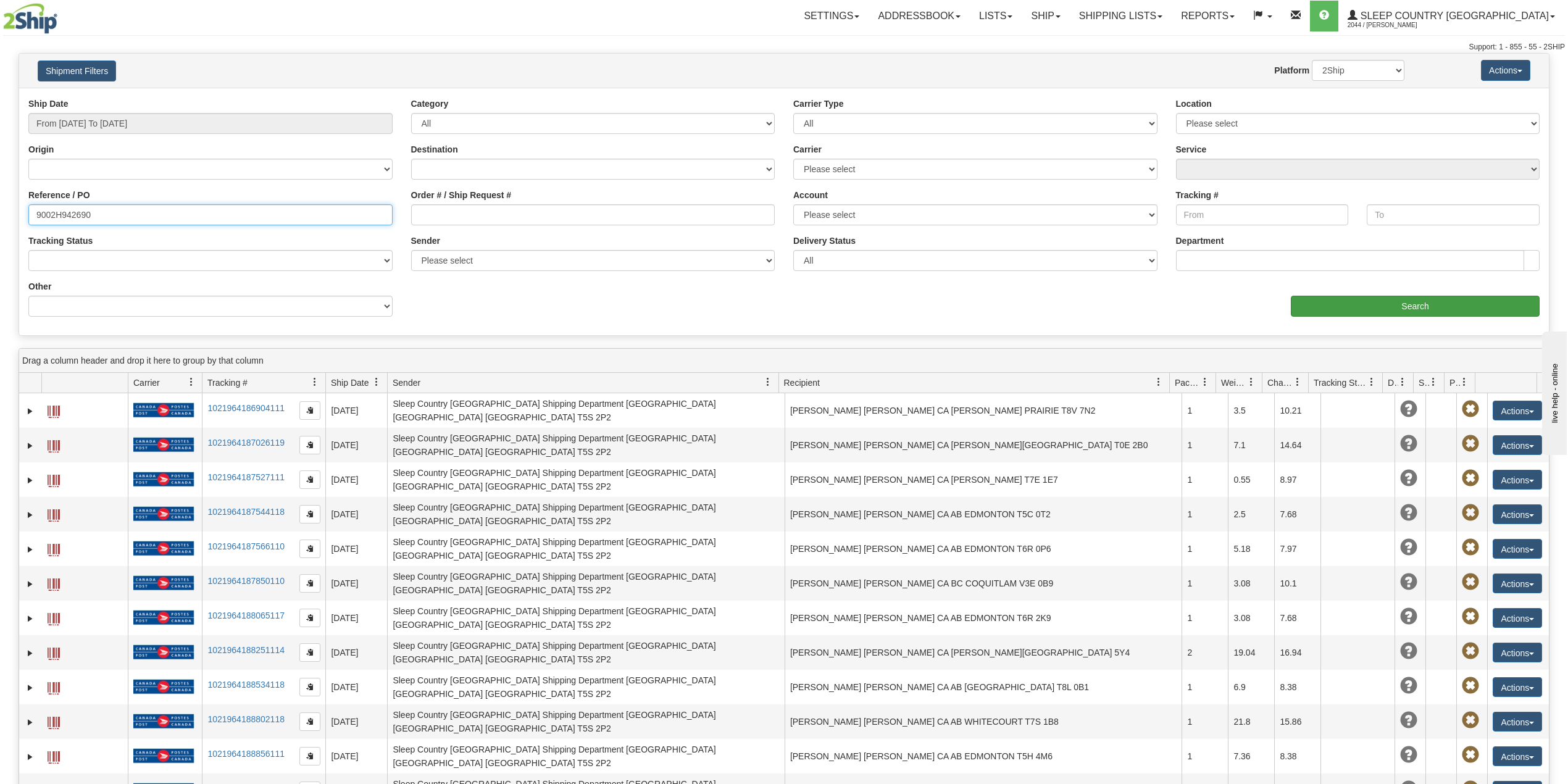
type input "9002H942690"
click at [1353, 307] on input "Search" at bounding box center [1415, 306] width 249 height 21
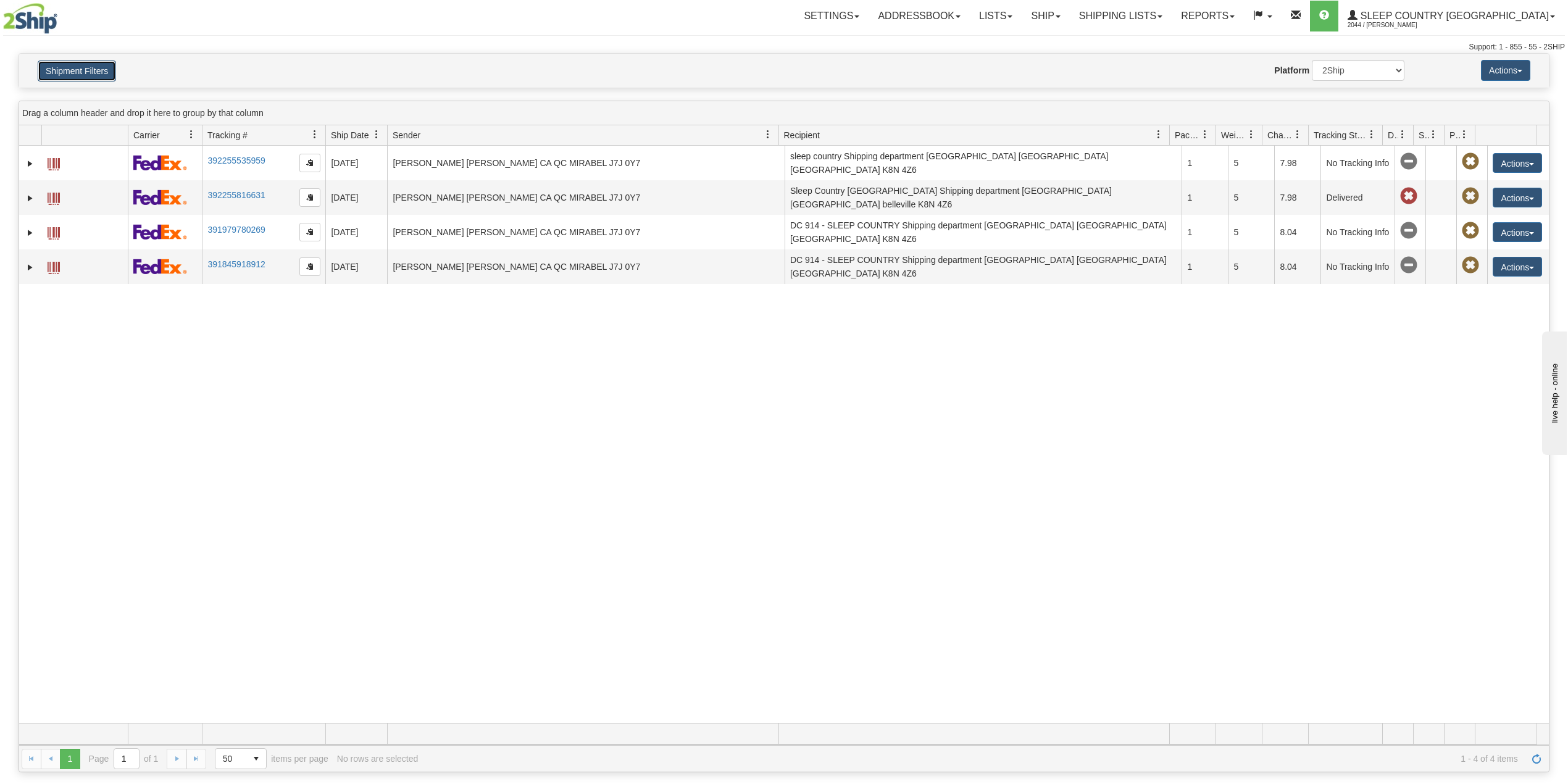
click at [77, 65] on button "Shipment Filters" at bounding box center [77, 71] width 79 height 21
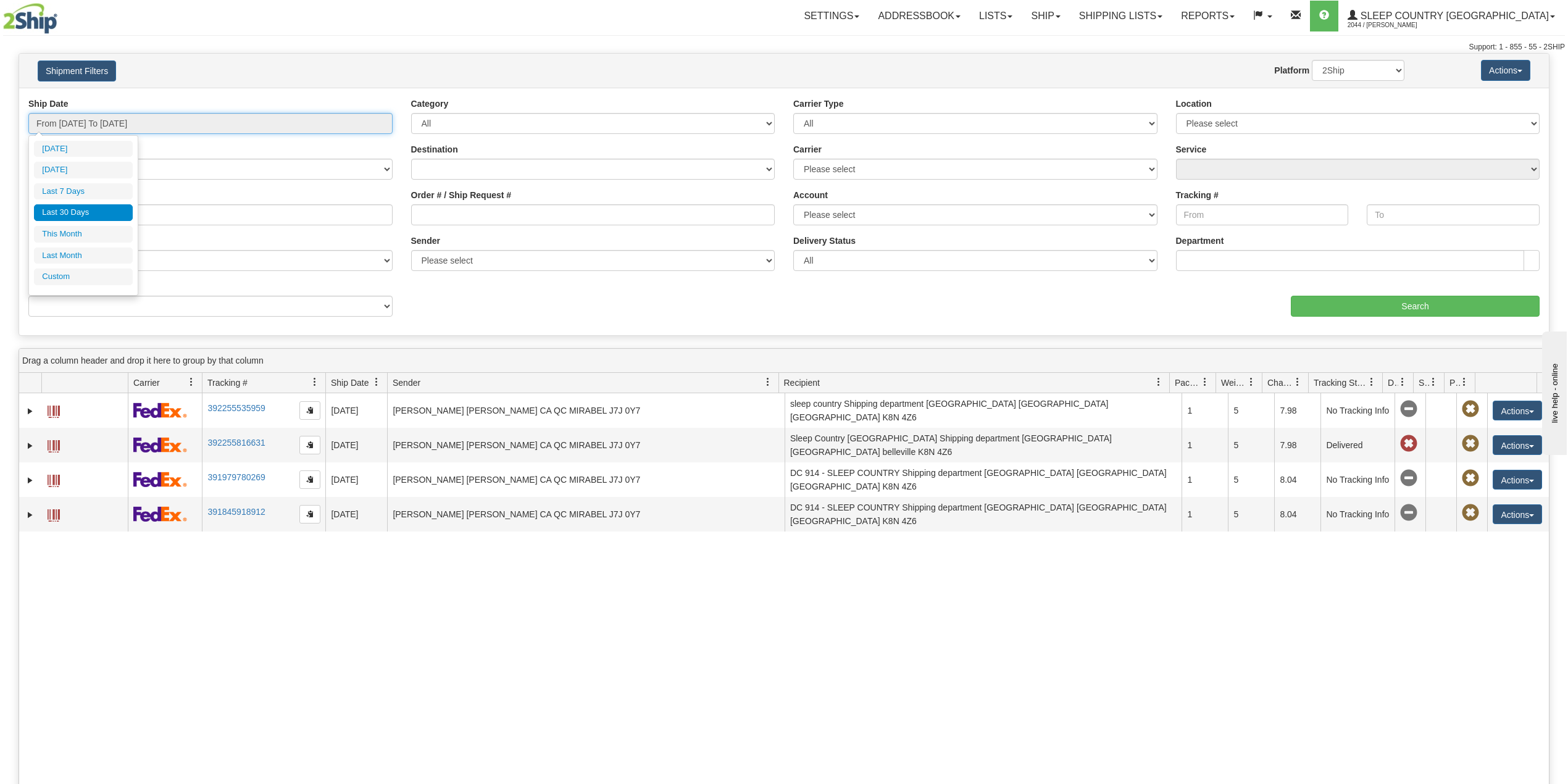
click at [107, 132] on input "From [DATE] To [DATE]" at bounding box center [211, 123] width 364 height 21
type input "[DATE]"
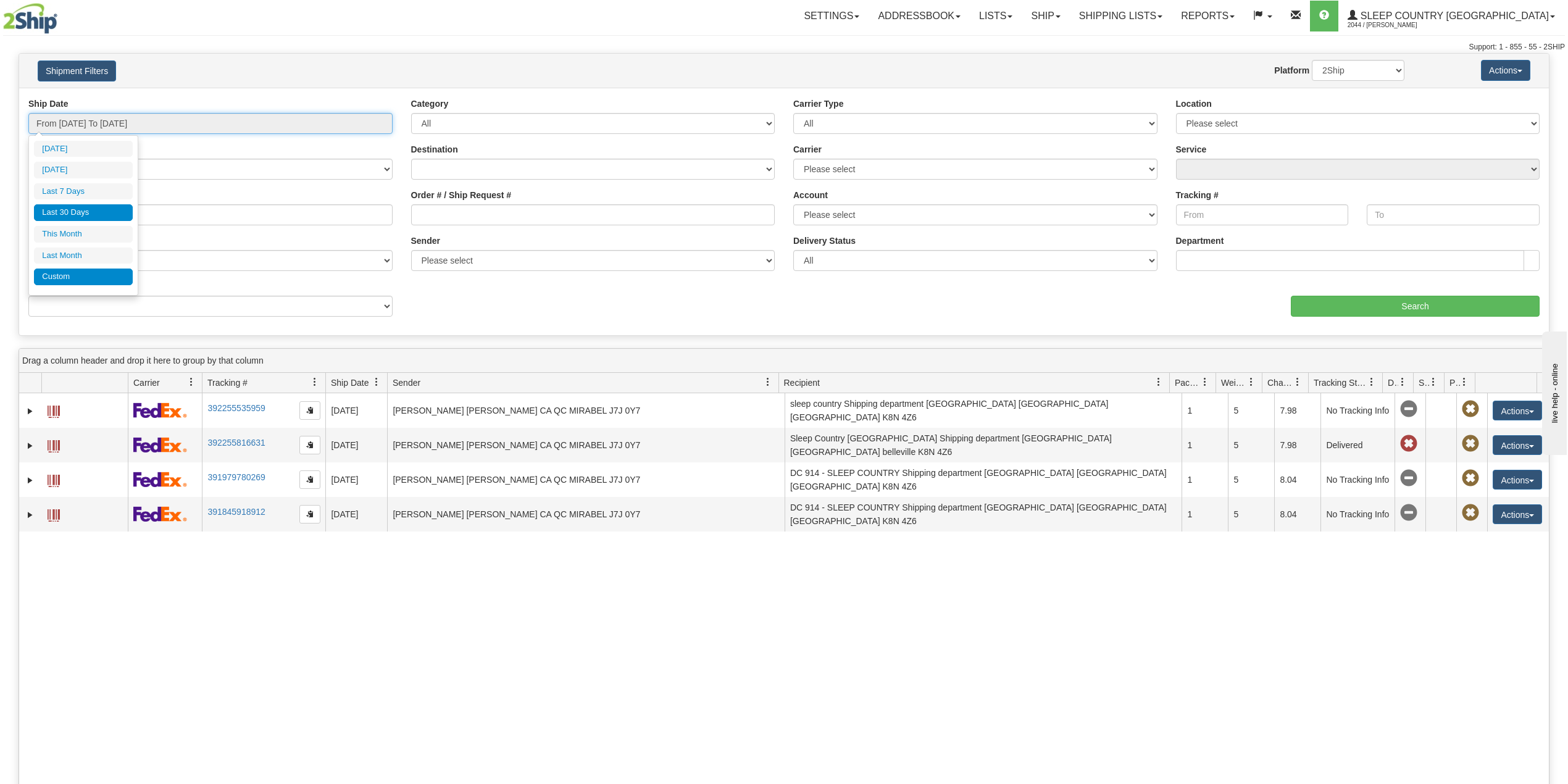
type input "[DATE]"
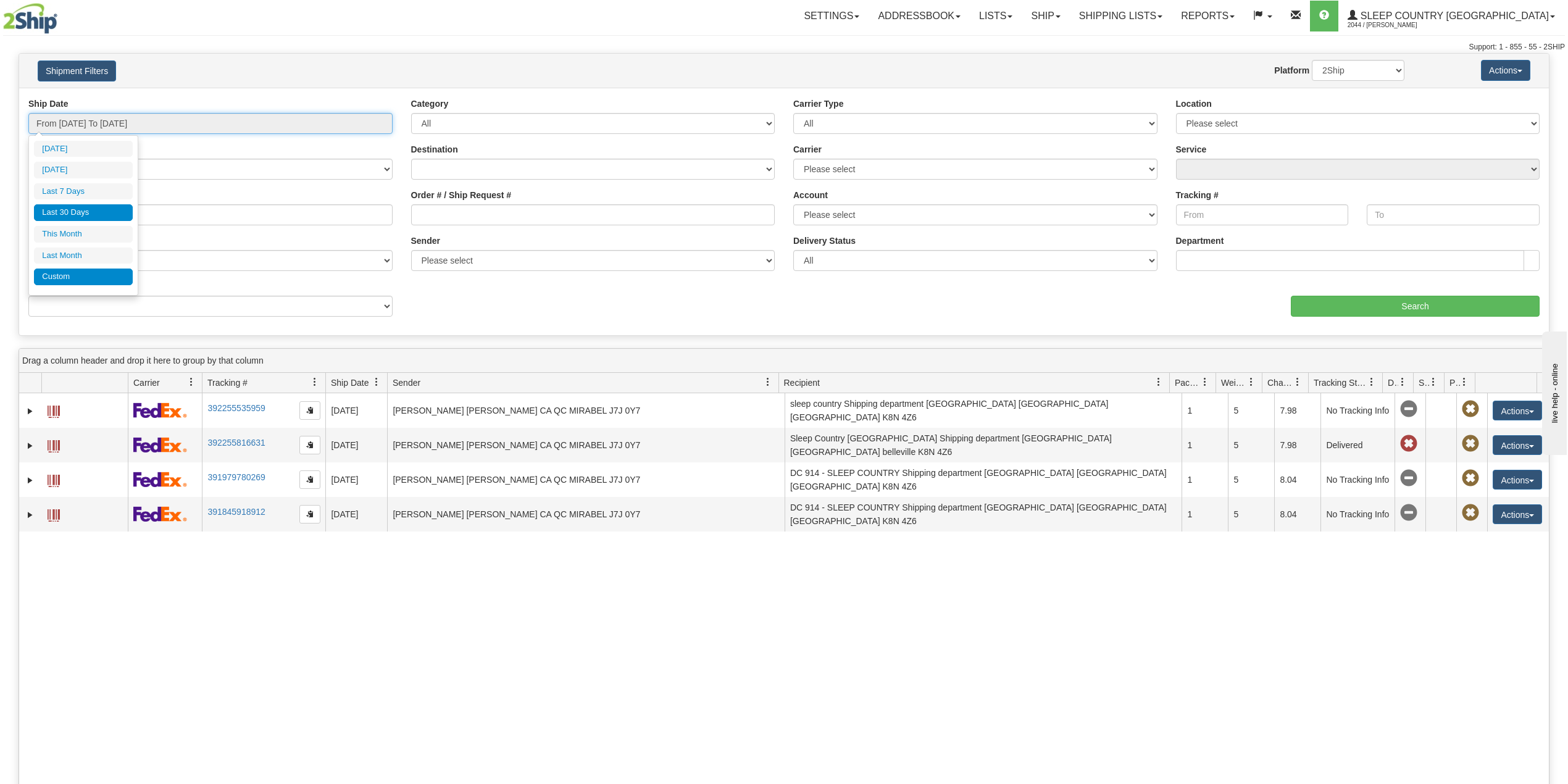
type input "[DATE]"
click at [72, 280] on li "Custom" at bounding box center [83, 276] width 99 height 17
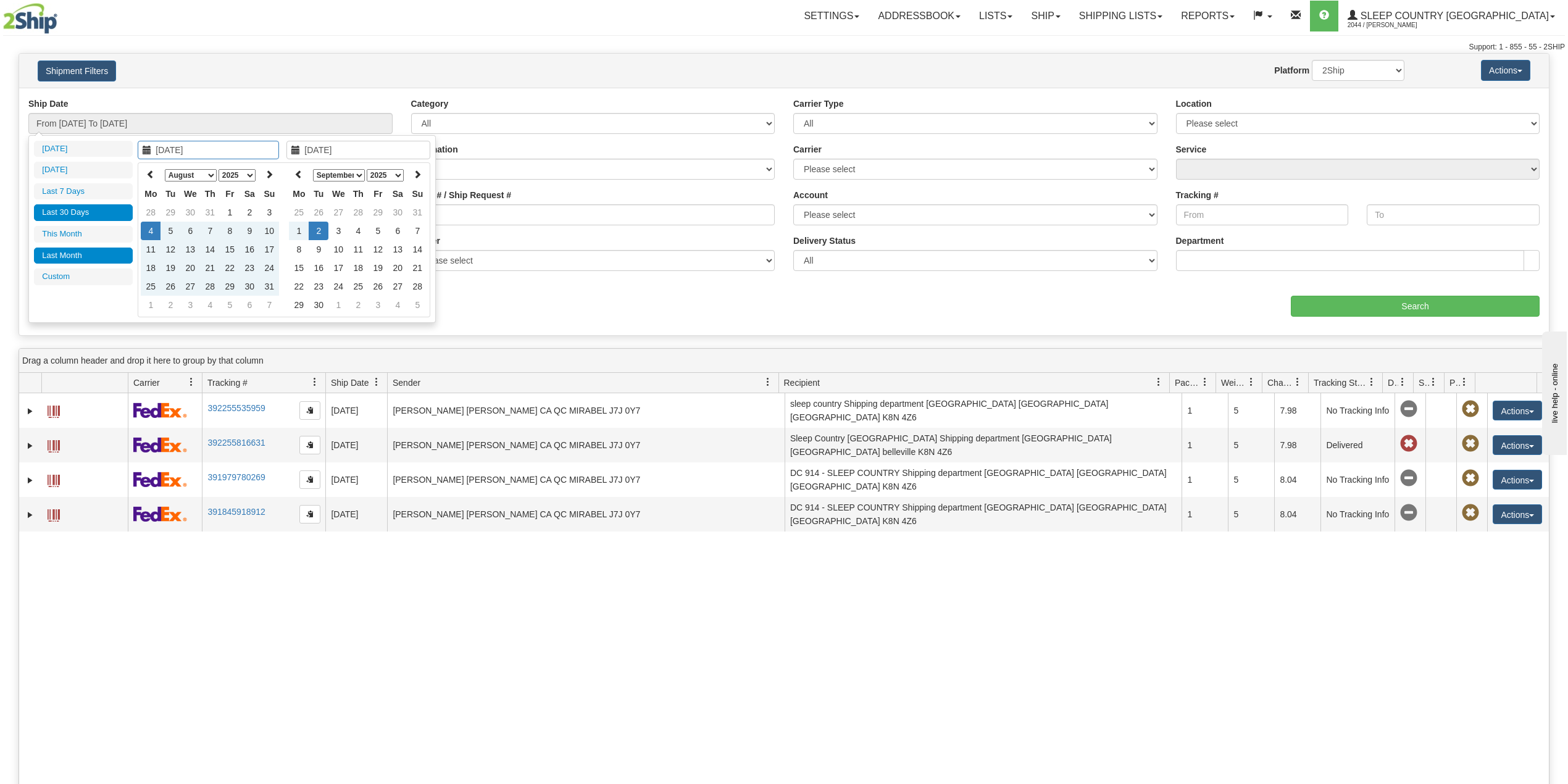
type input "[DATE]"
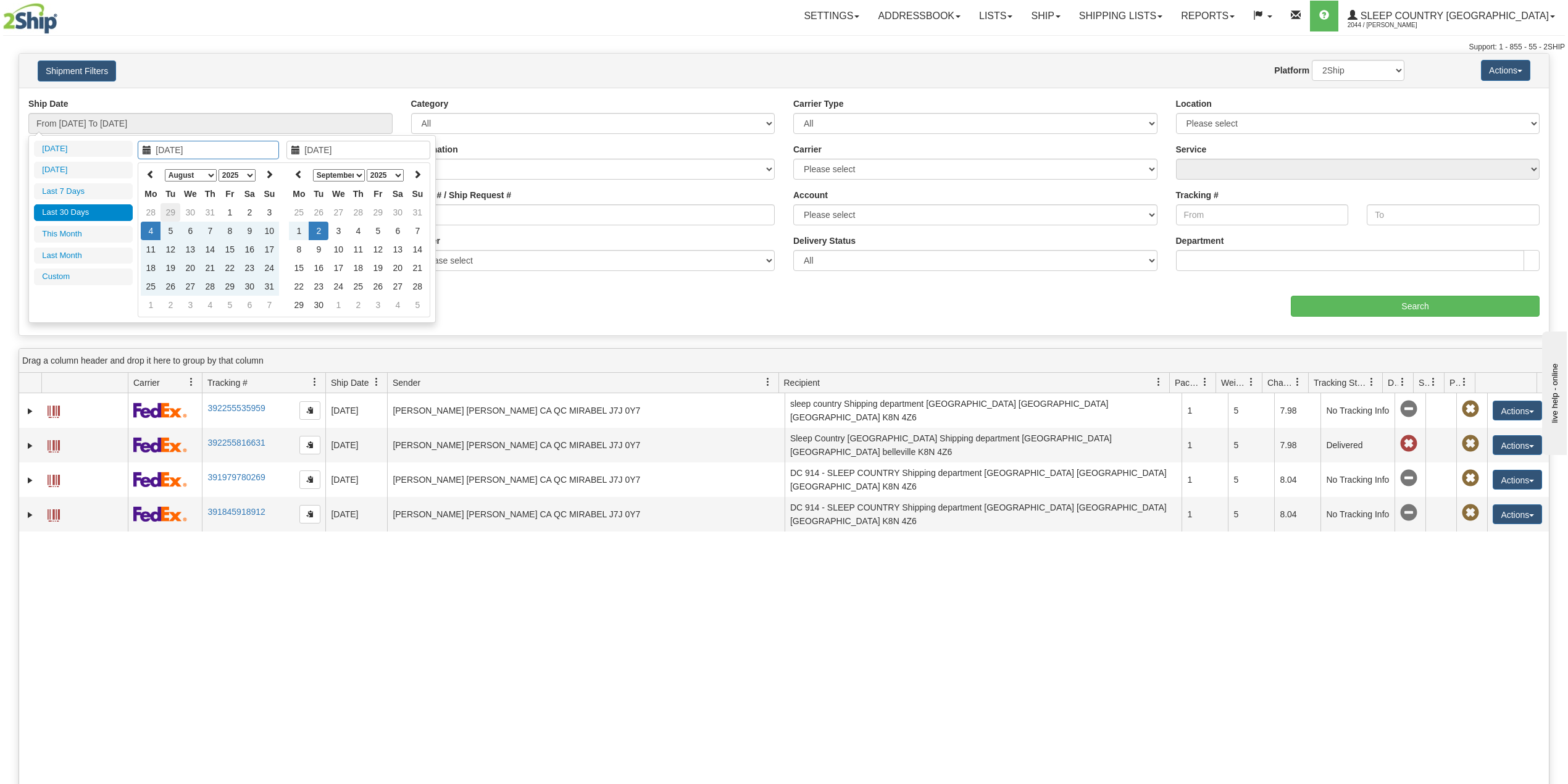
type input "[DATE]"
click at [149, 177] on icon at bounding box center [150, 173] width 9 height 9
type input "[DATE]"
click at [165, 216] on td "1" at bounding box center [171, 212] width 20 height 19
type input "[DATE]"
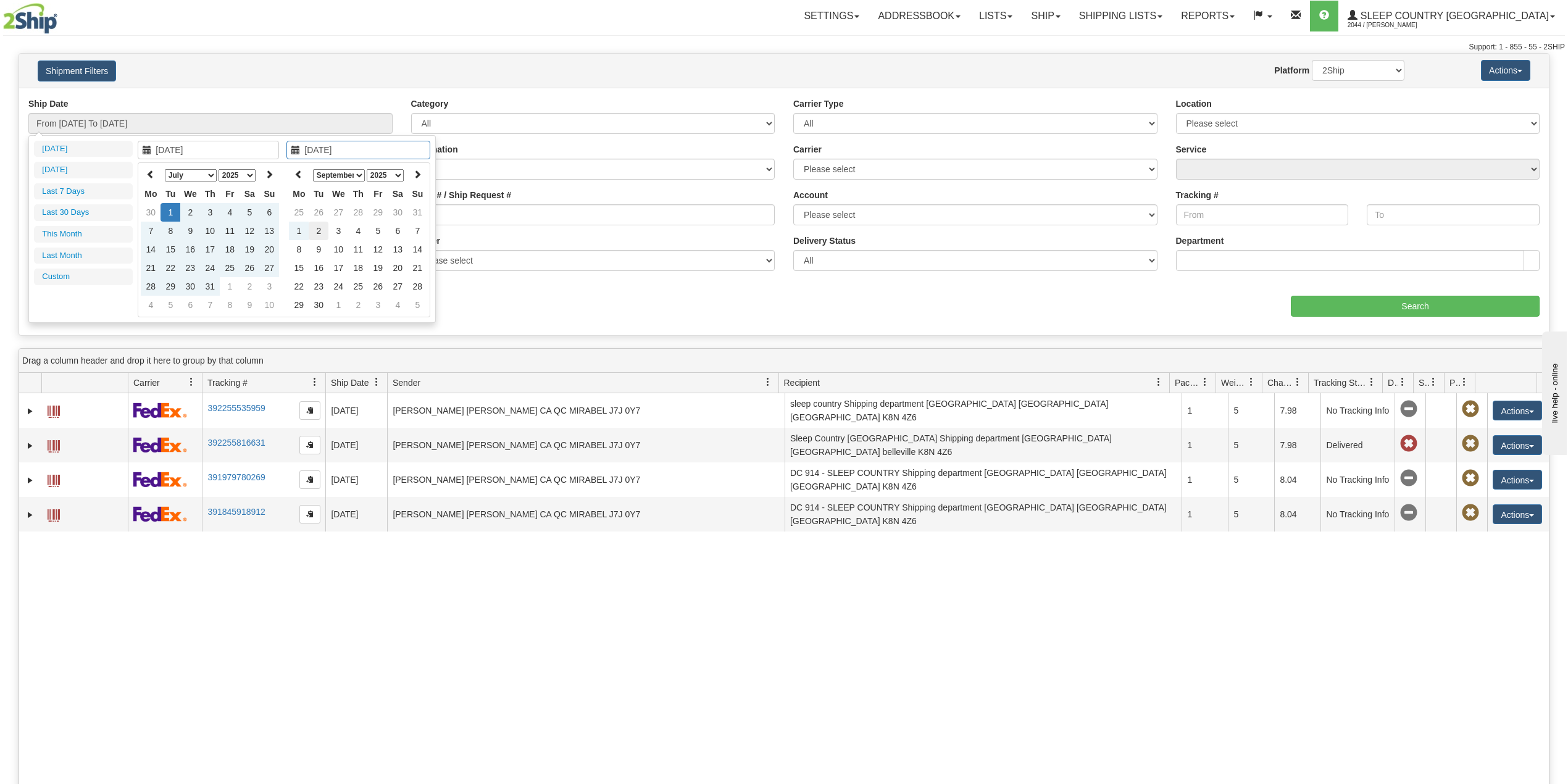
click at [314, 230] on td "2" at bounding box center [319, 231] width 20 height 19
type input "From [DATE] To [DATE]"
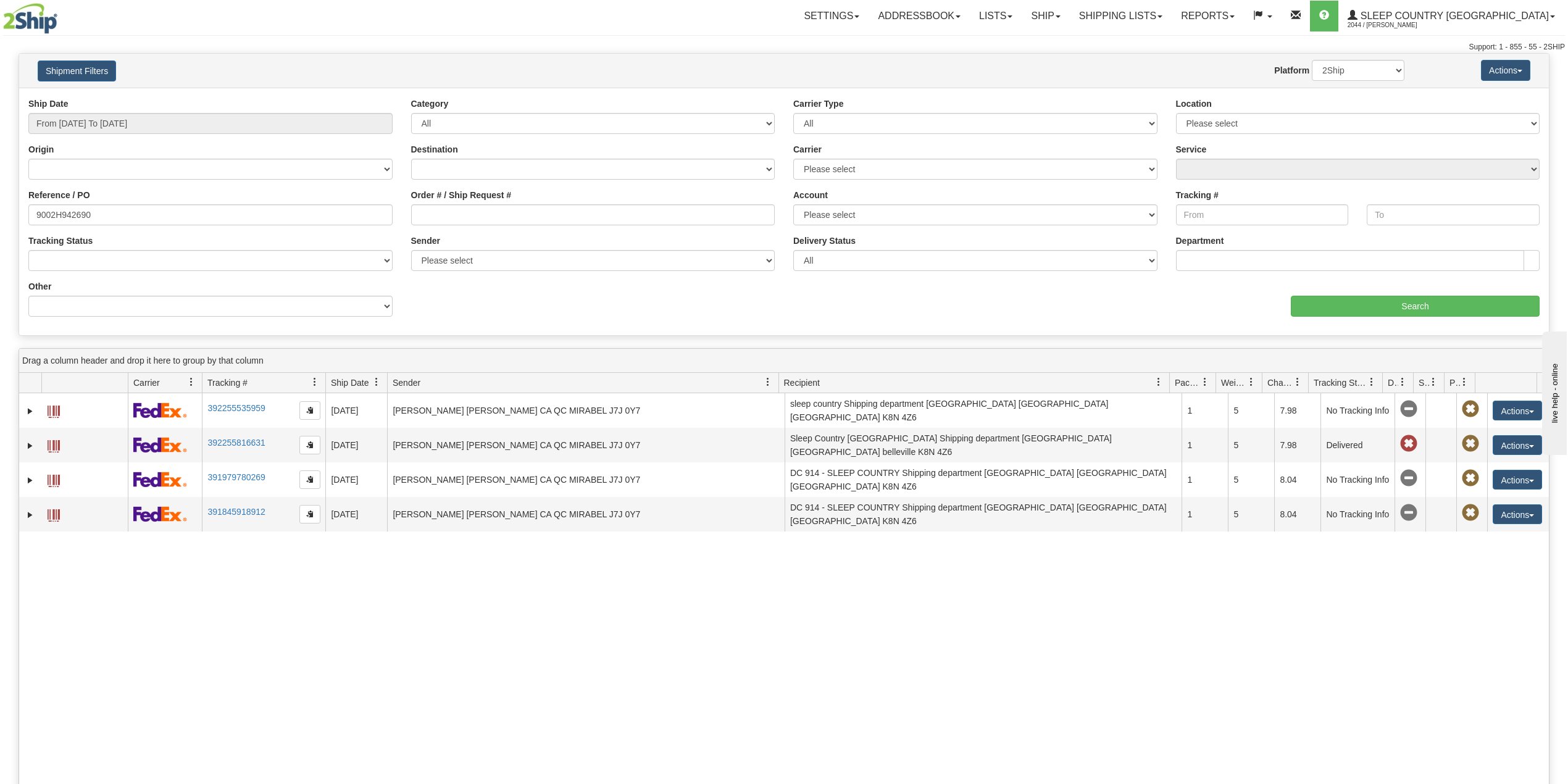
click at [294, 202] on div "Reference / PO 9002H942690" at bounding box center [211, 207] width 364 height 37
click at [373, 205] on input "9002H942690" at bounding box center [211, 214] width 364 height 21
click at [1403, 311] on input "Search" at bounding box center [1415, 306] width 249 height 21
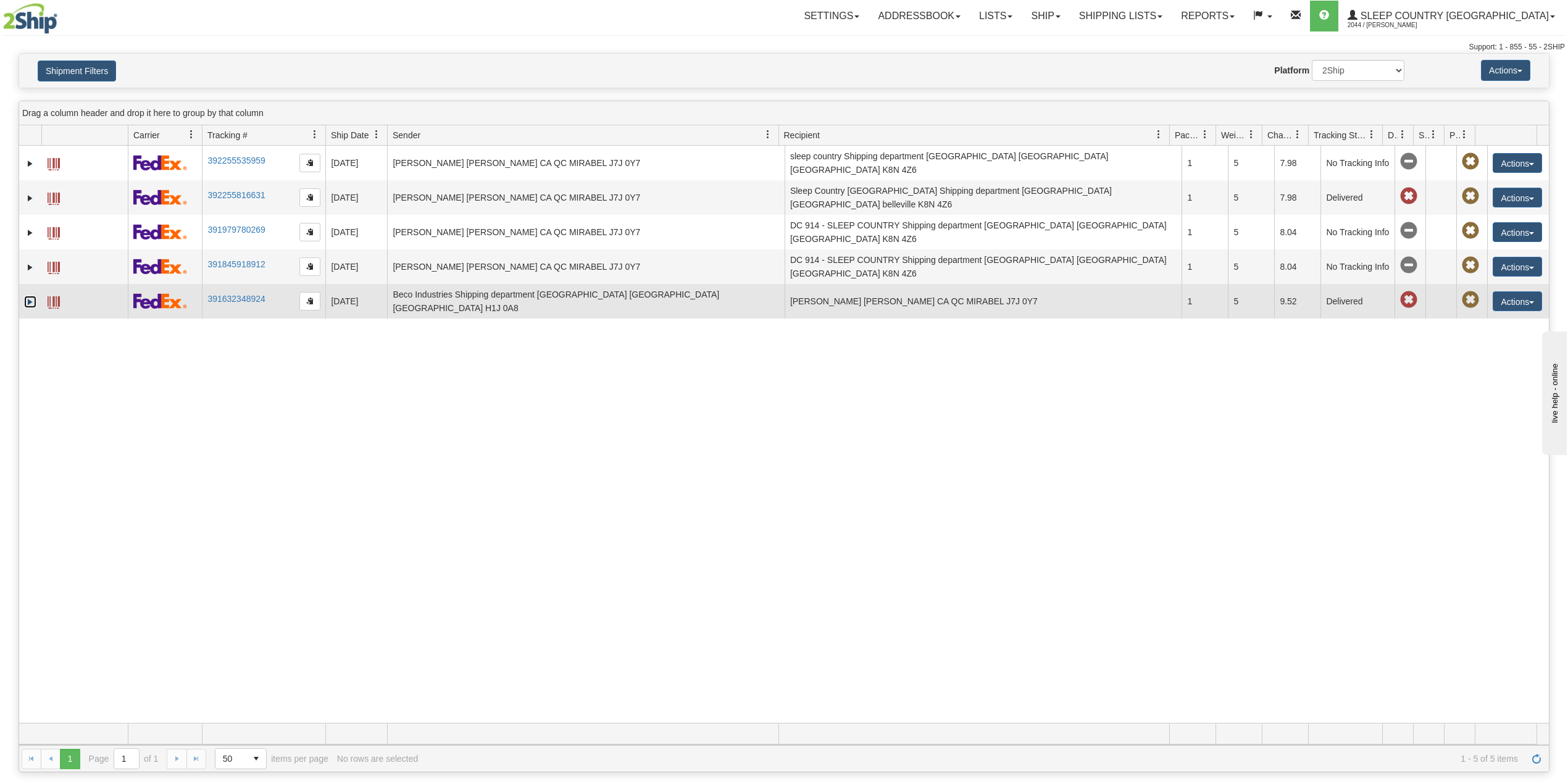
click at [26, 296] on link "Expand" at bounding box center [30, 302] width 13 height 13
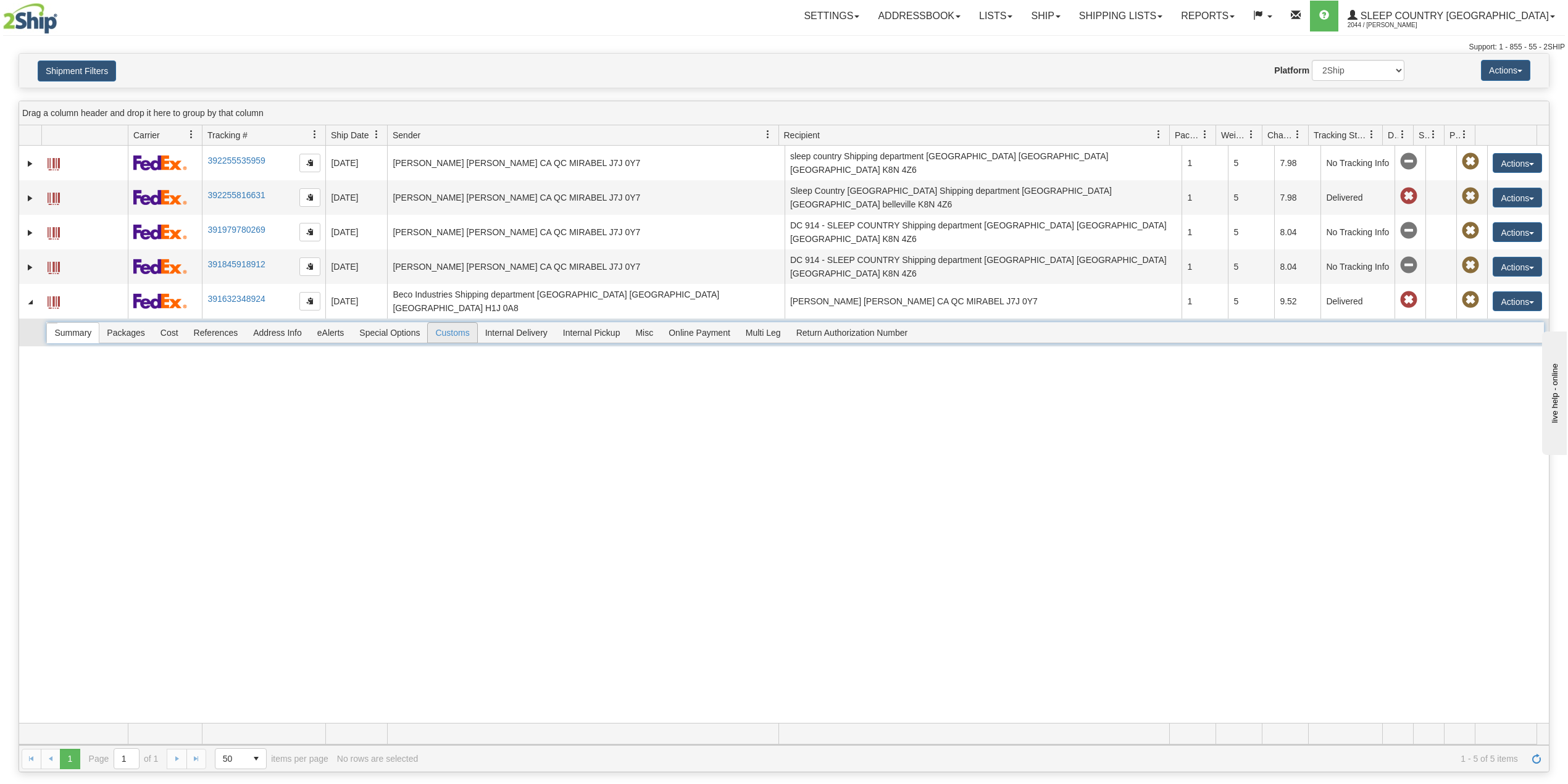
click at [450, 325] on span "Customs" at bounding box center [452, 333] width 49 height 20
